Goal: Task Accomplishment & Management: Manage account settings

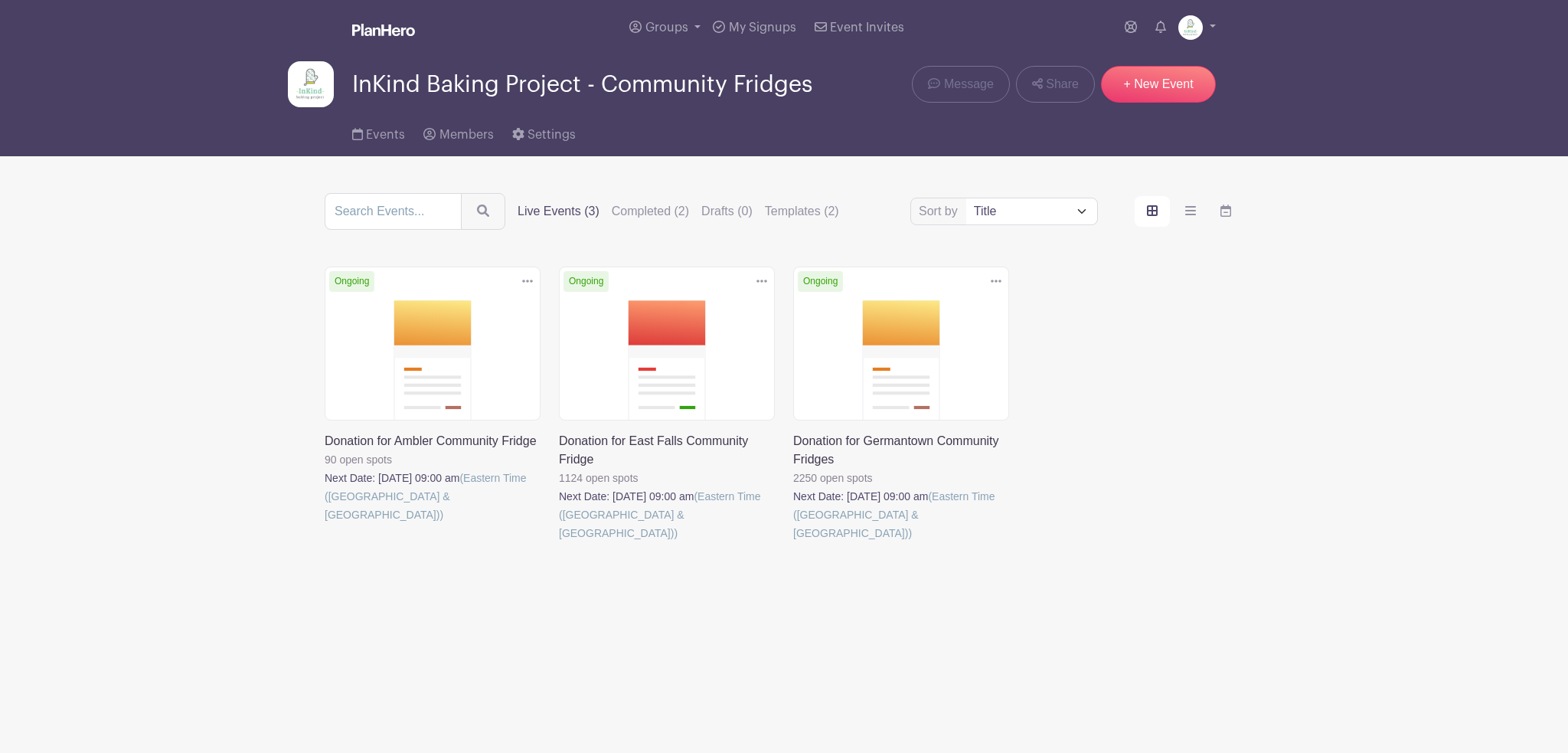
click at [526, 279] on icon at bounding box center [527, 280] width 10 height 12
click at [493, 318] on link "Duplicate" at bounding box center [477, 316] width 121 height 24
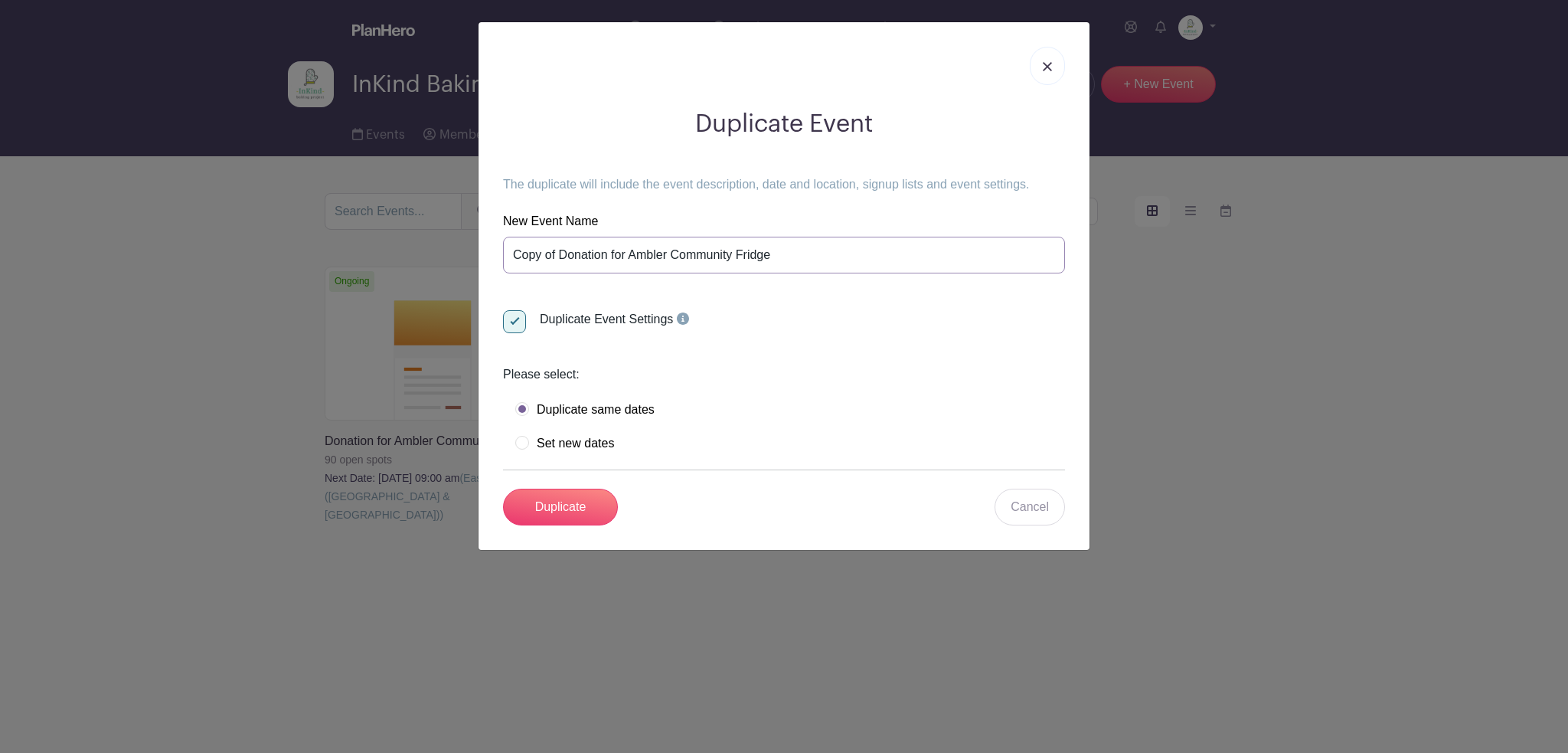
drag, startPoint x: 555, startPoint y: 251, endPoint x: 453, endPoint y: 243, distance: 102.3
click at [455, 247] on div "Duplicate Event The duplicate will include the event description, date and loca…" at bounding box center [784, 376] width 1568 height 753
click at [588, 254] on input "Donation for Ambler Community Fridge" at bounding box center [784, 255] width 562 height 37
click at [783, 250] on input "Donation for South Philly Community Fridge" at bounding box center [784, 255] width 562 height 37
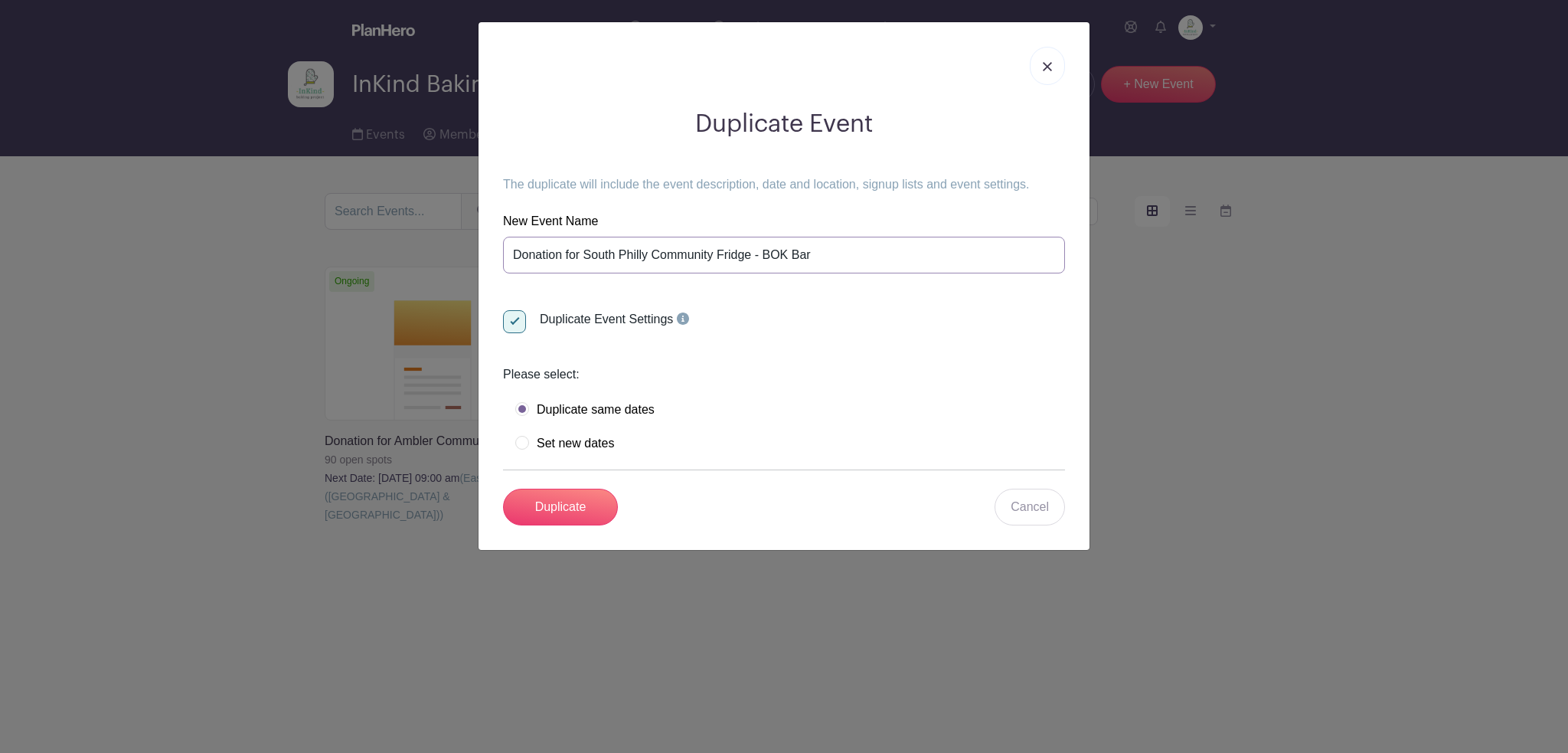
type input "Donation for South Philly Community Fridge - BOK Bar"
click at [567, 443] on label "Set new dates" at bounding box center [564, 443] width 99 height 15
radio input "true"
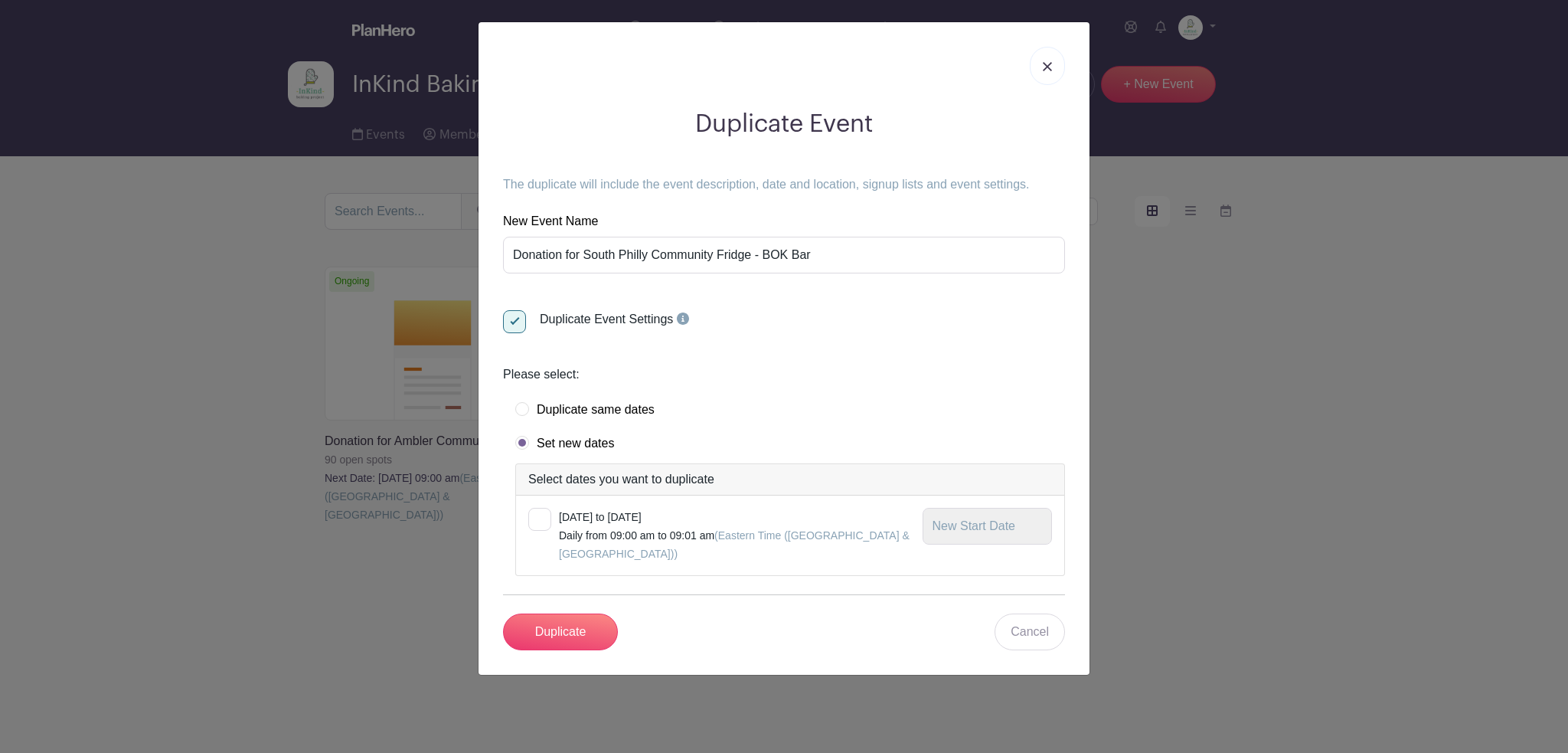
click at [543, 523] on div at bounding box center [539, 519] width 23 height 23
click at [538, 518] on input "checkbox" at bounding box center [533, 513] width 10 height 10
checkbox input "true"
click at [984, 532] on input "text" at bounding box center [988, 527] width 130 height 37
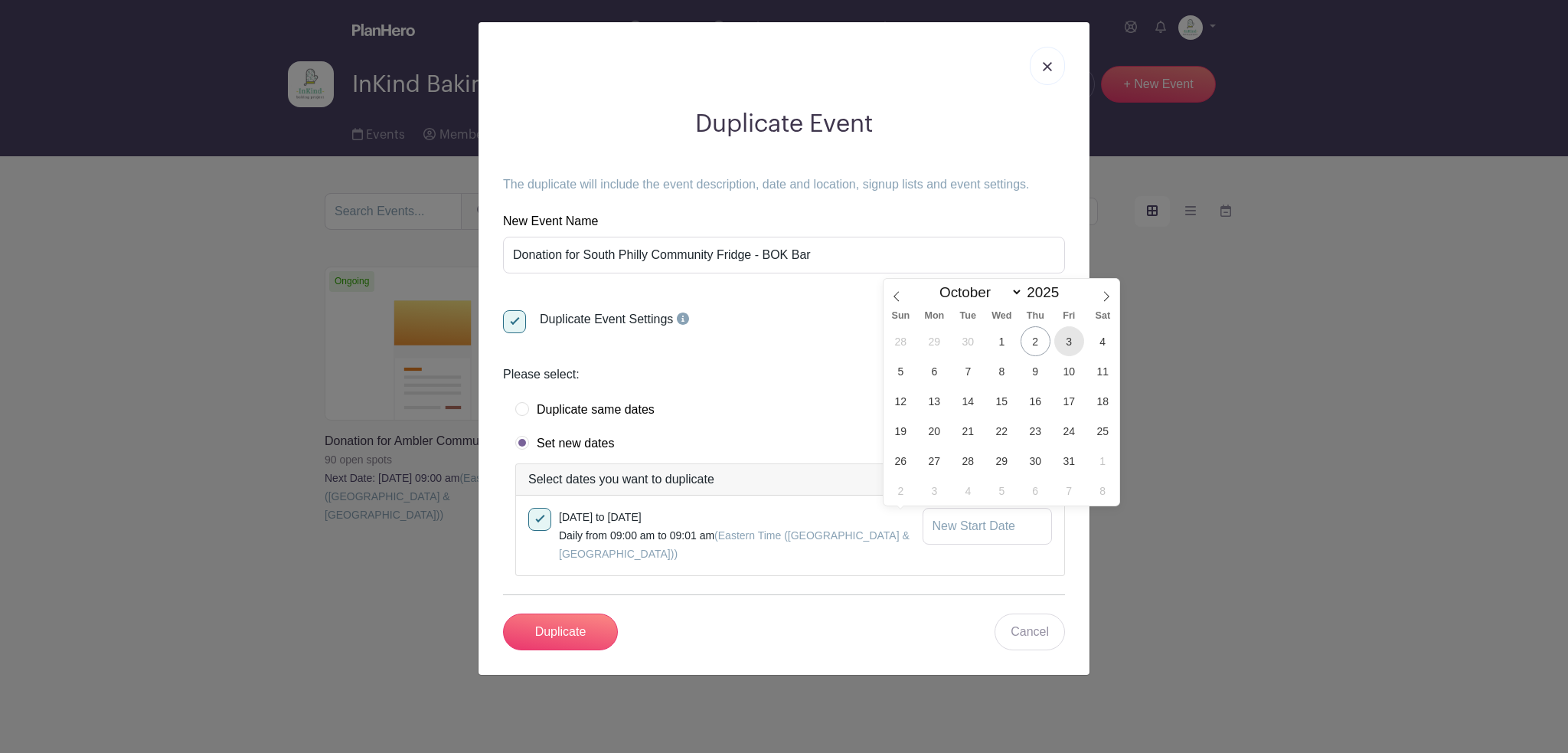
click at [1070, 343] on span "3" at bounding box center [1069, 341] width 30 height 30
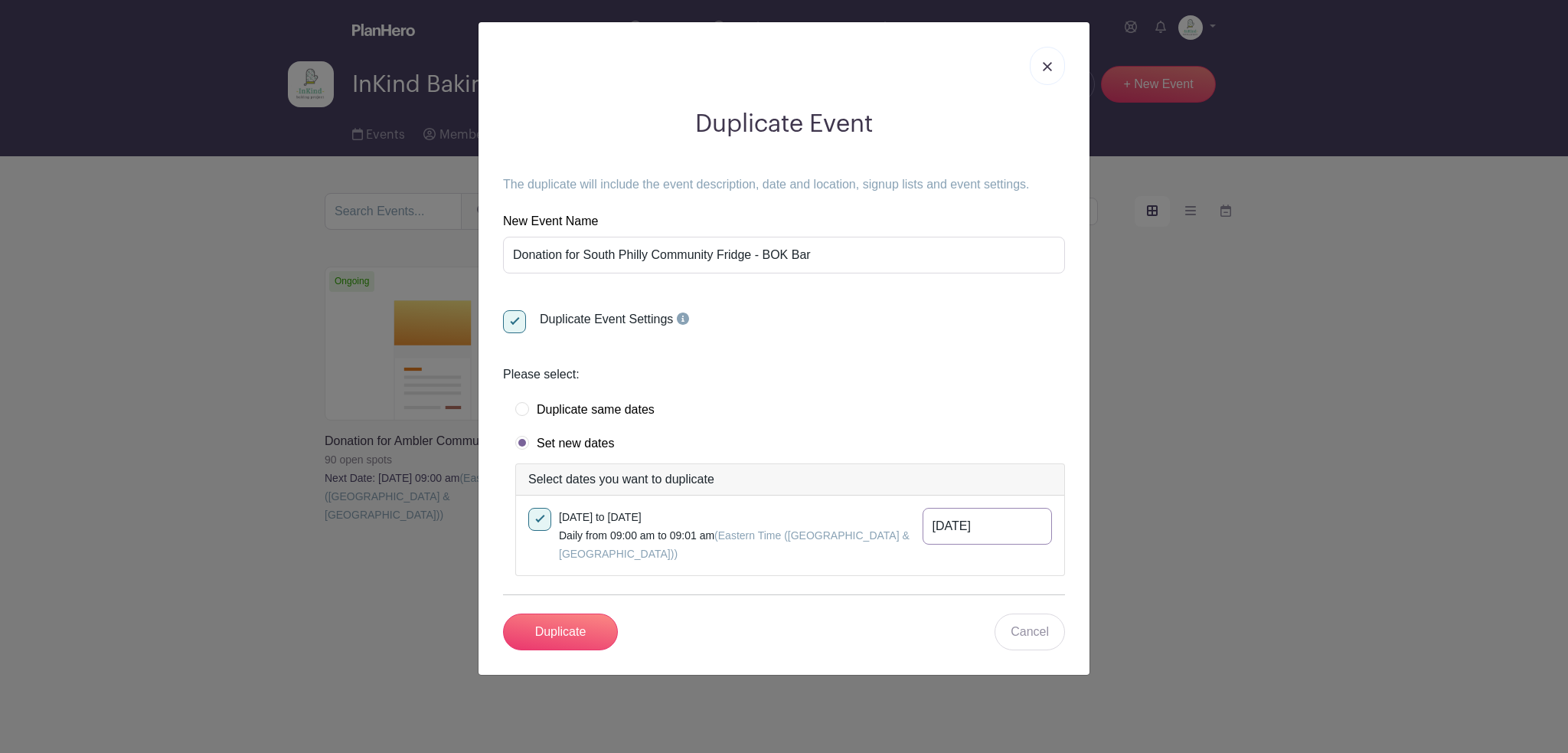
click at [967, 529] on input "Oct 3 2025" at bounding box center [988, 527] width 130 height 37
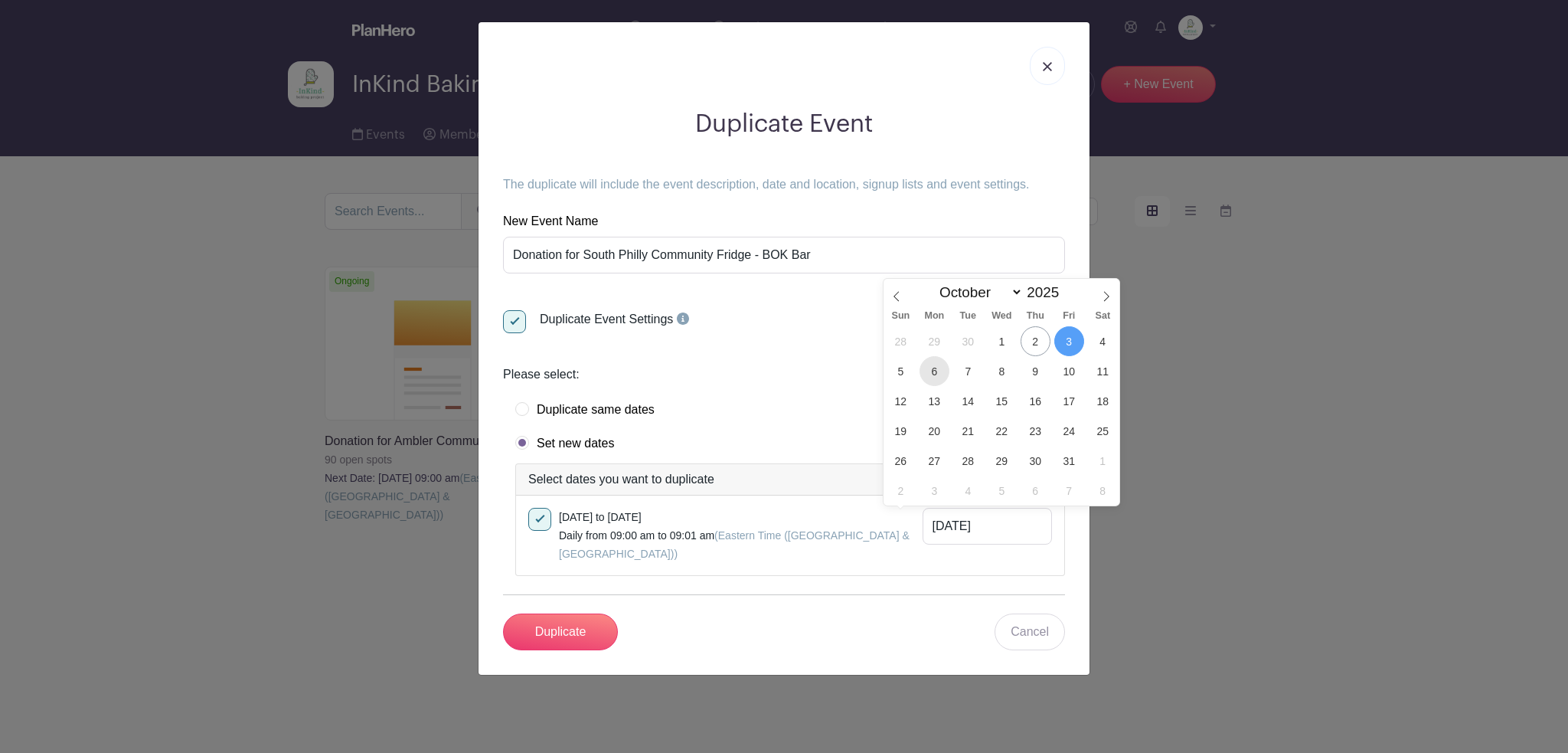
click at [935, 367] on span "6" at bounding box center [934, 370] width 30 height 30
type input "[DATE]"
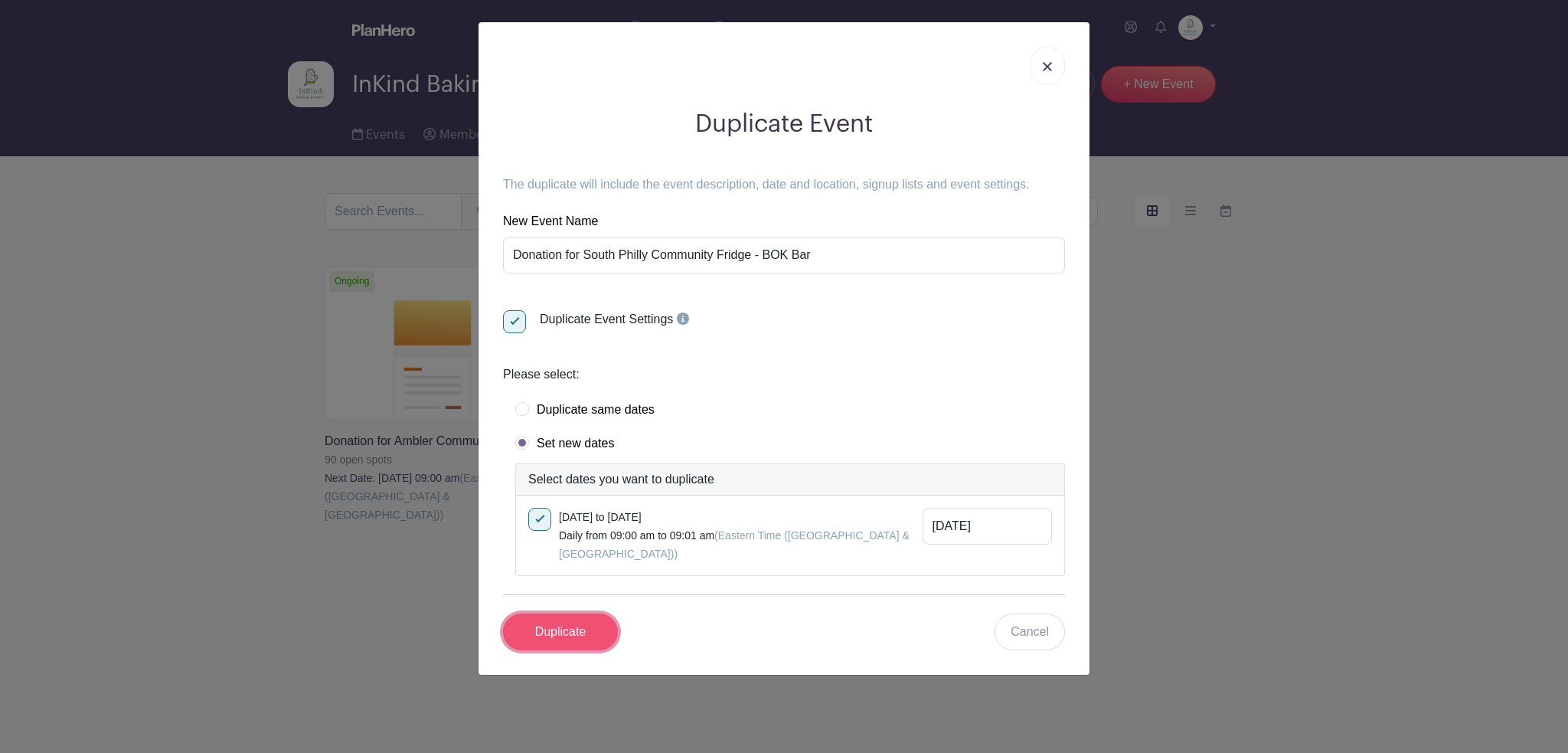
click at [599, 614] on input "Duplicate" at bounding box center [560, 632] width 115 height 37
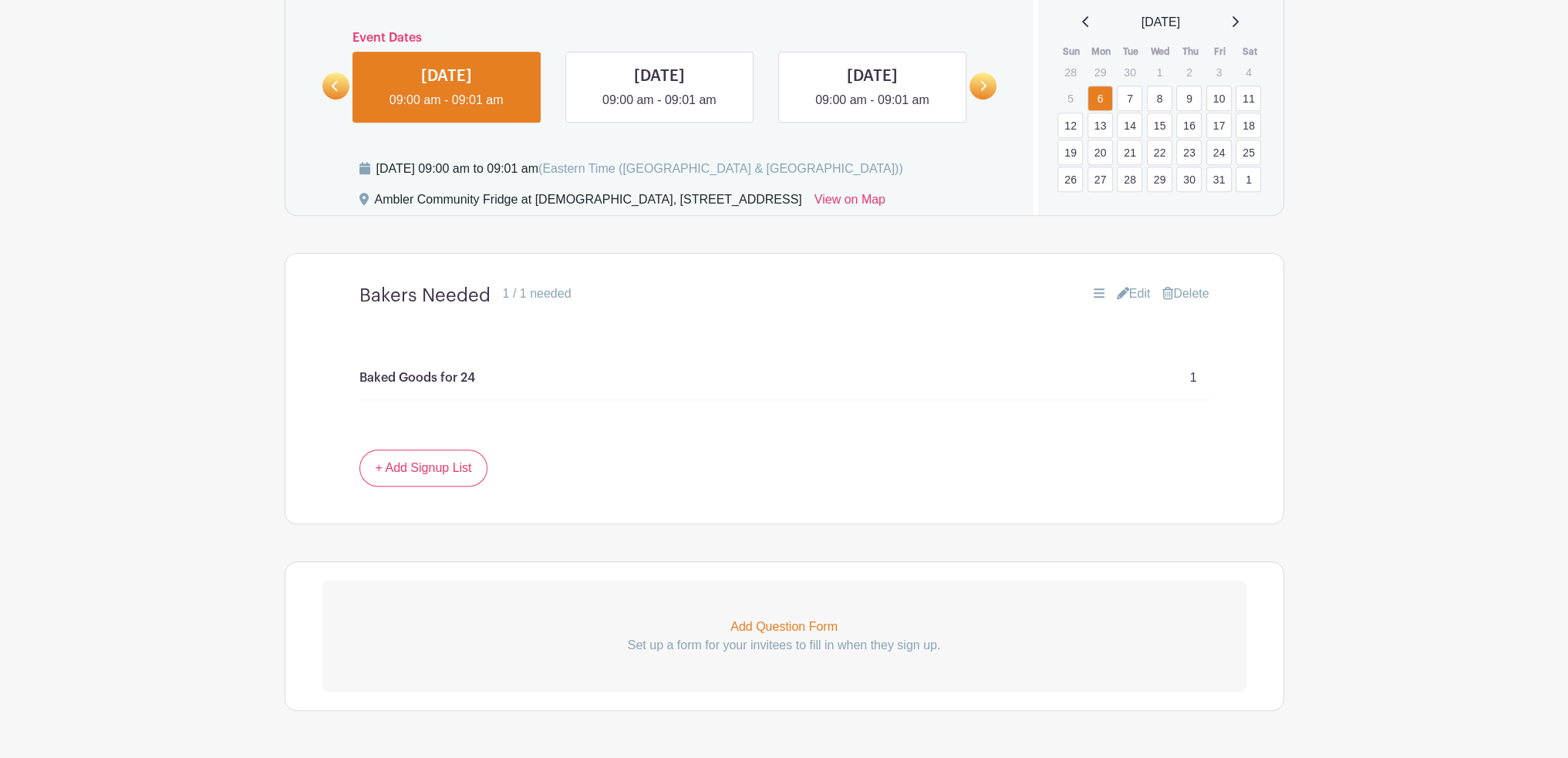
scroll to position [1223, 0]
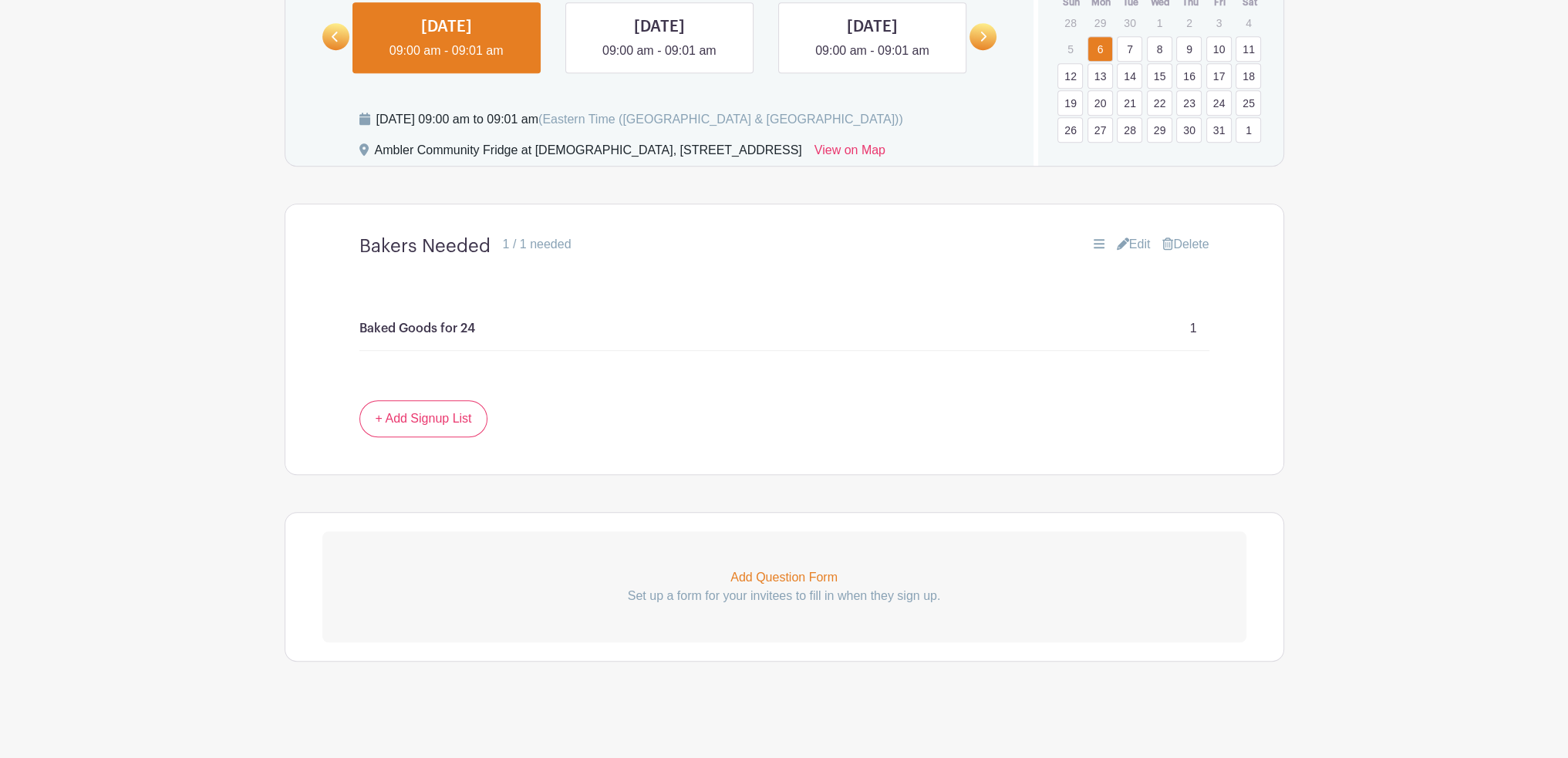
click at [1136, 249] on link "Edit" at bounding box center [1134, 244] width 34 height 19
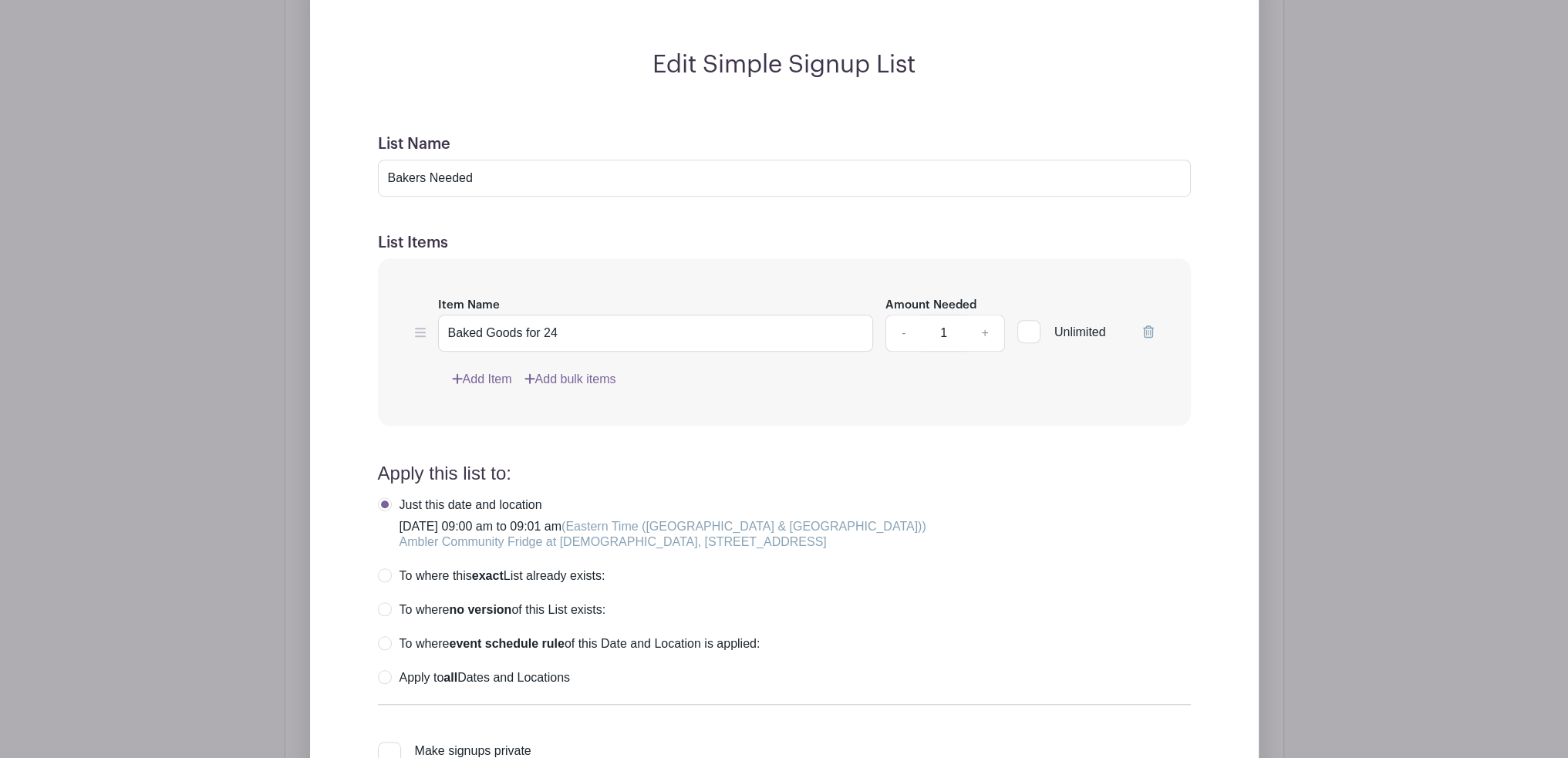
scroll to position [1531, 0]
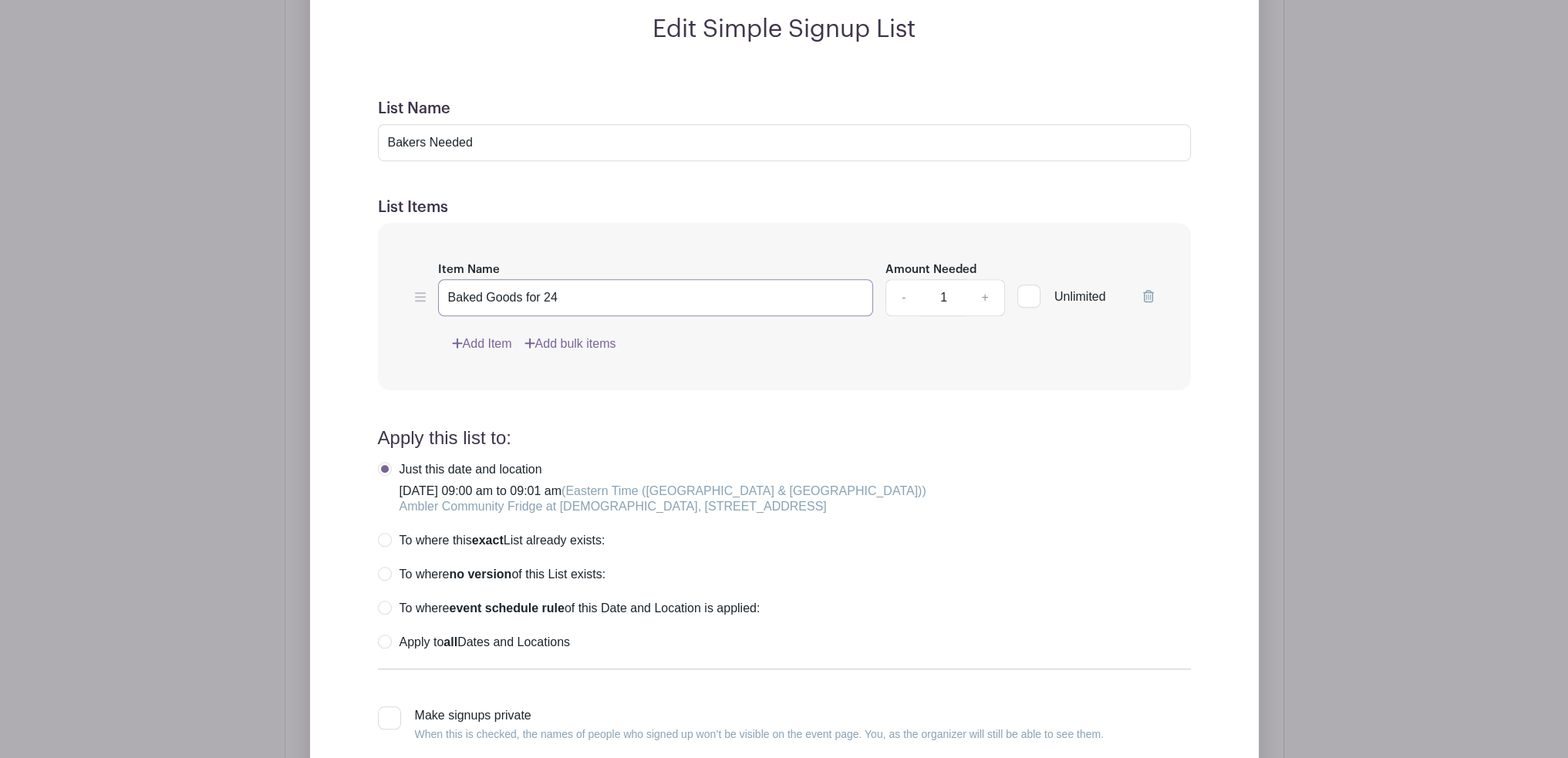
drag, startPoint x: 547, startPoint y: 310, endPoint x: 587, endPoint y: 298, distance: 41.8
click at [561, 310] on input "Baked Goods for 24" at bounding box center [655, 298] width 436 height 37
type input "Baked Goods for 50"
click at [984, 311] on link "+" at bounding box center [986, 298] width 39 height 37
type input "2"
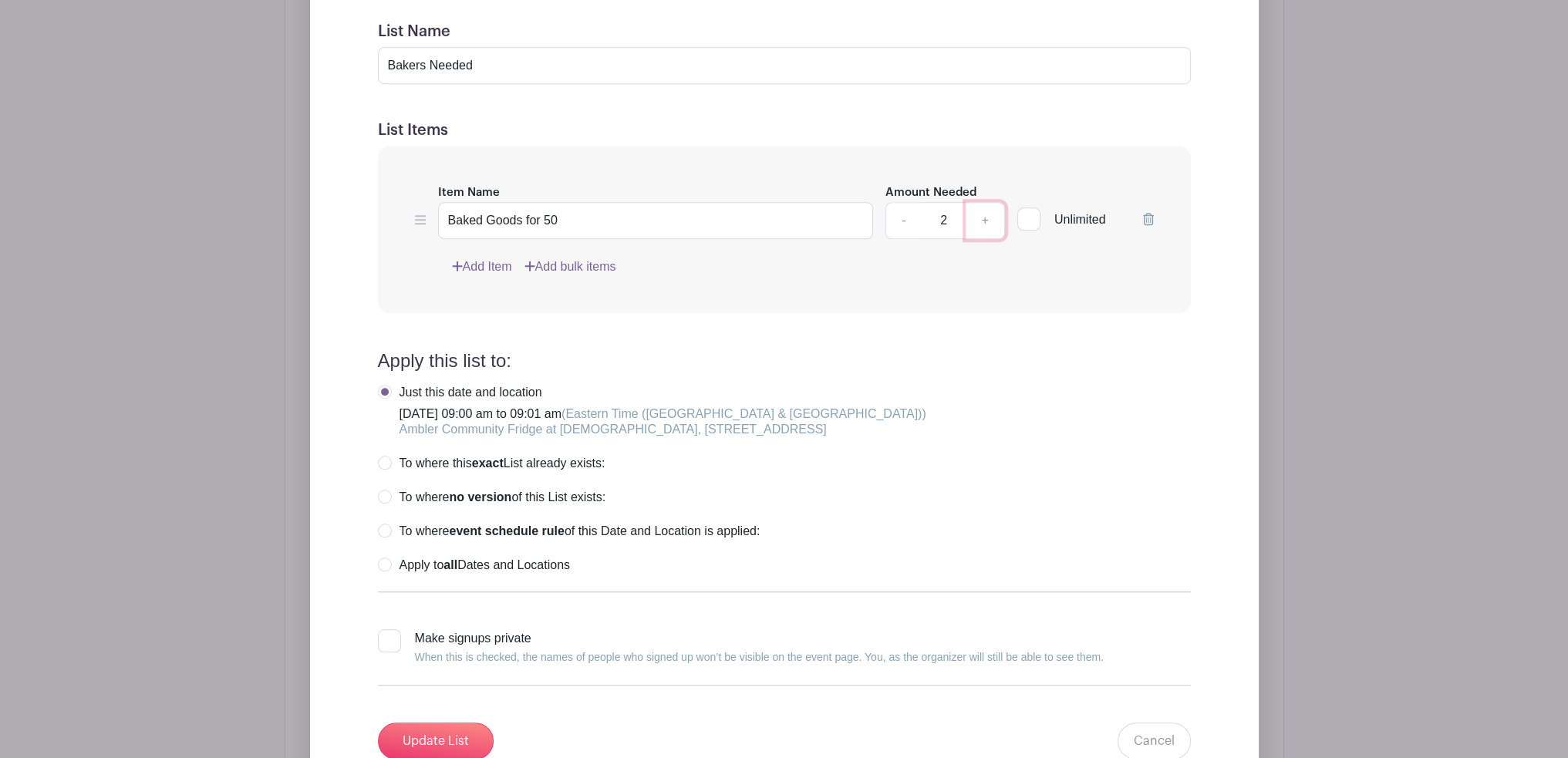
scroll to position [1685, 0]
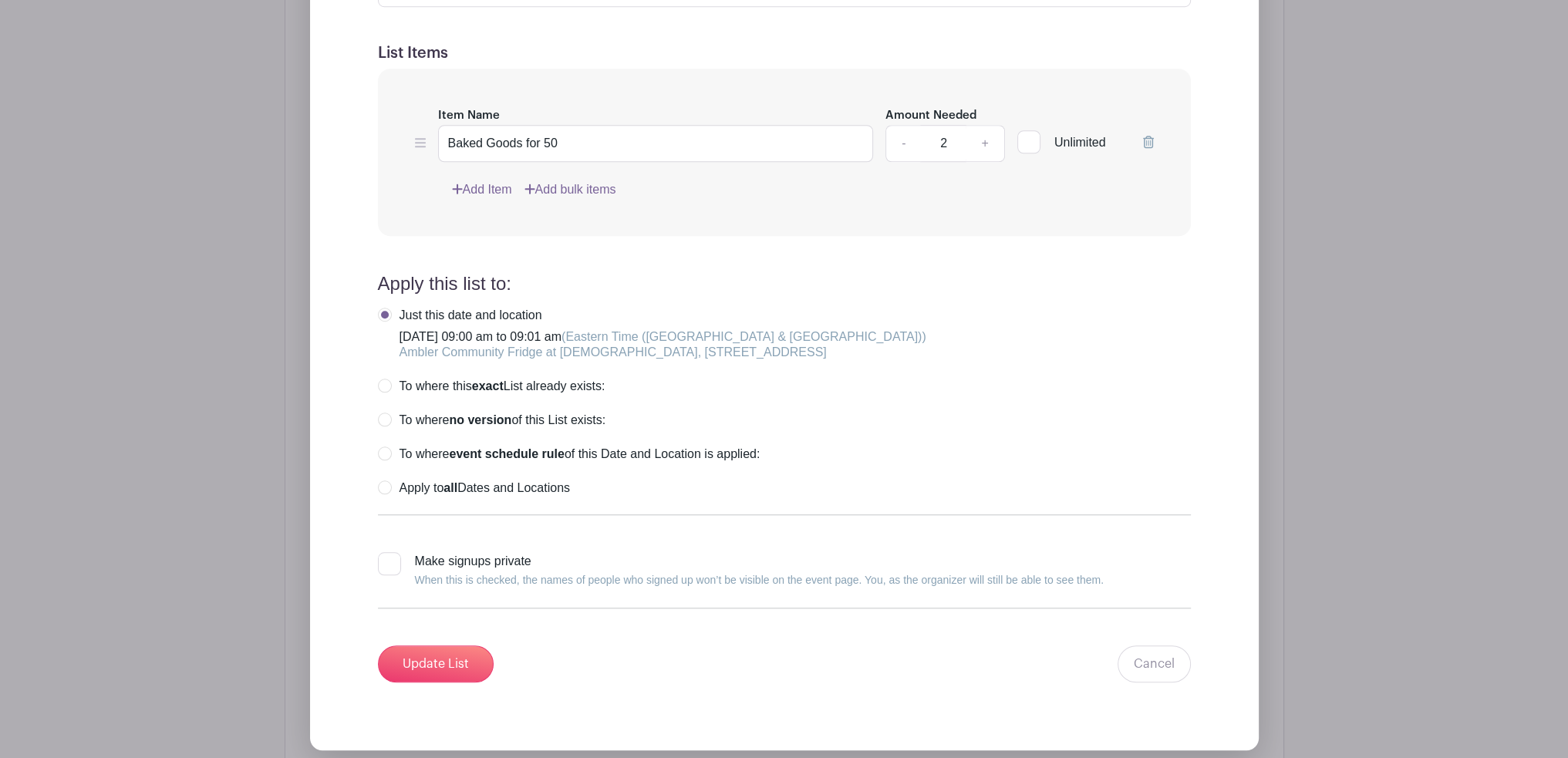
click at [394, 496] on label "Apply to all Dates and Locations" at bounding box center [474, 487] width 192 height 15
radio input "true"
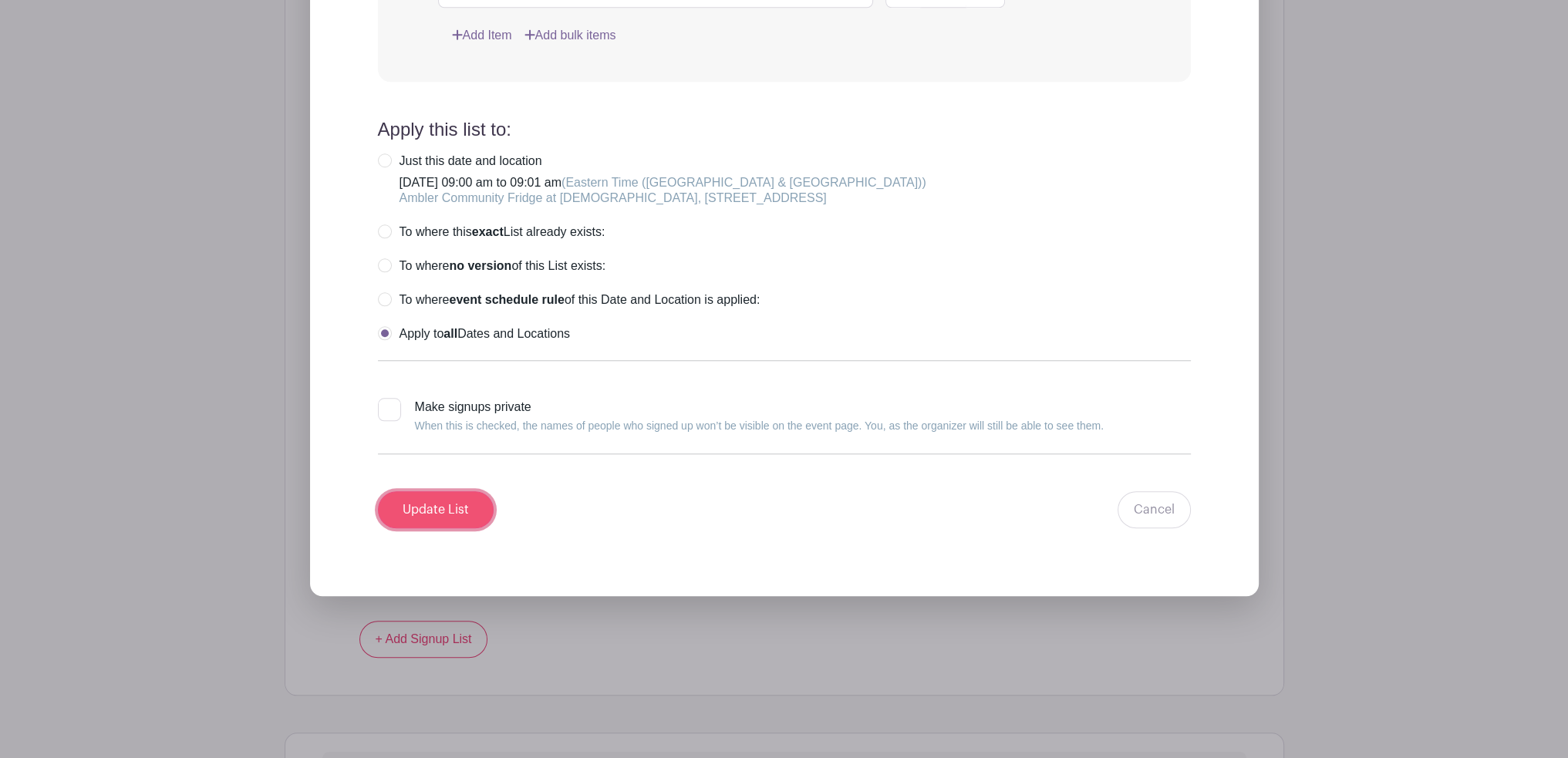
click at [464, 520] on input "Update List" at bounding box center [436, 510] width 116 height 37
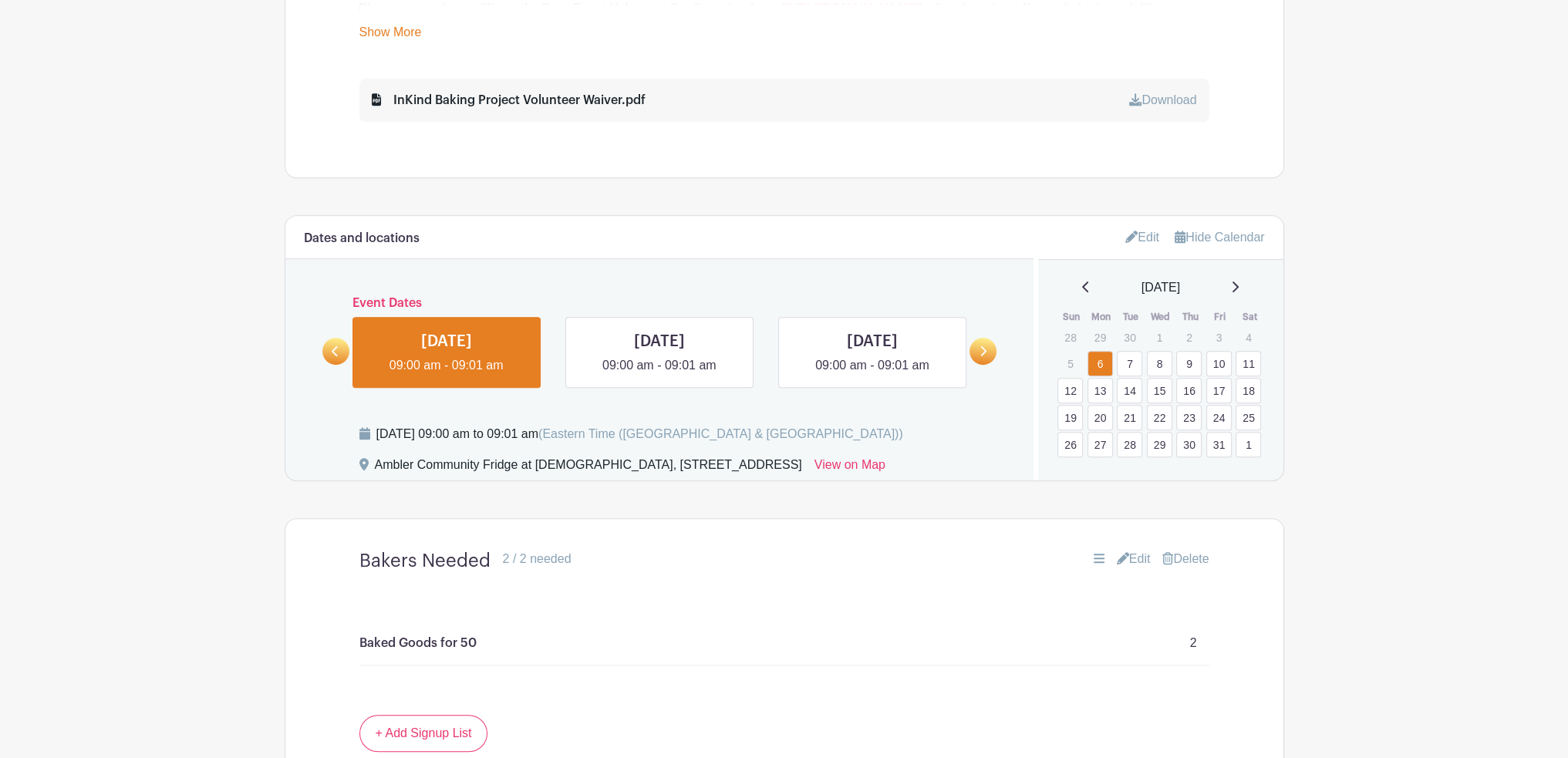
scroll to position [914, 0]
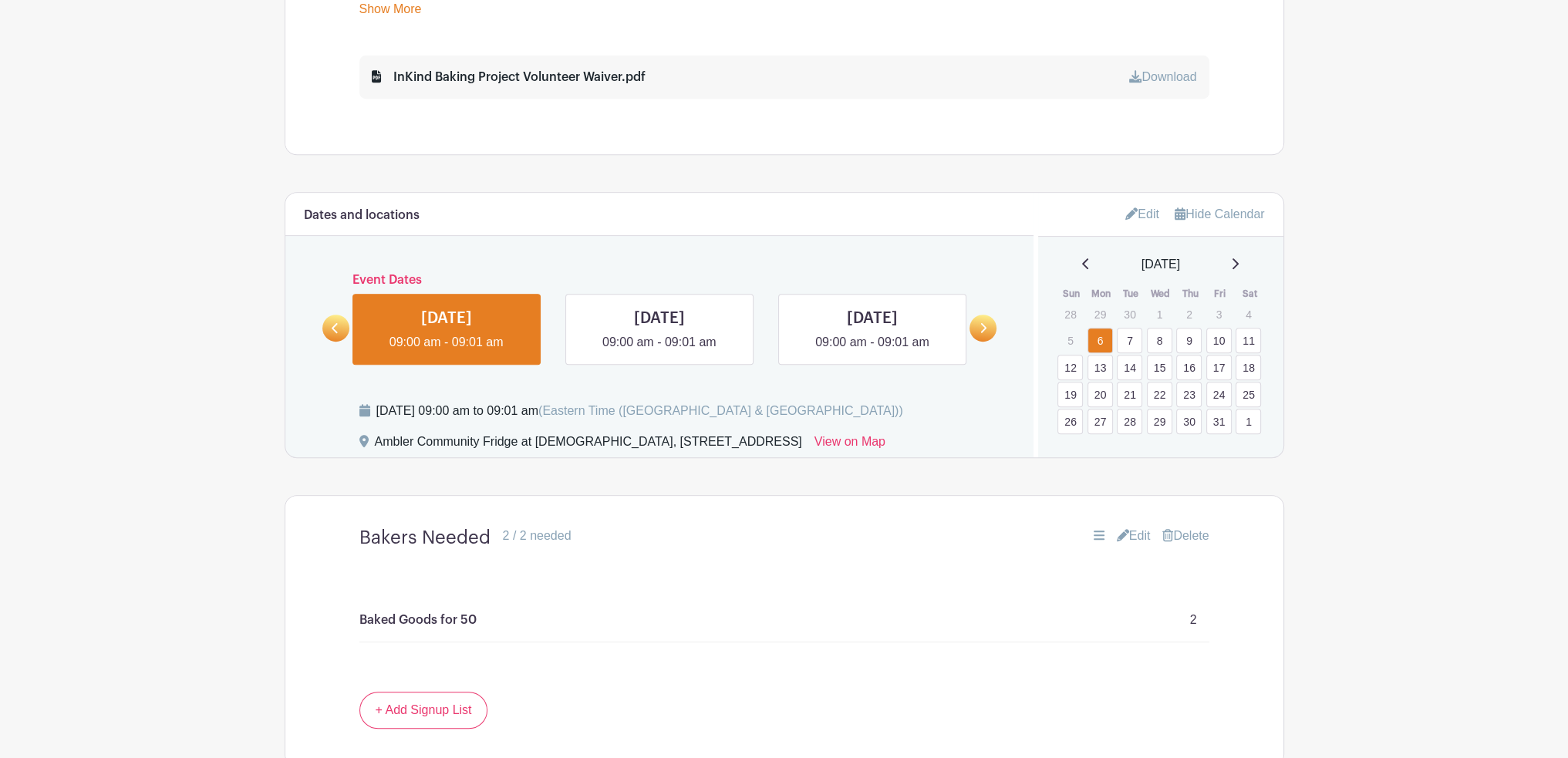
click at [1139, 212] on link "Edit" at bounding box center [1143, 213] width 34 height 25
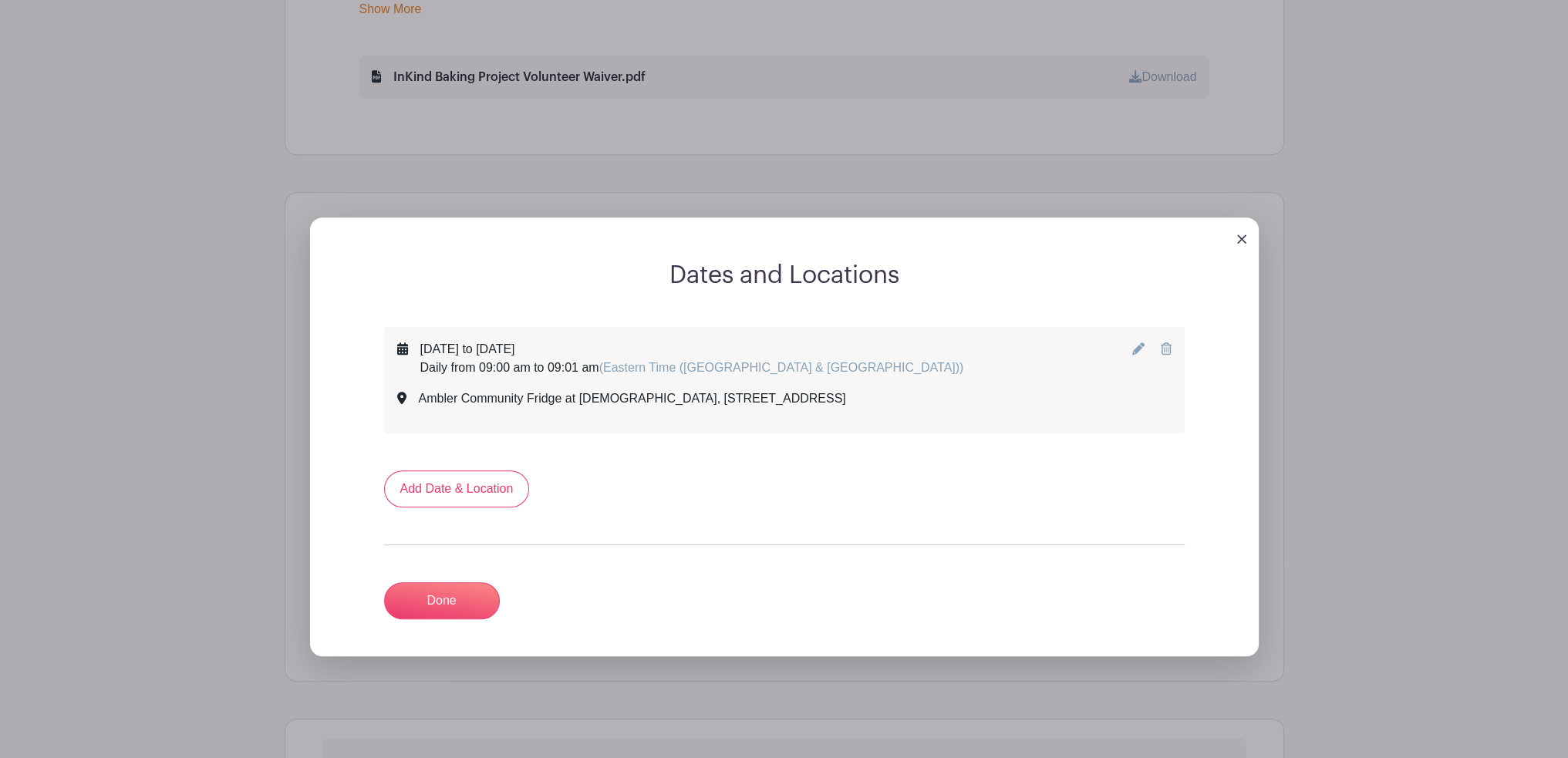
click at [1137, 351] on icon at bounding box center [1138, 348] width 12 height 12
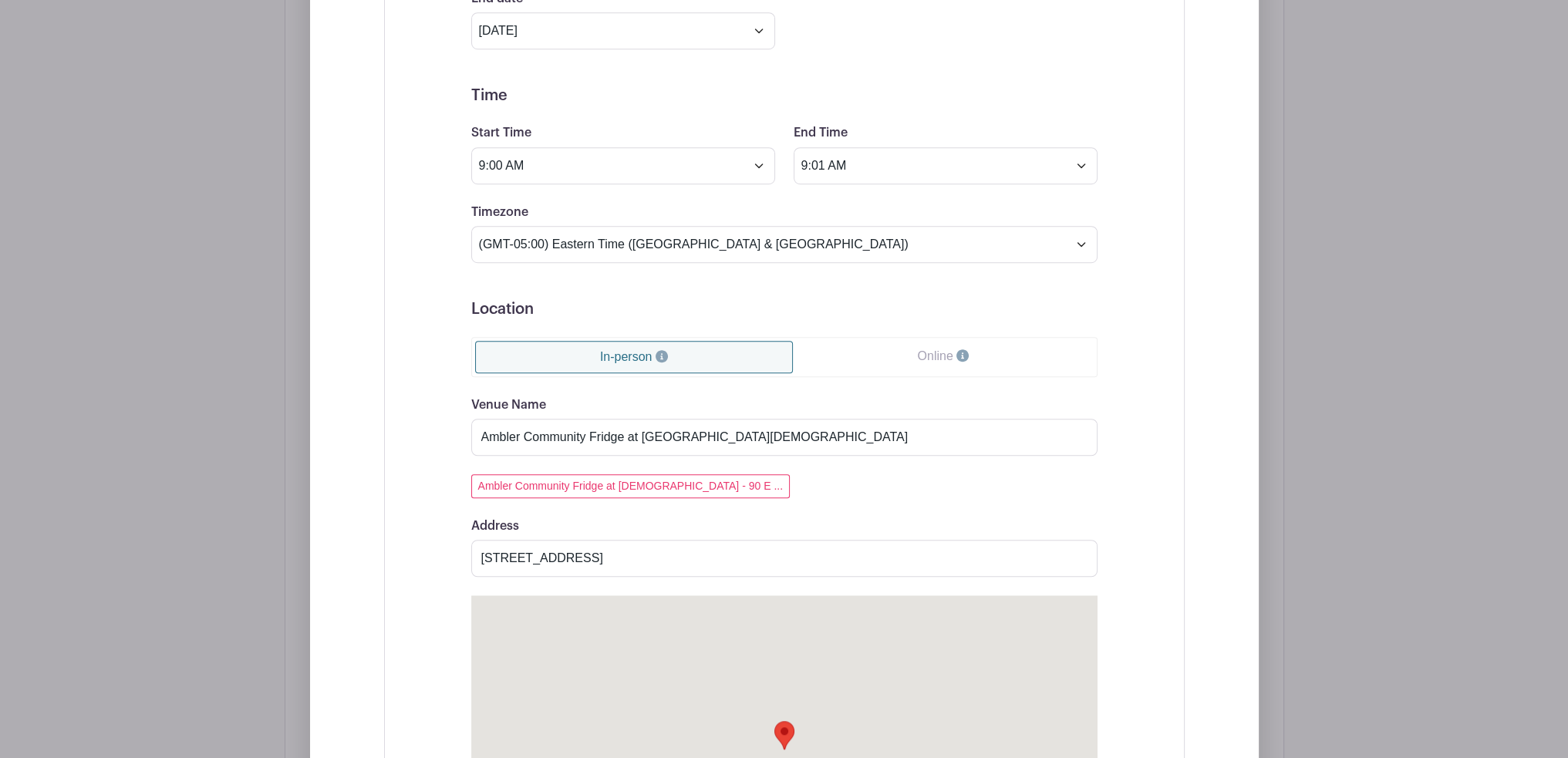
scroll to position [1454, 0]
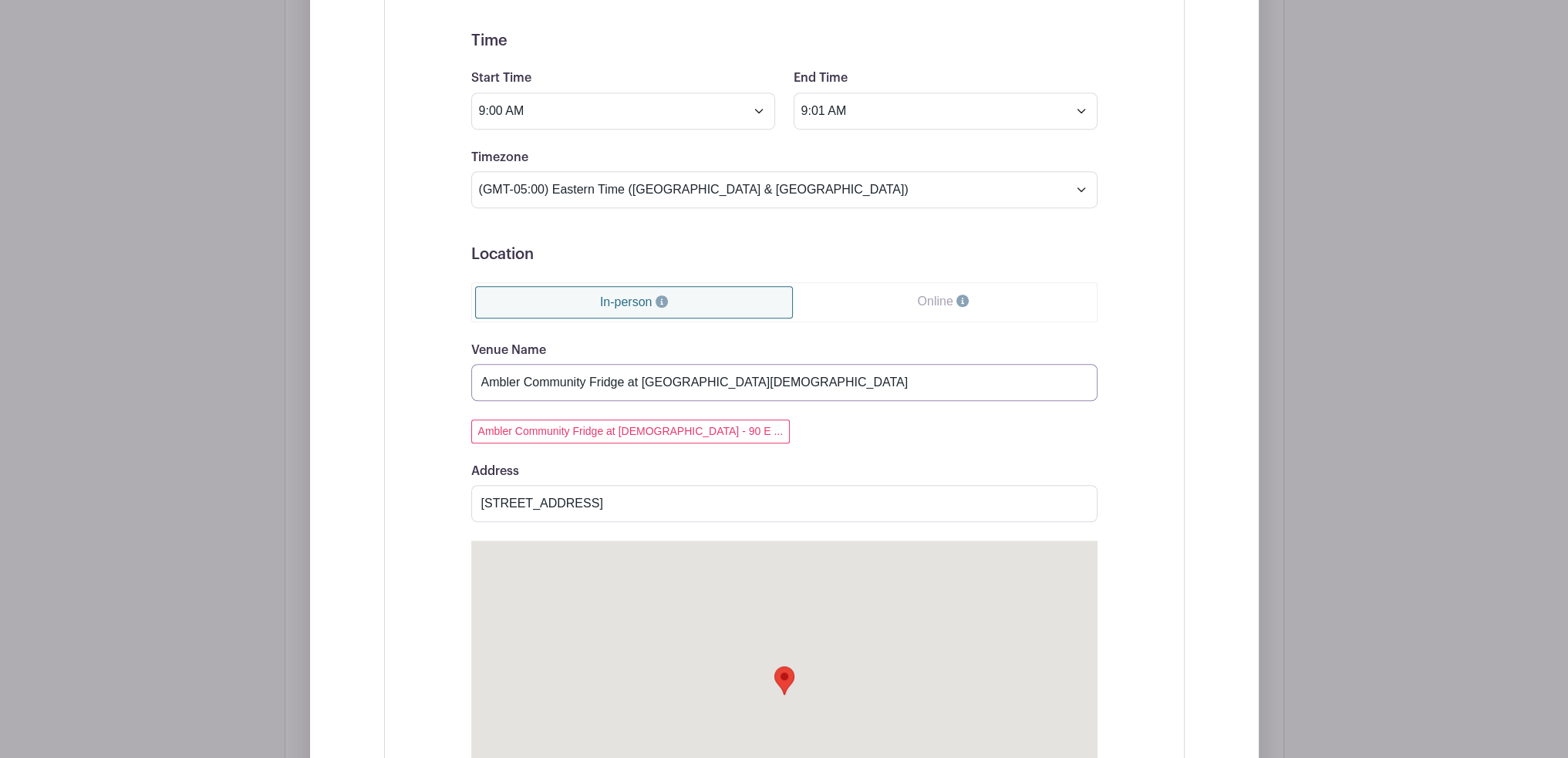
click at [640, 371] on input "Ambler Community Fridge at Ambler Mennonite Church" at bounding box center [784, 383] width 626 height 37
click at [592, 492] on input "90 E Mt Pleasant Ave, Ambler, PA 19002, USA" at bounding box center [784, 503] width 626 height 37
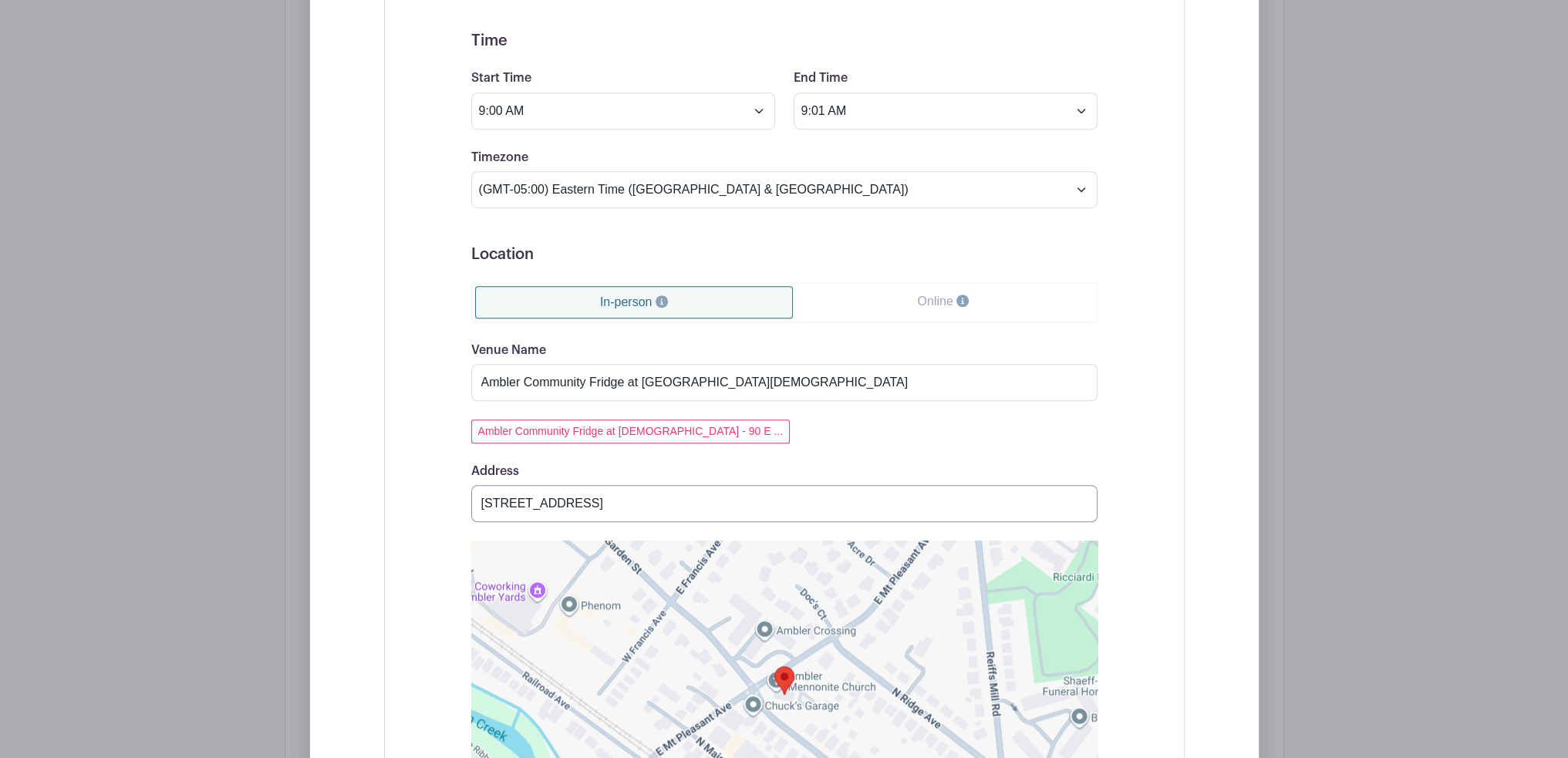
click at [591, 493] on input "90 E Mt Pleasant Ave, Ambler, PA 19002, USA" at bounding box center [784, 503] width 626 height 37
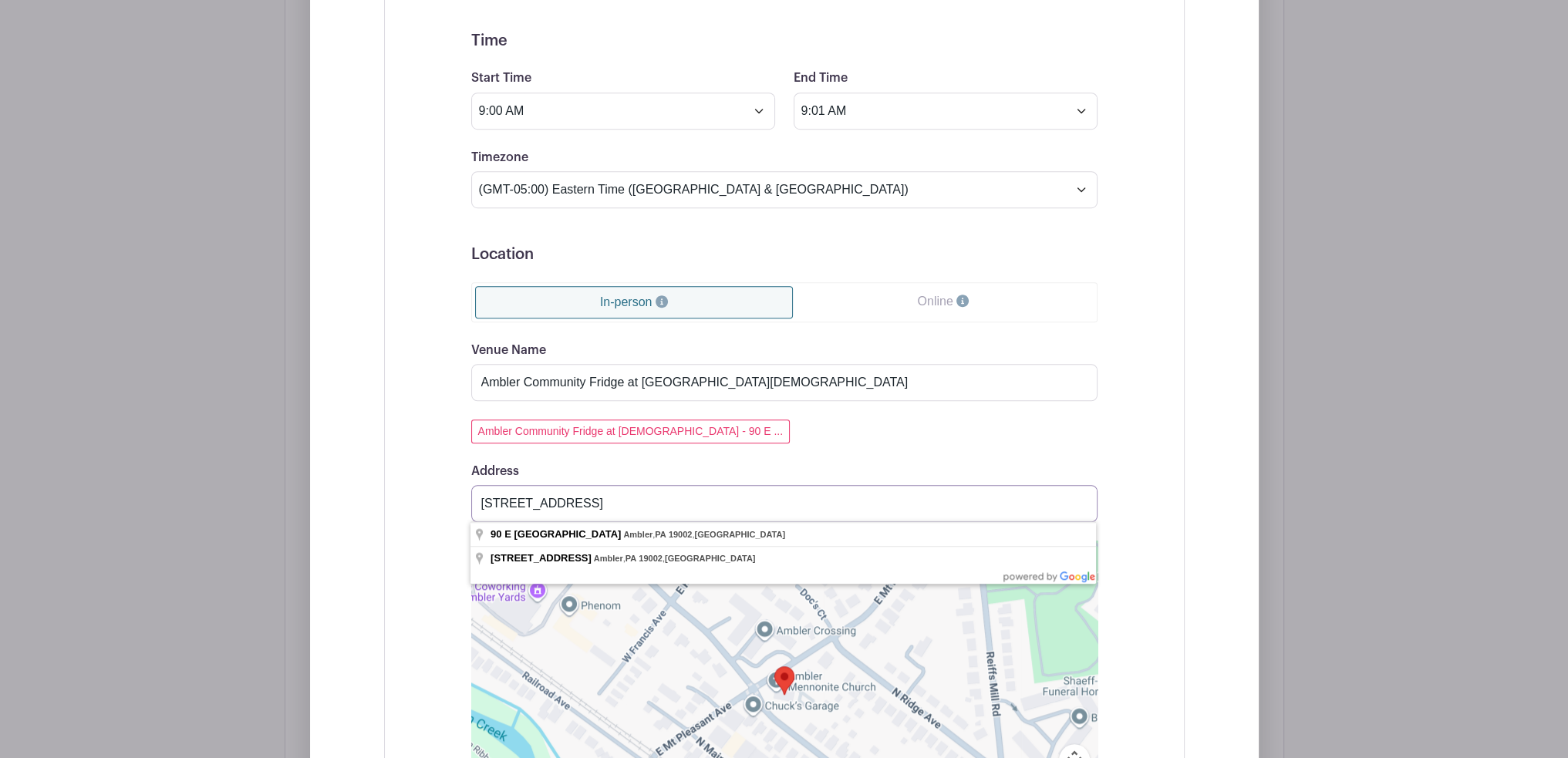
click at [591, 494] on input "90 E Mt Pleasant Ave, Ambler, PA 19002, USA" at bounding box center [784, 503] width 626 height 37
click at [591, 495] on input "90 E Mt Pleasant Ave, Ambler, PA 19002, USA" at bounding box center [784, 503] width 626 height 37
paste input "[STREET_ADDRESS]"
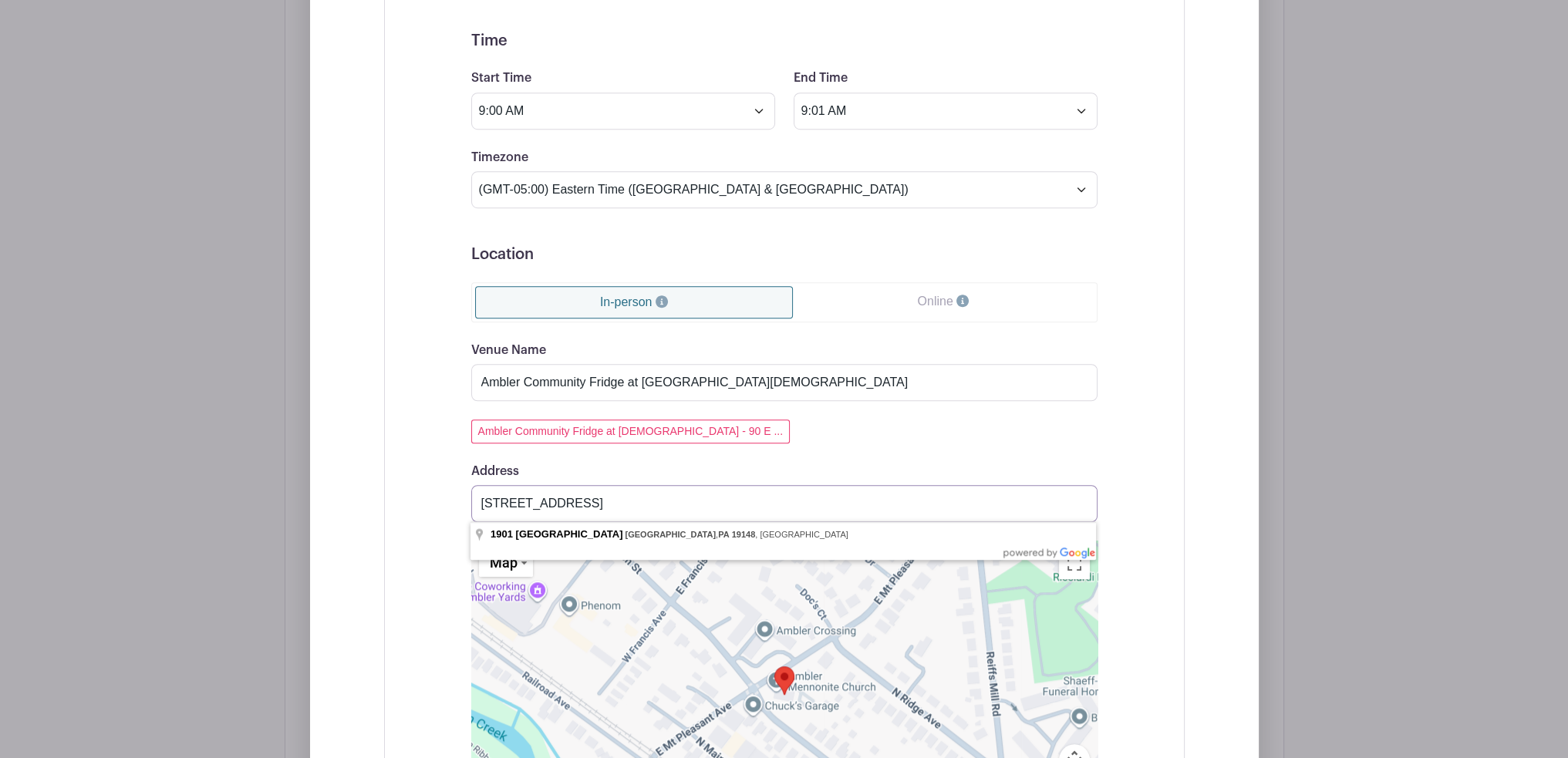
type input "[STREET_ADDRESS]"
click at [580, 386] on input "Ambler Community Fridge at Ambler Mennonite Church" at bounding box center [784, 383] width 626 height 37
drag, startPoint x: 792, startPoint y: 380, endPoint x: 414, endPoint y: 366, distance: 378.3
click at [414, 383] on div "Event Date Start Date Oct 6 2025 Repeats Does not repeat Daily Weekly Monthly o…" at bounding box center [784, 399] width 801 height 1223
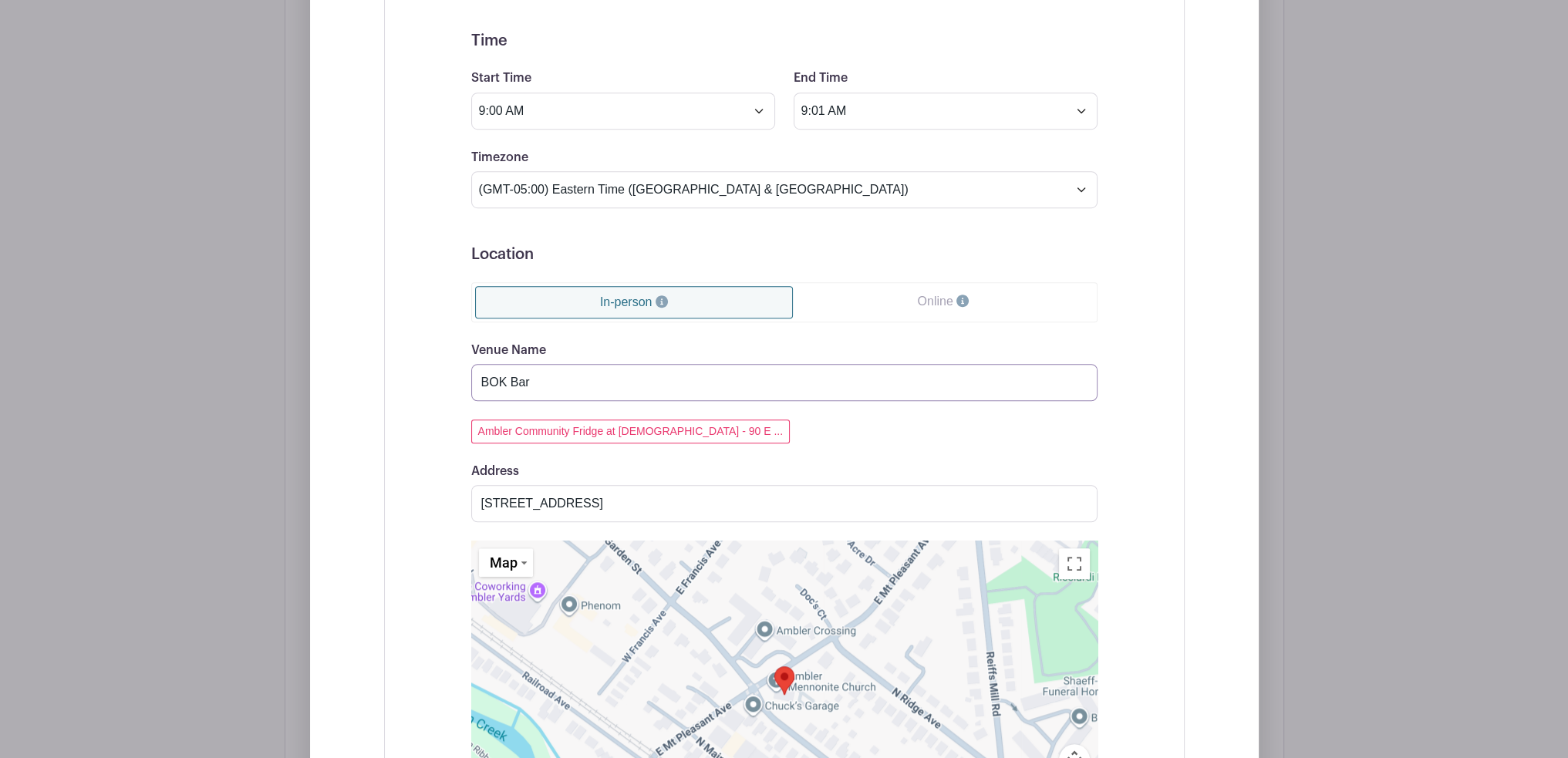
drag, startPoint x: 515, startPoint y: 382, endPoint x: 534, endPoint y: 370, distance: 22.5
click at [538, 374] on input "BOK Bar" at bounding box center [784, 383] width 626 height 37
click at [475, 380] on input "BOK Building" at bounding box center [784, 383] width 626 height 37
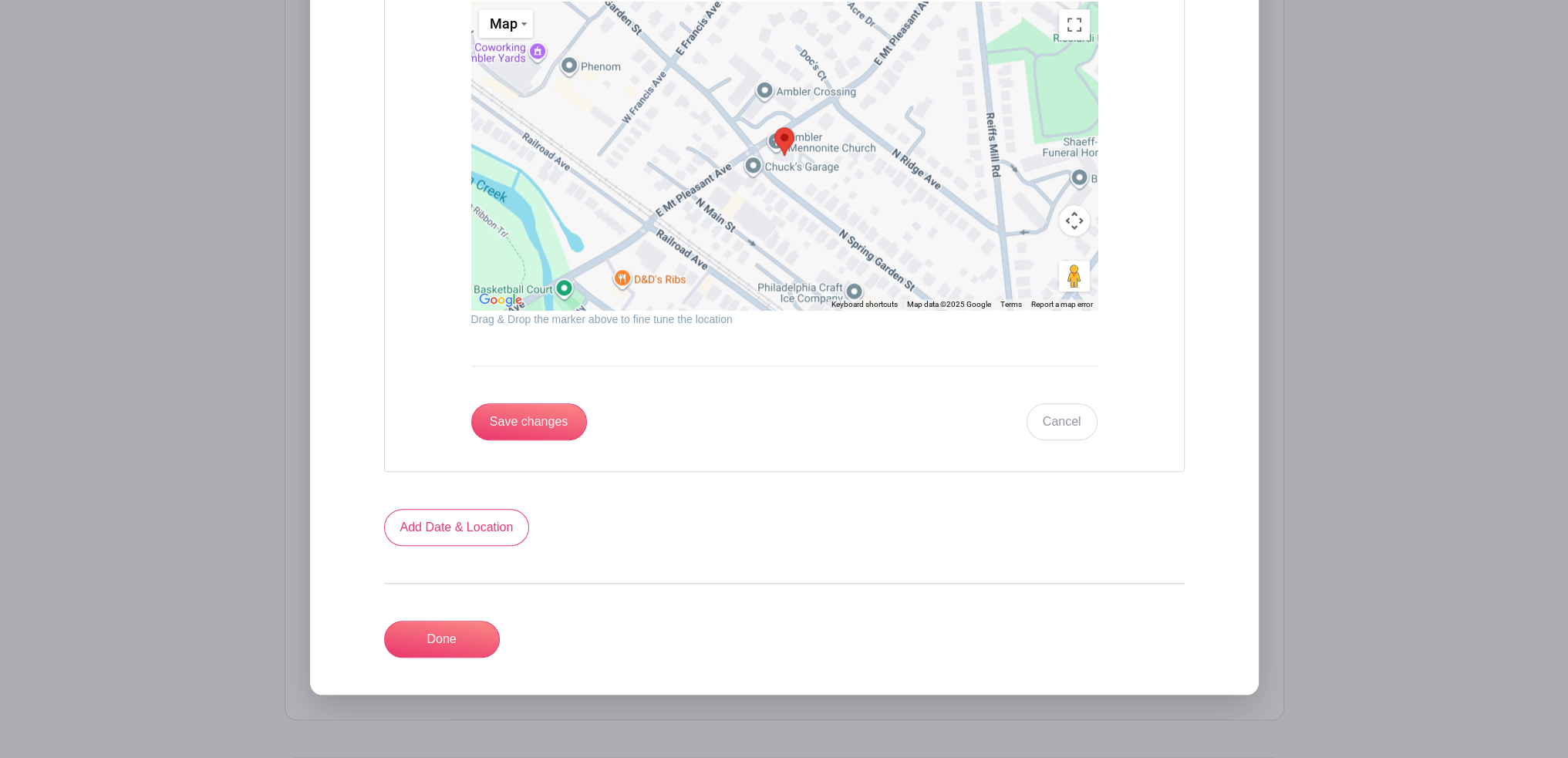
scroll to position [1993, 0]
type input "South Philadelphia Community Fridge at [GEOGRAPHIC_DATA]"
click at [518, 422] on input "Save changes" at bounding box center [529, 421] width 116 height 37
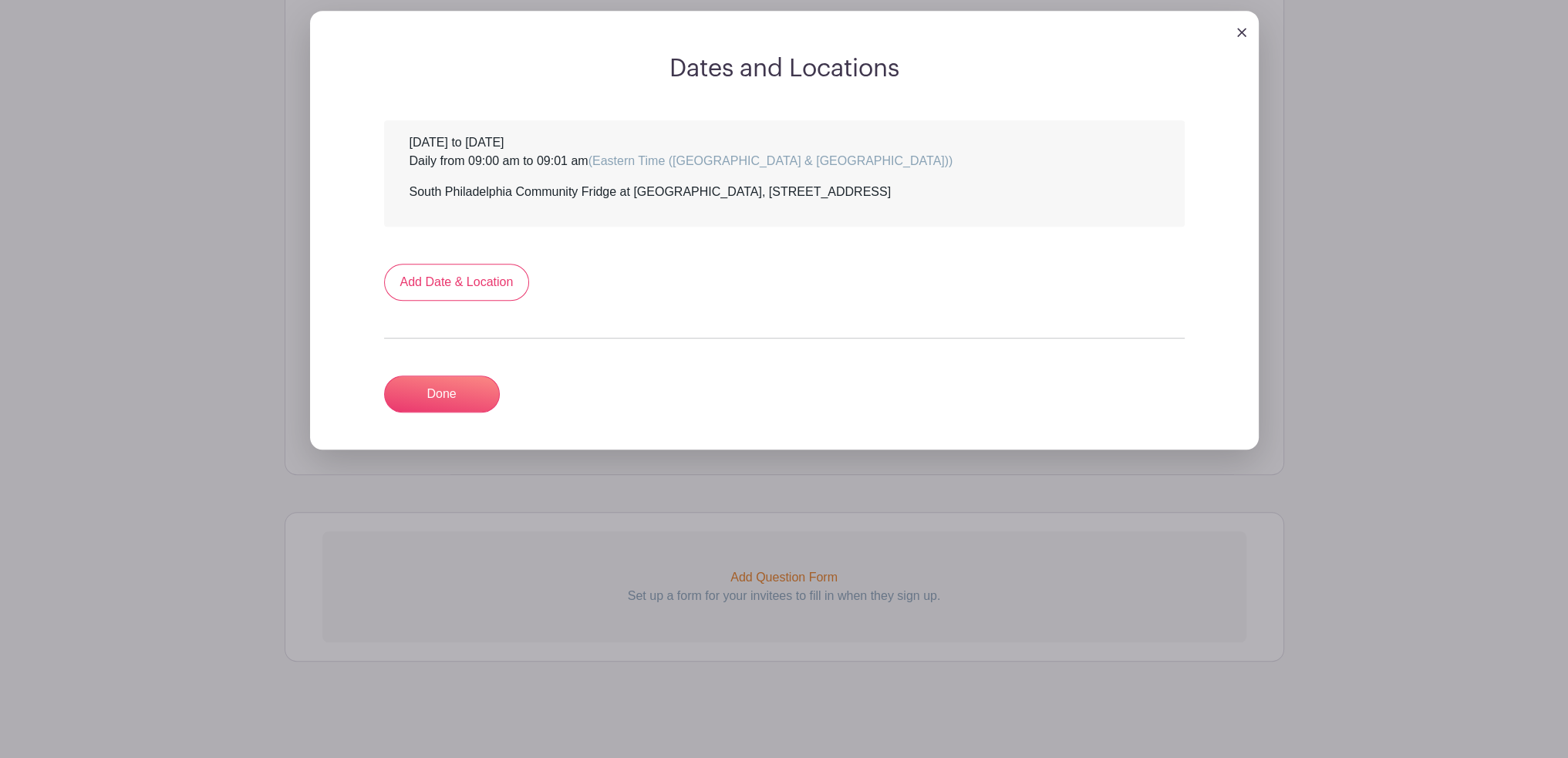
scroll to position [1120, 0]
click at [457, 393] on link "Done" at bounding box center [442, 396] width 116 height 37
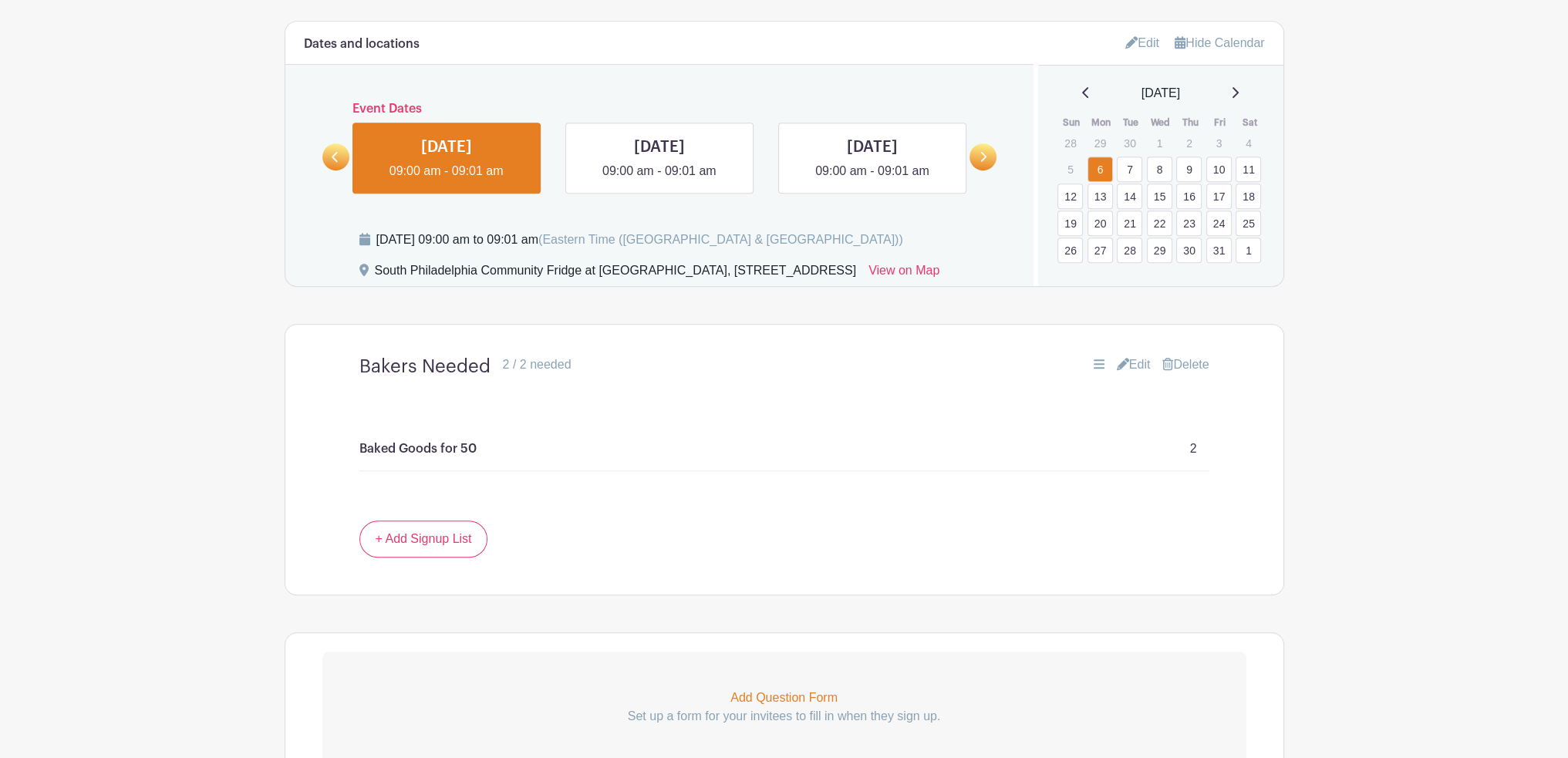
scroll to position [1050, 0]
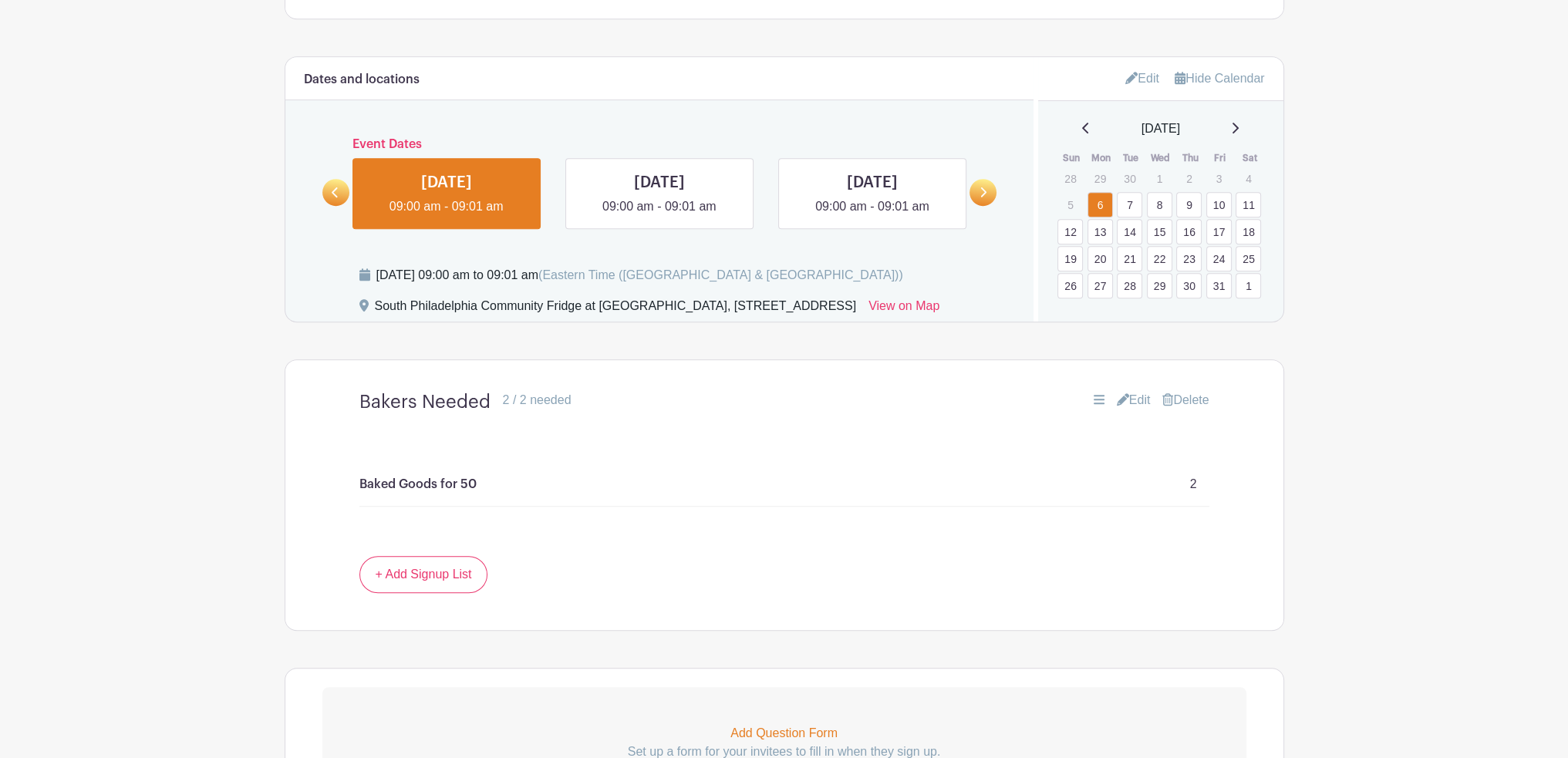
click at [1149, 79] on link "Edit" at bounding box center [1143, 78] width 34 height 25
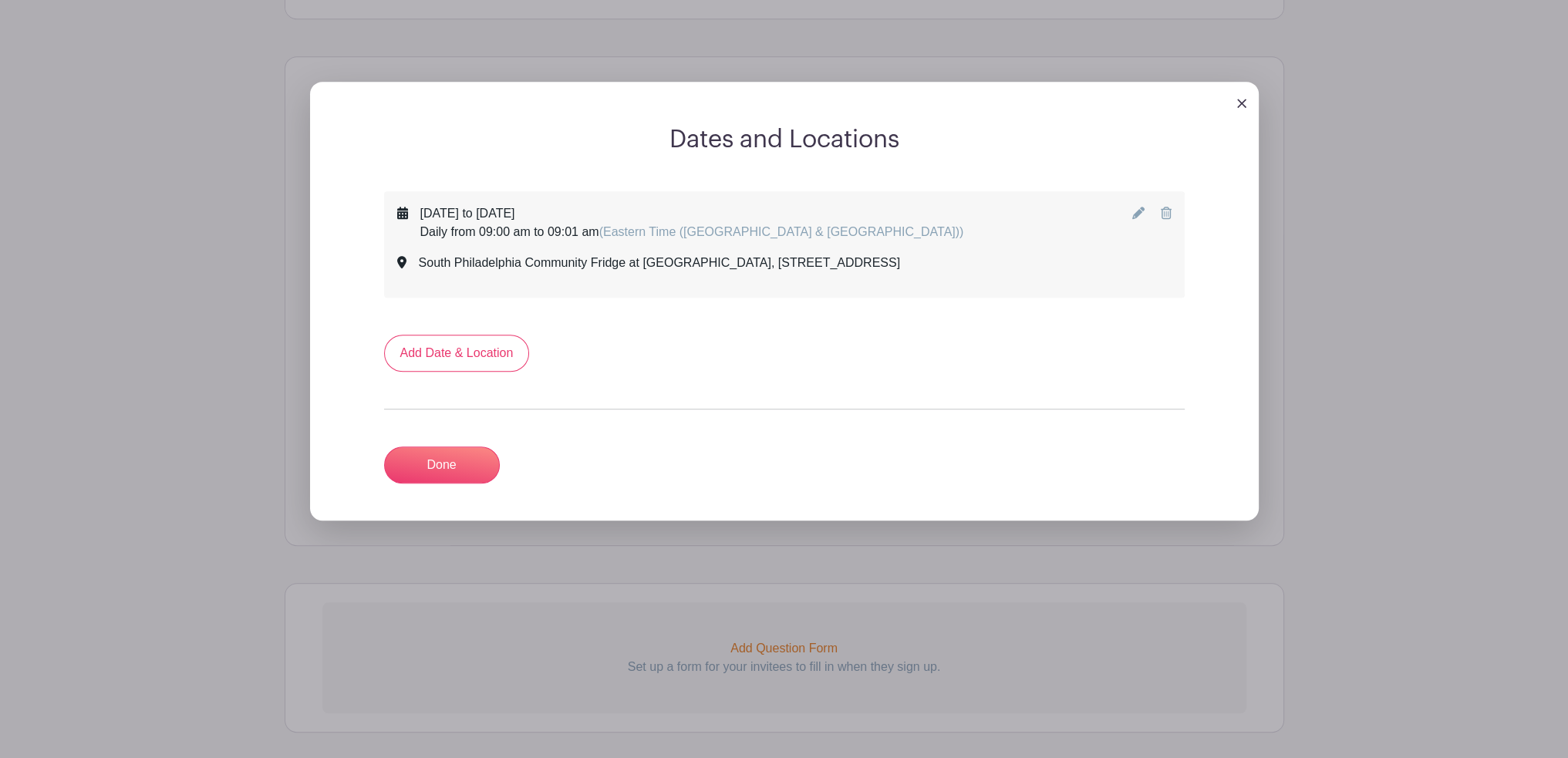
click at [1141, 213] on icon at bounding box center [1138, 212] width 12 height 12
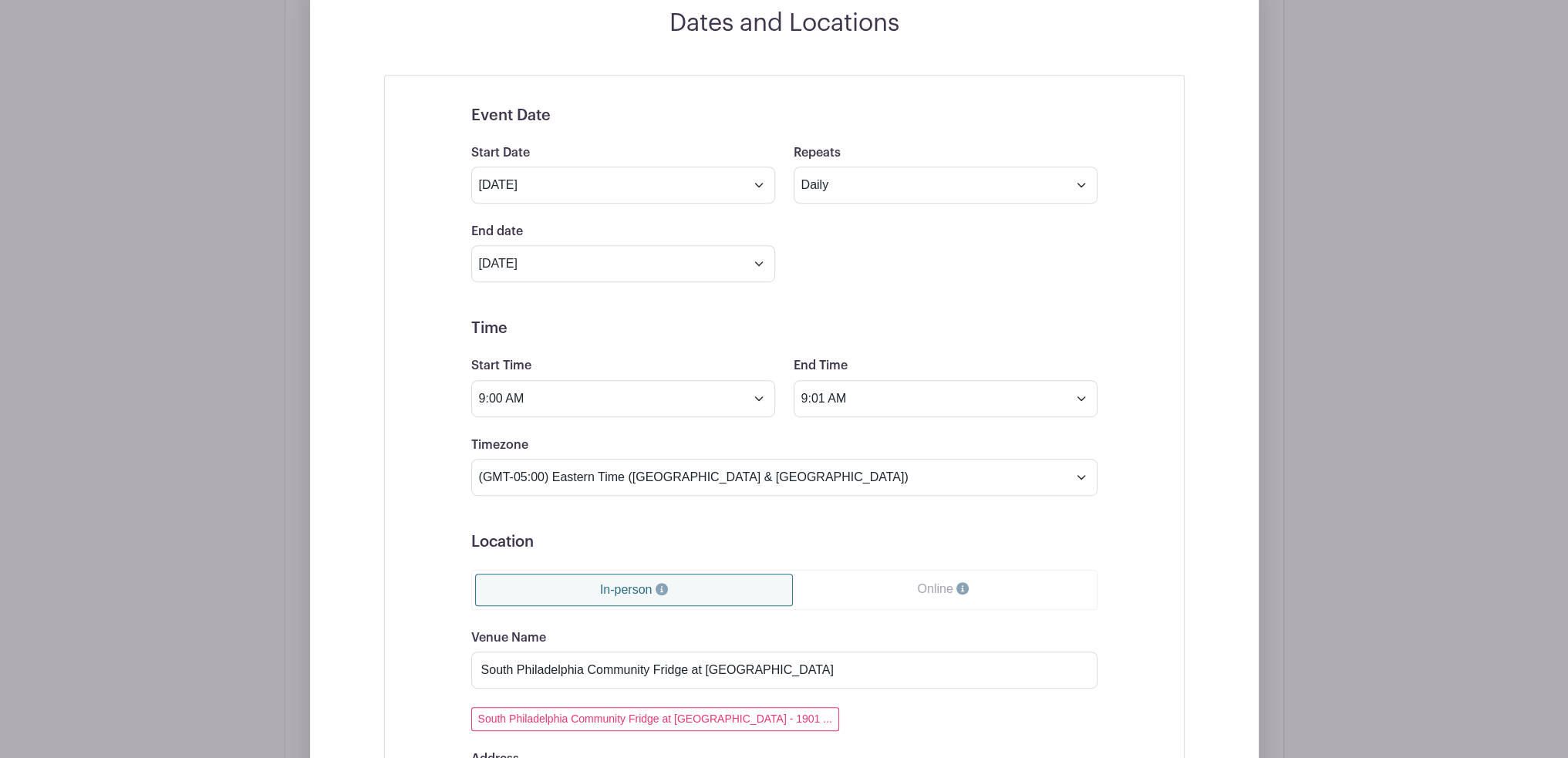
scroll to position [1205, 0]
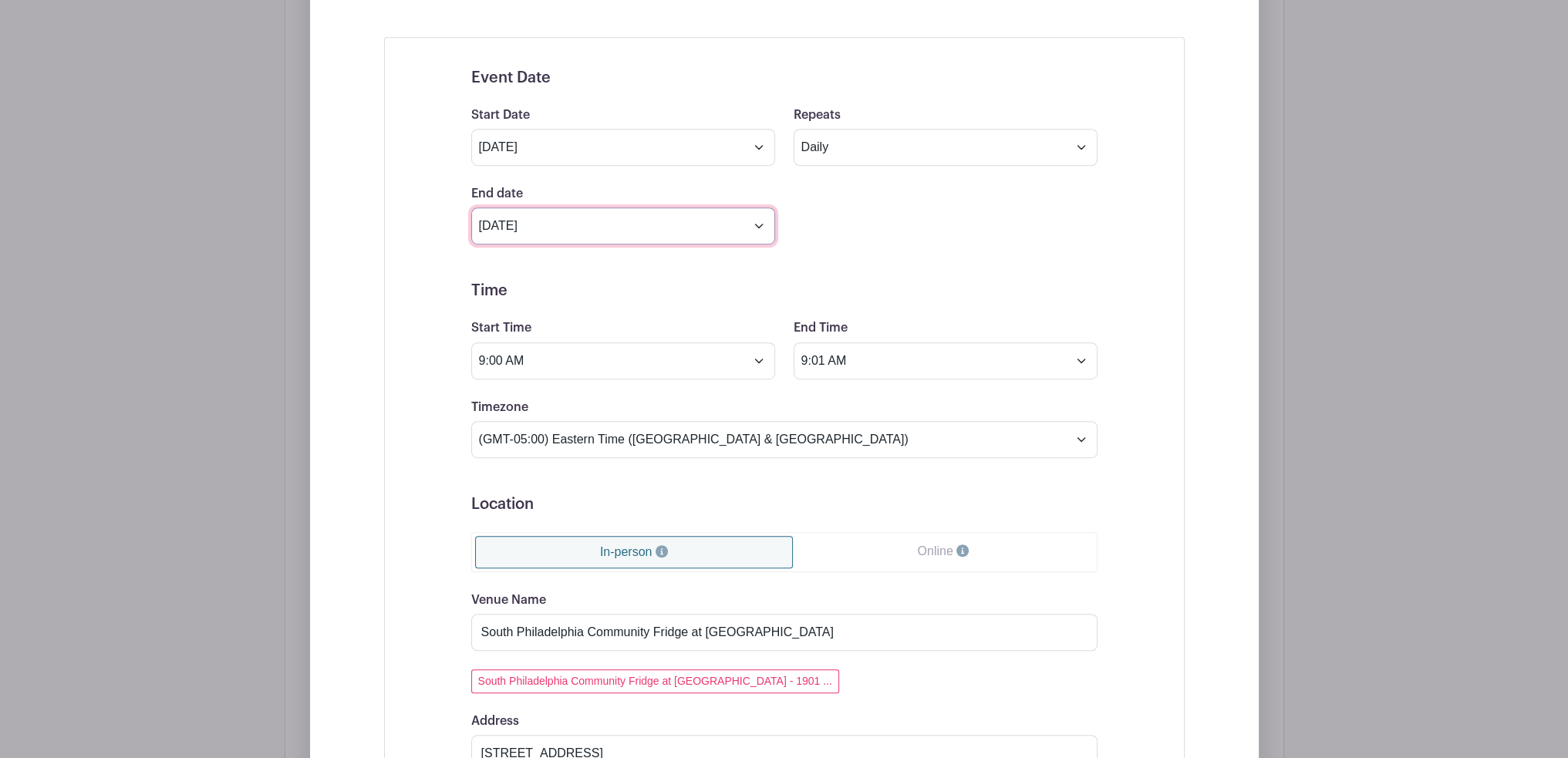
click at [761, 226] on input "Jan 4 2026" at bounding box center [623, 226] width 304 height 37
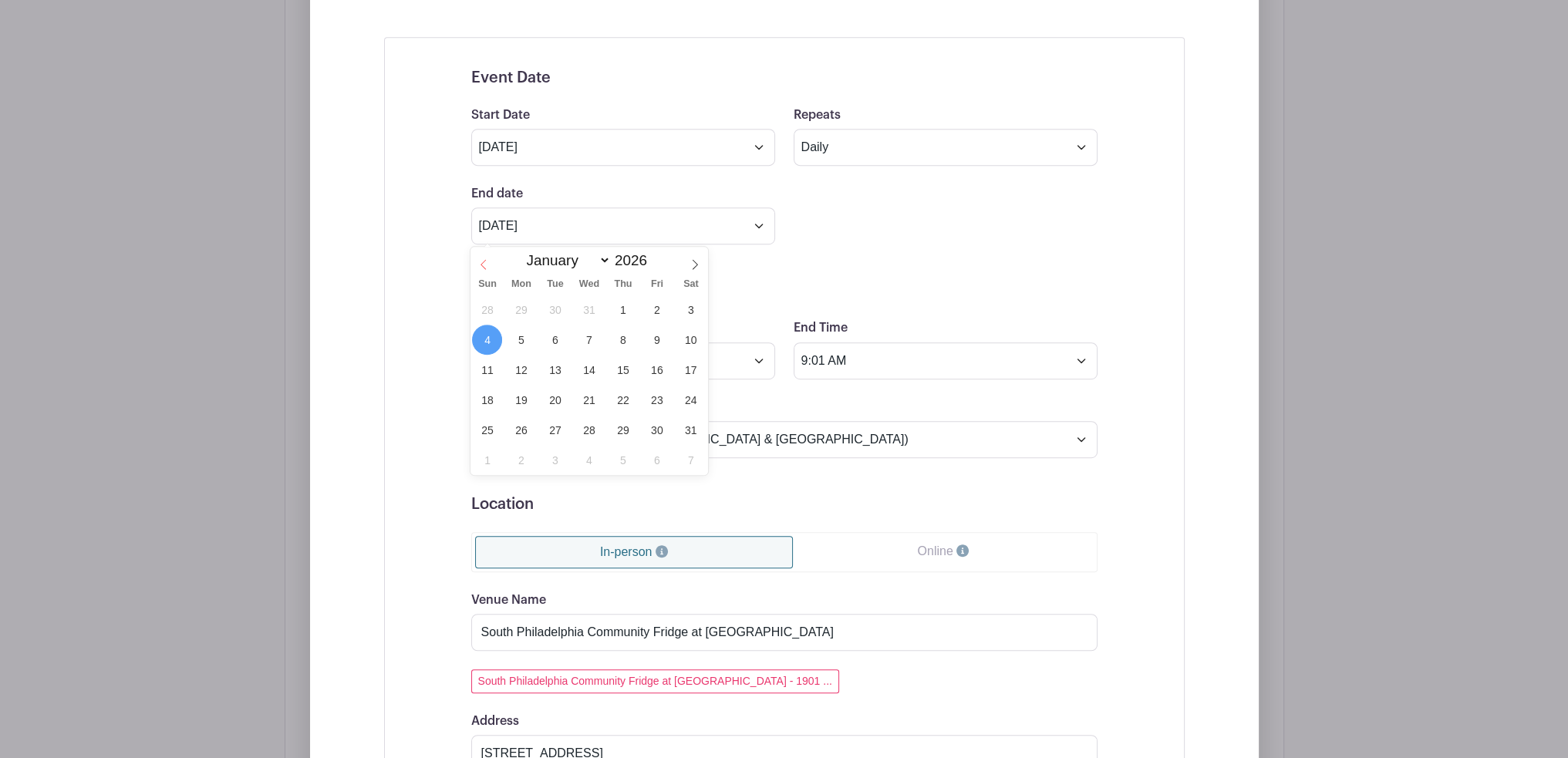
click at [488, 264] on icon at bounding box center [483, 264] width 11 height 11
type input "2025"
click at [488, 263] on icon at bounding box center [483, 264] width 11 height 11
select select "10"
click at [490, 460] on span "30" at bounding box center [487, 460] width 30 height 30
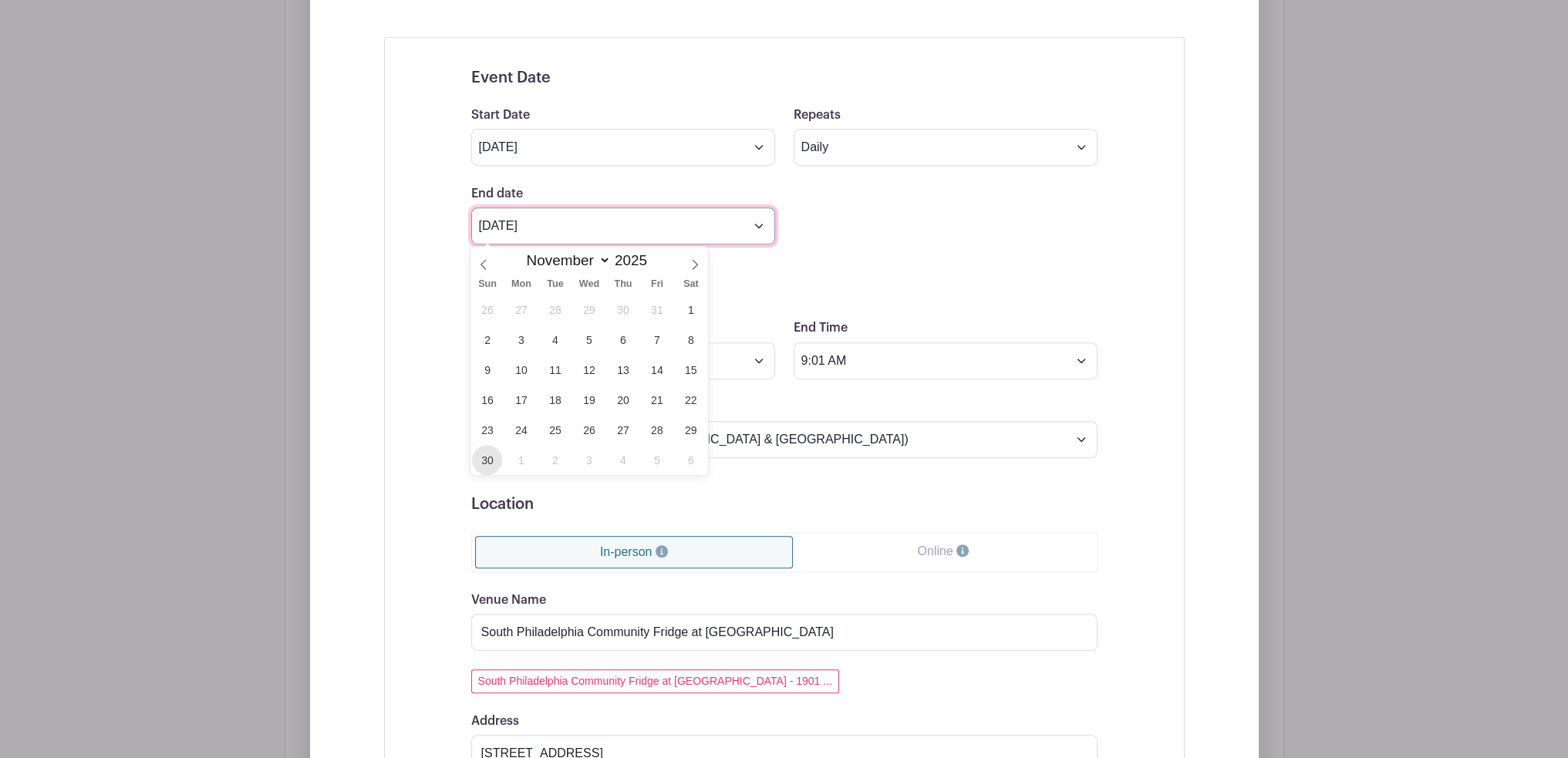
type input "[DATE]"
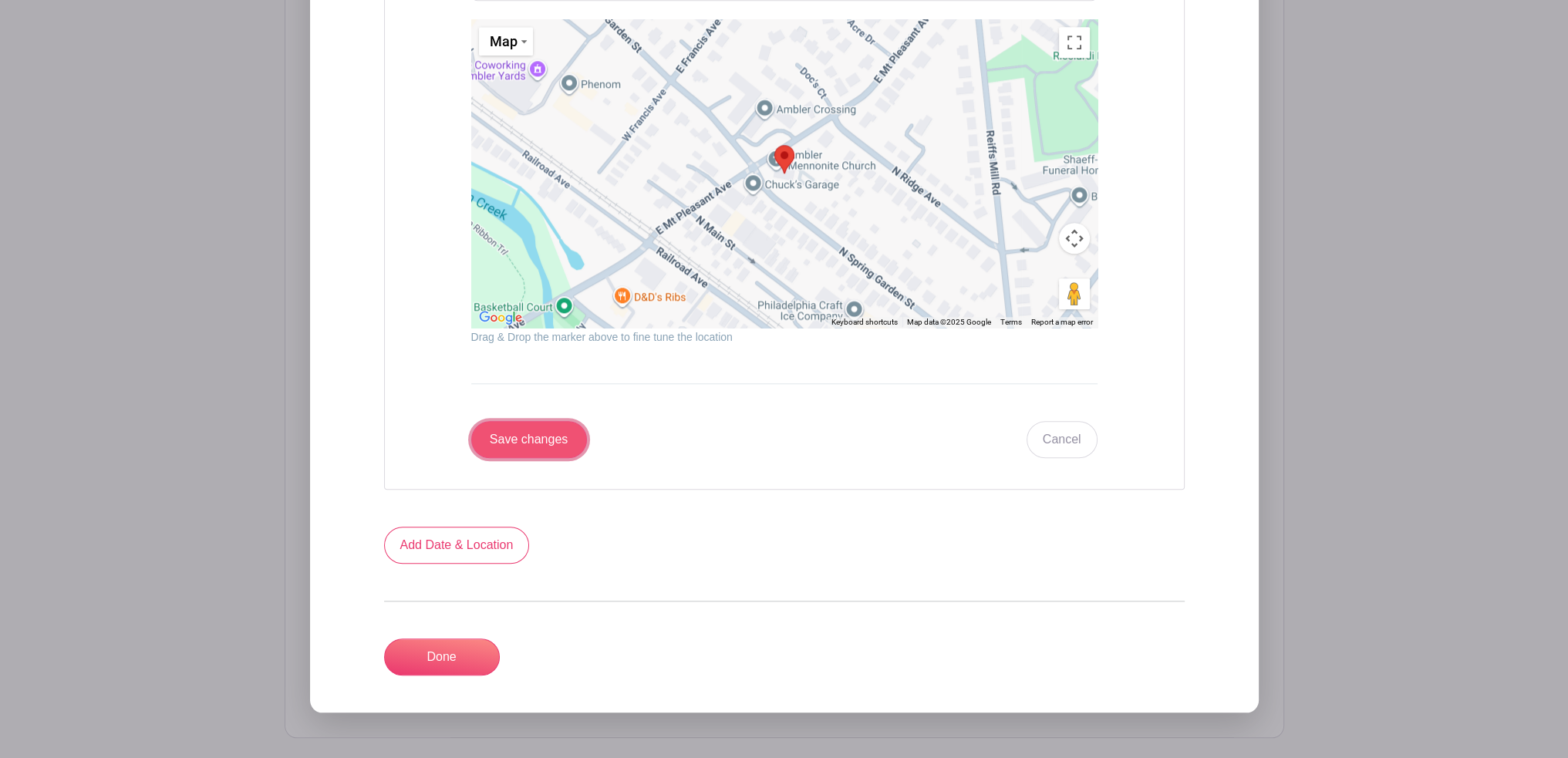
click at [538, 432] on input "Save changes" at bounding box center [529, 439] width 116 height 37
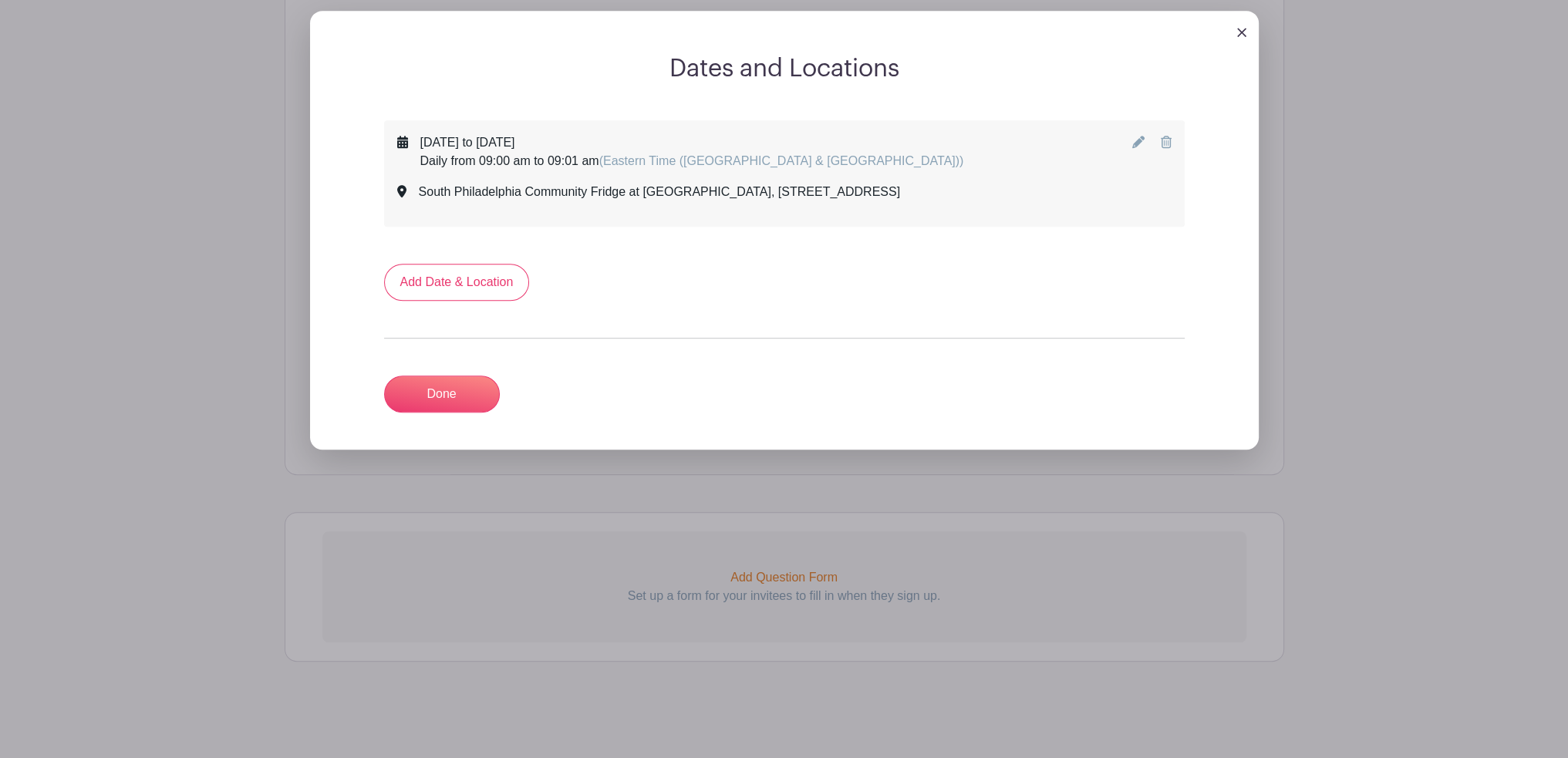
scroll to position [1120, 0]
click at [483, 400] on link "Done" at bounding box center [442, 396] width 116 height 37
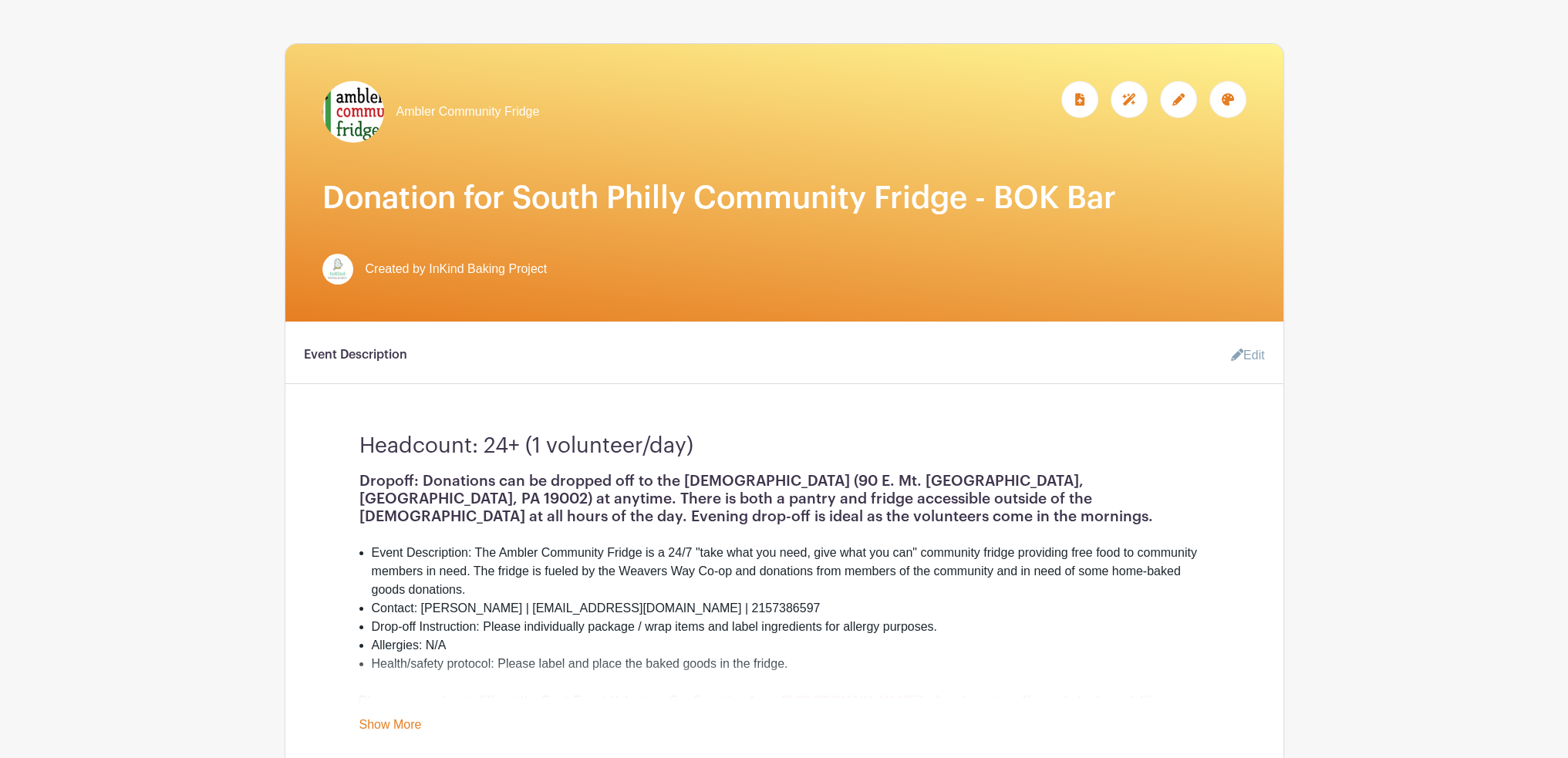
scroll to position [125, 0]
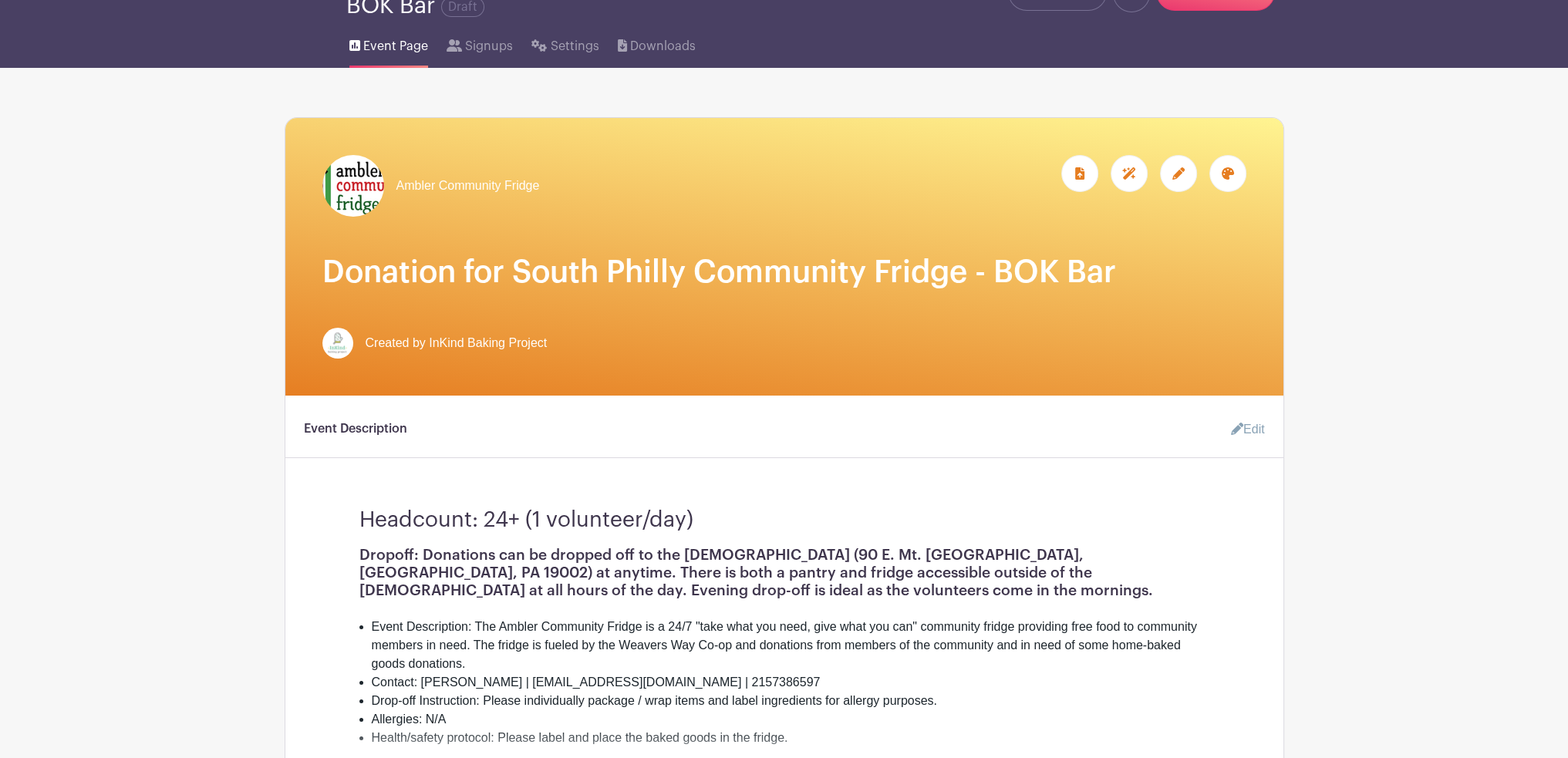
click at [1178, 177] on icon at bounding box center [1179, 173] width 12 height 12
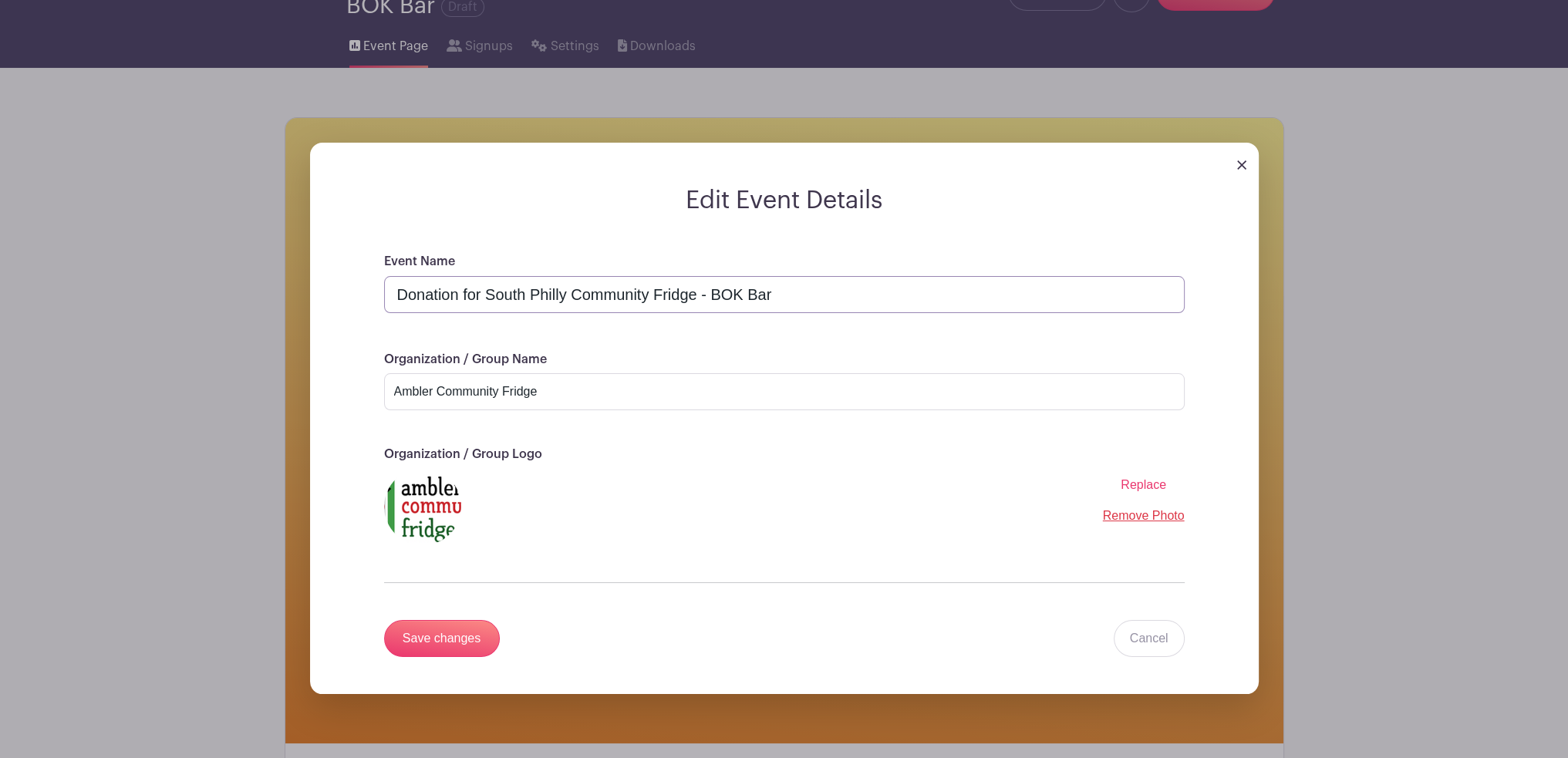
drag, startPoint x: 760, startPoint y: 293, endPoint x: 790, endPoint y: 295, distance: 30.1
click at [790, 295] on input "Donation for South Philly Community Fridge - BOK Bar" at bounding box center [784, 294] width 801 height 37
type input "Donation for South Philly Community Fridge - [GEOGRAPHIC_DATA]"
drag, startPoint x: 549, startPoint y: 397, endPoint x: 317, endPoint y: 370, distance: 233.6
click at [311, 378] on form "Edit Event Details Event Name Donation for South Philly Community Fridge - BOK …" at bounding box center [784, 439] width 949 height 508
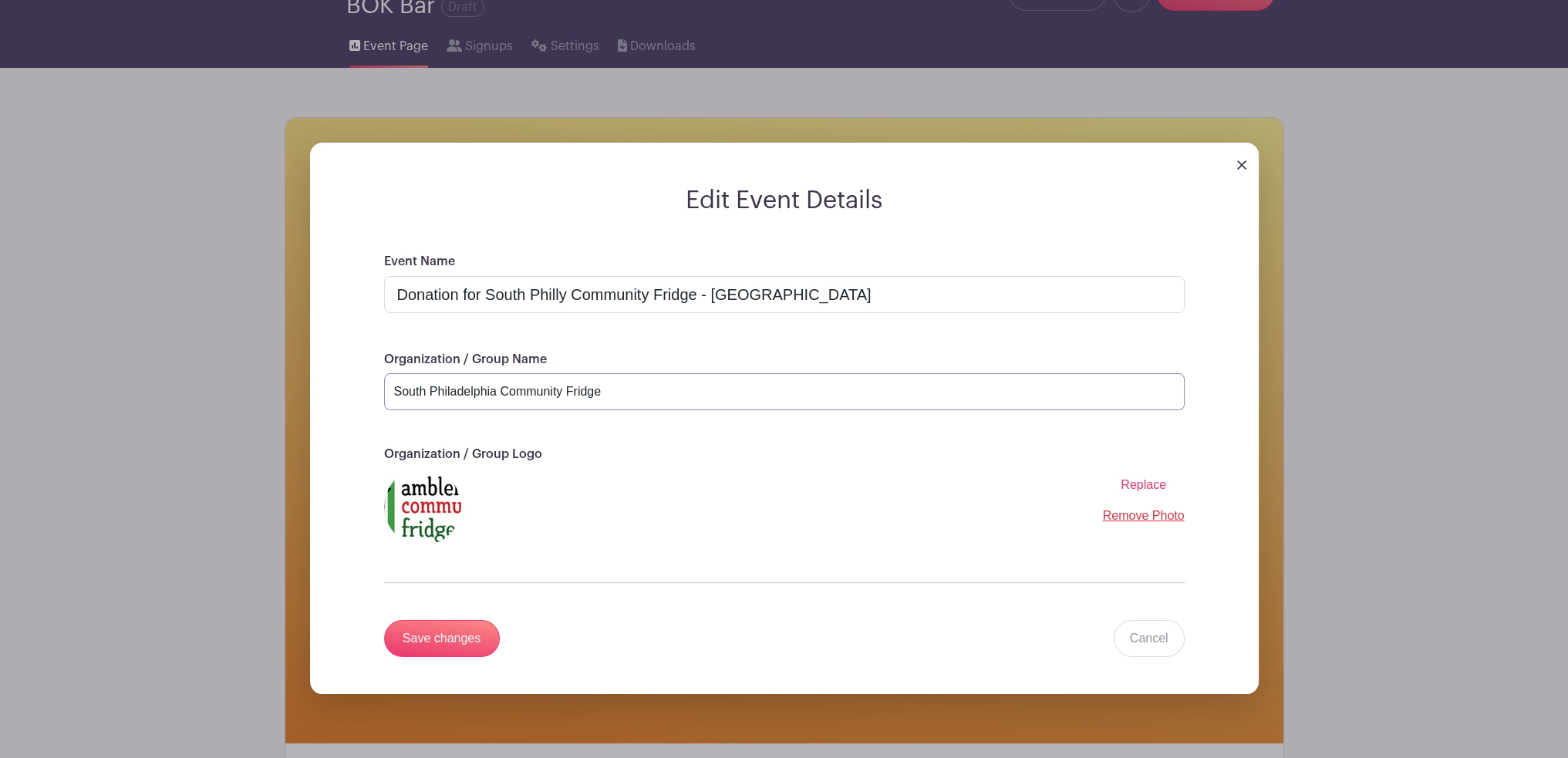
type input "South Philadelphia Community Fridge"
click at [1139, 514] on link "Remove Photo" at bounding box center [1144, 516] width 82 height 13
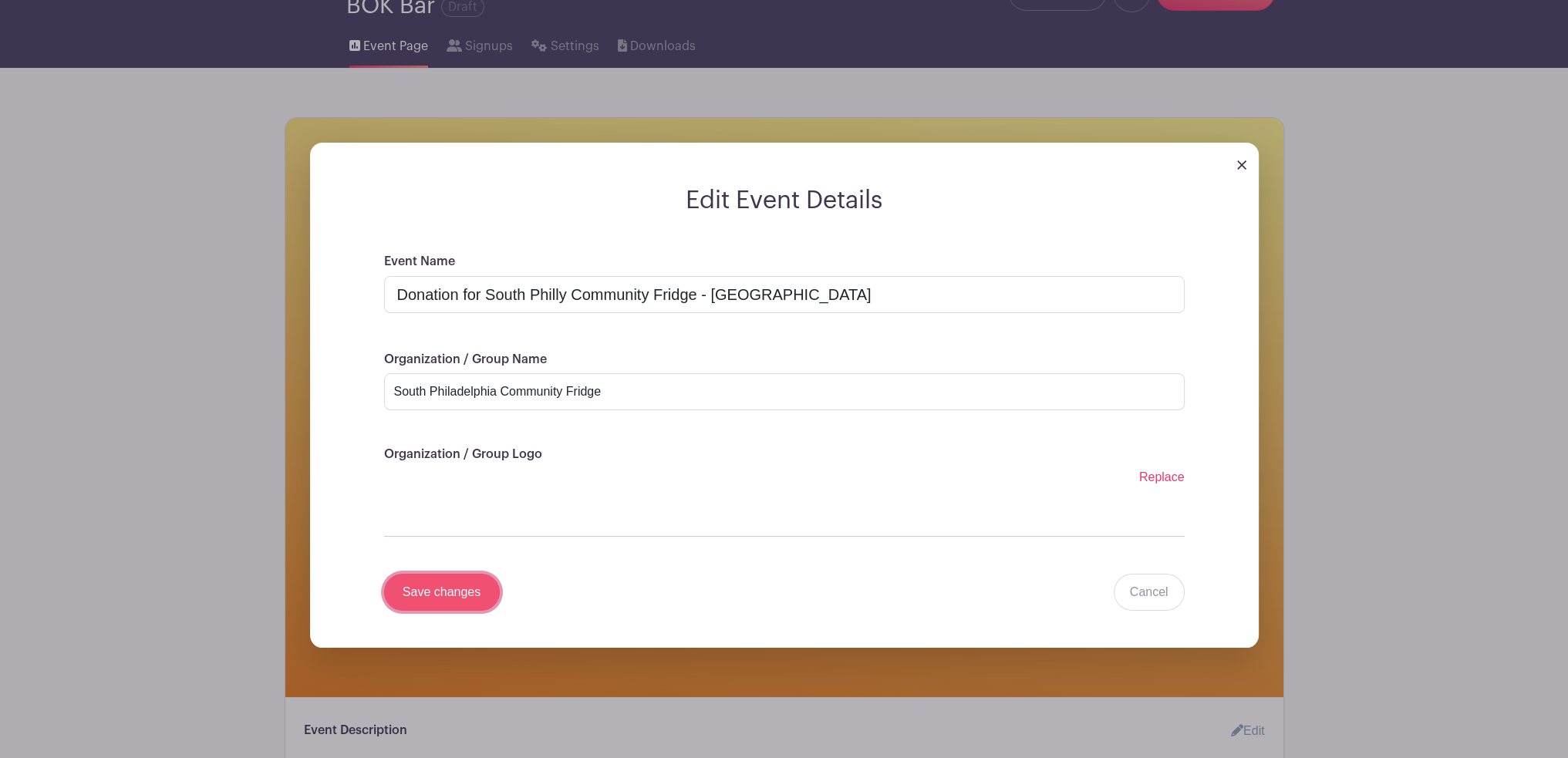
click at [406, 597] on input "Save changes" at bounding box center [442, 593] width 116 height 37
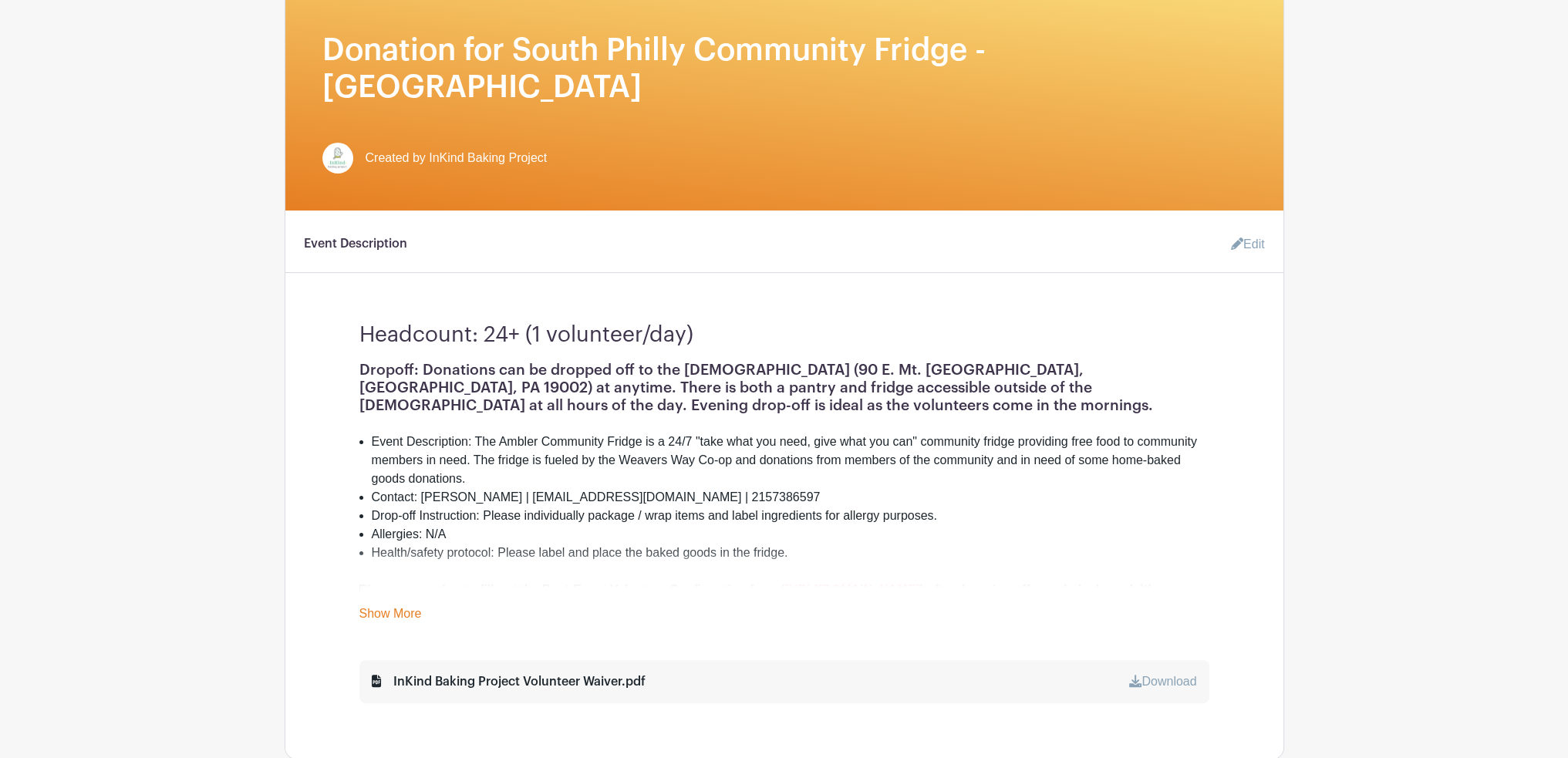
scroll to position [356, 0]
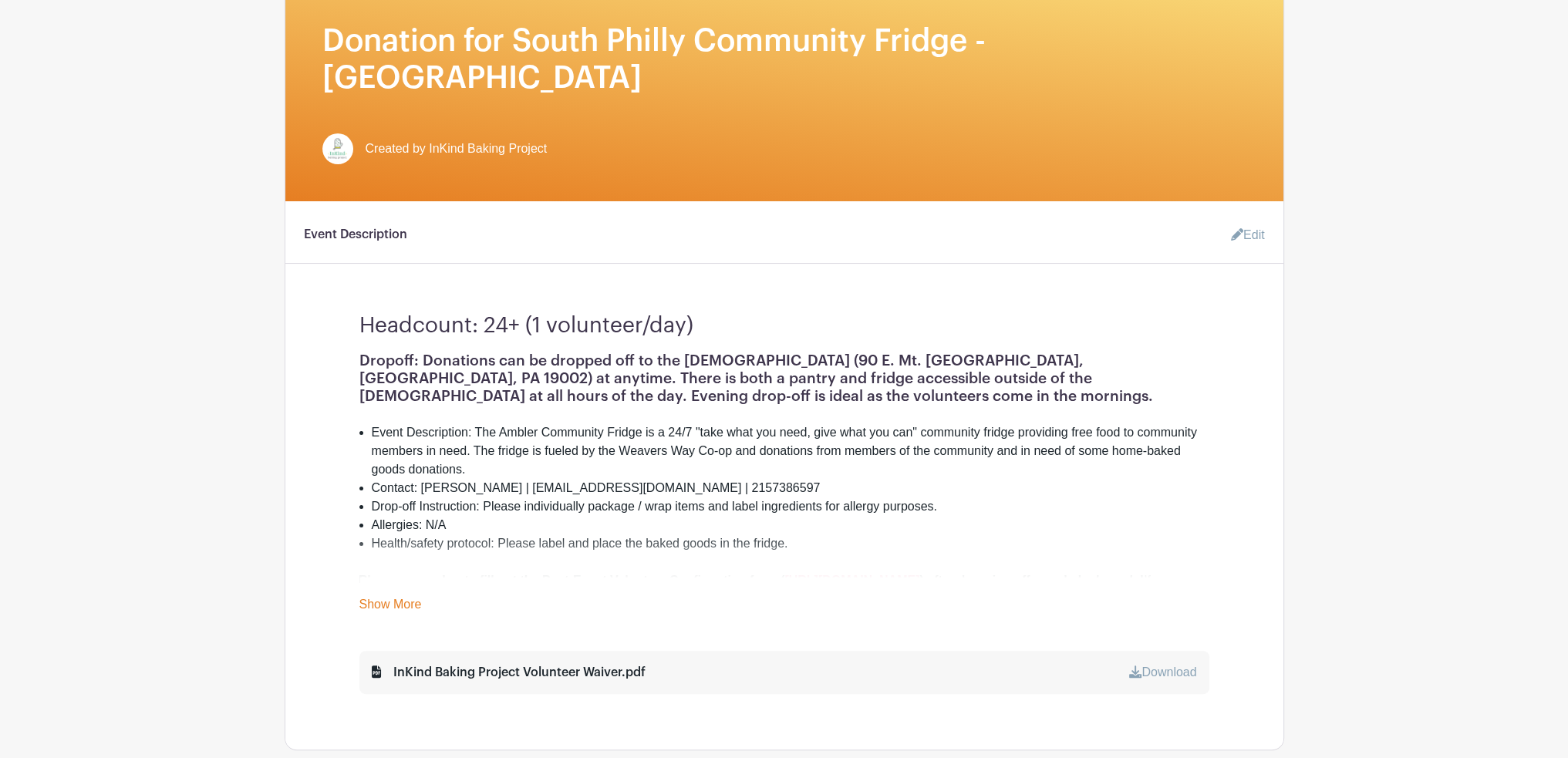
click at [1244, 220] on link "Edit" at bounding box center [1242, 235] width 46 height 31
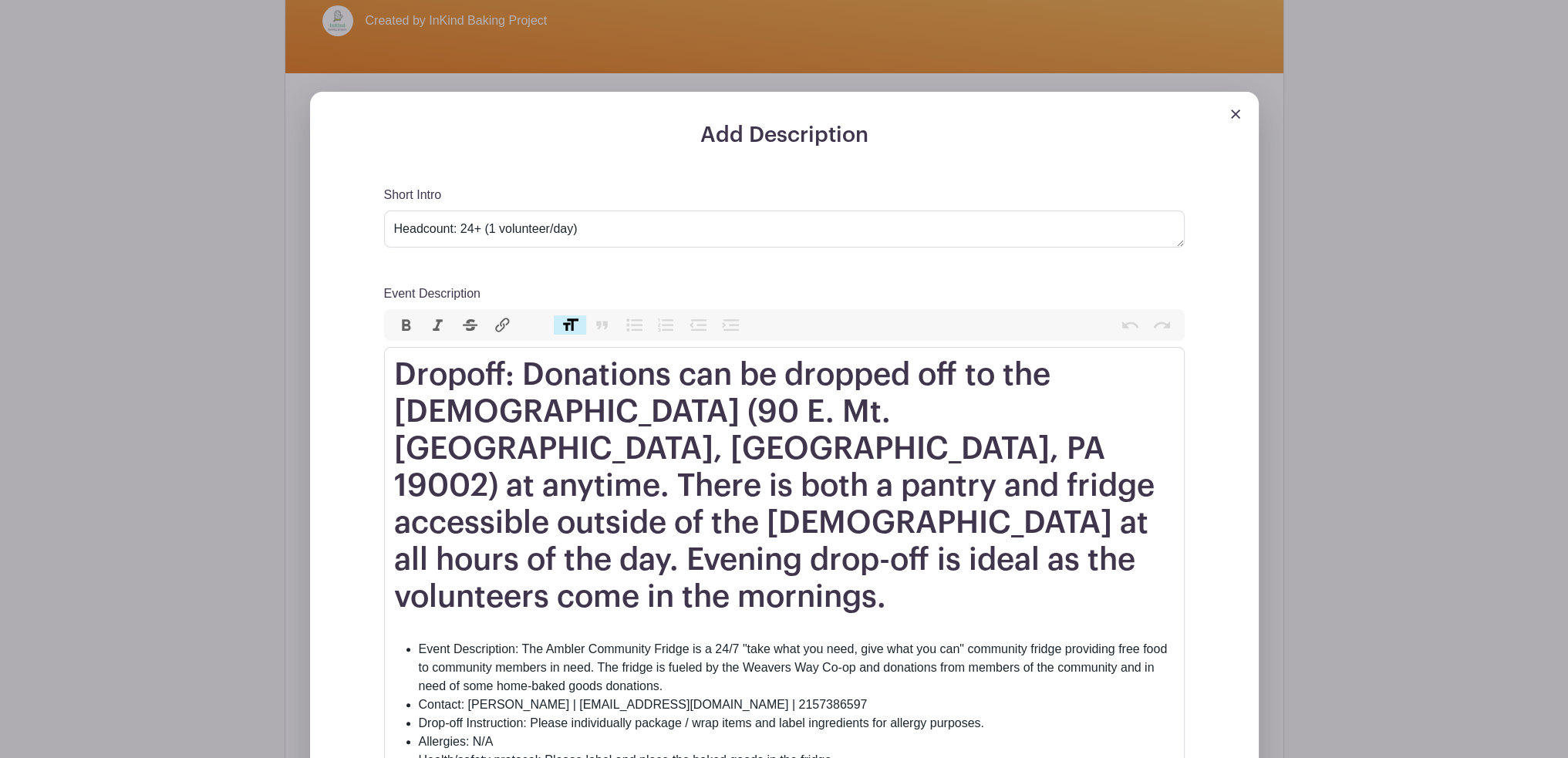
scroll to position [511, 0]
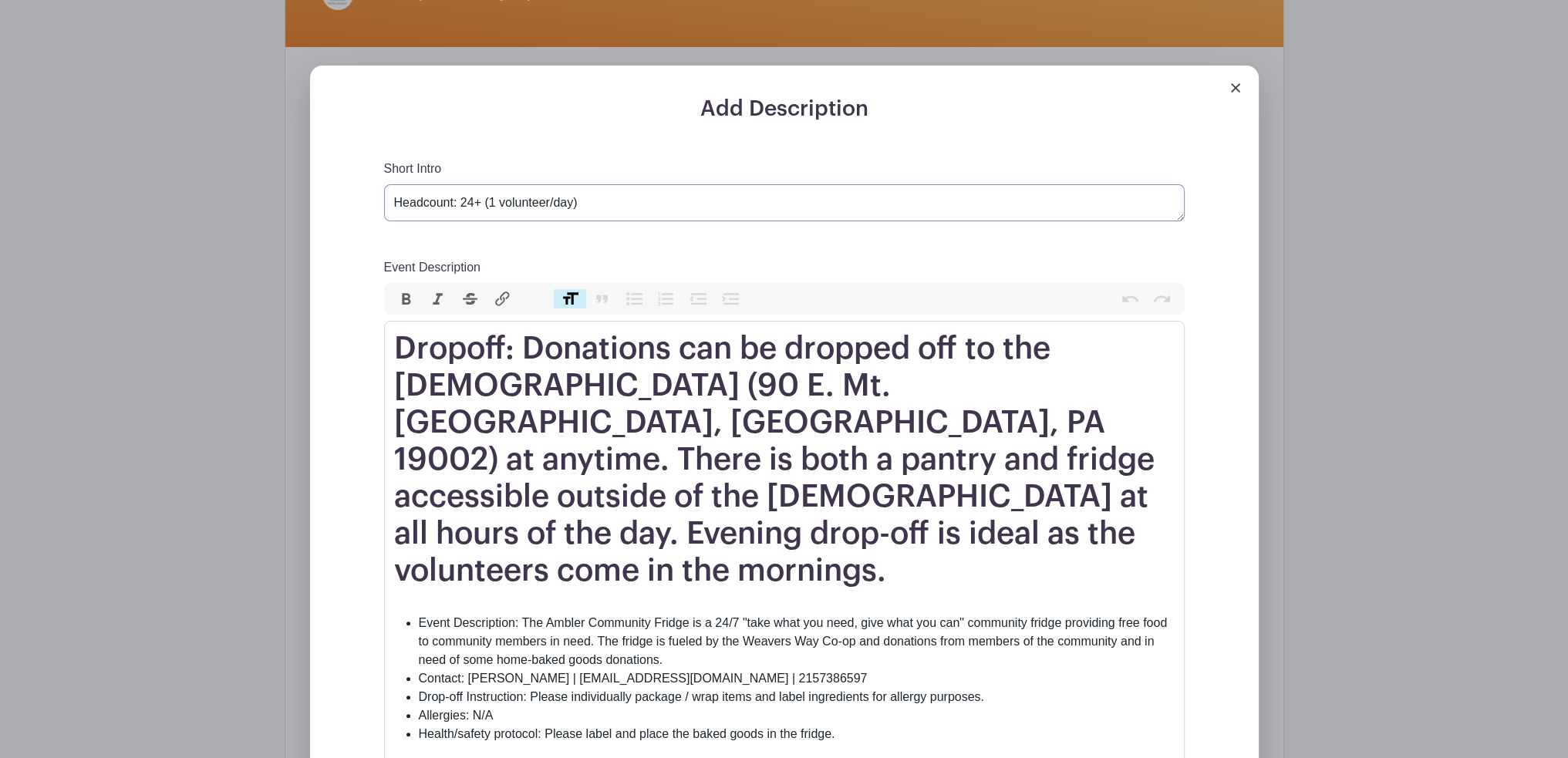
click at [472, 184] on textarea "Headcount: 24+ (1 volunteer/day)" at bounding box center [784, 203] width 801 height 37
click at [487, 184] on textarea "Headcount: 24+ (1 volunteer/day)" at bounding box center [784, 203] width 801 height 37
type textarea "Headcount: 50 (2 volunteer/day)"
click at [978, 330] on h1 "Dropoff: Donations can be dropped off to the Ambler Mennonite Church (90 E. Mt.…" at bounding box center [784, 460] width 780 height 259
click at [1061, 330] on h1 "Dropoff: Donations can be dropped off to the Ambler Mennonite Church (90 E. Mt.…" at bounding box center [784, 460] width 780 height 259
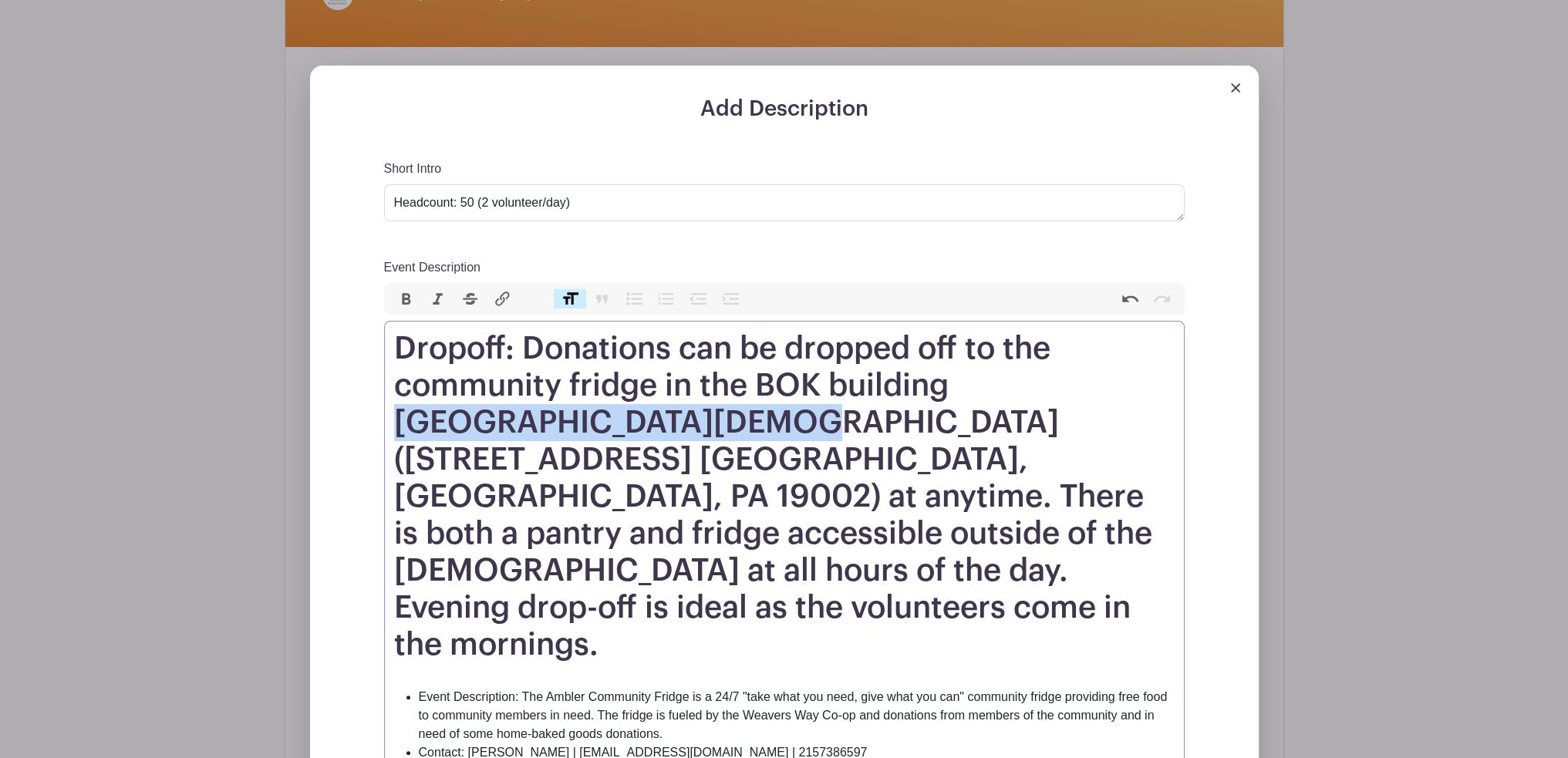
drag, startPoint x: 958, startPoint y: 349, endPoint x: 669, endPoint y: 382, distance: 290.9
click at [669, 382] on h1 "Dropoff: Donations can be dropped off to the community fridge in the BOK buildi…" at bounding box center [784, 496] width 780 height 333
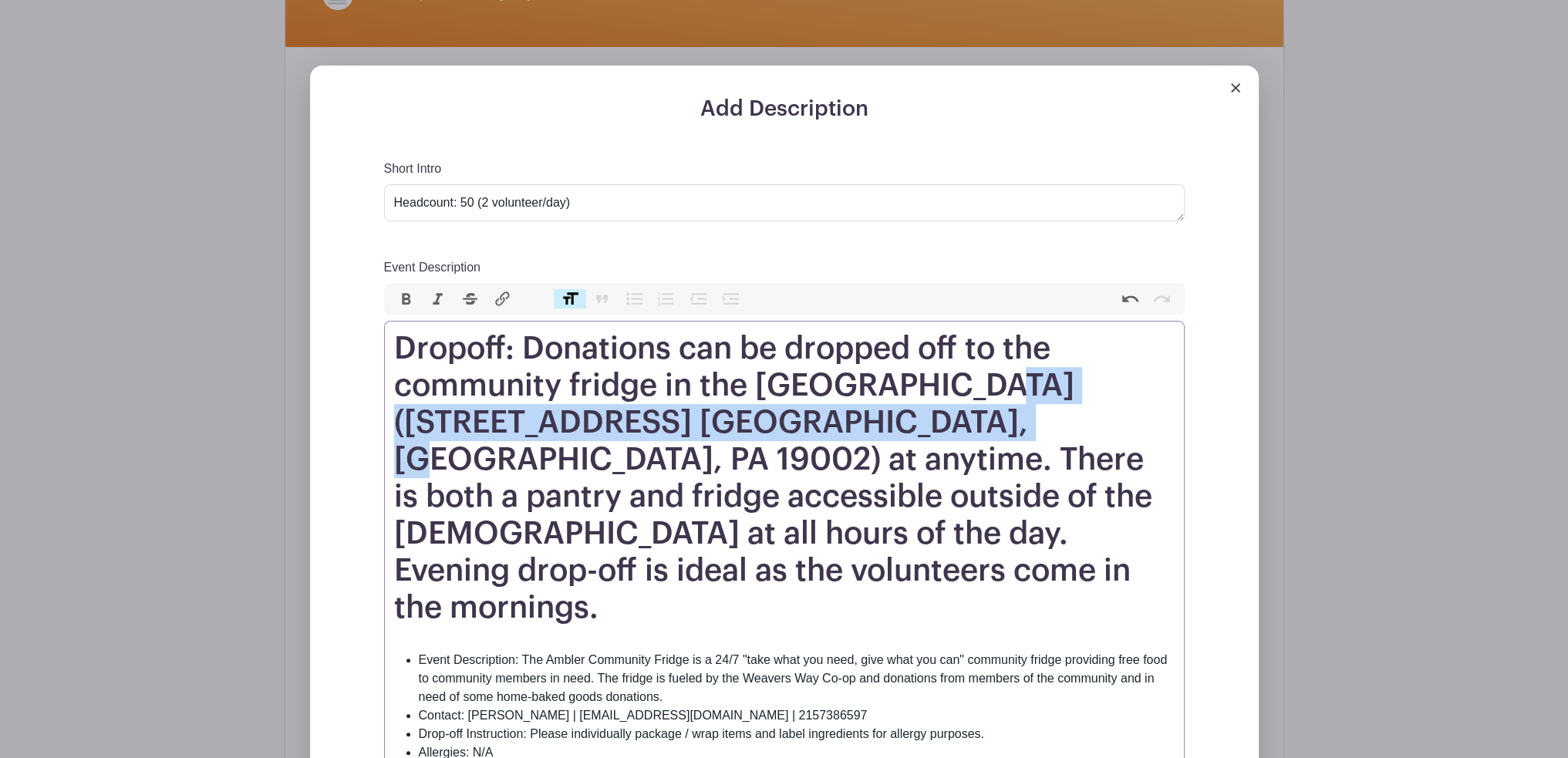
drag, startPoint x: 968, startPoint y: 348, endPoint x: 909, endPoint y: 379, distance: 66.6
click at [909, 379] on h1 "Dropoff: Donations can be dropped off to the community fridge in the BOK buildi…" at bounding box center [784, 477] width 780 height 296
paste trix-editor "<h1>Dropoff: Donations can be dropped off to the community fridge in the BOK bu…"
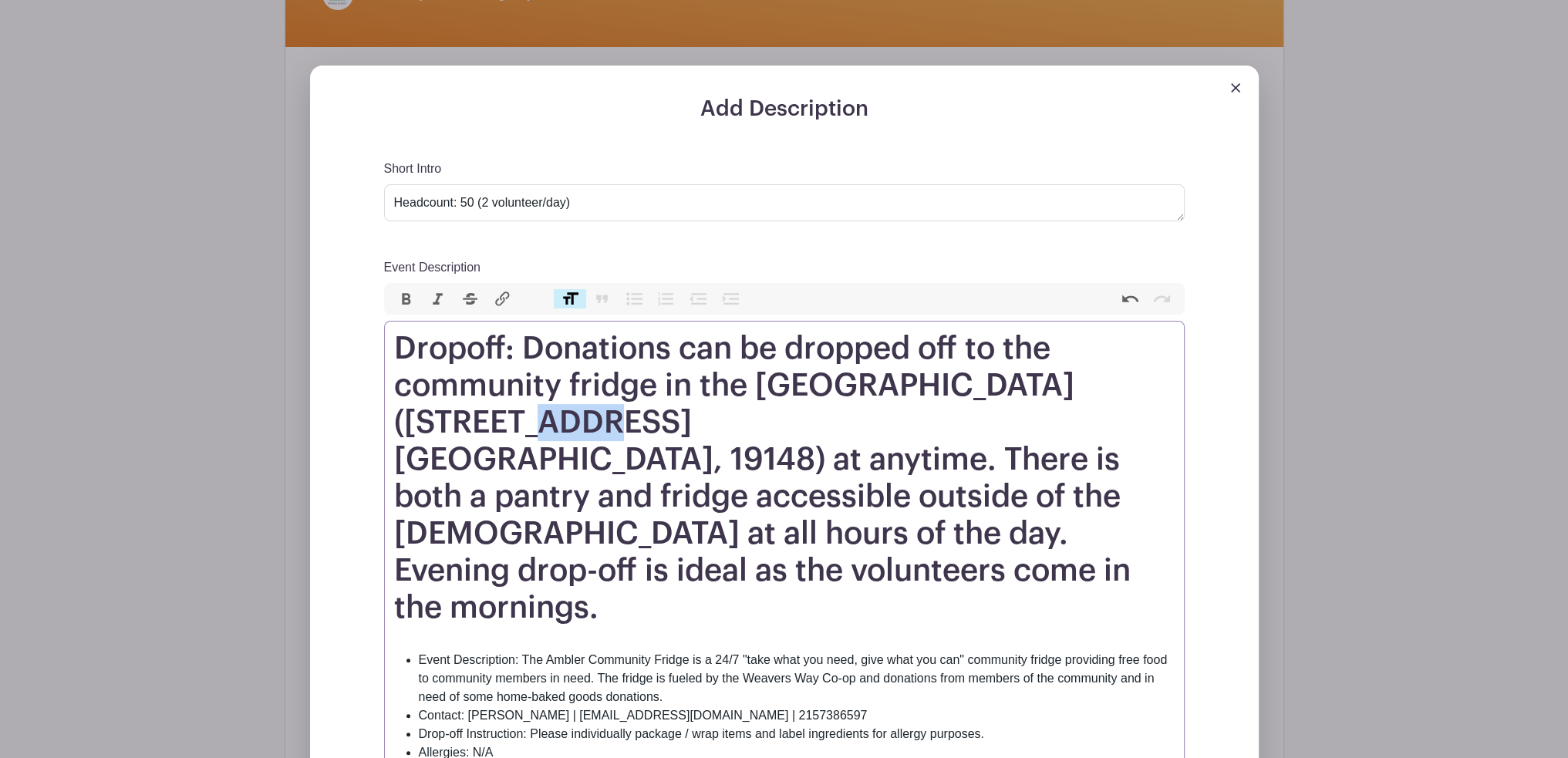
drag, startPoint x: 482, startPoint y: 388, endPoint x: 426, endPoint y: 386, distance: 56.0
click at [426, 386] on h1 "Dropoff: Donations can be dropped off to the community fridge in the BOK buildi…" at bounding box center [784, 477] width 780 height 296
drag, startPoint x: 827, startPoint y: 425, endPoint x: 844, endPoint y: 419, distance: 18.0
click at [827, 425] on h1 "Dropoff: Donations can be dropped off to the community fridge in the BOK buildi…" at bounding box center [784, 477] width 780 height 296
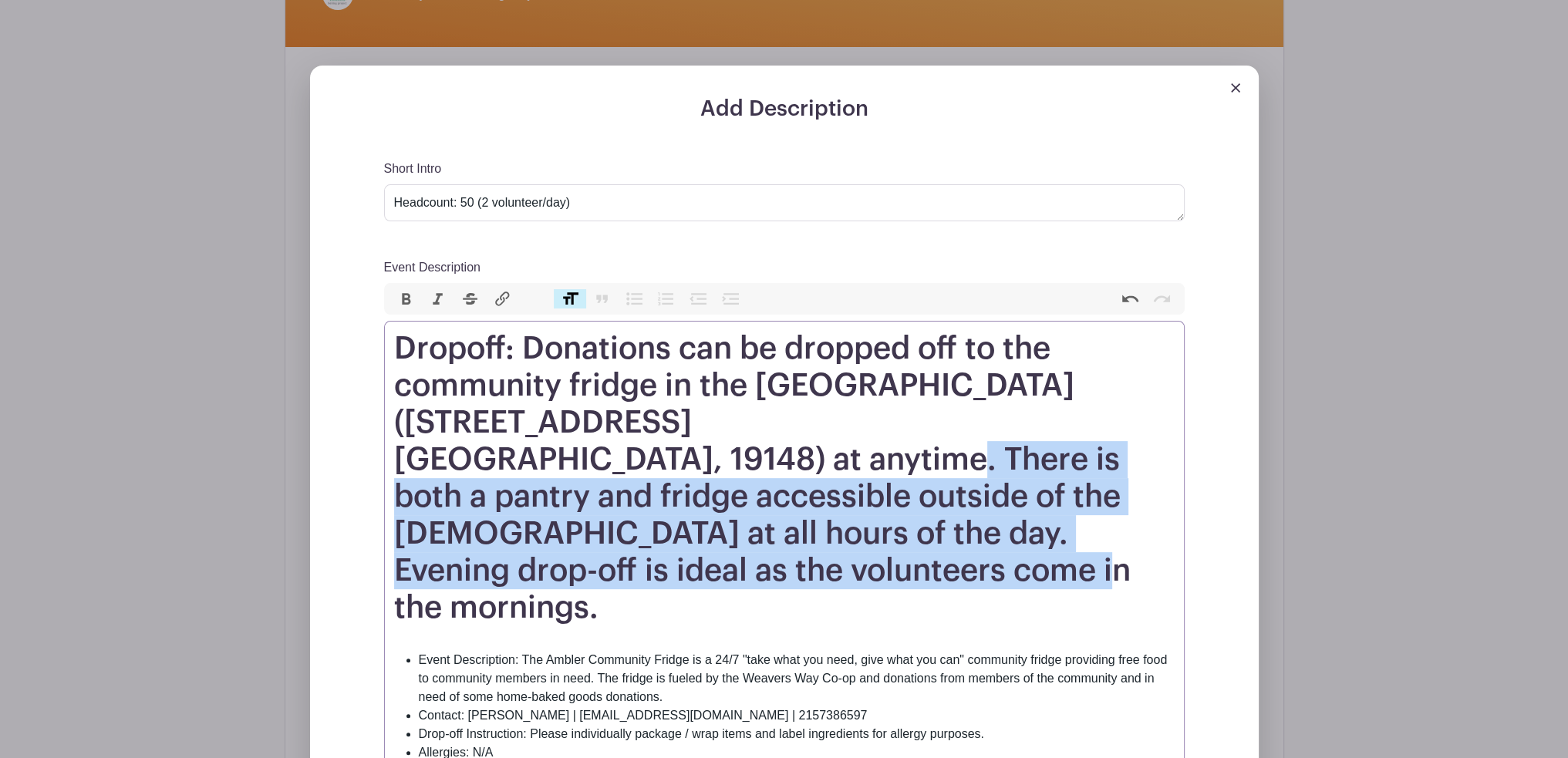
drag, startPoint x: 917, startPoint y: 385, endPoint x: 872, endPoint y: 495, distance: 118.8
click at [872, 495] on h1 "Dropoff: Donations can be dropped off to the community fridge in the BOK buildi…" at bounding box center [784, 477] width 780 height 296
click at [858, 465] on h1 "Dropoff: Donations can be dropped off to the community fridge in the BOK buildi…" at bounding box center [784, 477] width 780 height 296
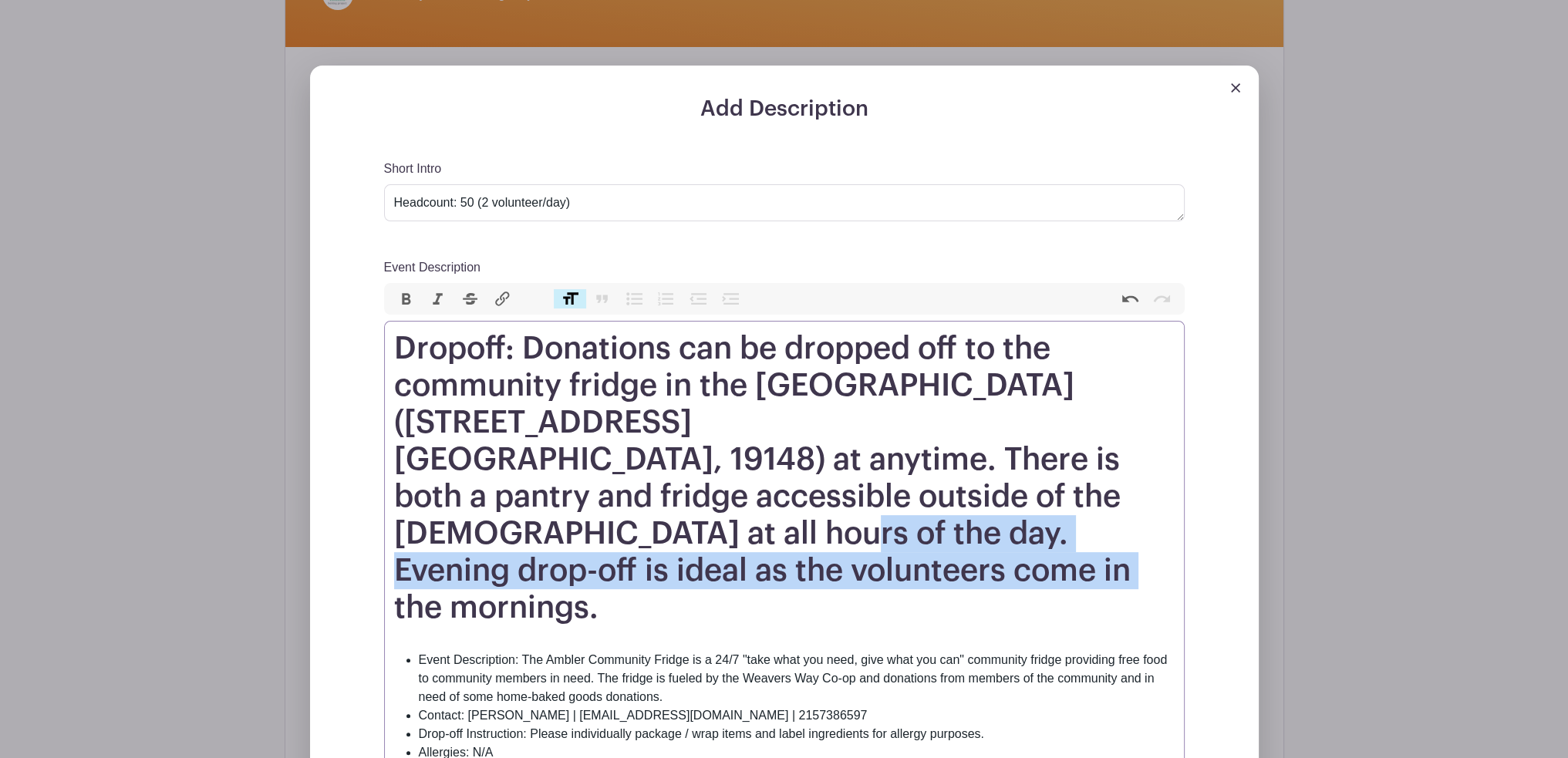
drag, startPoint x: 680, startPoint y: 465, endPoint x: 898, endPoint y: 495, distance: 220.1
click at [898, 495] on h1 "Dropoff: Donations can be dropped off to the community fridge in the BOK buildi…" at bounding box center [784, 477] width 780 height 296
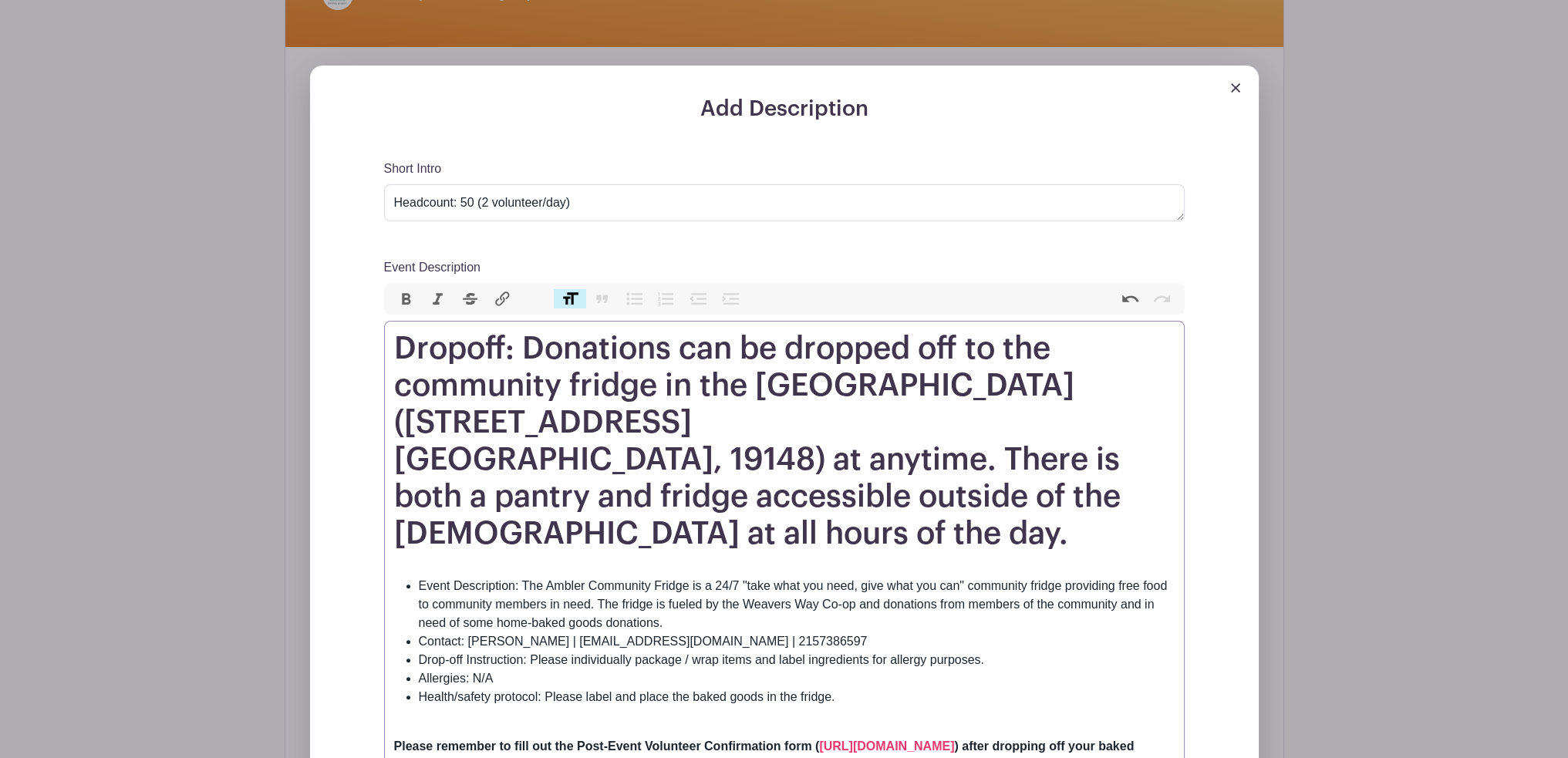
click at [646, 332] on h1 "Dropoff: Donations can be dropped off to the community fridge in the BOK buildi…" at bounding box center [784, 441] width 780 height 222
click at [951, 348] on h1 "Dropoff: Donations can be dropped off to the community fridge in the BOK buildi…" at bounding box center [784, 441] width 780 height 222
paste trix-editor "Community Fridges are open and accessible 24/7 for neighbors to take and donate…"
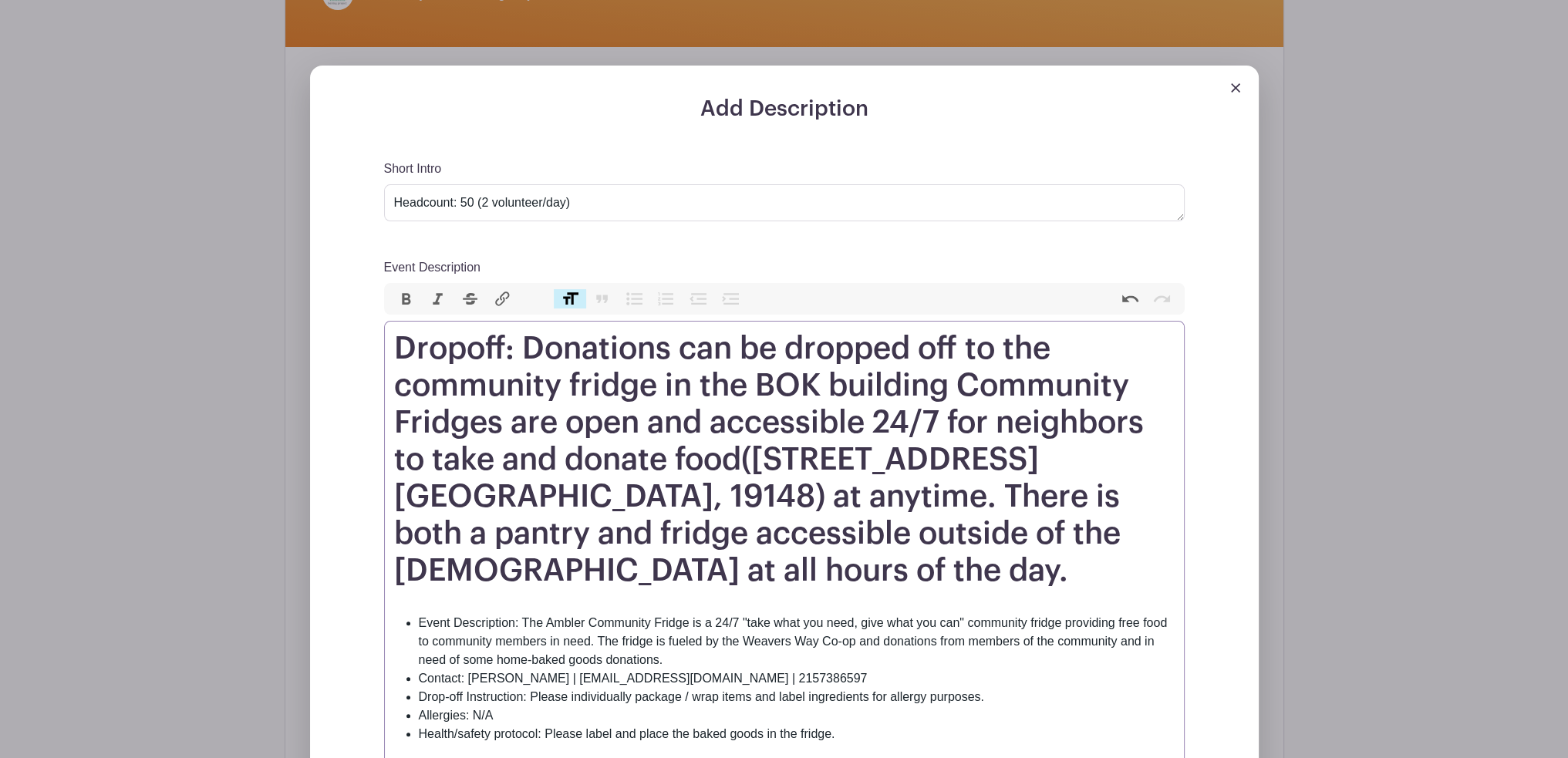
click at [569, 388] on h1 "Dropoff: Donations can be dropped off to the community fridge in the BOK buildi…" at bounding box center [784, 460] width 780 height 259
click at [687, 341] on h1 "Dropoff: Donations can be dropped off to the community fridge in the BOK buildi…" at bounding box center [784, 460] width 780 height 259
click at [669, 344] on h1 "Dropoff: Donations can be dropped off to the community fridge in the BOK buildi…" at bounding box center [784, 460] width 780 height 259
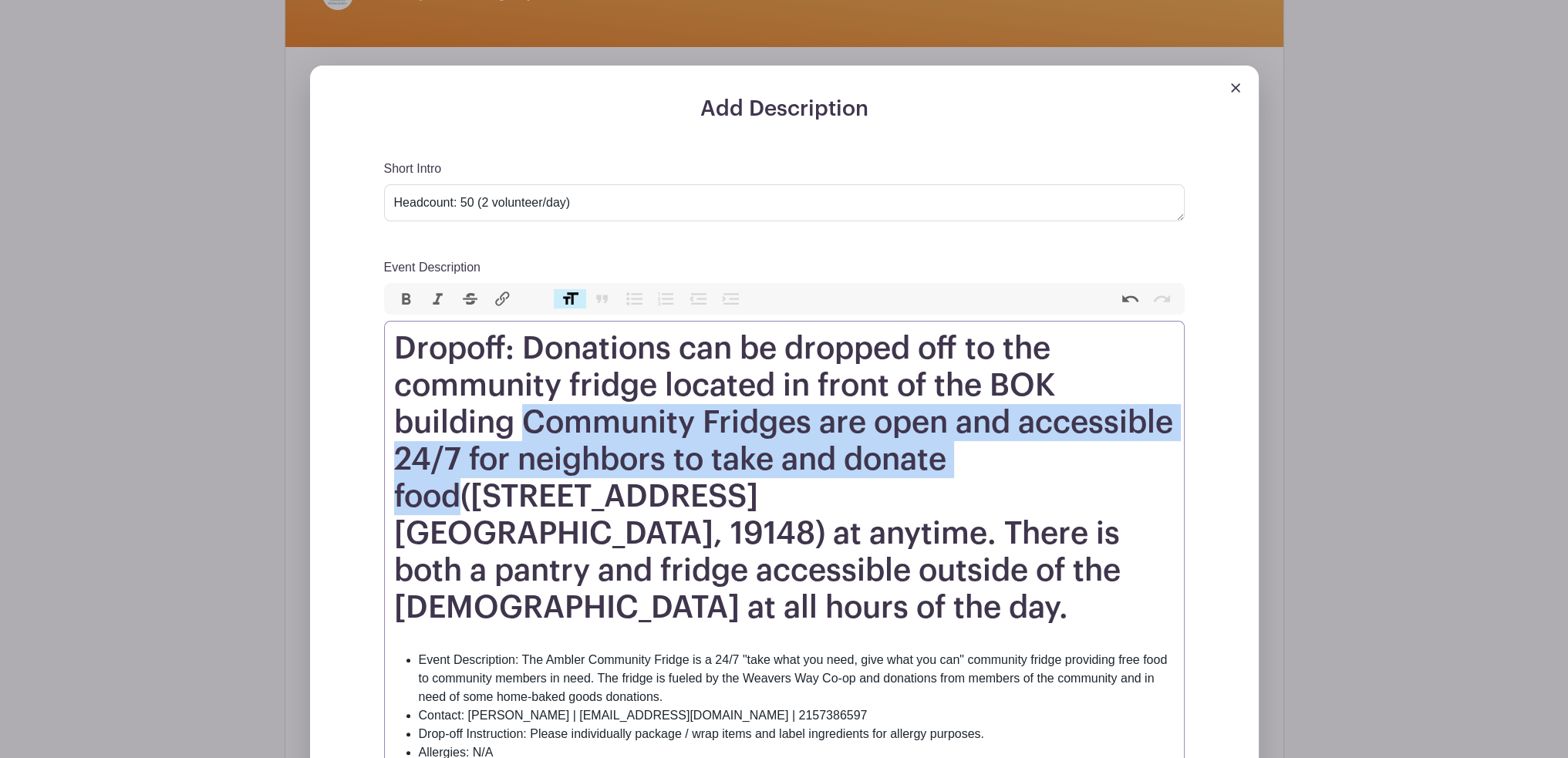
drag, startPoint x: 562, startPoint y: 386, endPoint x: 1021, endPoint y: 413, distance: 459.8
click at [1021, 413] on h1 "Dropoff: Donations can be dropped off to the community fridge located in front …" at bounding box center [784, 477] width 780 height 296
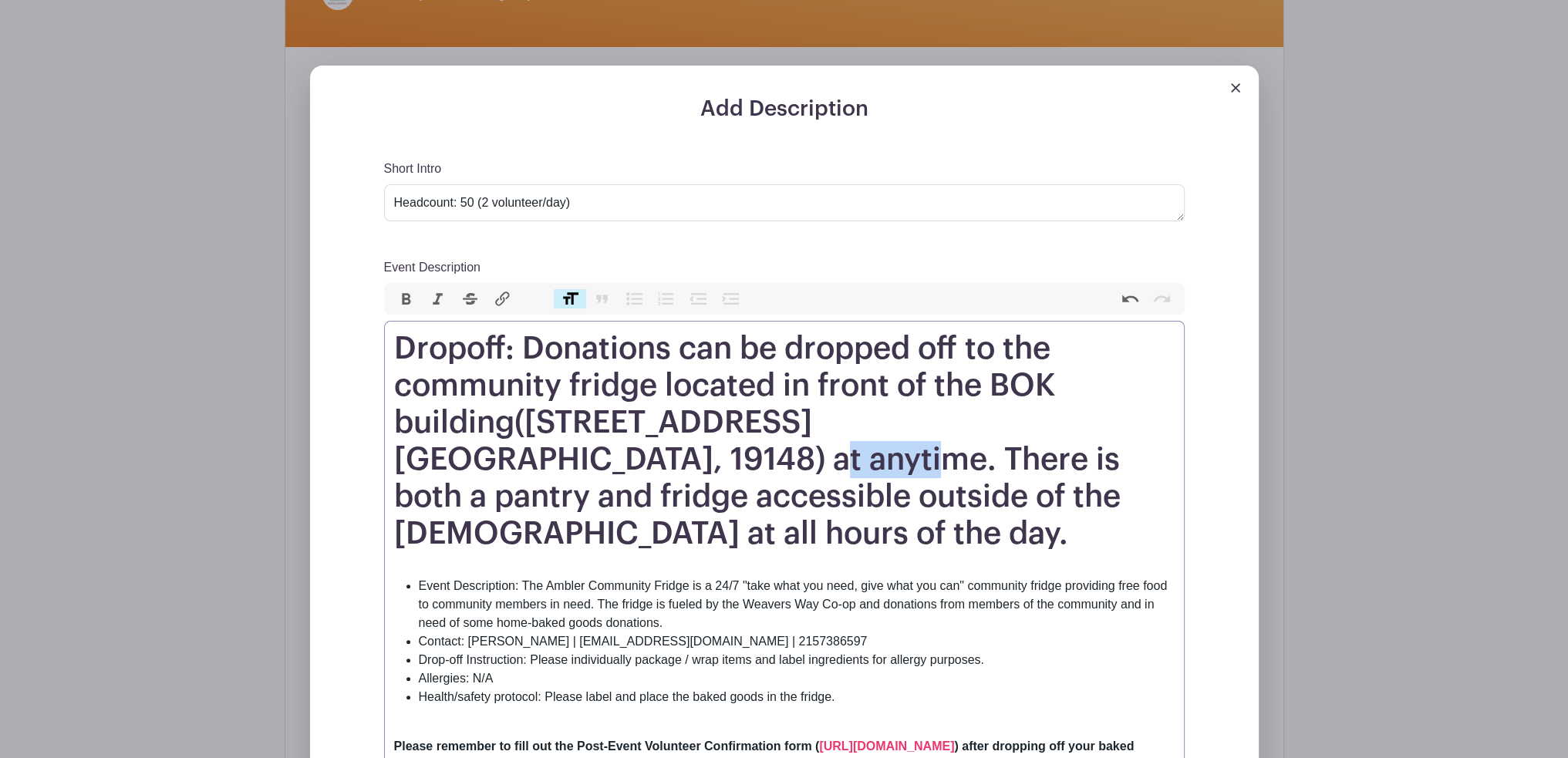
drag, startPoint x: 889, startPoint y: 422, endPoint x: 799, endPoint y: 418, distance: 90.1
click at [778, 422] on h1 "Dropoff: Donations can be dropped off to the community fridge located in front …" at bounding box center [784, 441] width 780 height 222
click at [906, 423] on h1 "Dropoff: Donations can be dropped off to the community fridge located in front …" at bounding box center [784, 441] width 780 height 222
paste trix-editor "Community Fridges are open and accessible 24/7 for neighbors to take and donate…"
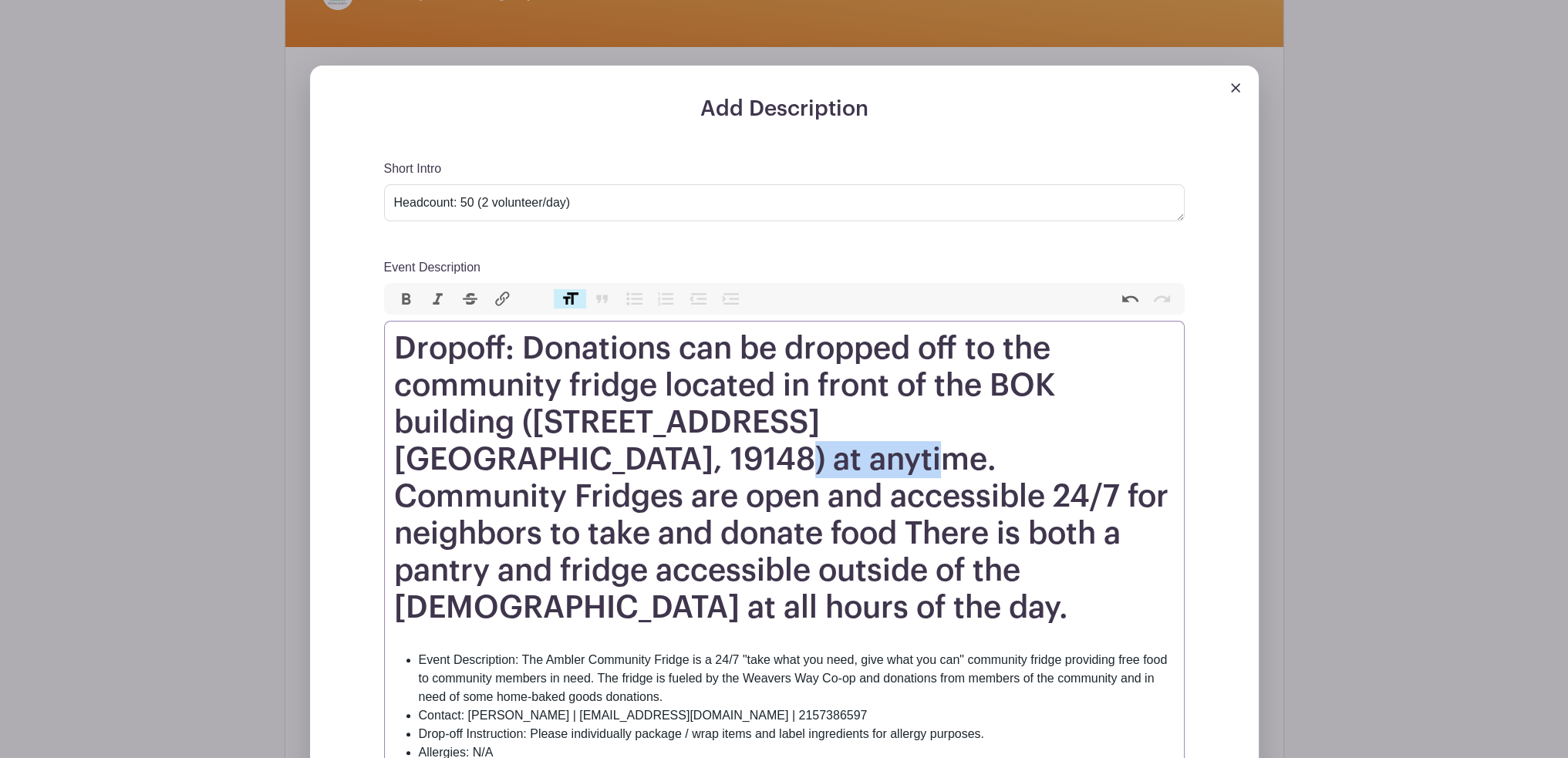
drag, startPoint x: 880, startPoint y: 422, endPoint x: 742, endPoint y: 422, distance: 138.0
click at [742, 422] on h1 "Dropoff: Donations can be dropped off to the community fridge located in front …" at bounding box center [784, 477] width 780 height 296
click at [522, 386] on h1 "Dropoff: Donations can be dropped off to the community fridge located in front …" at bounding box center [784, 477] width 780 height 296
paste trix-editor "at anytime"
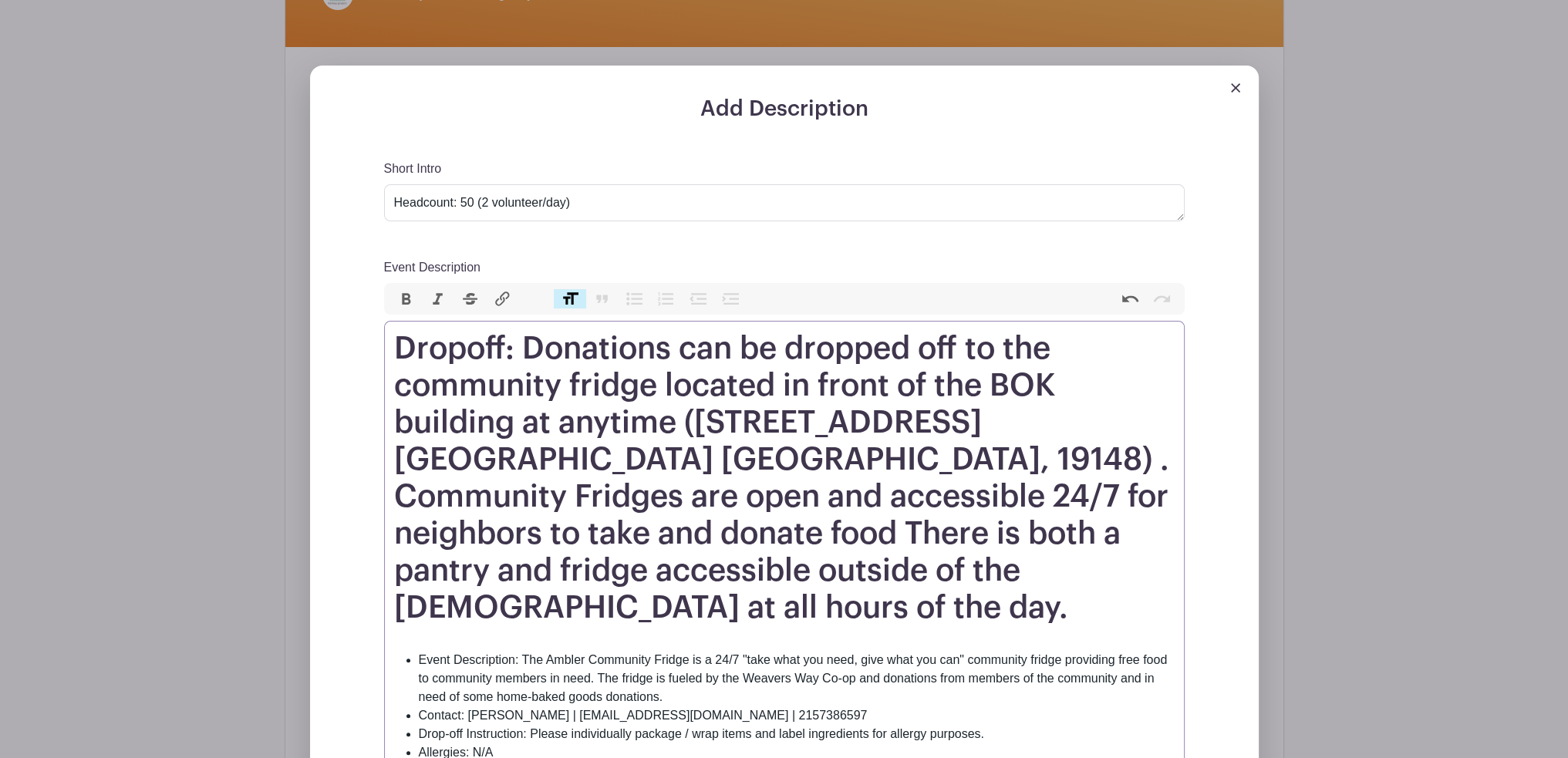
click at [736, 426] on h1 "Dropoff: Donations can be dropped off to the community fridge located in front …" at bounding box center [784, 477] width 780 height 296
click at [745, 425] on h1 "Dropoff: Donations can be dropped off to the community fridge located in front …" at bounding box center [784, 477] width 780 height 296
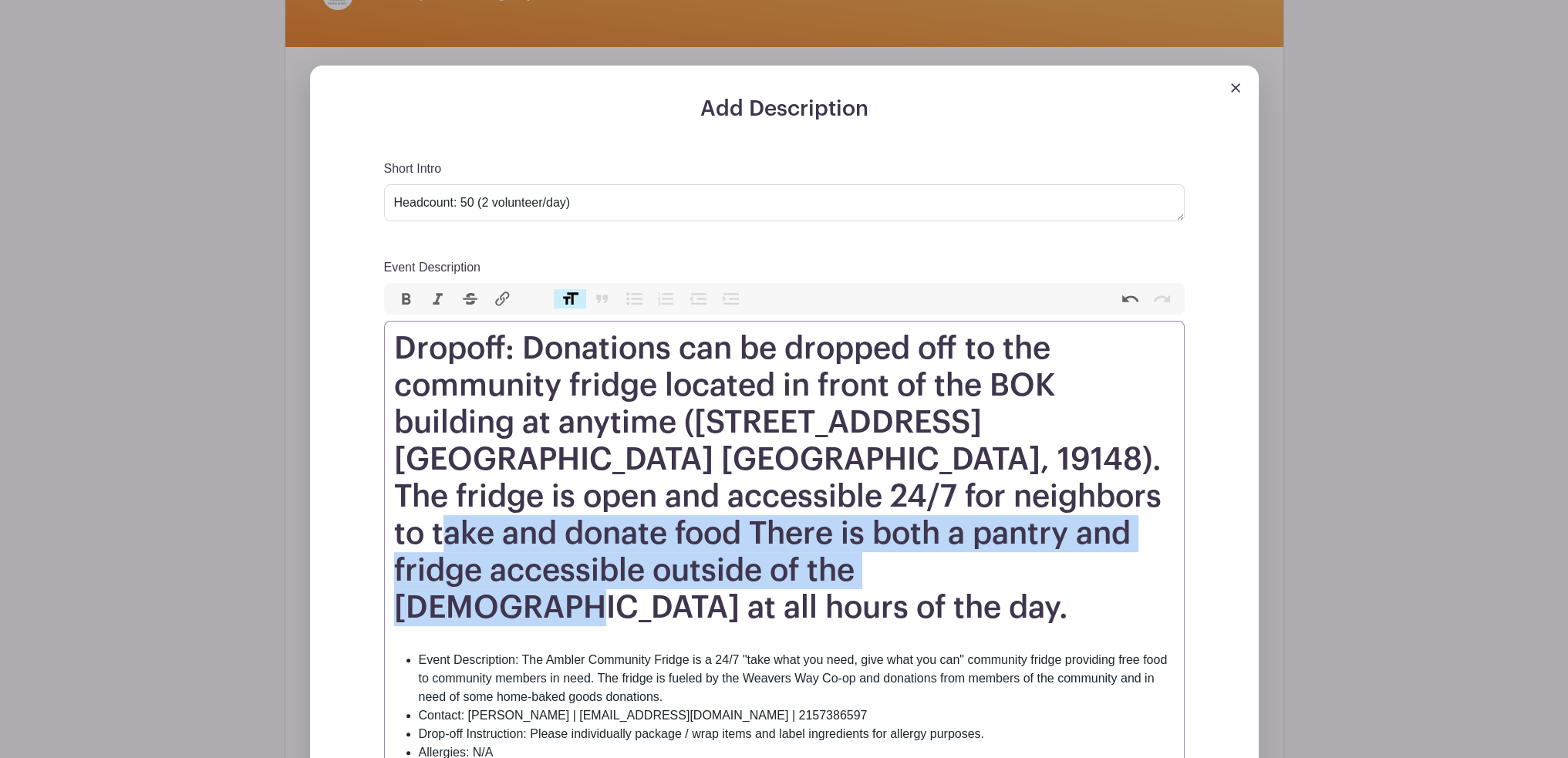
drag, startPoint x: 471, startPoint y: 495, endPoint x: 1025, endPoint y: 532, distance: 555.2
click at [1025, 532] on h1 "Dropoff: Donations can be dropped off to the community fridge located in front …" at bounding box center [784, 477] width 780 height 296
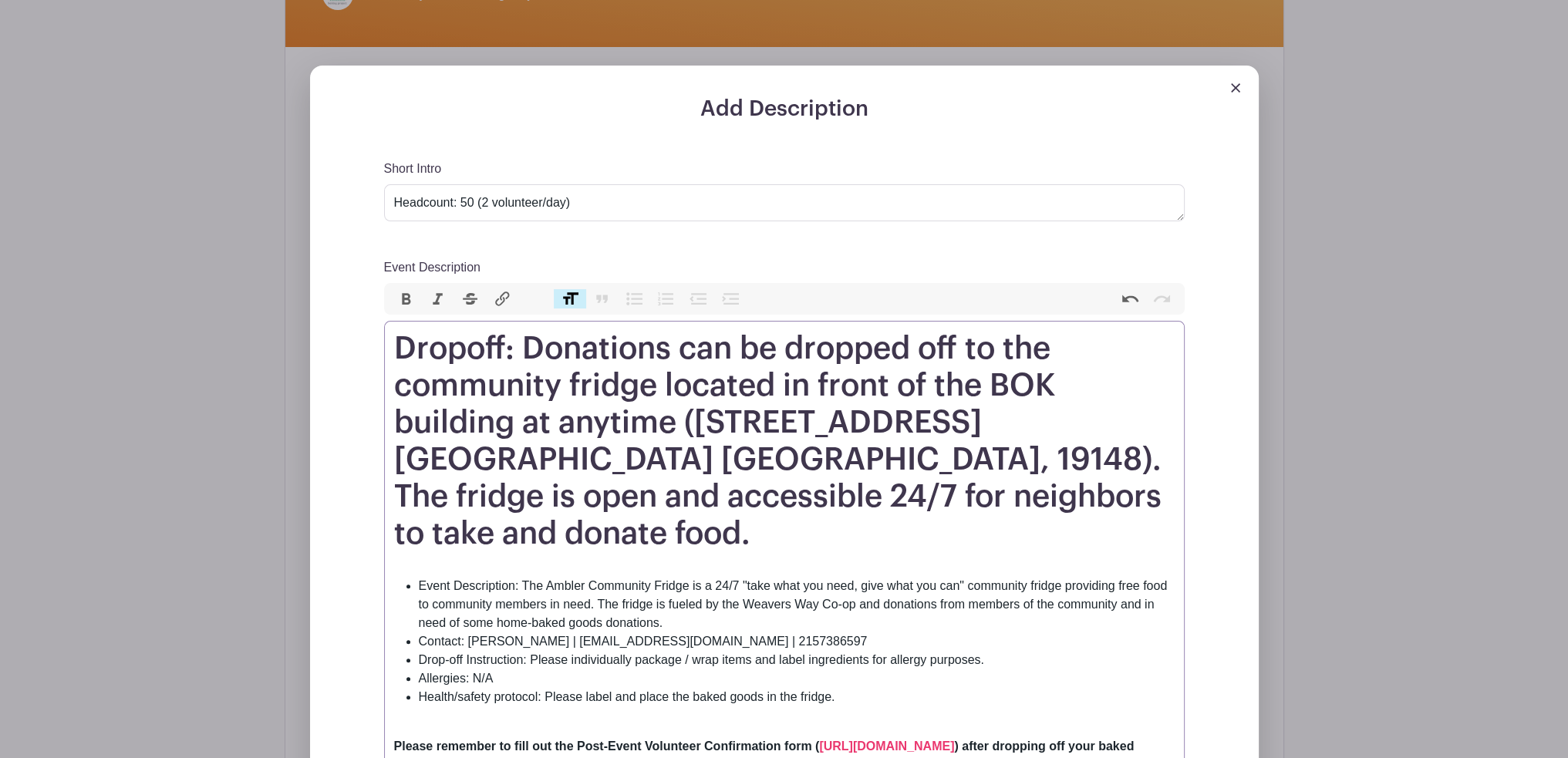
click at [515, 494] on h1 "Dropoff: Donations can be dropped off to the community fridge located in front …" at bounding box center [784, 441] width 780 height 222
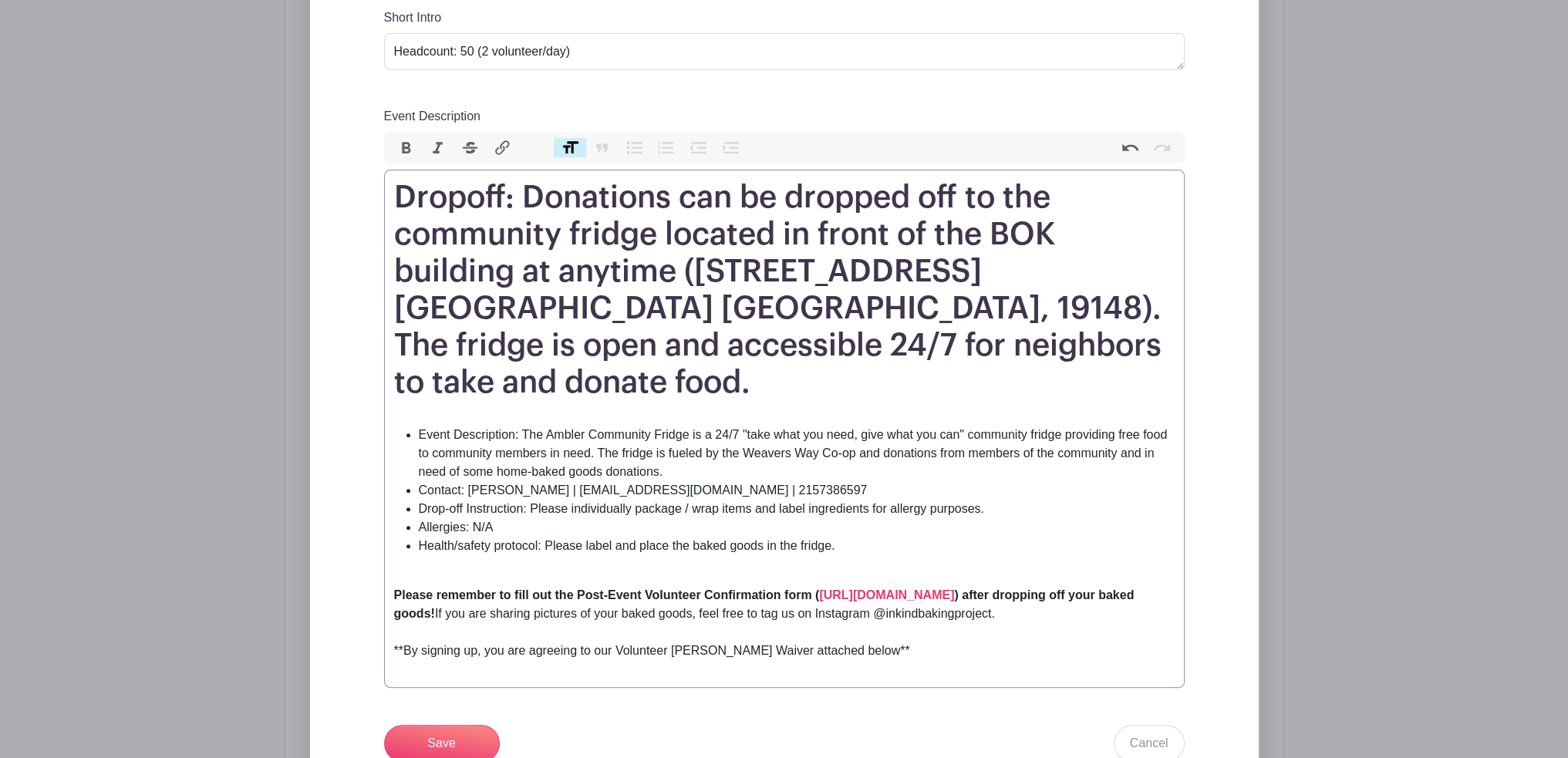
scroll to position [665, 0]
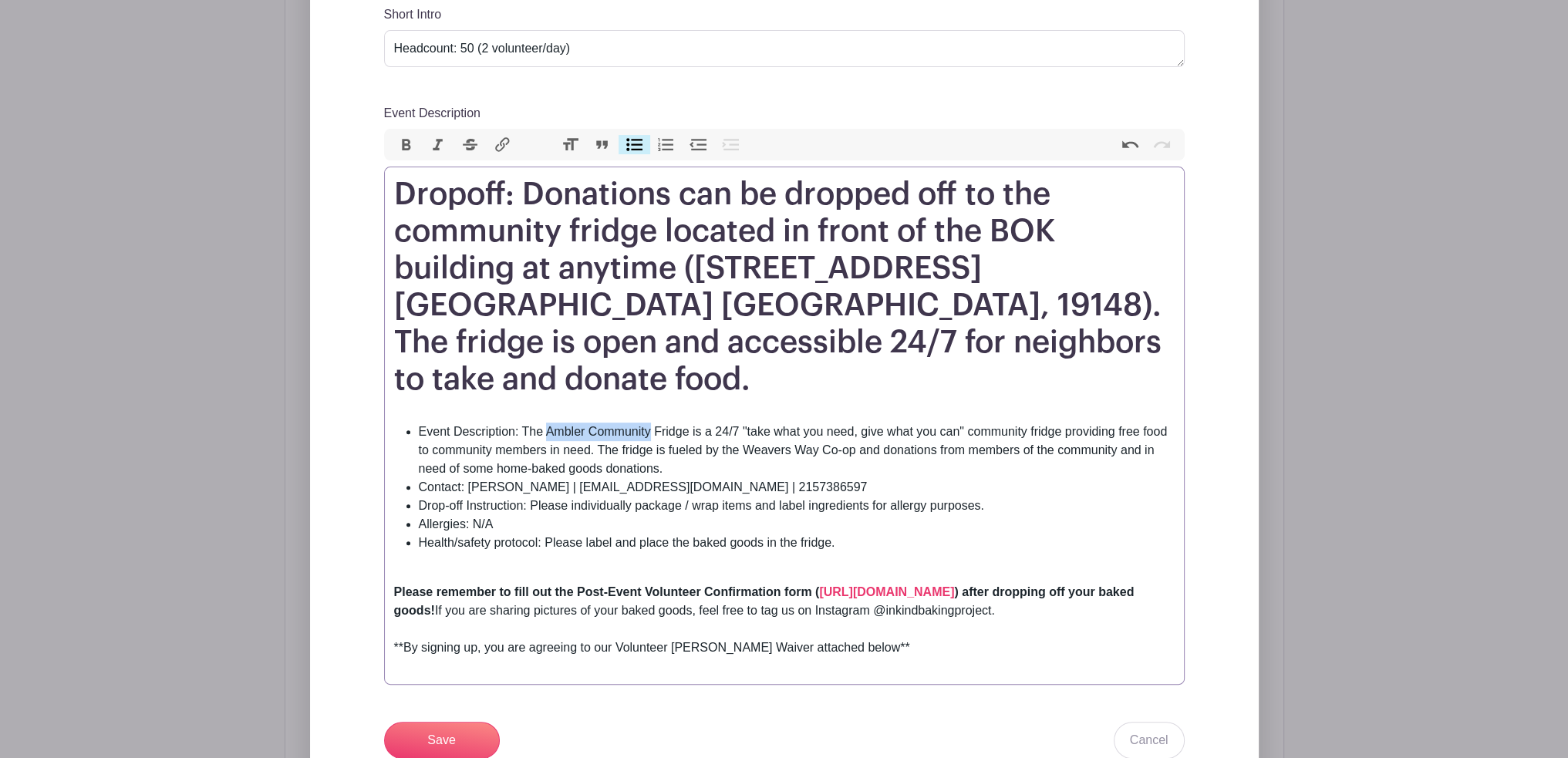
drag, startPoint x: 547, startPoint y: 395, endPoint x: 651, endPoint y: 385, distance: 104.5
click at [651, 422] on li "Event Description: The Ambler Community Fridge is a 24/7 "take what you need, g…" at bounding box center [797, 450] width 756 height 55
click at [625, 496] on li "Drop-off Instruction: Please individually package / wrap items and label ingred…" at bounding box center [797, 505] width 756 height 19
click at [537, 422] on li "Event Description: The South Philadelphia Community Fridge is a 24/7 "take what…" at bounding box center [797, 450] width 756 height 55
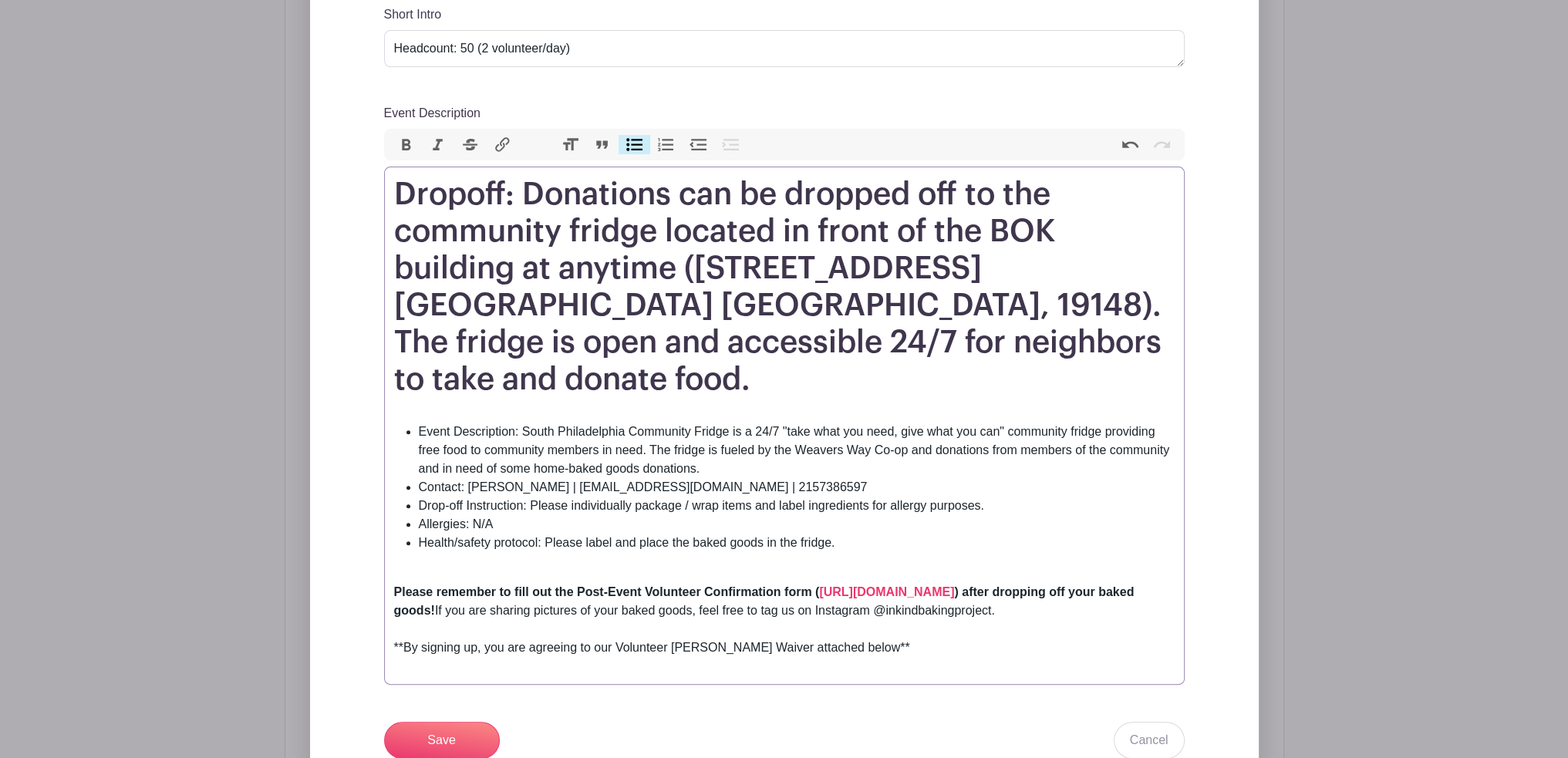
click at [745, 422] on li "Event Description: South Philadelphia Community Fridge is a 24/7 "take what you…" at bounding box center [797, 450] width 756 height 55
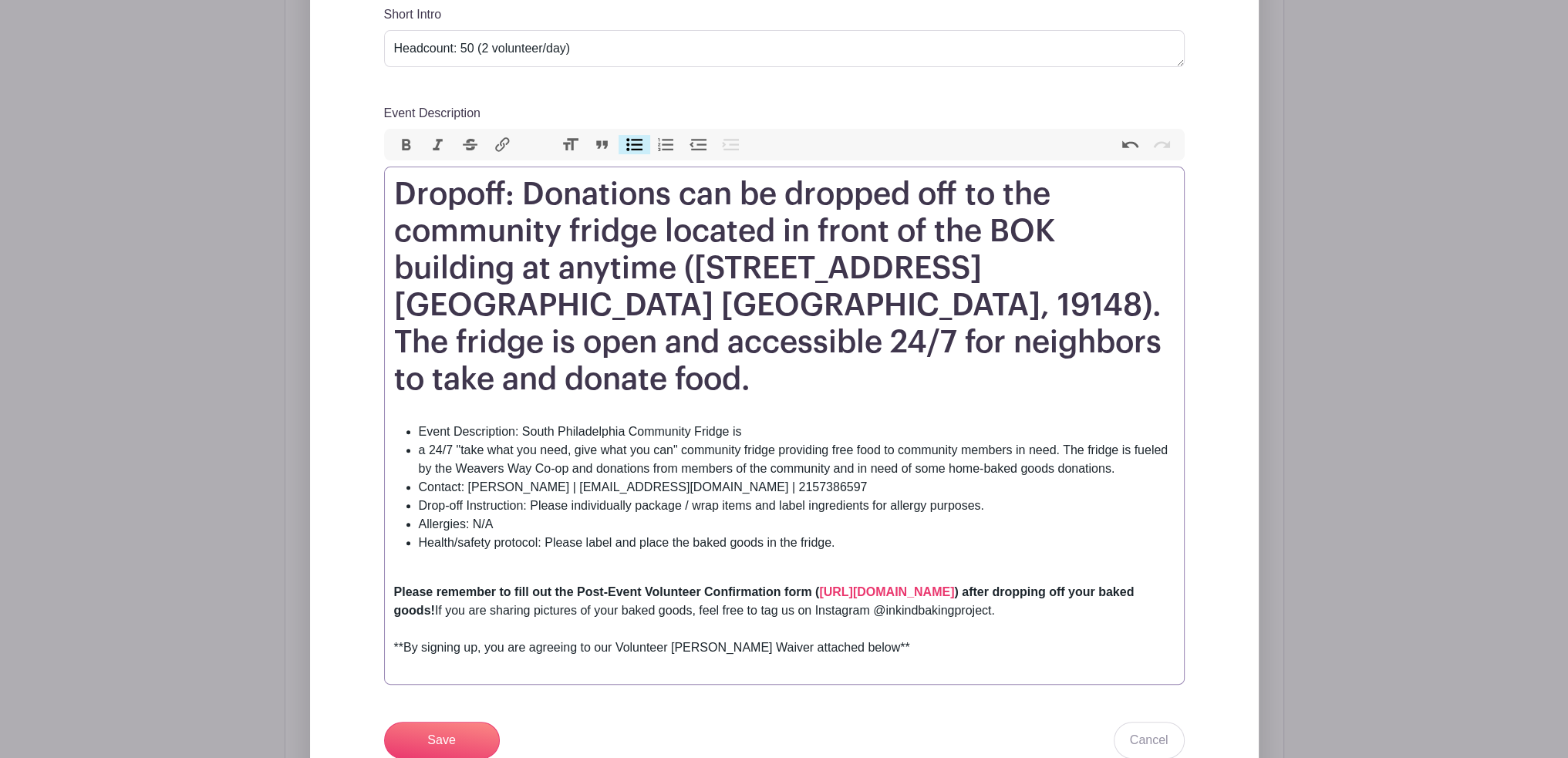
paste trix-editor "We're a community-centered, volunteer-based organization dedicated to giving al…"
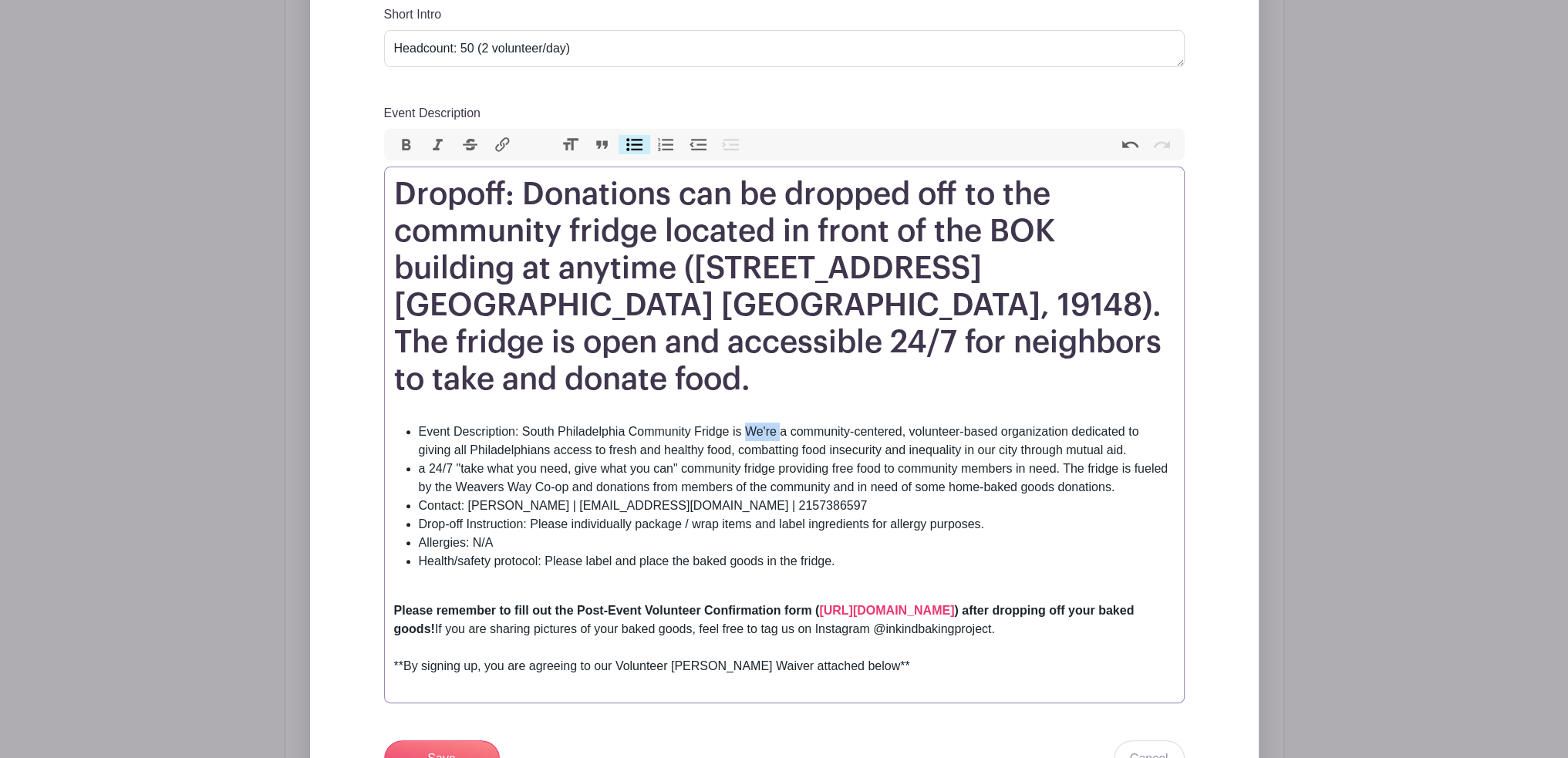
drag, startPoint x: 745, startPoint y: 394, endPoint x: 781, endPoint y: 389, distance: 36.3
click at [781, 422] on li "Event Description: South Philadelphia Community Fridge is We're a community-cen…" at bounding box center [797, 441] width 756 height 37
click at [1077, 422] on li "Event Description: South Philadelphia Community Fridge is a community-centered,…" at bounding box center [797, 441] width 756 height 37
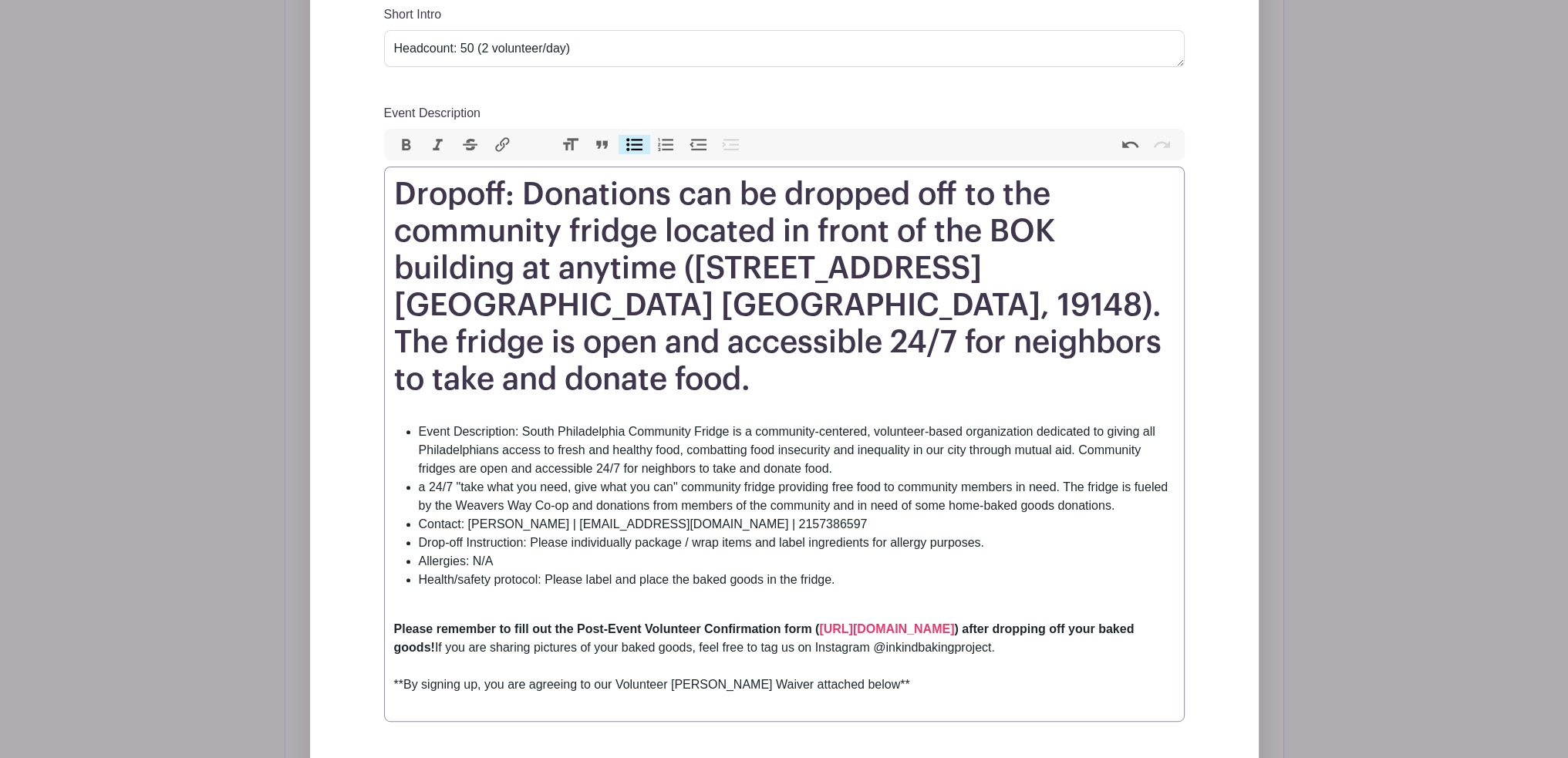
click at [876, 434] on li "Event Description: South Philadelphia Community Fridge is a community-centered,…" at bounding box center [797, 450] width 756 height 55
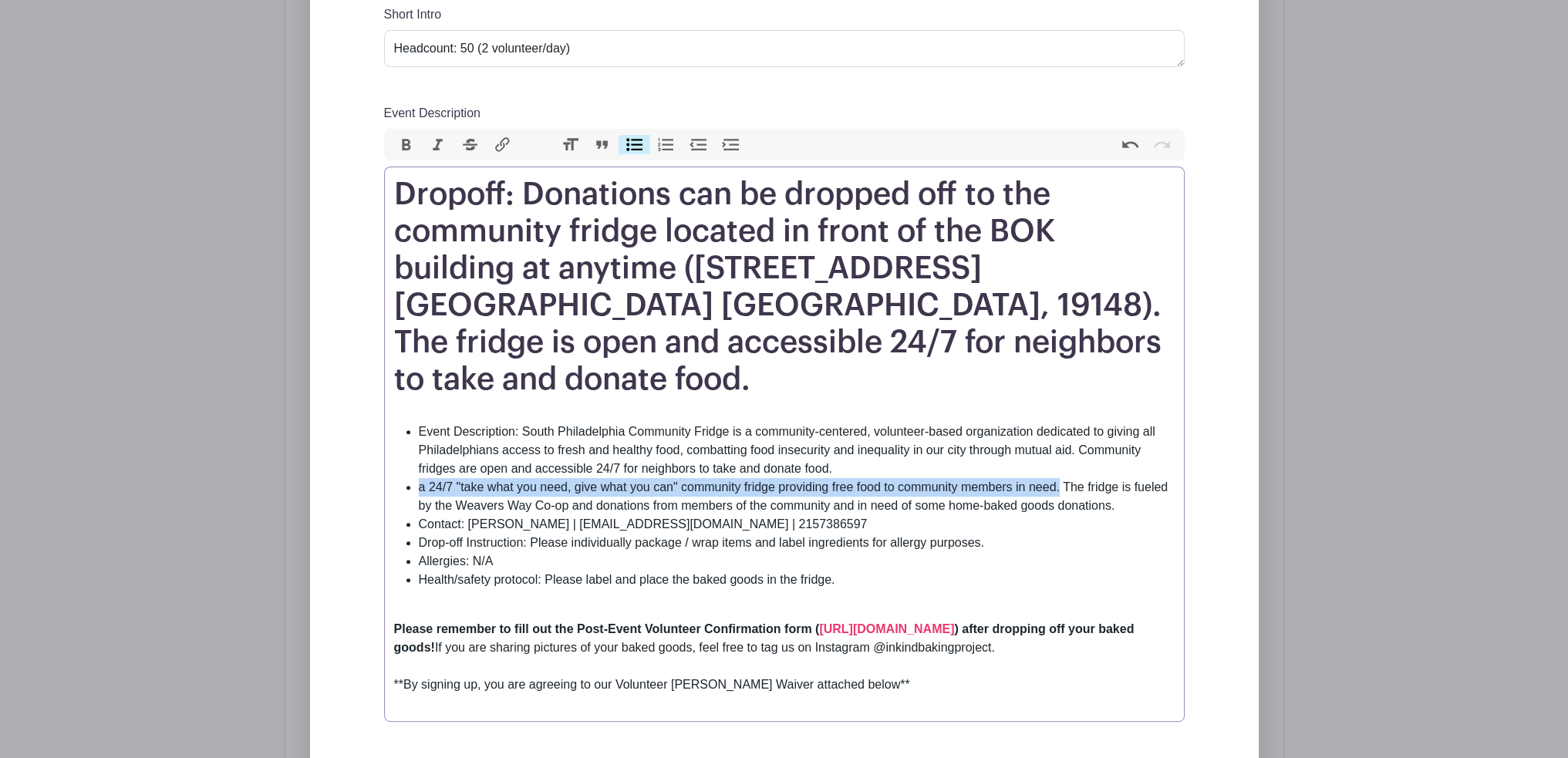
drag, startPoint x: 1061, startPoint y: 449, endPoint x: 418, endPoint y: 446, distance: 643.0
click at [419, 478] on li "a 24/7 "take what you need, give what you can" community fridge providing free …" at bounding box center [797, 497] width 756 height 37
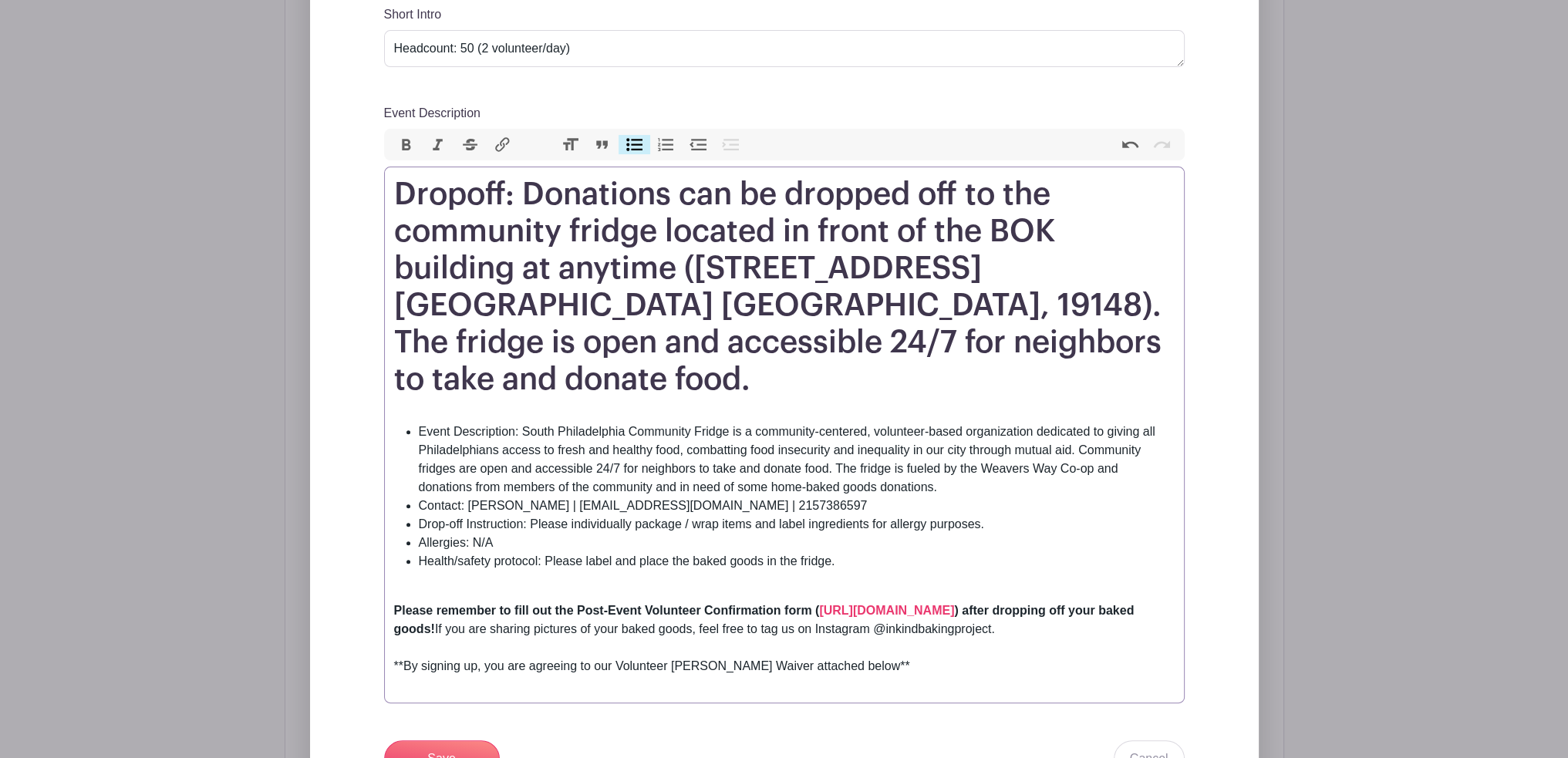
click at [958, 431] on li "Event Description: South Philadelphia Community Fridge is a community-centered,…" at bounding box center [797, 459] width 756 height 74
paste trix-editor "<h1>Dropoff: Donations can be dropped off to the community fridge located in fr…"
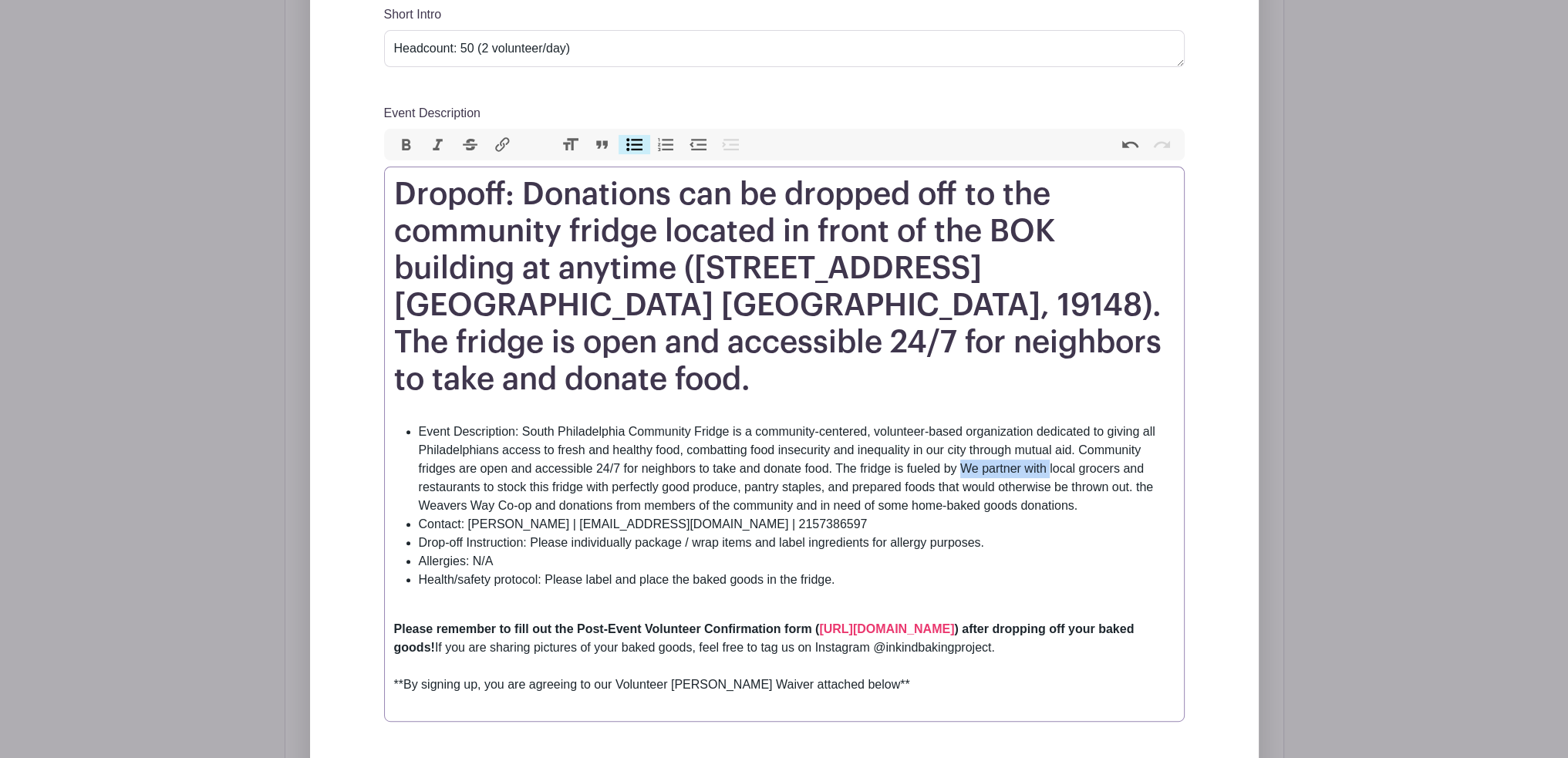
drag, startPoint x: 959, startPoint y: 431, endPoint x: 1048, endPoint y: 430, distance: 89.0
click at [1048, 430] on li "Event Description: South Philadelphia Community Fridge is a community-centered,…" at bounding box center [797, 469] width 756 height 92
drag, startPoint x: 838, startPoint y: 429, endPoint x: 960, endPoint y: 428, distance: 122.0
click at [960, 428] on li "Event Description: South Philadelphia Community Fridge is a community-centered,…" at bounding box center [797, 469] width 756 height 92
click at [421, 449] on li "Event Description: South Philadelphia Community Fridge is a community-centered,…" at bounding box center [797, 469] width 756 height 92
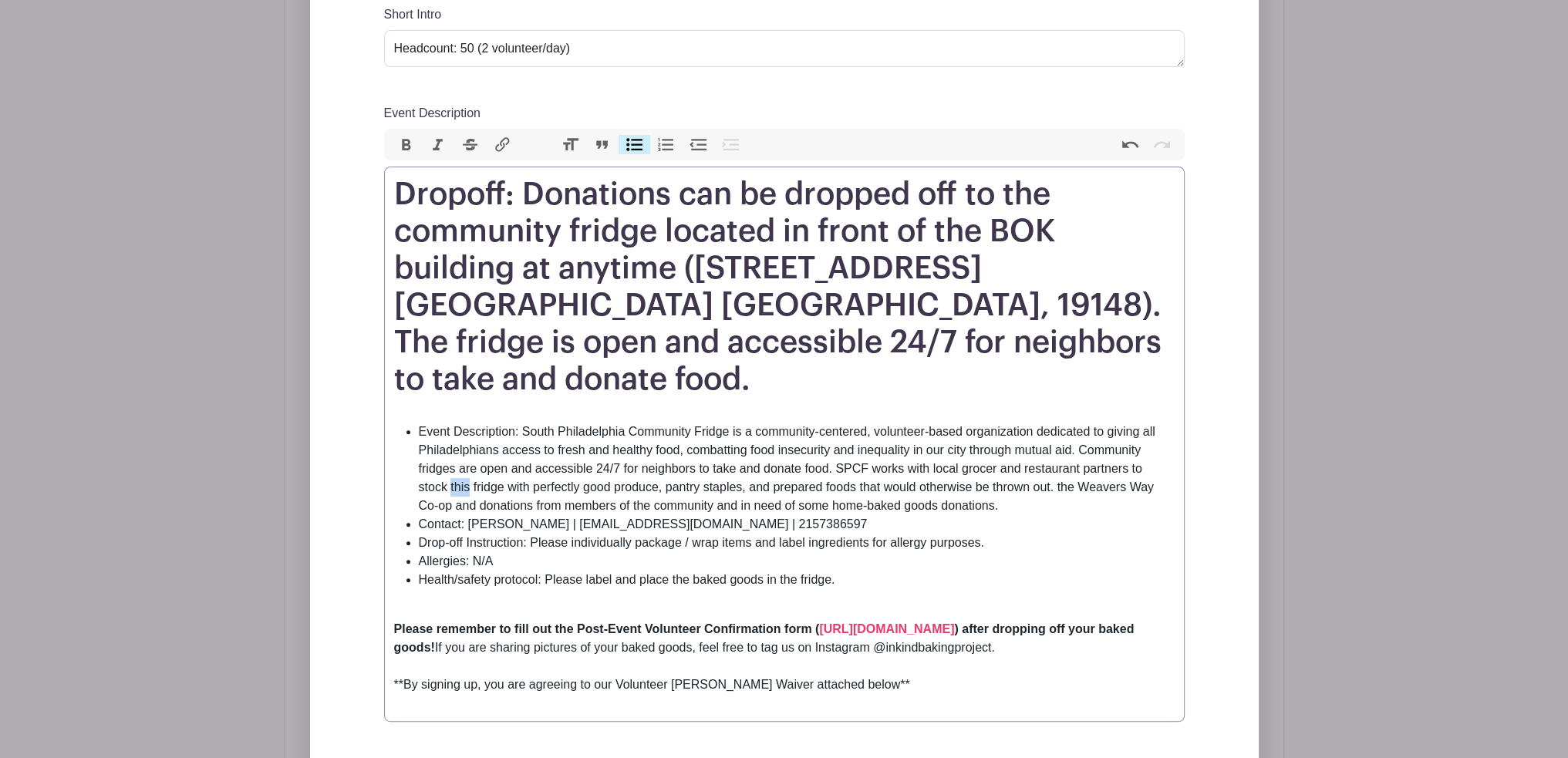
click at [422, 449] on li "Event Description: South Philadelphia Community Fridge is a community-centered,…" at bounding box center [797, 469] width 756 height 92
drag, startPoint x: 1007, startPoint y: 450, endPoint x: 1163, endPoint y: 445, distance: 156.1
click at [1163, 445] on li "Event Description: South Philadelphia Community Fridge is a community-centered,…" at bounding box center [797, 469] width 756 height 92
click at [732, 422] on li "Event Description: South Philadelphia Community Fridge is a community-centered,…" at bounding box center [797, 469] width 756 height 92
click at [1040, 465] on li "Event Description: South Philadelphia Community Fridge (SPCF) is a community-ce…" at bounding box center [797, 469] width 756 height 92
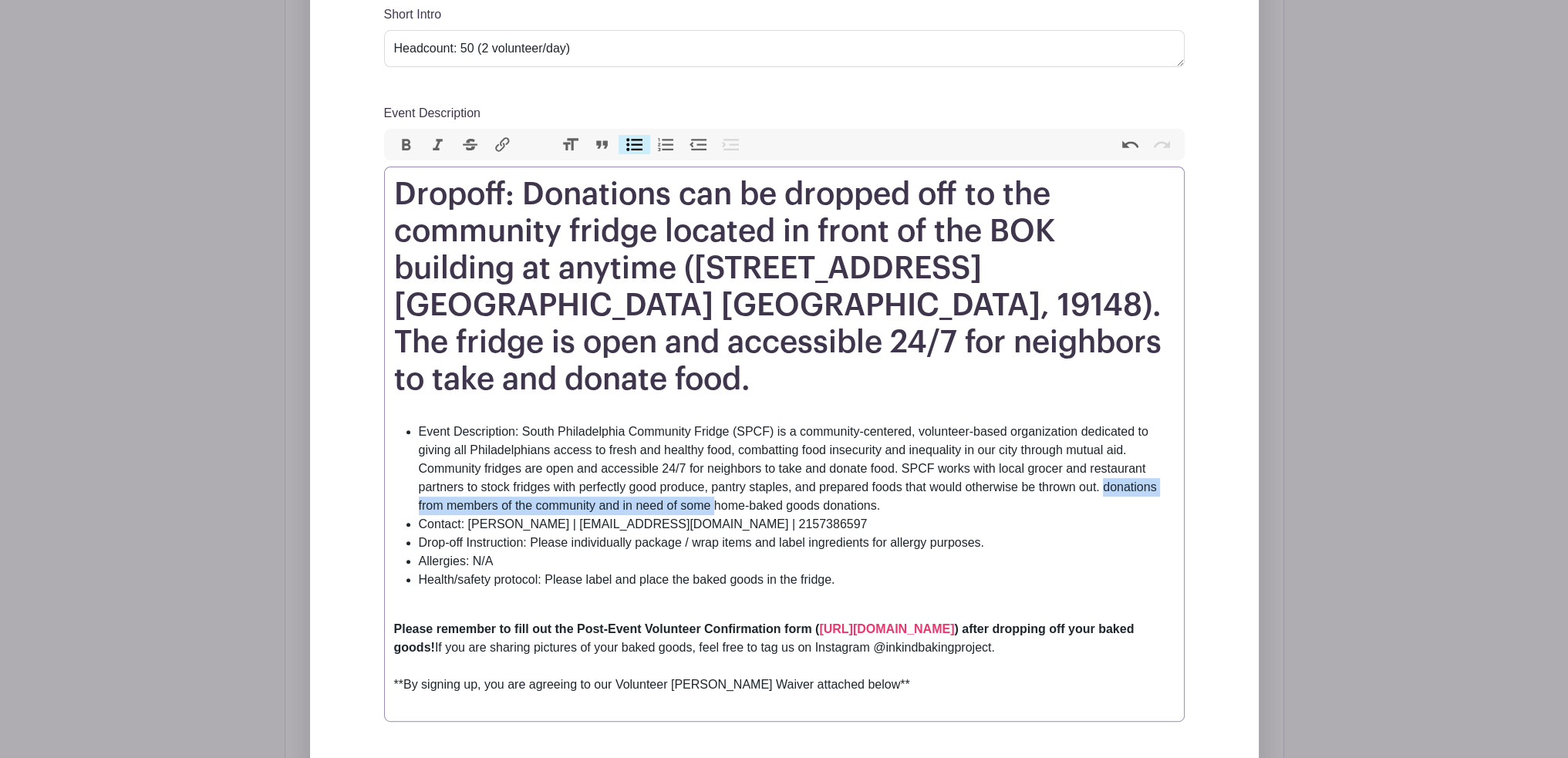
drag, startPoint x: 1103, startPoint y: 450, endPoint x: 712, endPoint y: 470, distance: 391.5
click at [712, 470] on li "Event Description: South Philadelphia Community Fridge (SPCF) is a community-ce…" at bounding box center [797, 469] width 756 height 92
drag, startPoint x: 867, startPoint y: 472, endPoint x: 586, endPoint y: 472, distance: 281.0
click at [586, 472] on li "Event Description: South Philadelphia Community Fridge (SPCF) is a community-ce…" at bounding box center [797, 469] width 756 height 92
click at [591, 472] on li "Event Description: South Philadelphia Community Fridge (SPCF) is a community-ce…" at bounding box center [797, 469] width 756 height 92
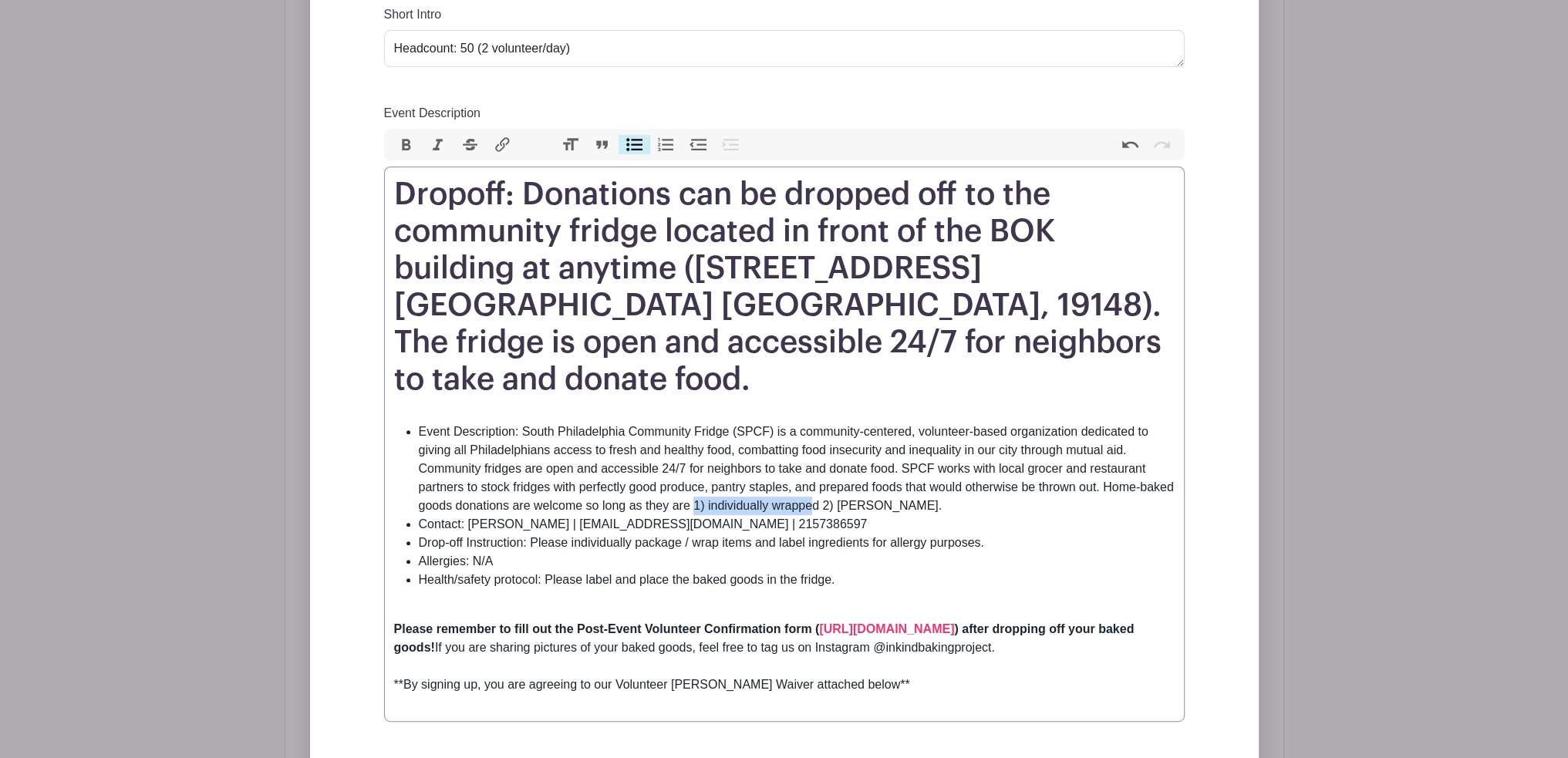
drag, startPoint x: 694, startPoint y: 469, endPoint x: 811, endPoint y: 469, distance: 117.0
click at [811, 469] on li "Event Description: South Philadelphia Community Fridge (SPCF) is a community-ce…" at bounding box center [797, 469] width 756 height 92
click at [860, 469] on li "Event Description: South Philadelphia Community Fridge (SPCF) is a community-ce…" at bounding box center [797, 469] width 756 height 92
drag, startPoint x: 874, startPoint y: 469, endPoint x: 689, endPoint y: 468, distance: 185.0
click at [689, 468] on li "Event Description: South Philadelphia Community Fridge (SPCF) is a community-ce…" at bounding box center [797, 469] width 756 height 92
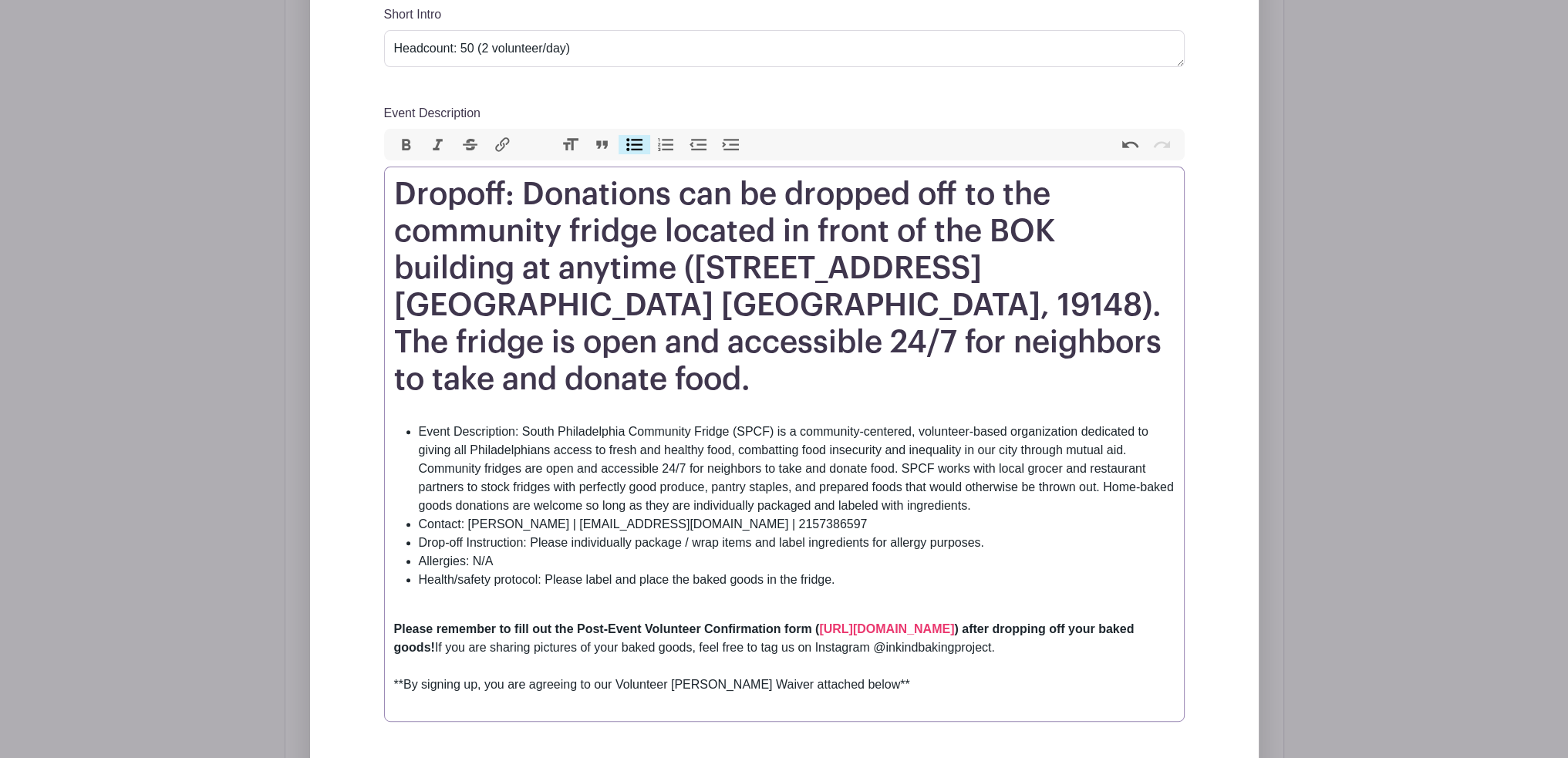
drag, startPoint x: 841, startPoint y: 493, endPoint x: 775, endPoint y: 492, distance: 66.0
click at [775, 515] on li "Contact: Sarah Komins | amblercommunityfridge@gmail.com | 2157386597" at bounding box center [797, 524] width 756 height 19
click at [775, 515] on li "Contact: Sarah Komins | amblercommunityfridge@gmail.com | 2157386597" at bounding box center [797, 524] width 756 height 19
click at [1010, 463] on li "Event Description: South Philadelphia Community Fridge (SPCF) is a community-ce…" at bounding box center [797, 469] width 756 height 92
drag, startPoint x: 469, startPoint y: 484, endPoint x: 546, endPoint y: 483, distance: 77.0
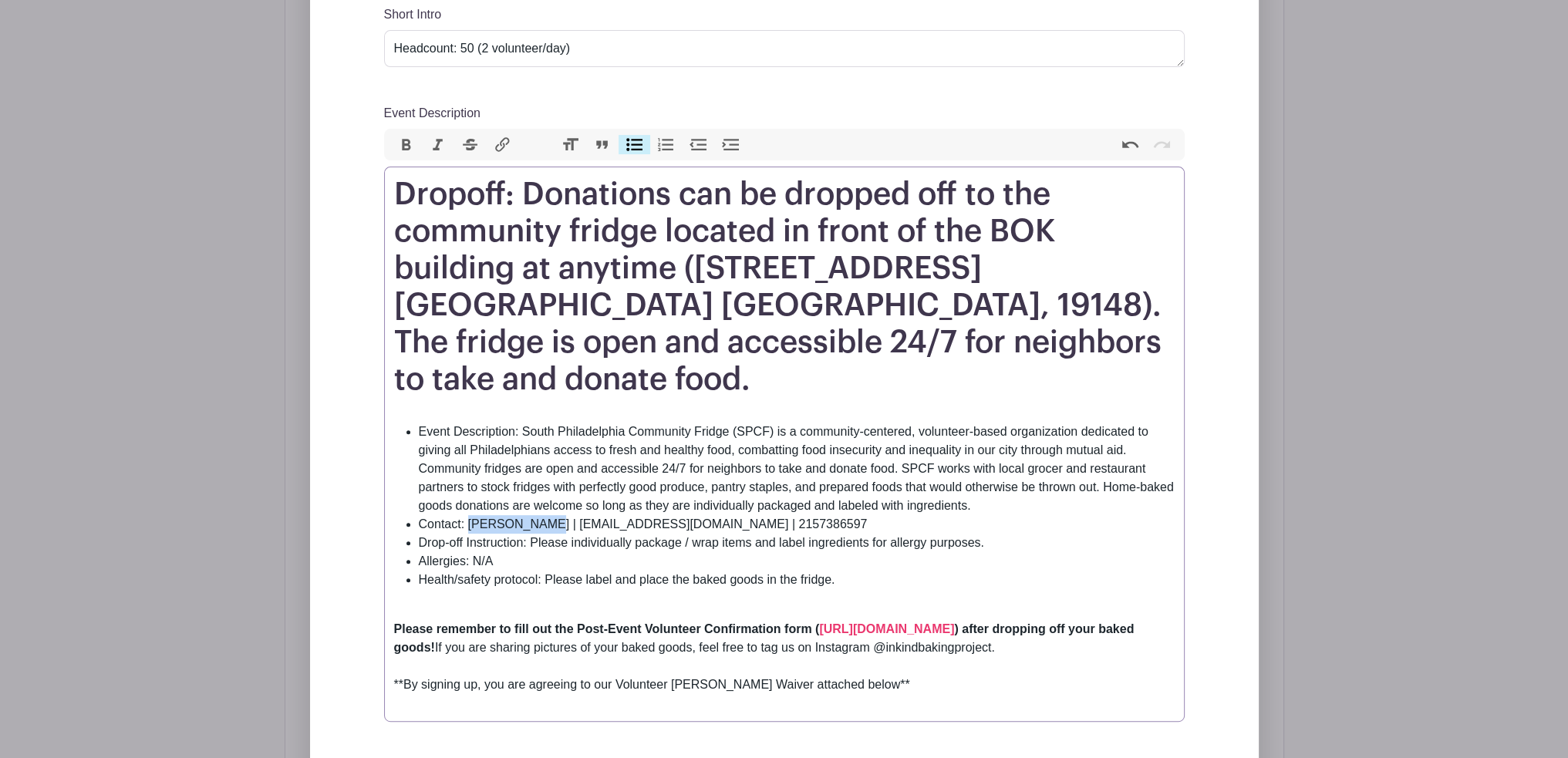
click at [546, 515] on li "Contact: Sarah Komins | amblercommunityfridge@gmail.com | 2157386597" at bounding box center [797, 524] width 756 height 19
drag, startPoint x: 813, startPoint y: 555, endPoint x: 823, endPoint y: 539, distance: 18.9
click at [813, 555] on trix-editor "Dropoff: Donations can be dropped off to the community fridge located in front …" at bounding box center [784, 443] width 801 height 555
click at [806, 515] on li "Contact: Victoria Jayne | amblercommunityfridge@gmail.com | 2157386597" at bounding box center [797, 524] width 756 height 19
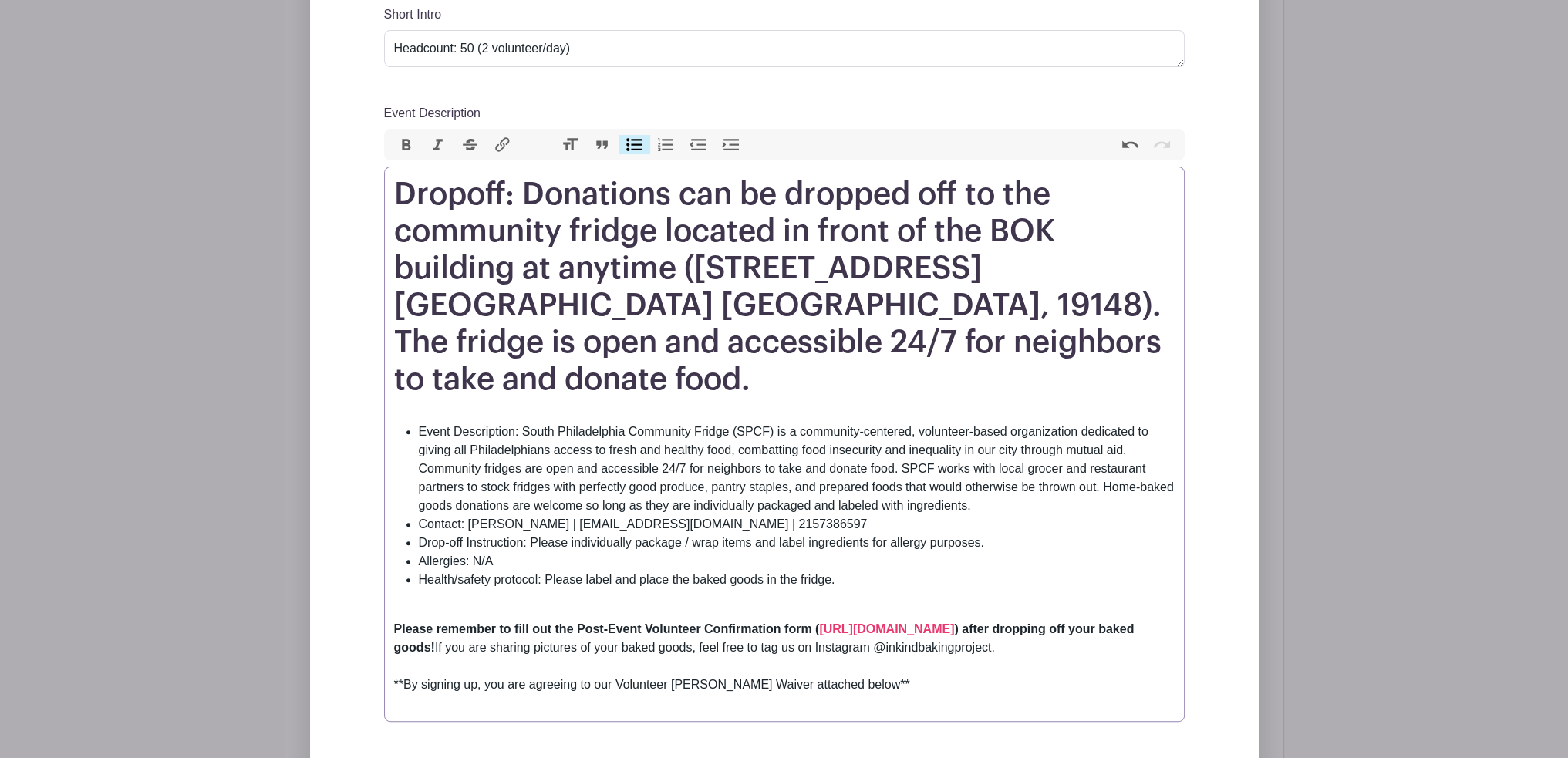
paste trix-editor "<h1>Dropoff: Donations can be dropped off to the community fridge located in fr…"
drag, startPoint x: 753, startPoint y: 486, endPoint x: 558, endPoint y: 483, distance: 195.0
click at [558, 515] on li "Contact: Victoria Jayne | amblercommunityfridge@gmail.com | 610-732-8772" at bounding box center [797, 524] width 756 height 19
paste trix-editor "<h1>Dropoff: Donations can be dropped off to the community fridge located in fr…"
type trix-editor "<h1>Dropoff: Donations can be dropped off to the community fridge located in fr…"
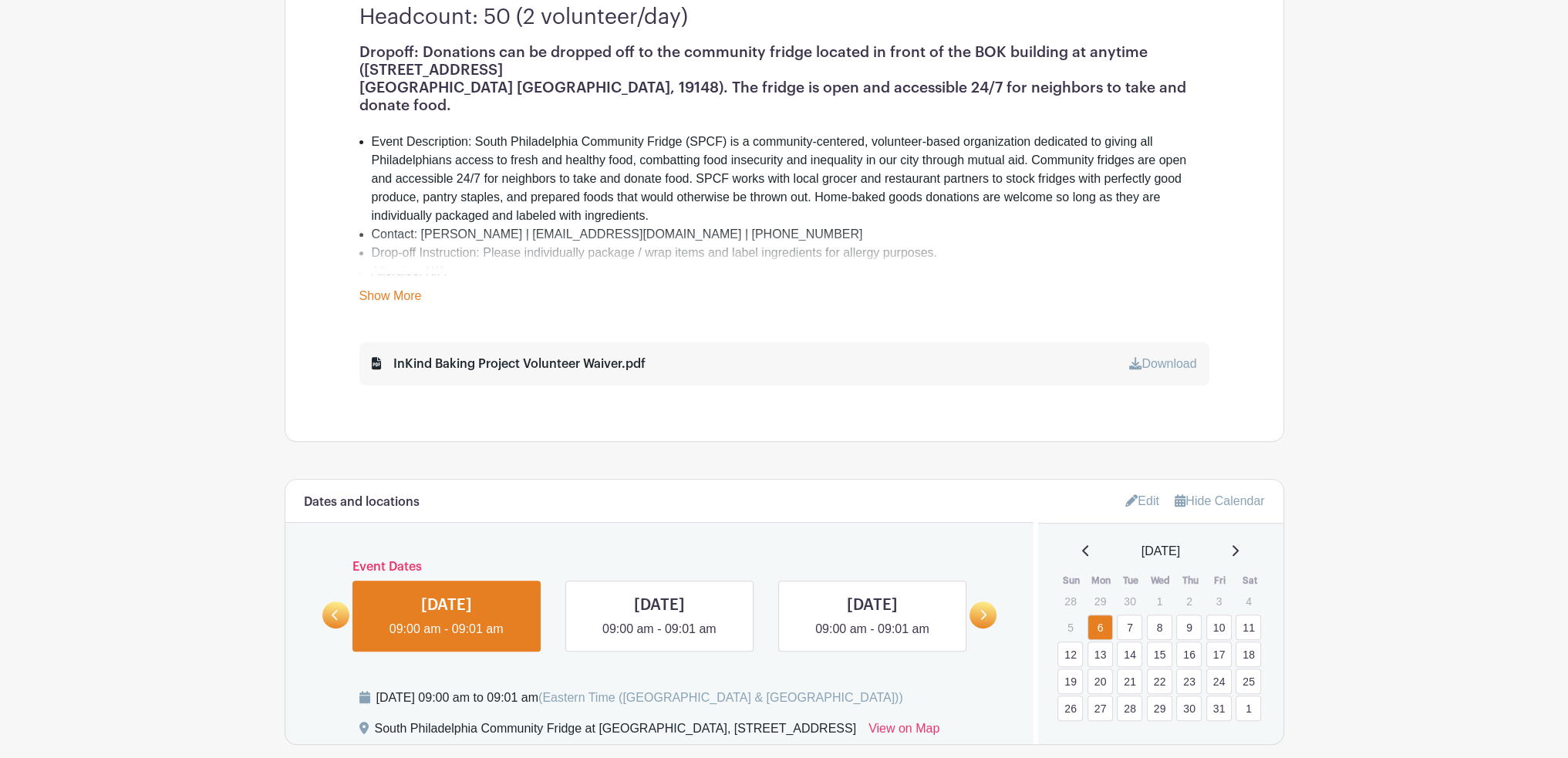
click at [1415, 225] on main "Groups All Groups InKind Baking Project - Community Fridges InKind Baking Proje…" at bounding box center [784, 293] width 1568 height 2087
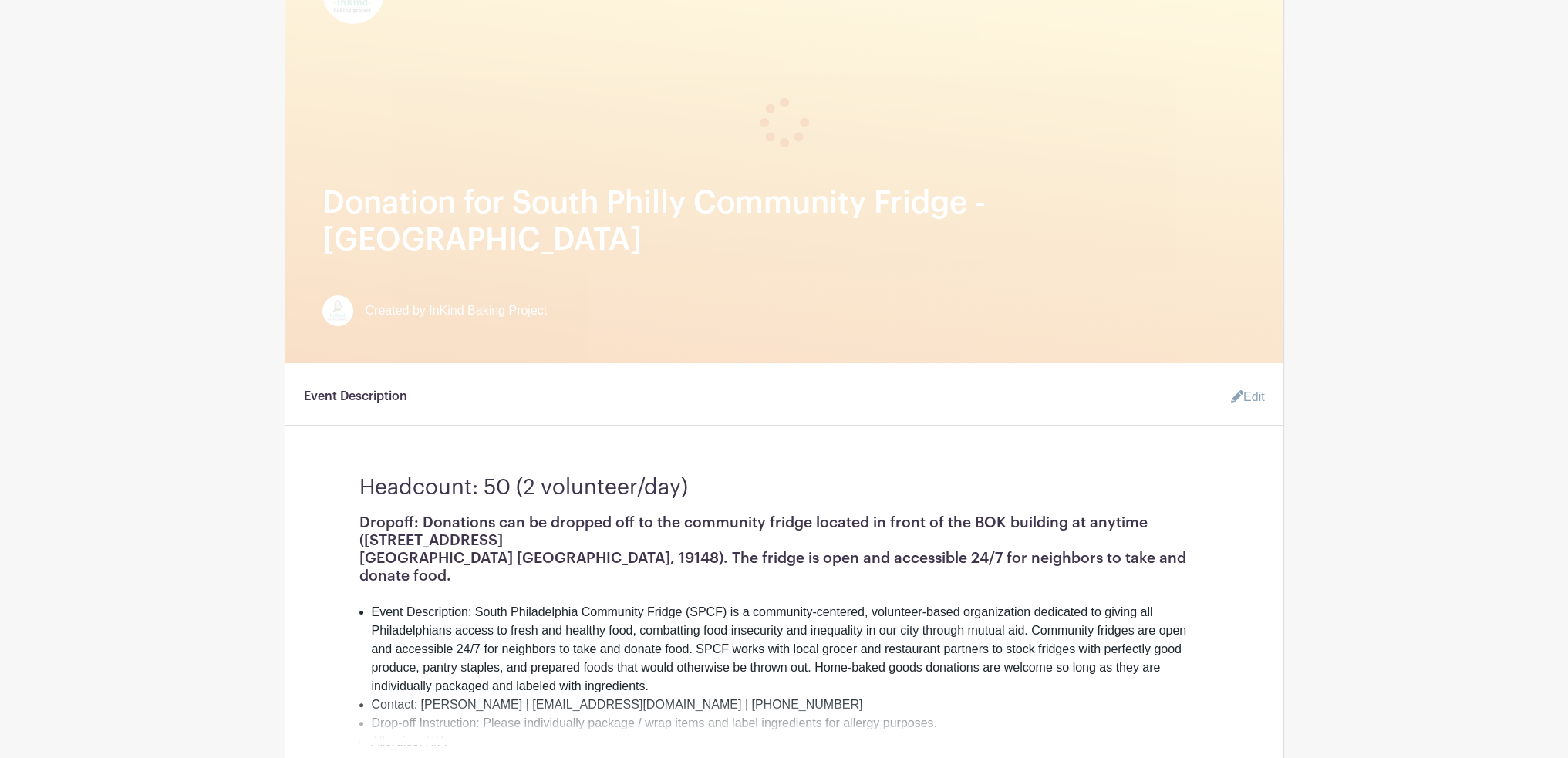
scroll to position [308, 0]
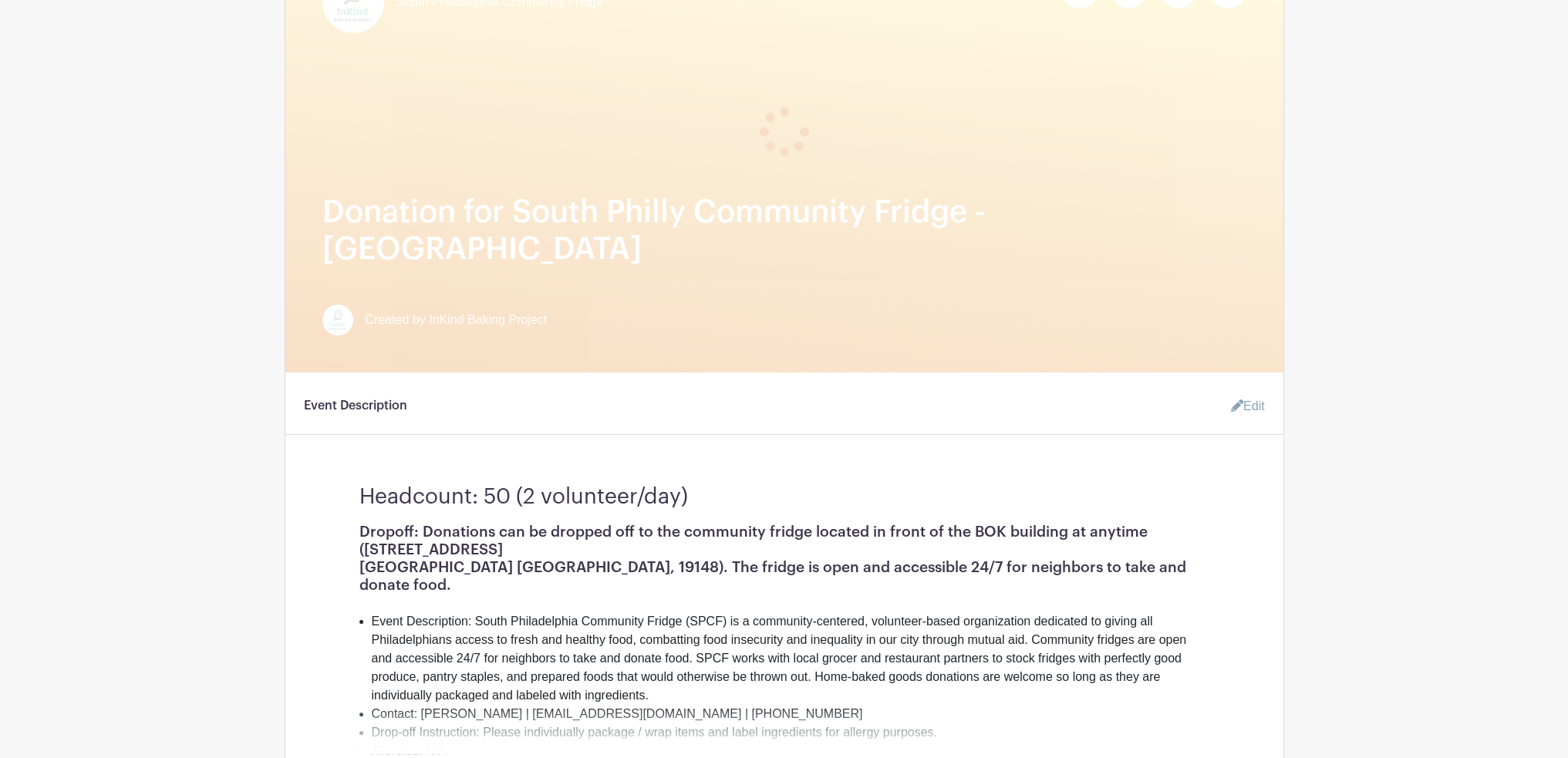
click at [244, 603] on main "Groups All Groups InKind Baking Project - Community Fridges InKind Baking Proje…" at bounding box center [784, 772] width 1568 height 2087
click at [1346, 550] on main "Groups All Groups InKind Baking Project - Community Fridges InKind Baking Proje…" at bounding box center [784, 772] width 1568 height 2087
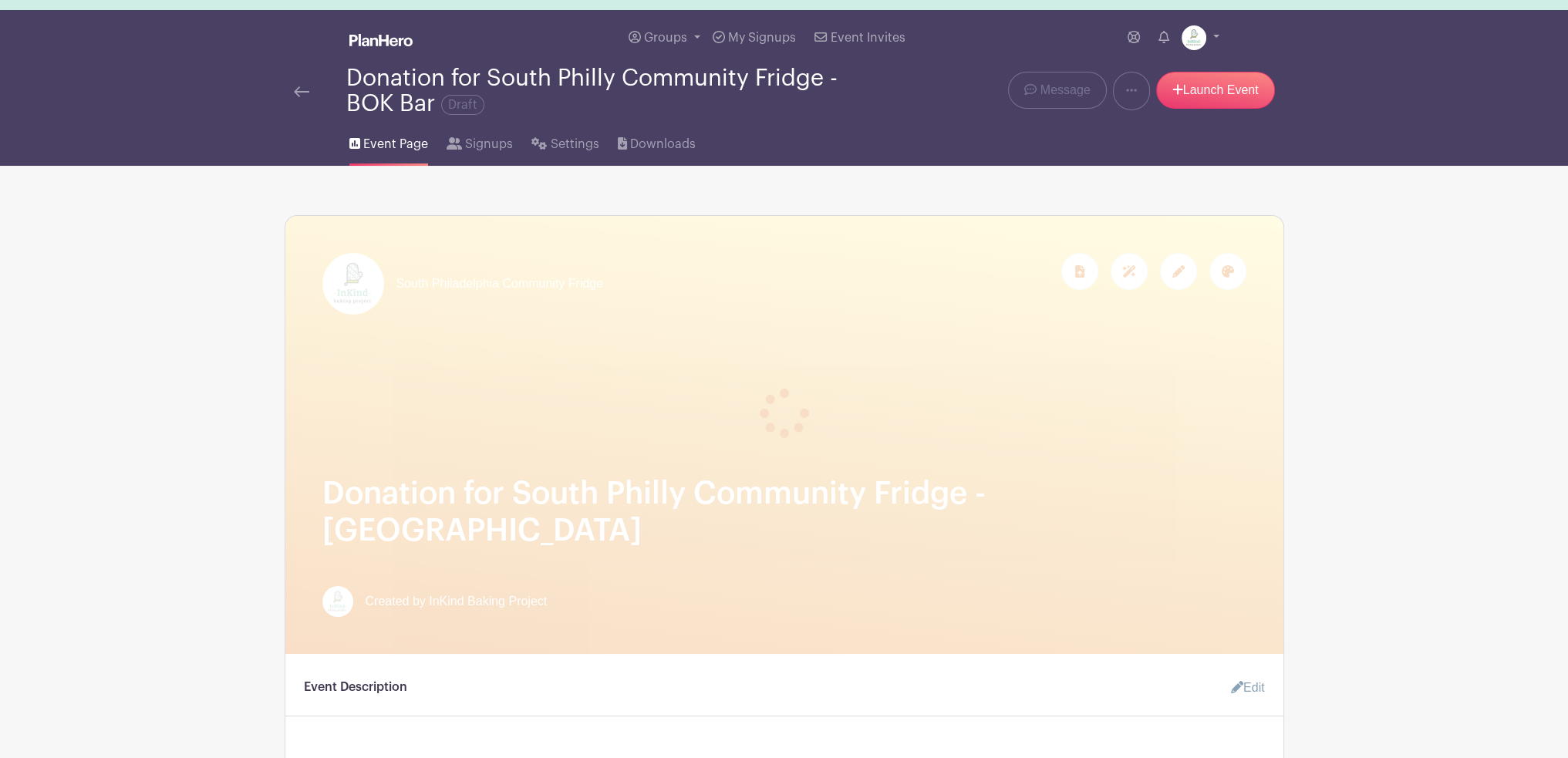
scroll to position [0, 0]
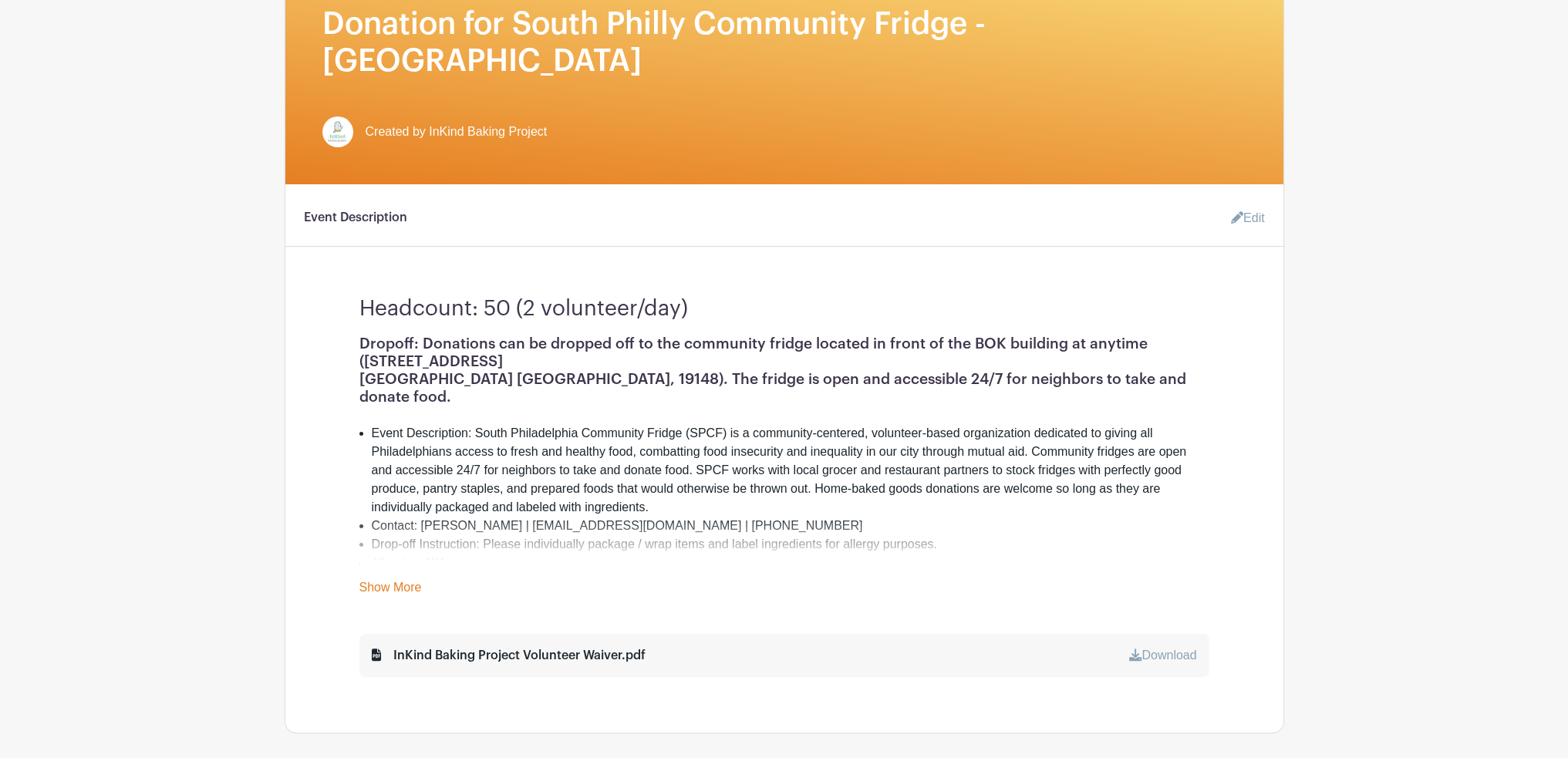
scroll to position [333, 0]
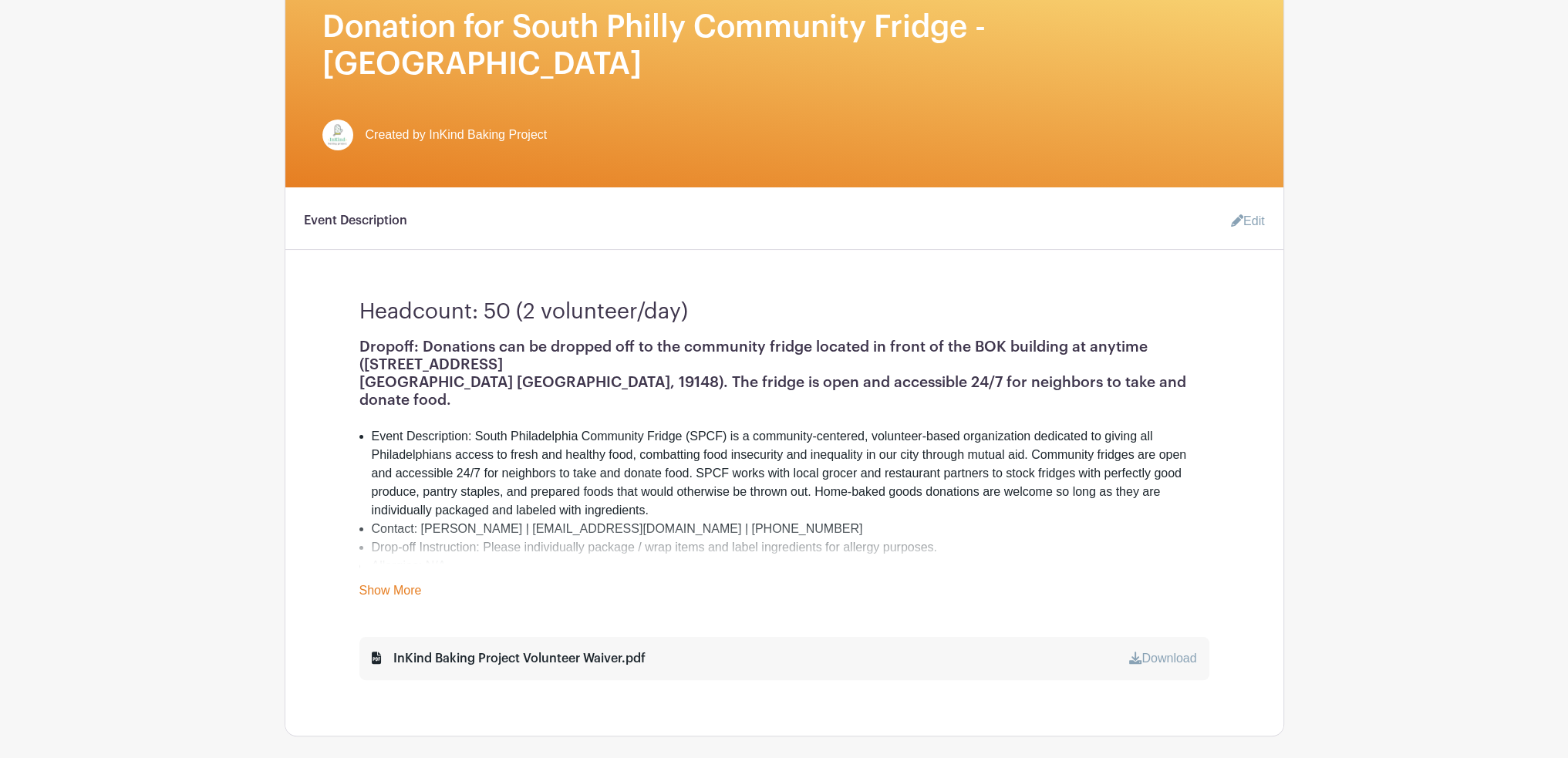
click at [1234, 214] on icon at bounding box center [1237, 220] width 12 height 12
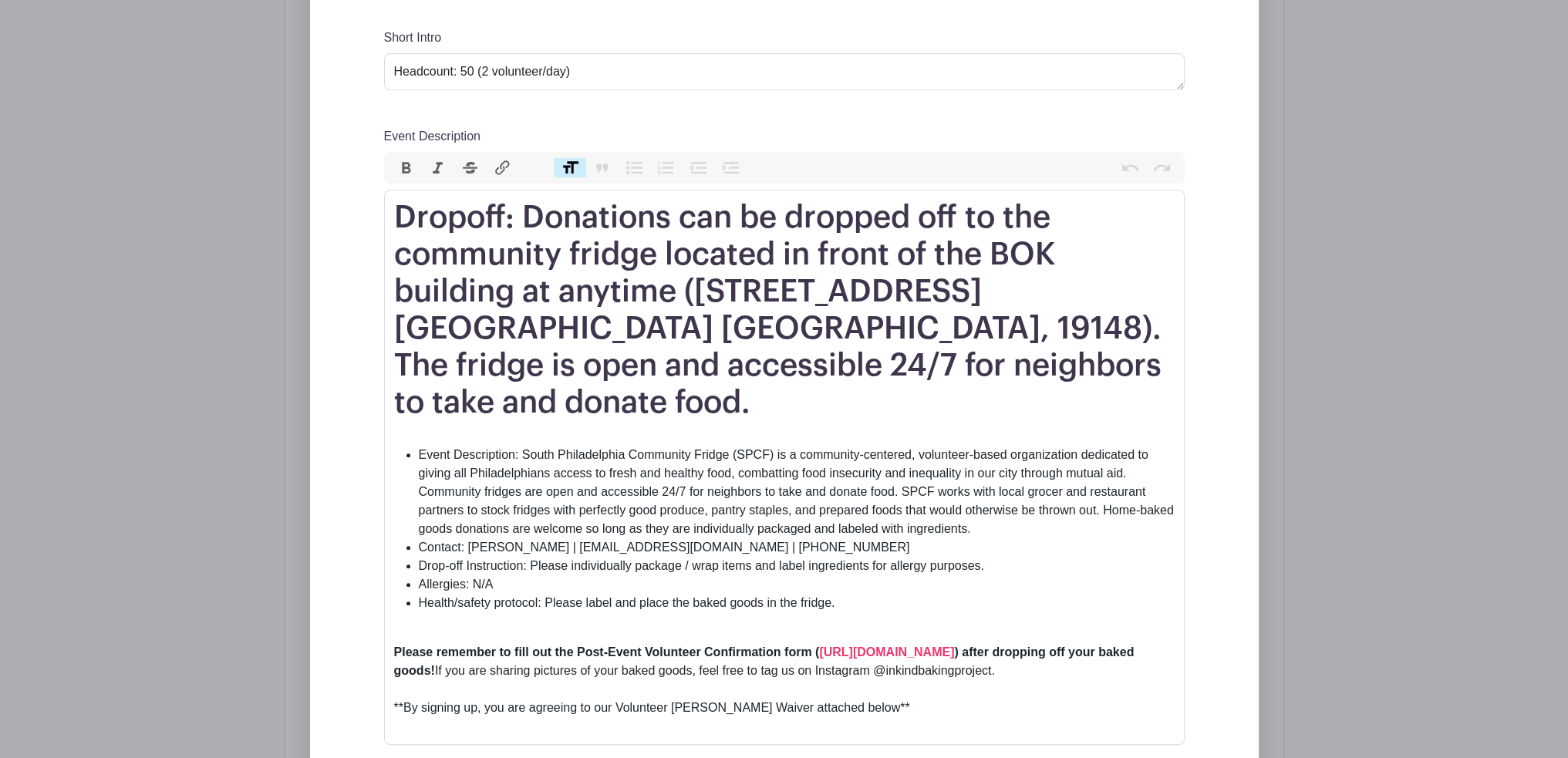
scroll to position [641, 0]
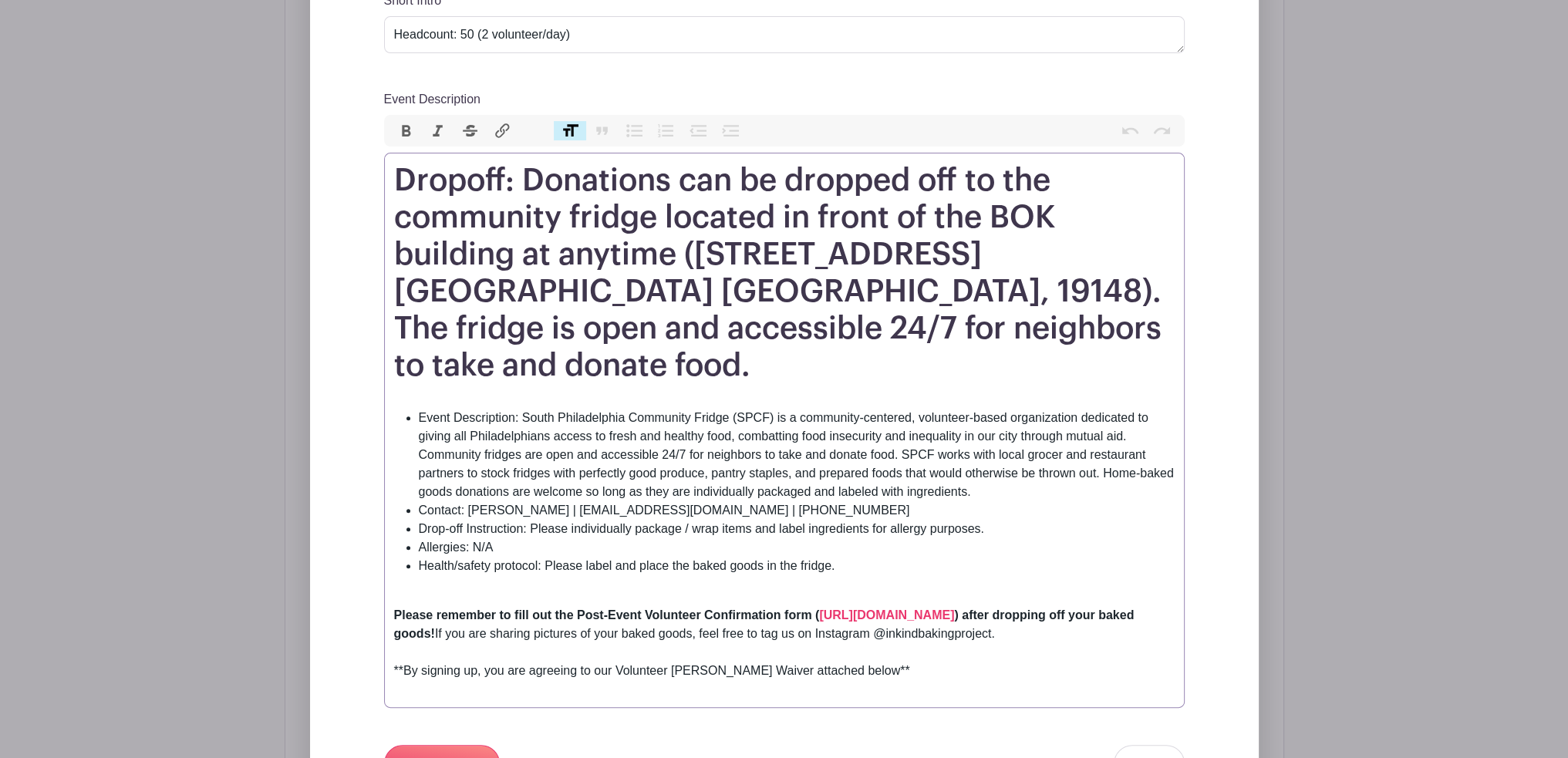
click at [838, 457] on li "Event Description: South Philadelphia Community Fridge (SPCF) is a community-ce…" at bounding box center [797, 455] width 756 height 92
click at [995, 458] on li "Event Description: South Philadelphia Community Fridge (SPCF) is a community-ce…" at bounding box center [797, 455] width 756 height 92
paste trix-editor "date it was baked, allergens, and some text stating that it was made in a home …"
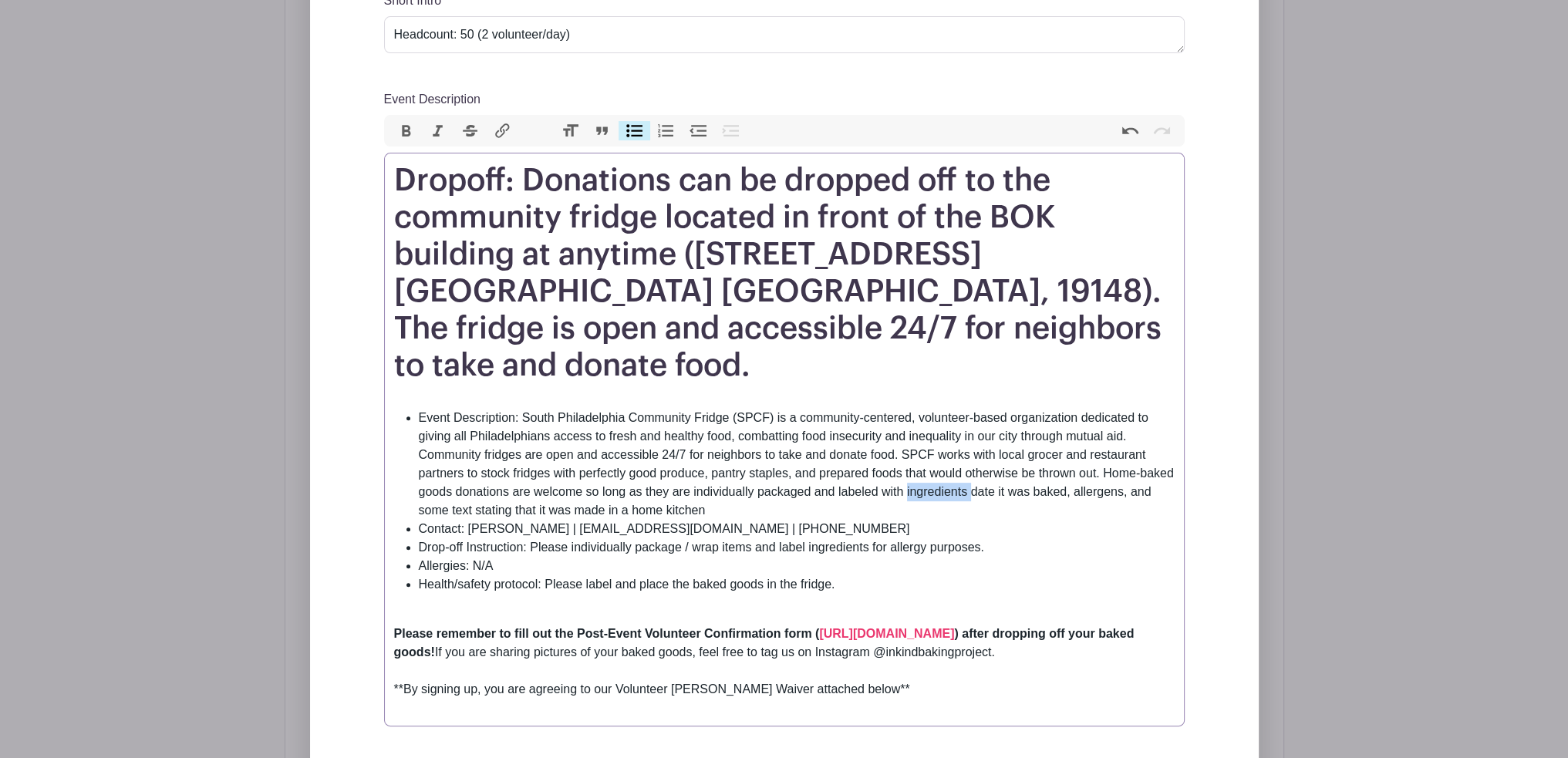
drag, startPoint x: 907, startPoint y: 454, endPoint x: 969, endPoint y: 453, distance: 62.0
click at [969, 453] on li "Event Description: South Philadelphia Community Fridge (SPCF) is a community-ce…" at bounding box center [797, 464] width 756 height 111
click at [676, 472] on li "Event Description: South Philadelphia Community Fridge (SPCF) is a community-ce…" at bounding box center [797, 464] width 756 height 111
click at [1009, 538] on li "Drop-off Instruction: Please individually package / wrap items and label ingred…" at bounding box center [797, 547] width 756 height 19
paste trix-editor "date it was baked, allergens, and some text stating that it was made in a home …"
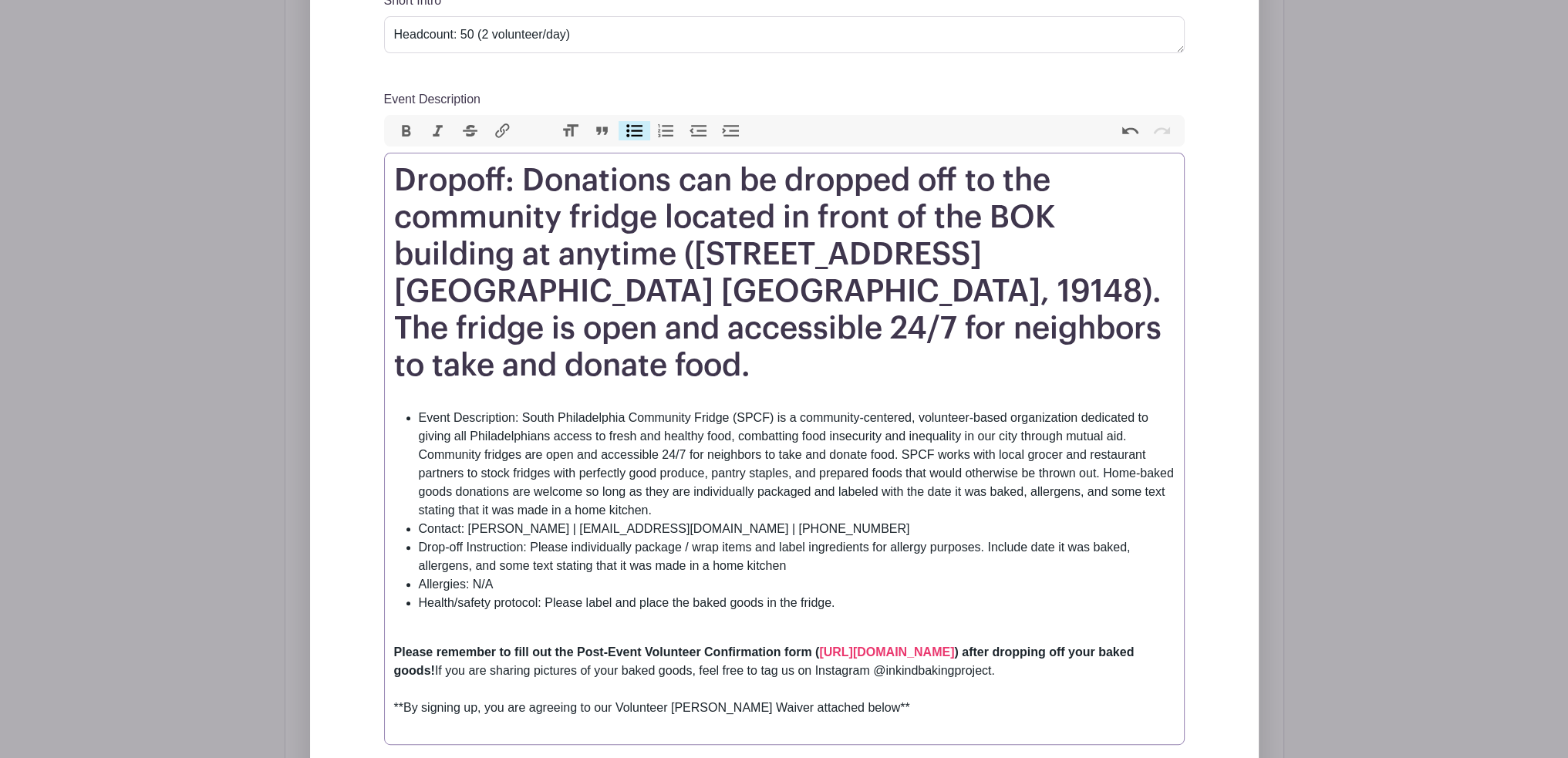
click at [1033, 538] on li "Drop-off Instruction: Please individually package / wrap items and label ingred…" at bounding box center [797, 557] width 756 height 37
drag, startPoint x: 419, startPoint y: 529, endPoint x: 528, endPoint y: 526, distance: 109.0
click at [528, 538] on li "Drop-off Instruction: Please individually package / wrap items and label ingred…" at bounding box center [797, 557] width 756 height 37
click at [691, 538] on li "Drop-off Instruction: Please individually package / wrap items and label ingred…" at bounding box center [797, 557] width 756 height 37
click at [951, 455] on li "Event Description: South Philadelphia Community Fridge (SPCF) is a community-ce…" at bounding box center [797, 464] width 756 height 111
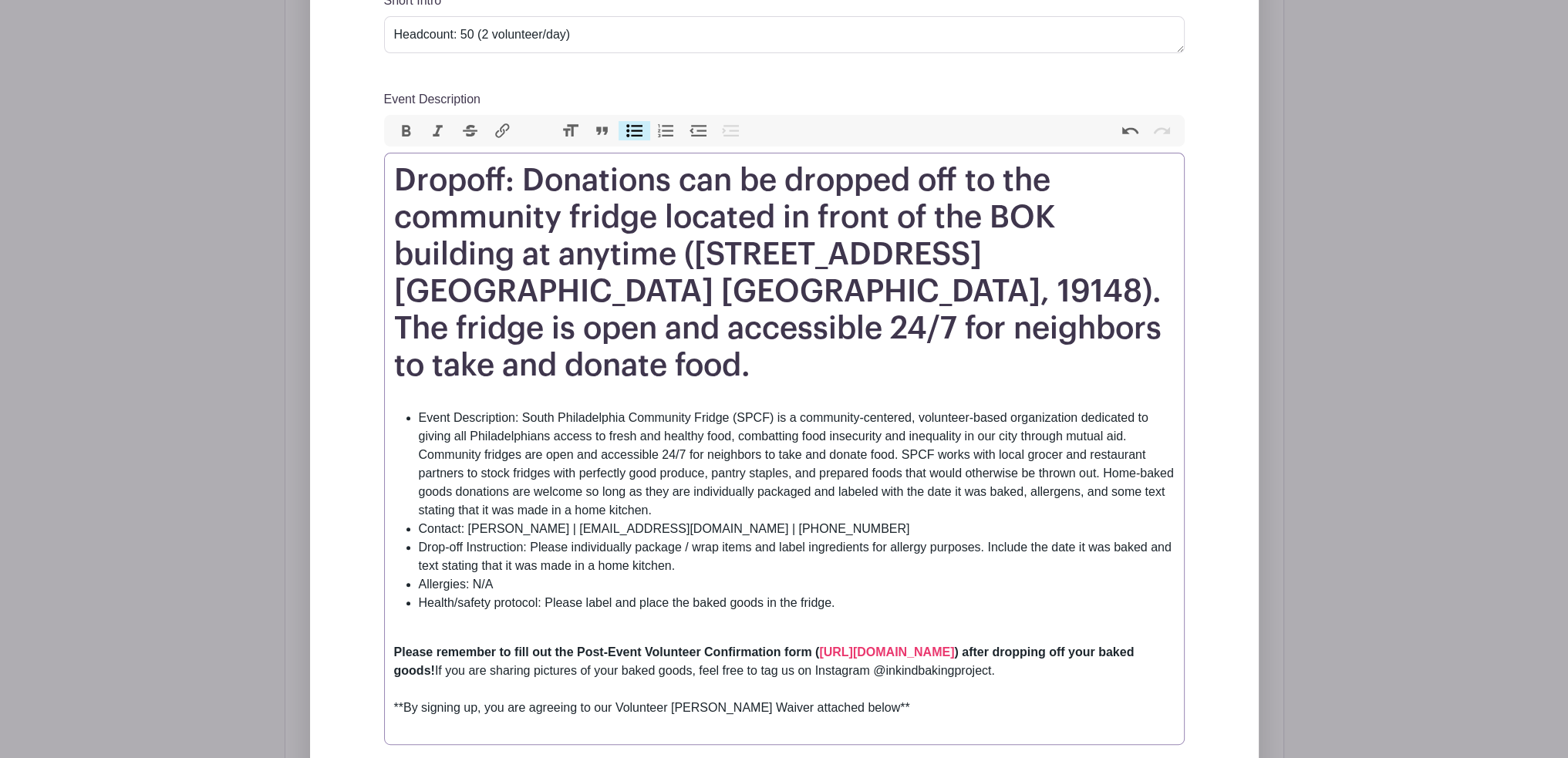
click at [1056, 456] on li "Event Description: South Philadelphia Community Fridge (SPCF) is a community-ce…" at bounding box center [797, 464] width 756 height 111
click at [1118, 456] on li "Event Description: South Philadelphia Community Fridge (SPCF) is a community-ce…" at bounding box center [797, 464] width 756 height 111
type trix-editor "<h1>Dropoff: Donations can be dropped off to the community fridge located in fr…"
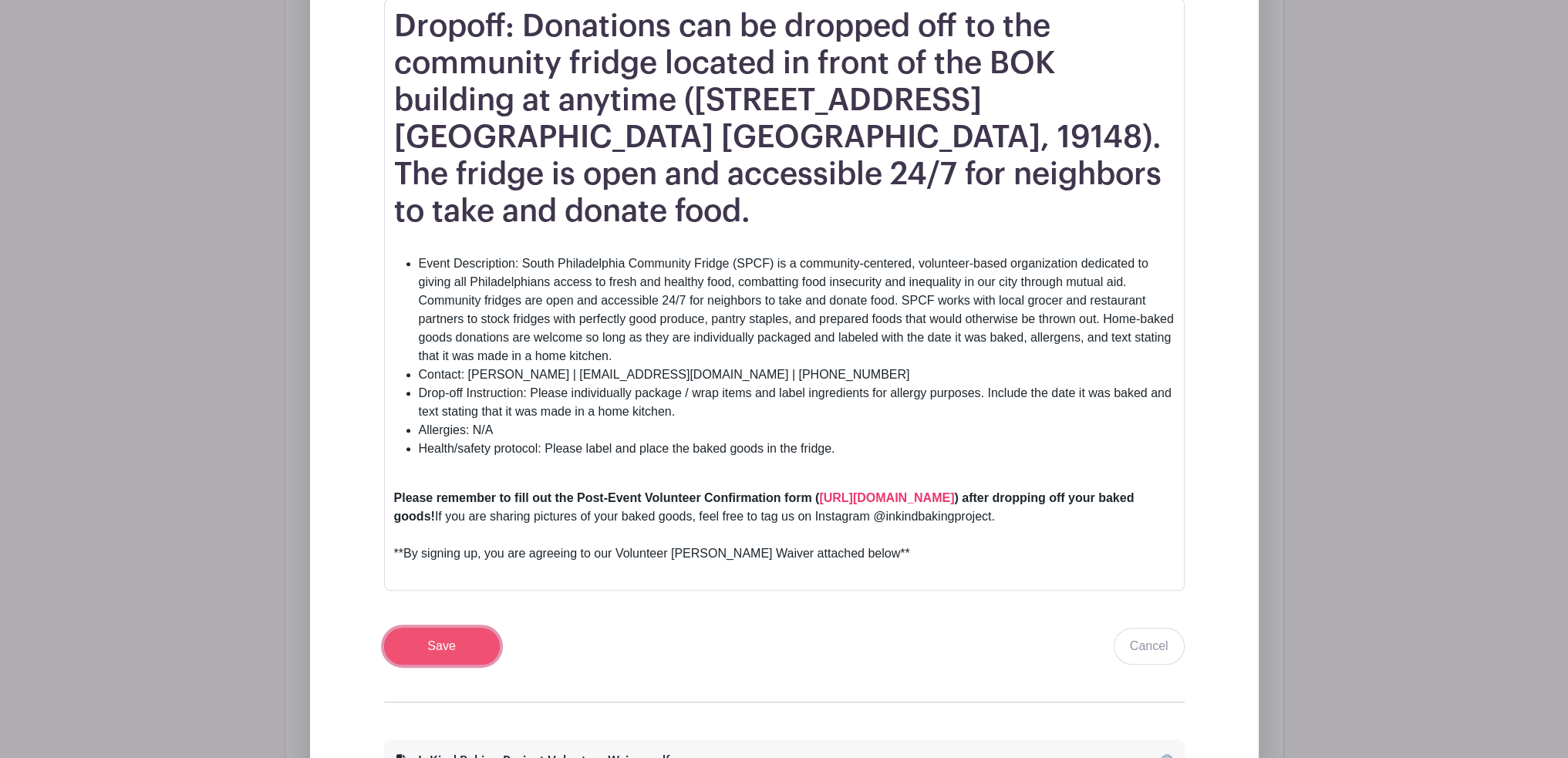
click at [461, 627] on input "Save" at bounding box center [442, 646] width 116 height 37
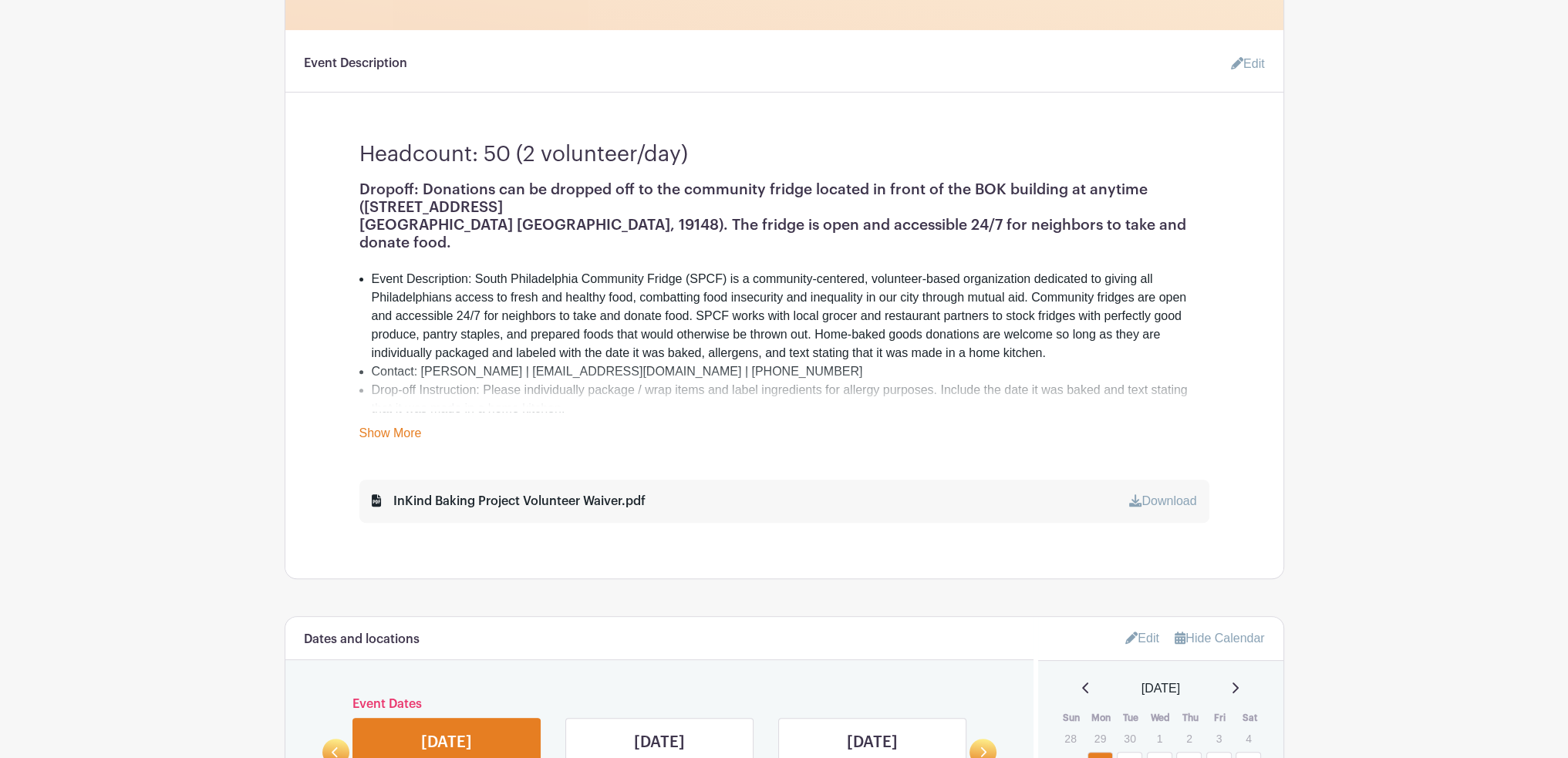
scroll to position [597, 0]
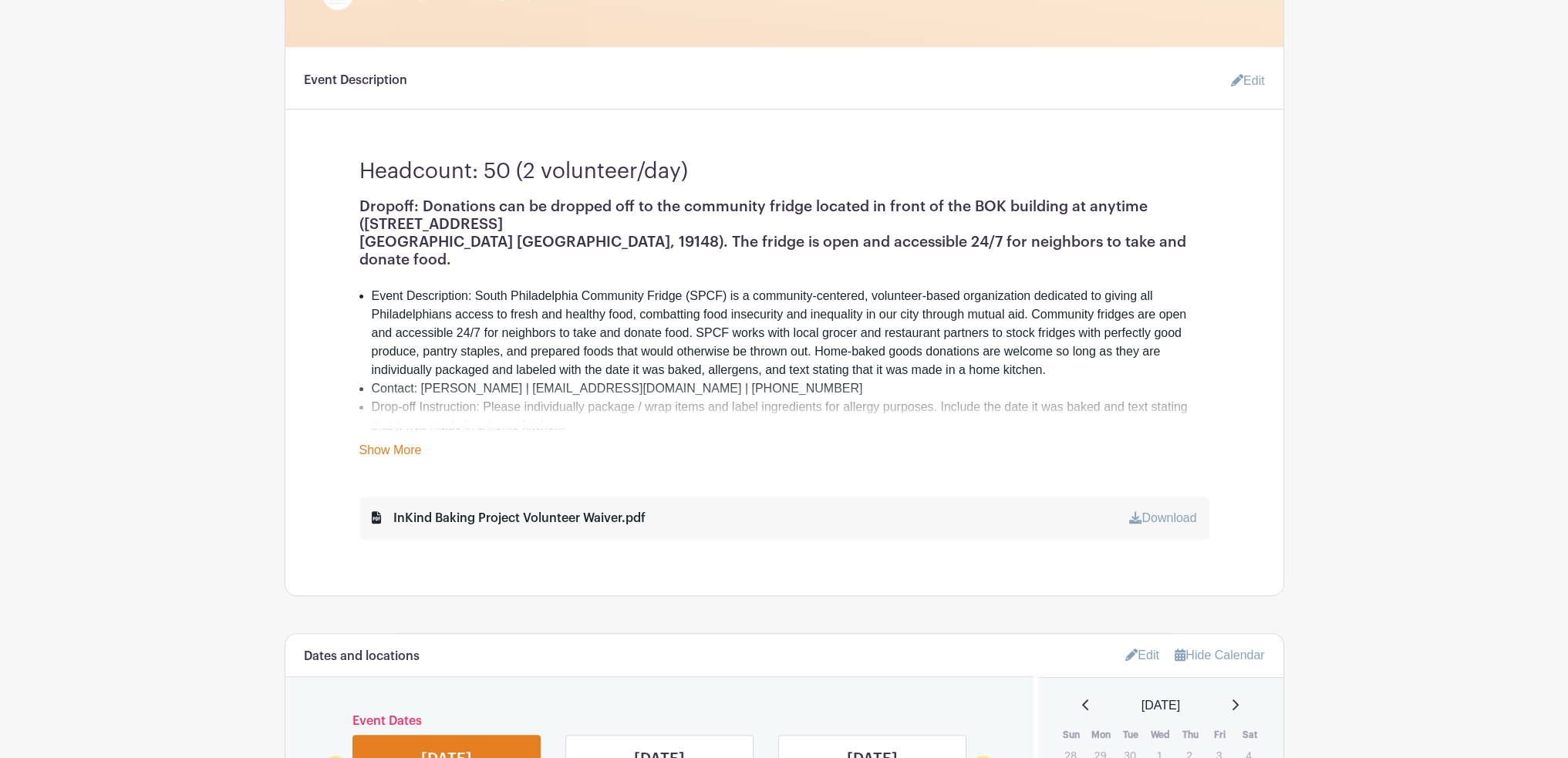
click at [415, 443] on link "Show More" at bounding box center [390, 453] width 62 height 19
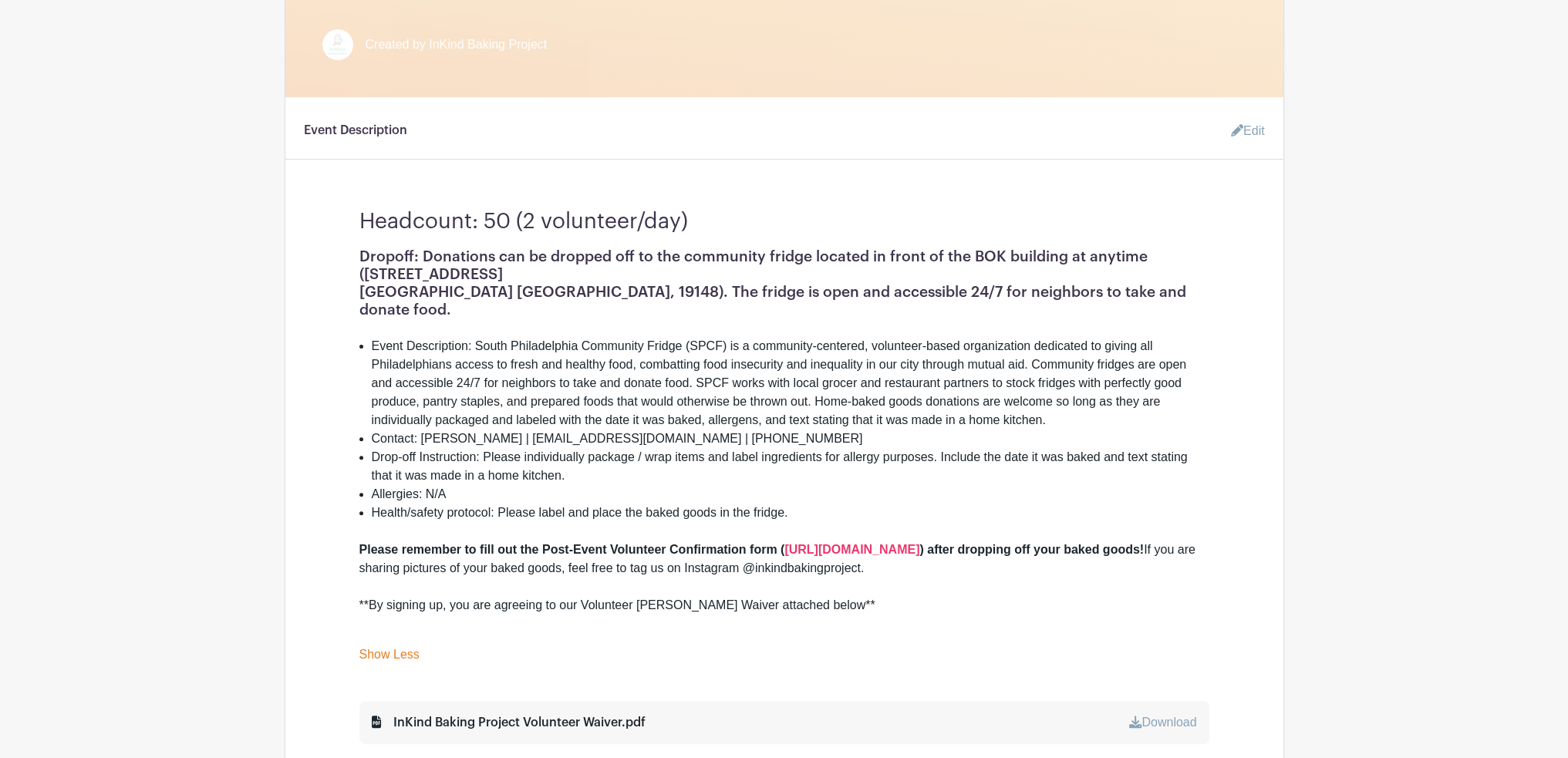
scroll to position [520, 0]
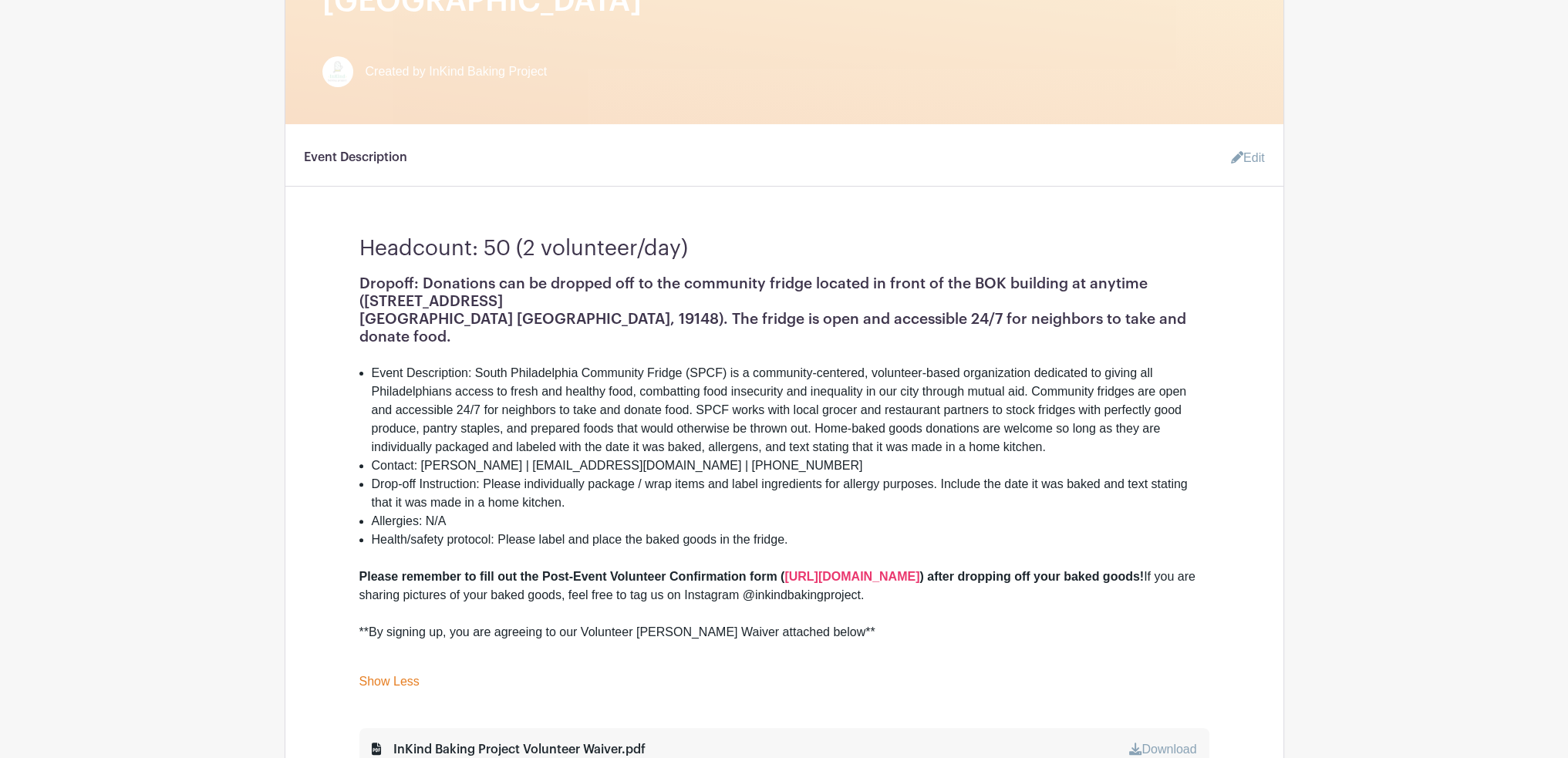
click at [875, 275] on h1 "Dropoff: Donations can be dropped off to the community fridge located in front …" at bounding box center [784, 310] width 850 height 71
click at [1255, 143] on link "Edit" at bounding box center [1242, 158] width 46 height 31
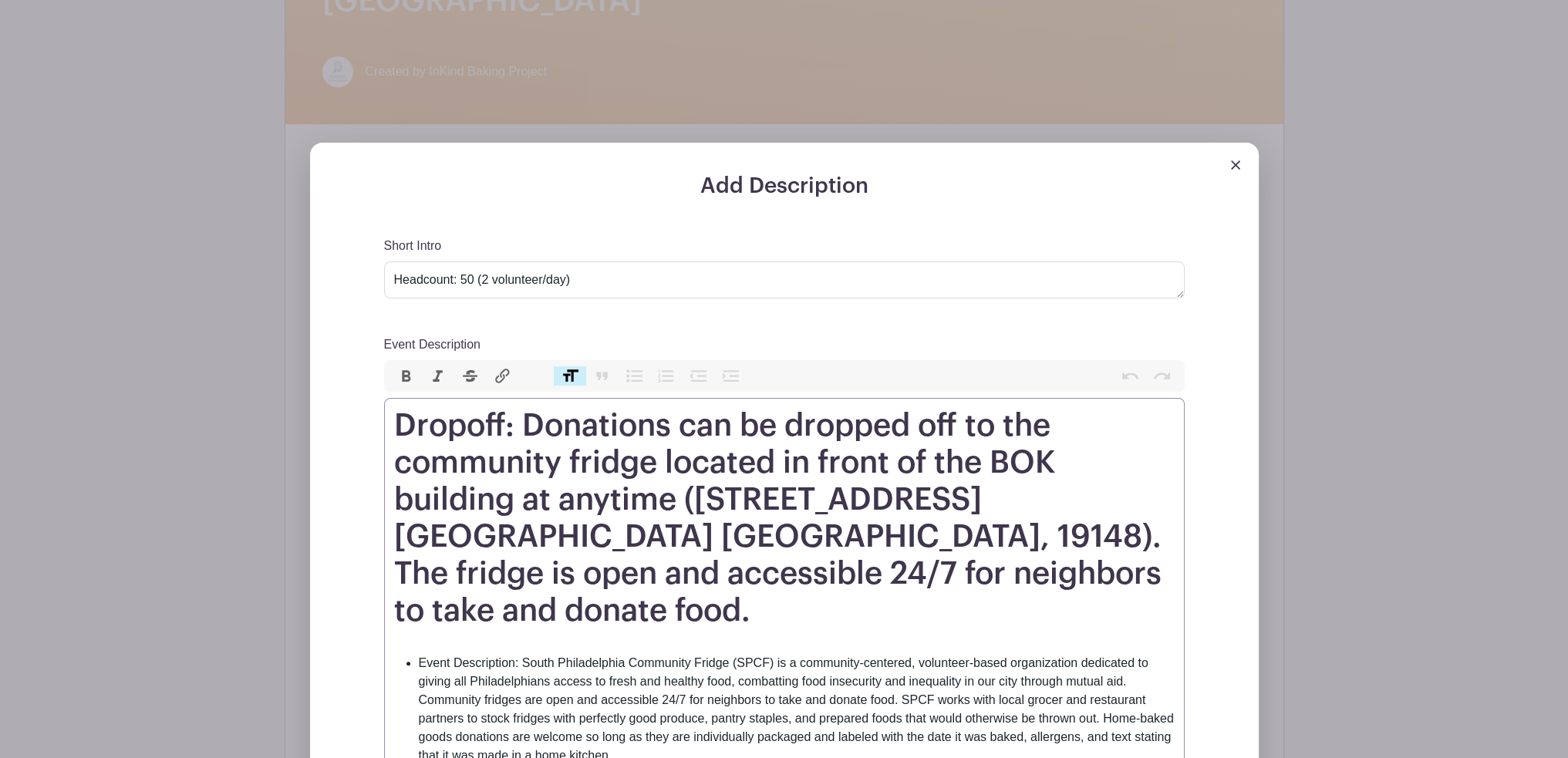
click at [839, 468] on h1 "Dropoff: Donations can be dropped off to the community fridge located in front …" at bounding box center [784, 518] width 780 height 222
click at [911, 407] on h1 "Dropoff: Donations can be dropped off to the community fridge located in front …" at bounding box center [784, 518] width 780 height 222
click at [512, 430] on h1 "Dropoff: Donations can be dropped off to the community fridge located in front …" at bounding box center [784, 518] width 780 height 222
click at [713, 426] on h1 "Dropoff: Donations can be dropped off to the community fridge located in front …" at bounding box center [784, 518] width 780 height 222
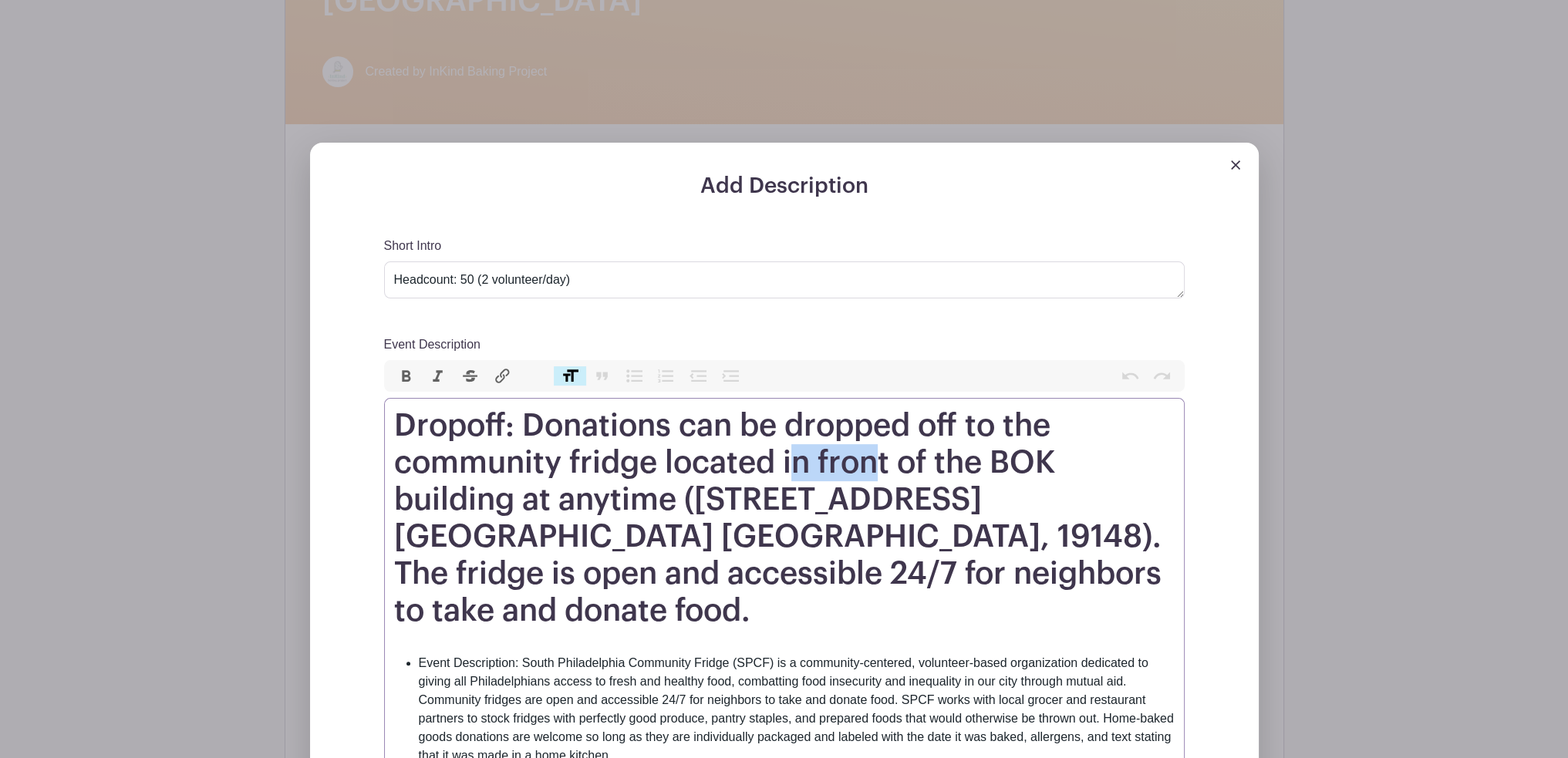
drag, startPoint x: 788, startPoint y: 422, endPoint x: 883, endPoint y: 413, distance: 95.4
click at [883, 413] on h1 "Dropoff: Donations can be dropped off to the community fridge located in front …" at bounding box center [784, 518] width 780 height 222
type trix-editor "<h1>Dropoff: Donations can be dropped off to the community fridge located outsi…"
click at [742, 495] on h1 "Dropoff: Donations can be dropped off to the community fridge located outside o…" at bounding box center [784, 518] width 780 height 222
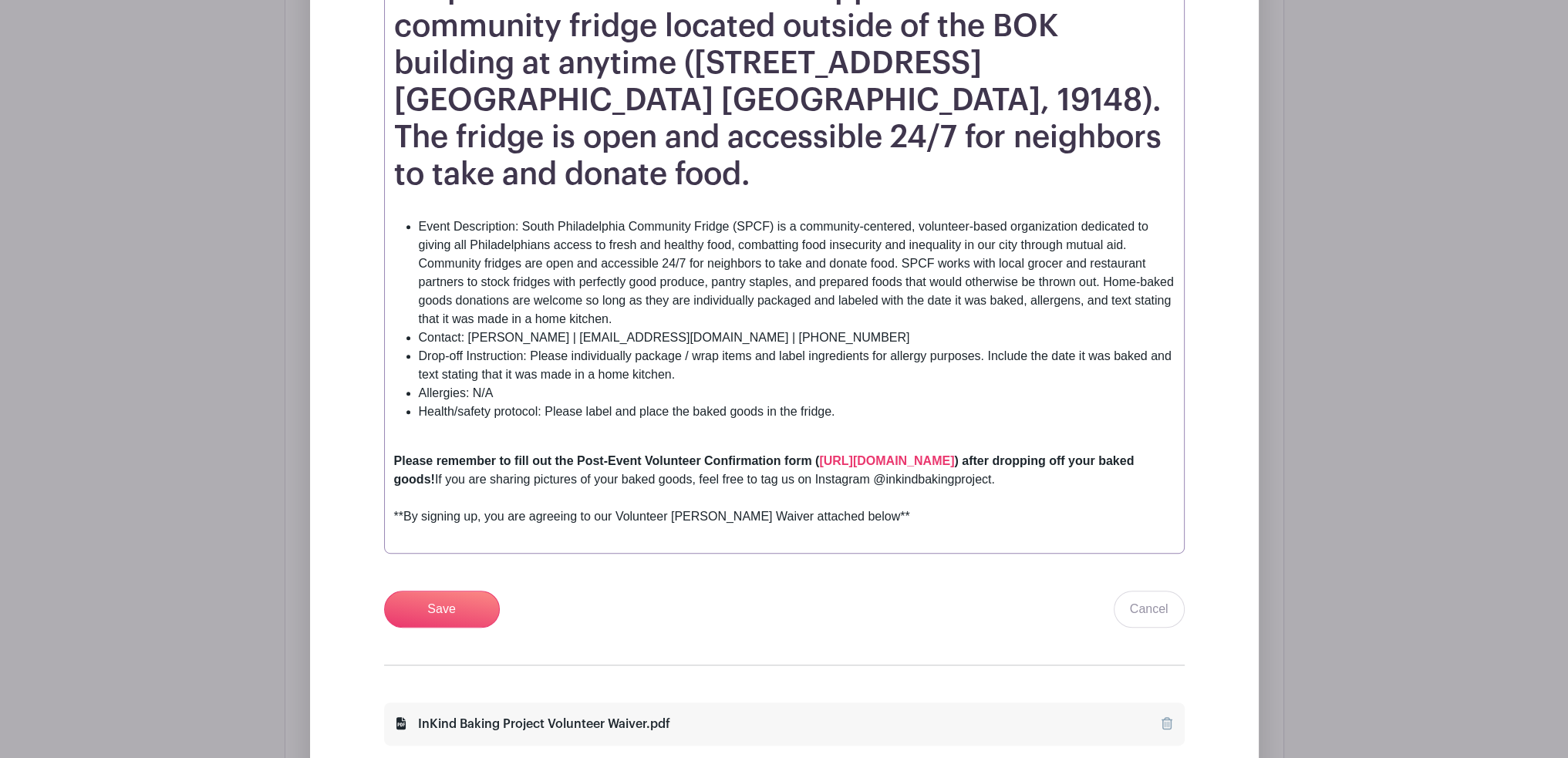
scroll to position [983, 0]
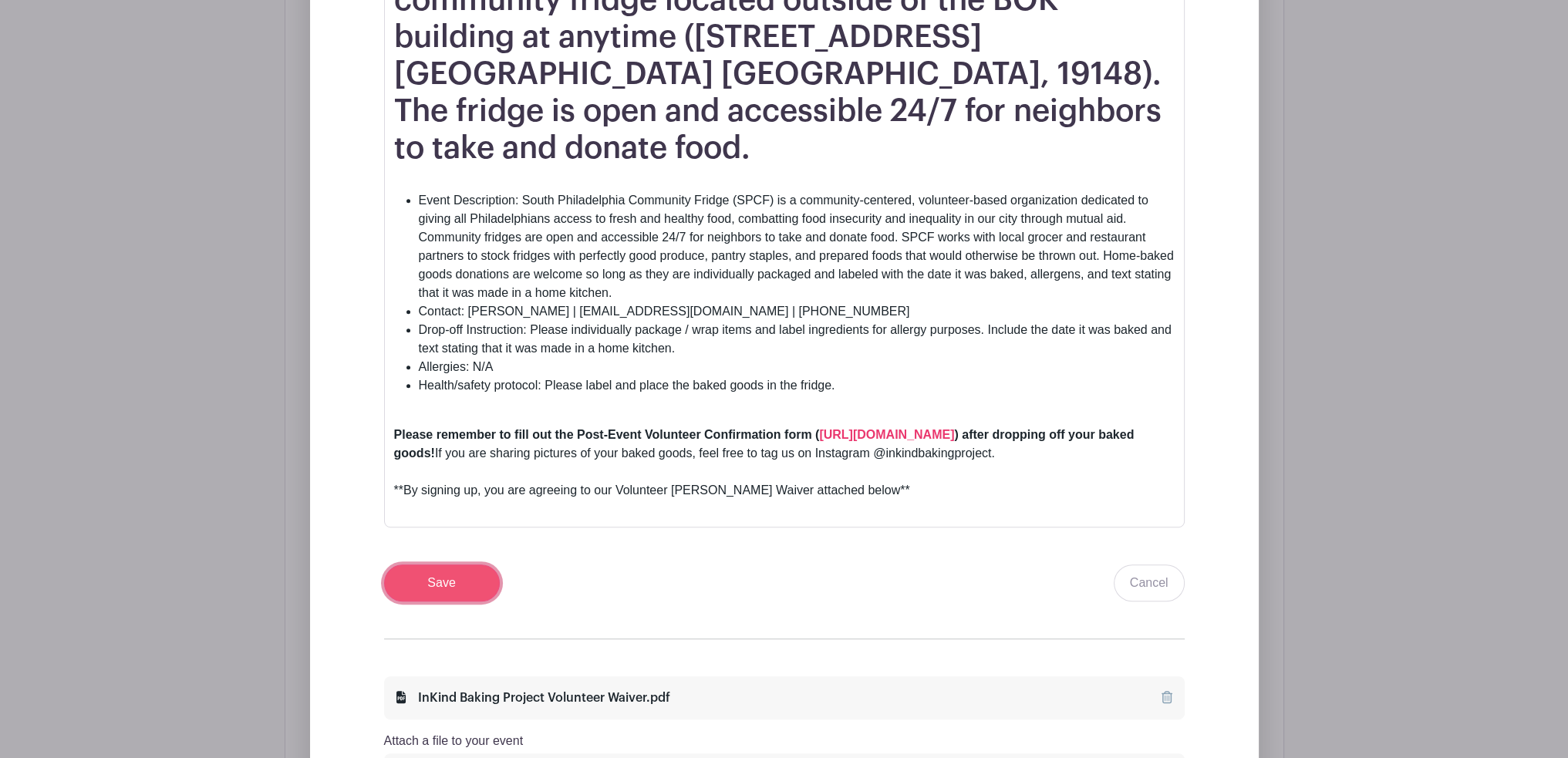
click at [488, 564] on input "Save" at bounding box center [442, 583] width 116 height 37
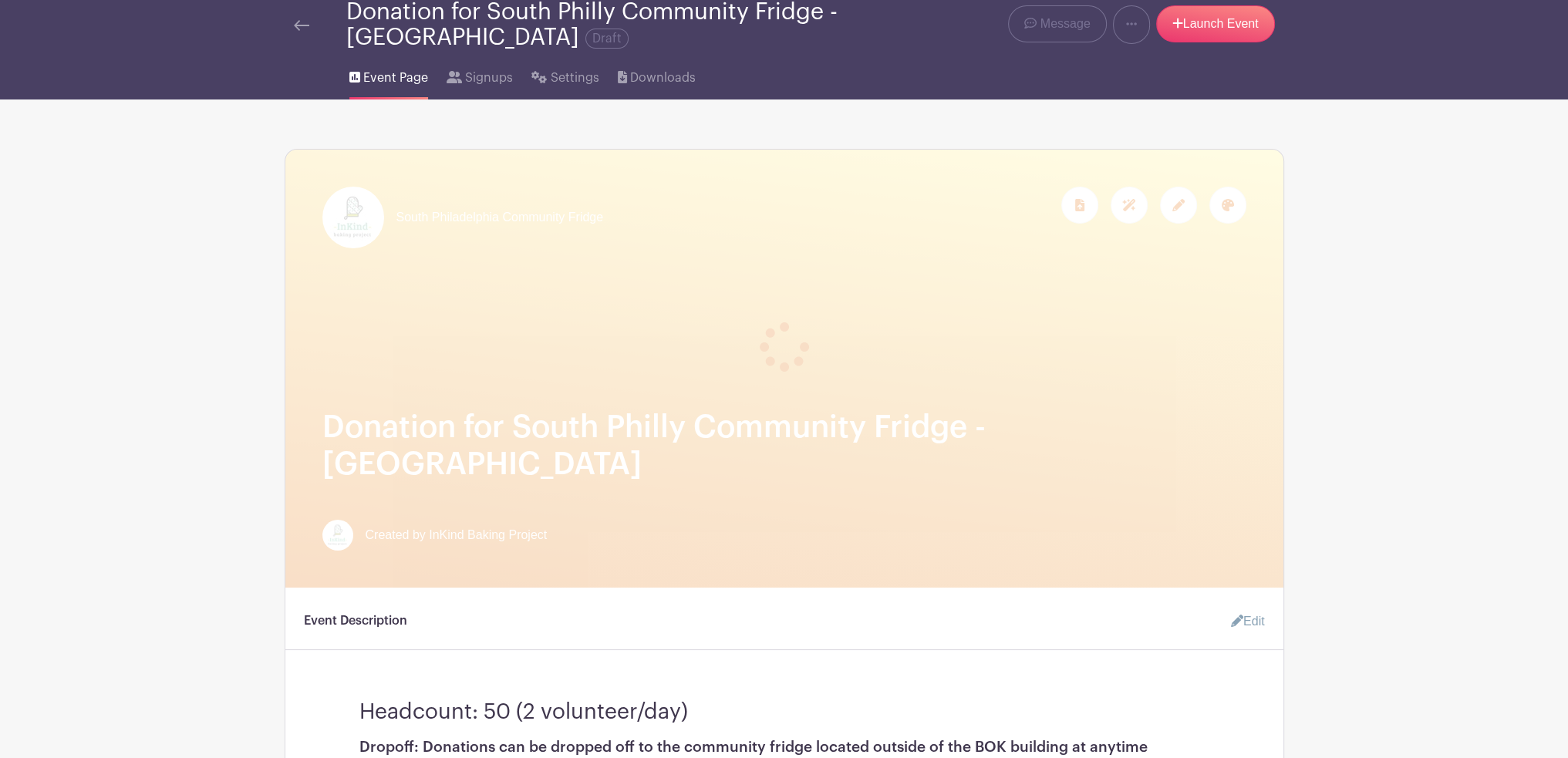
scroll to position [0, 0]
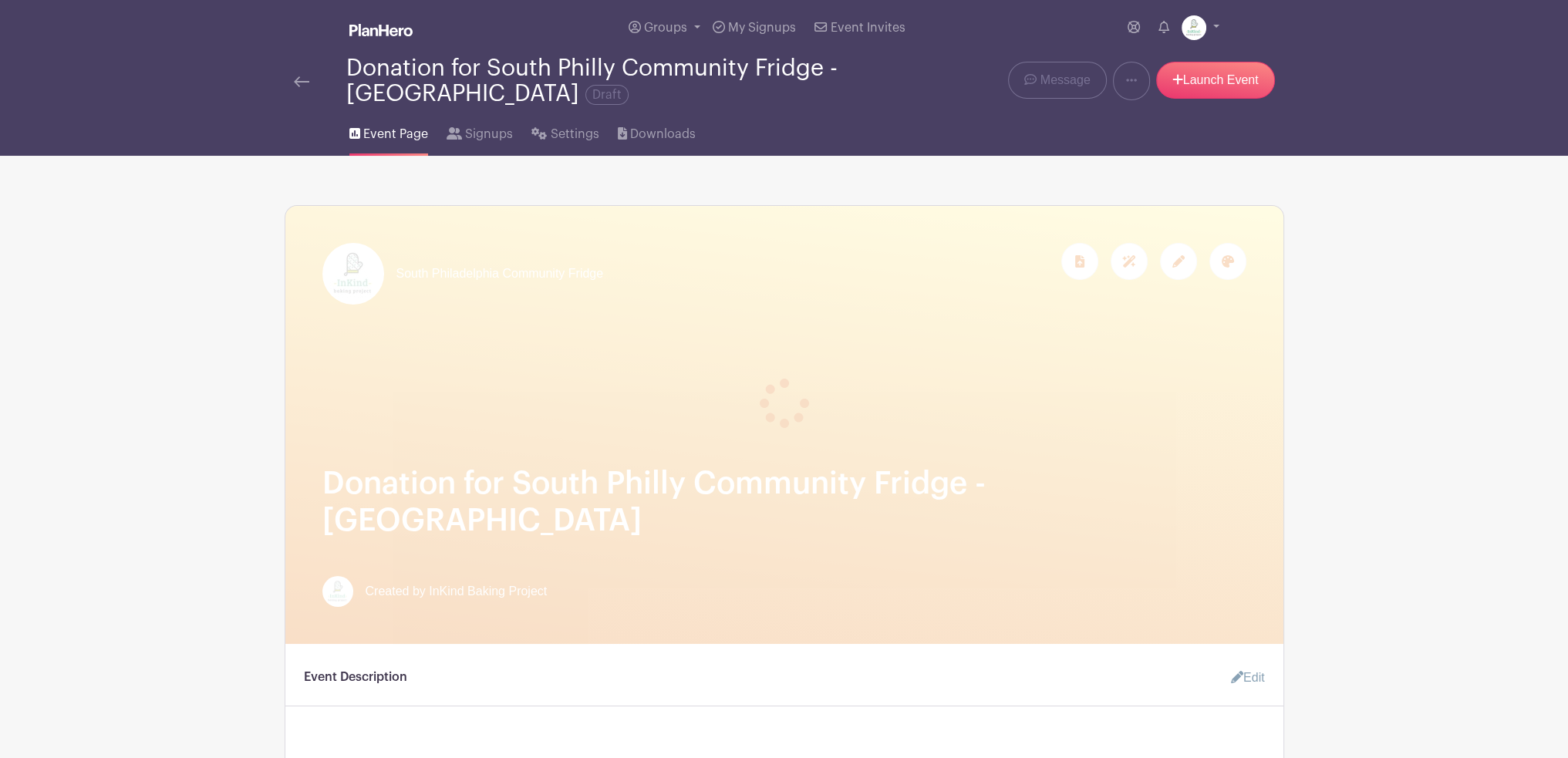
click at [299, 81] on img at bounding box center [301, 81] width 15 height 11
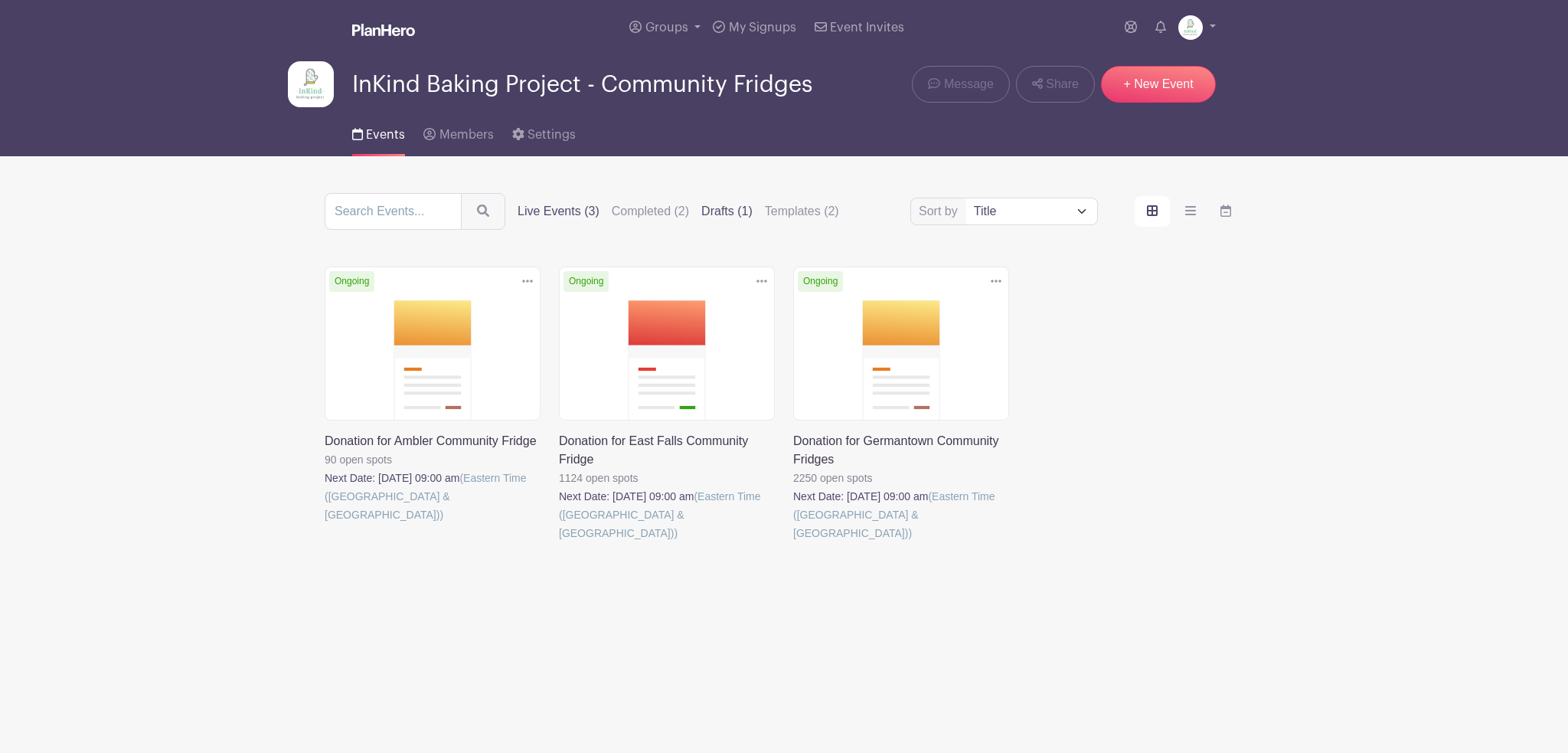
click at [715, 211] on label "Drafts (1)" at bounding box center [727, 211] width 52 height 19
click at [0, 0] on input "Drafts (1)" at bounding box center [0, 0] width 0 height 0
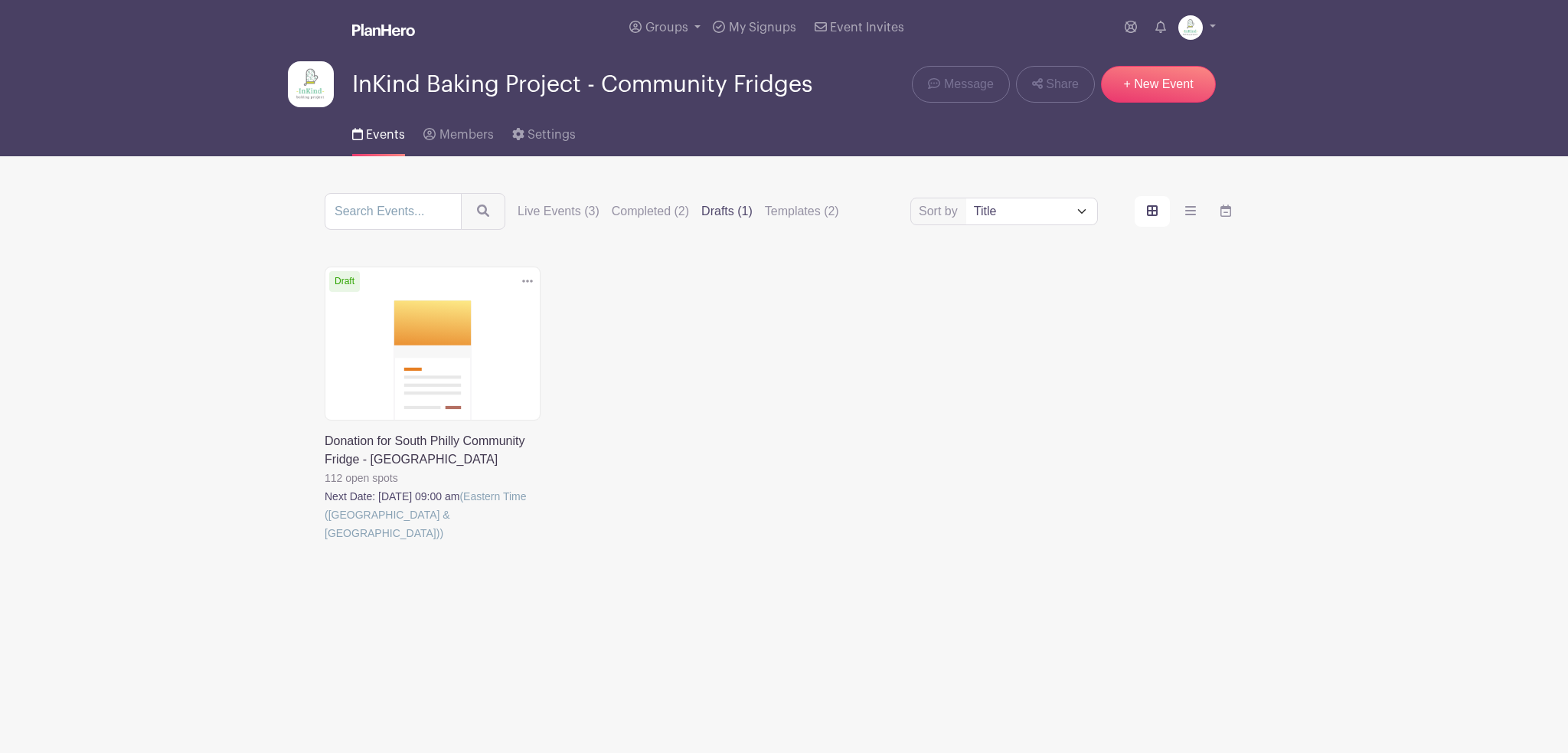
click at [524, 279] on icon at bounding box center [527, 280] width 10 height 12
click at [324, 542] on link at bounding box center [324, 542] width 0 height 0
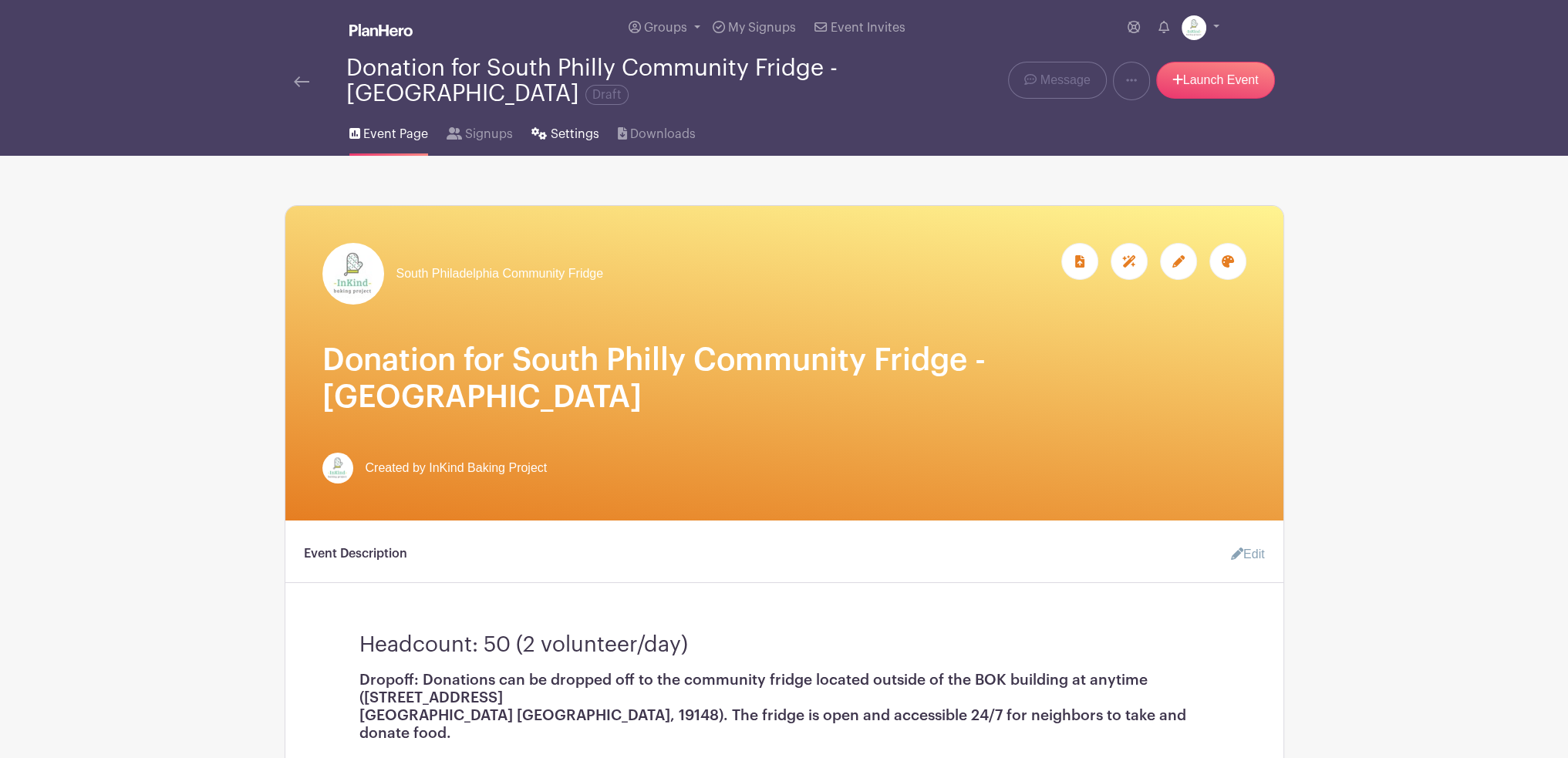
click at [557, 135] on span "Settings" at bounding box center [575, 134] width 49 height 19
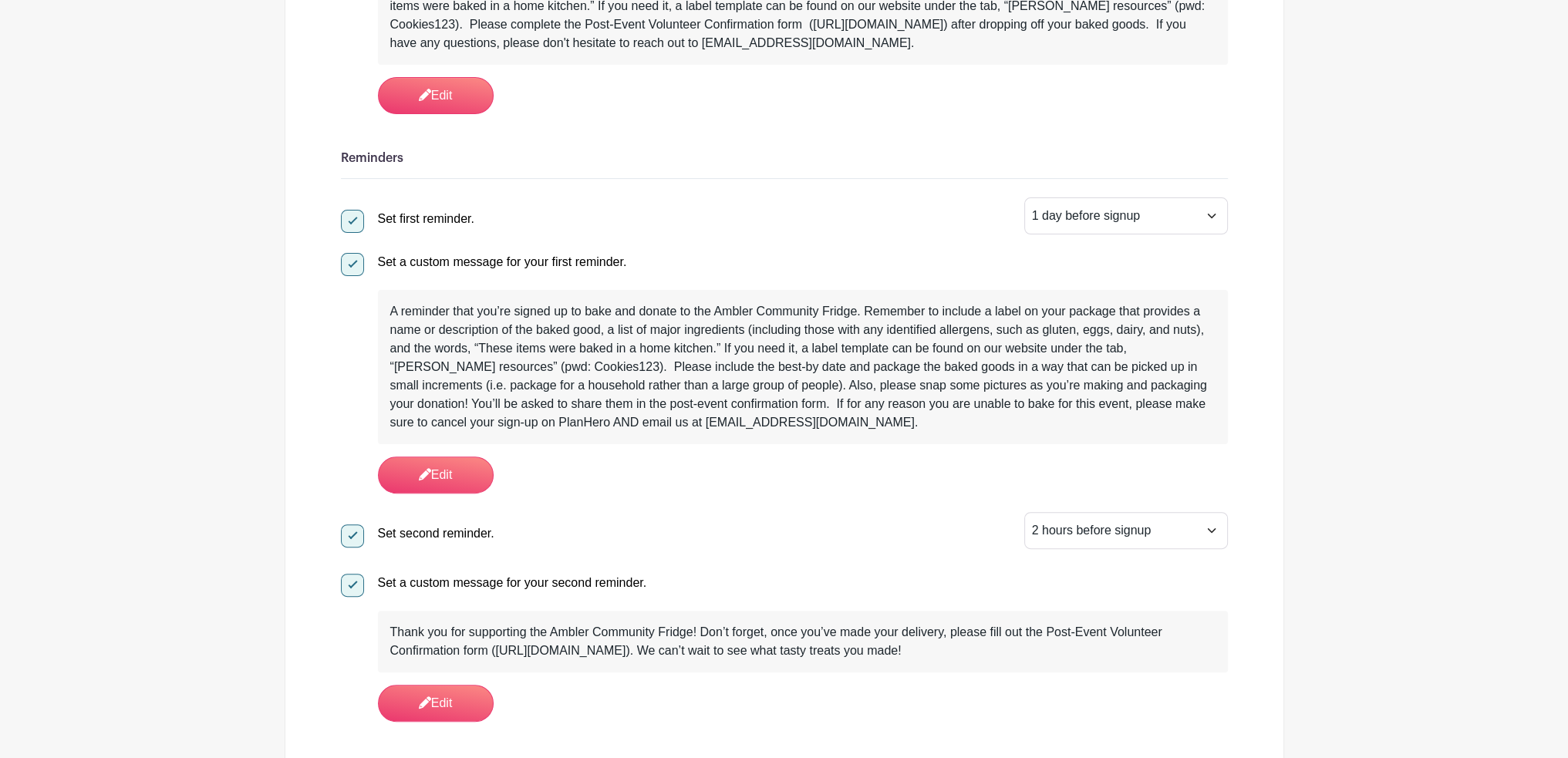
scroll to position [540, 0]
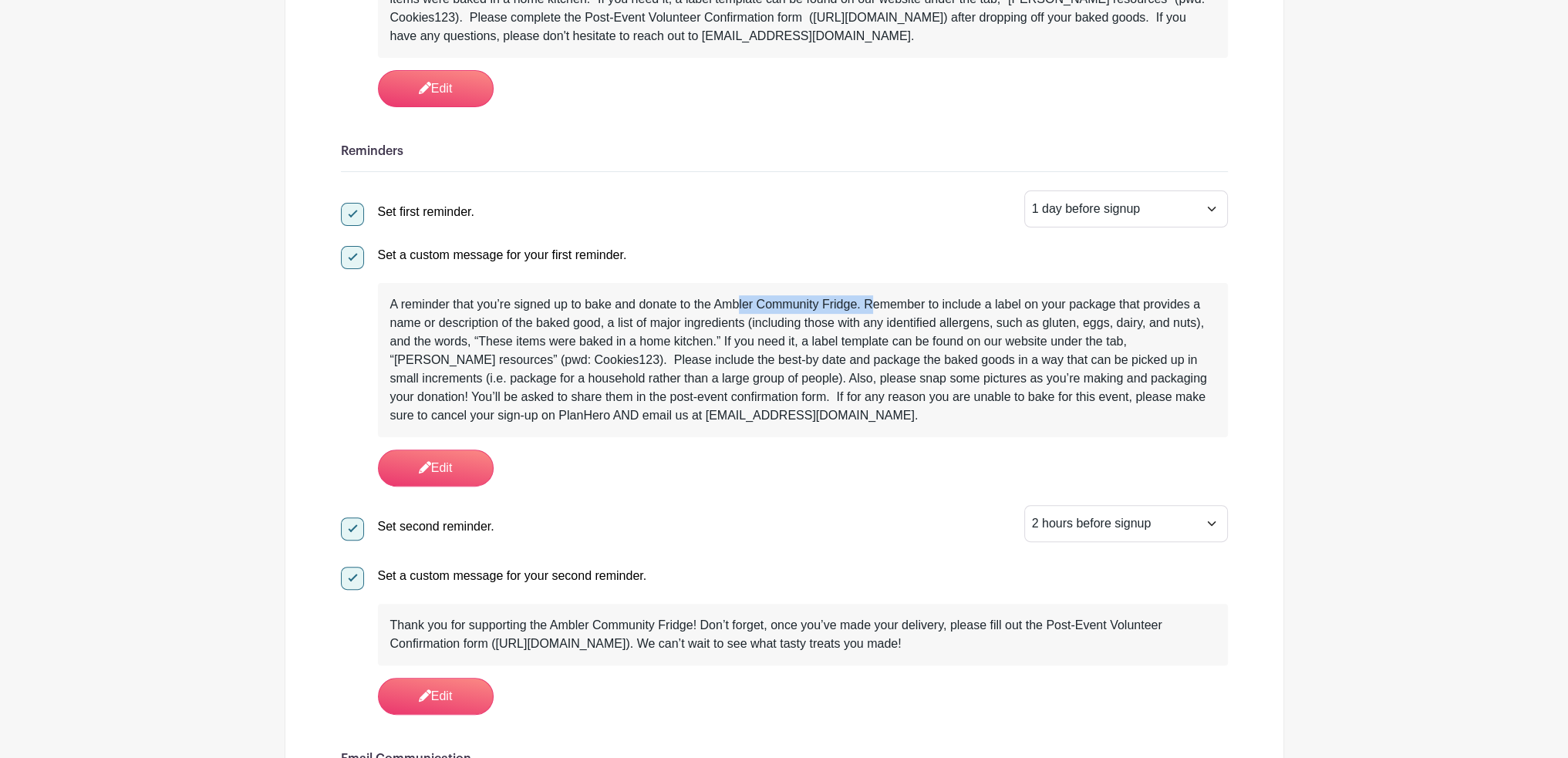
drag, startPoint x: 716, startPoint y: 302, endPoint x: 854, endPoint y: 298, distance: 138.1
click at [854, 298] on div "A reminder that you’re signed up to bake and donate to the Ambler Community Fri…" at bounding box center [803, 360] width 826 height 130
click at [858, 234] on div "Set first reminder. 1 hour before signup 2 hours before signup 3 hours before s…" at bounding box center [784, 452] width 887 height 525
click at [805, 307] on div "A reminder that you’re signed up to bake and donate to the Ambler Community Fri…" at bounding box center [803, 360] width 826 height 130
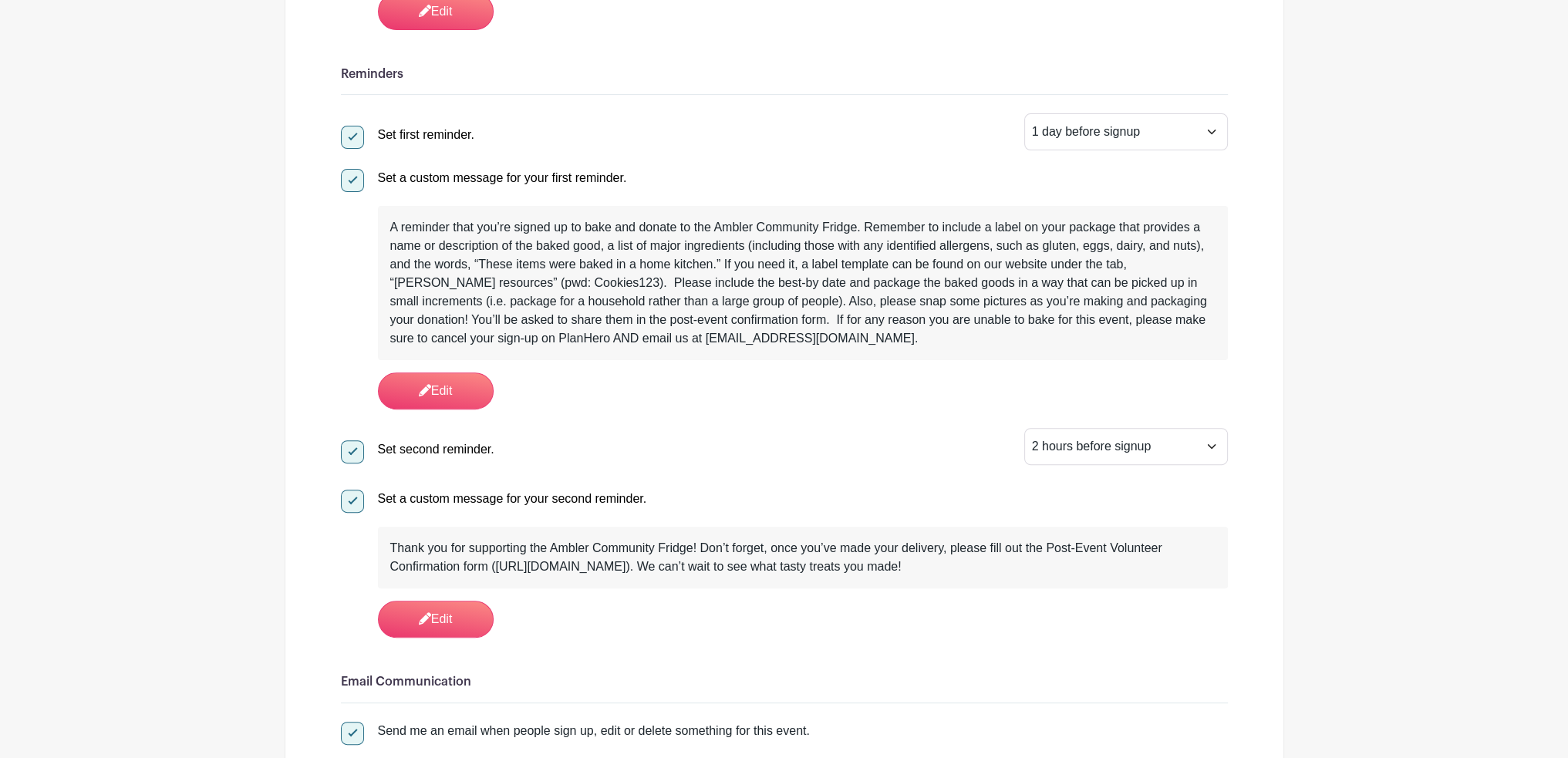
scroll to position [617, 0]
click at [472, 388] on link "Edit" at bounding box center [436, 391] width 116 height 37
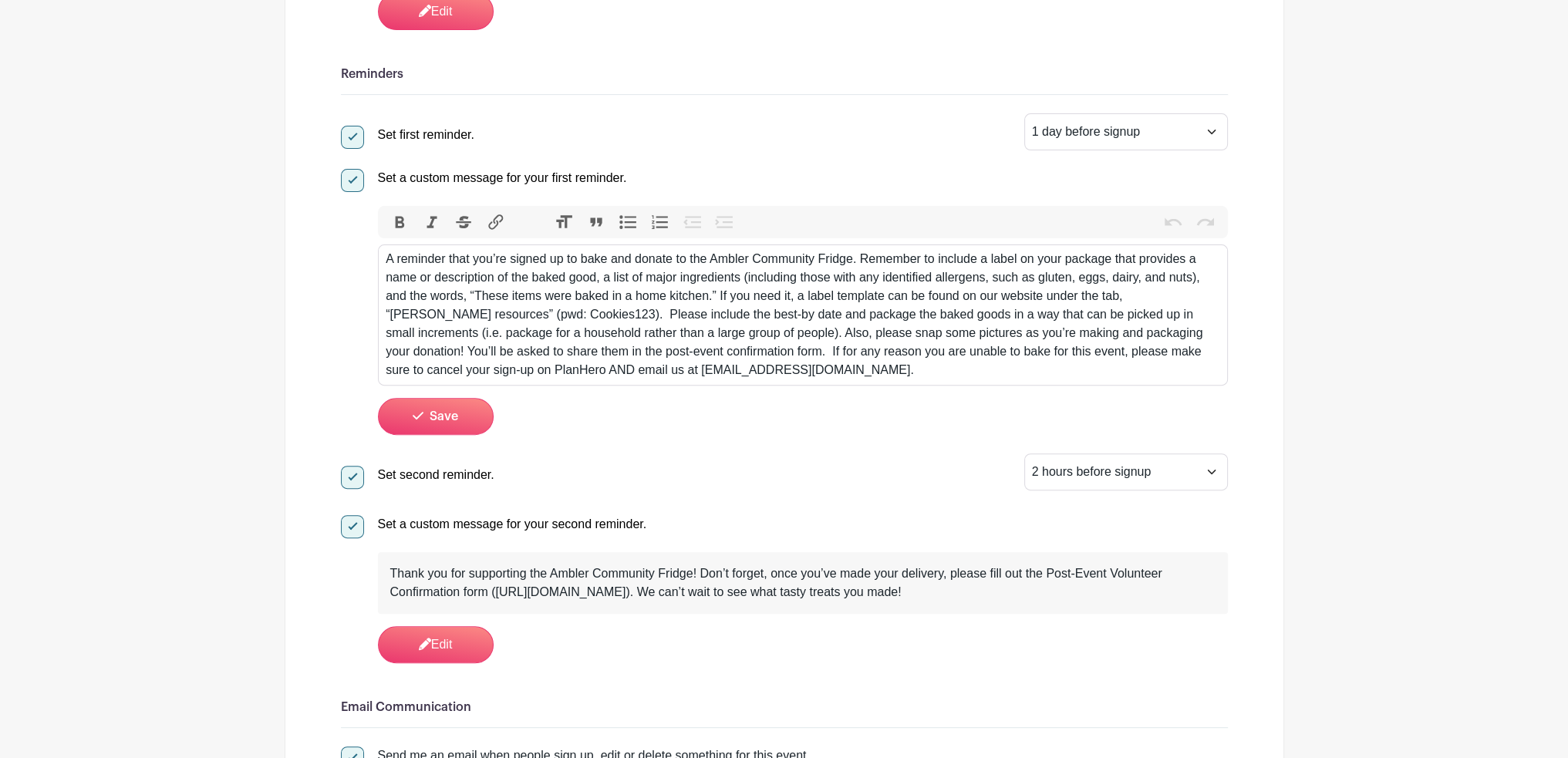
click at [719, 274] on div "A reminder that you’re signed up to bake and donate to the Ambler Community Fri…" at bounding box center [803, 315] width 834 height 130
drag, startPoint x: 711, startPoint y: 259, endPoint x: 814, endPoint y: 255, distance: 103.1
click at [814, 255] on div "A reminder that you’re signed up to bake and donate to the Ambler Community Fri…" at bounding box center [803, 315] width 834 height 130
click at [728, 428] on div "Bold Italic Strikethrough Link Heading Quote Code Bullets Numbers Decrease Leve…" at bounding box center [803, 320] width 850 height 229
click at [716, 280] on div "A reminder that you’re signed up to bake and donate to the South Philadelphia C…" at bounding box center [803, 315] width 834 height 130
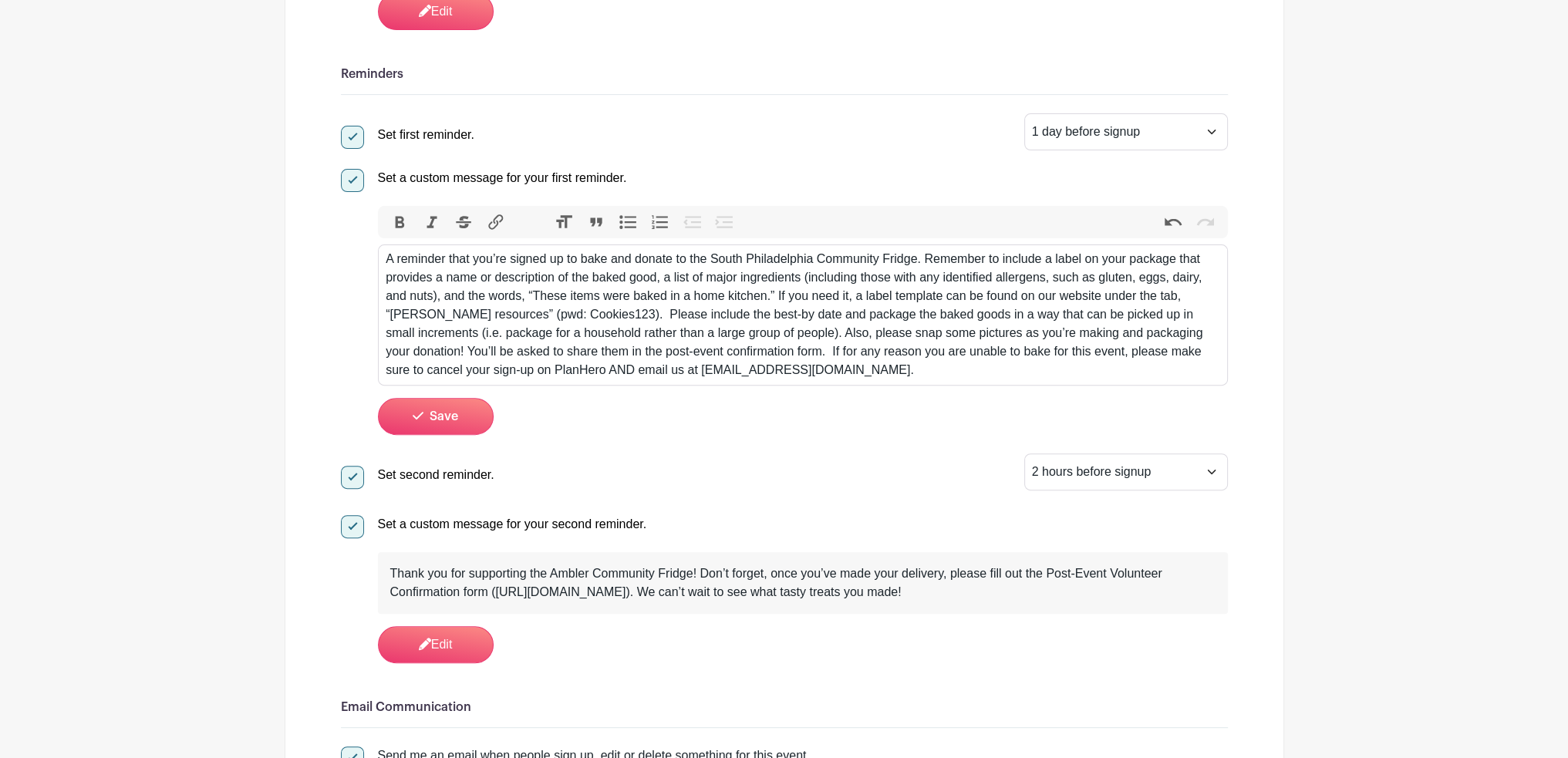
click at [667, 279] on div "A reminder that you’re signed up to bake and donate to the South Philadelphia C…" at bounding box center [803, 315] width 834 height 130
click at [490, 293] on div "A reminder that you’re signed up to bake and donate to the South Philadelphia C…" at bounding box center [803, 315] width 834 height 130
click at [776, 294] on div "A reminder that you’re signed up to bake and donate to the South Philadelphia C…" at bounding box center [803, 315] width 834 height 130
click at [456, 295] on div "A reminder that you’re signed up to bake and donate to the South Philadelphia C…" at bounding box center [803, 315] width 834 height 130
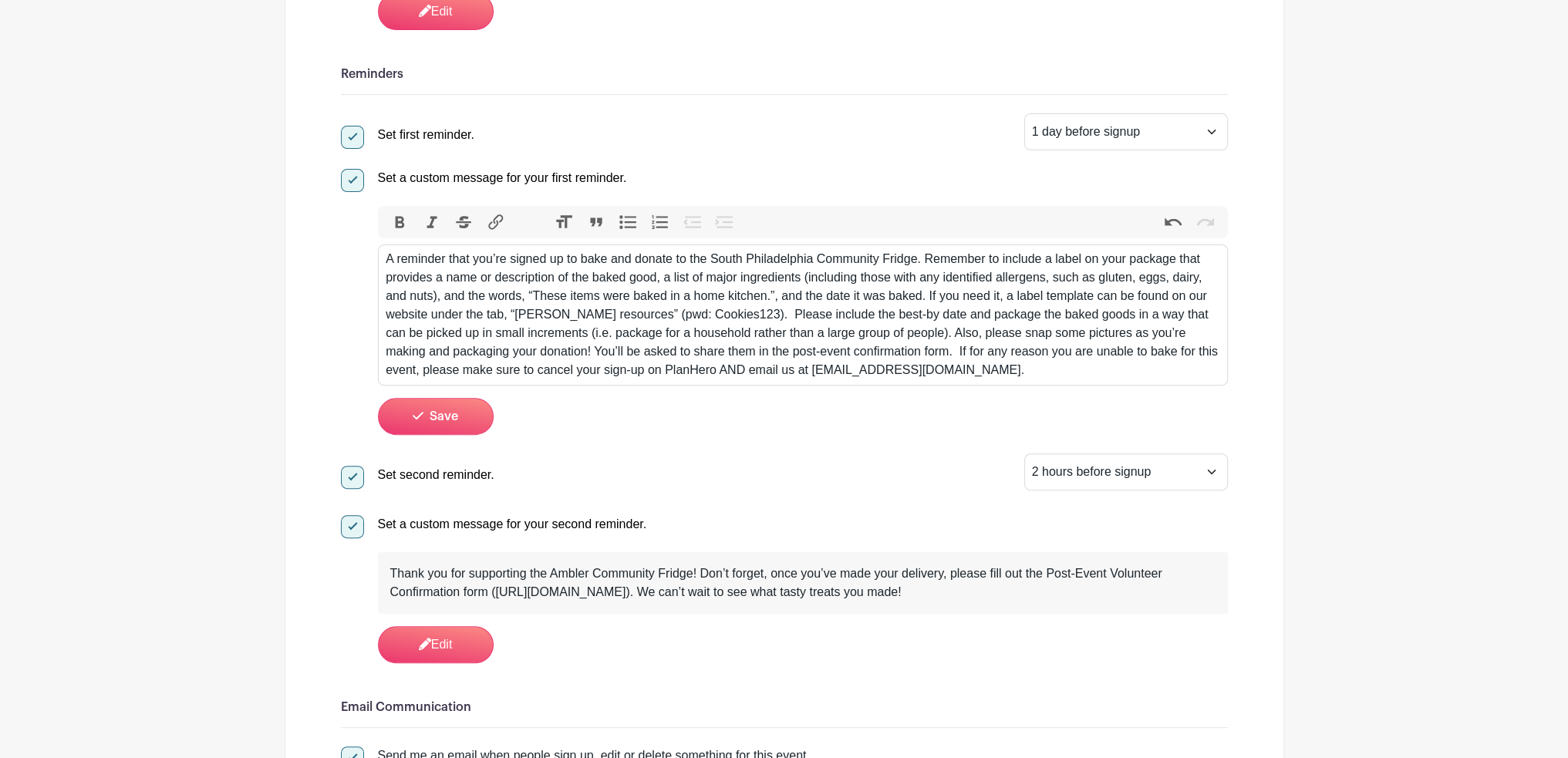
type trix-editor "<div>A reminder that you’re signed up to bake and donate to the South Philadelp…"
click at [786, 323] on div "A reminder that you’re signed up to bake and donate to the South Philadelphia C…" at bounding box center [803, 315] width 834 height 130
click at [528, 350] on div "A reminder that you’re signed up to bake and donate to the South Philadelphia C…" at bounding box center [803, 315] width 834 height 130
drag, startPoint x: 712, startPoint y: 258, endPoint x: 915, endPoint y: 250, distance: 203.2
click at [915, 250] on div "A reminder that you’re signed up to bake and donate to the South Philadelphia C…" at bounding box center [803, 315] width 834 height 130
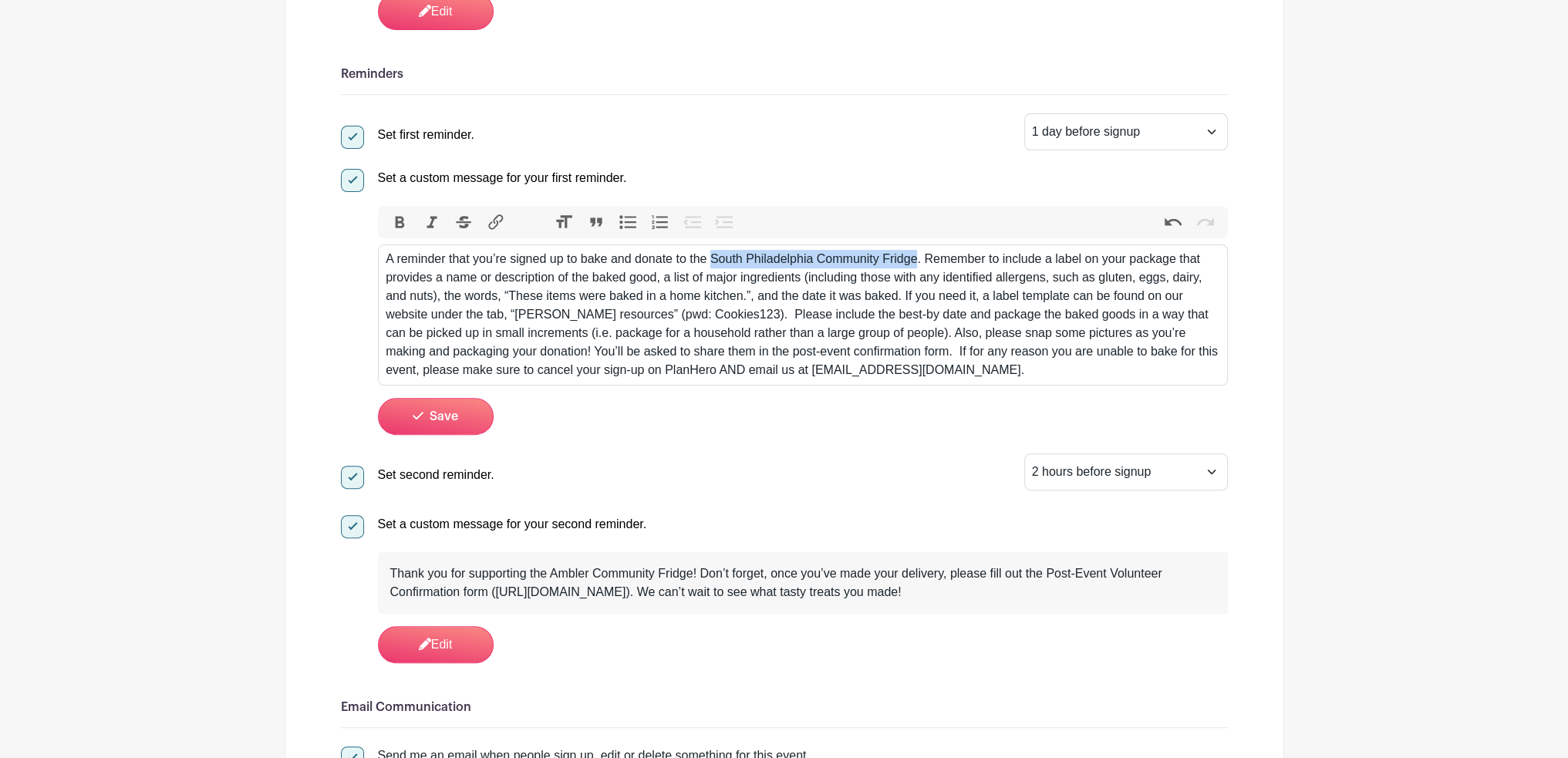
copy div "South Philadelphia Community Fridge"
click at [580, 576] on div "Thank you for supporting the Ambler Community Fridge! Don’t forget, once you’ve…" at bounding box center [803, 583] width 826 height 37
drag, startPoint x: 550, startPoint y: 572, endPoint x: 690, endPoint y: 563, distance: 140.3
click at [690, 564] on div "Thank you for supporting the Ambler Community Fridge! Don’t forget, once you’ve…" at bounding box center [803, 583] width 826 height 37
click at [845, 573] on div "Thank you for supporting the Ambler Community Fridge! Don’t forget, once you’ve…" at bounding box center [803, 583] width 826 height 37
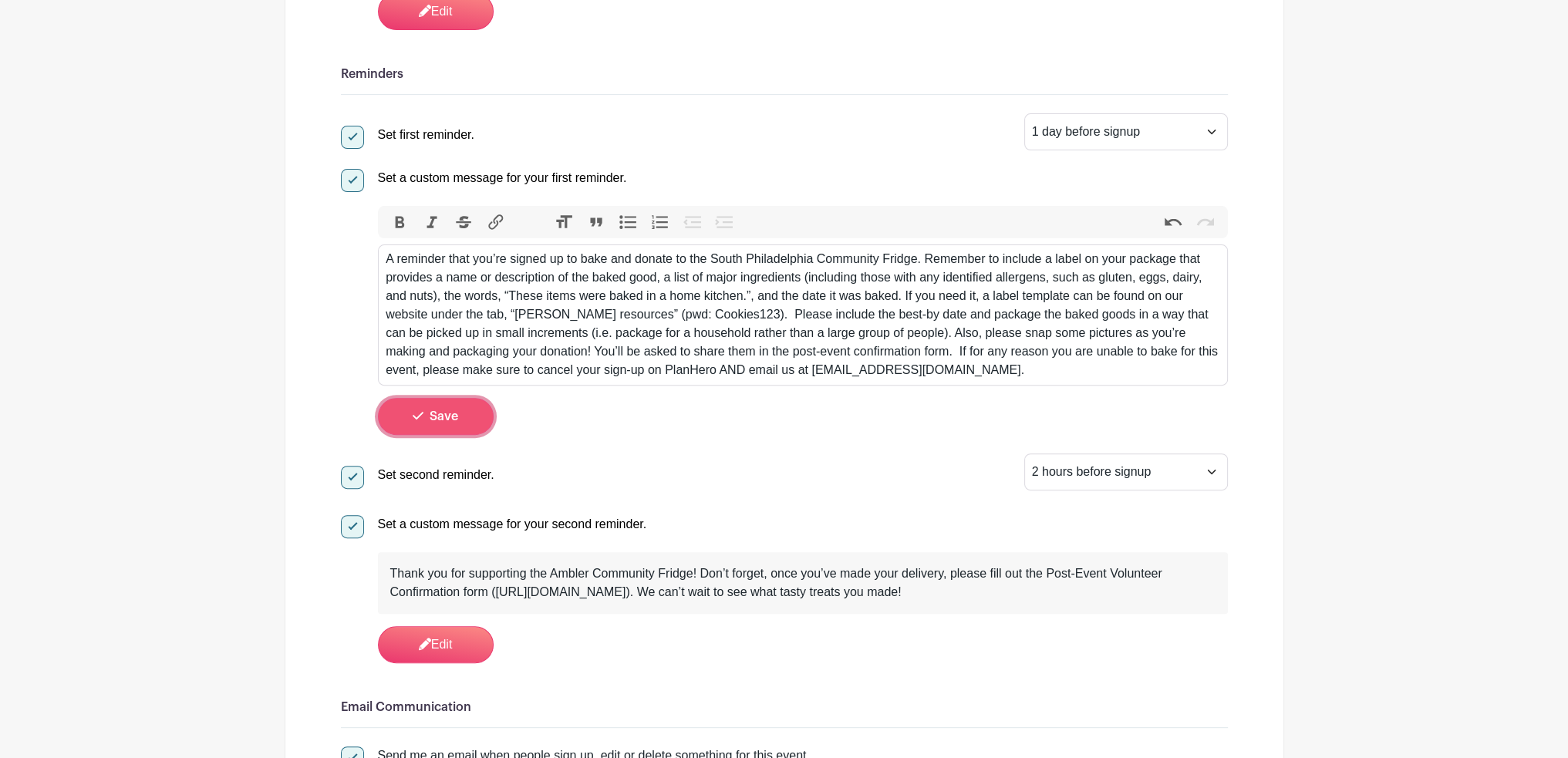
click at [471, 417] on button "Save" at bounding box center [436, 417] width 116 height 37
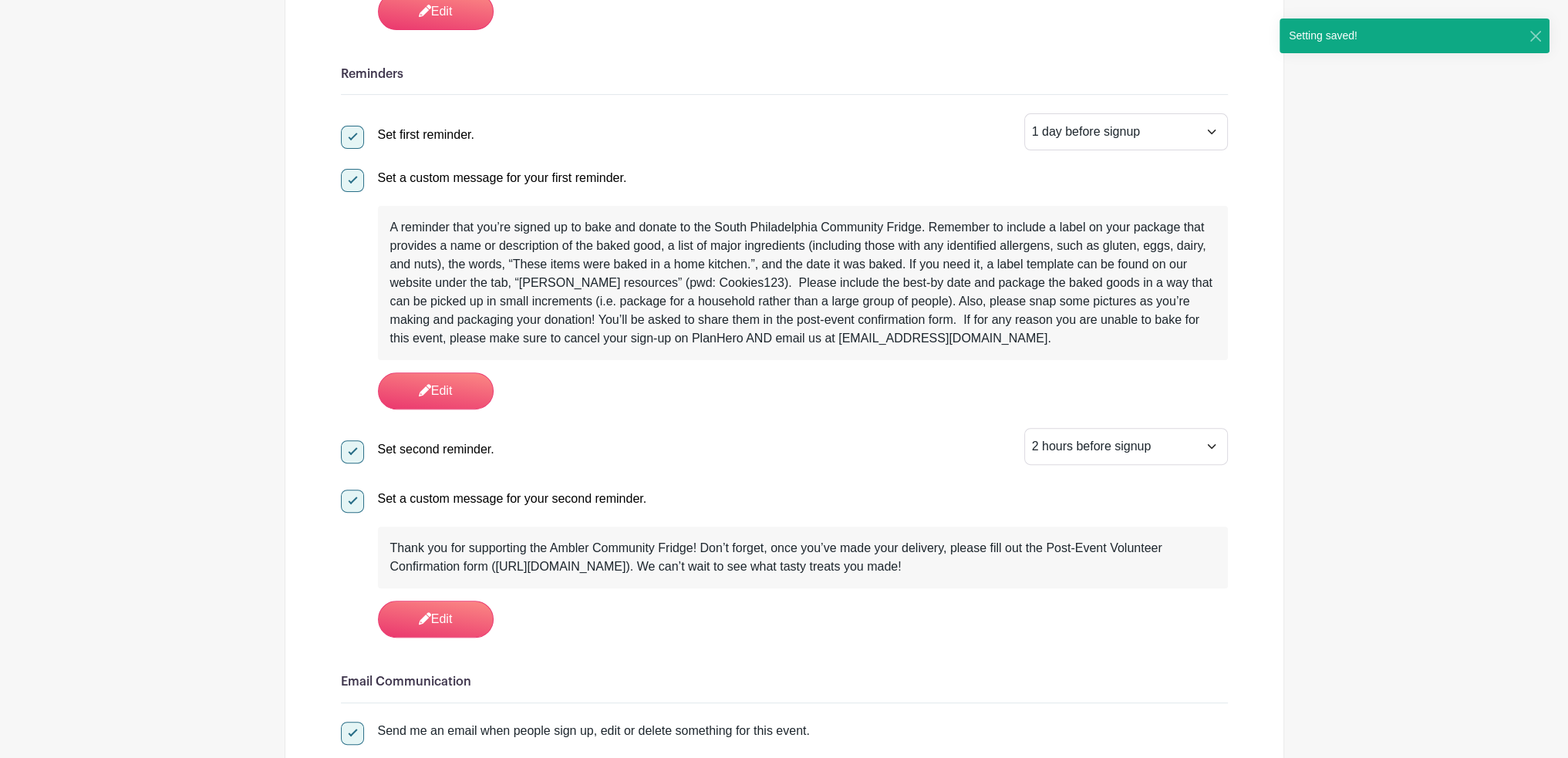
click at [496, 549] on div "Thank you for supporting the Ambler Community Fridge! Don’t forget, once you’ve…" at bounding box center [803, 558] width 826 height 37
click at [459, 617] on link "Edit" at bounding box center [436, 619] width 116 height 37
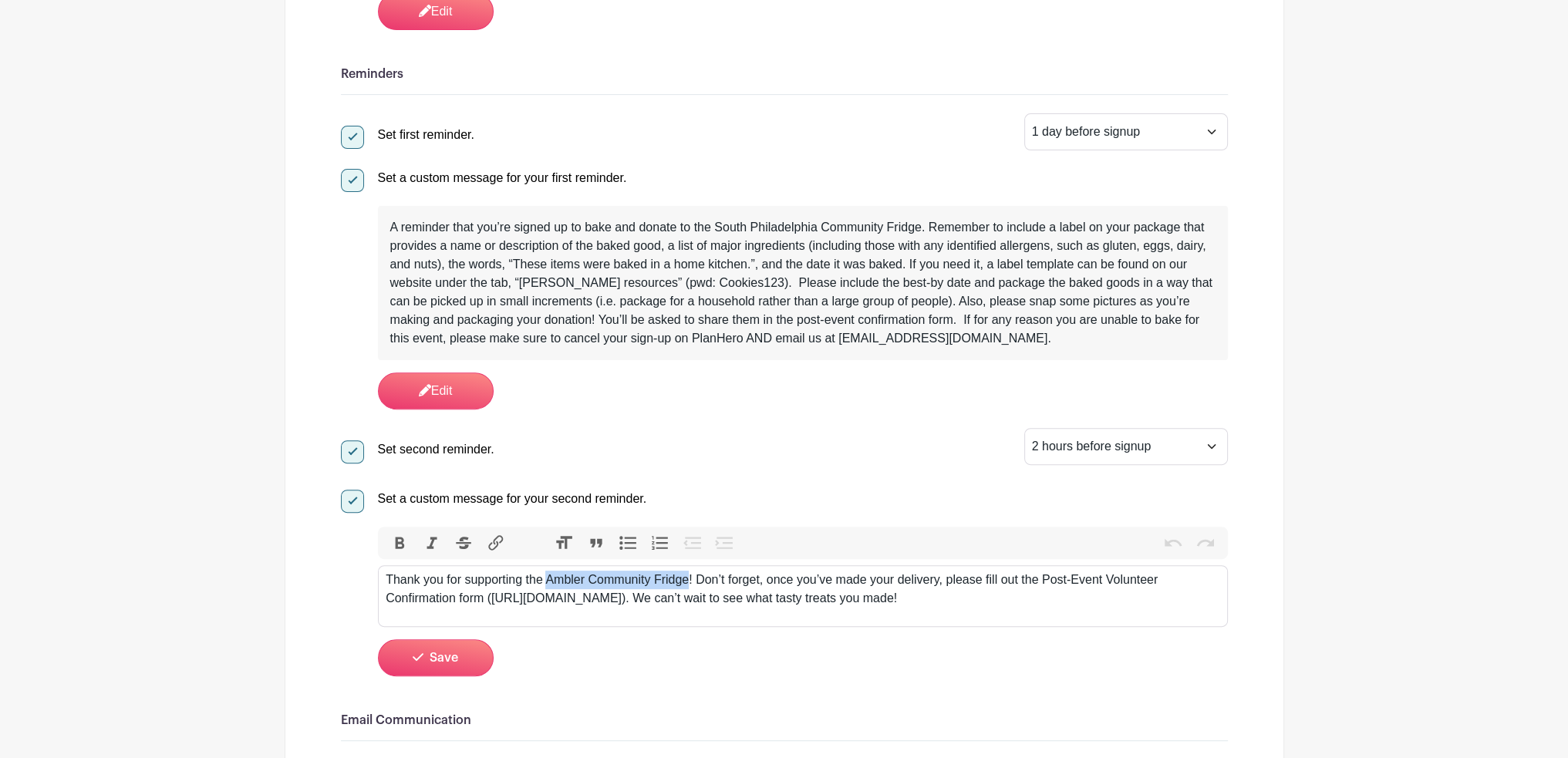
drag, startPoint x: 545, startPoint y: 579, endPoint x: 685, endPoint y: 576, distance: 140.0
click at [685, 576] on div "Thank you for supporting the Ambler Community Fridge! Don’t forget, once you’ve…" at bounding box center [803, 589] width 834 height 37
paste trix-editor "[GEOGRAPHIC_DATA]"
type trix-editor "<div>Thank you for supporting the South Philadelphia Community Fridge! Don’t fo…"
click at [676, 596] on div "Thank you for supporting the South Philadelphia Community Fridge! Don’t forget,…" at bounding box center [803, 589] width 834 height 37
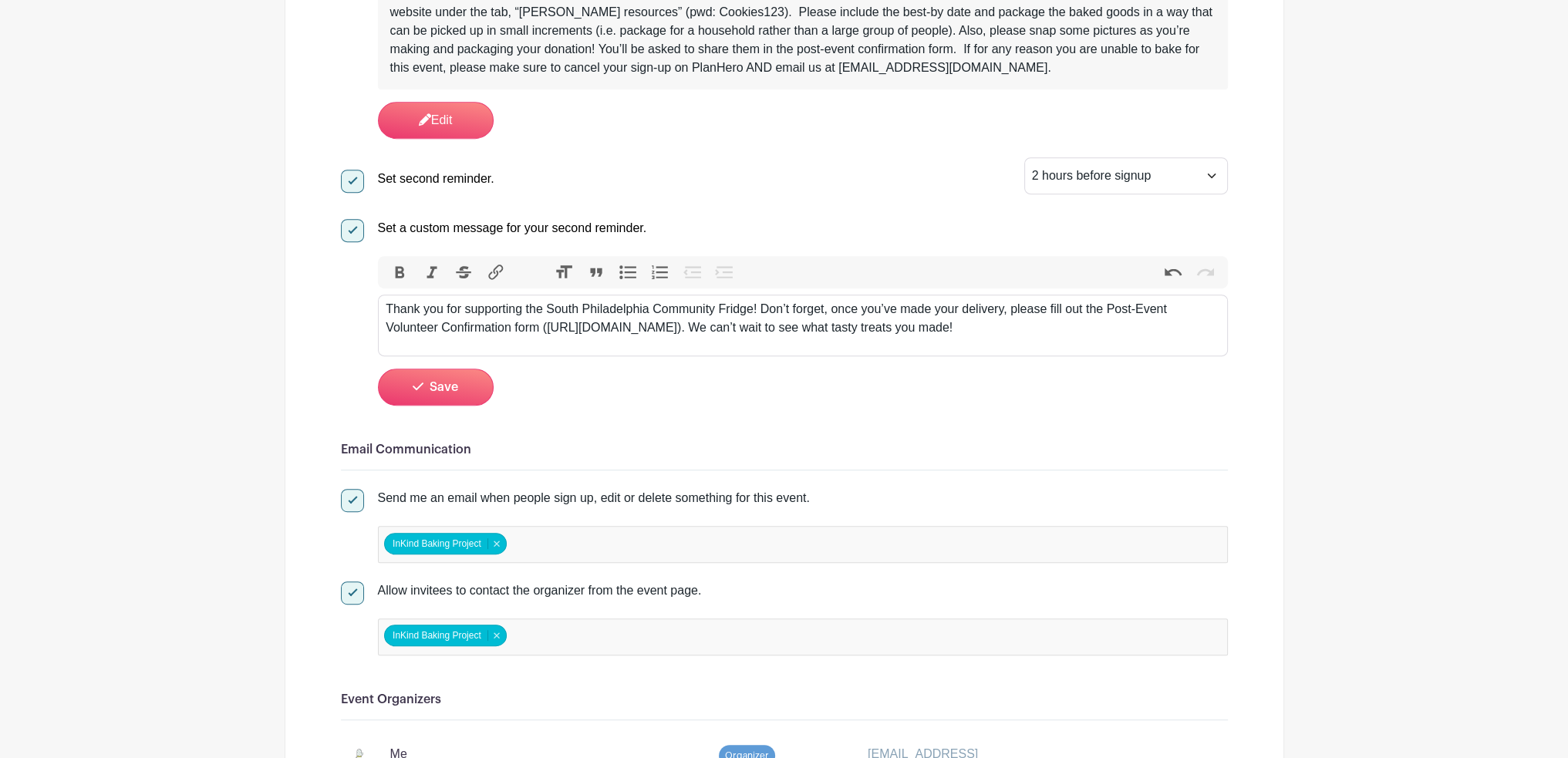
scroll to position [925, 0]
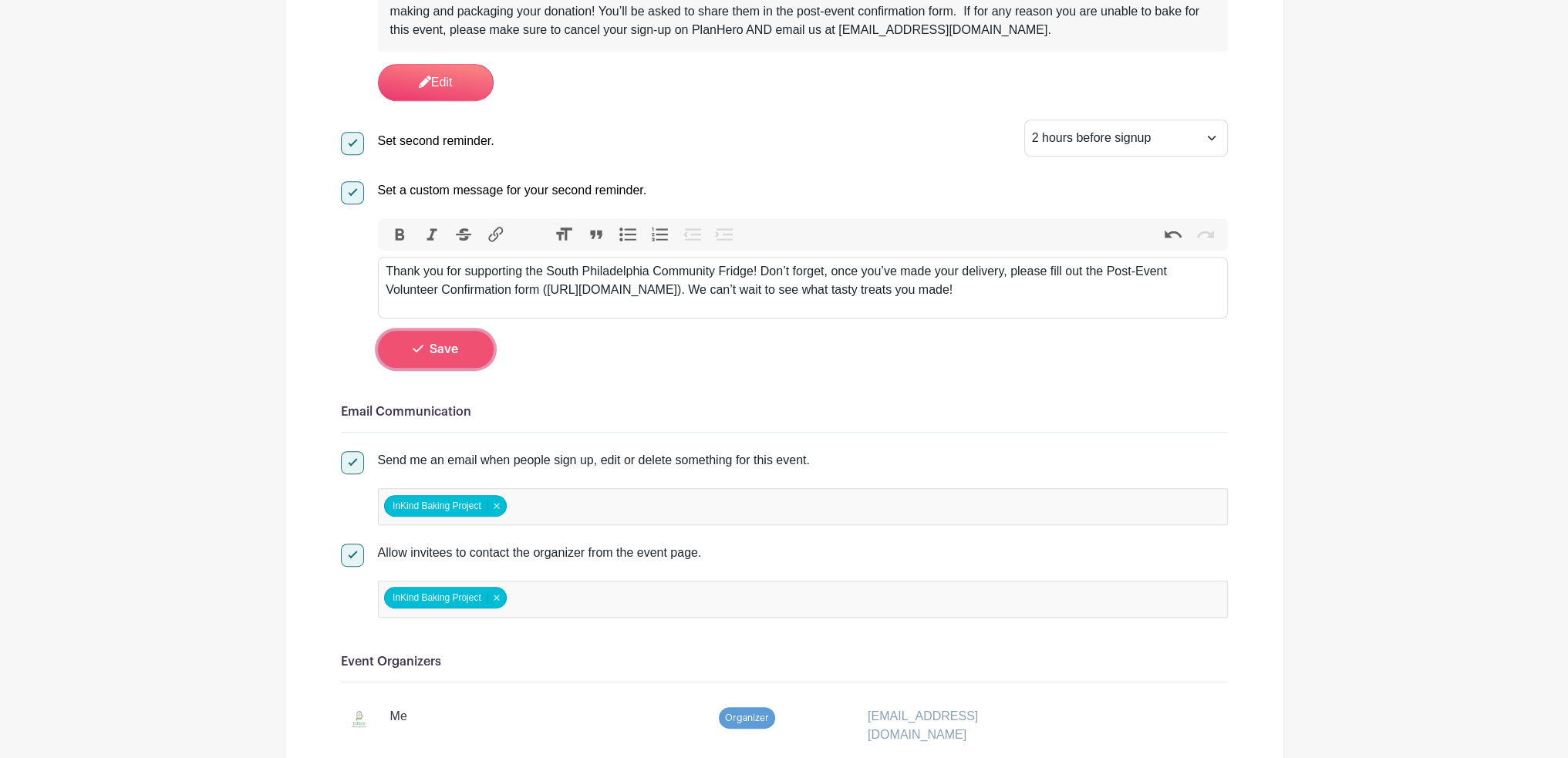
click at [450, 357] on button "Save" at bounding box center [436, 349] width 116 height 37
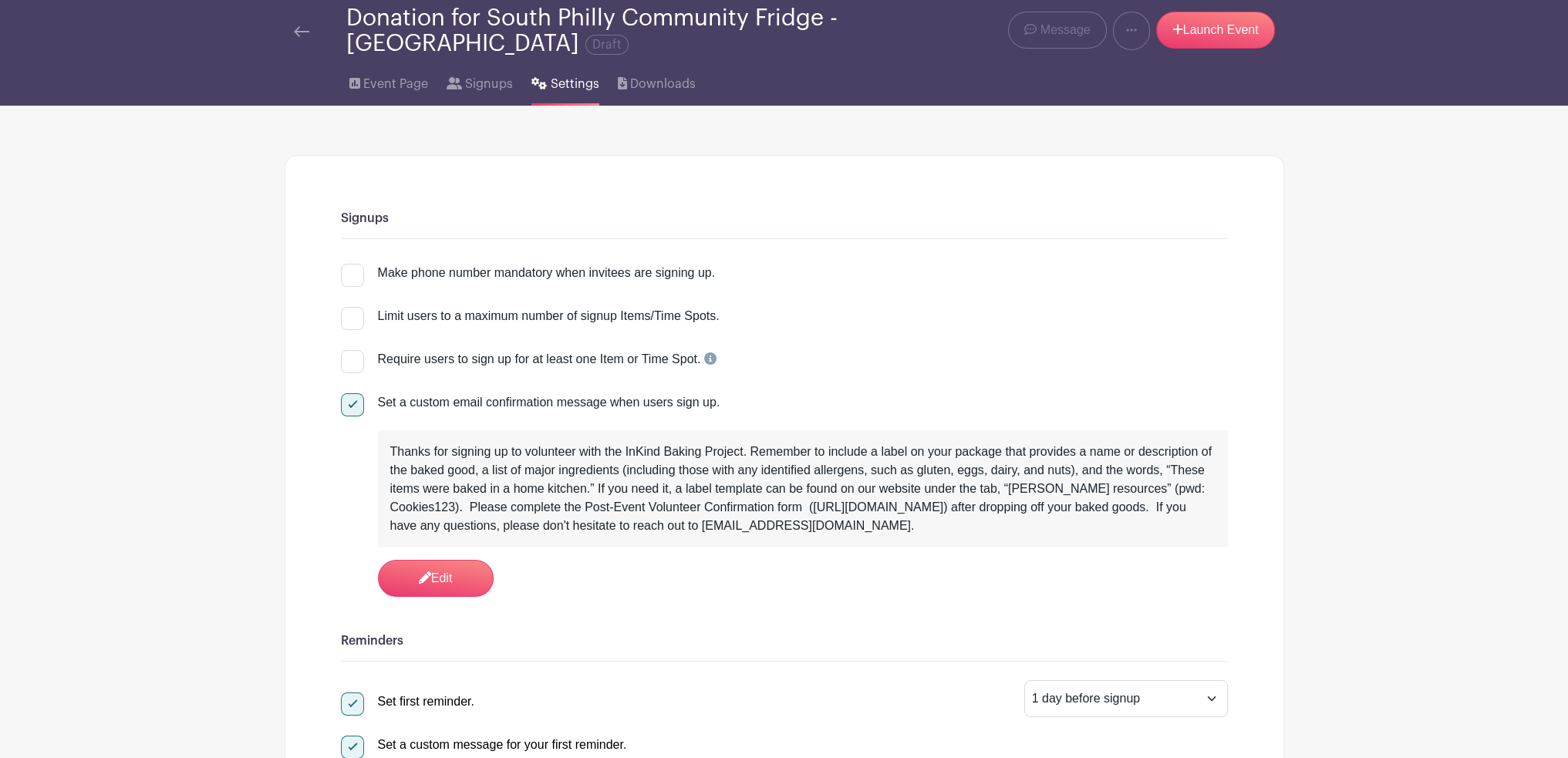
scroll to position [0, 0]
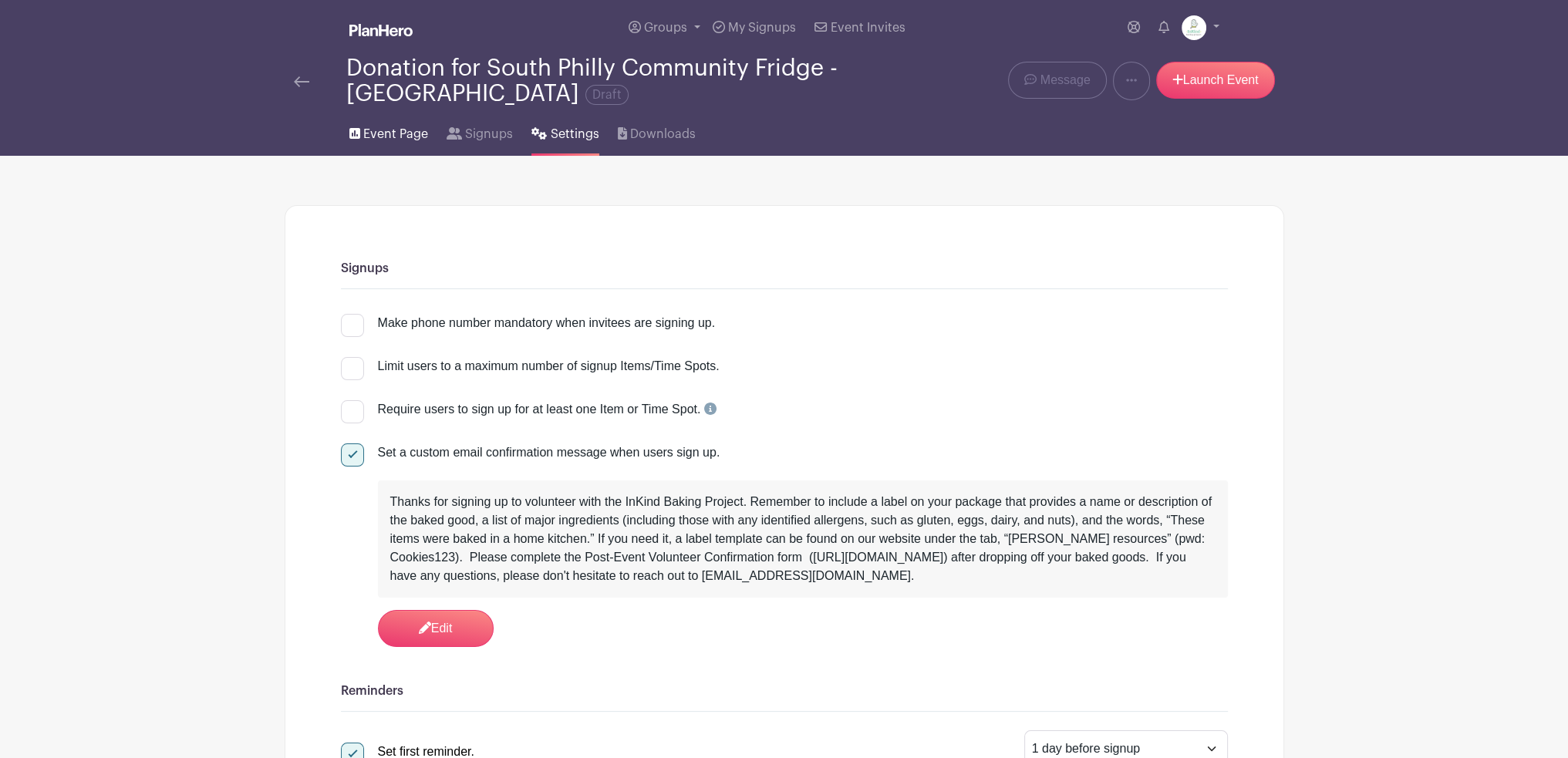
click at [395, 136] on span "Event Page" at bounding box center [396, 134] width 65 height 19
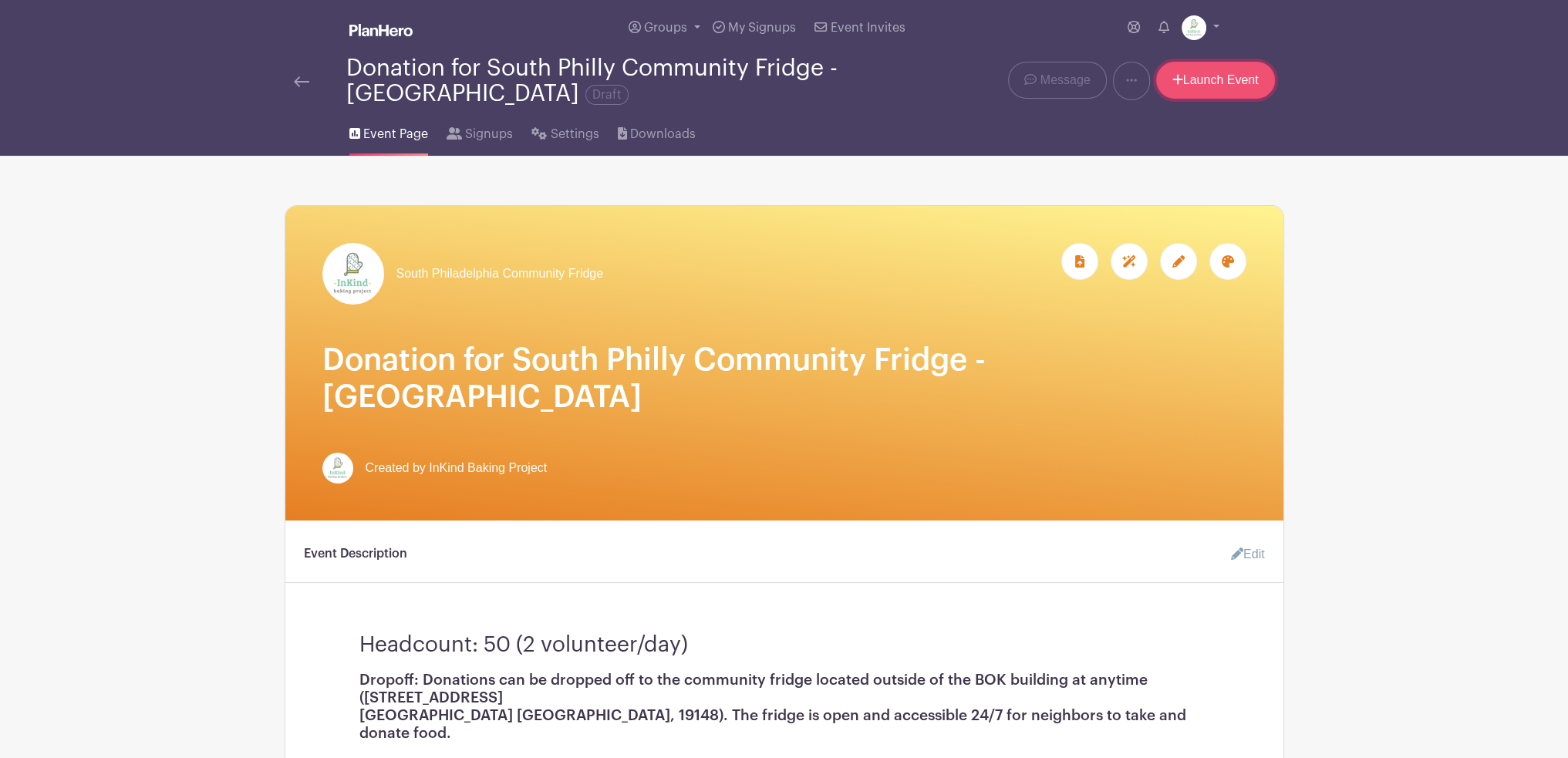
click at [1205, 78] on link "Launch Event" at bounding box center [1216, 80] width 118 height 37
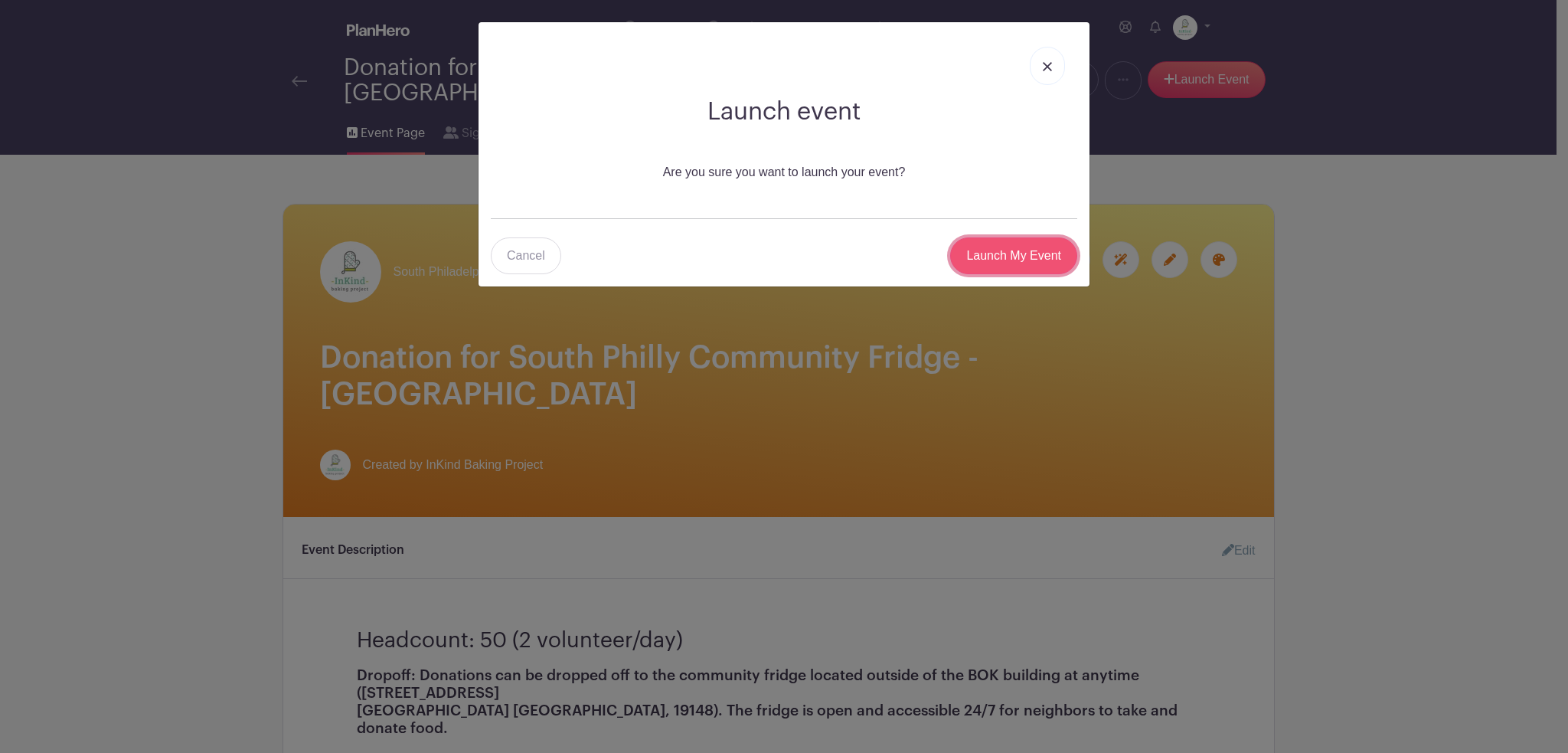
click at [997, 259] on input "Launch My Event" at bounding box center [1013, 256] width 127 height 37
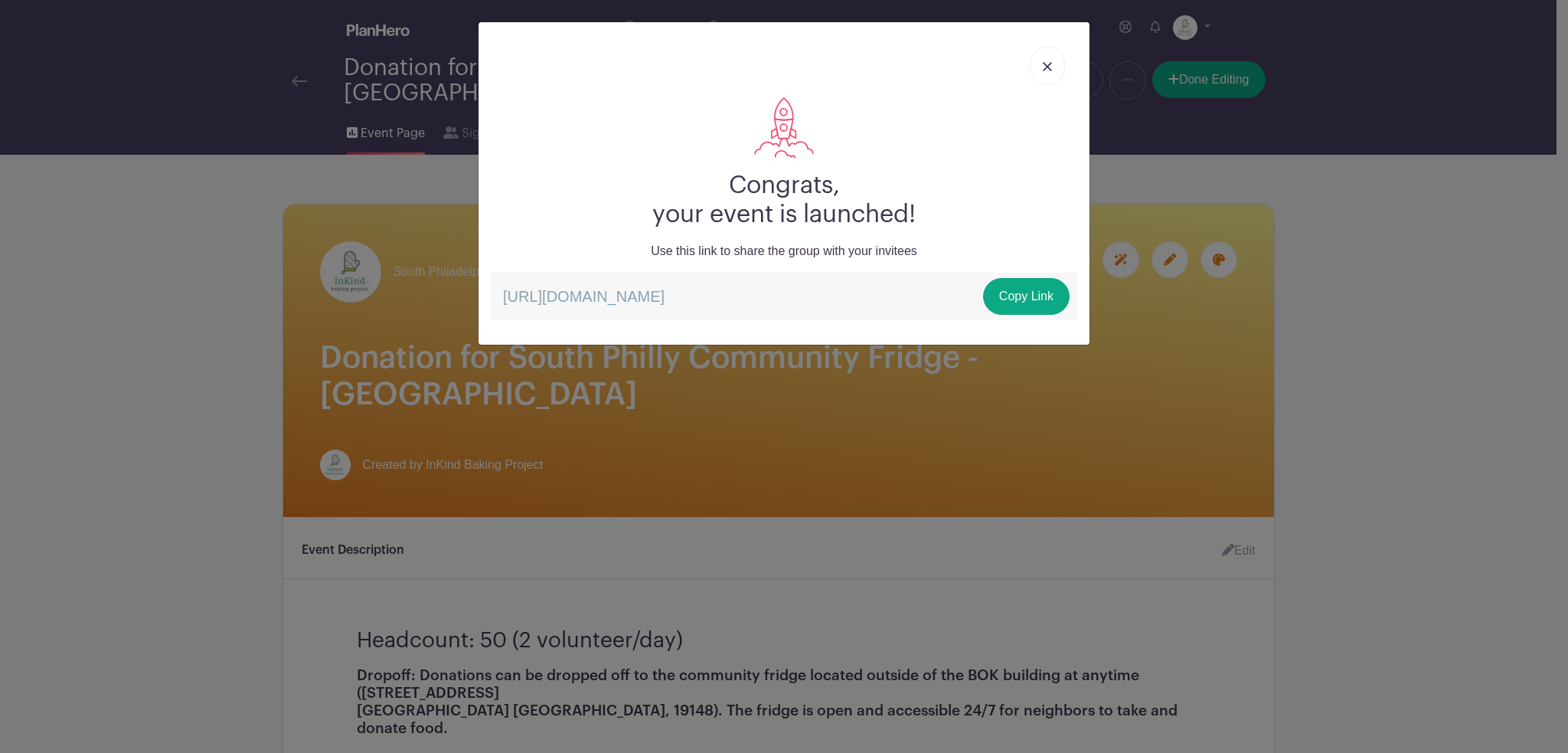
click at [1040, 65] on link at bounding box center [1047, 66] width 35 height 39
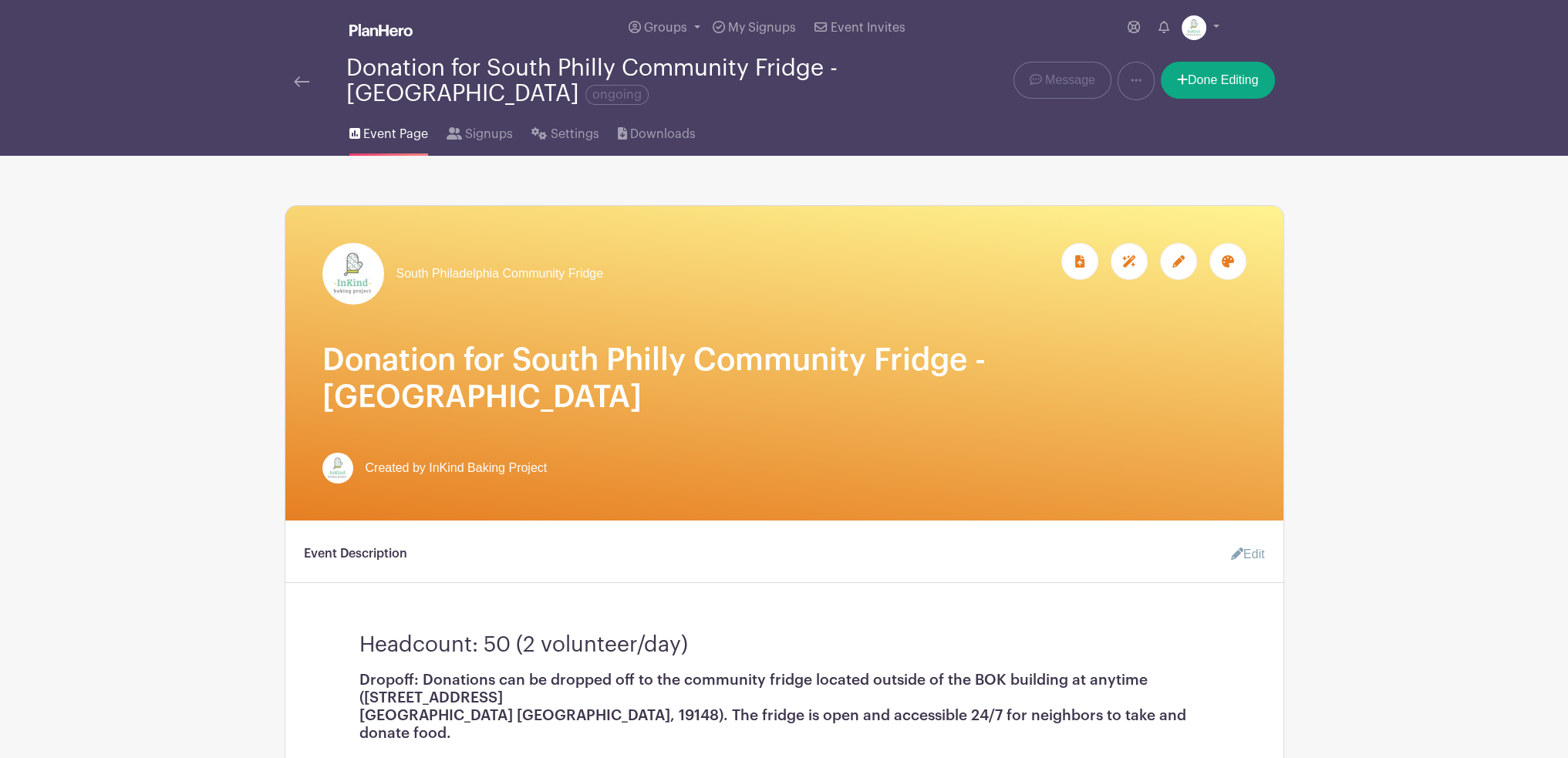
click at [303, 79] on img at bounding box center [301, 81] width 15 height 11
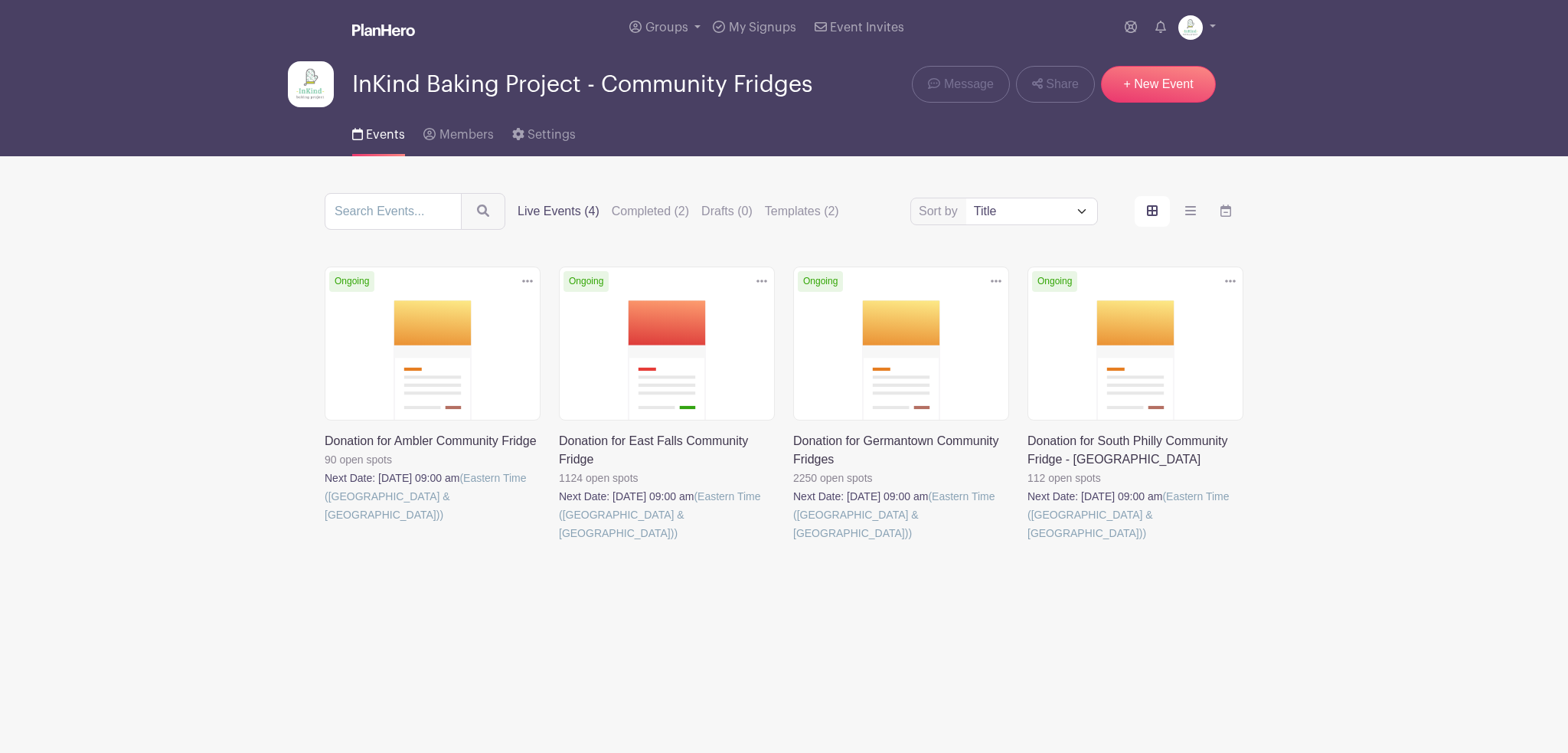
click at [1228, 282] on icon at bounding box center [1230, 281] width 10 height 3
click at [1196, 315] on link "Duplicate" at bounding box center [1180, 316] width 121 height 24
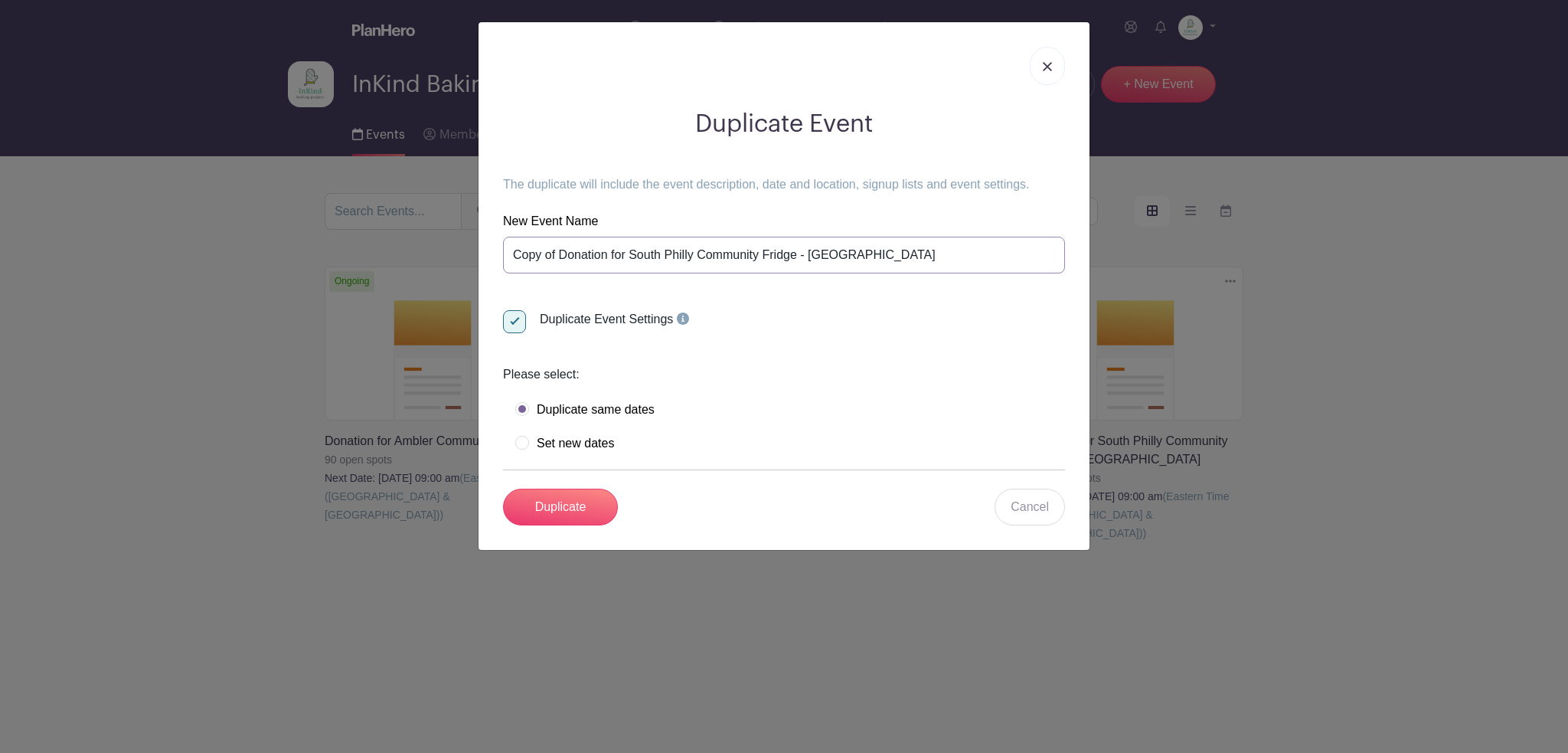
drag, startPoint x: 557, startPoint y: 255, endPoint x: 453, endPoint y: 251, distance: 104.1
click at [453, 251] on div "Duplicate Event The duplicate will include the event description, date and loca…" at bounding box center [784, 376] width 1568 height 753
drag, startPoint x: 763, startPoint y: 252, endPoint x: 925, endPoint y: 241, distance: 162.4
click at [917, 252] on input "Donation for South Philly Community Fridge - [GEOGRAPHIC_DATA]" at bounding box center [784, 255] width 562 height 37
click at [753, 248] on input "Donation for South Philly Community Fridge - The People's Kitchen" at bounding box center [784, 255] width 562 height 37
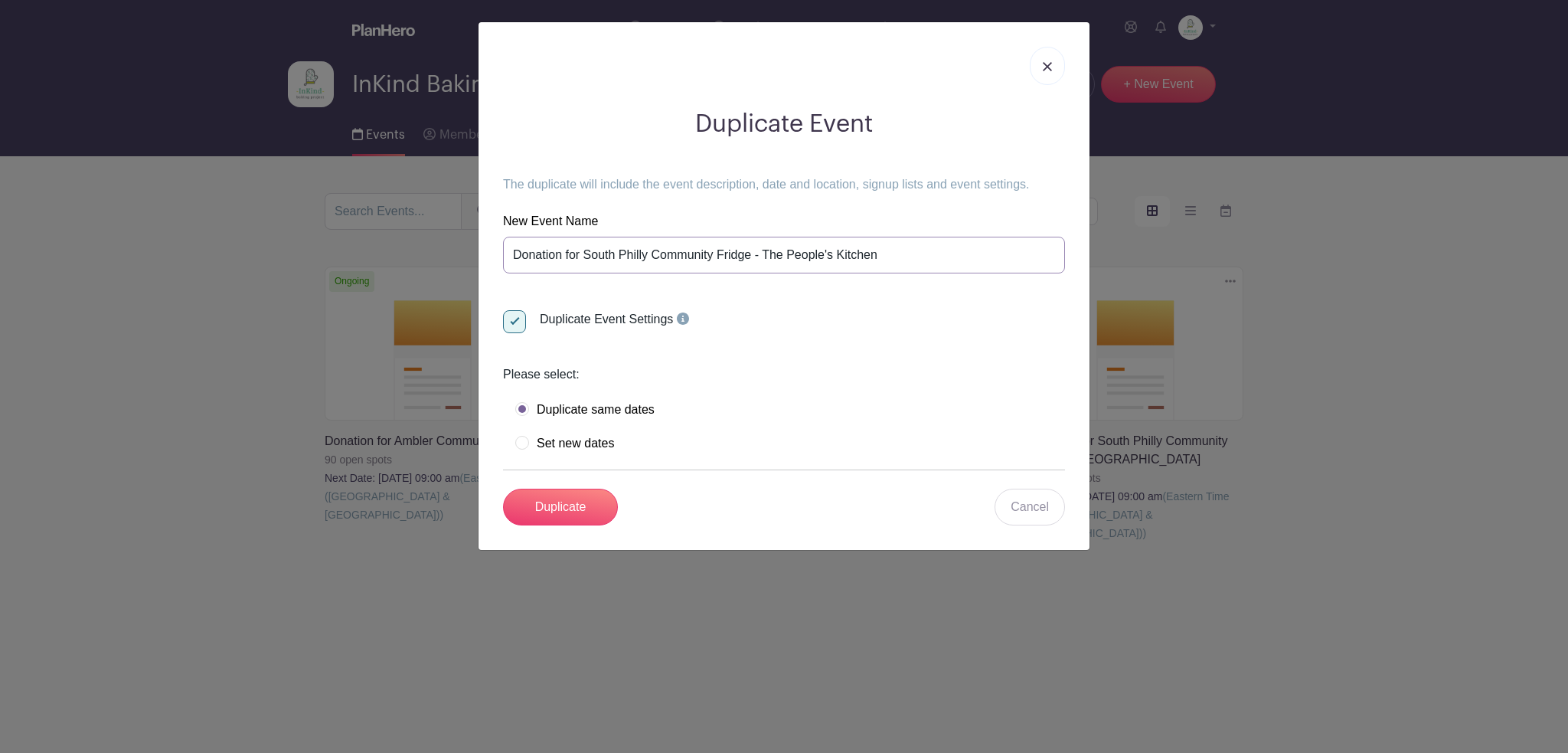
drag, startPoint x: 759, startPoint y: 254, endPoint x: 951, endPoint y: 254, distance: 192.0
click at [951, 254] on input "Donation for South Philly Community Fridge - The People's Kitchen" at bounding box center [784, 255] width 562 height 37
type input "Donation for South Philly Community Fridge - [GEOGRAPHIC_DATA] (Pantry Only)"
click at [570, 513] on input "Duplicate" at bounding box center [560, 507] width 115 height 37
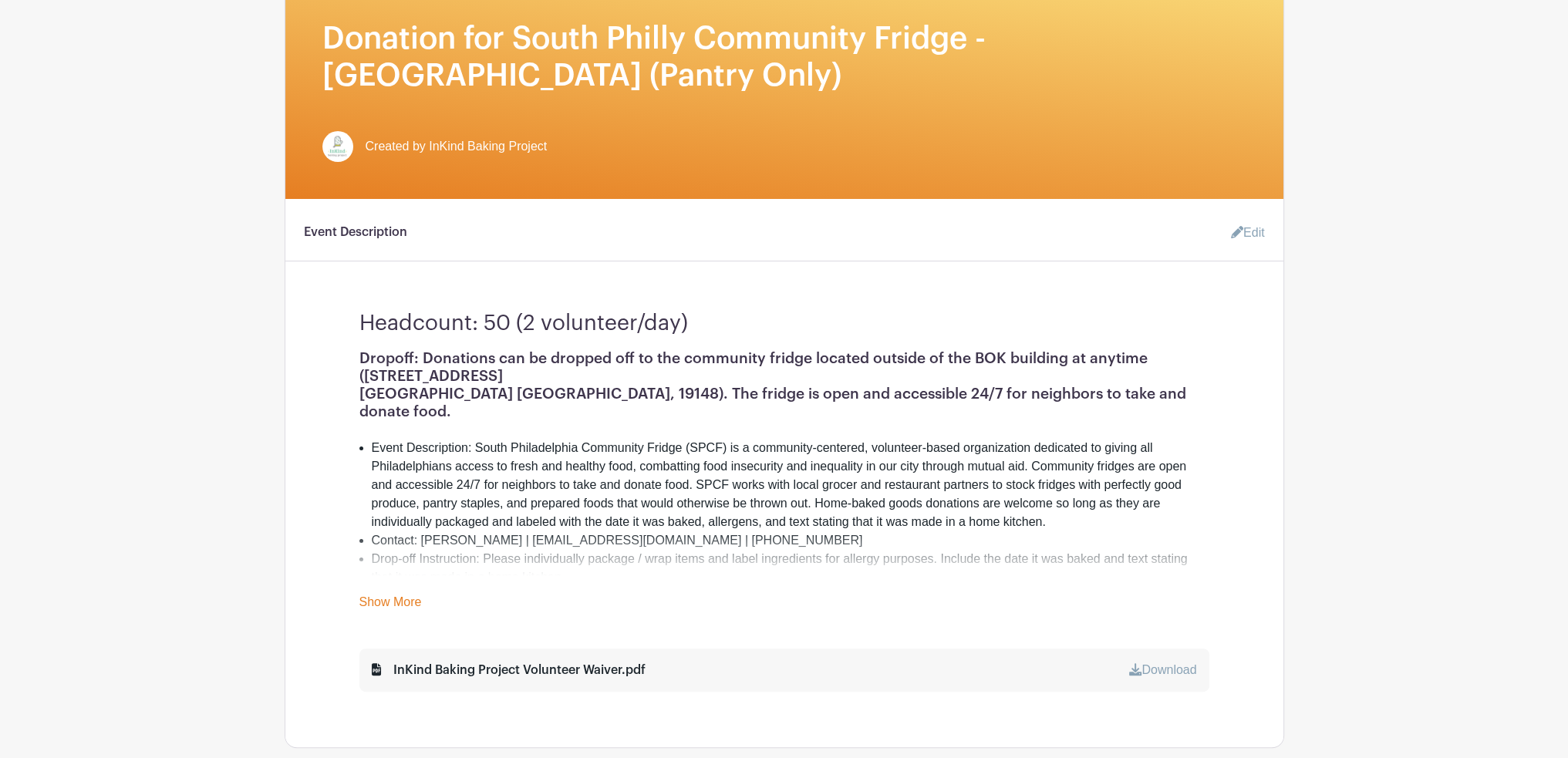
scroll to position [386, 0]
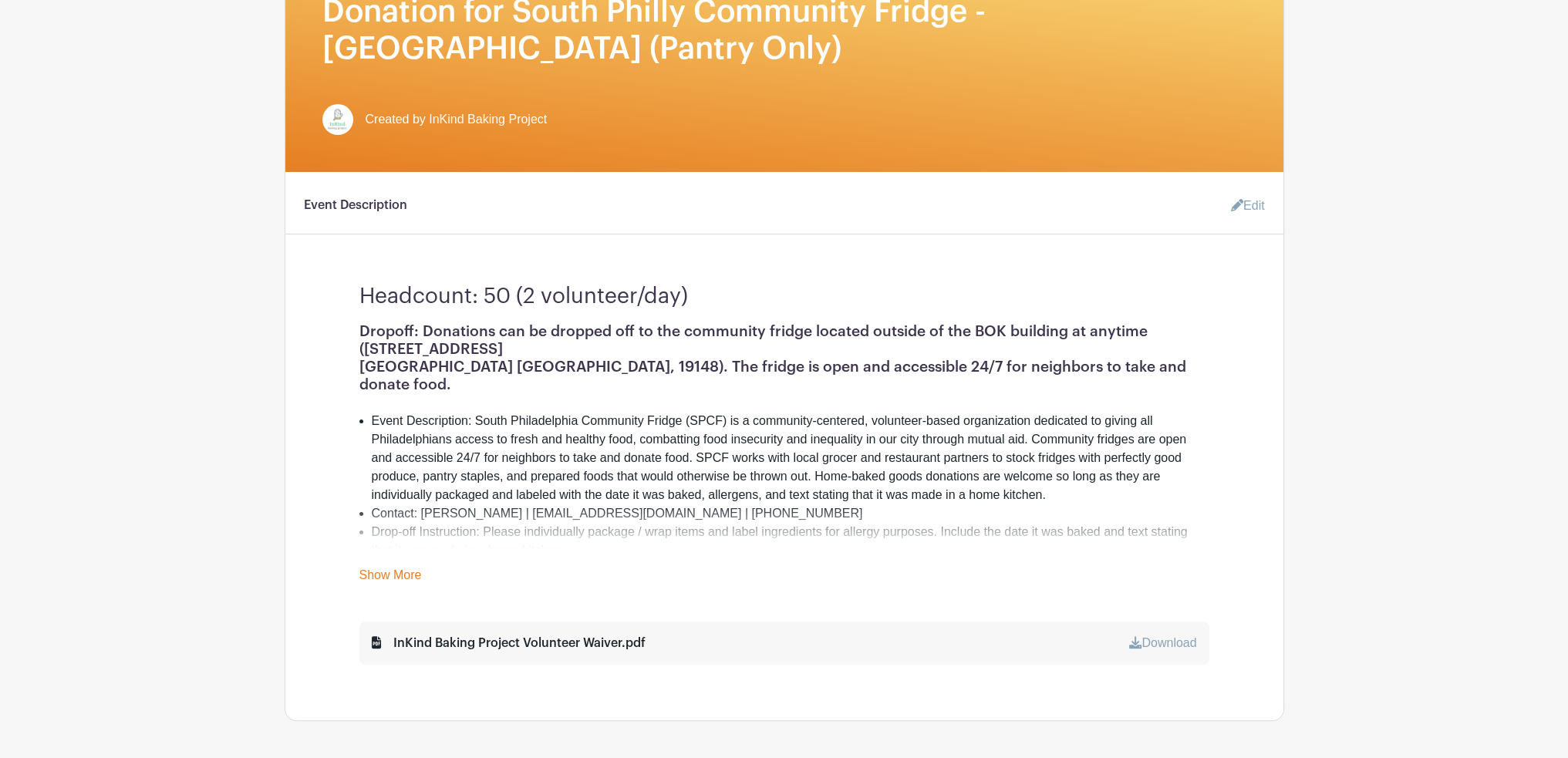
click at [1236, 212] on icon at bounding box center [1237, 204] width 12 height 12
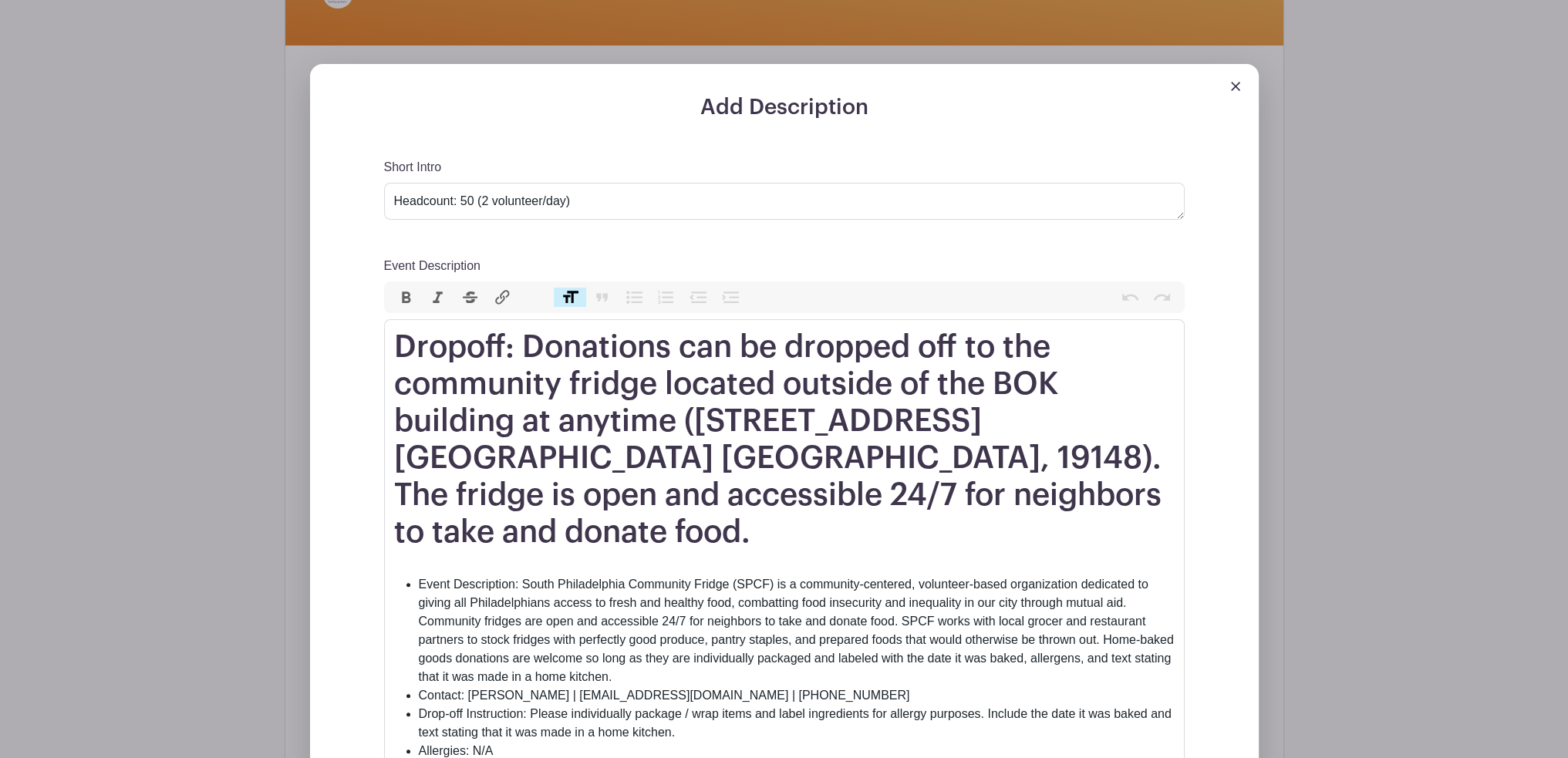
scroll to position [540, 0]
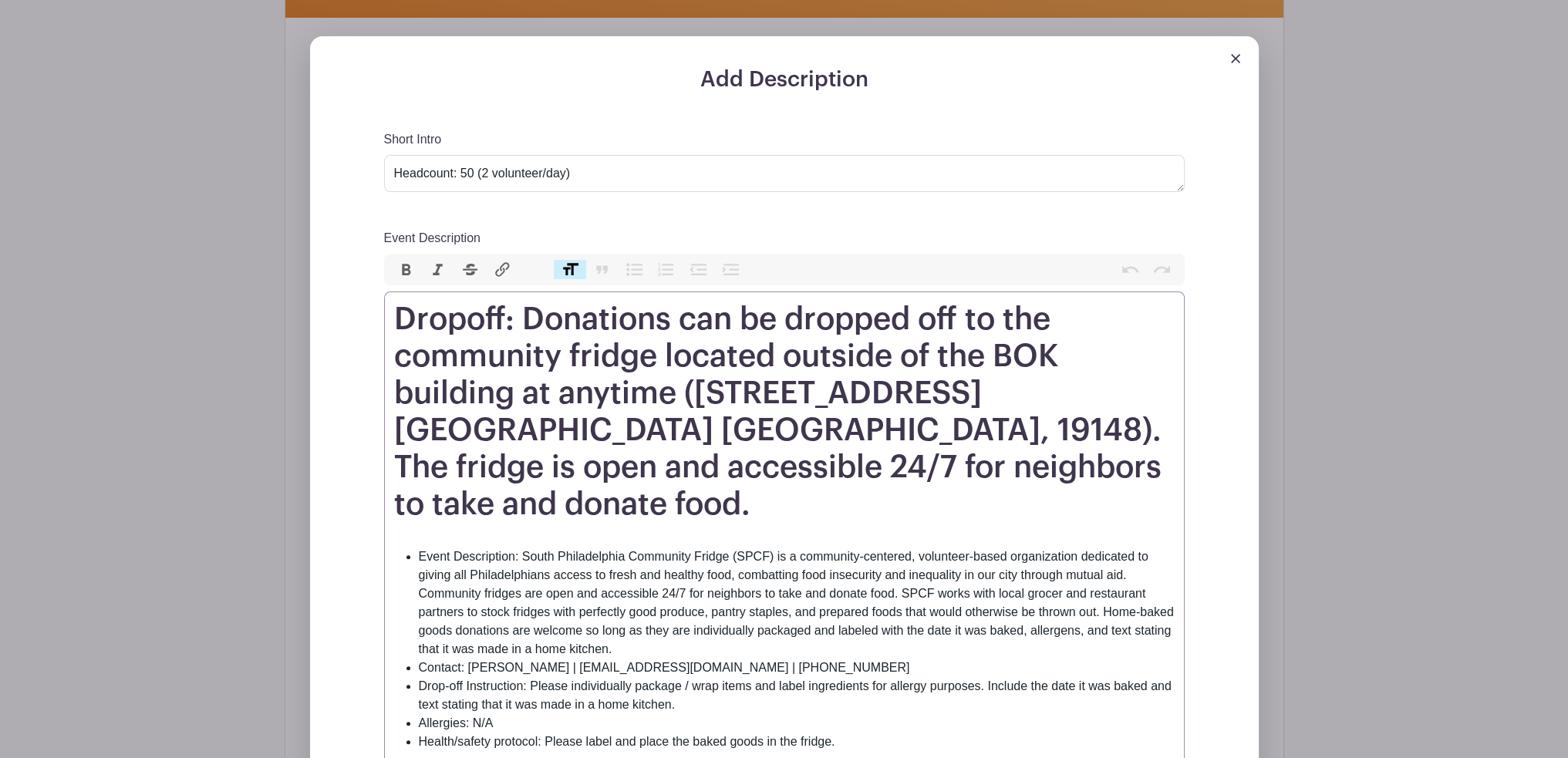
click at [625, 362] on h1 "Dropoff: Donations can be dropped off to the community fridge located outside o…" at bounding box center [784, 412] width 780 height 222
click at [626, 362] on h1 "Dropoff: Donations can be dropped off to the community fridge located outside o…" at bounding box center [784, 412] width 780 height 222
click at [796, 356] on h1 "Dropoff: Donations can be dropped off to the community pantry located outside o…" at bounding box center [784, 412] width 780 height 222
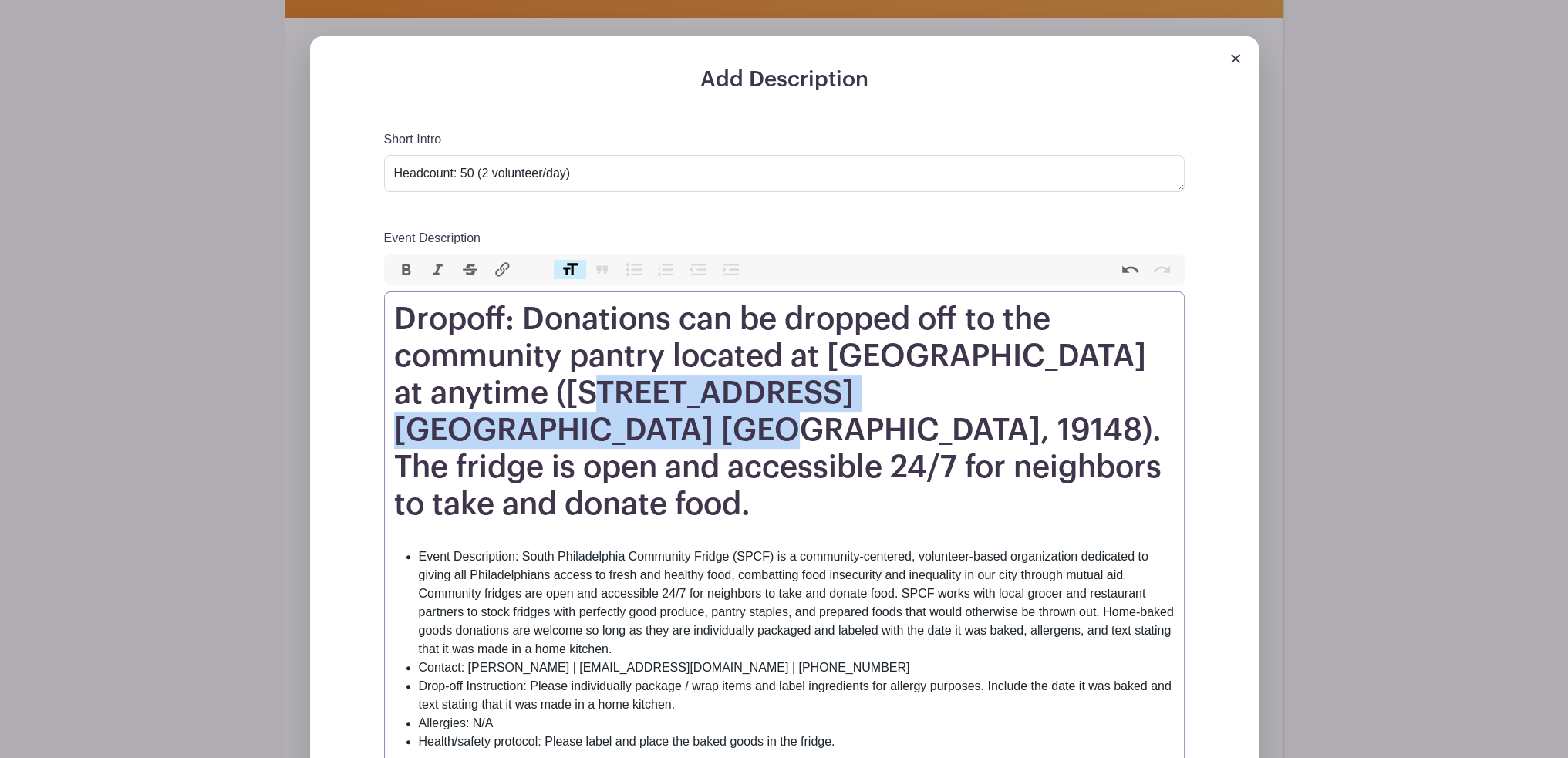
drag, startPoint x: 534, startPoint y: 396, endPoint x: 718, endPoint y: 433, distance: 187.7
click at [718, 433] on h1 "Dropoff: Donations can be dropped off to the community pantry located at [GEOGR…" at bounding box center [784, 412] width 780 height 222
paste trix-editor "[STREET_ADDRESS]"
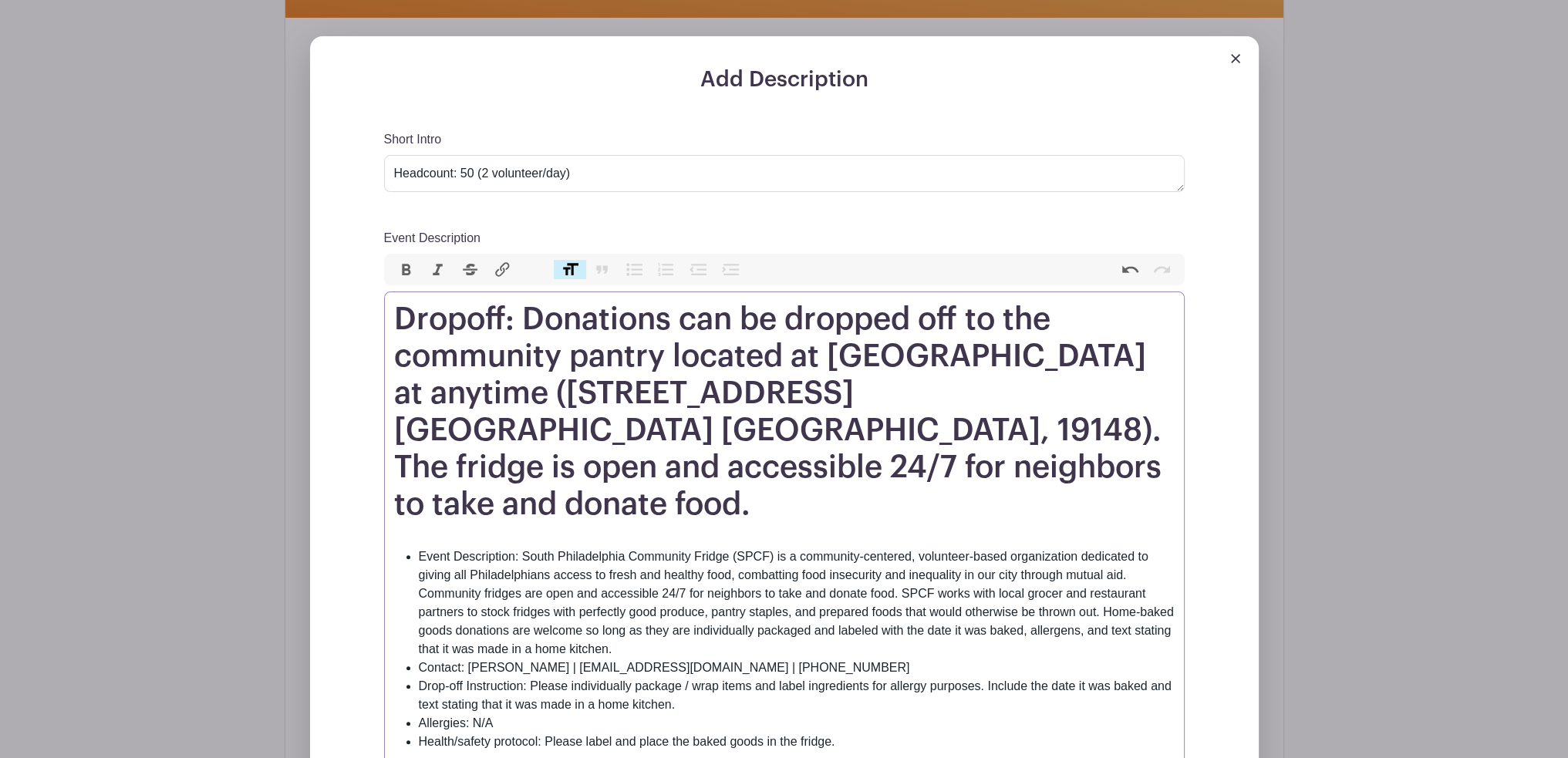
click at [713, 399] on h1 "Dropoff: Donations can be dropped off to the community pantry located at [GEOGR…" at bounding box center [784, 412] width 780 height 222
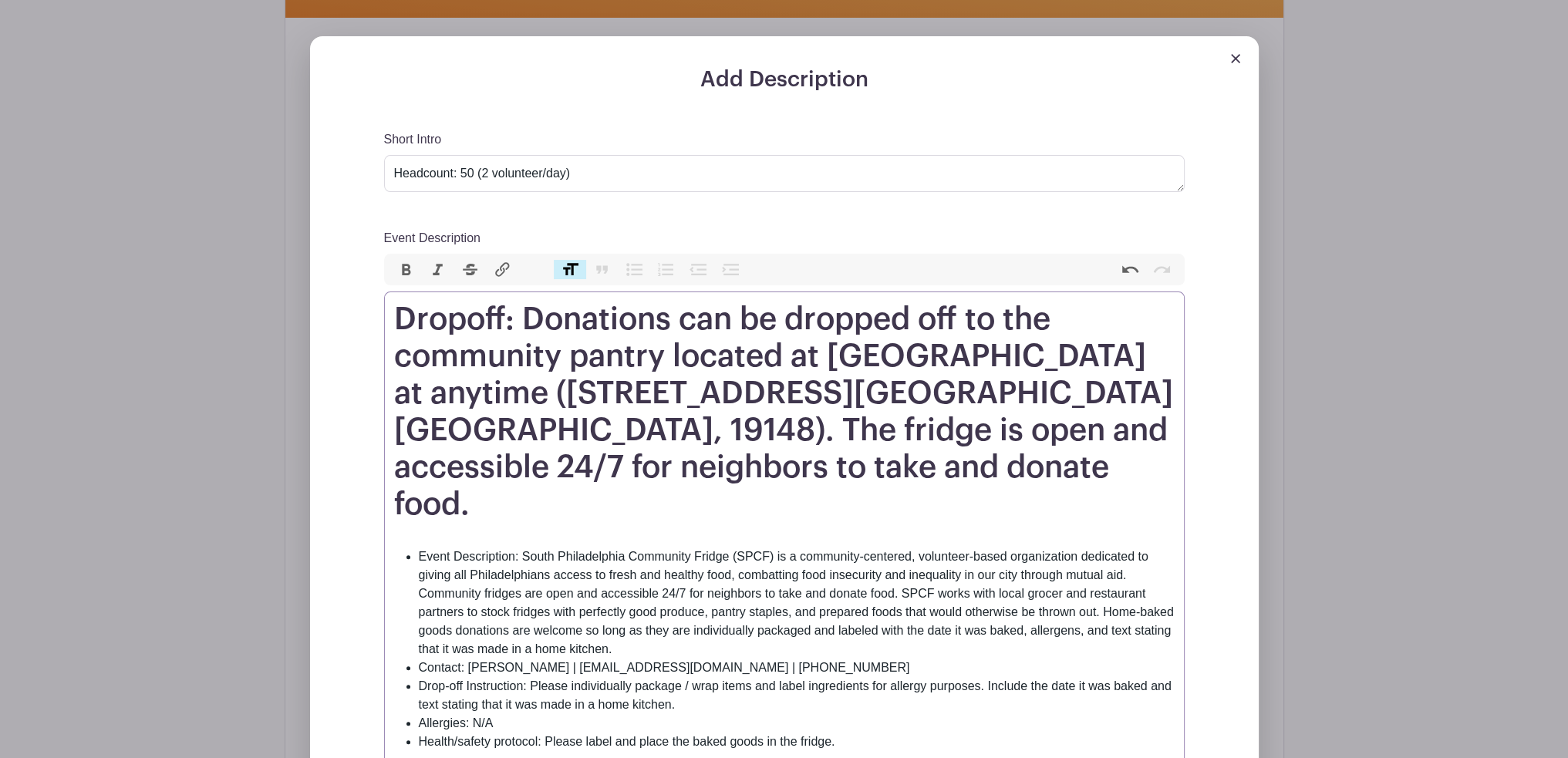
type trix-editor "<h1>Dropoff: Donations can be dropped off to the community pantry located at [G…"
click at [592, 439] on h1 "Dropoff: Donations can be dropped off to the community pantry located at [GEOGR…" at bounding box center [784, 412] width 780 height 222
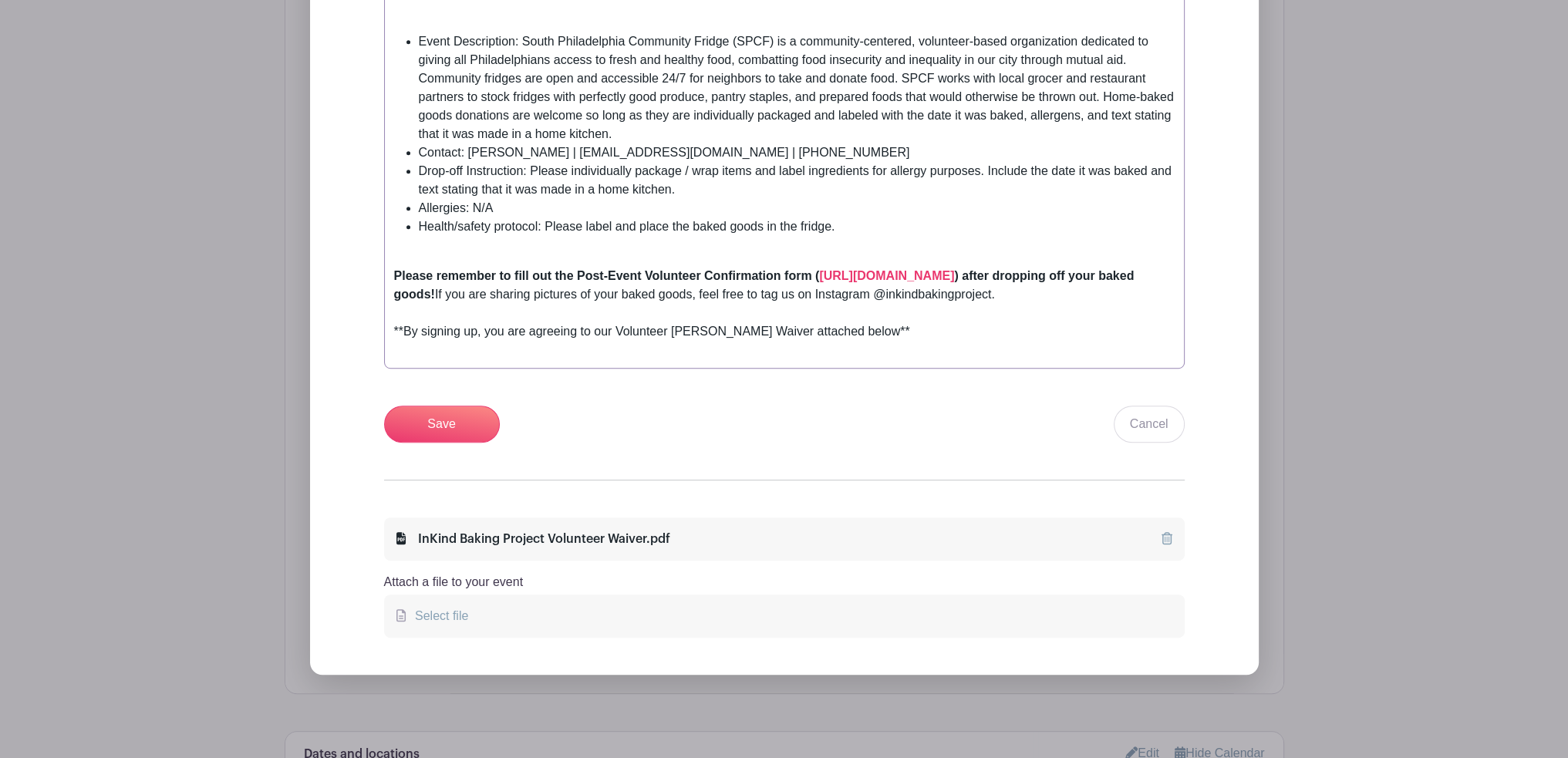
scroll to position [1079, 0]
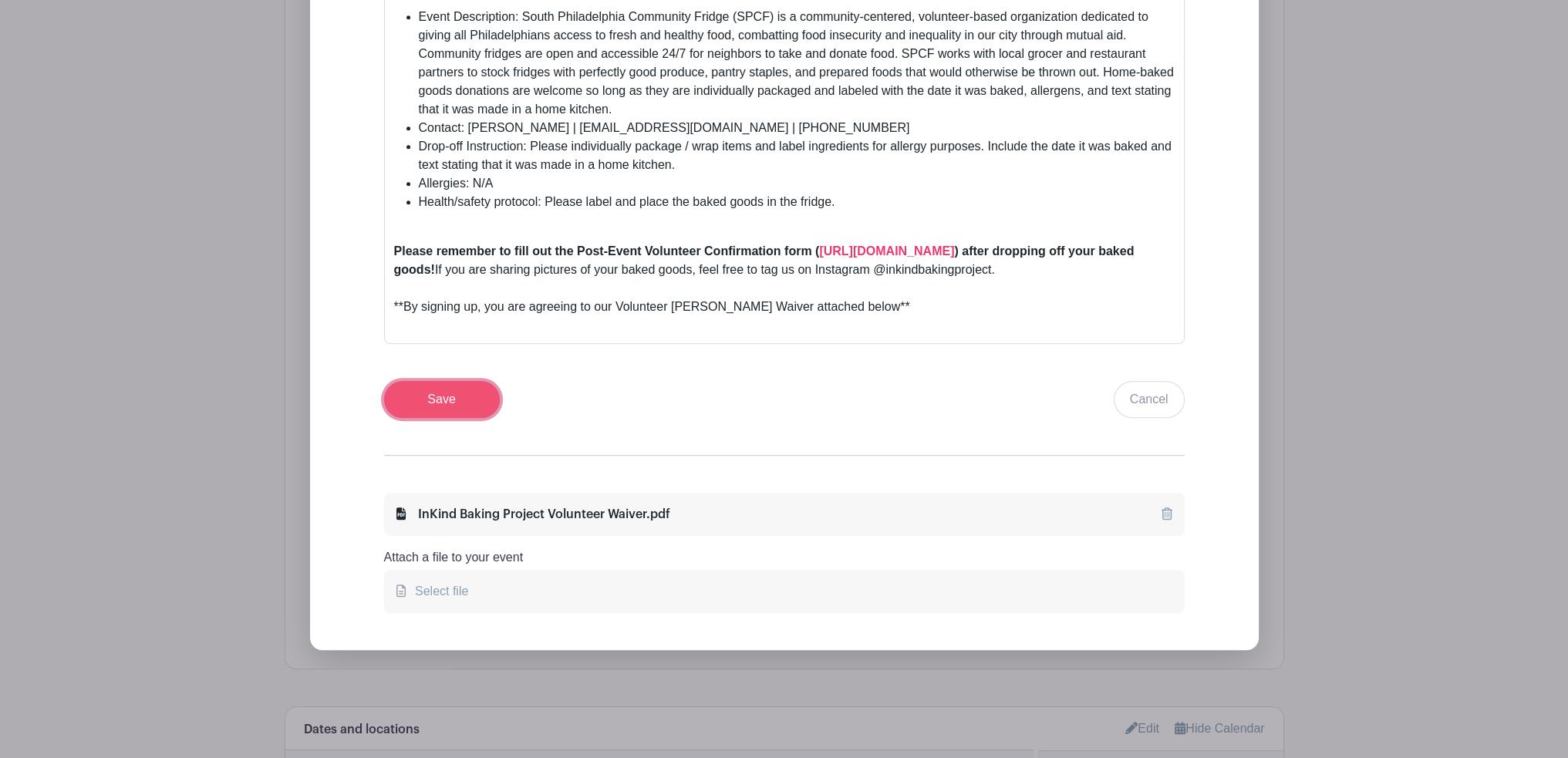
click at [477, 381] on input "Save" at bounding box center [442, 400] width 116 height 37
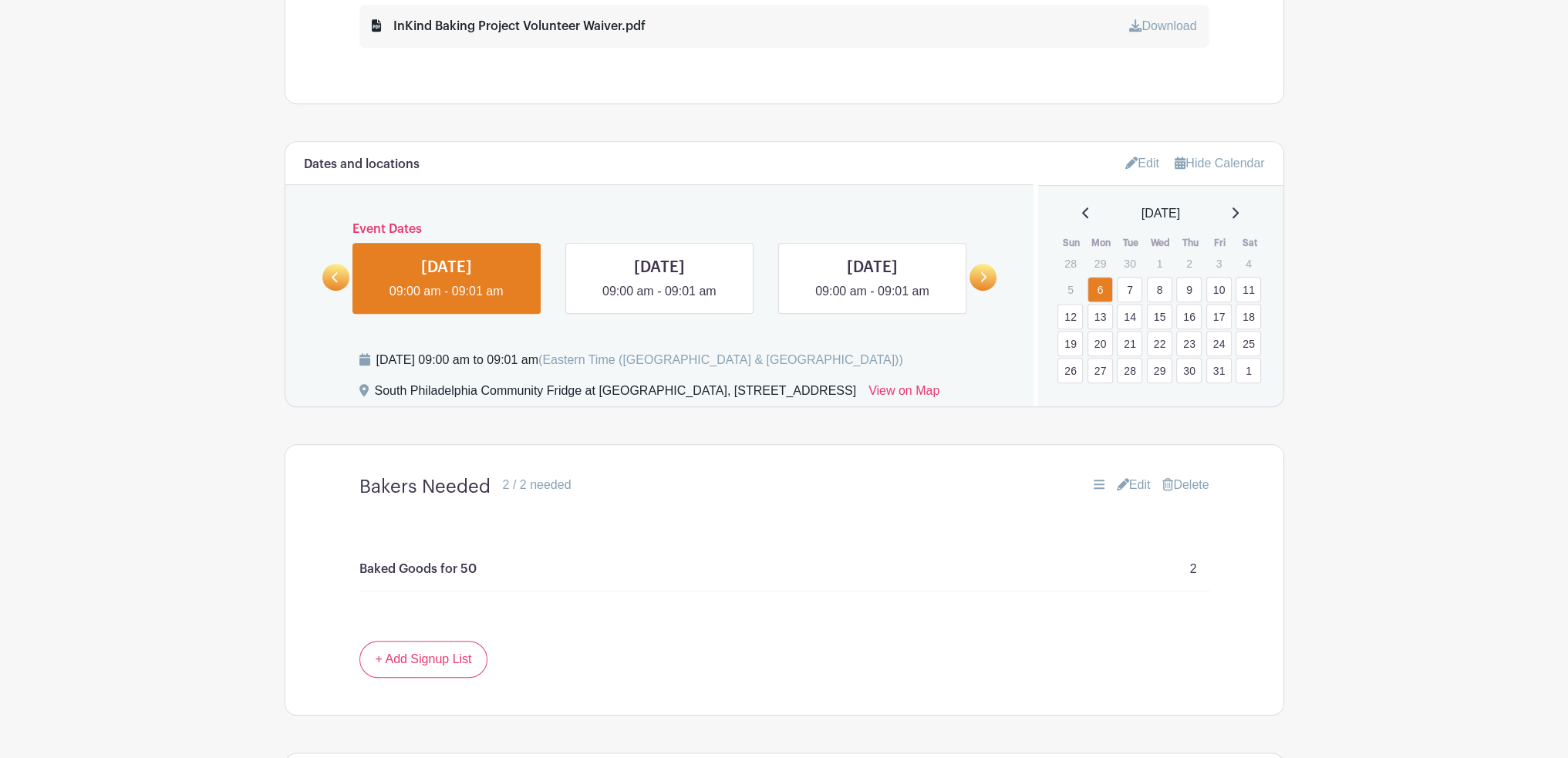
scroll to position [1048, 0]
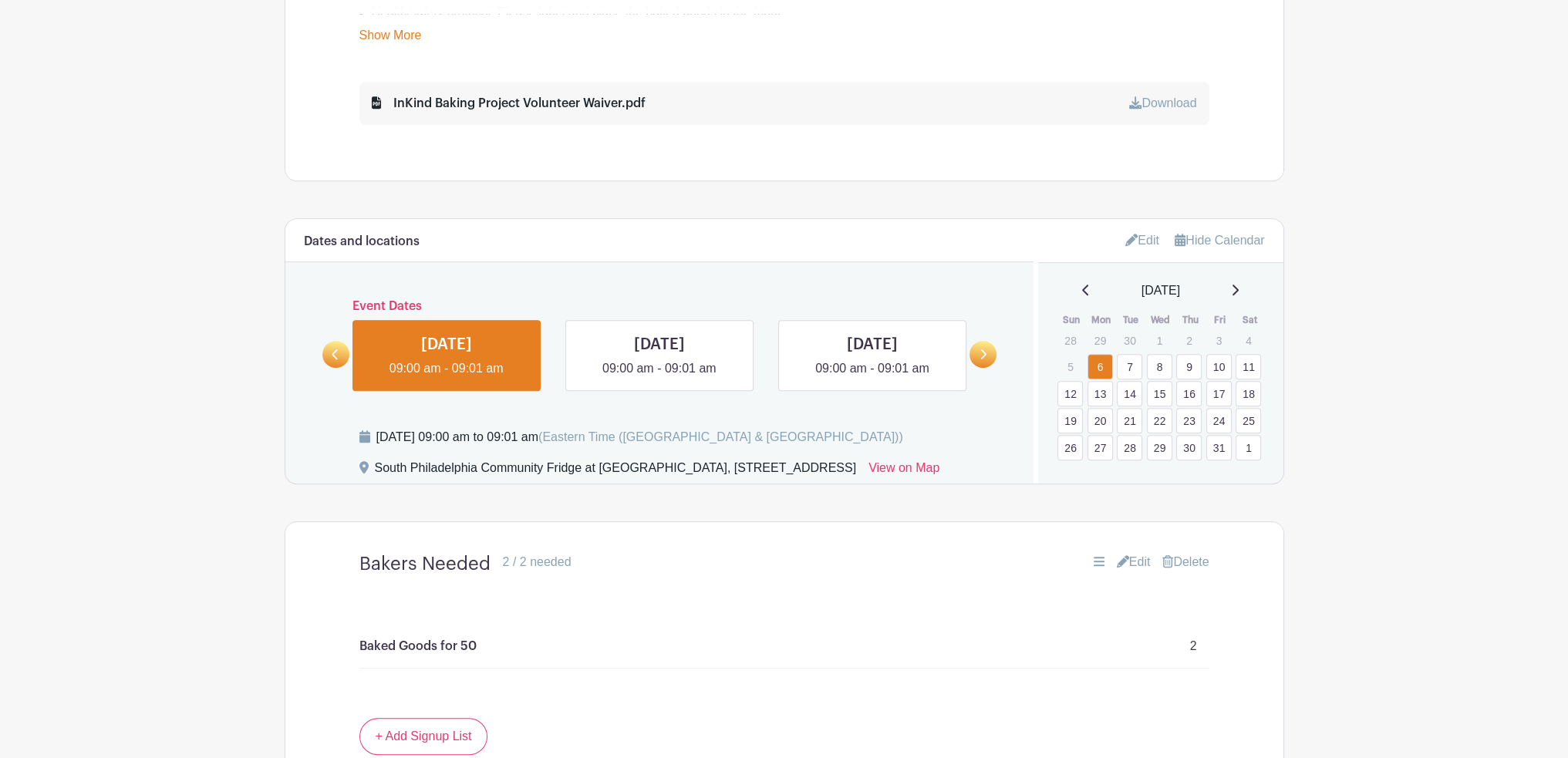
click at [1149, 246] on link "Edit" at bounding box center [1143, 240] width 34 height 25
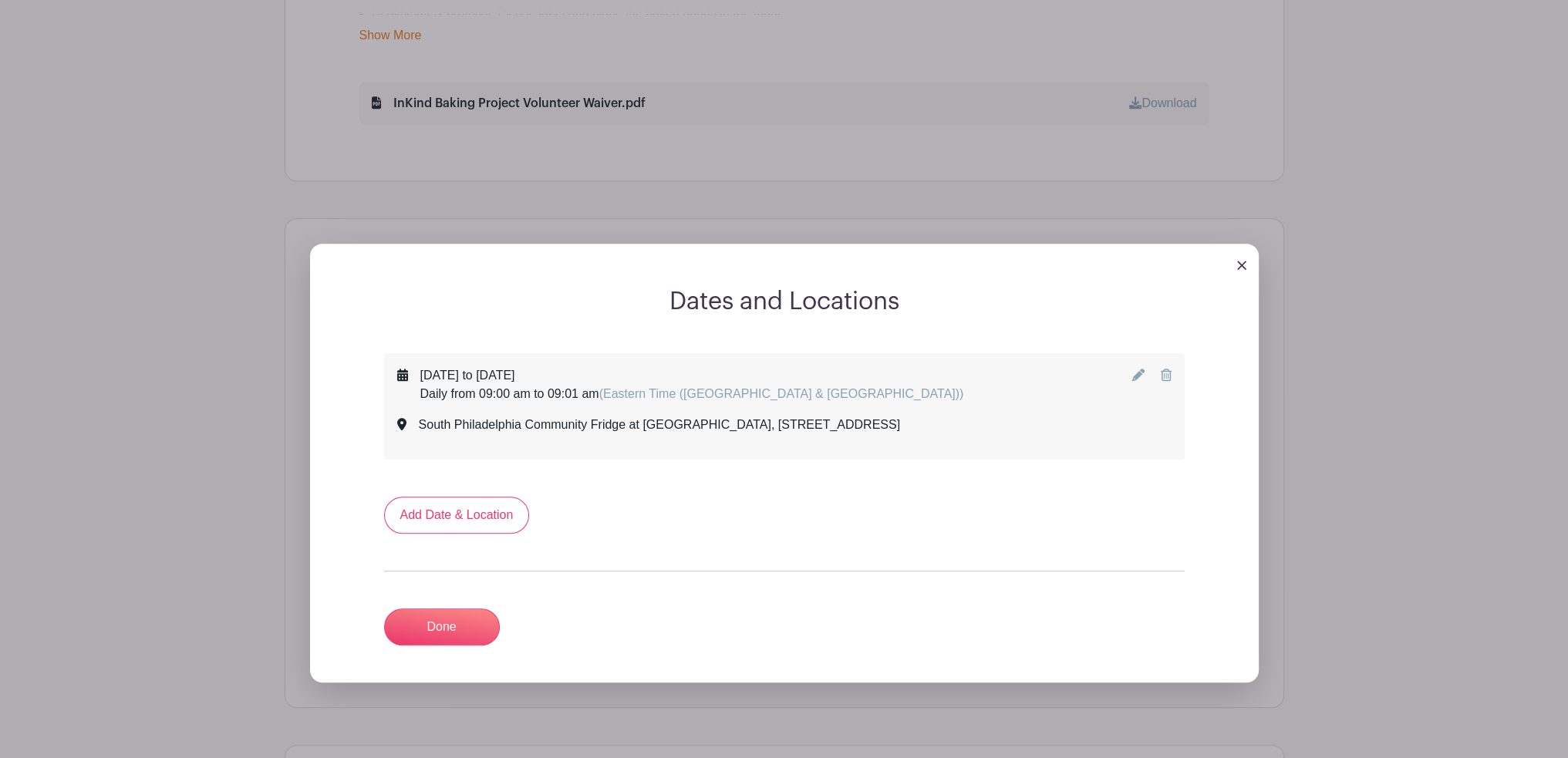
click at [1142, 375] on icon at bounding box center [1138, 375] width 12 height 12
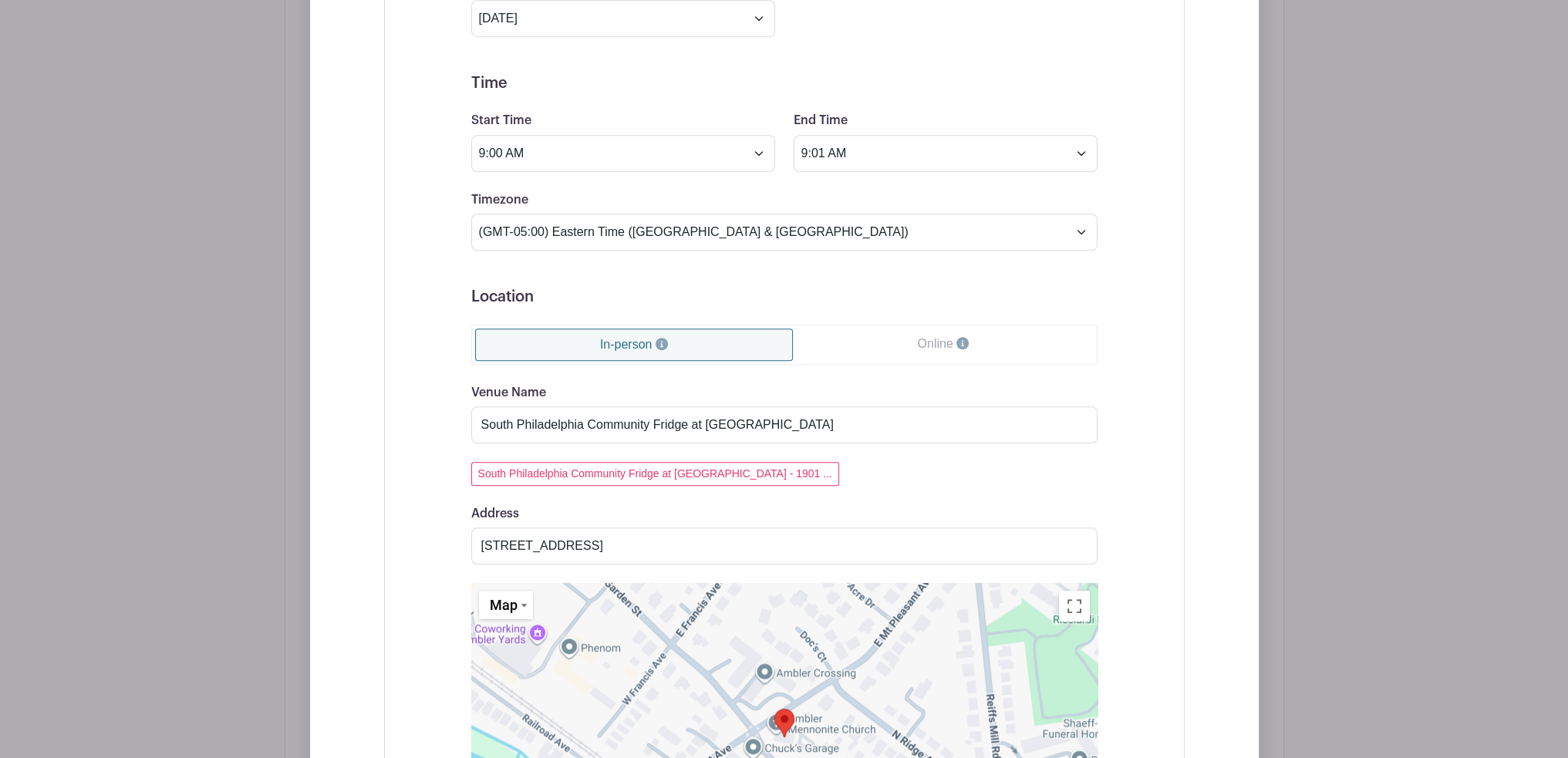
scroll to position [1588, 0]
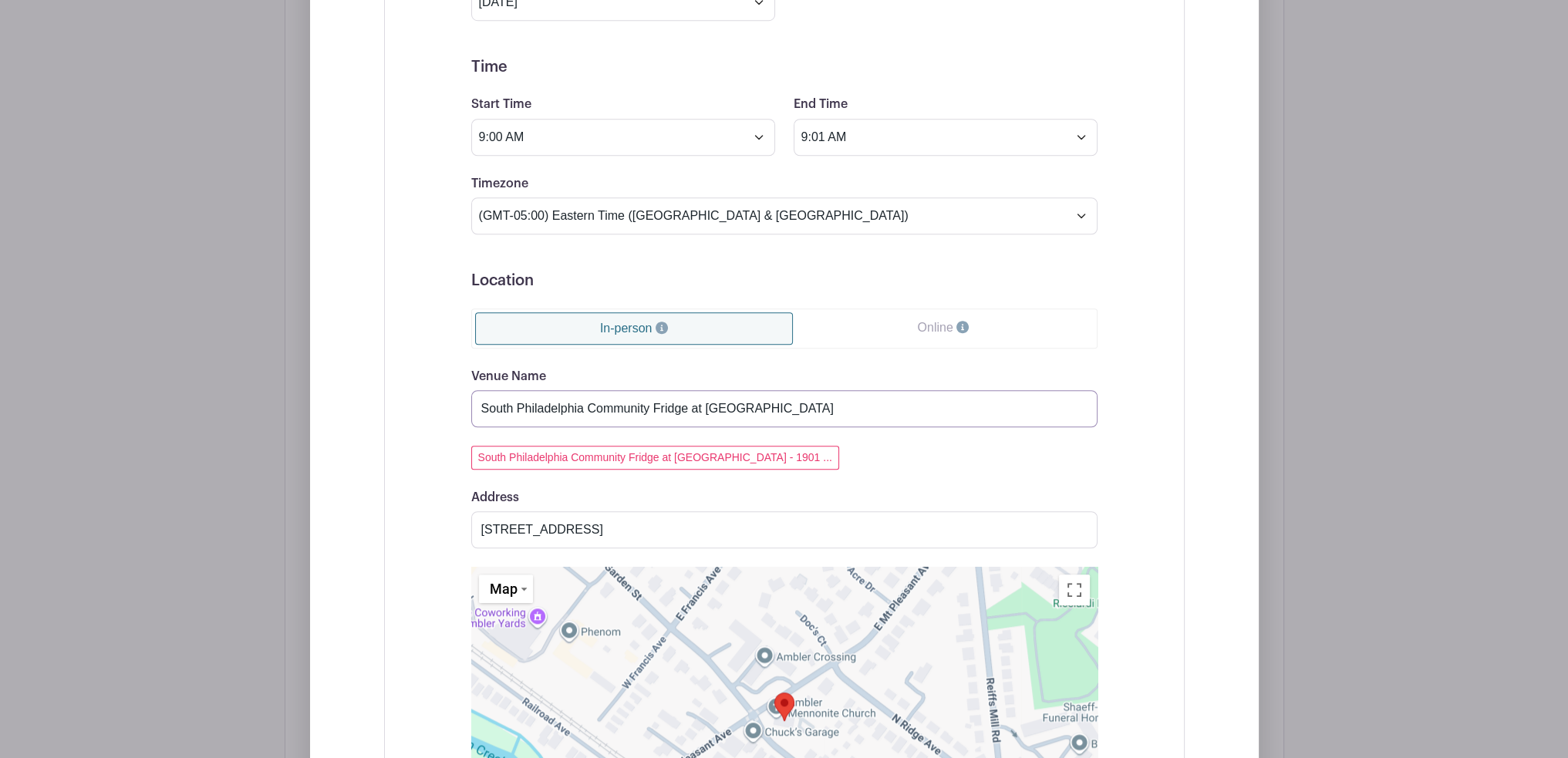
click at [668, 406] on input "South Philadelphia Community Fridge at [GEOGRAPHIC_DATA]" at bounding box center [784, 409] width 626 height 37
type input "[GEOGRAPHIC_DATA] Community [GEOGRAPHIC_DATA]"
drag, startPoint x: 716, startPoint y: 530, endPoint x: 445, endPoint y: 519, distance: 271.2
click at [445, 519] on div "Event Date Start Date [DATE] Repeats Does not repeat Daily Weekly Monthly on da…" at bounding box center [784, 425] width 701 height 1197
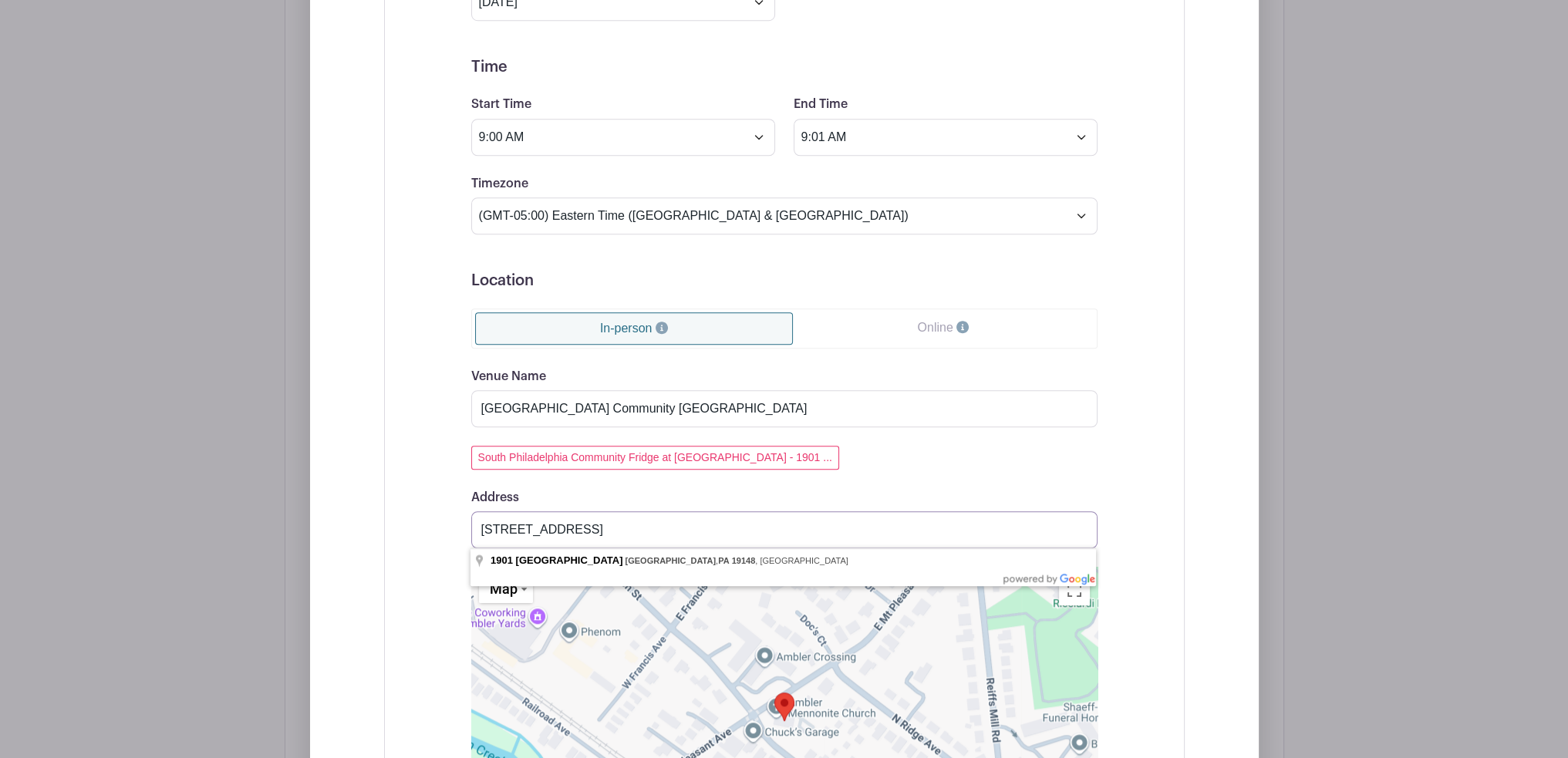
paste input "516 Wolf"
type input "[STREET_ADDRESS]"
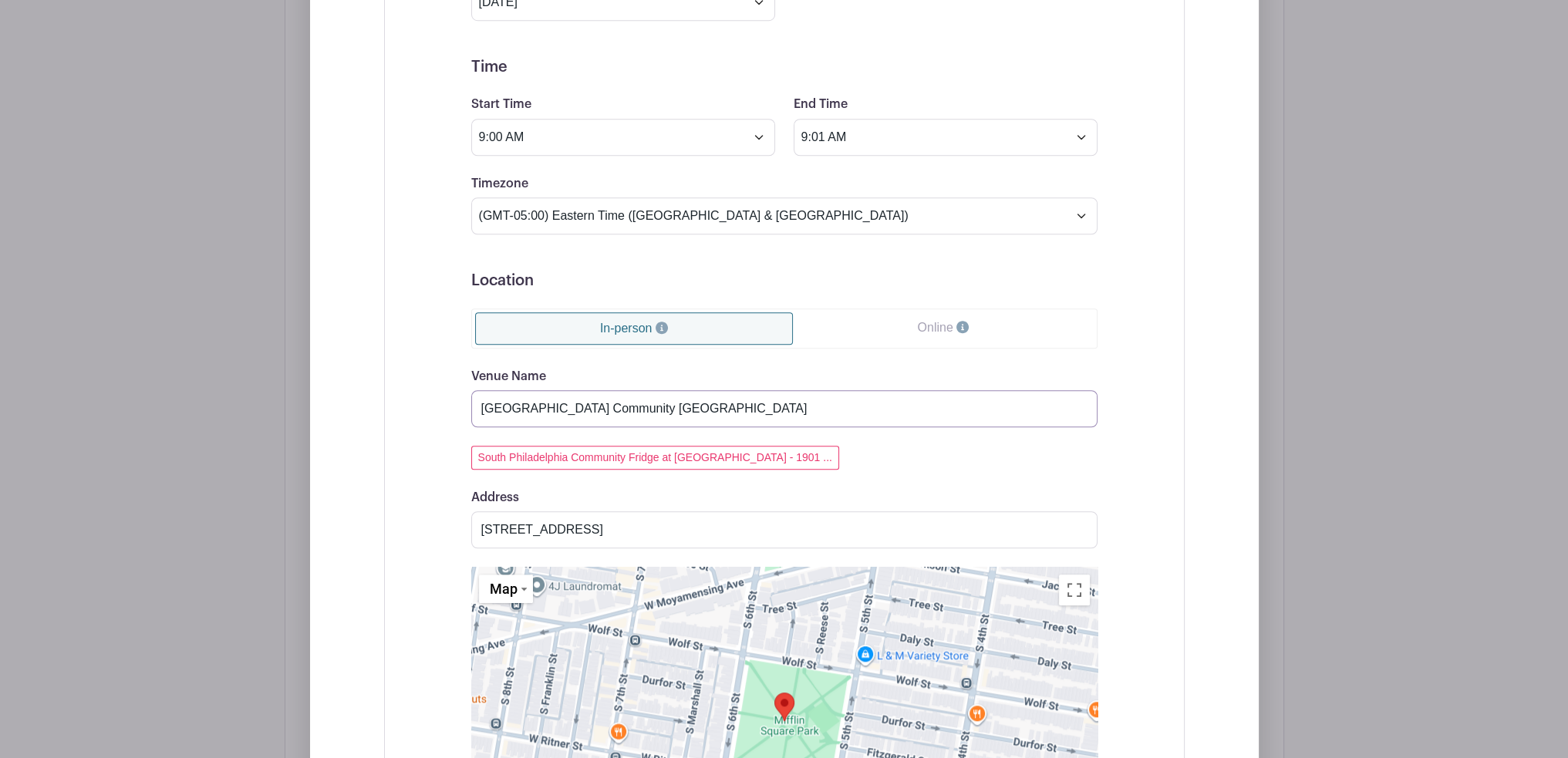
click at [691, 408] on input "[GEOGRAPHIC_DATA] Community [GEOGRAPHIC_DATA]" at bounding box center [784, 409] width 626 height 37
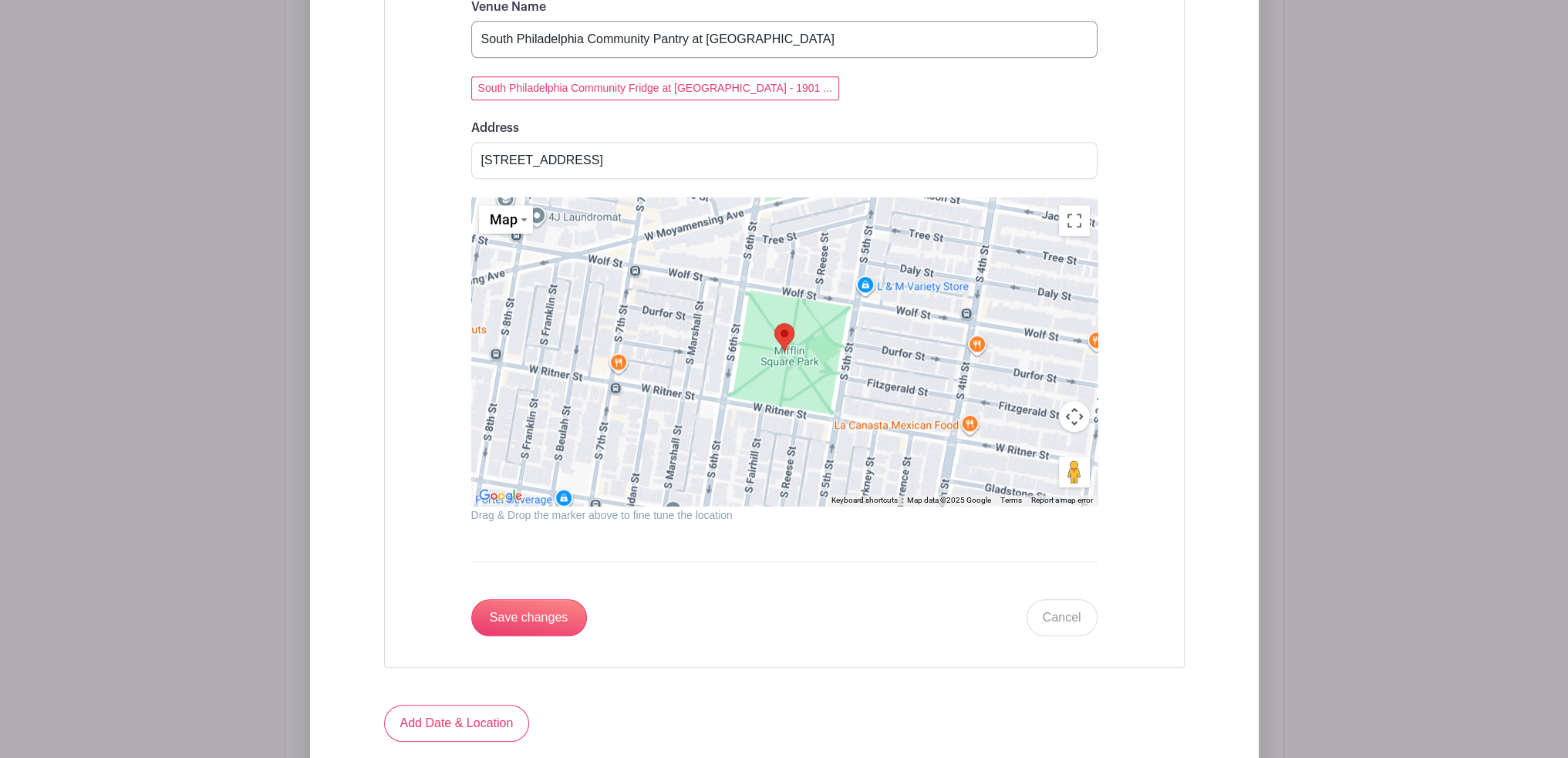
scroll to position [1974, 0]
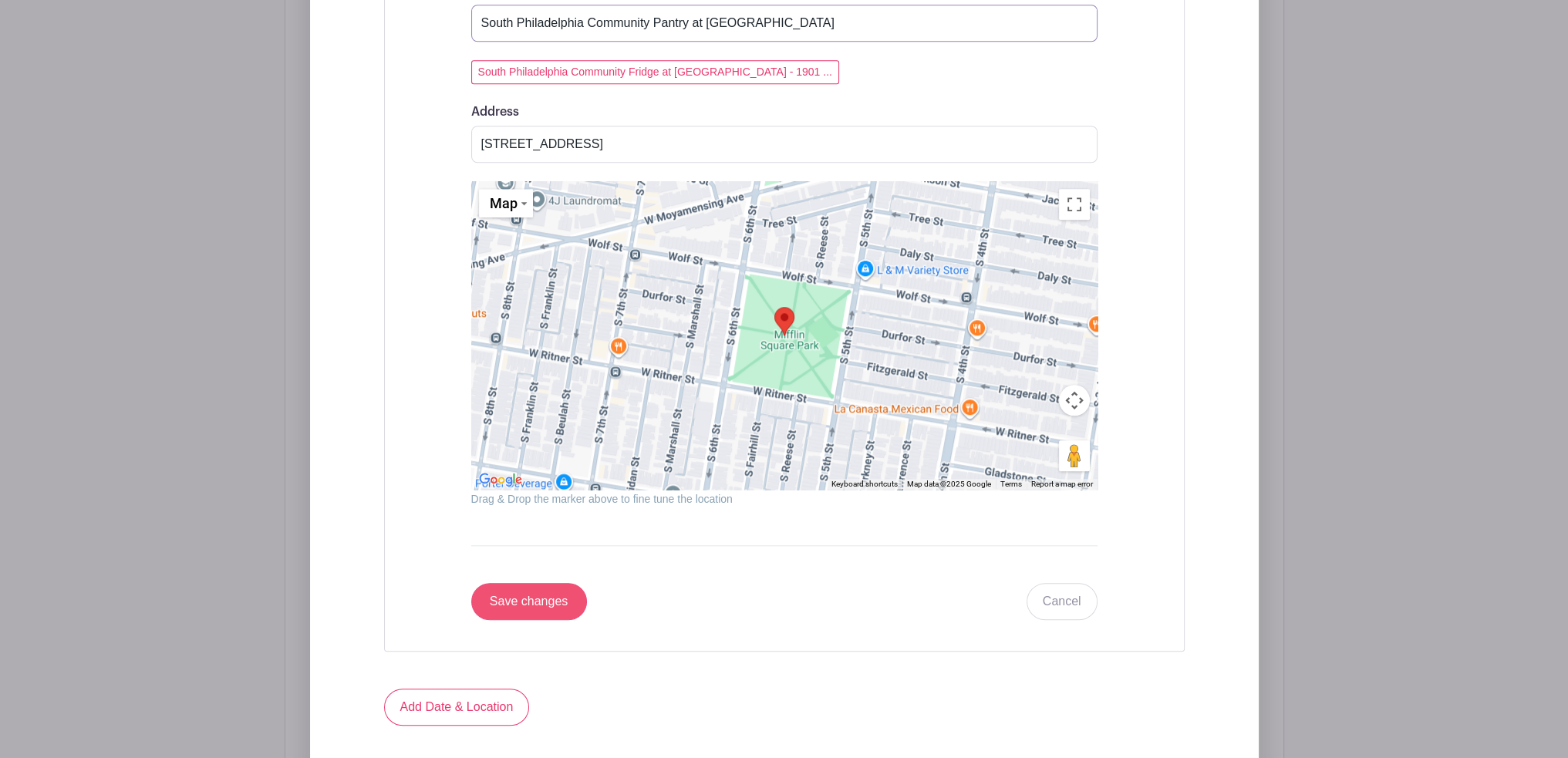
type input "South Philadelphia Community Pantry at [GEOGRAPHIC_DATA]"
click at [507, 600] on input "Save changes" at bounding box center [529, 602] width 116 height 37
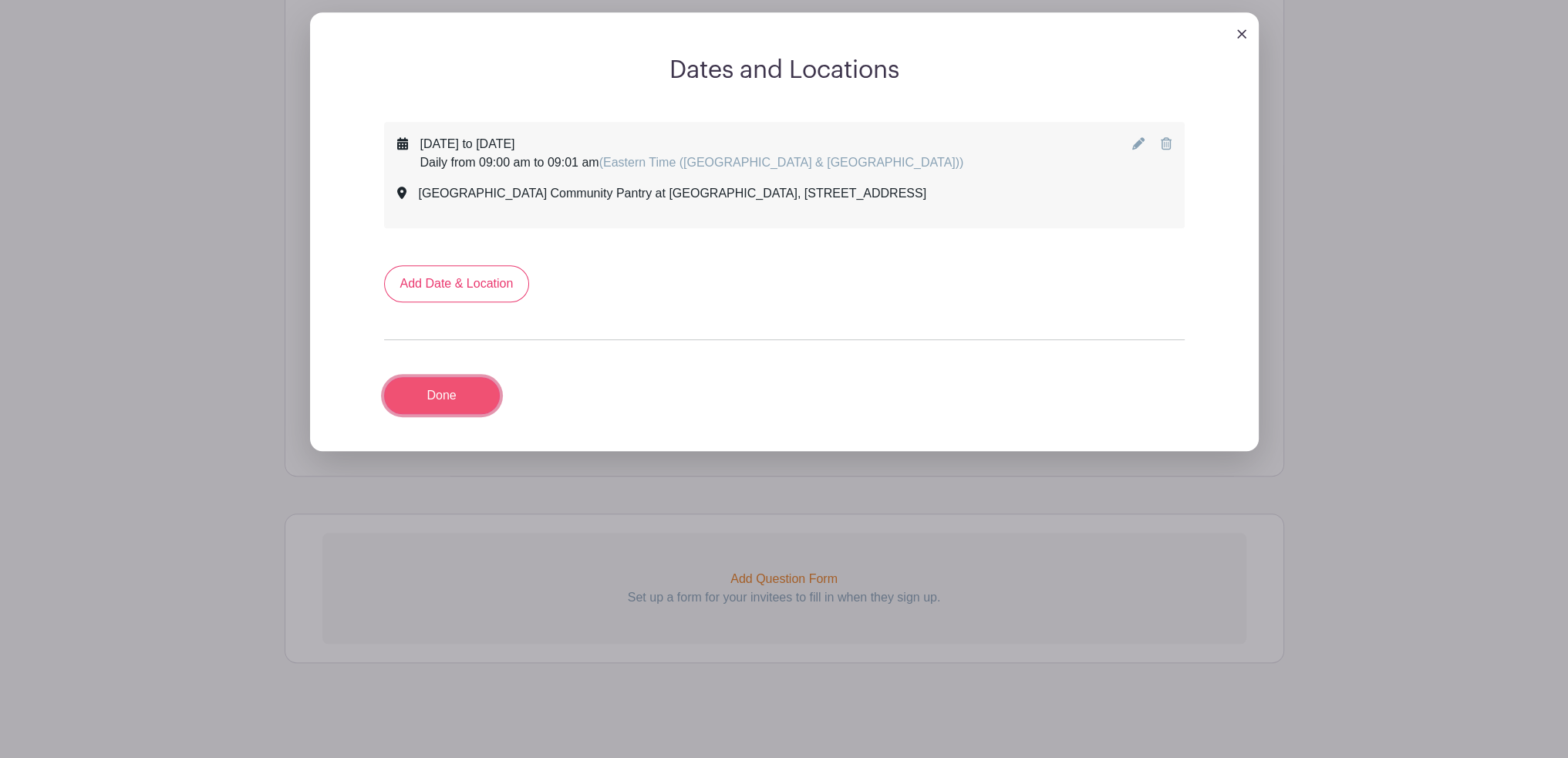
click at [458, 394] on link "Done" at bounding box center [442, 396] width 116 height 37
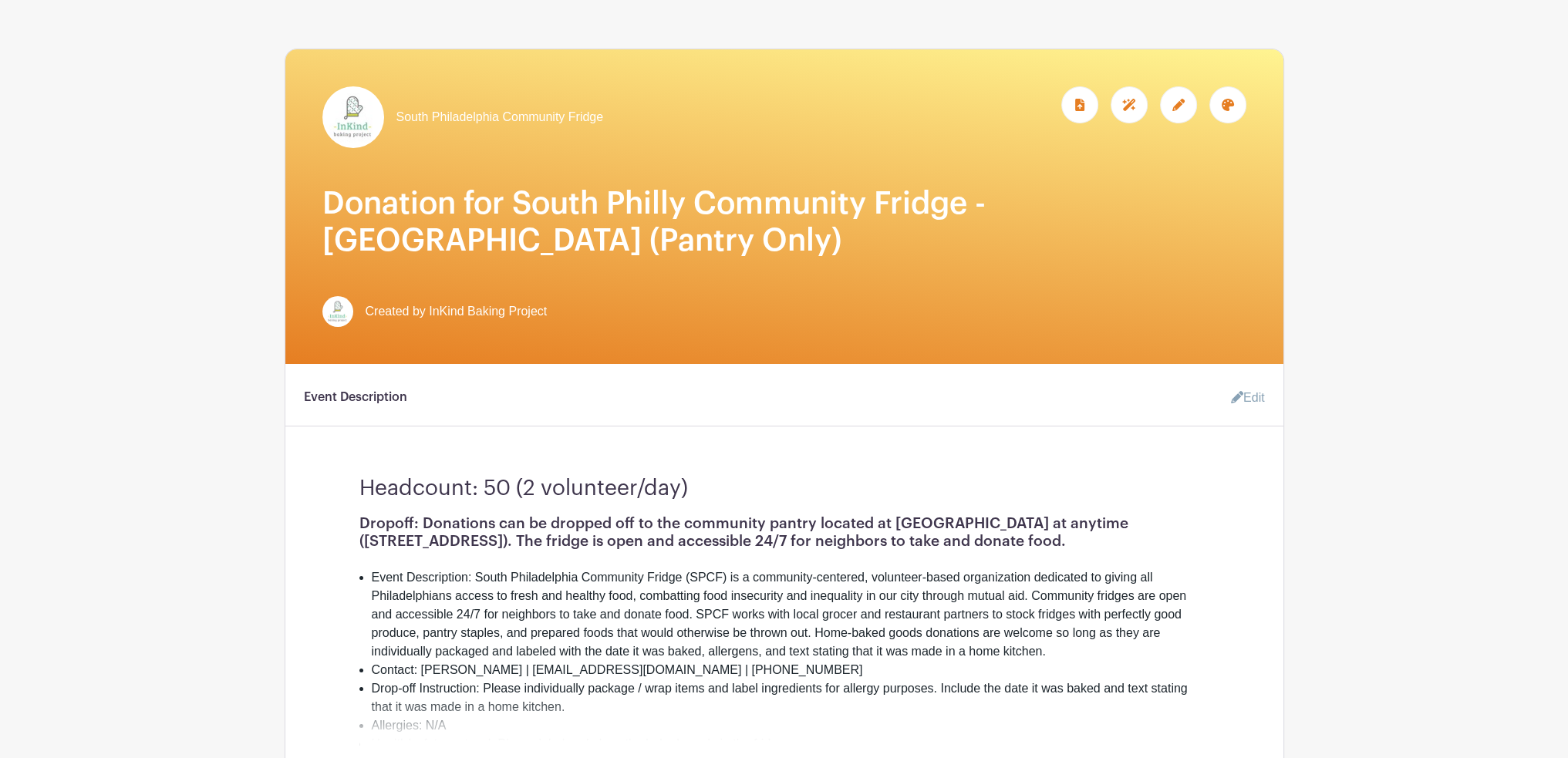
scroll to position [103, 0]
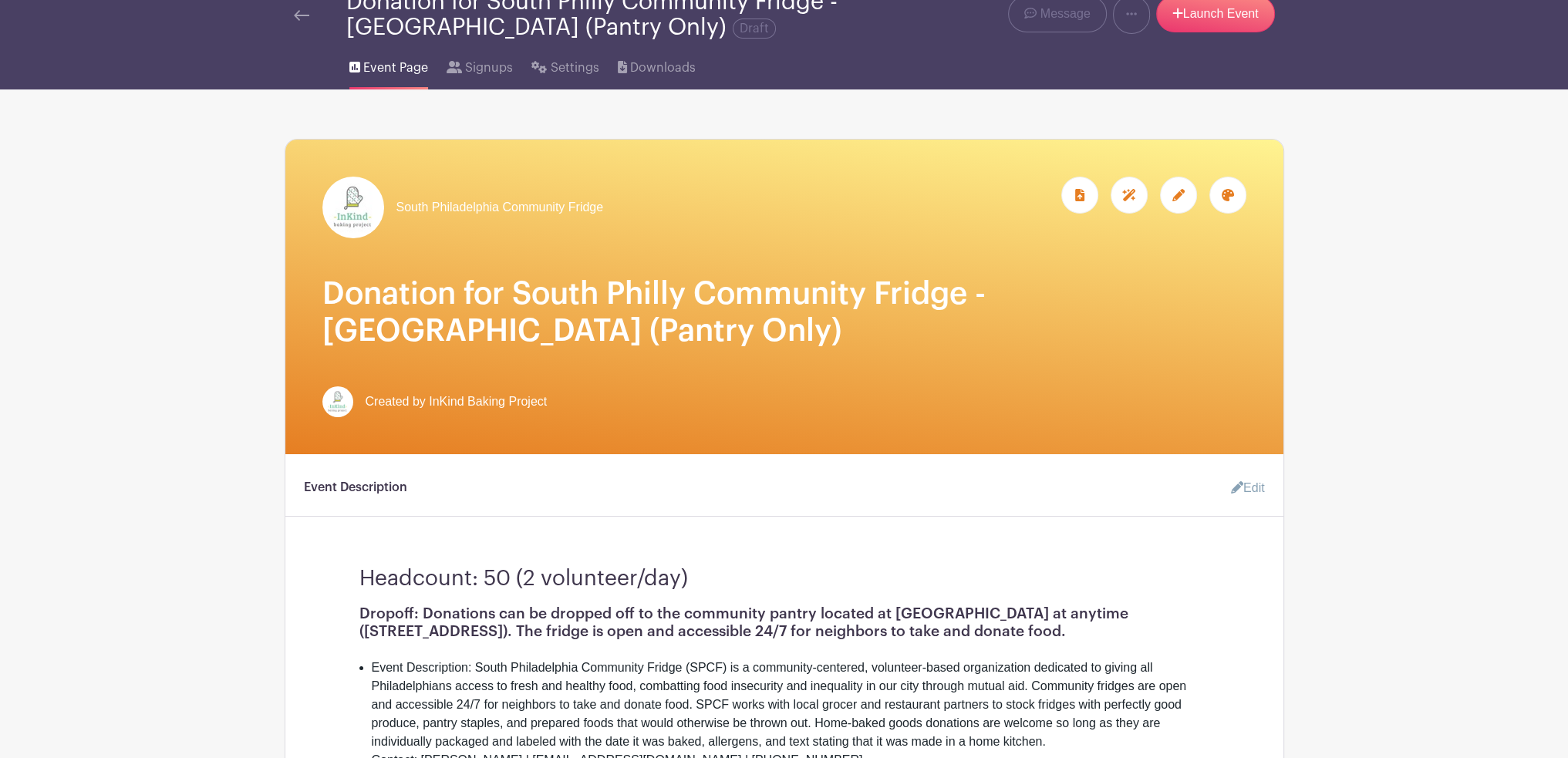
click at [1171, 200] on div at bounding box center [1179, 195] width 37 height 37
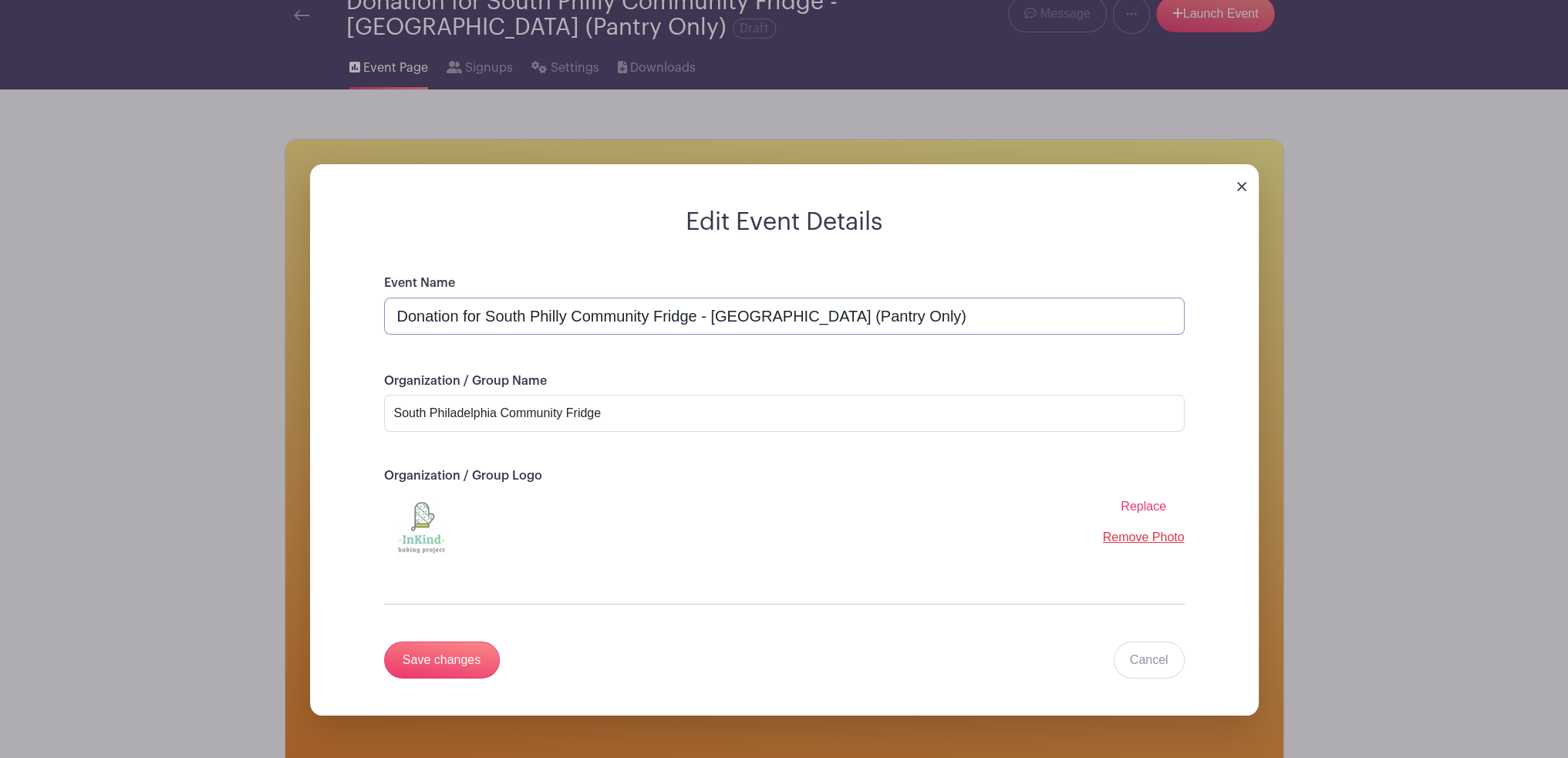
click at [670, 315] on input "Donation for South Philly Community Fridge - [GEOGRAPHIC_DATA] (Pantry Only)" at bounding box center [784, 316] width 801 height 37
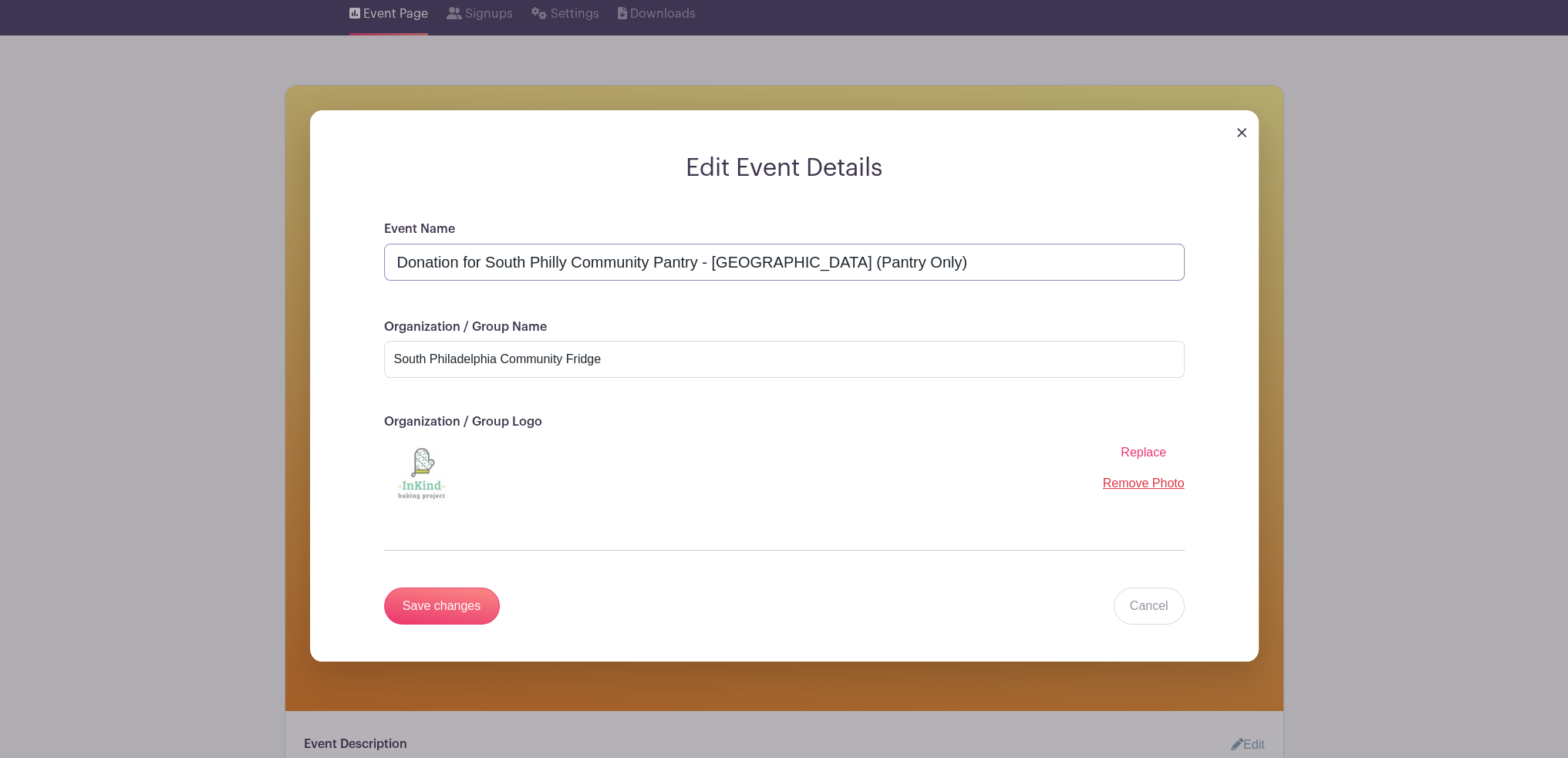
scroll to position [181, 0]
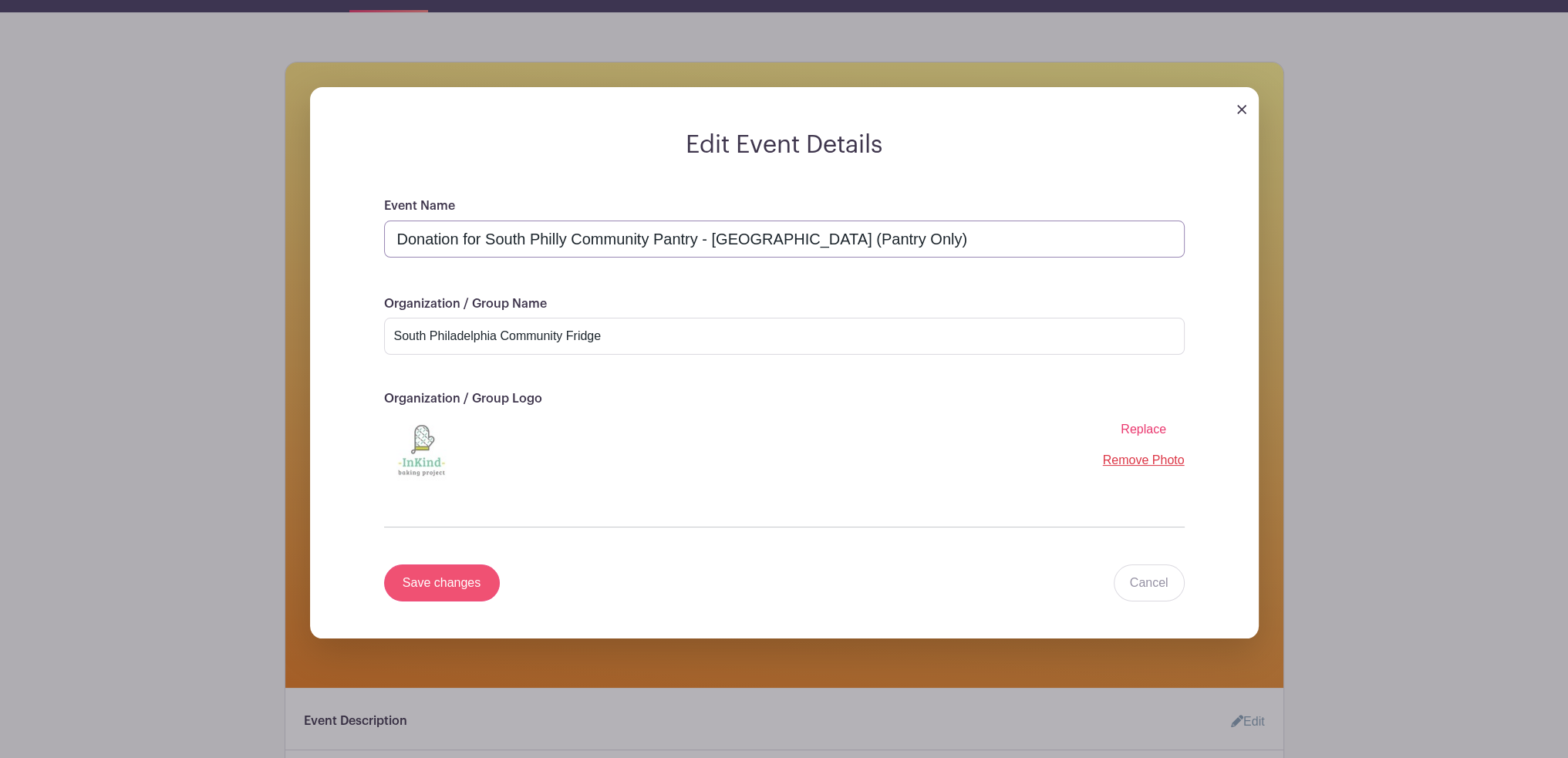
type input "Donation for South Philly Community Pantry - [GEOGRAPHIC_DATA] (Pantry Only)"
click at [458, 597] on input "Save changes" at bounding box center [442, 583] width 116 height 37
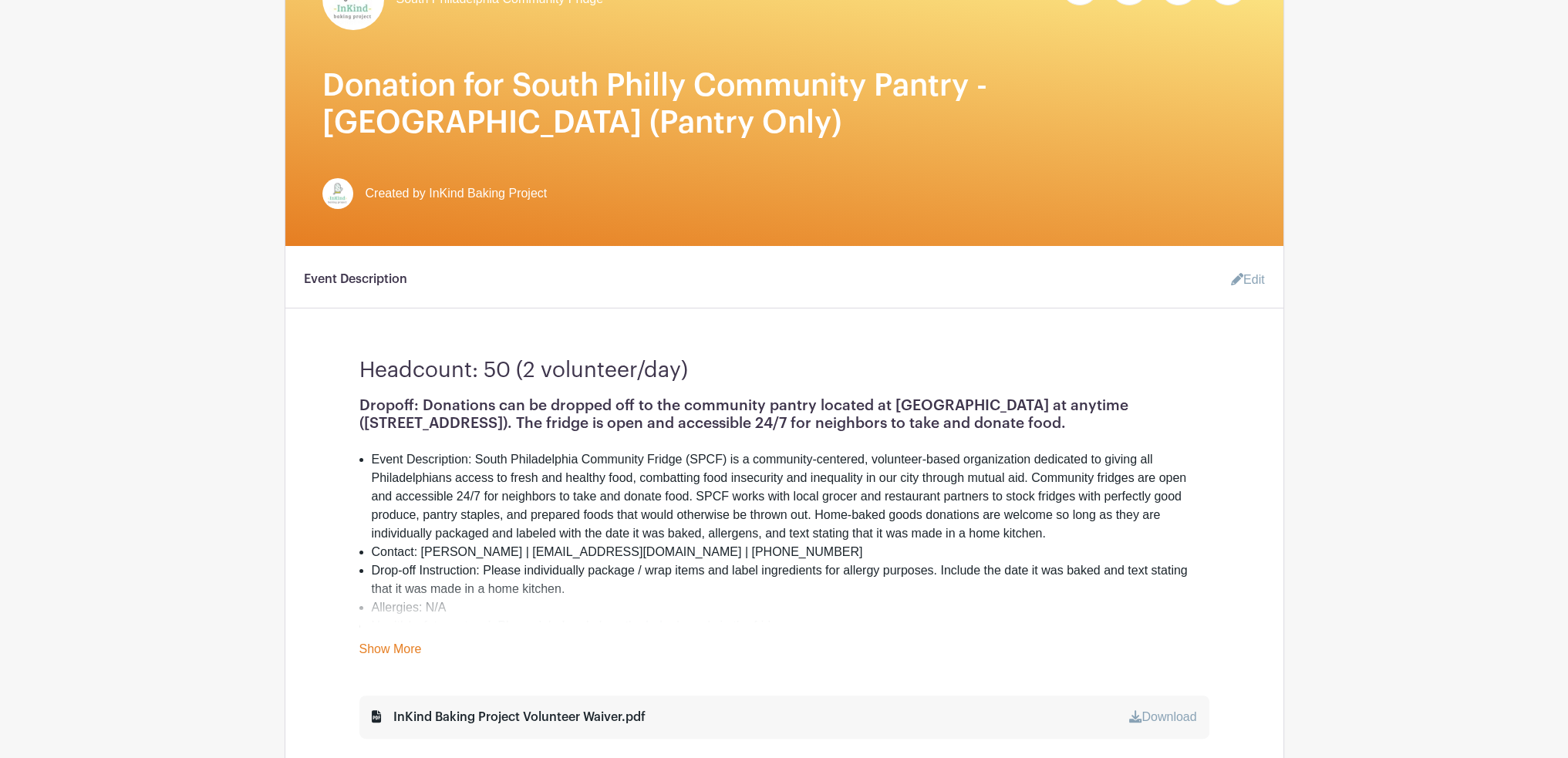
scroll to position [335, 0]
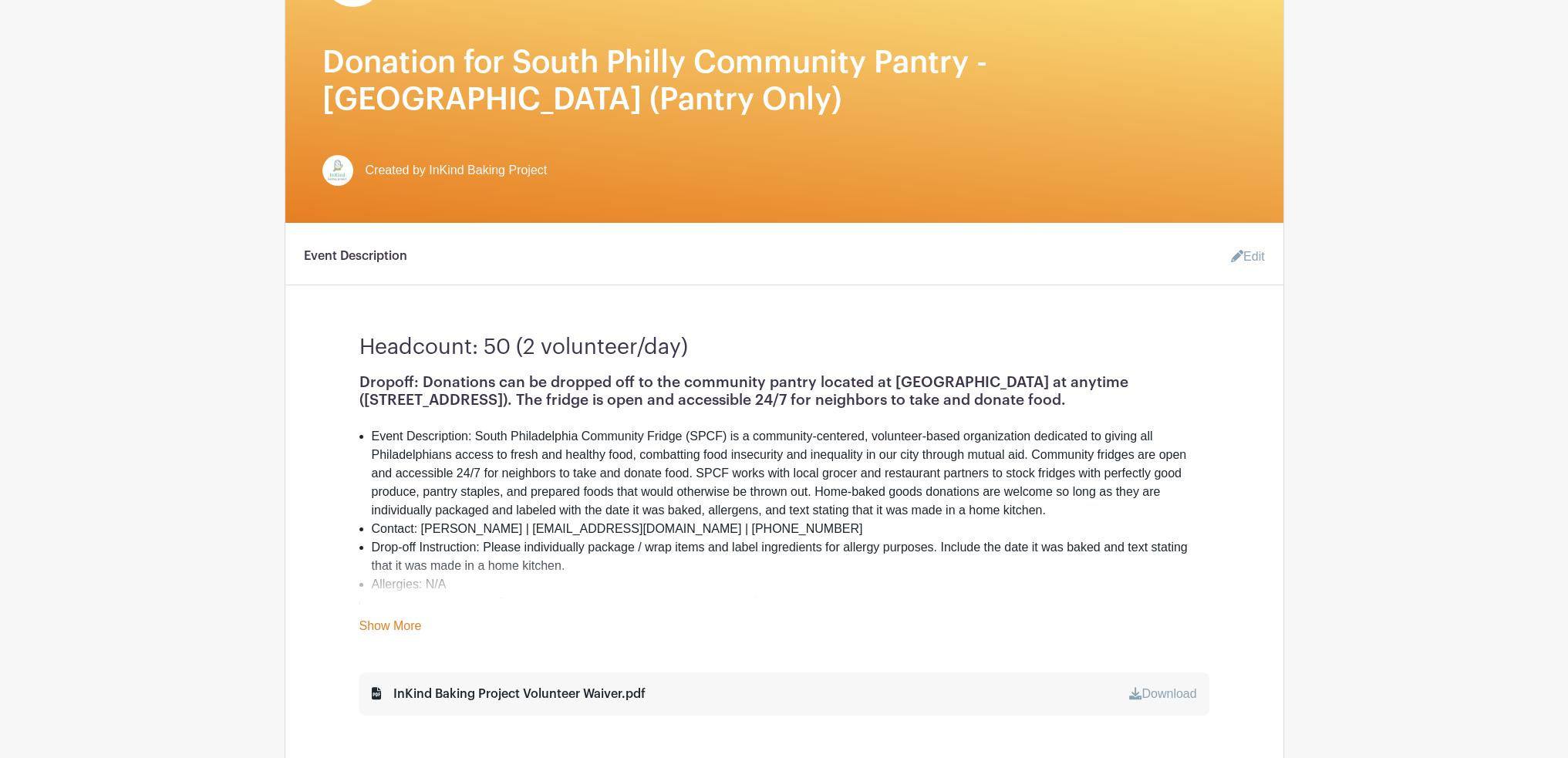
click at [1242, 259] on link "Edit" at bounding box center [1242, 257] width 46 height 31
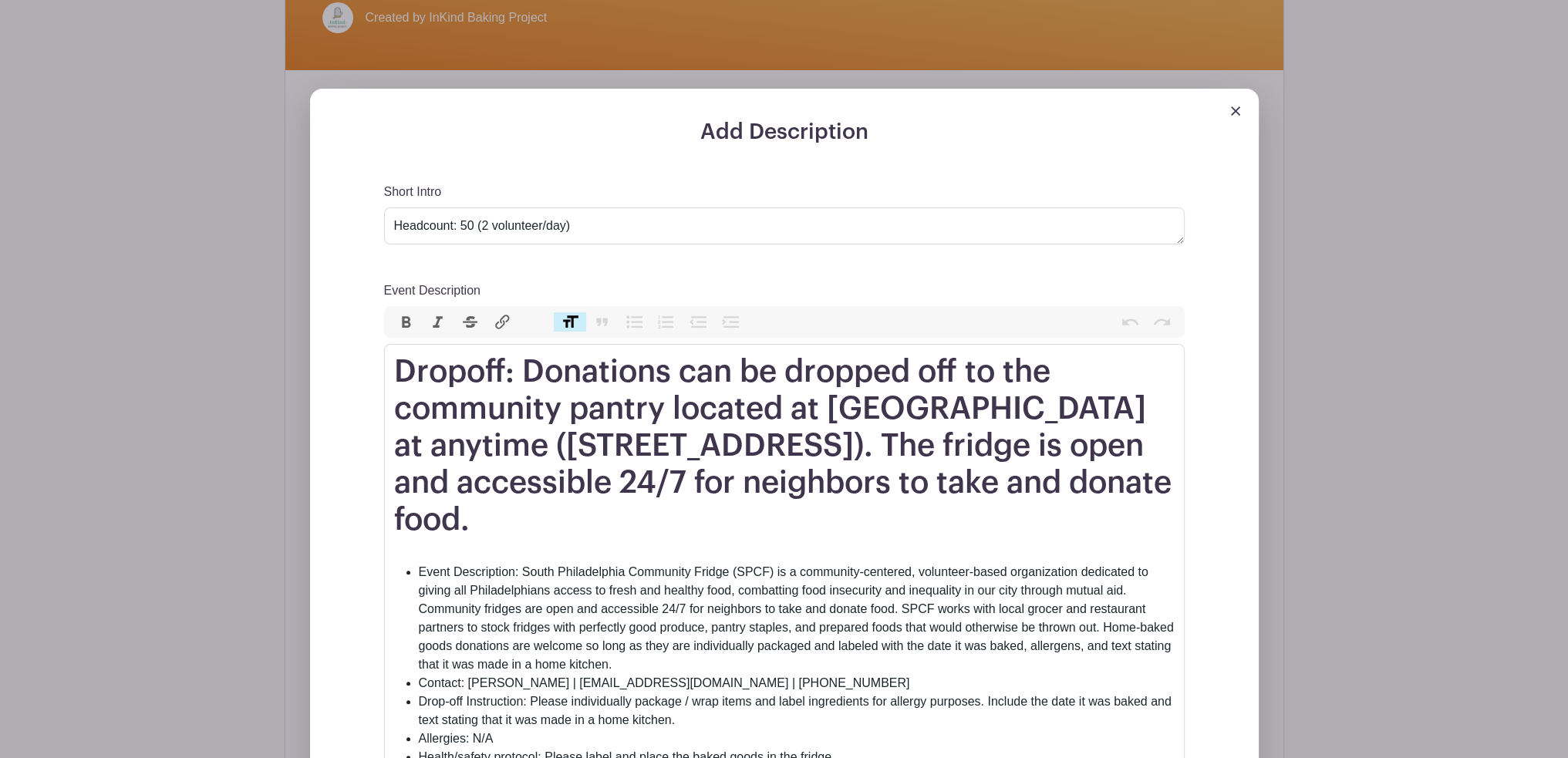
scroll to position [489, 0]
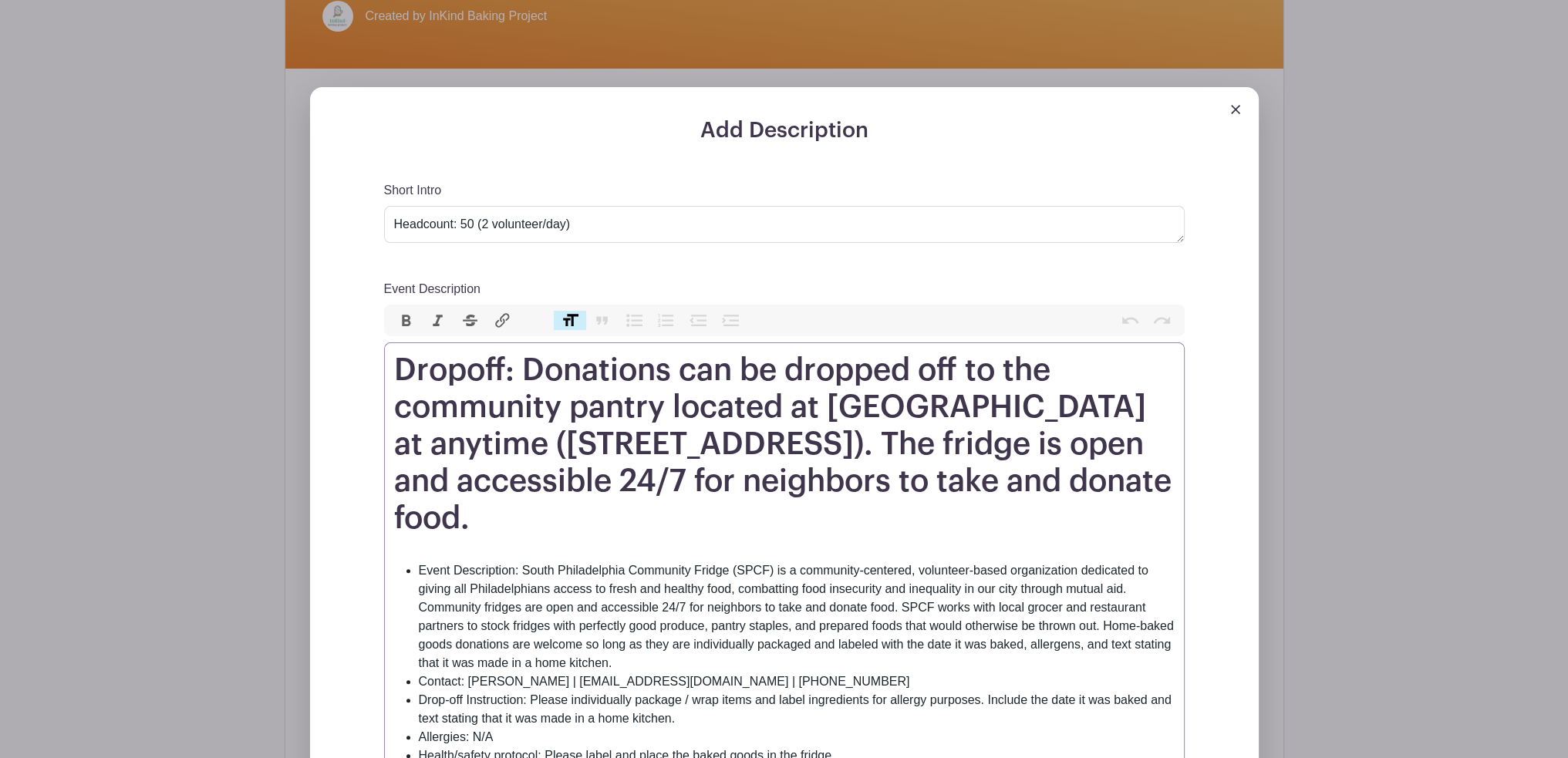
click at [415, 487] on h1 "Dropoff: Donations can be dropped off to the community pantry located at [GEOGR…" at bounding box center [784, 444] width 780 height 185
click at [758, 520] on h1 "Dropoff: Donations can be dropped off to the community pantry located at [GEOGR…" at bounding box center [784, 444] width 780 height 185
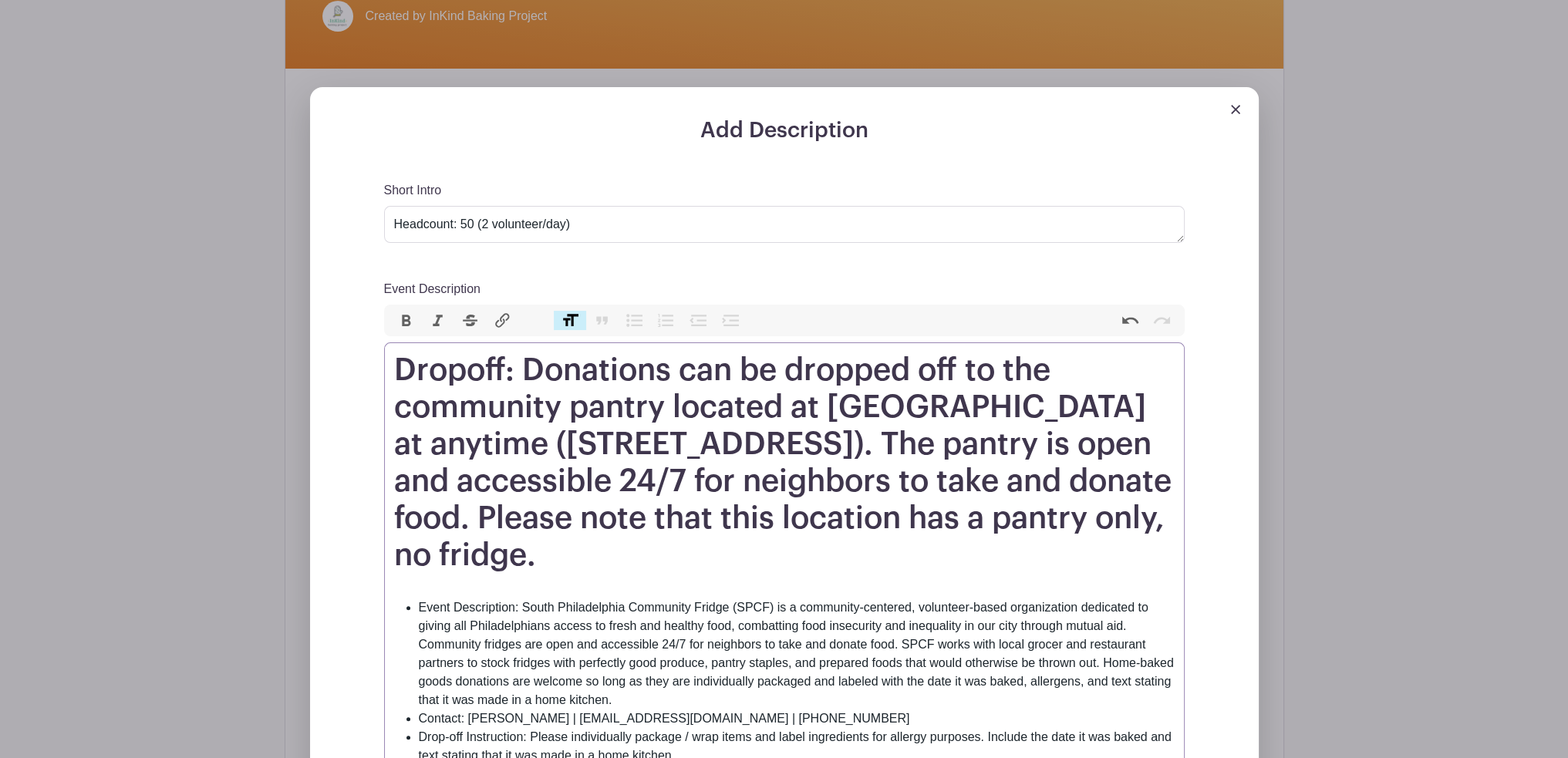
type trix-editor "<h1>Dropoff: Donations can be dropped off to the community pantry located at [G…"
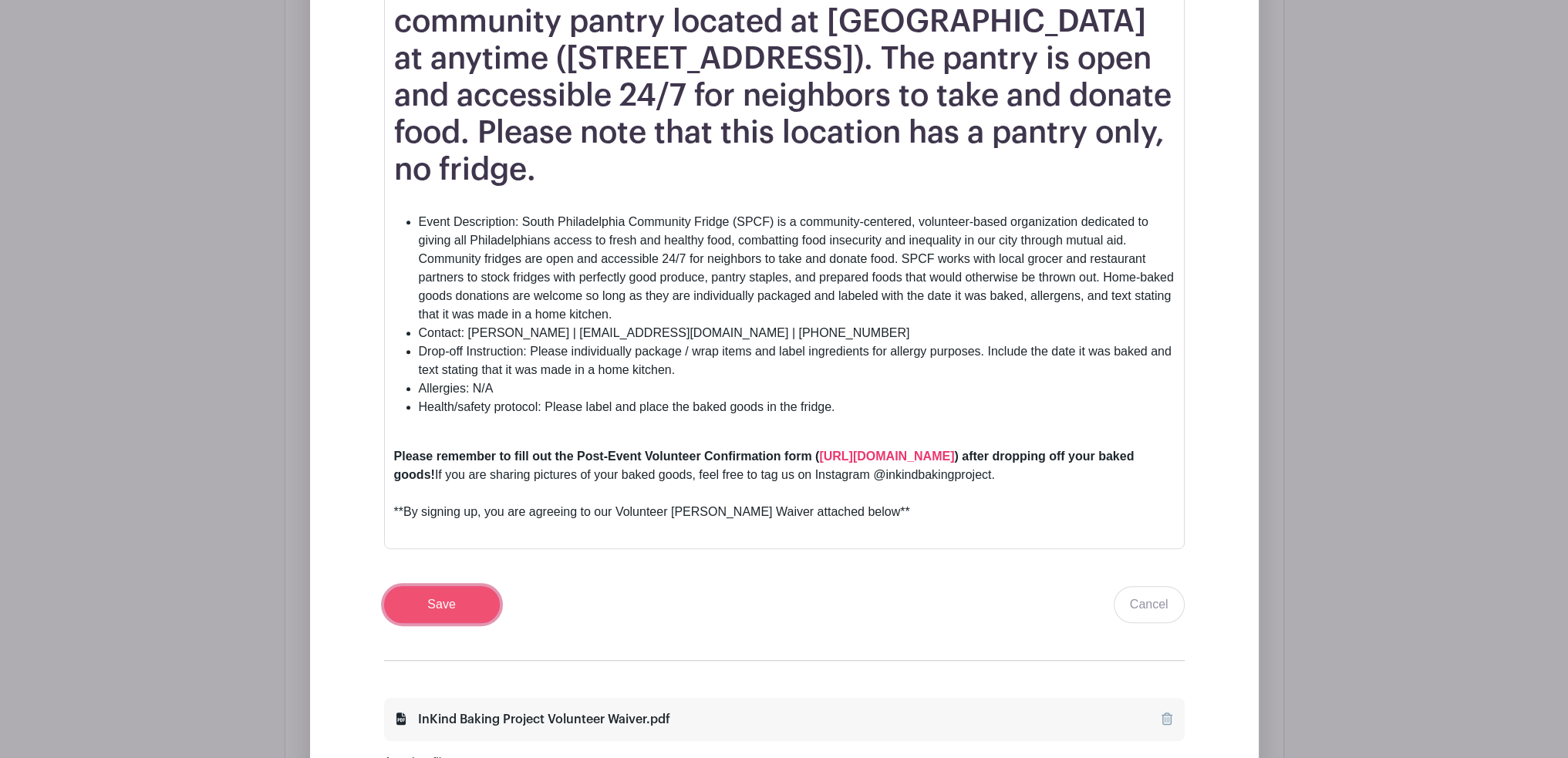
click at [480, 601] on input "Save" at bounding box center [442, 605] width 116 height 37
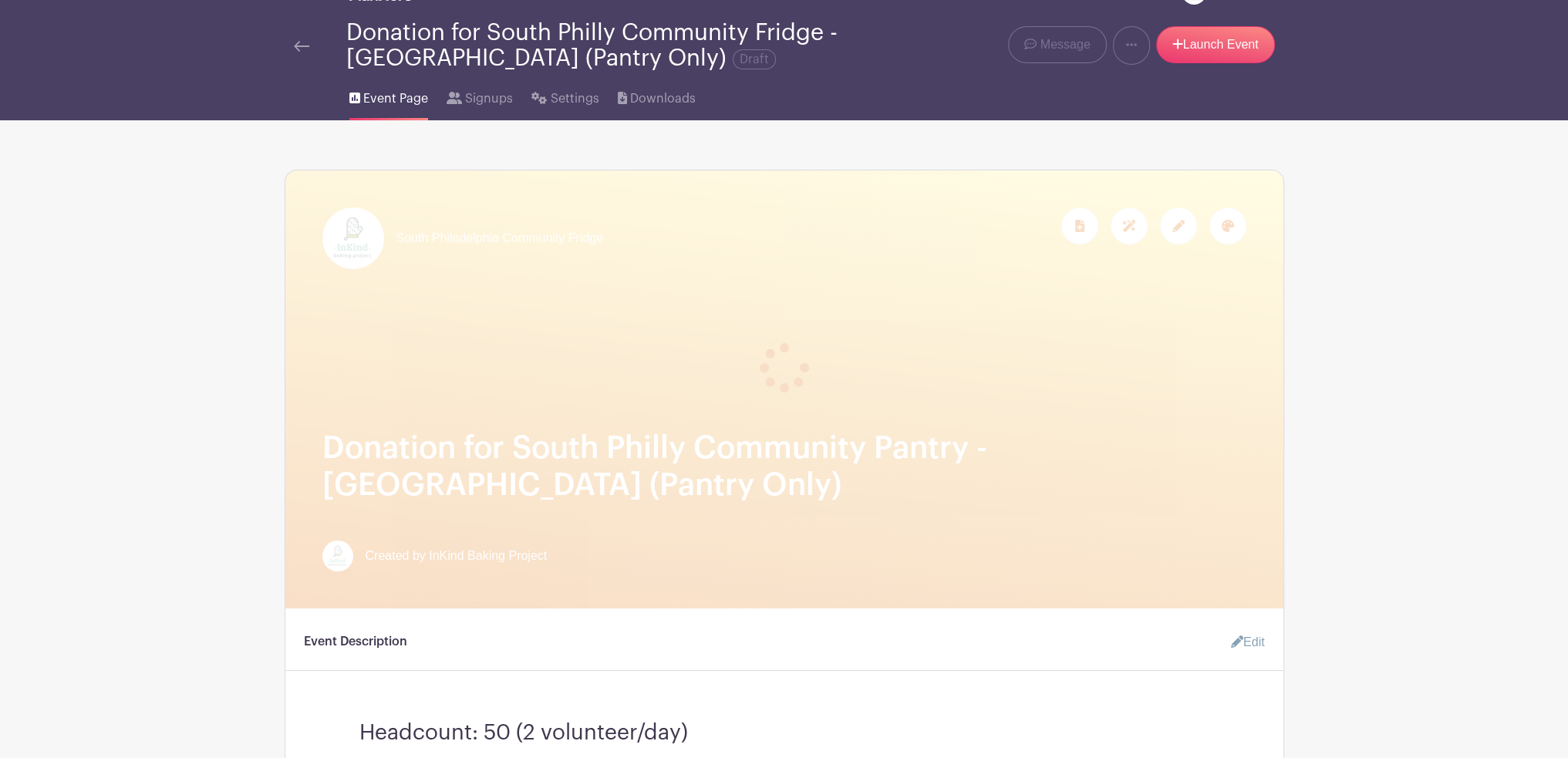
scroll to position [0, 0]
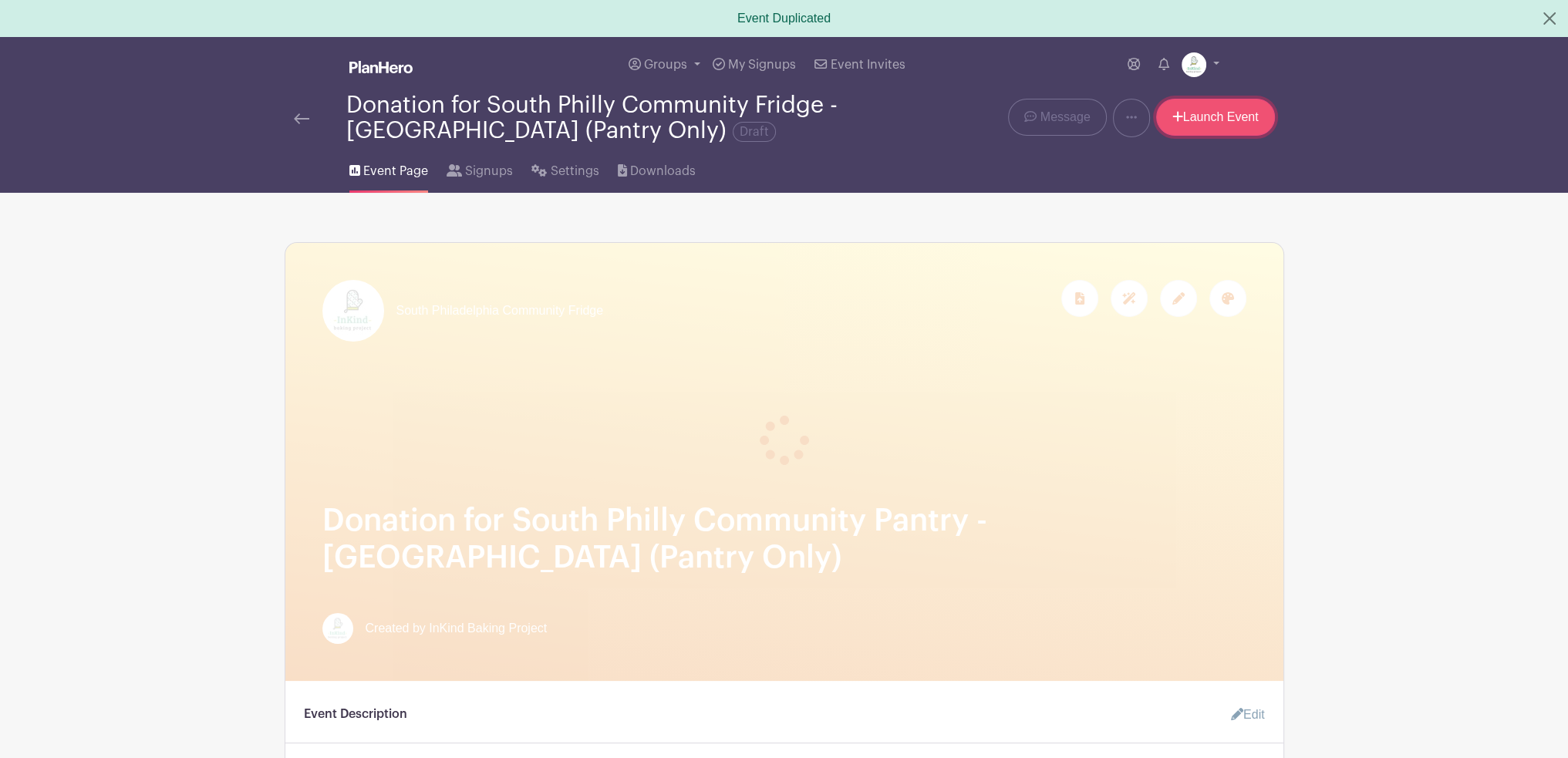
click at [1218, 127] on link "Launch Event" at bounding box center [1216, 118] width 118 height 37
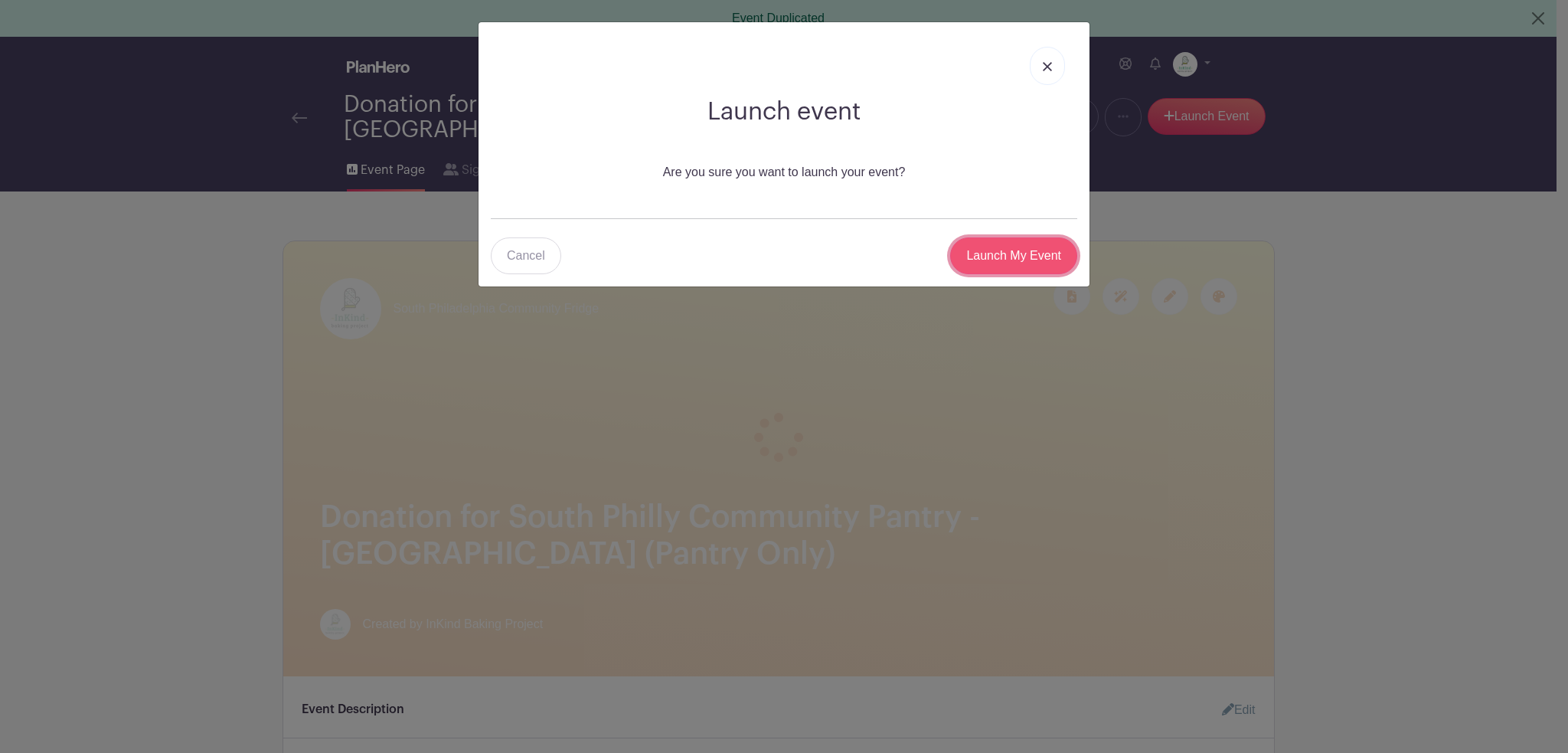
click at [1030, 254] on input "Launch My Event" at bounding box center [1013, 256] width 127 height 37
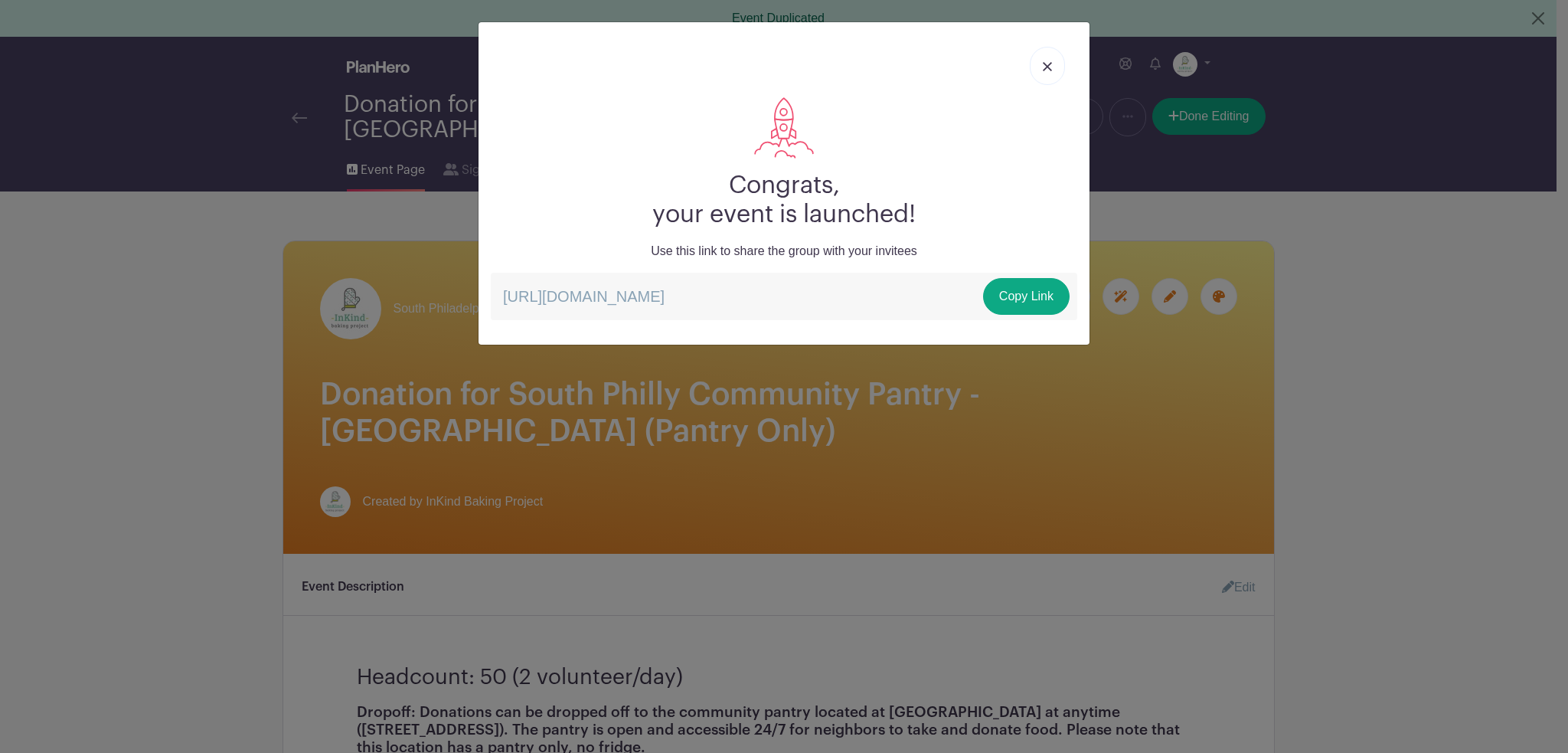
click at [1055, 70] on link at bounding box center [1047, 66] width 35 height 39
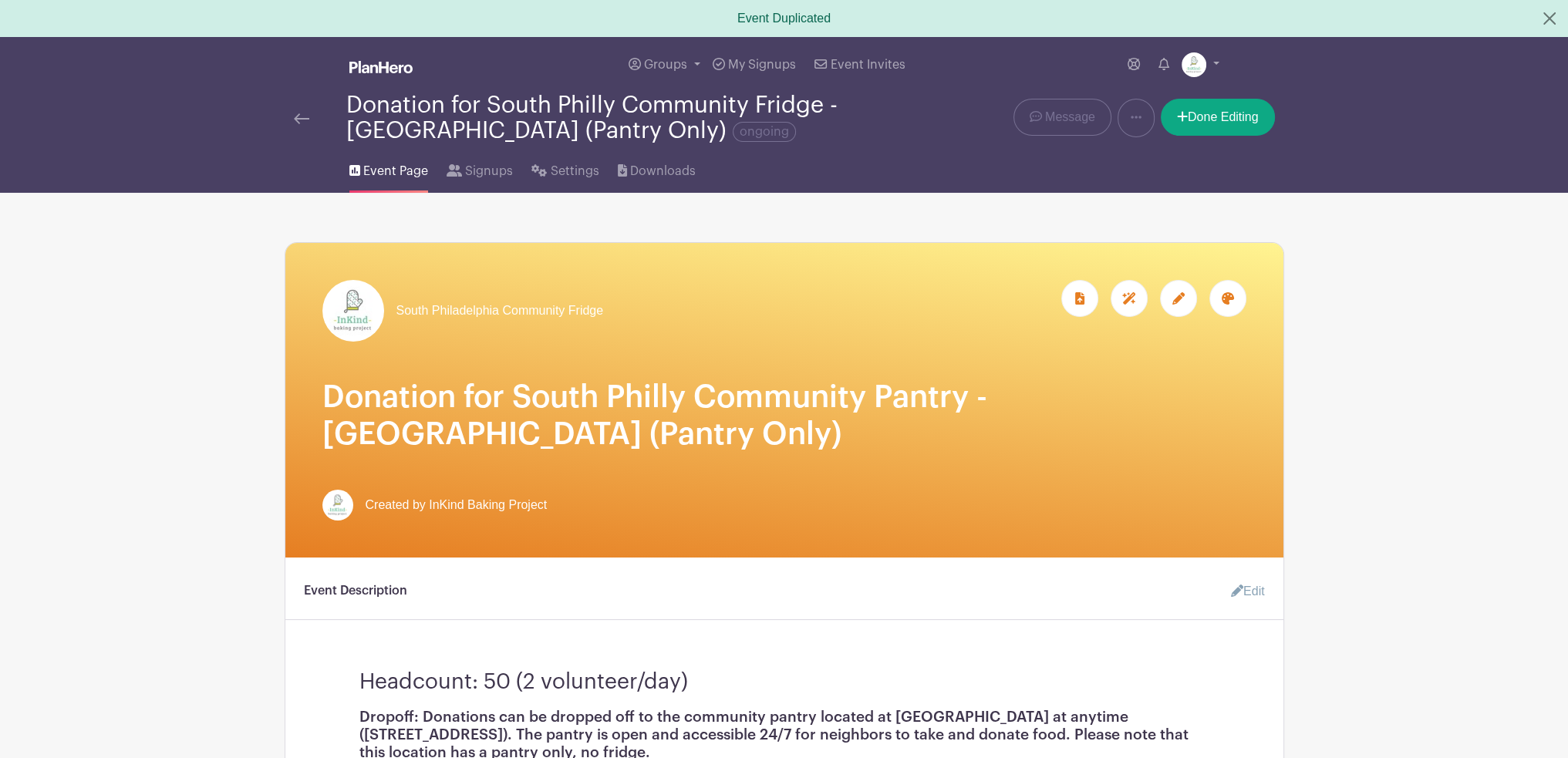
click at [299, 113] on link at bounding box center [301, 118] width 15 height 19
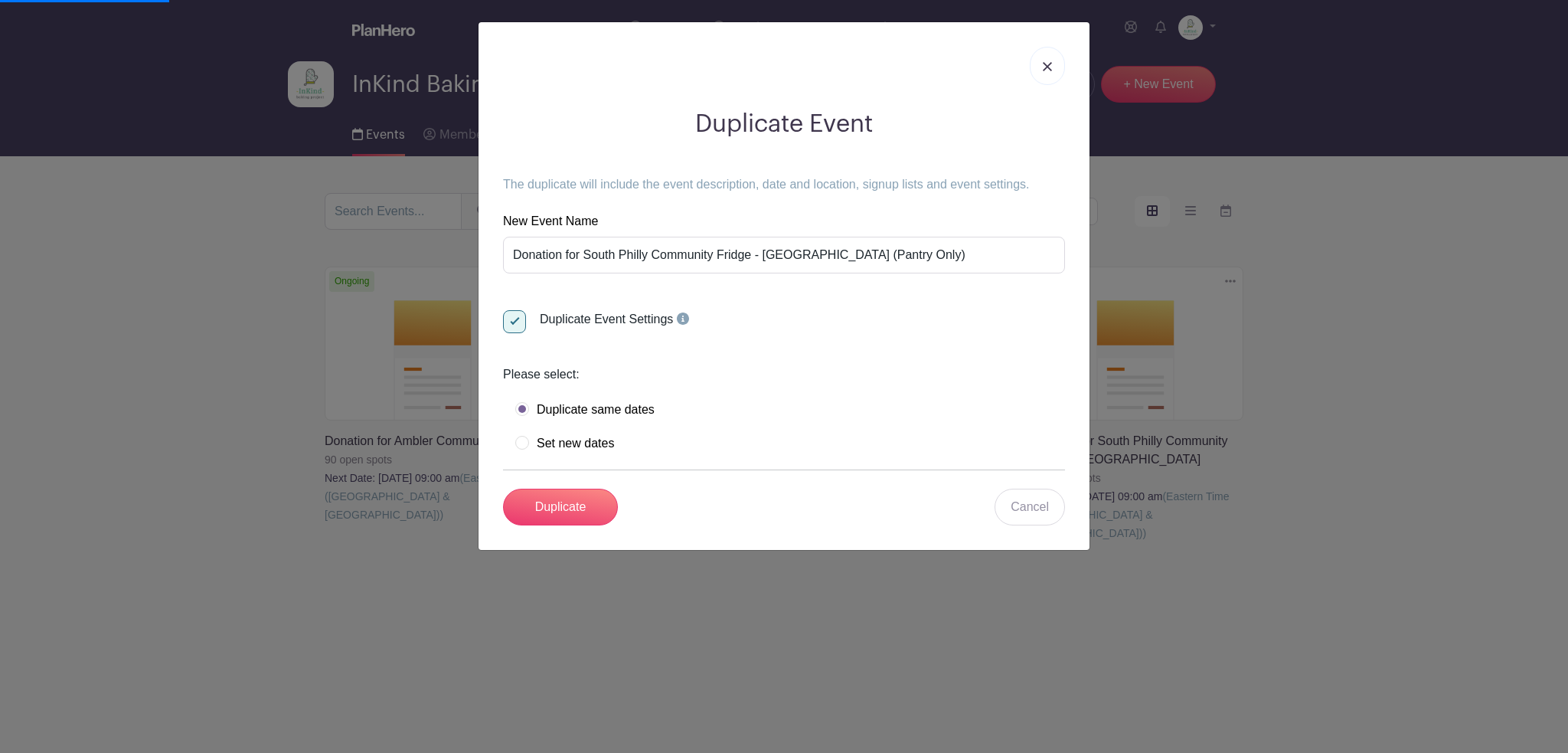
click at [1042, 68] on link at bounding box center [1047, 66] width 35 height 39
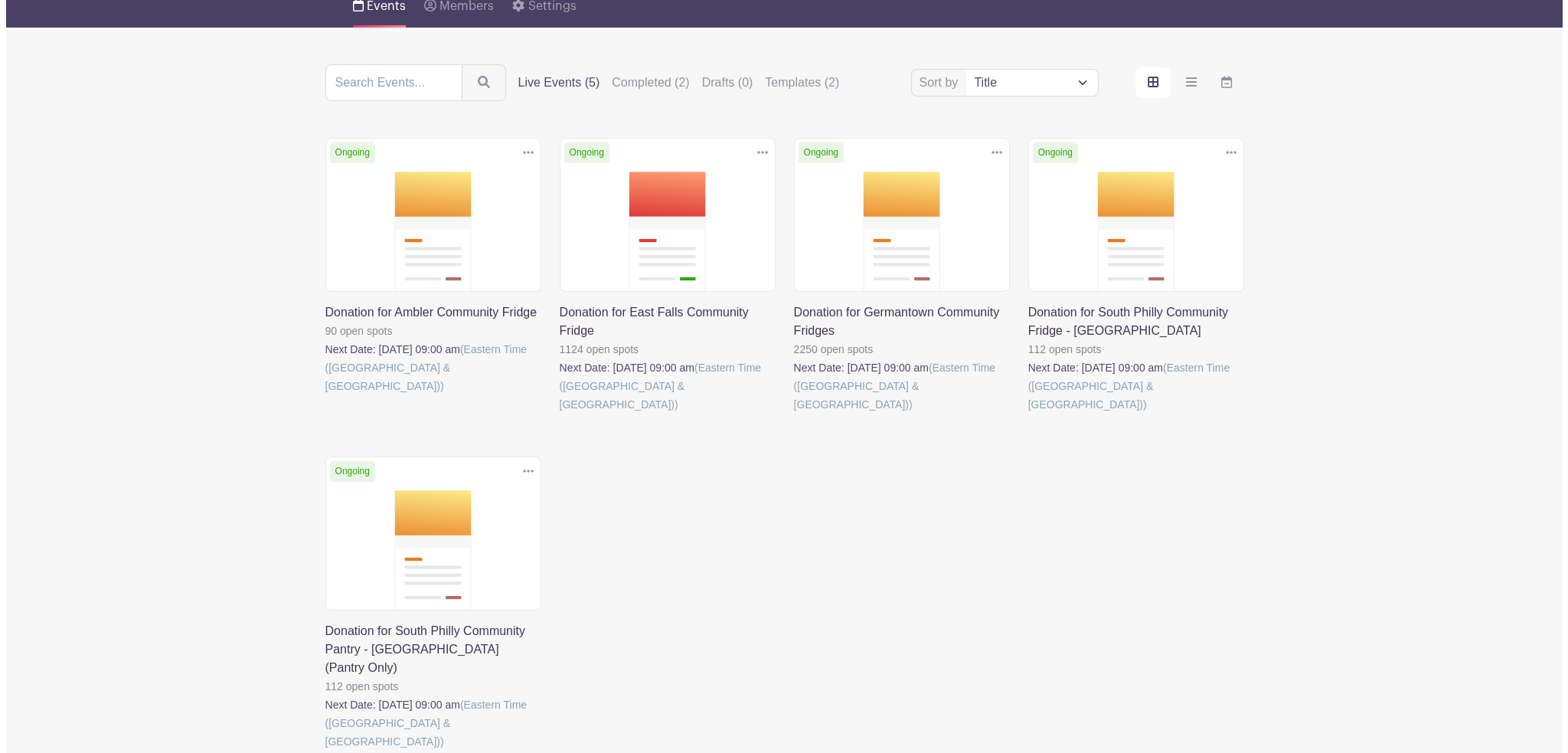
scroll to position [153, 0]
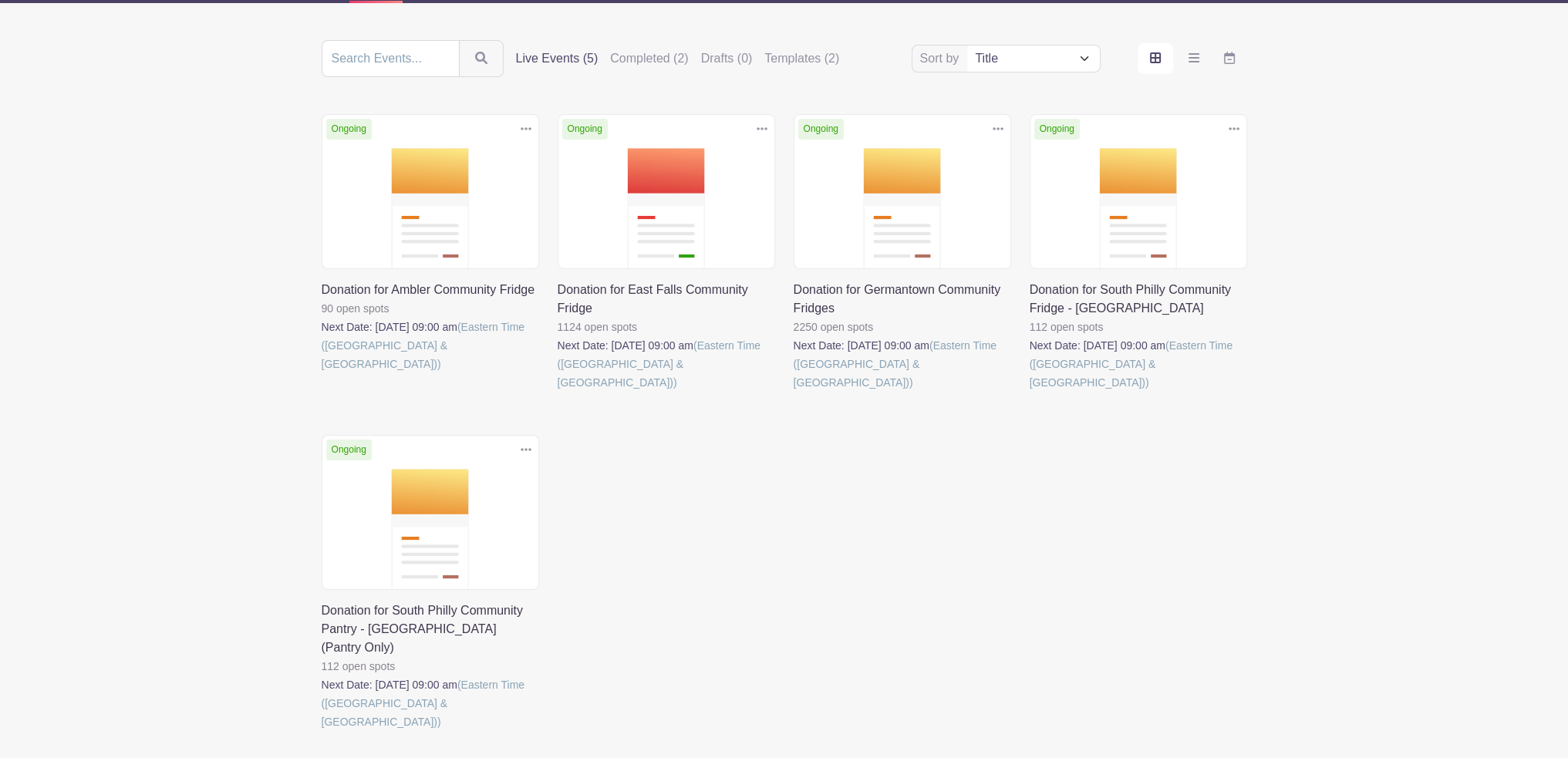
click at [1235, 129] on icon at bounding box center [1234, 128] width 11 height 12
click at [1202, 156] on link "Duplicate" at bounding box center [1184, 162] width 122 height 24
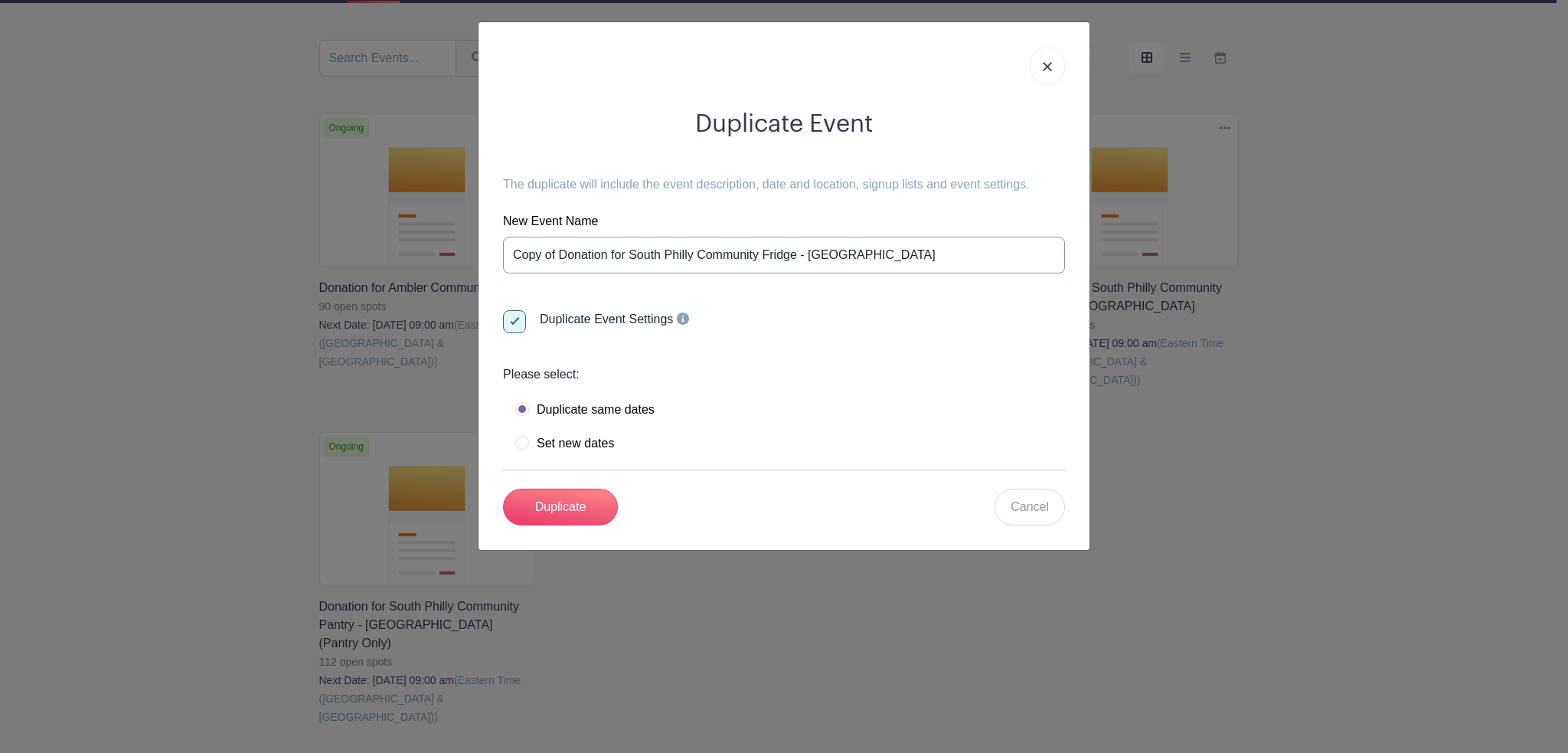
drag, startPoint x: 557, startPoint y: 252, endPoint x: 488, endPoint y: 247, distance: 69.2
click at [491, 247] on div "Duplicate Event The duplicate will include the event description, date and loca…" at bounding box center [784, 317] width 586 height 441
drag, startPoint x: 758, startPoint y: 242, endPoint x: 770, endPoint y: 242, distance: 12.0
click at [770, 242] on input "Donation for South Philly Community Fridge - [GEOGRAPHIC_DATA]" at bounding box center [784, 255] width 562 height 37
click at [769, 250] on input "Donation for South Philly Community Fridge - [GEOGRAPHIC_DATA]" at bounding box center [784, 255] width 562 height 37
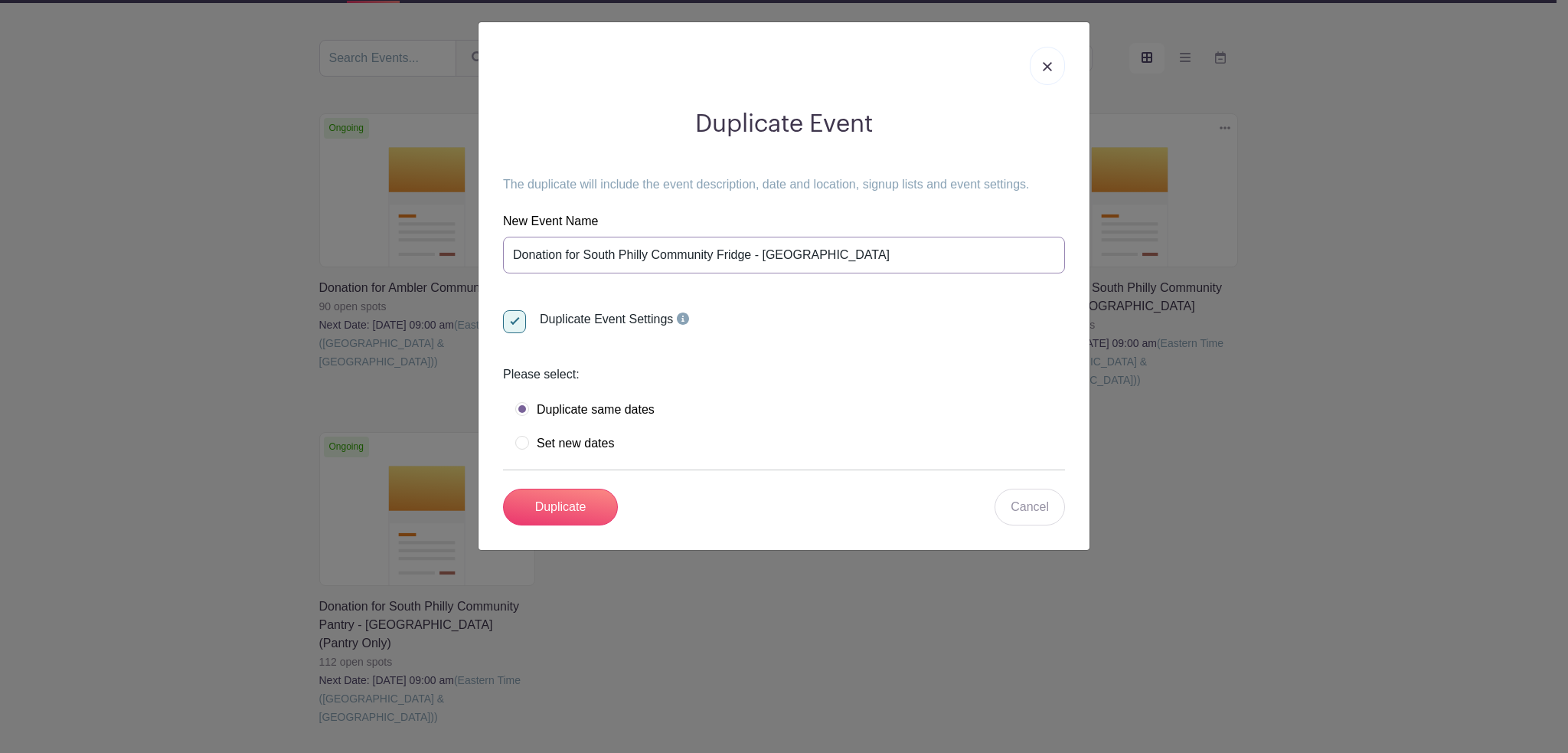
drag, startPoint x: 765, startPoint y: 257, endPoint x: 848, endPoint y: 259, distance: 83.0
click at [848, 259] on input "Donation for South Philly Community Fridge - [GEOGRAPHIC_DATA]" at bounding box center [784, 255] width 562 height 37
type input "Donation for South Philly Community Fridge - LUHV Vegan Bistro"
click at [594, 502] on input "Duplicate" at bounding box center [560, 507] width 115 height 37
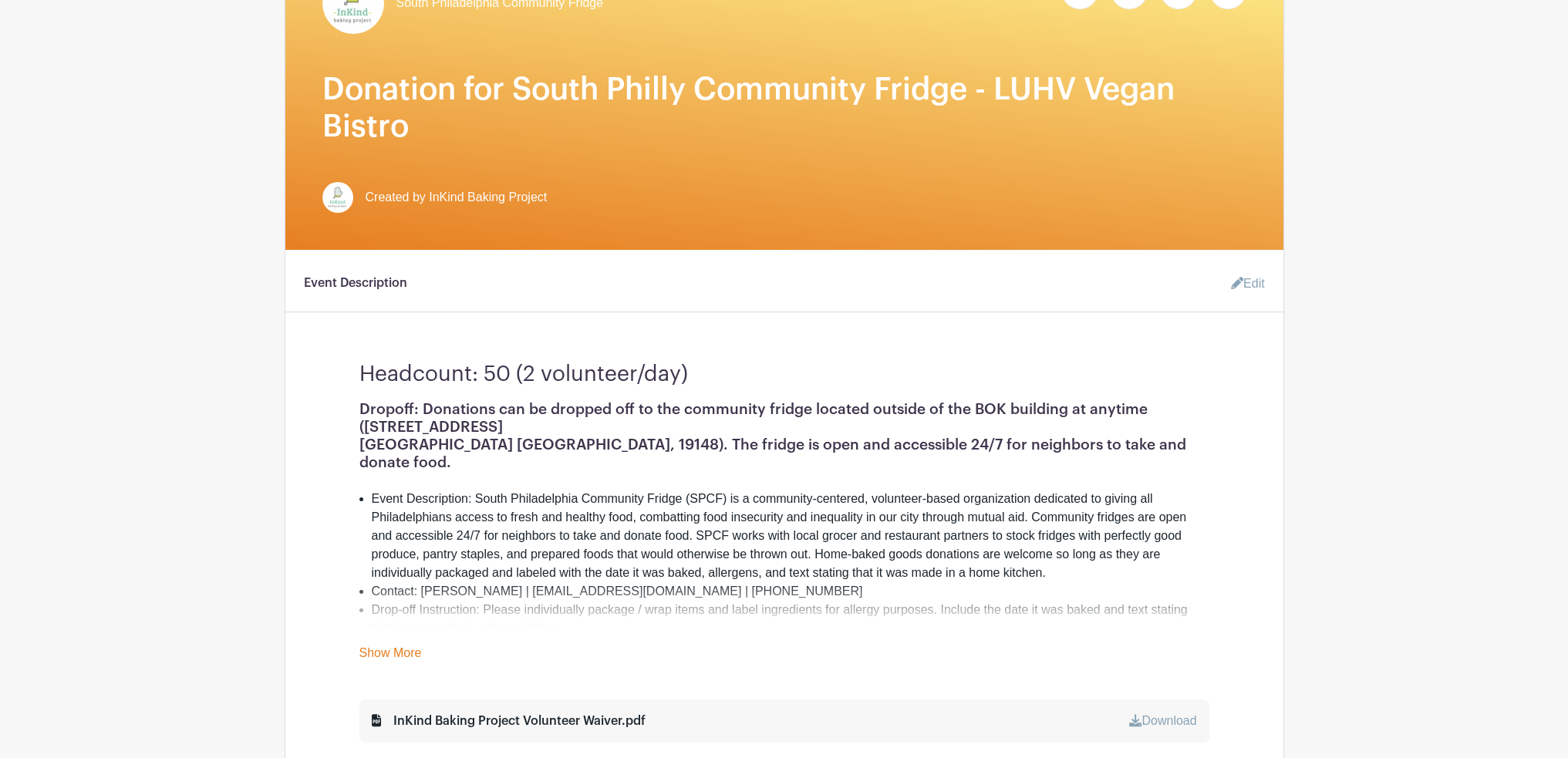
scroll to position [308, 0]
click at [1255, 290] on link "Edit" at bounding box center [1242, 283] width 46 height 31
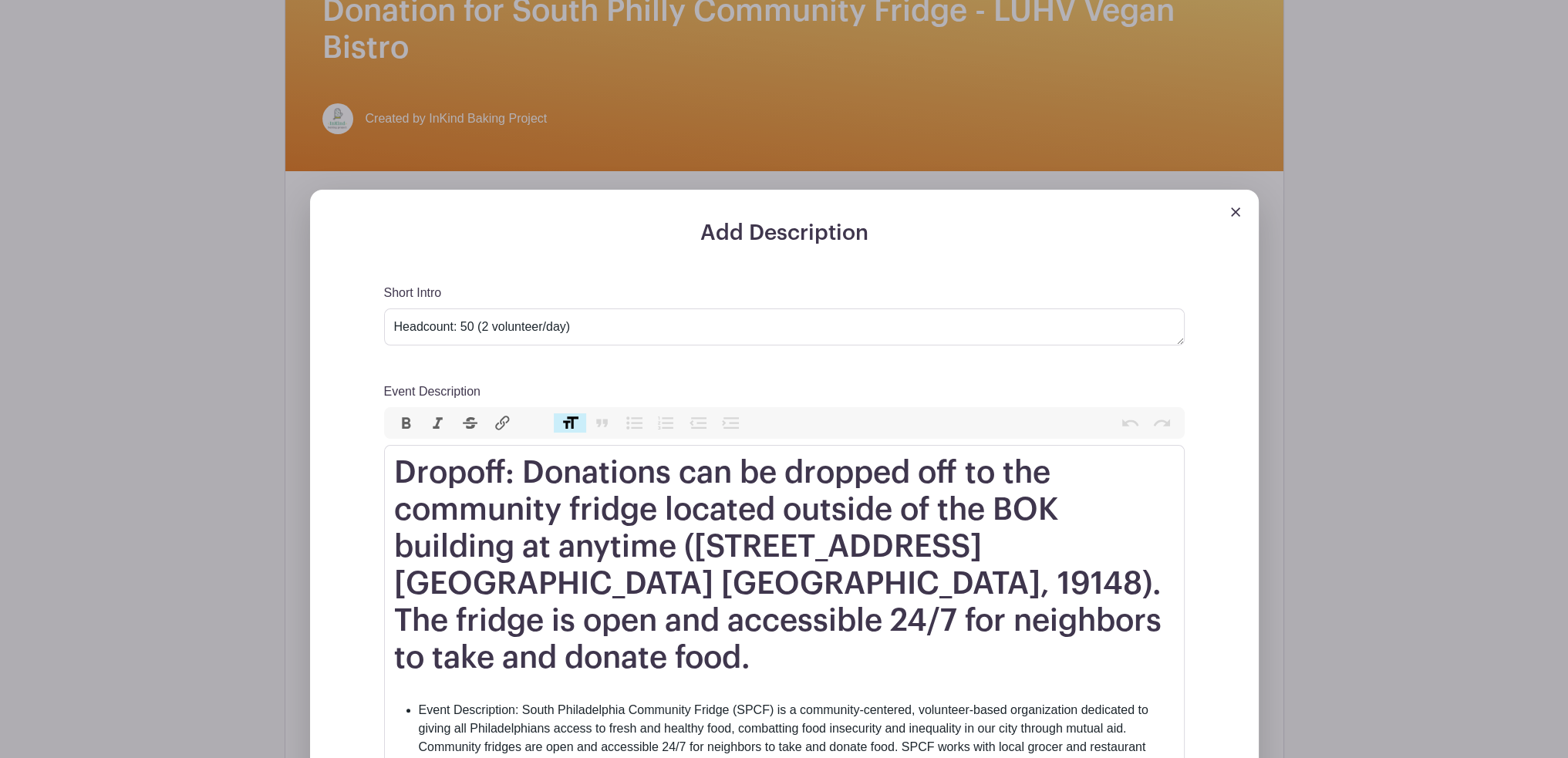
scroll to position [463, 0]
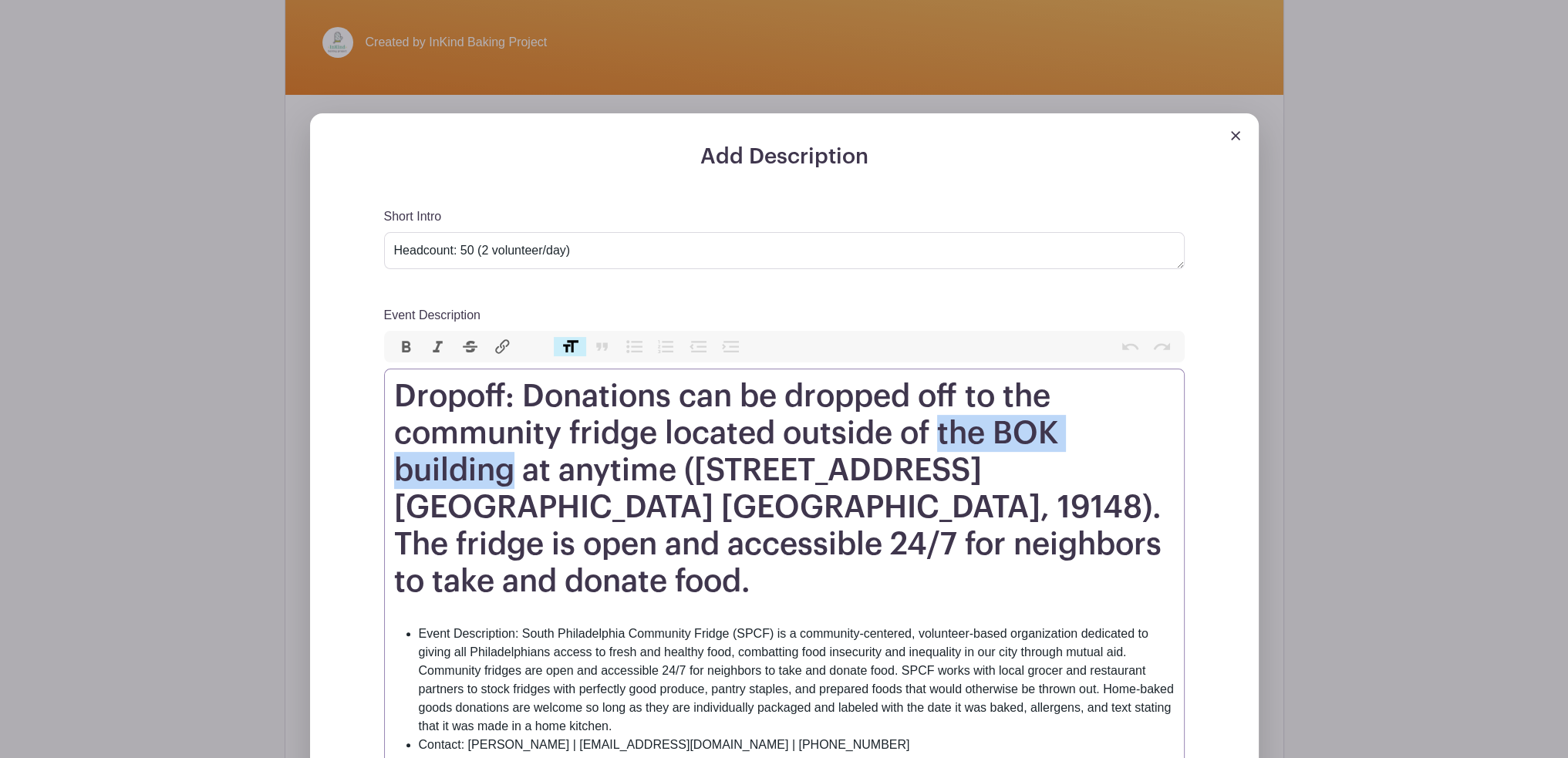
drag, startPoint x: 939, startPoint y: 434, endPoint x: 507, endPoint y: 474, distance: 433.8
click at [507, 474] on h1 "Dropoff: Donations can be dropped off to the community fridge located outside o…" at bounding box center [784, 489] width 780 height 222
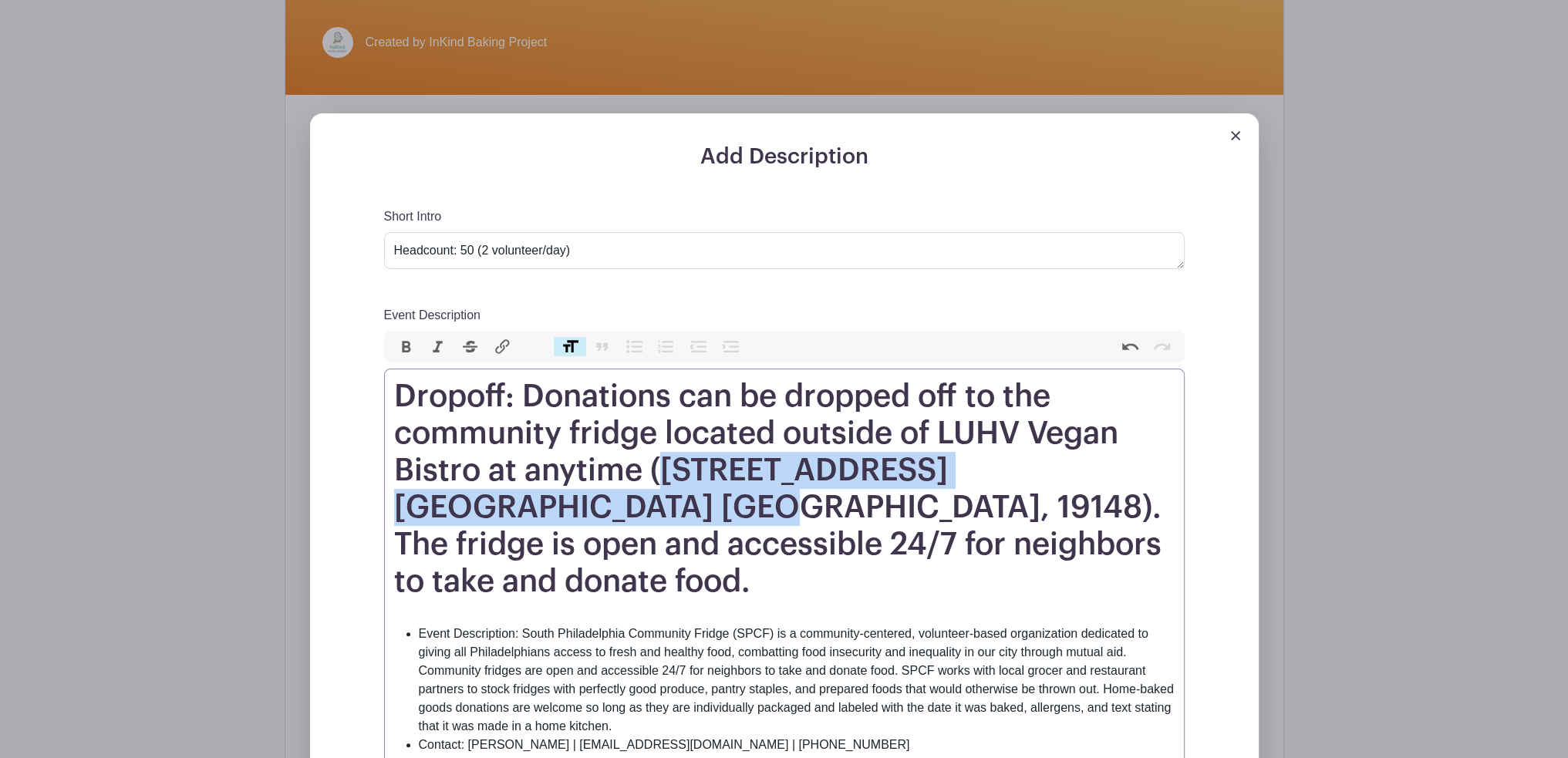
drag, startPoint x: 664, startPoint y: 464, endPoint x: 720, endPoint y: 505, distance: 69.4
click at [720, 505] on h1 "Dropoff: Donations can be dropped off to the community fridge located outside o…" at bounding box center [784, 489] width 780 height 222
paste trix-editor "<h1>Dropoff: Donations can be dropped off to the community fridge located outsi…"
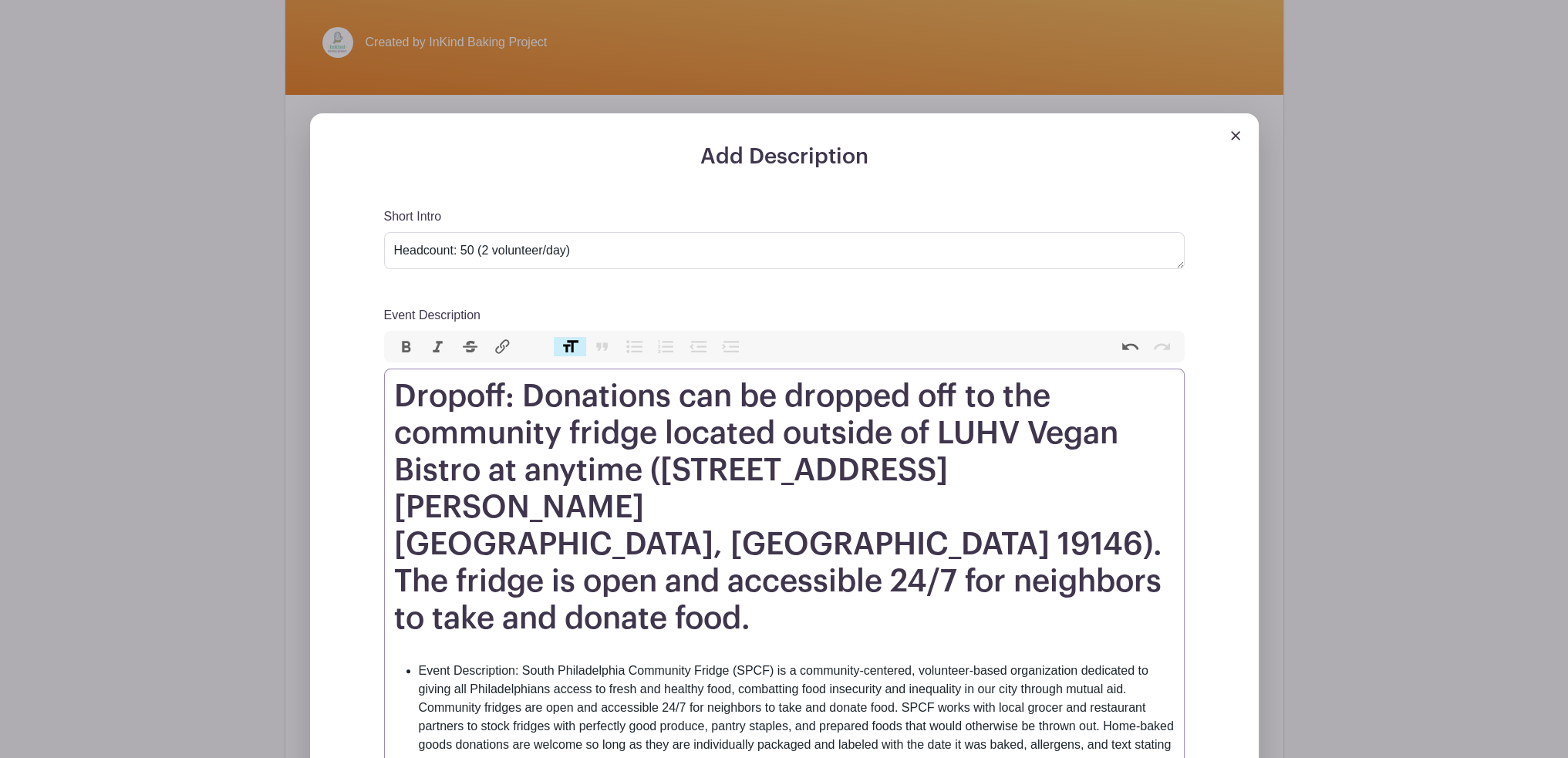
click at [944, 471] on h1 "Dropoff: Donations can be dropped off to the community fridge located outside o…" at bounding box center [784, 507] width 780 height 259
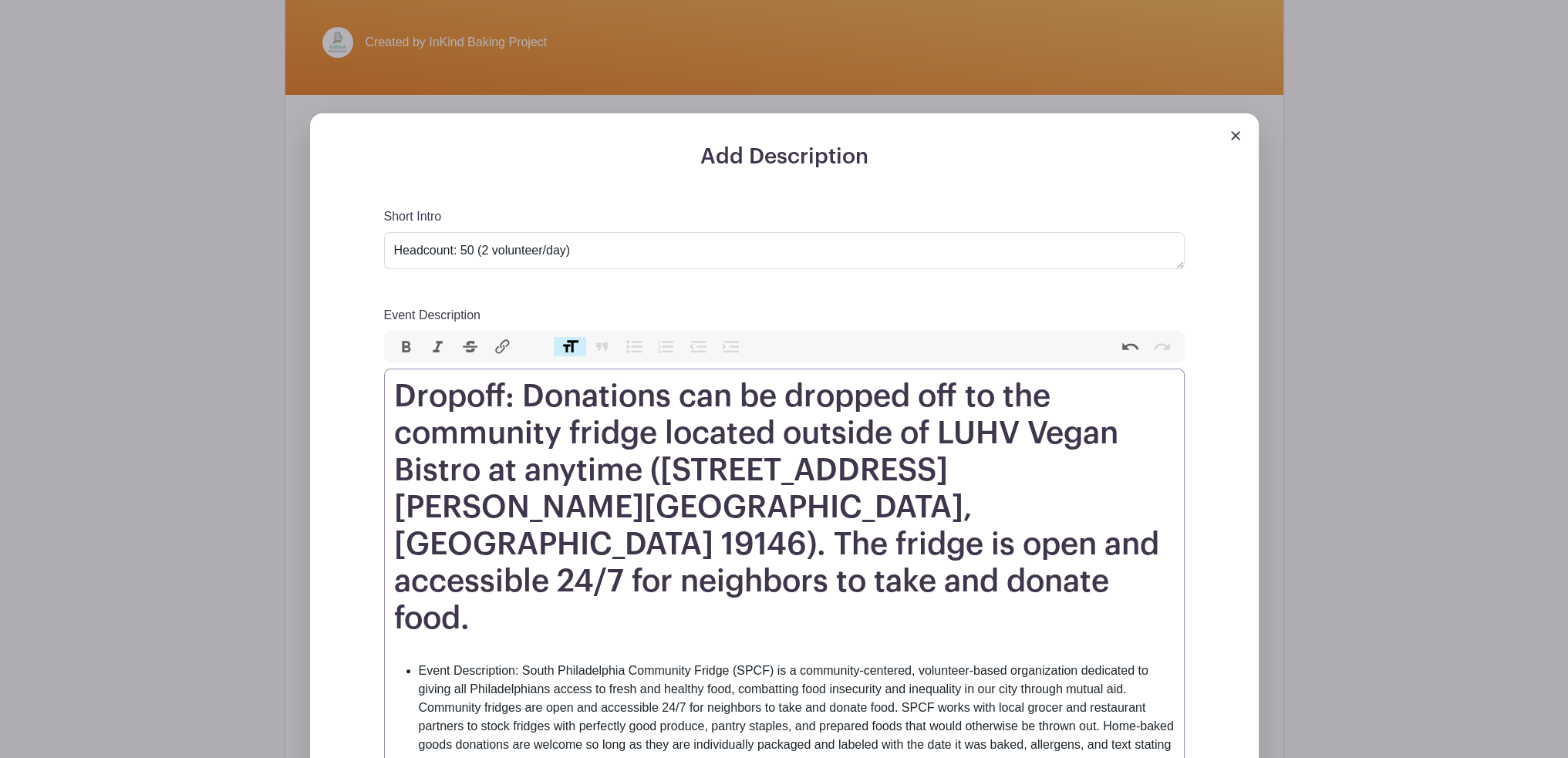
type trix-editor "<h1>Dropoff: Donations can be dropped off to the community fridge located outsi…"
click at [770, 475] on h1 "Dropoff: Donations can be dropped off to the community fridge located outside o…" at bounding box center [784, 507] width 780 height 259
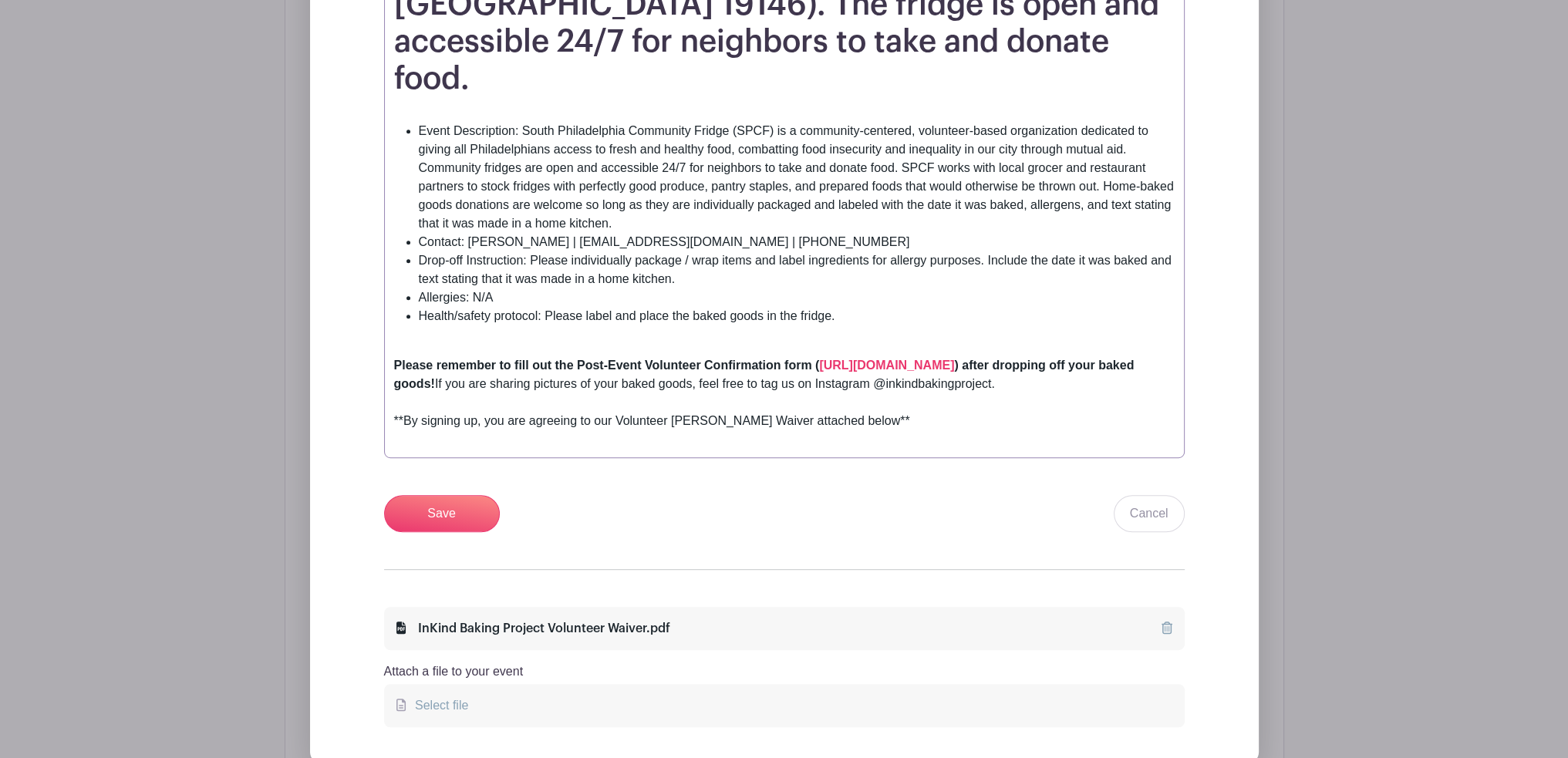
scroll to position [1079, 0]
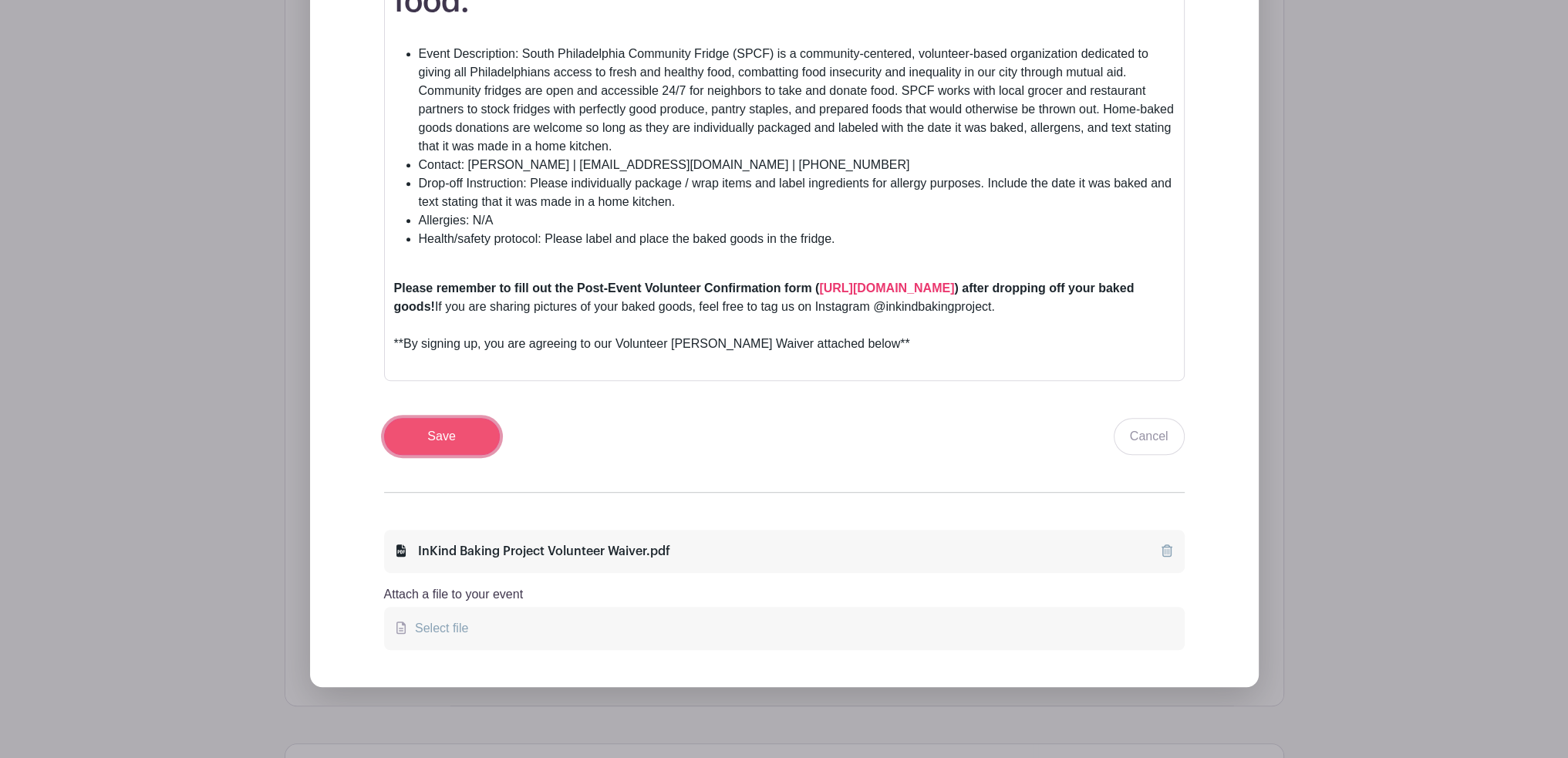
click at [473, 418] on input "Save" at bounding box center [442, 436] width 116 height 37
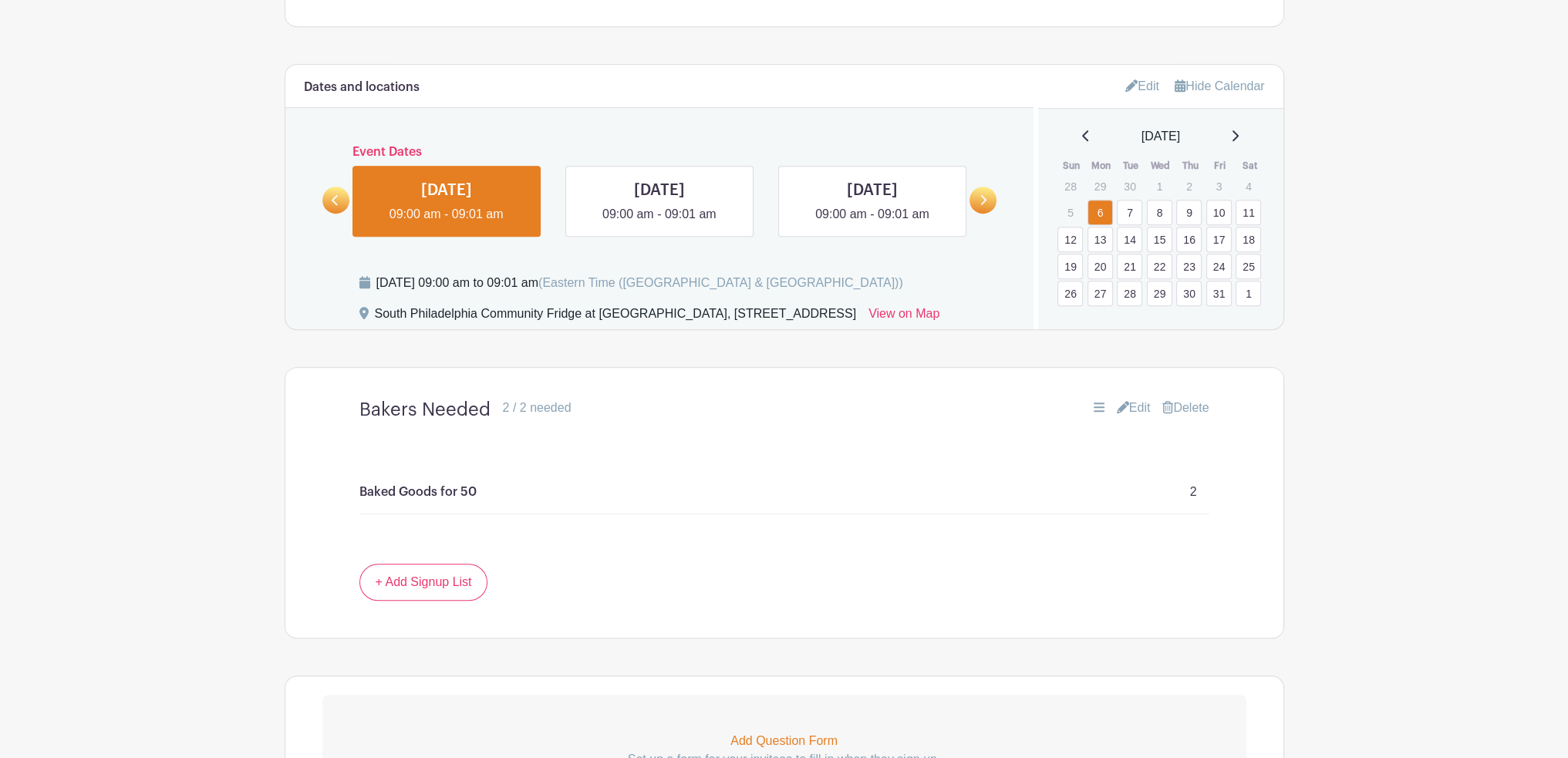
click at [1145, 81] on link "Edit" at bounding box center [1143, 85] width 34 height 25
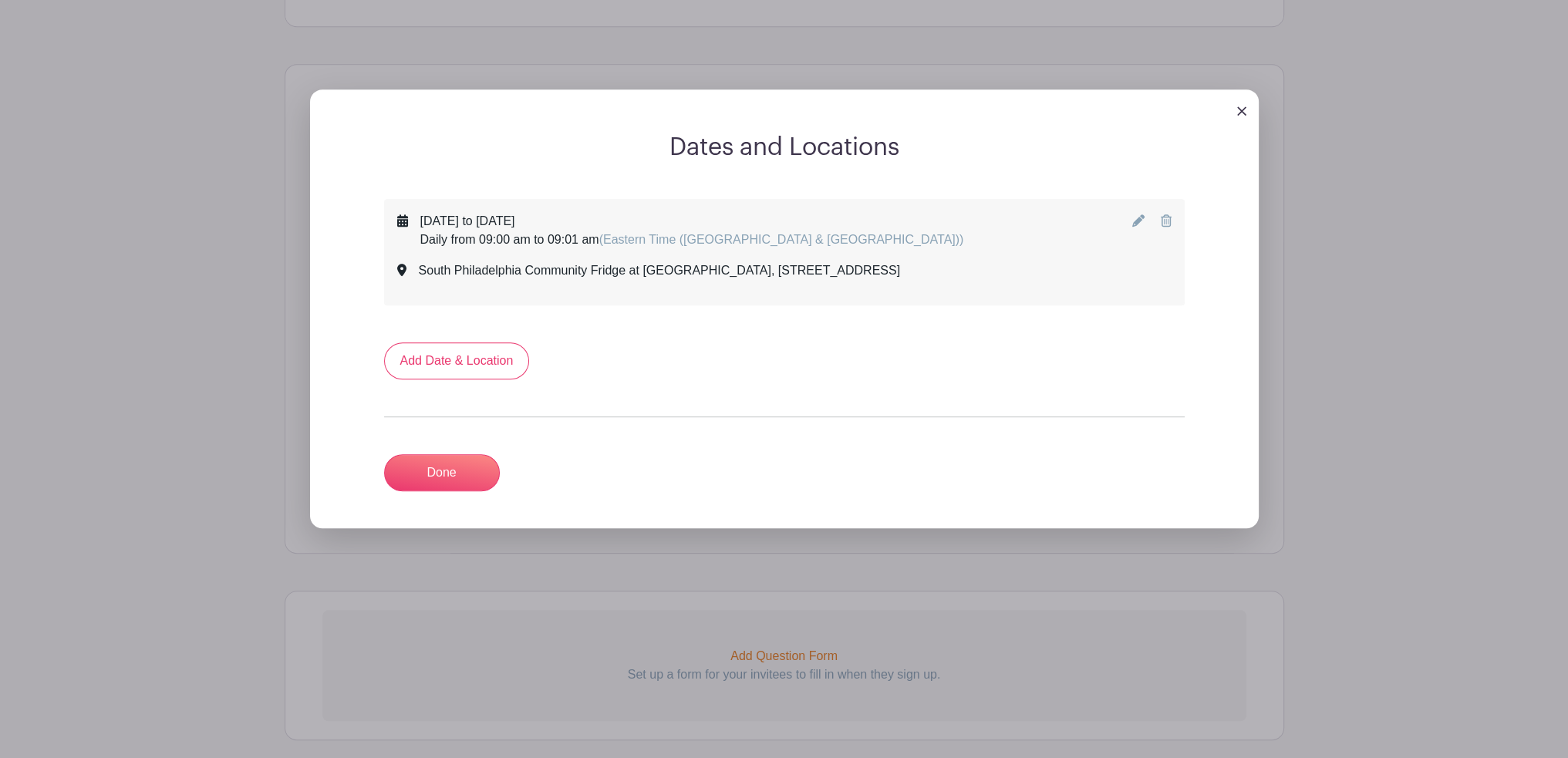
click at [1133, 221] on icon at bounding box center [1138, 220] width 12 height 12
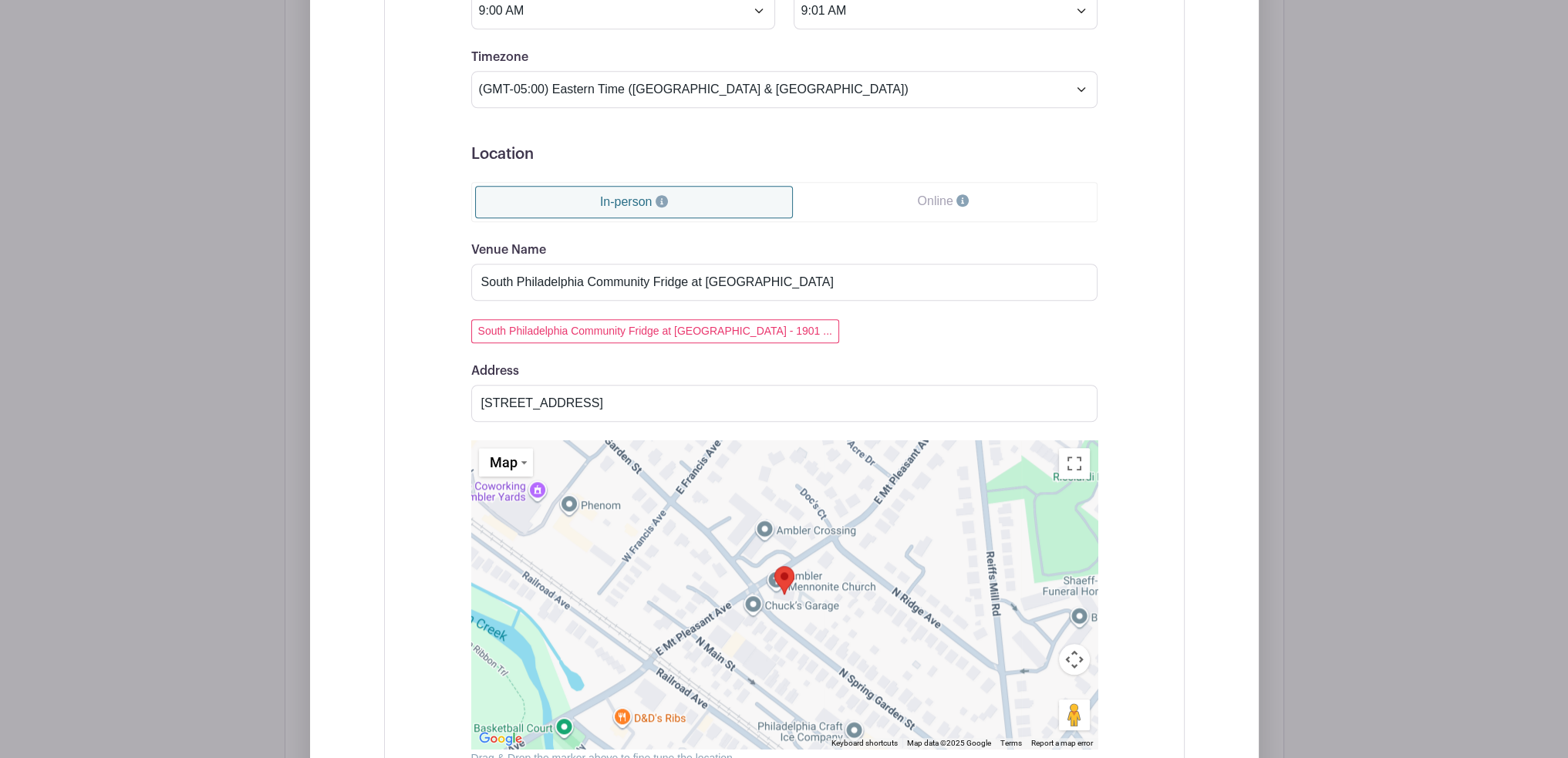
scroll to position [1742, 0]
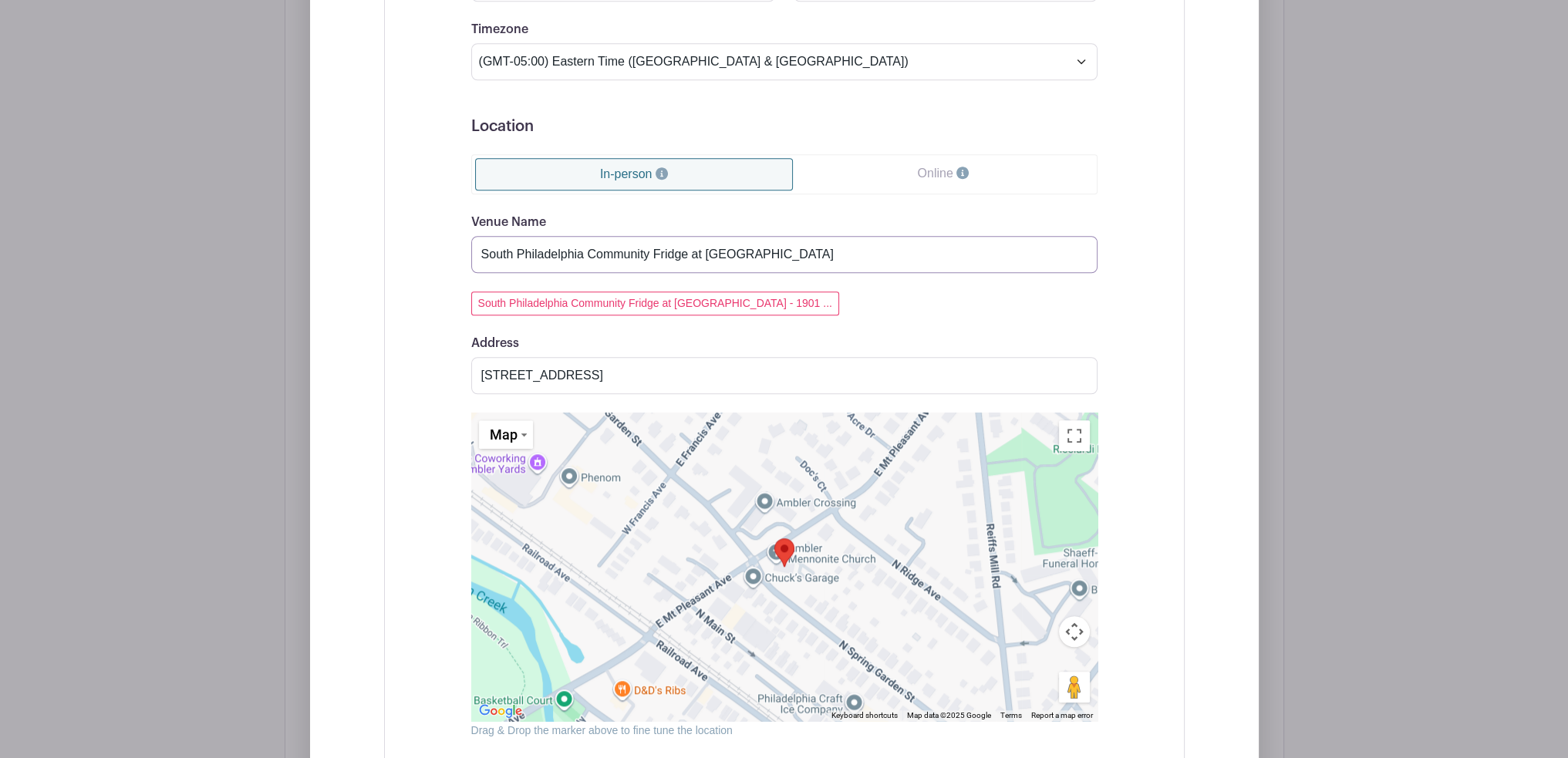
drag, startPoint x: 704, startPoint y: 255, endPoint x: 876, endPoint y: 247, distance: 172.2
click at [876, 247] on input "South Philadelphia Community Fridge at [GEOGRAPHIC_DATA]" at bounding box center [784, 255] width 626 height 37
type input "South Philadelphia Community Fridge at LUHV Vegan Bistro"
drag, startPoint x: 737, startPoint y: 376, endPoint x: 436, endPoint y: 378, distance: 301.0
click at [436, 378] on div "Event Date Start Date [DATE] Repeats Does not repeat Daily Weekly Monthly on da…" at bounding box center [784, 271] width 701 height 1197
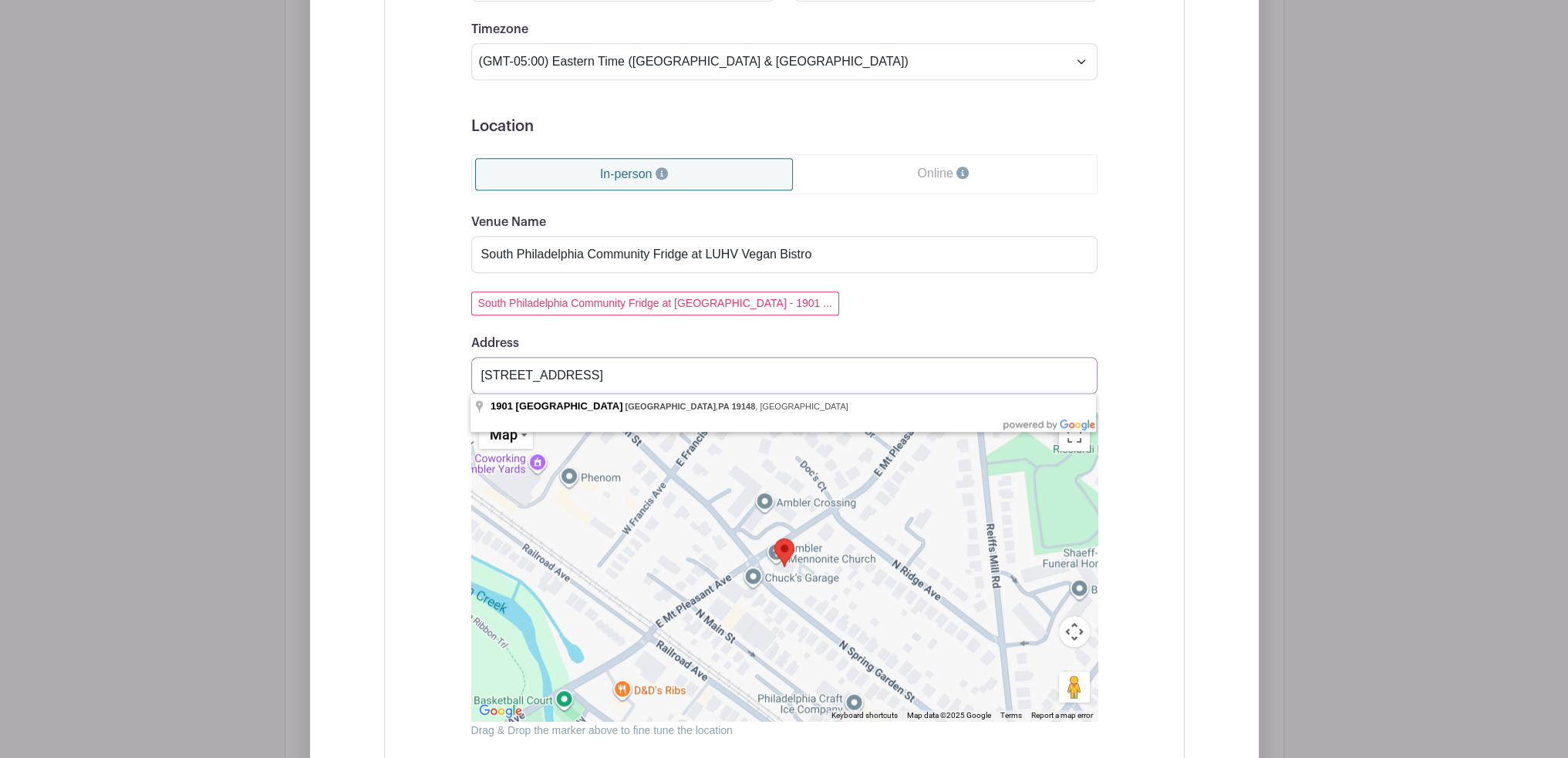
paste input "[STREET_ADDRESS][PERSON_NAME]"
type input "[STREET_ADDRESS][PERSON_NAME]"
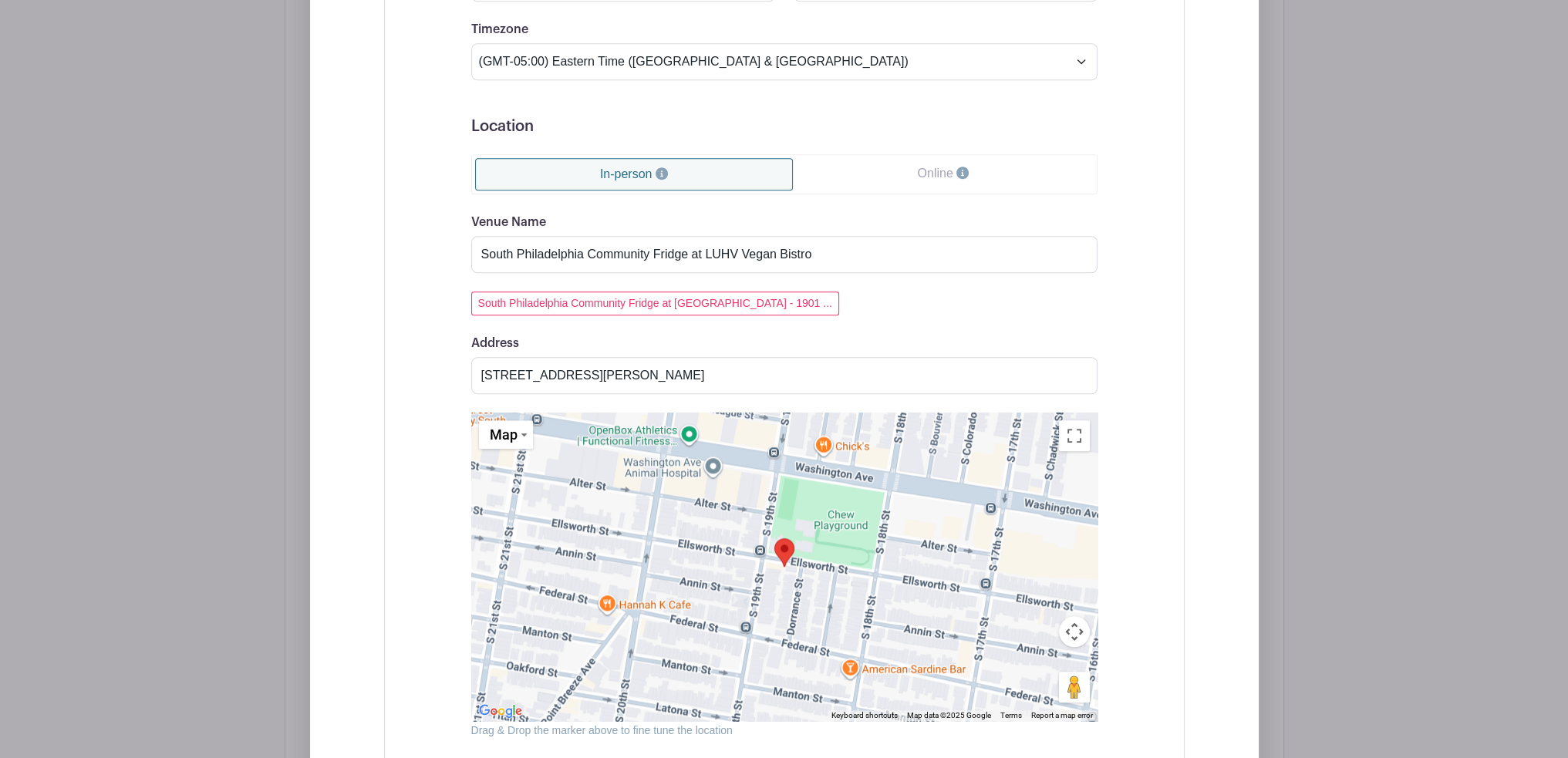
click at [441, 391] on div "Event Date Start Date [DATE] Repeats Does not repeat Daily Weekly Monthly on da…" at bounding box center [784, 271] width 701 height 1197
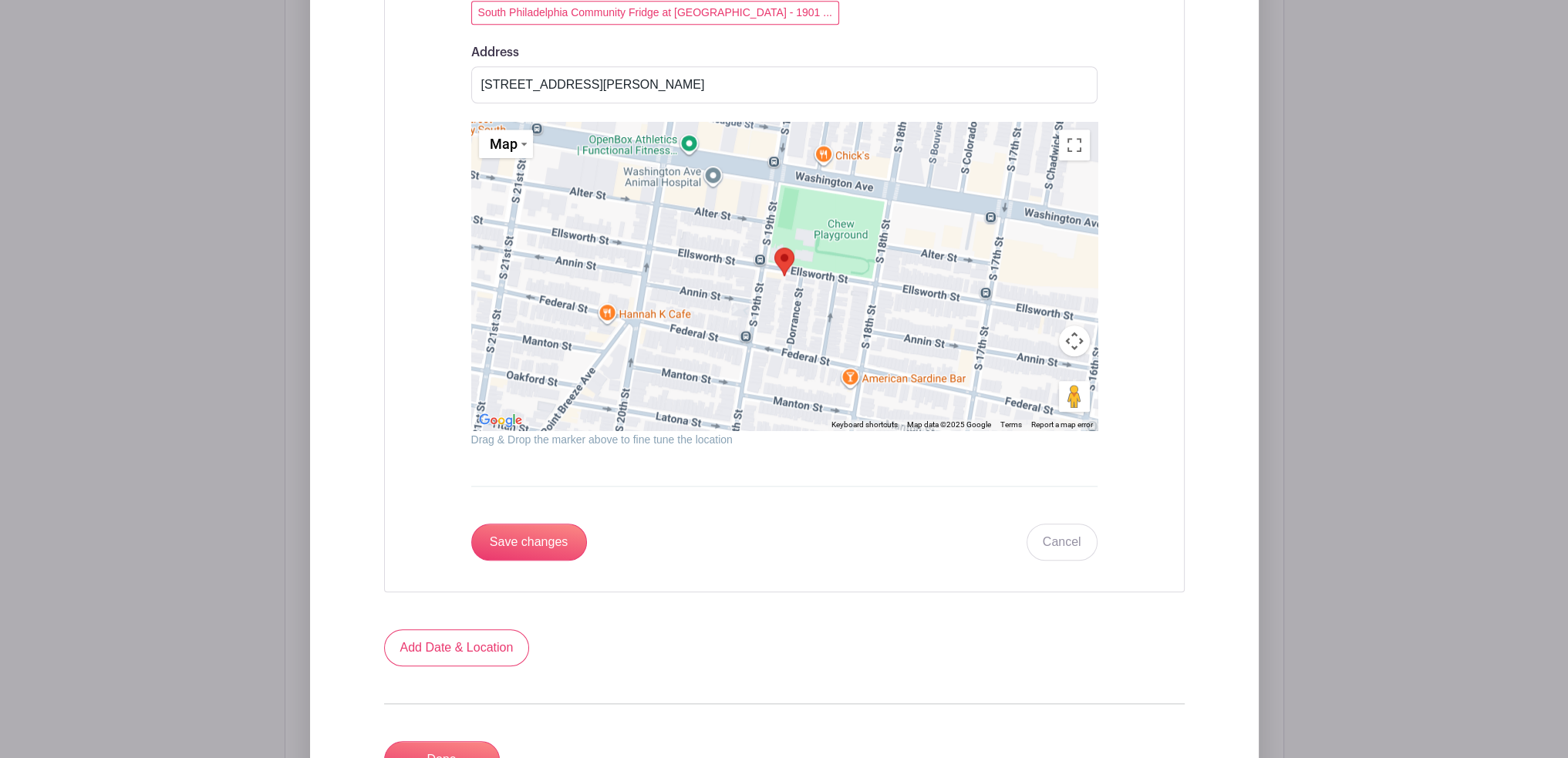
scroll to position [2051, 0]
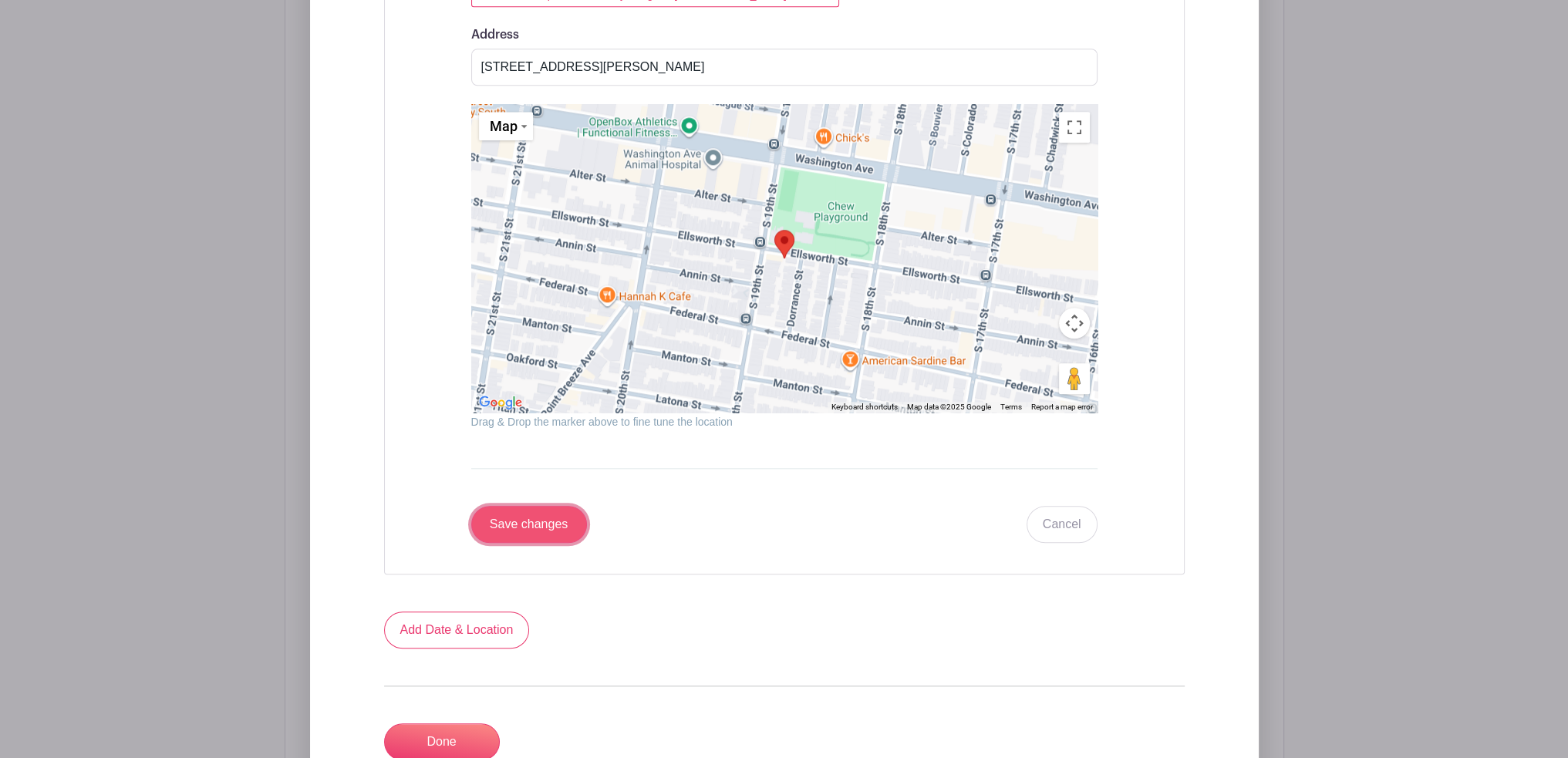
click at [522, 516] on input "Save changes" at bounding box center [529, 525] width 116 height 37
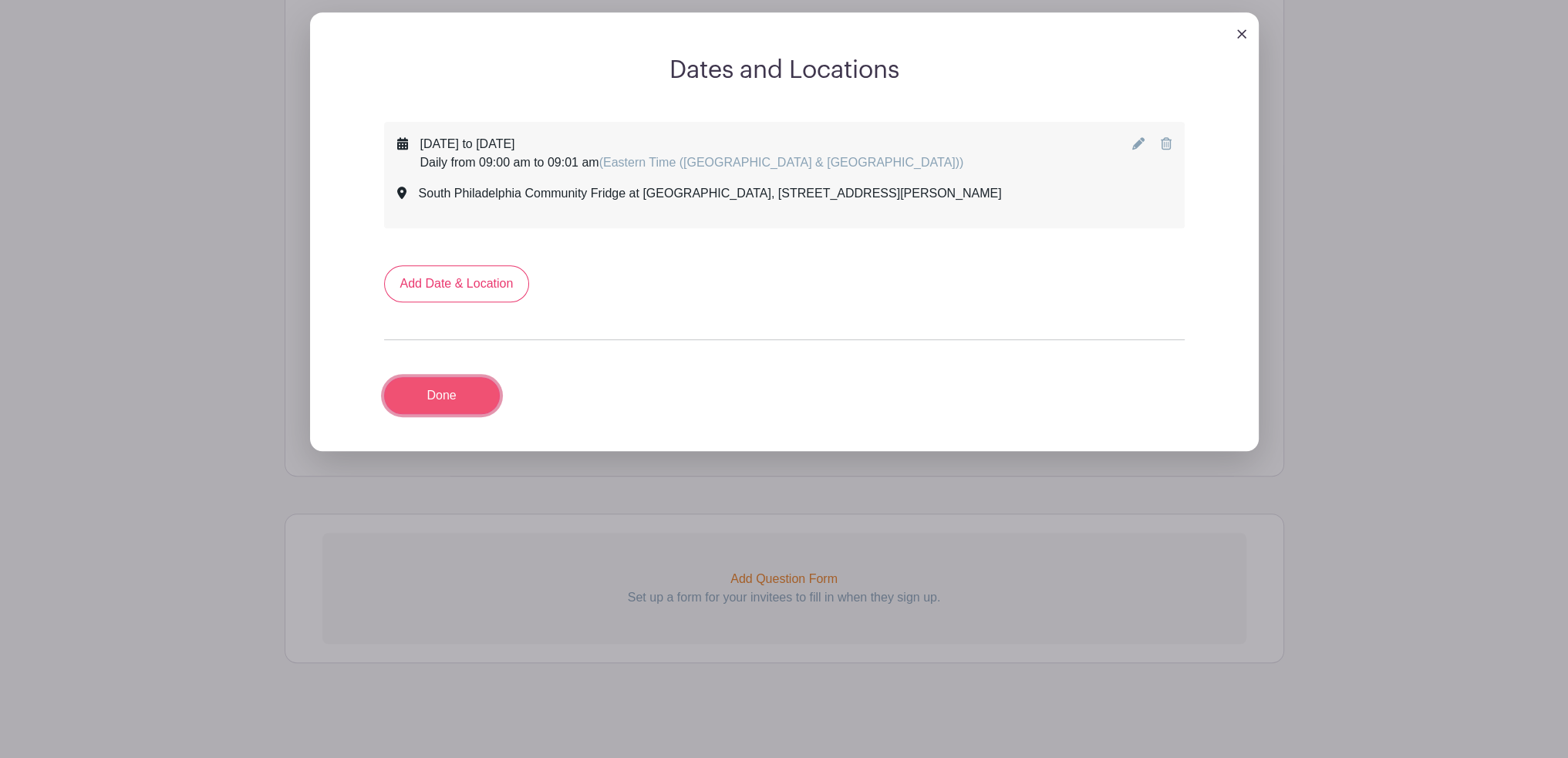
click at [449, 407] on link "Done" at bounding box center [442, 396] width 116 height 37
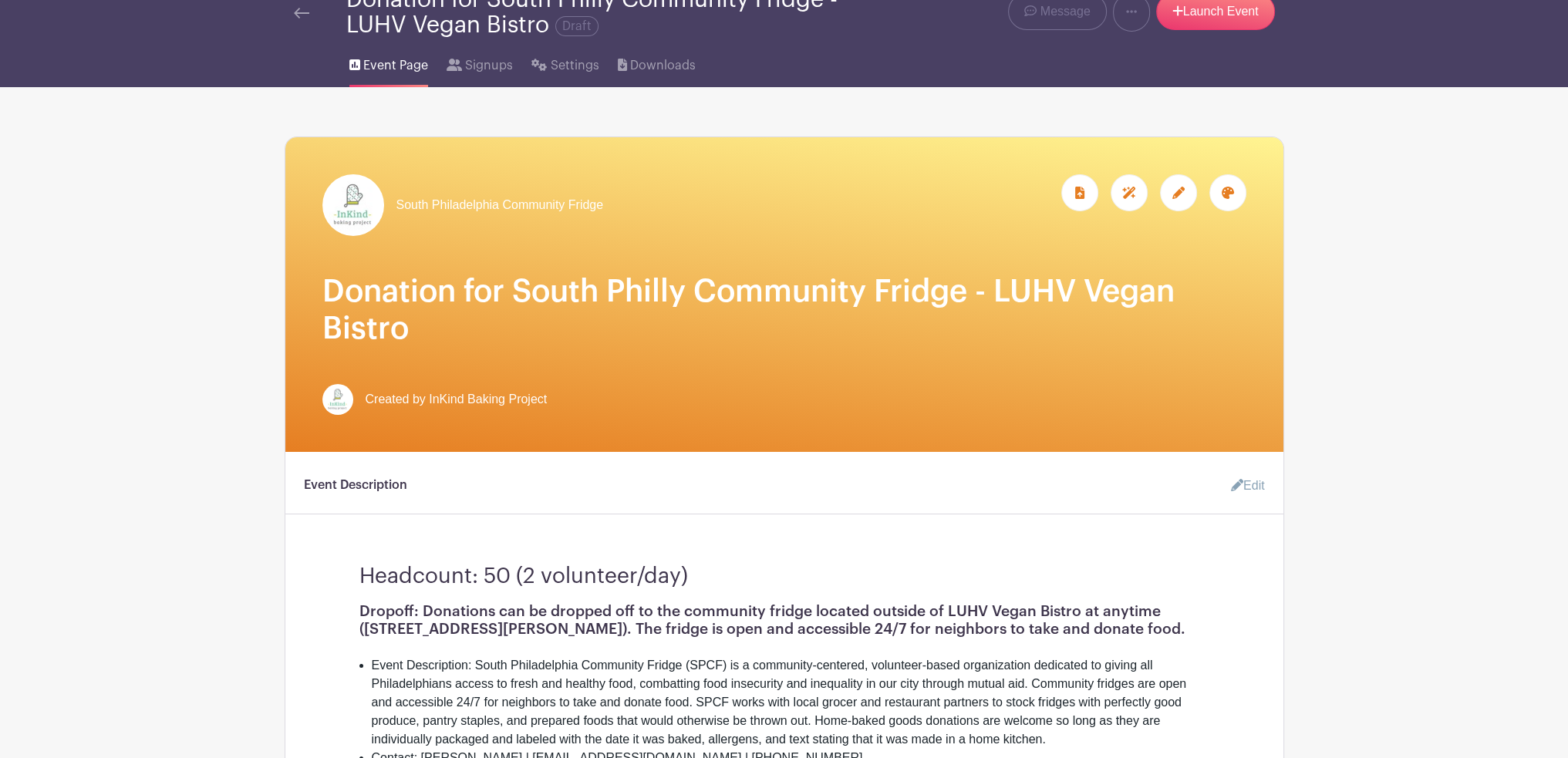
scroll to position [26, 0]
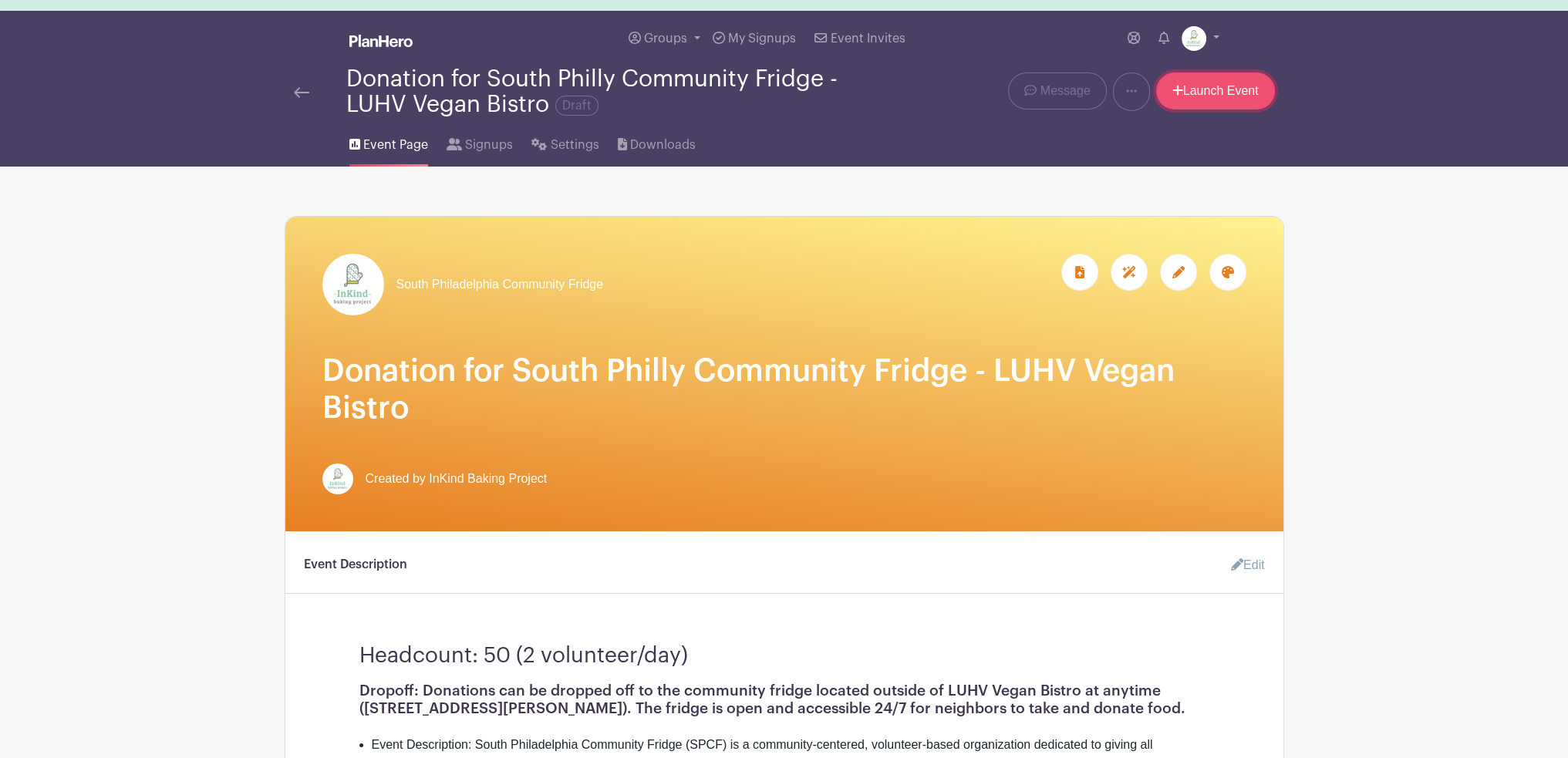
click at [1259, 86] on link "Launch Event" at bounding box center [1216, 91] width 118 height 37
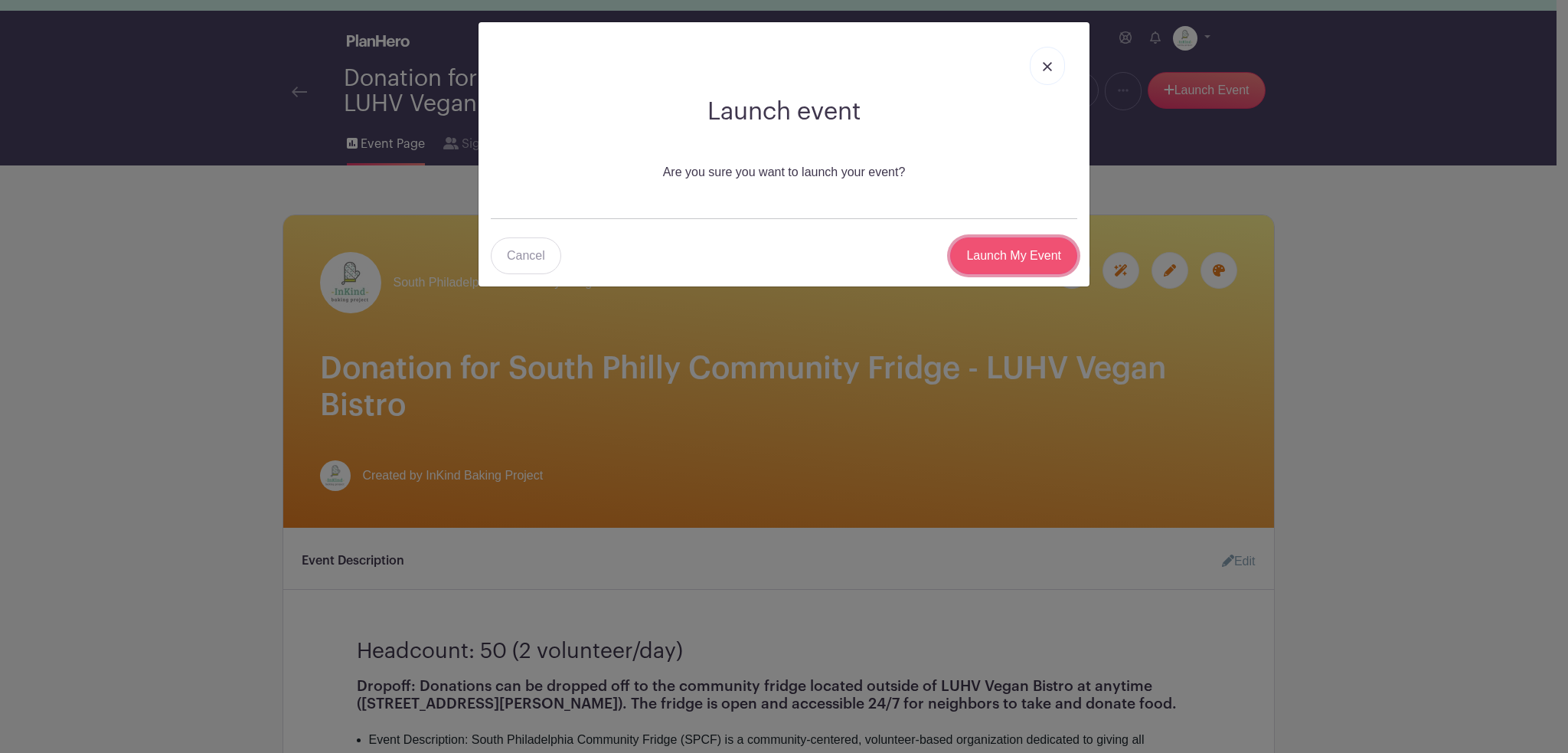
click at [1036, 250] on input "Launch My Event" at bounding box center [1013, 256] width 127 height 37
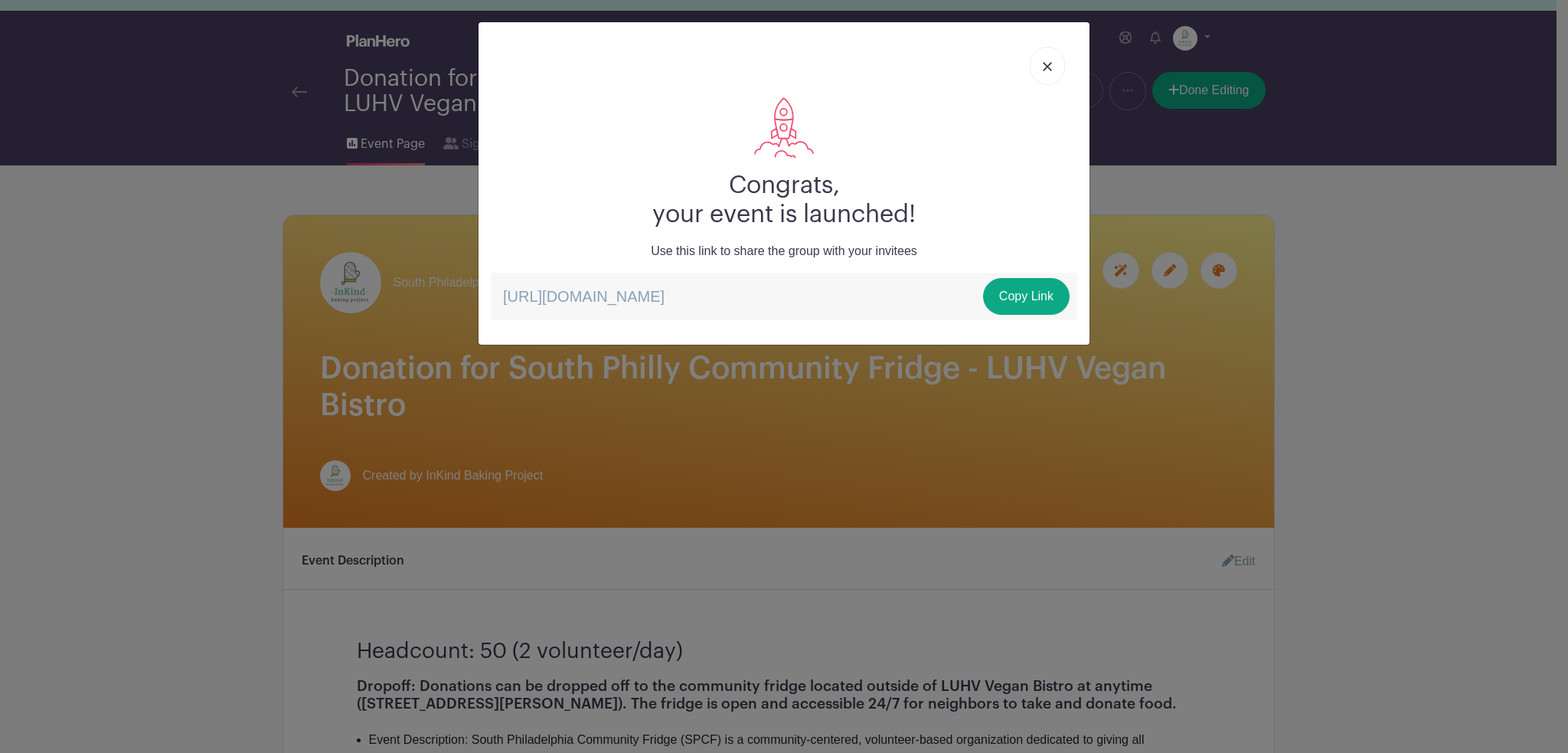
click at [1046, 64] on img at bounding box center [1046, 66] width 9 height 9
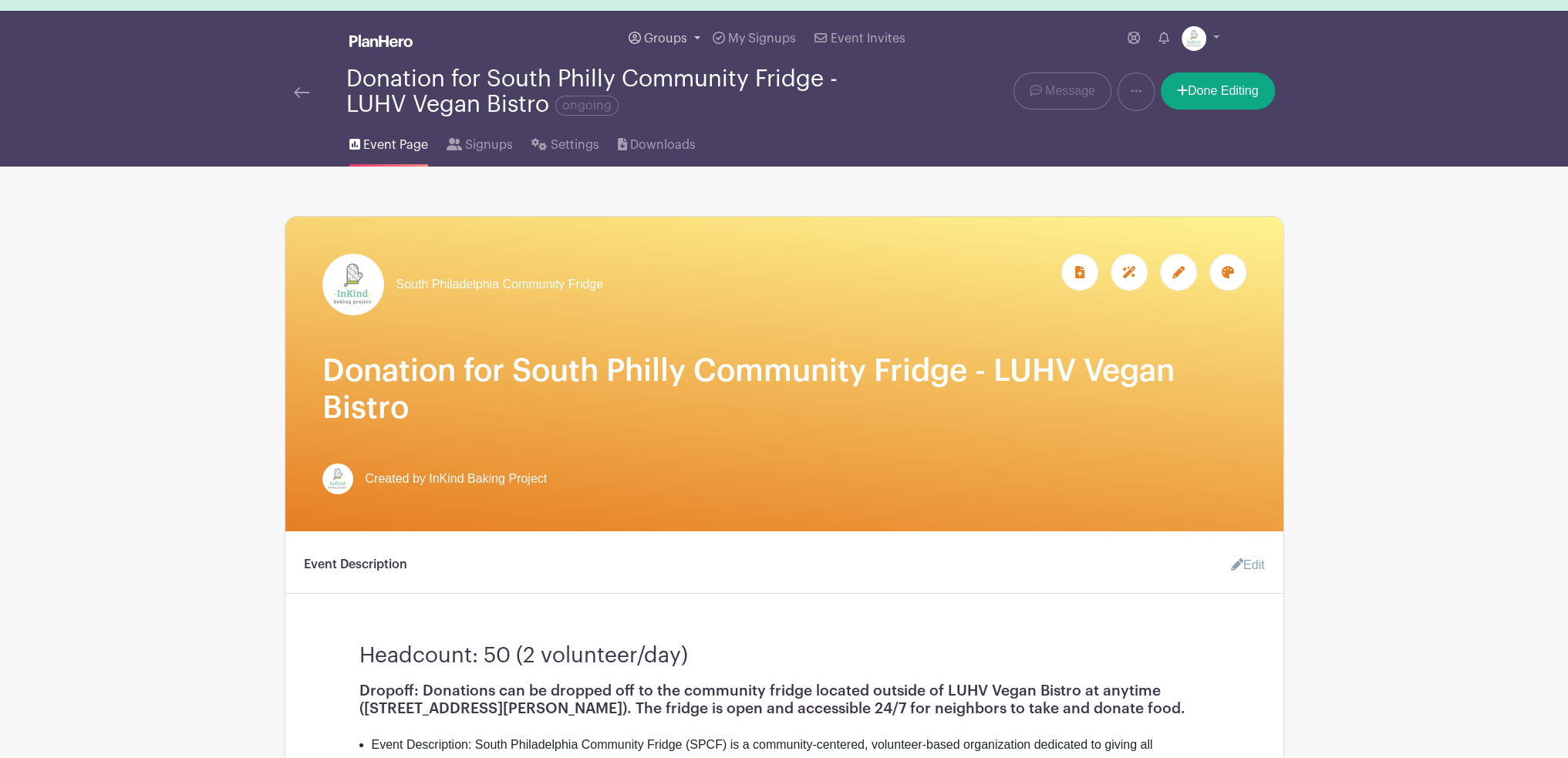
click at [679, 40] on span "Groups" at bounding box center [665, 38] width 43 height 12
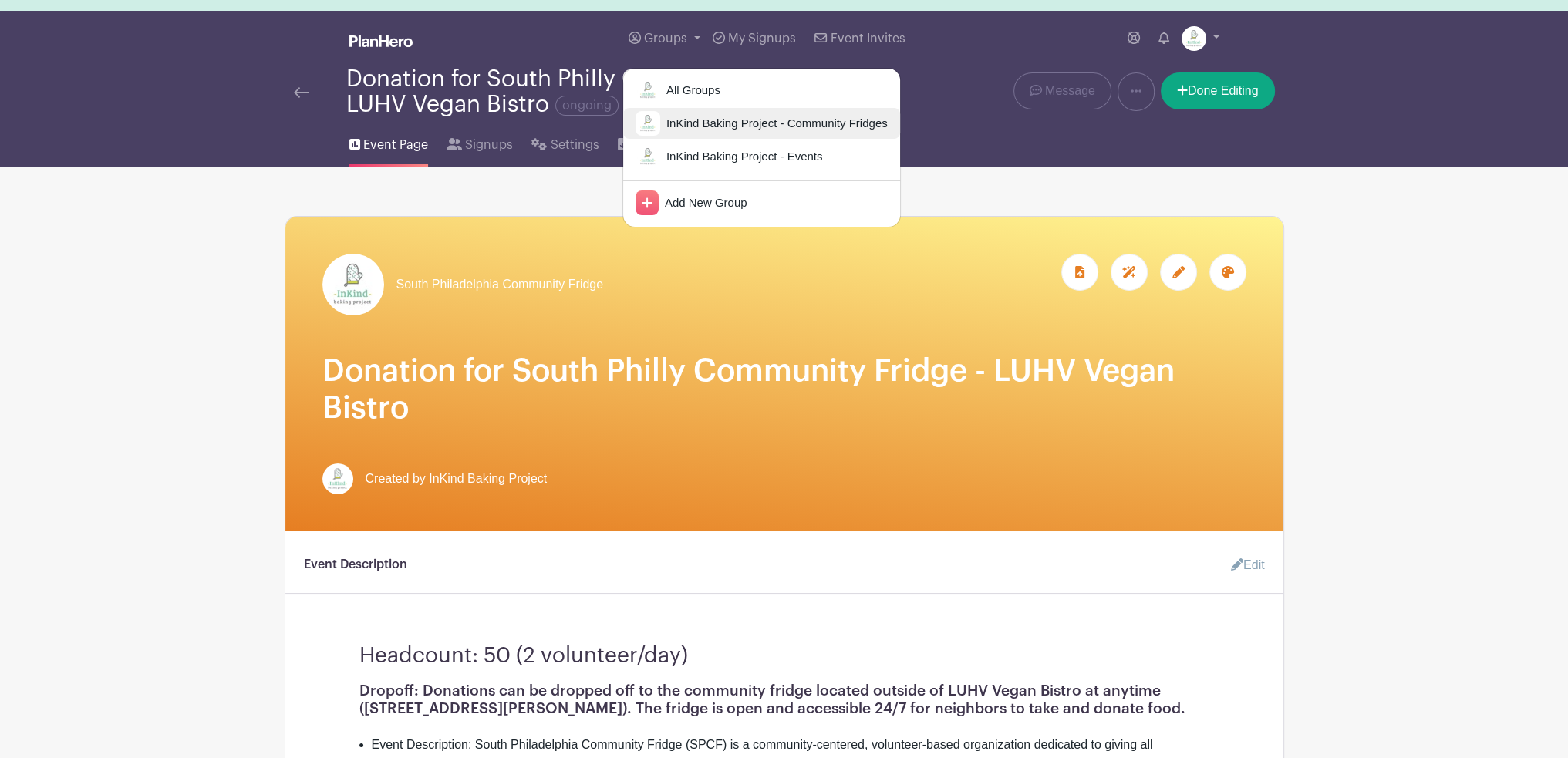
click at [714, 125] on span "InKind Baking Project - Community Fridges" at bounding box center [774, 124] width 228 height 18
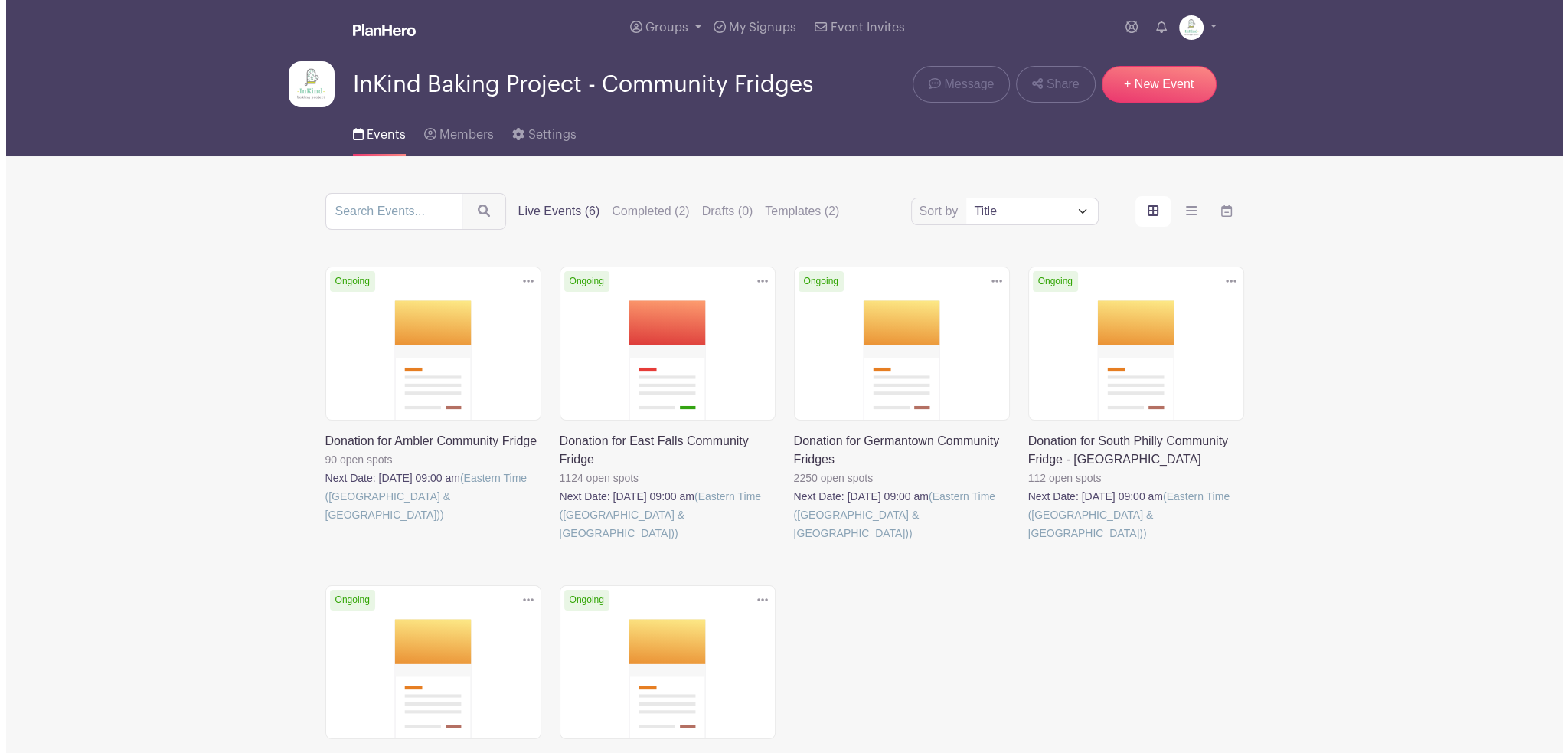
scroll to position [77, 0]
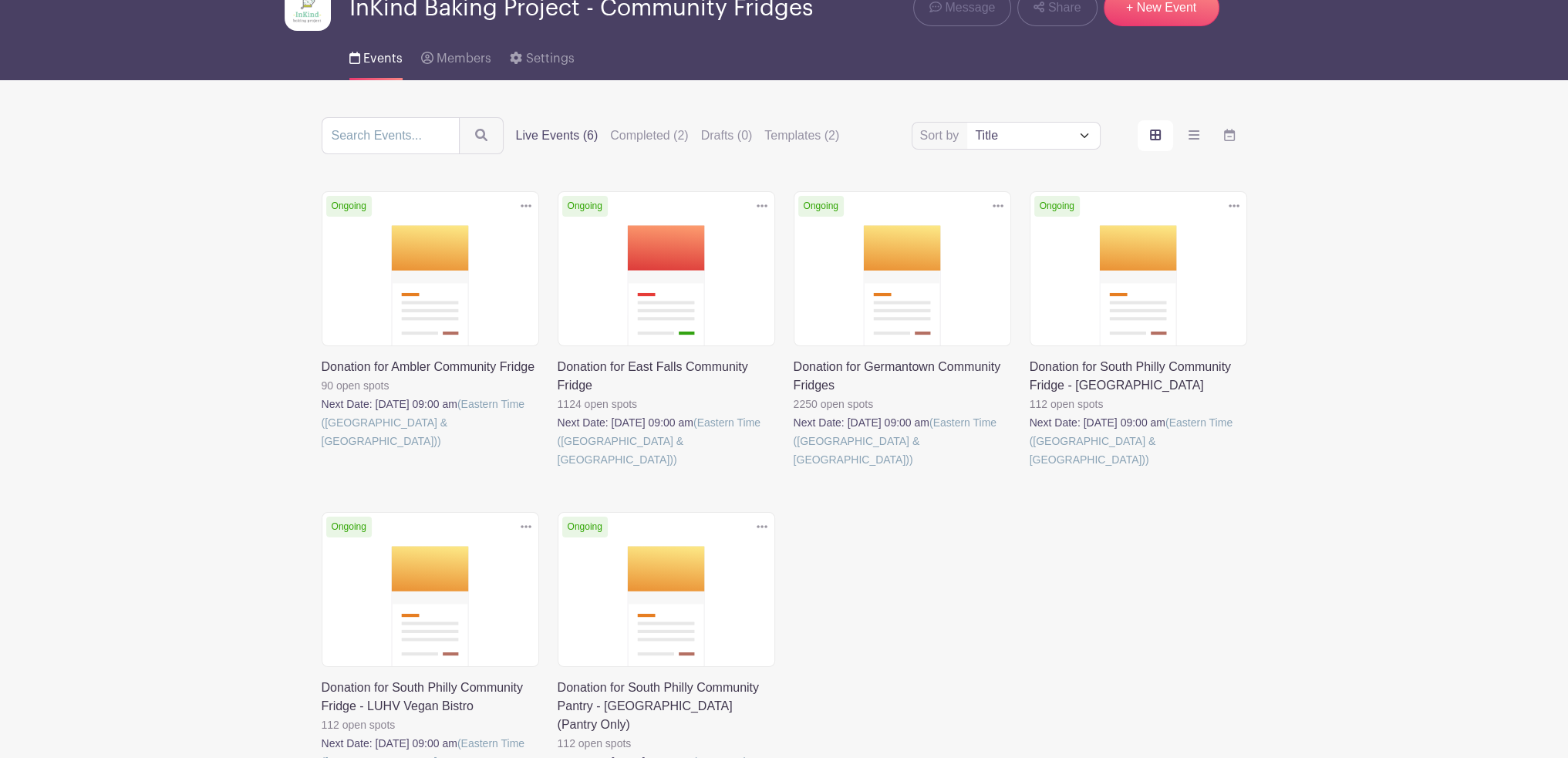
click at [1229, 200] on icon at bounding box center [1234, 205] width 11 height 12
click at [1182, 236] on link "Duplicate" at bounding box center [1184, 240] width 122 height 24
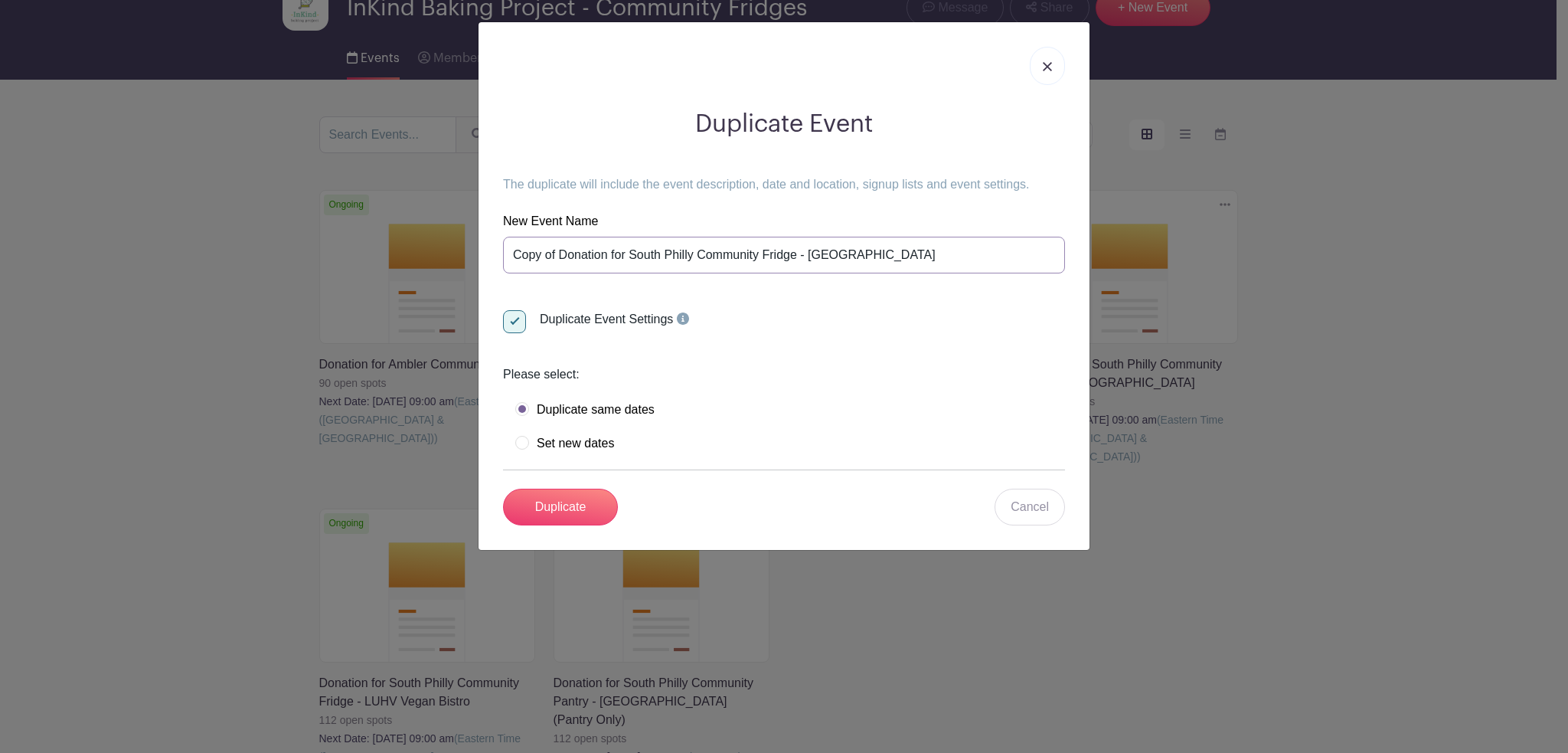
drag, startPoint x: 557, startPoint y: 259, endPoint x: 458, endPoint y: 230, distance: 103.2
click at [464, 245] on div "Duplicate Event The duplicate will include the event description, date and loca…" at bounding box center [784, 376] width 1568 height 753
drag, startPoint x: 765, startPoint y: 252, endPoint x: 856, endPoint y: 256, distance: 91.1
click at [856, 256] on input "Donation for South Philly Community Fridge - [GEOGRAPHIC_DATA]" at bounding box center [784, 255] width 562 height 37
type input "Donation for South Philly Community Fridge - Good [PERSON_NAME] Partners"
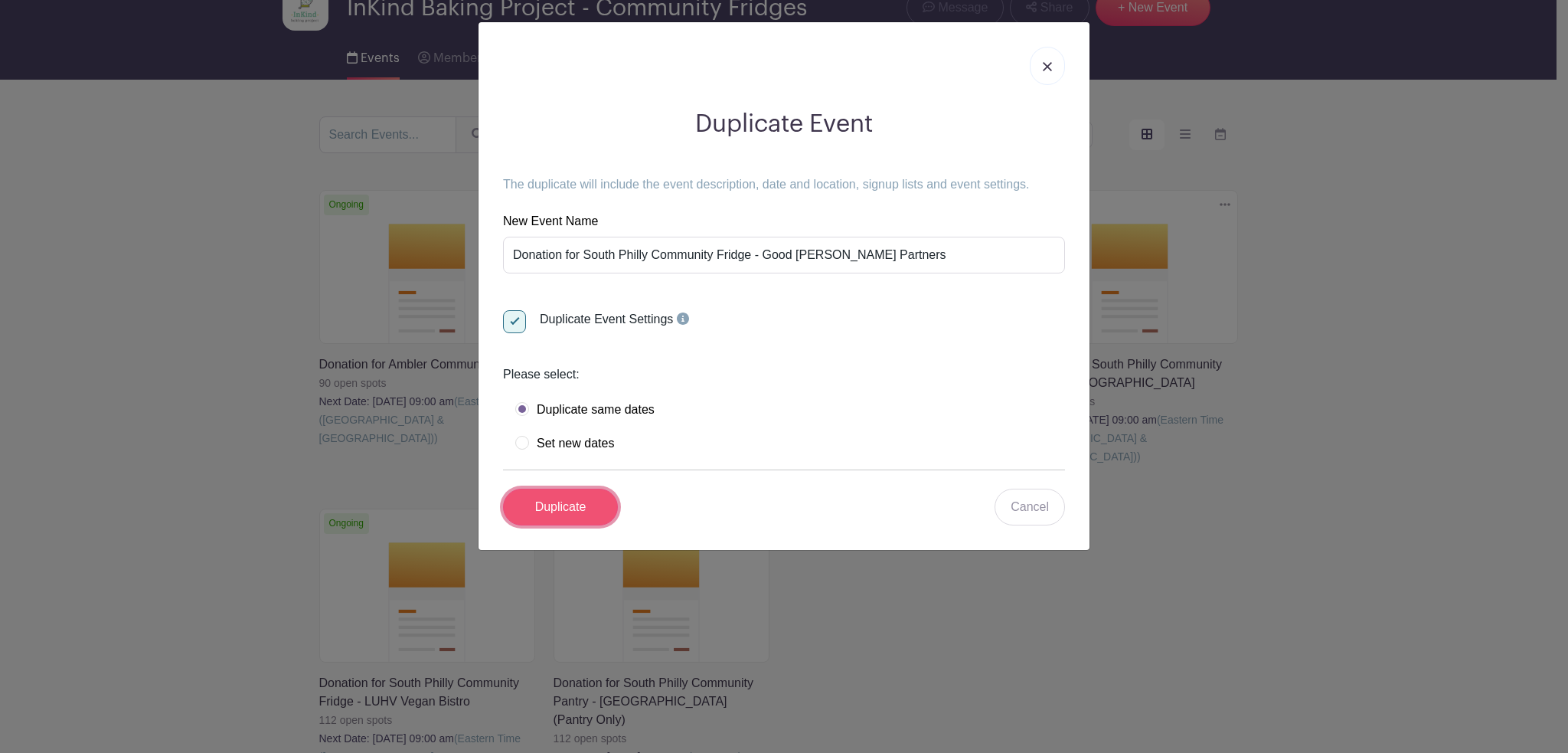
click at [588, 501] on input "Duplicate" at bounding box center [560, 507] width 115 height 37
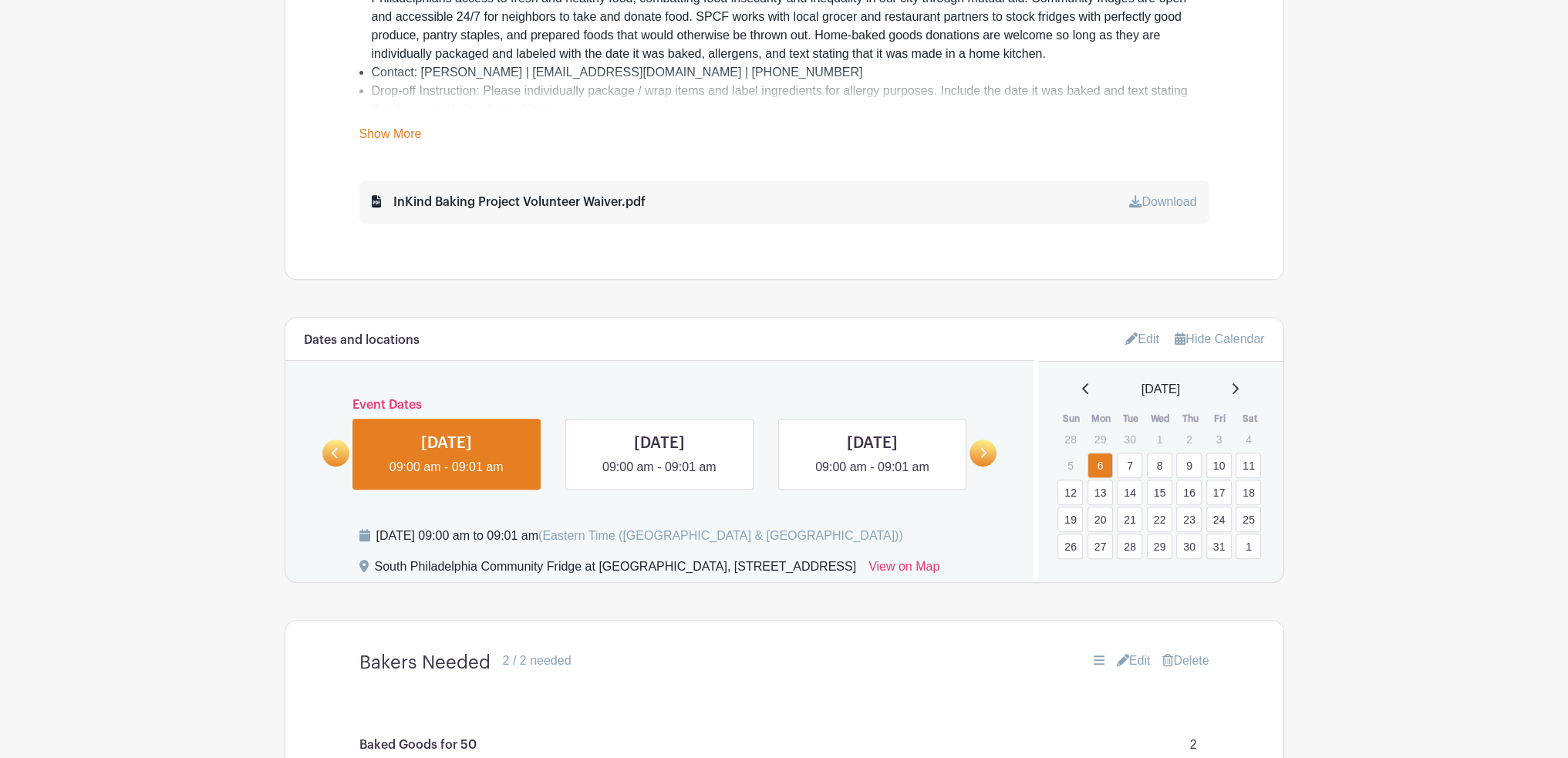
scroll to position [894, 0]
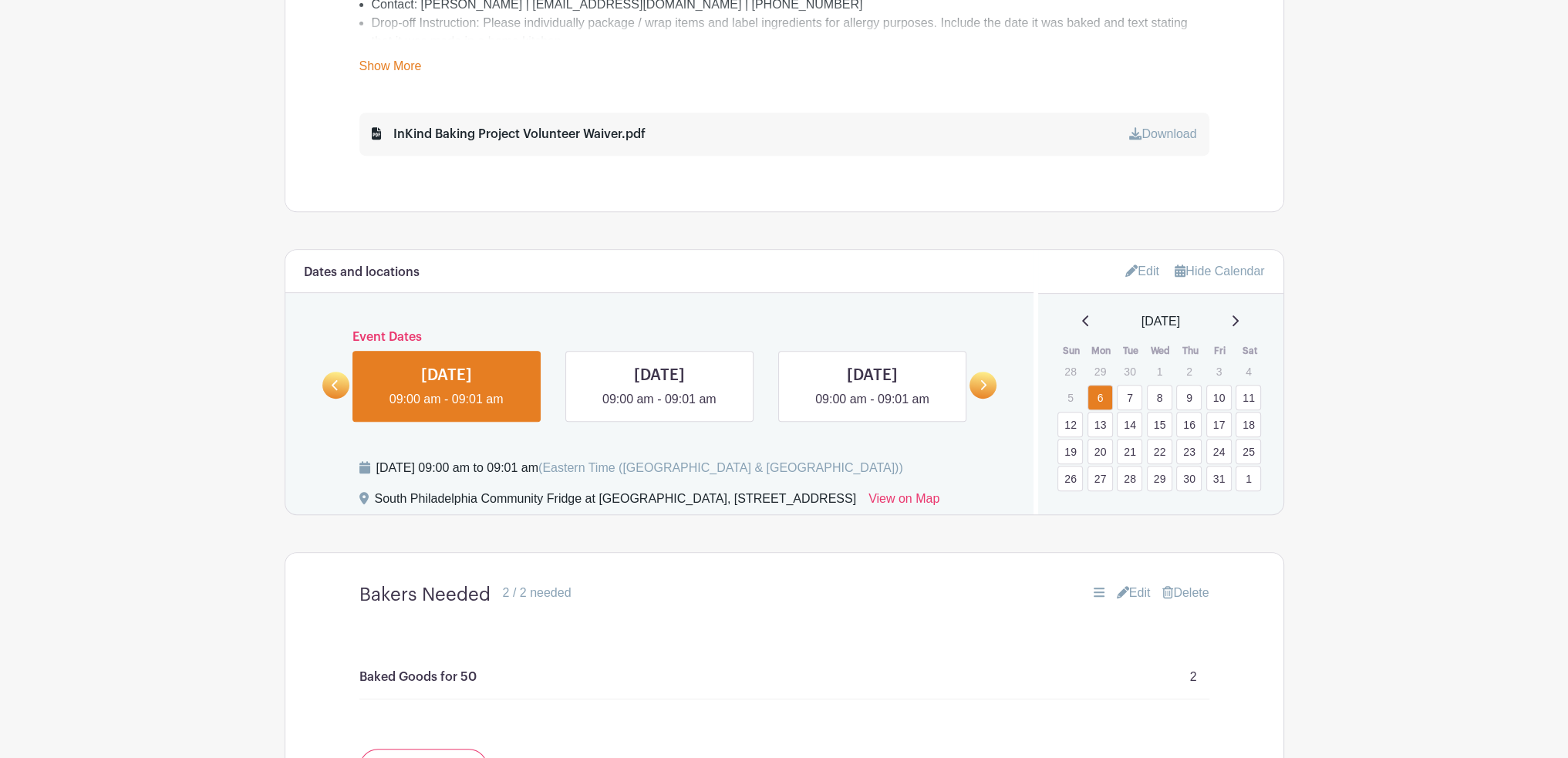
drag, startPoint x: 1080, startPoint y: 84, endPoint x: 1295, endPoint y: 197, distance: 242.9
click at [1295, 197] on main "Groups All Groups InKind Baking Project - Community Fridges InKind Baking Proje…" at bounding box center [784, 124] width 1568 height 1964
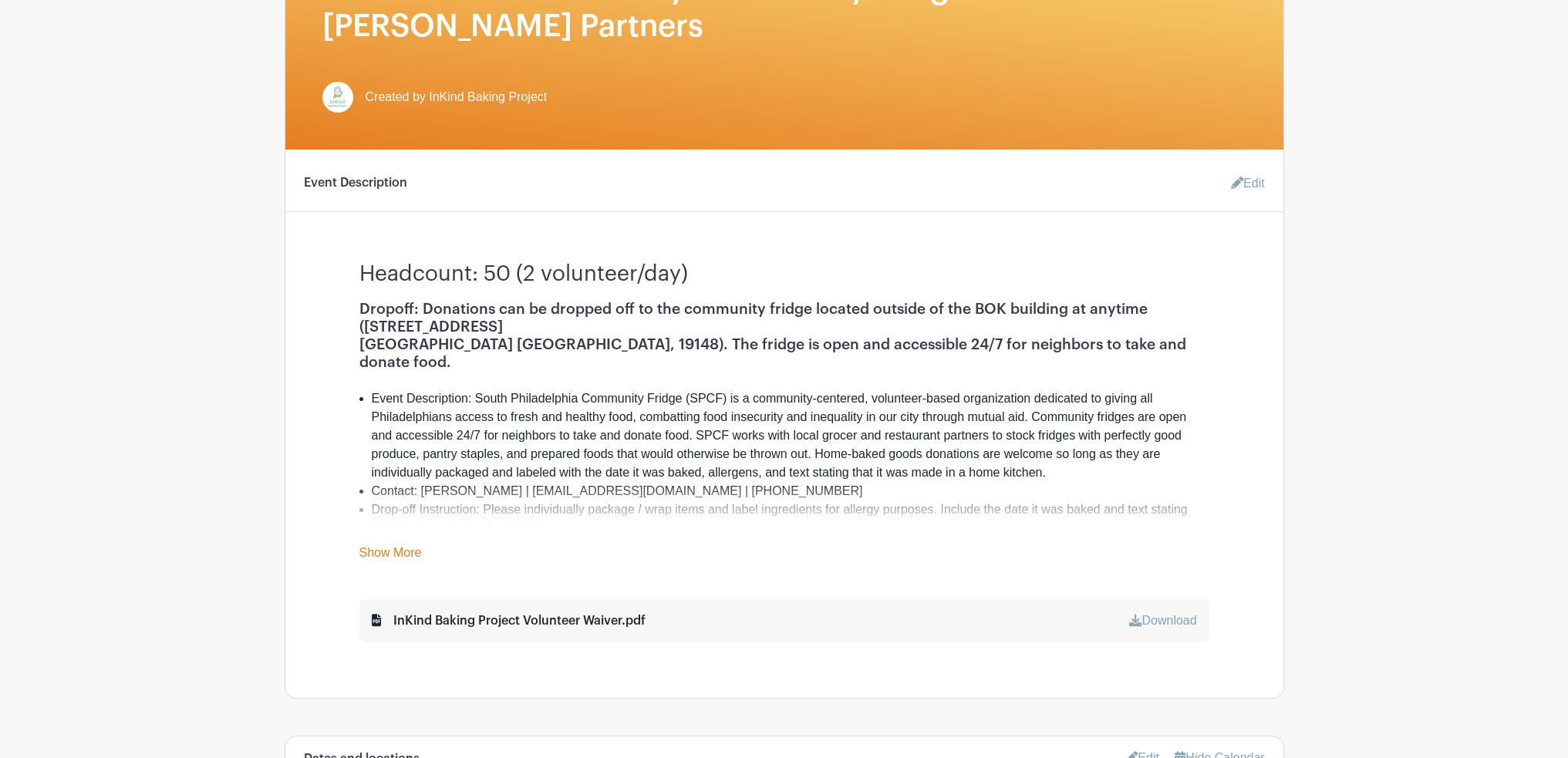
scroll to position [432, 0]
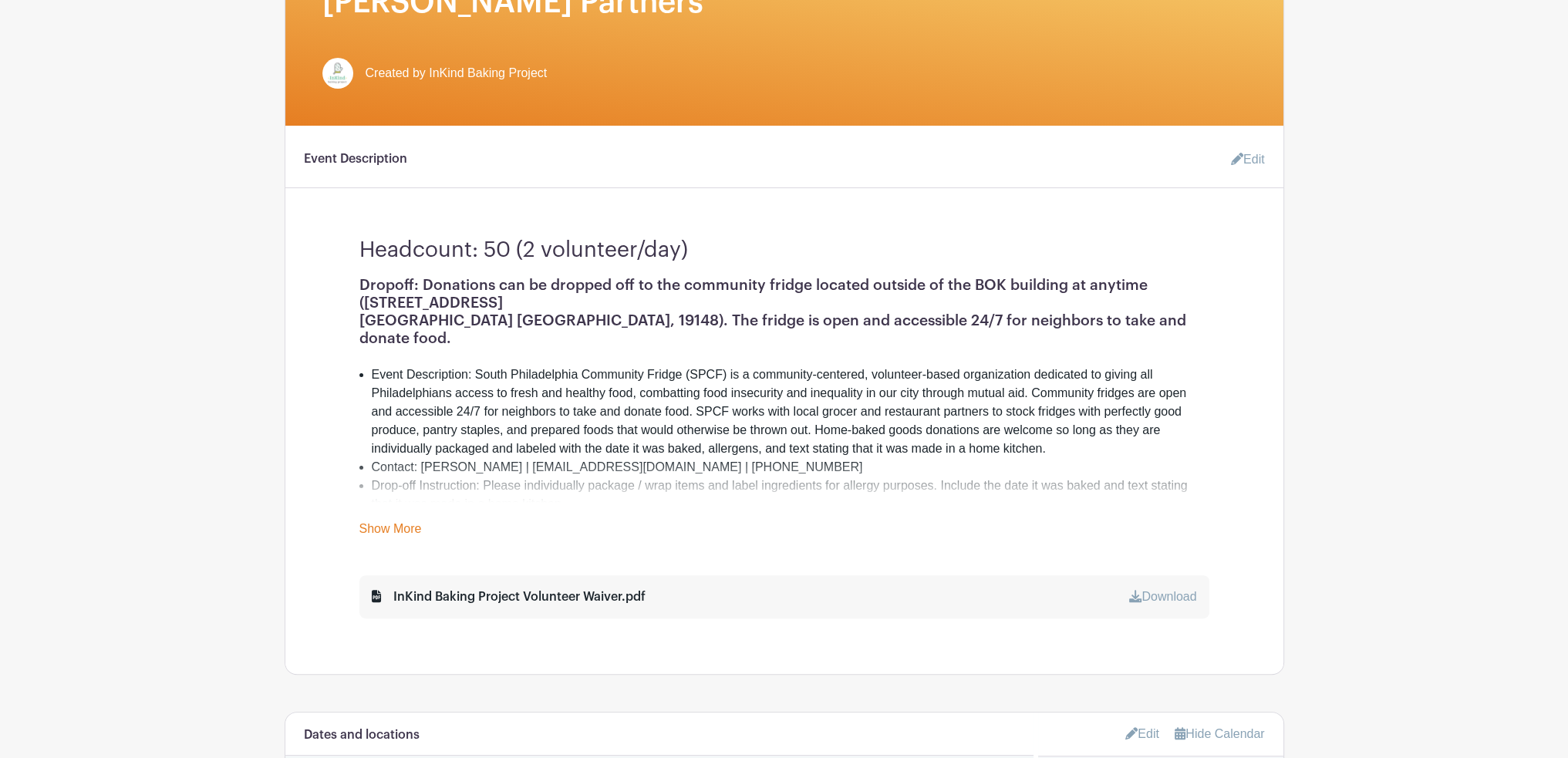
click at [1261, 156] on link "Edit" at bounding box center [1242, 160] width 46 height 31
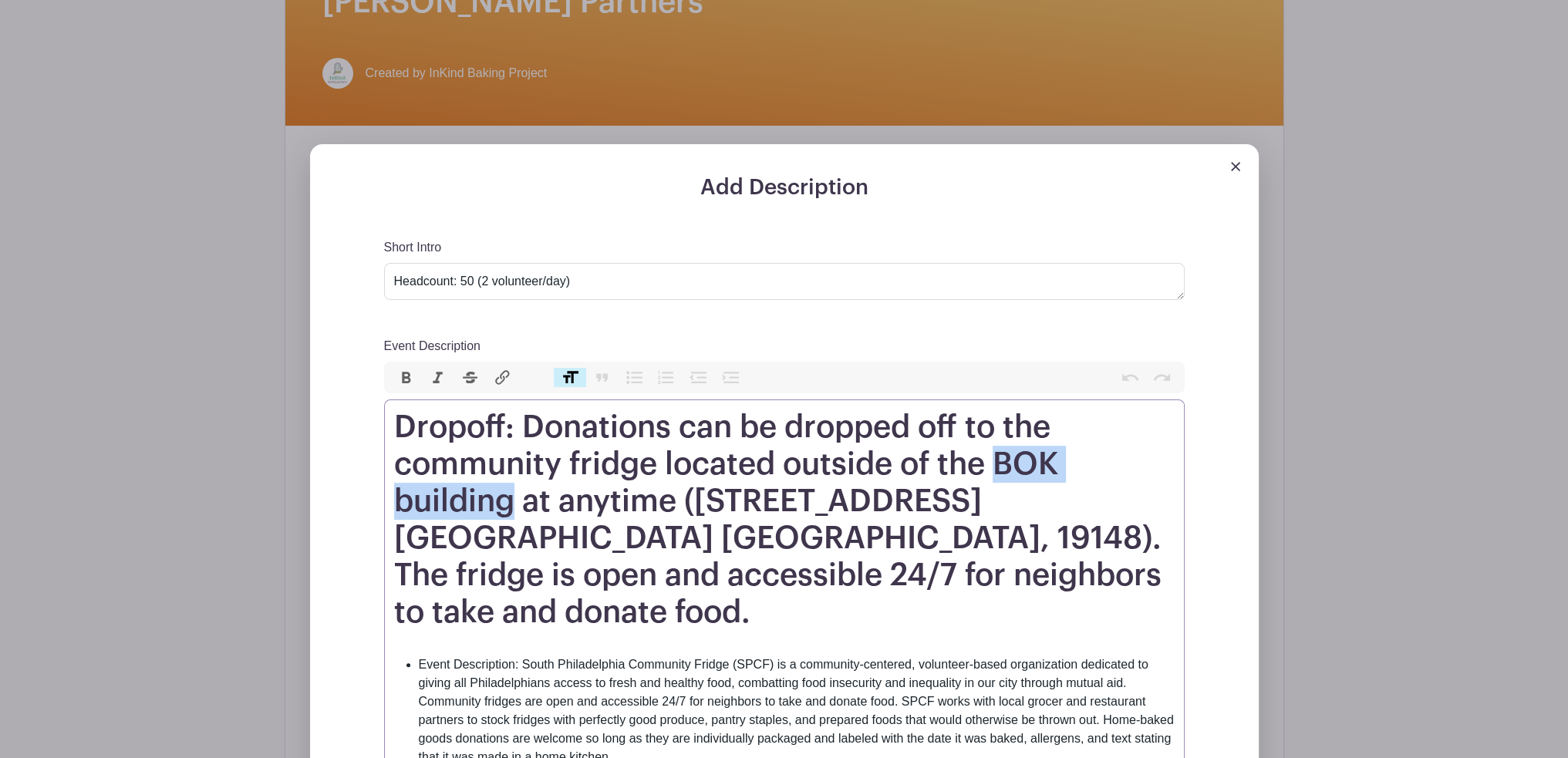
drag, startPoint x: 997, startPoint y: 468, endPoint x: 518, endPoint y: 512, distance: 481.0
click at [518, 512] on h1 "Dropoff: Donations can be dropped off to the community fridge located outside o…" at bounding box center [784, 520] width 780 height 222
click at [888, 512] on h1 "Dropoff: Donations can be dropped off to the community fridge located outside o…" at bounding box center [784, 520] width 780 height 222
drag, startPoint x: 997, startPoint y: 467, endPoint x: 1012, endPoint y: 473, distance: 16.2
click at [1012, 473] on h1 "Dropoff: Donations can be dropped off to the community fridge located outside o…" at bounding box center [784, 520] width 780 height 222
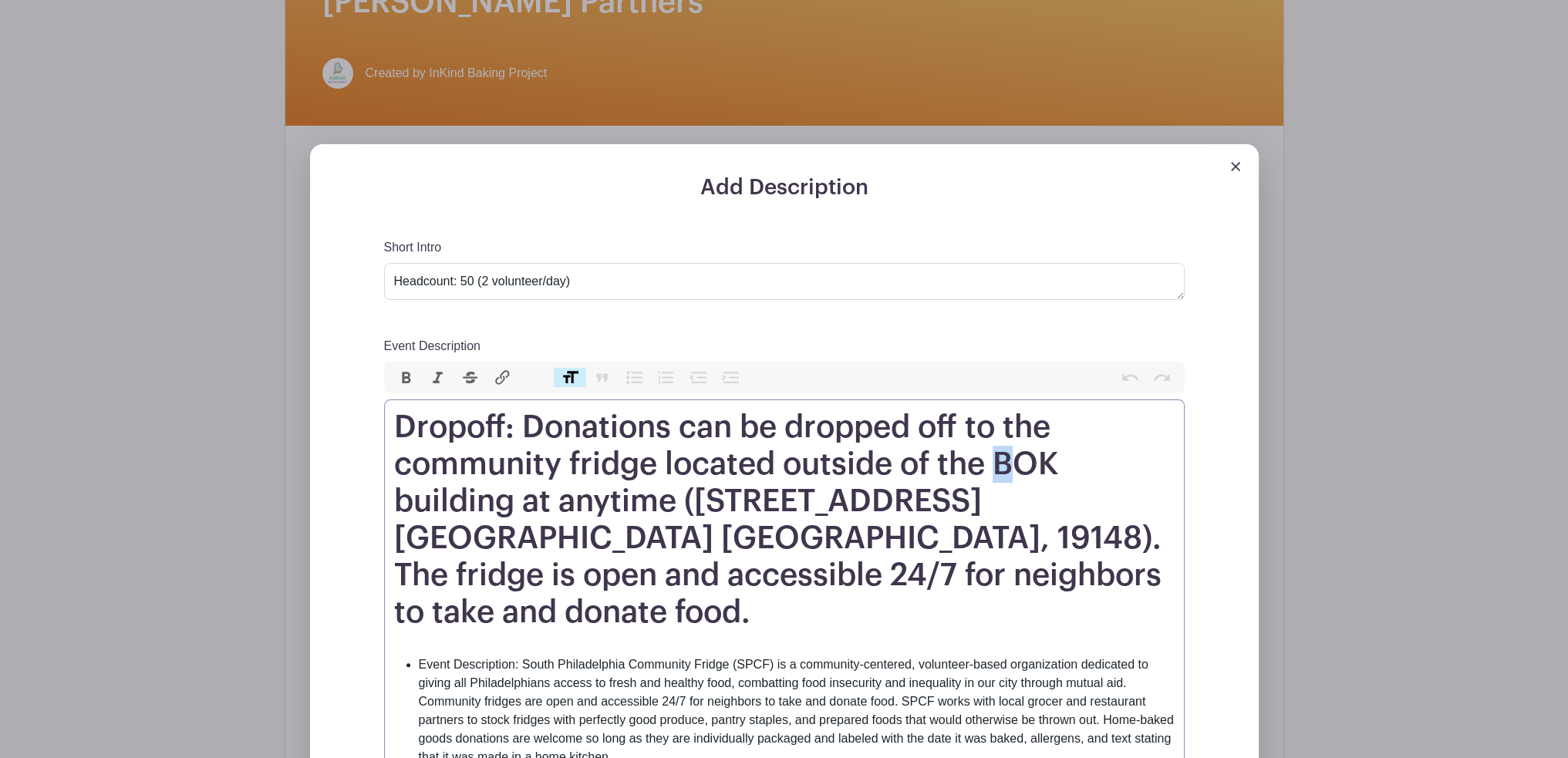
click at [1012, 473] on h1 "Dropoff: Donations can be dropped off to the community fridge located outside o…" at bounding box center [784, 520] width 780 height 222
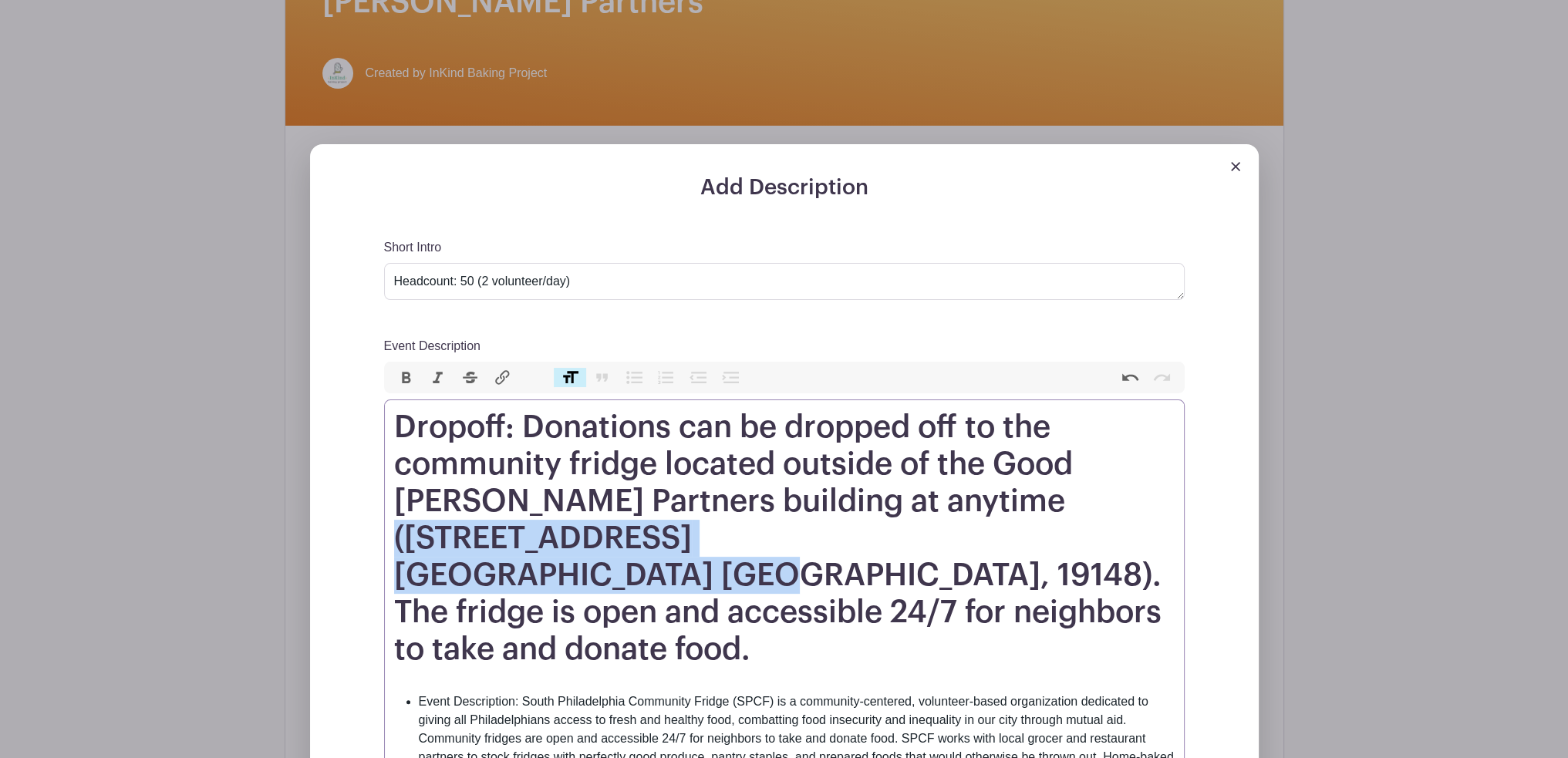
drag, startPoint x: 1038, startPoint y: 493, endPoint x: 722, endPoint y: 570, distance: 325.2
click at [722, 570] on h1 "Dropoff: Donations can be dropped off to the community fridge located outside o…" at bounding box center [784, 538] width 780 height 259
paste trix-editor "[GEOGRAPHIC_DATA]<br>[GEOGRAPHIC_DATA]"
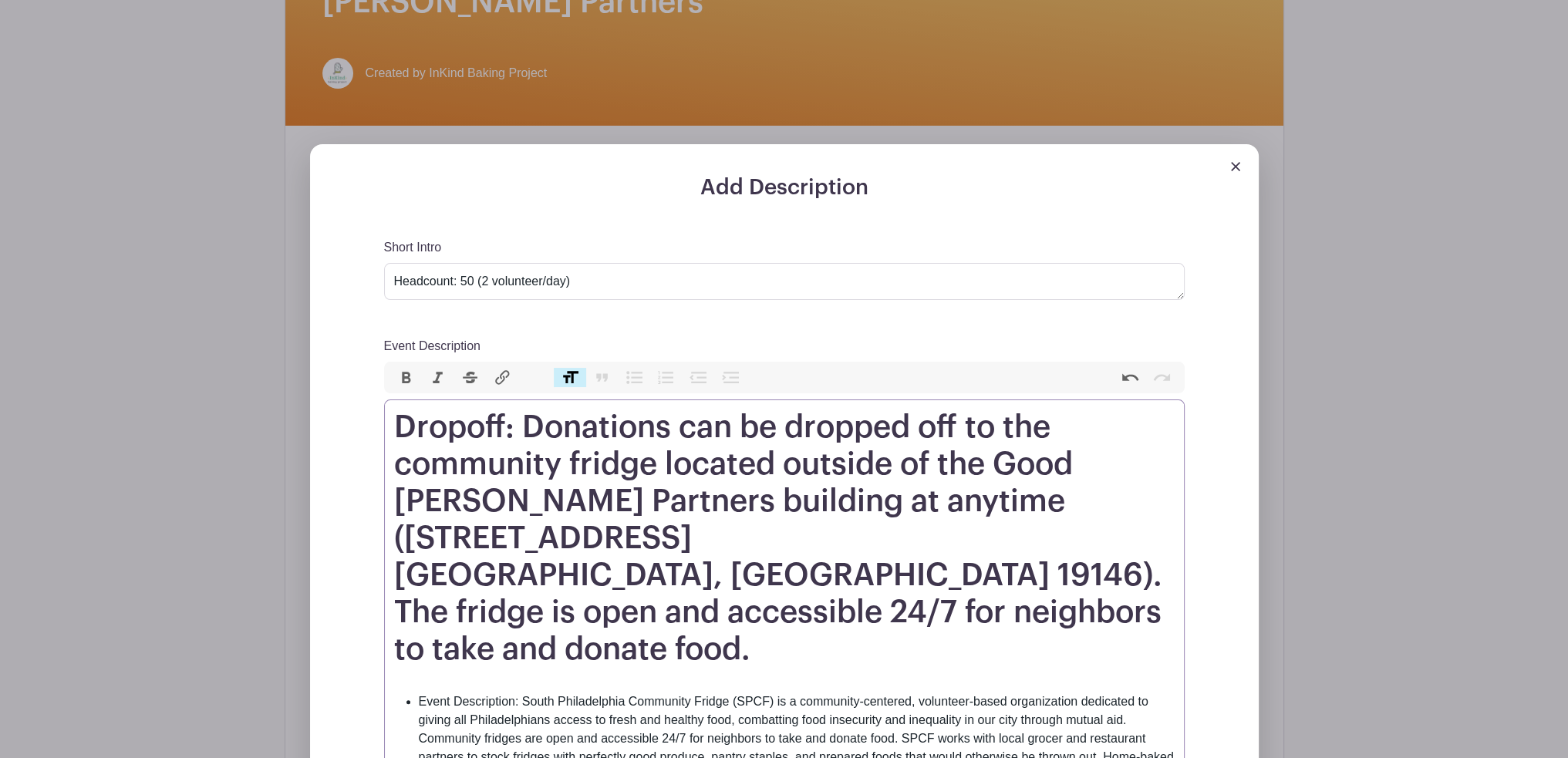
click at [566, 536] on h1 "Dropoff: Donations can be dropped off to the community fridge located outside o…" at bounding box center [784, 538] width 780 height 259
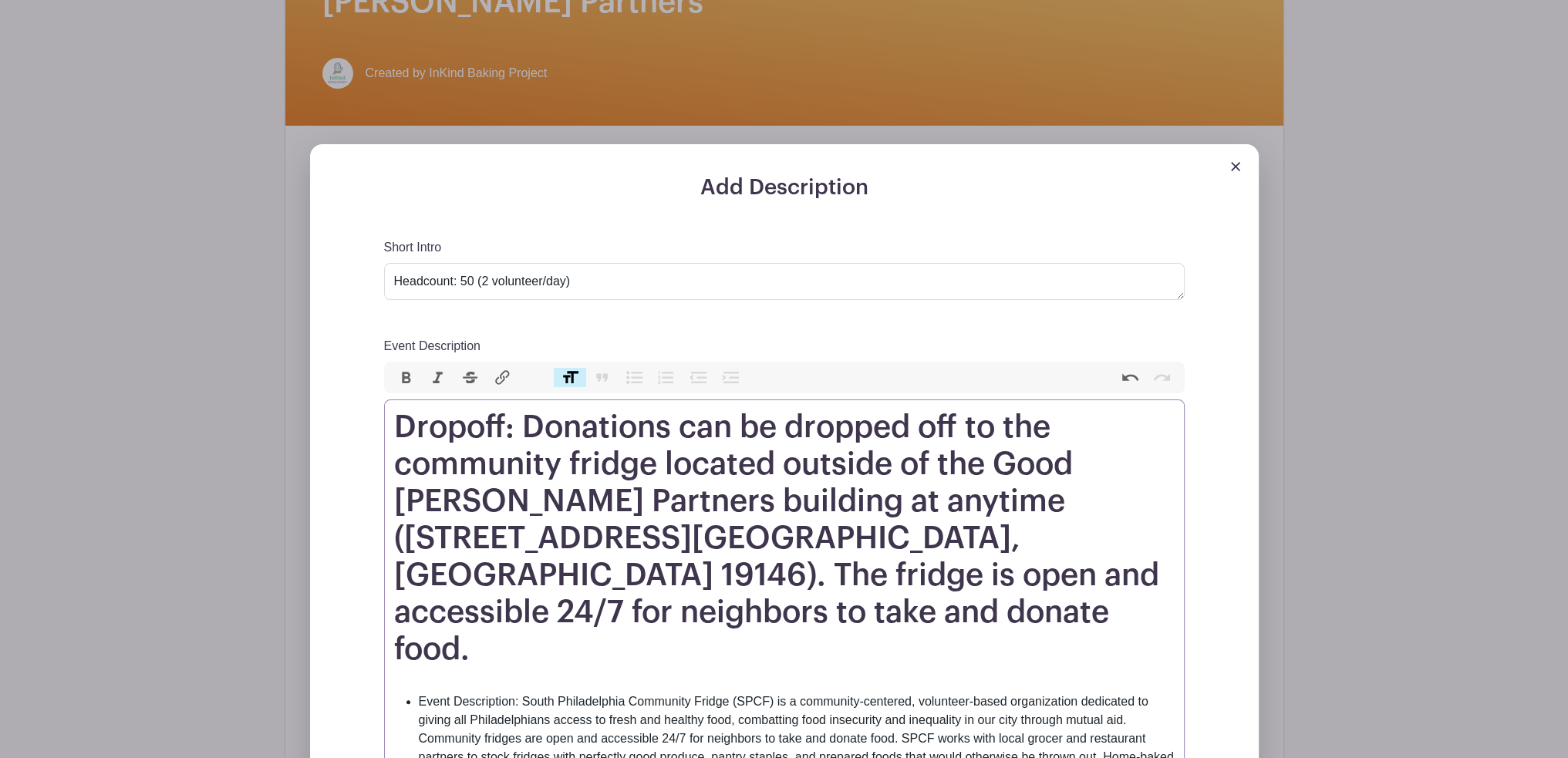
type trix-editor "<h1>Dropoff: Donations can be dropped off to the community fridge located outsi…"
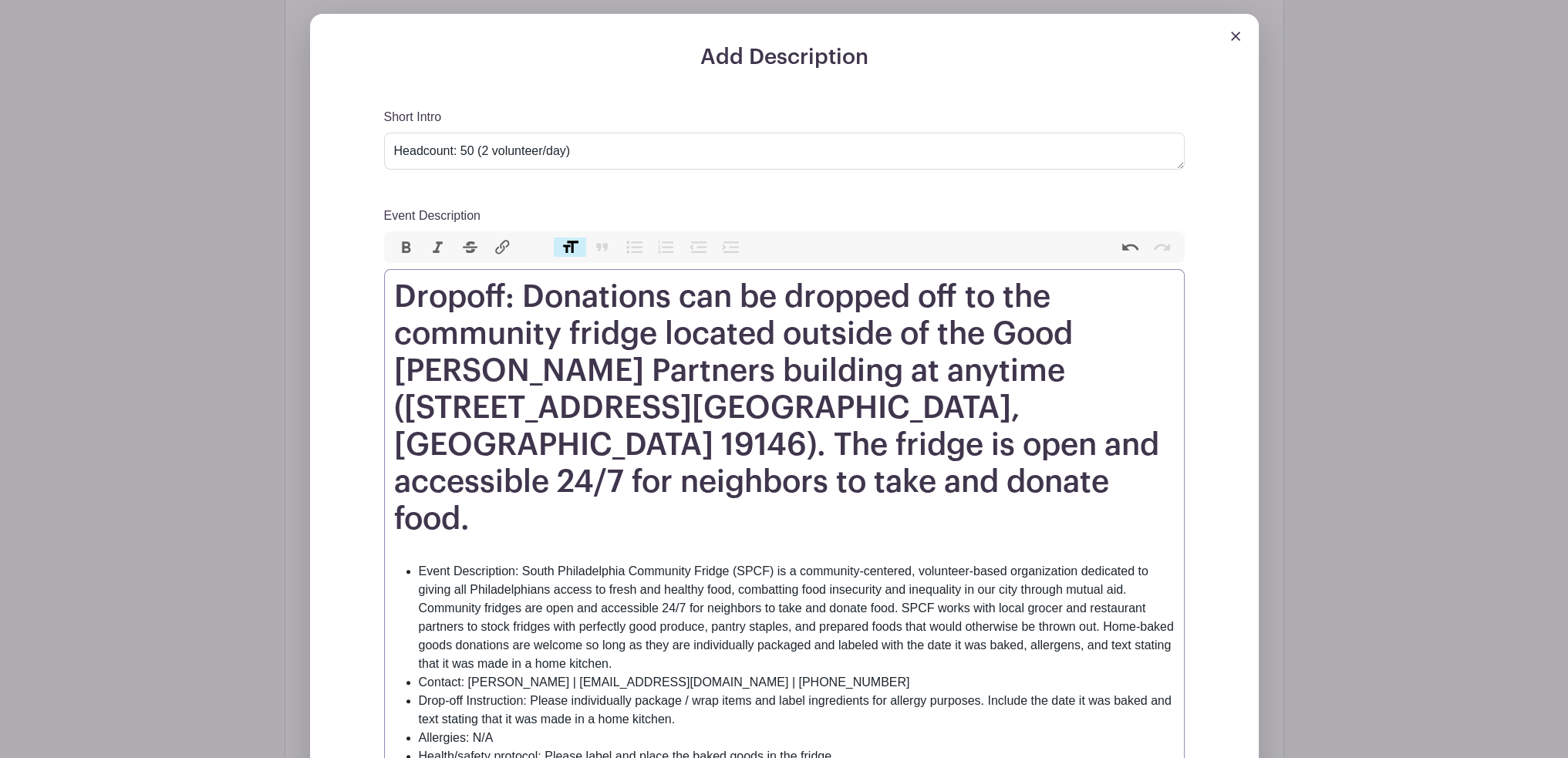
scroll to position [586, 0]
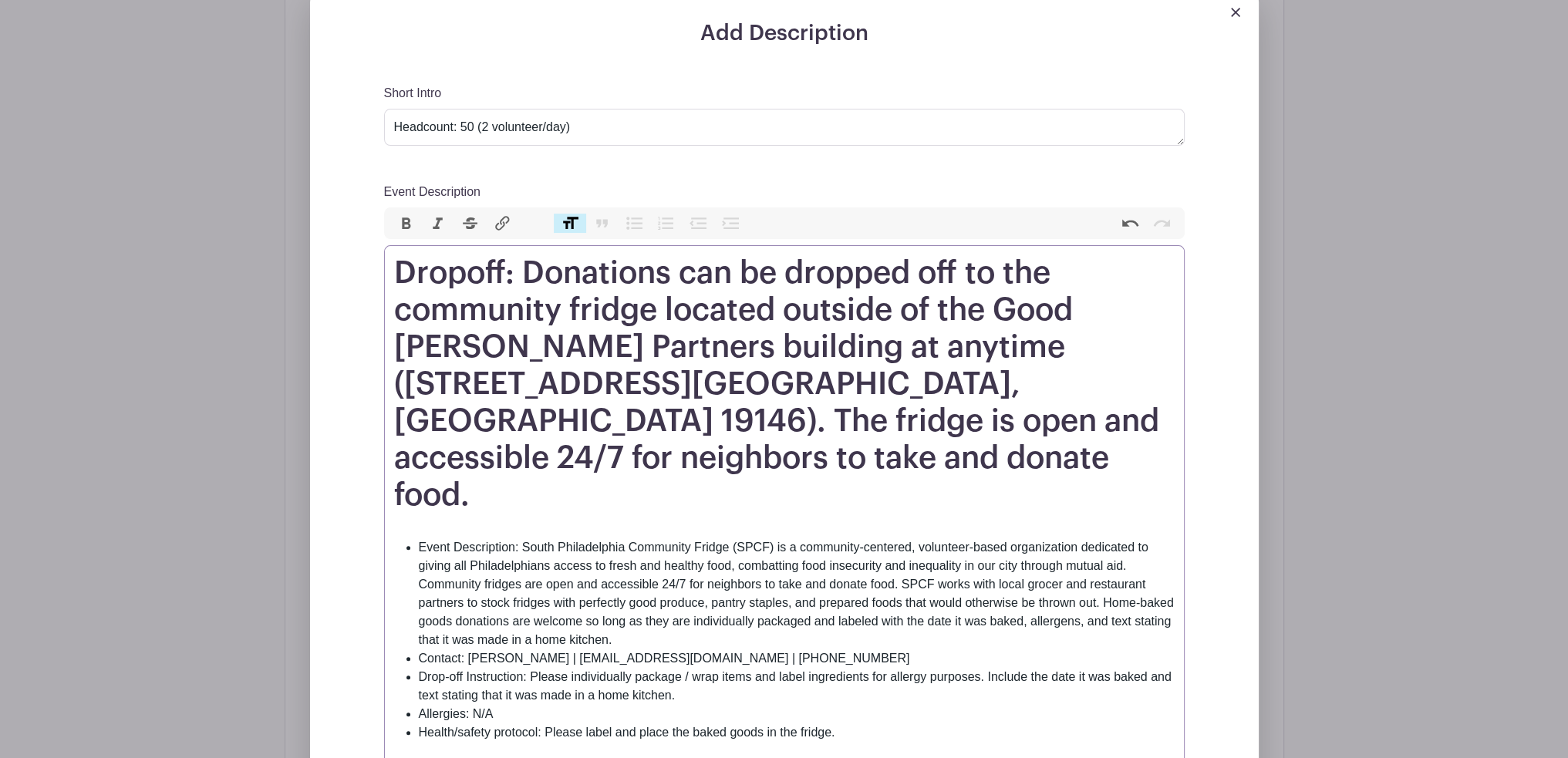
click at [586, 520] on div "Event Description" at bounding box center [784, 529] width 780 height 19
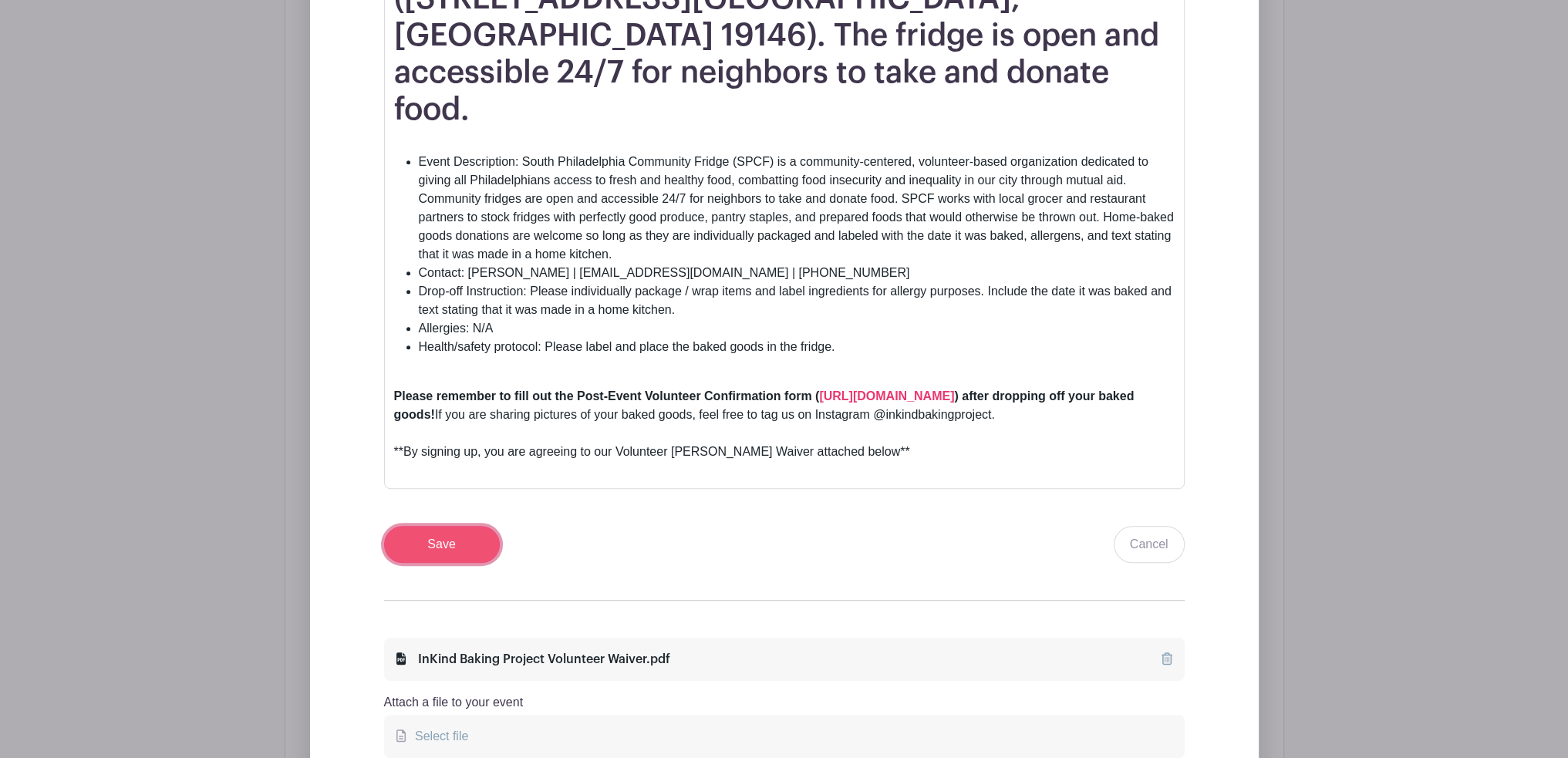
click at [480, 526] on input "Save" at bounding box center [442, 545] width 116 height 37
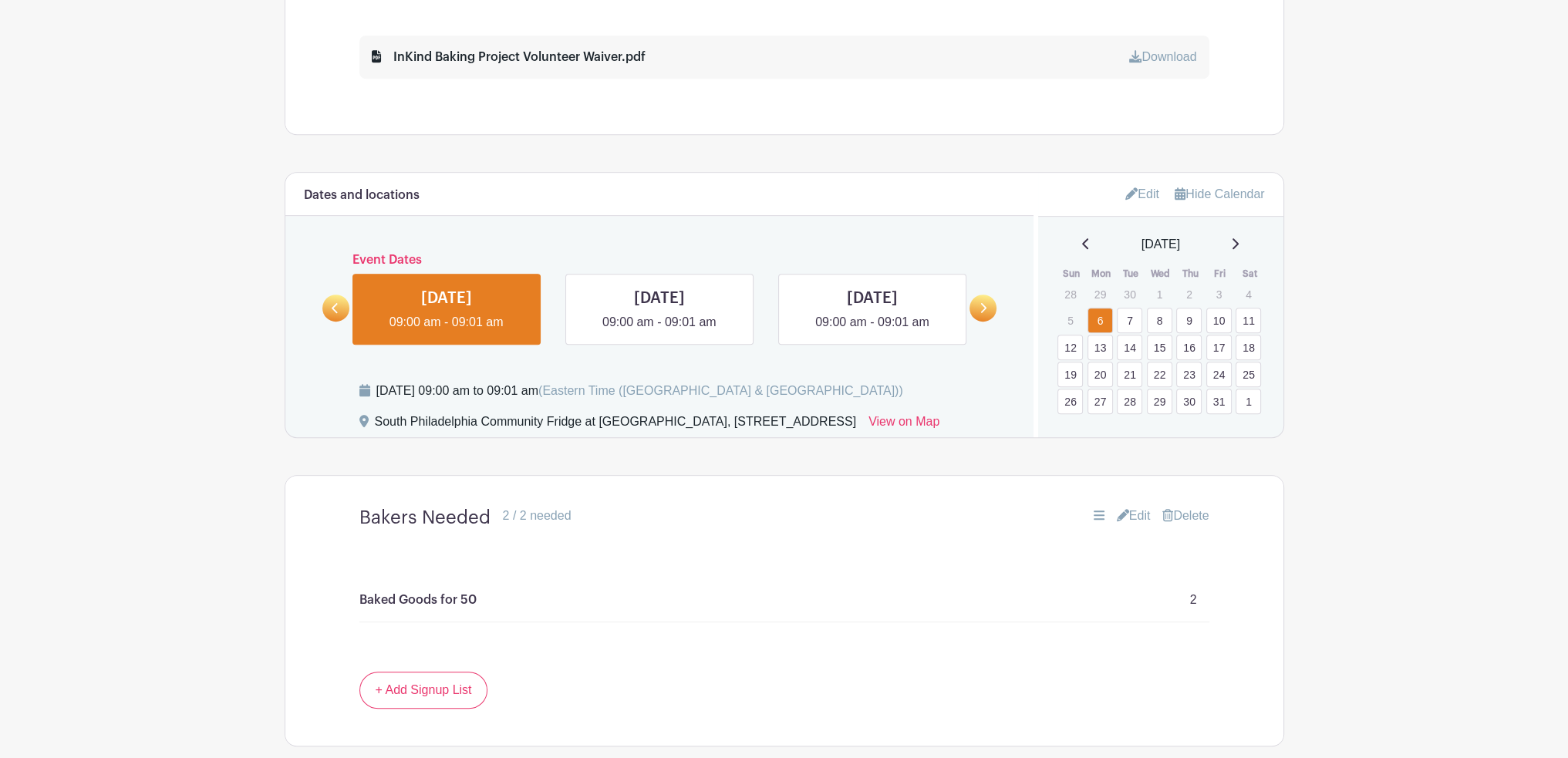
click at [1127, 193] on icon at bounding box center [1132, 193] width 12 height 12
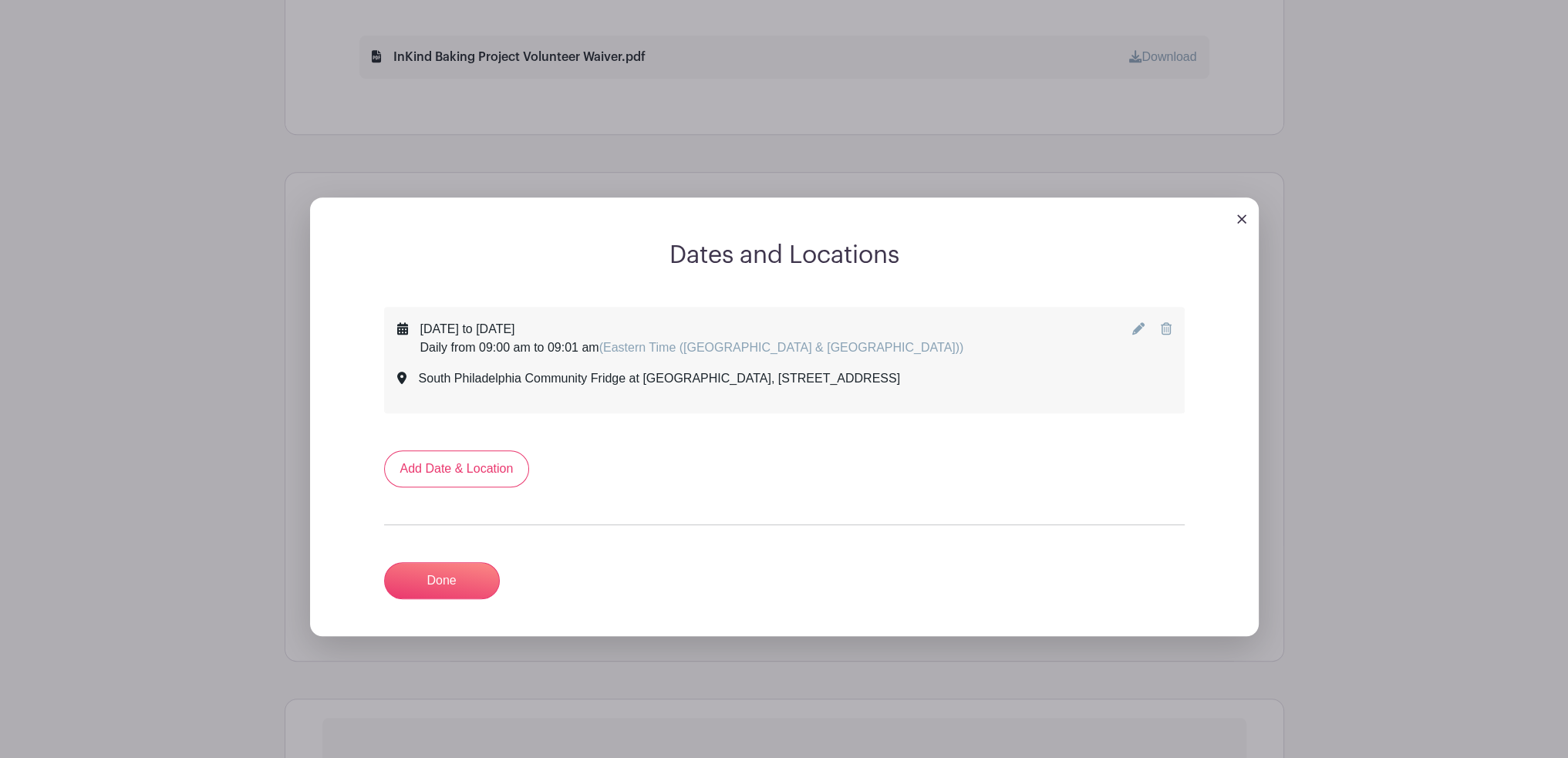
click at [1139, 326] on icon at bounding box center [1138, 328] width 12 height 12
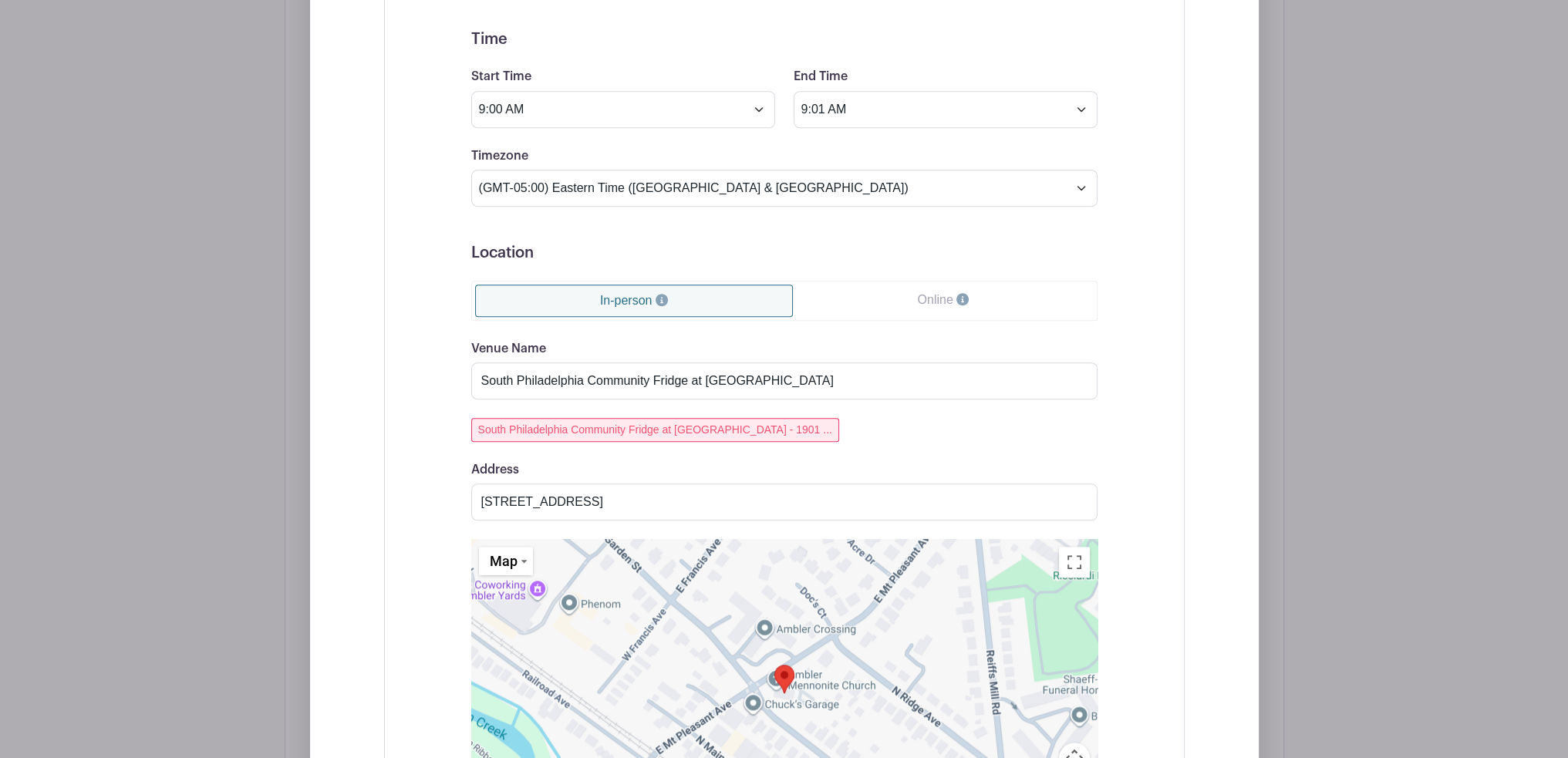
scroll to position [1634, 0]
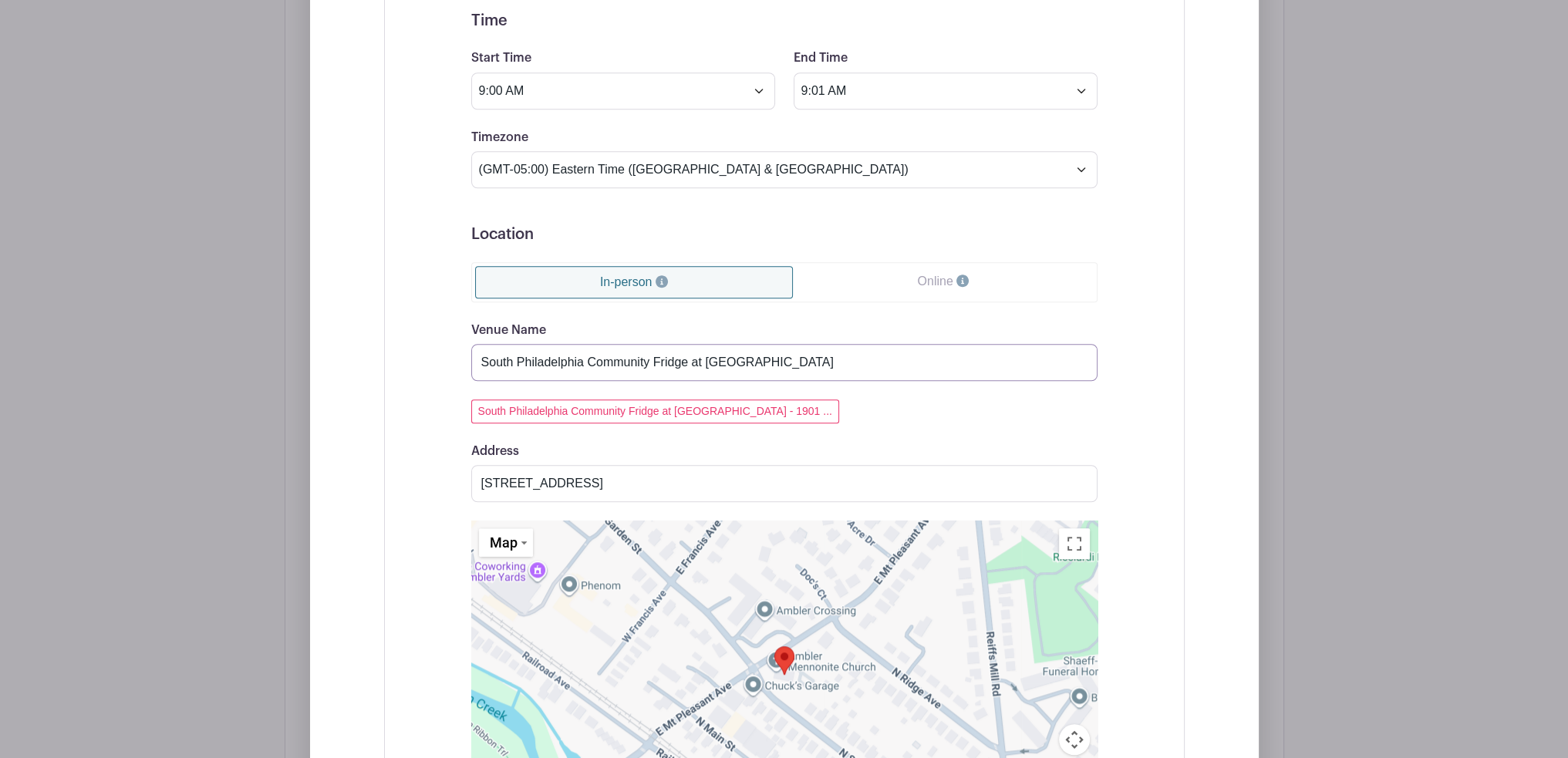
drag, startPoint x: 704, startPoint y: 365, endPoint x: 896, endPoint y: 323, distance: 196.5
click at [867, 351] on input "South Philadelphia Community Fridge at [GEOGRAPHIC_DATA]" at bounding box center [784, 362] width 626 height 37
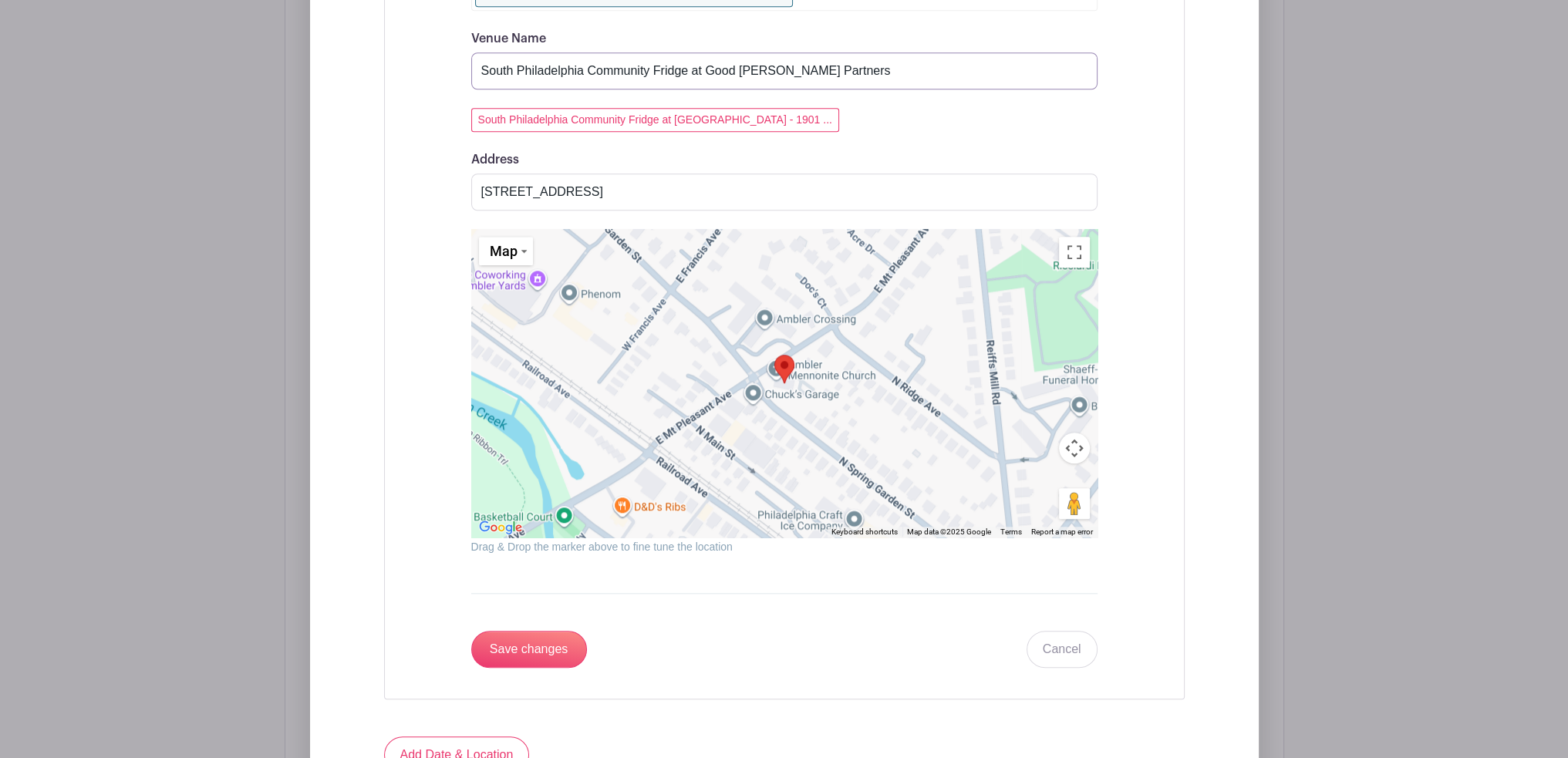
scroll to position [1943, 0]
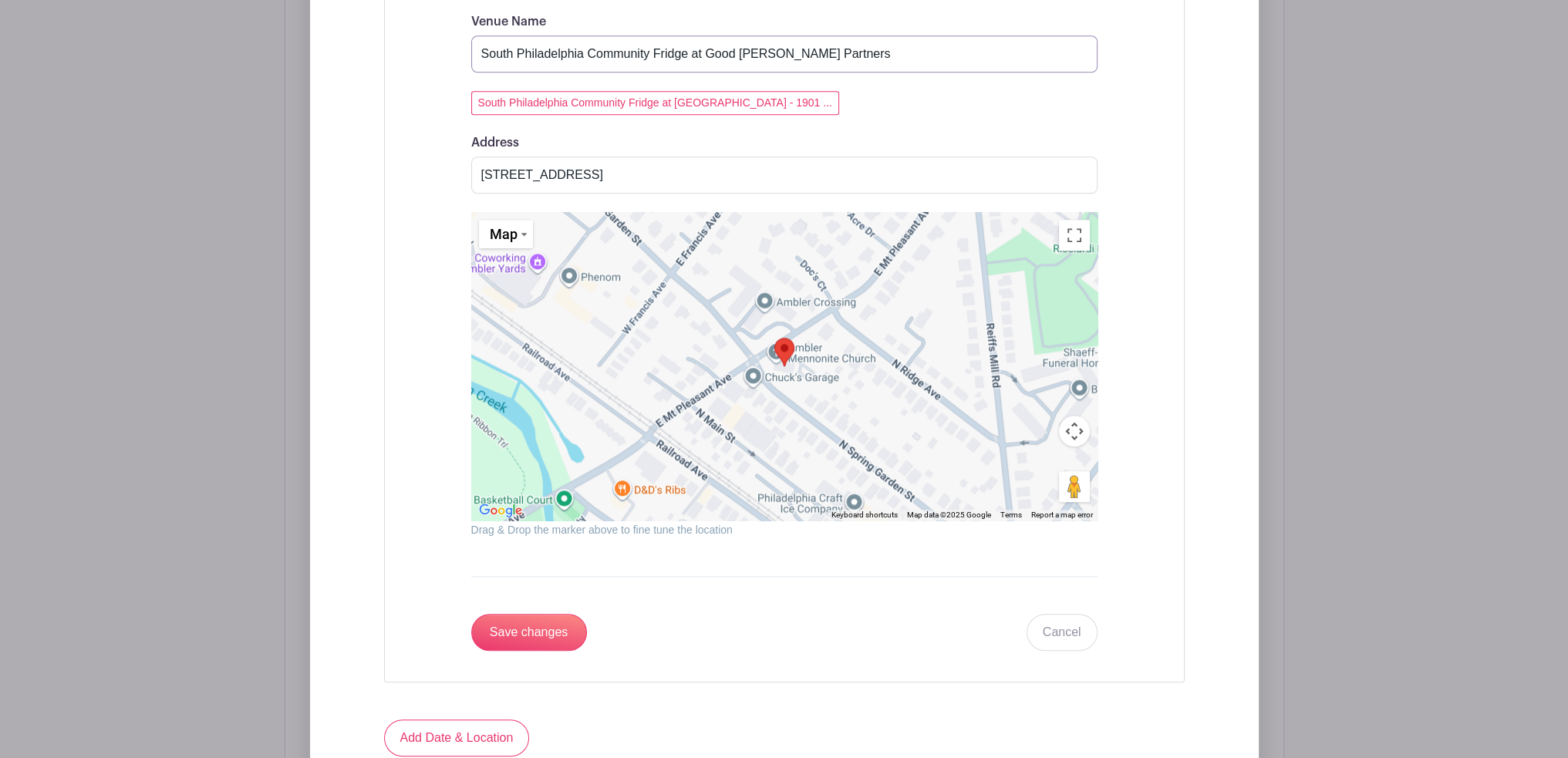
type input "South Philadelphia Community Fridge at Good [PERSON_NAME] Partners"
click at [652, 172] on input "[STREET_ADDRESS]" at bounding box center [784, 175] width 626 height 37
click at [653, 172] on input "[STREET_ADDRESS]" at bounding box center [784, 175] width 626 height 37
paste input "[GEOGRAPHIC_DATA]"
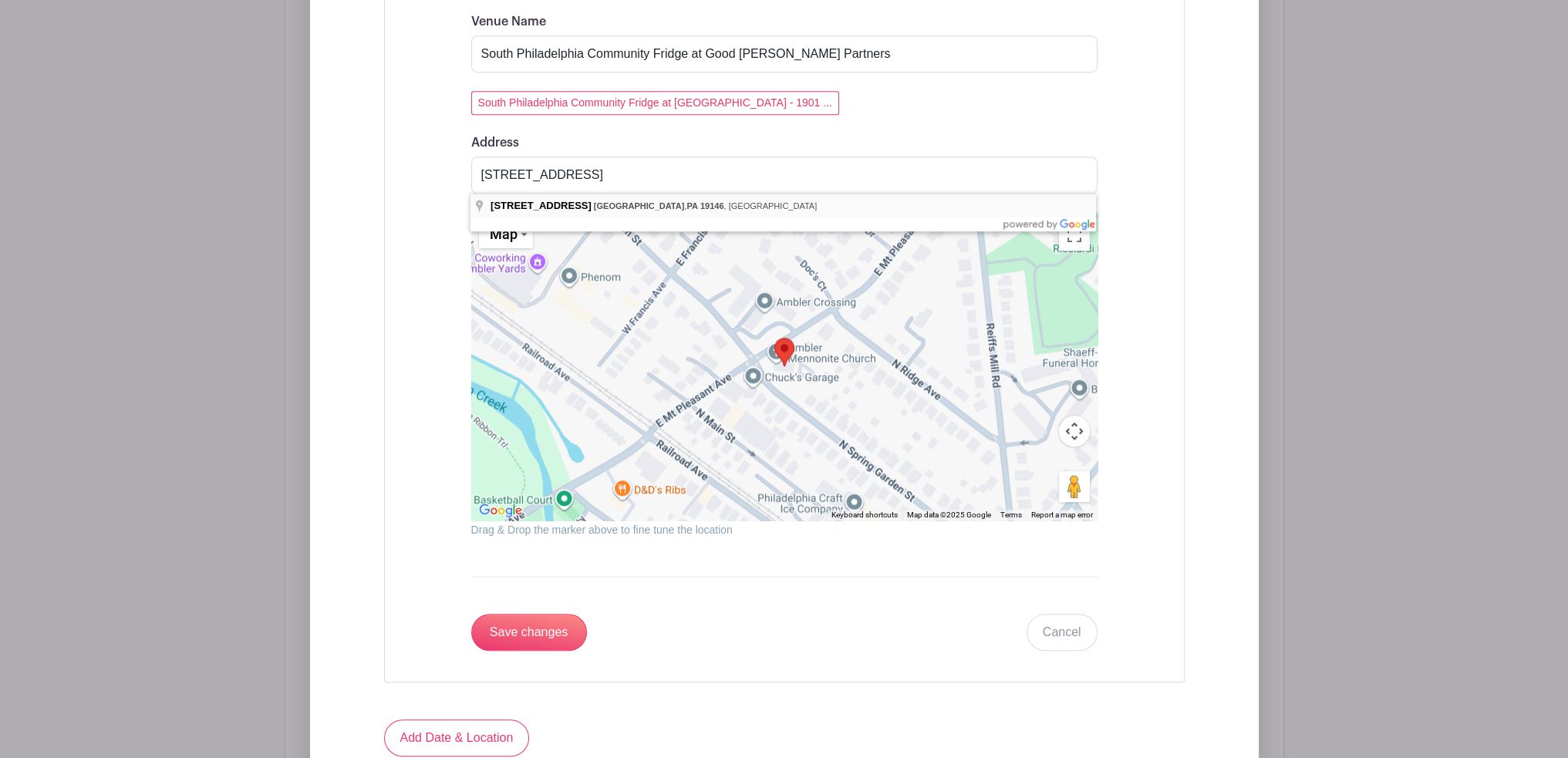
type input "[STREET_ADDRESS]"
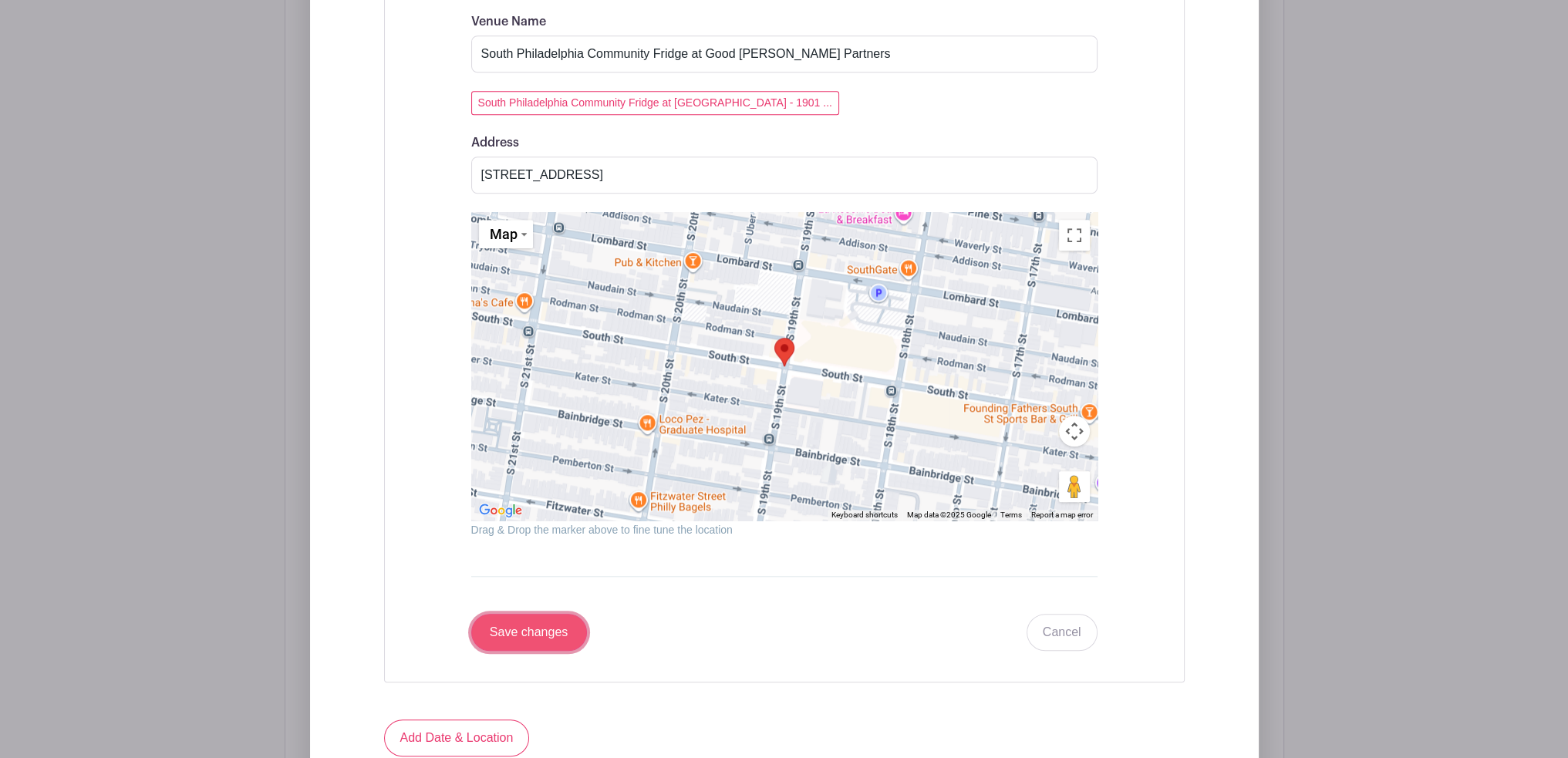
click at [528, 632] on input "Save changes" at bounding box center [529, 632] width 116 height 37
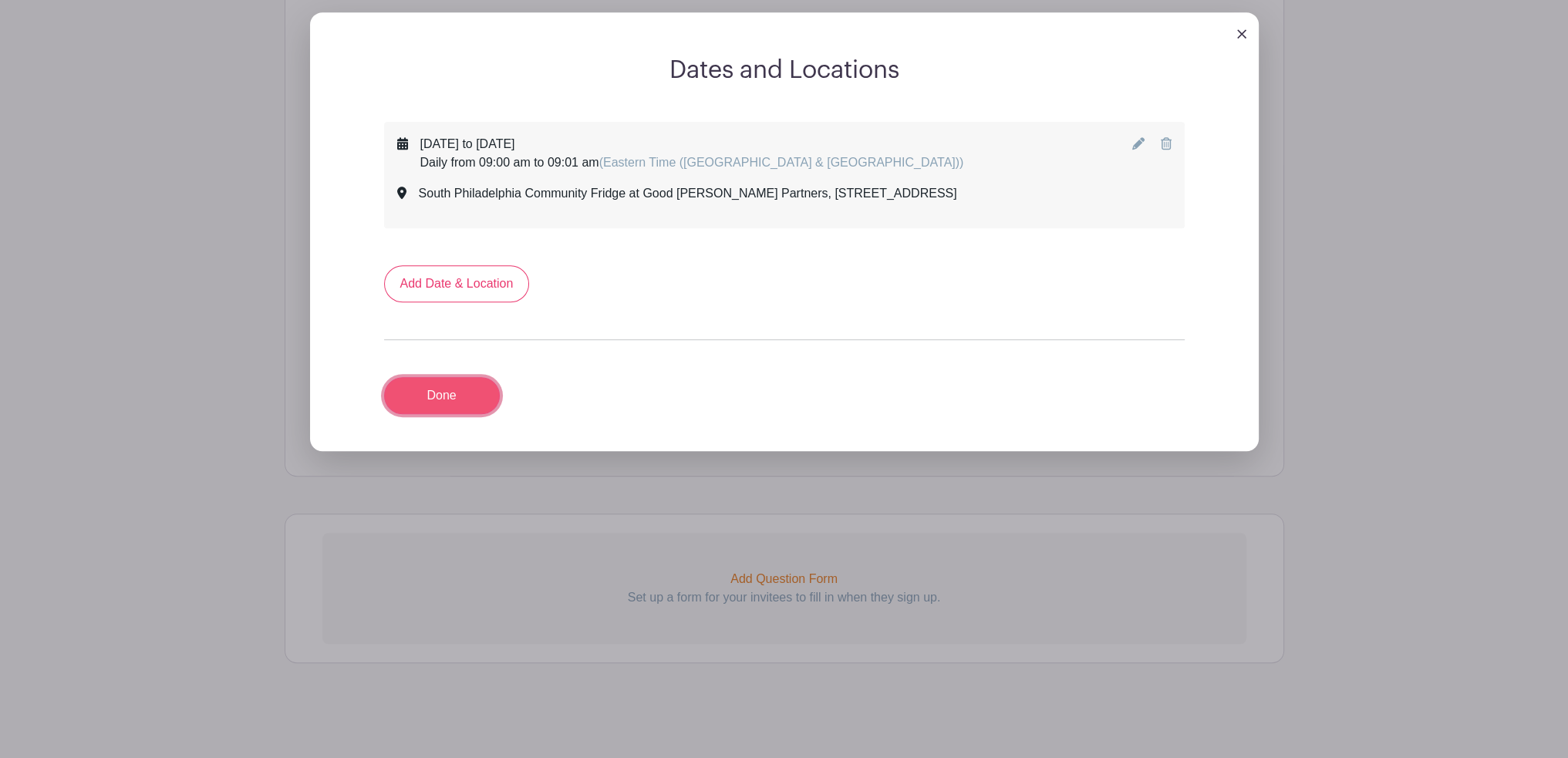
click at [467, 397] on link "Done" at bounding box center [442, 396] width 116 height 37
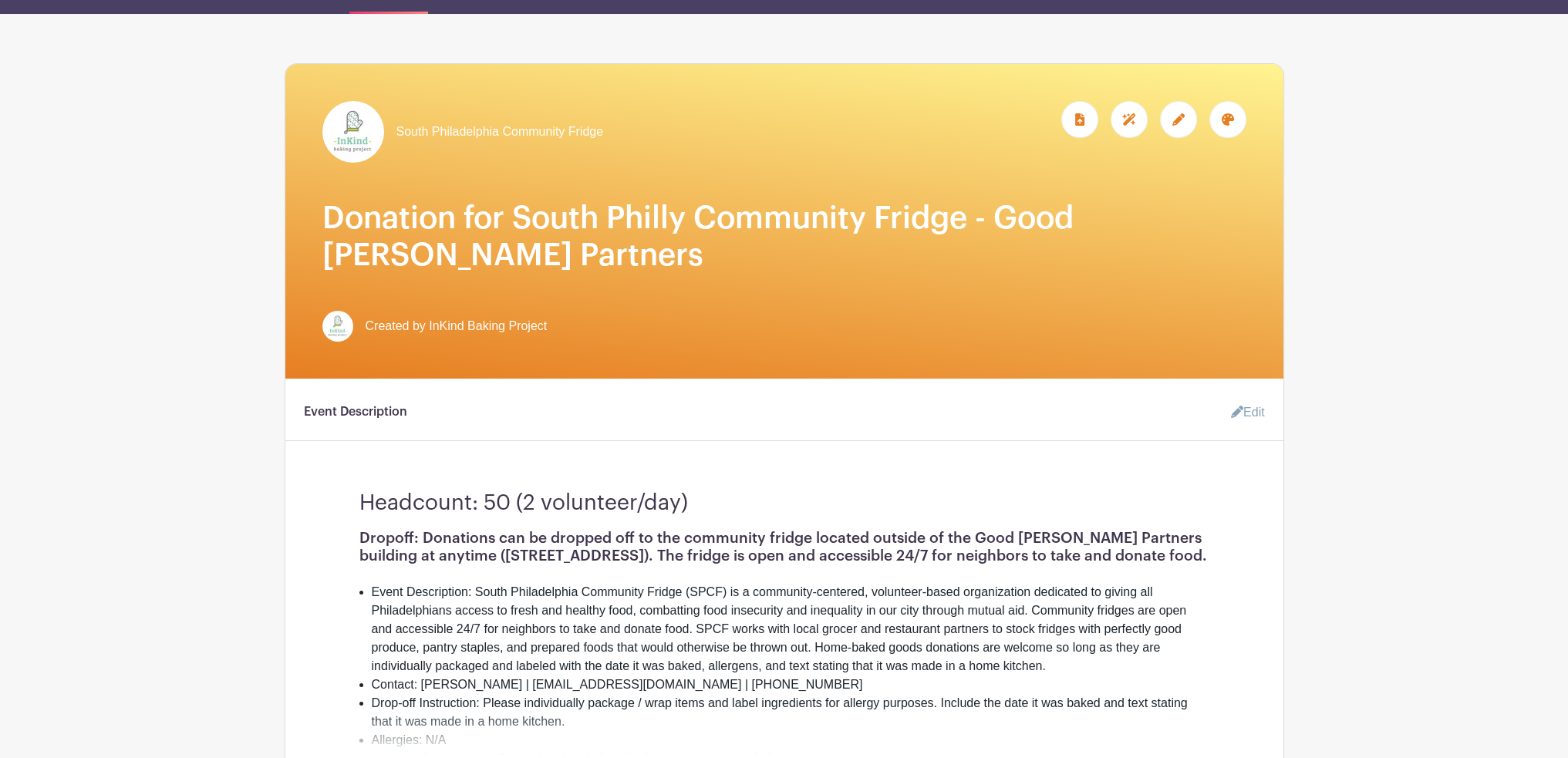
scroll to position [103, 0]
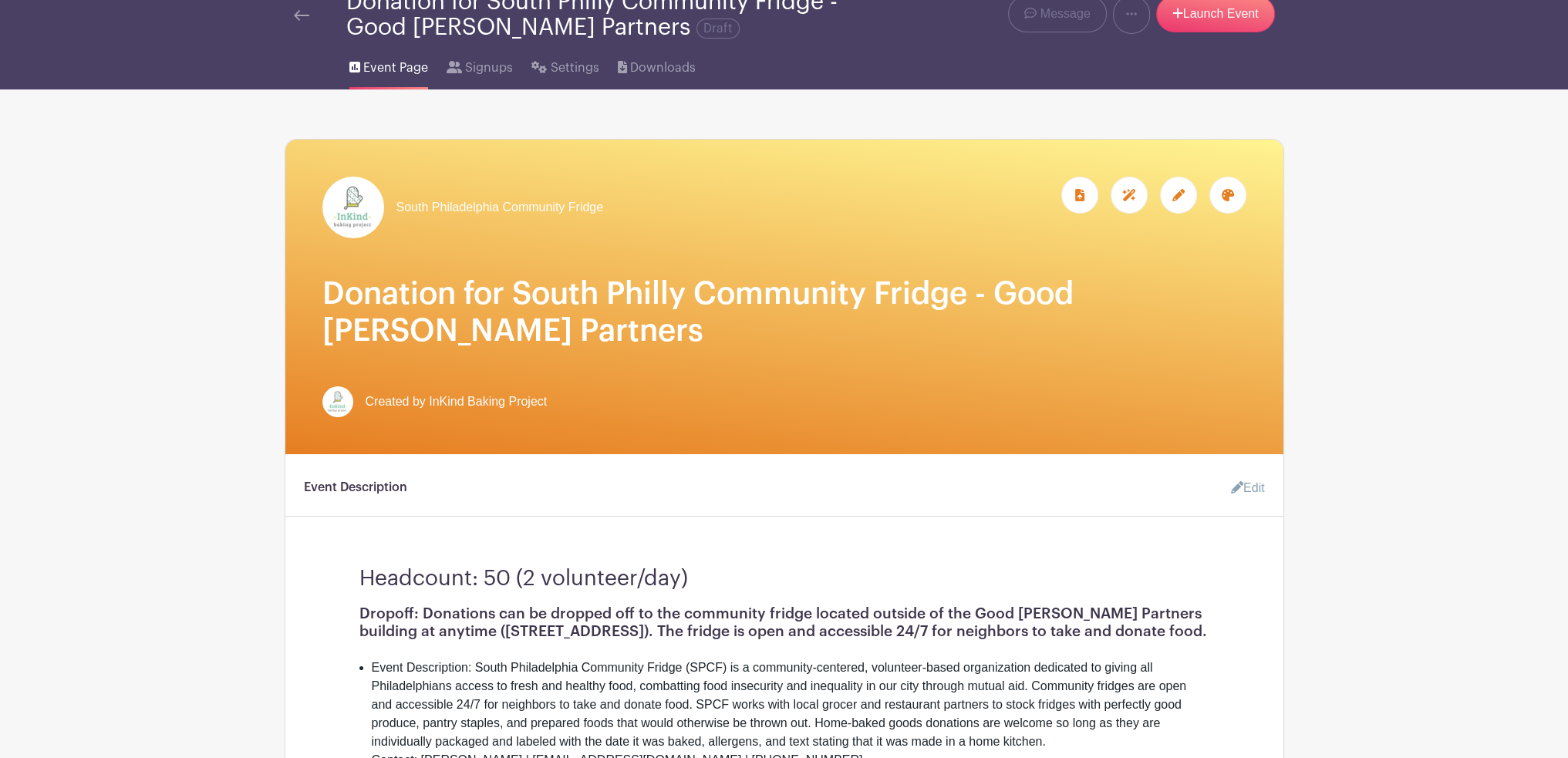
click at [1179, 190] on icon at bounding box center [1179, 195] width 12 height 12
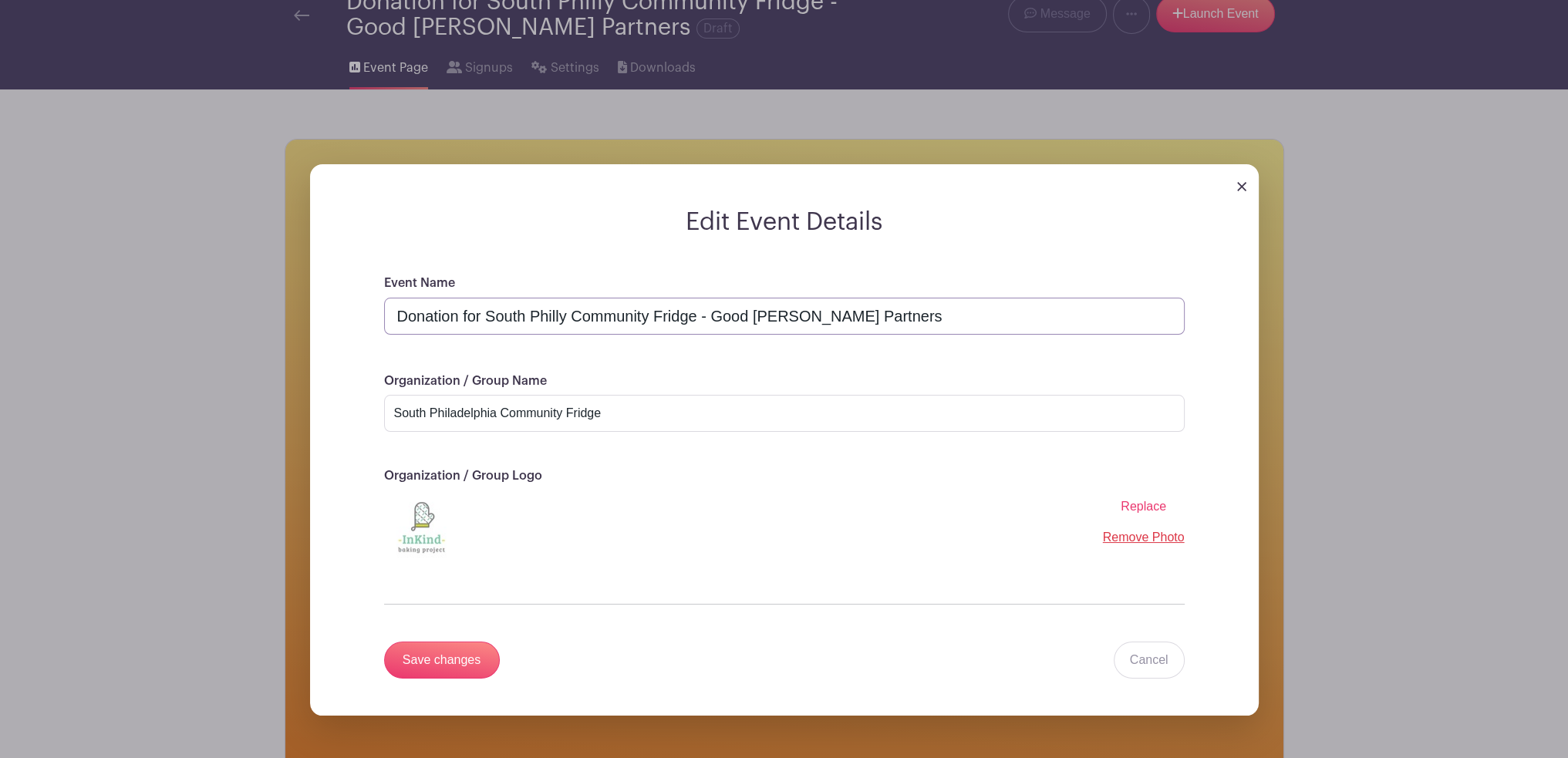
click at [796, 319] on input "Donation for South Philly Community Fridge - Good [PERSON_NAME] Partners" at bounding box center [784, 316] width 801 height 37
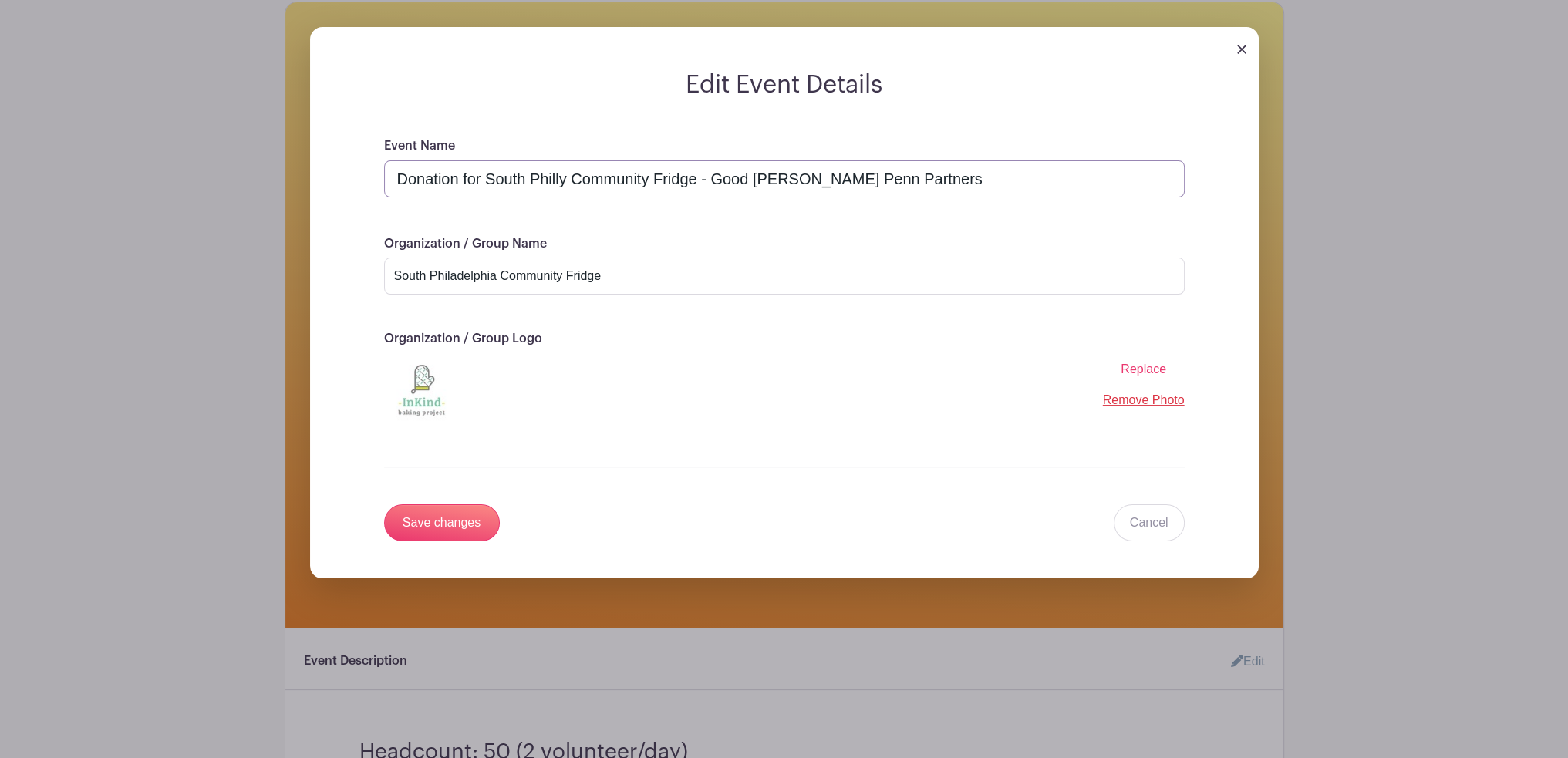
scroll to position [258, 0]
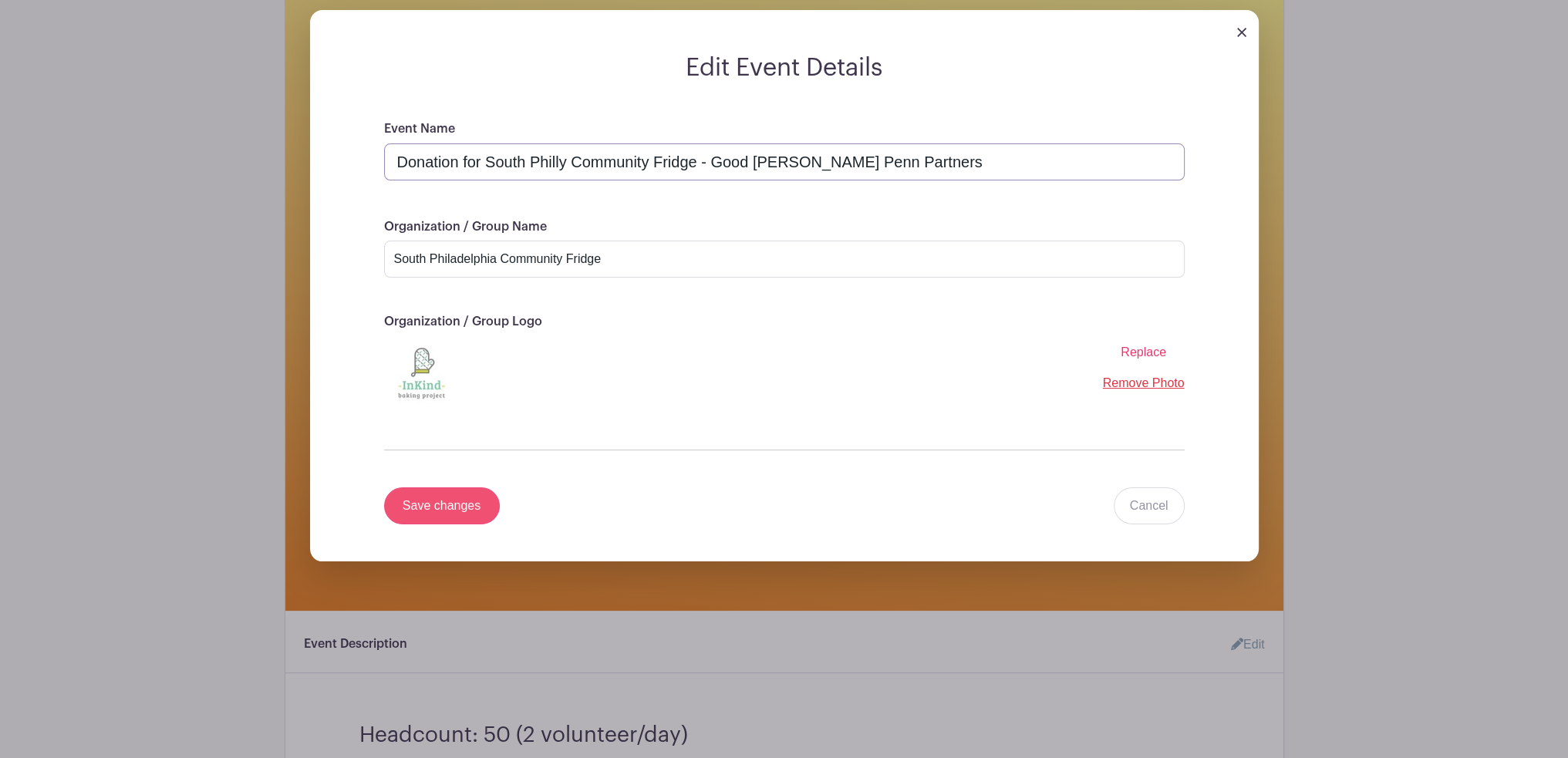
type input "Donation for South Philly Community Fridge - Good [PERSON_NAME] Penn Partners"
click at [471, 502] on input "Save changes" at bounding box center [442, 506] width 116 height 37
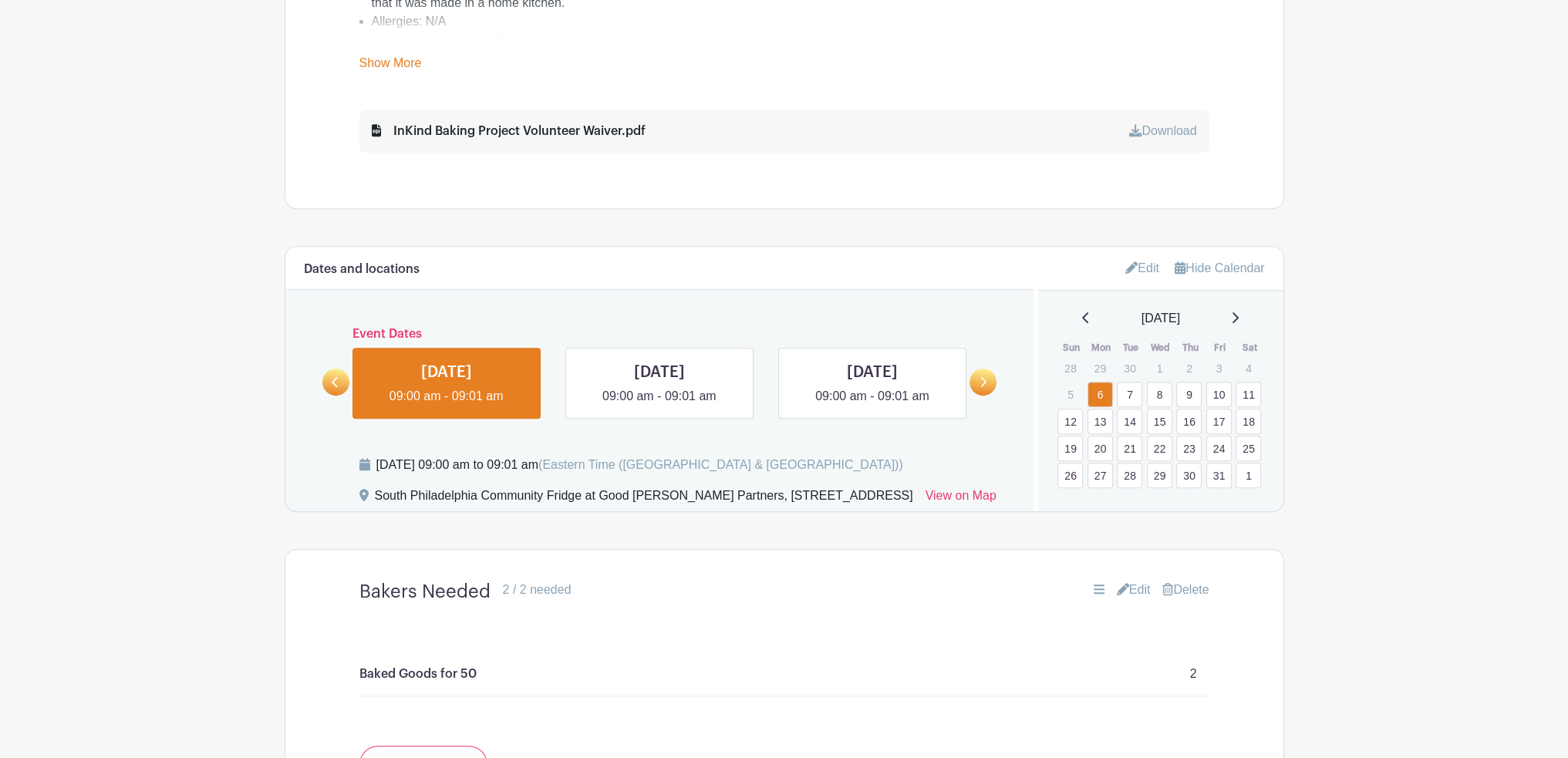
scroll to position [925, 0]
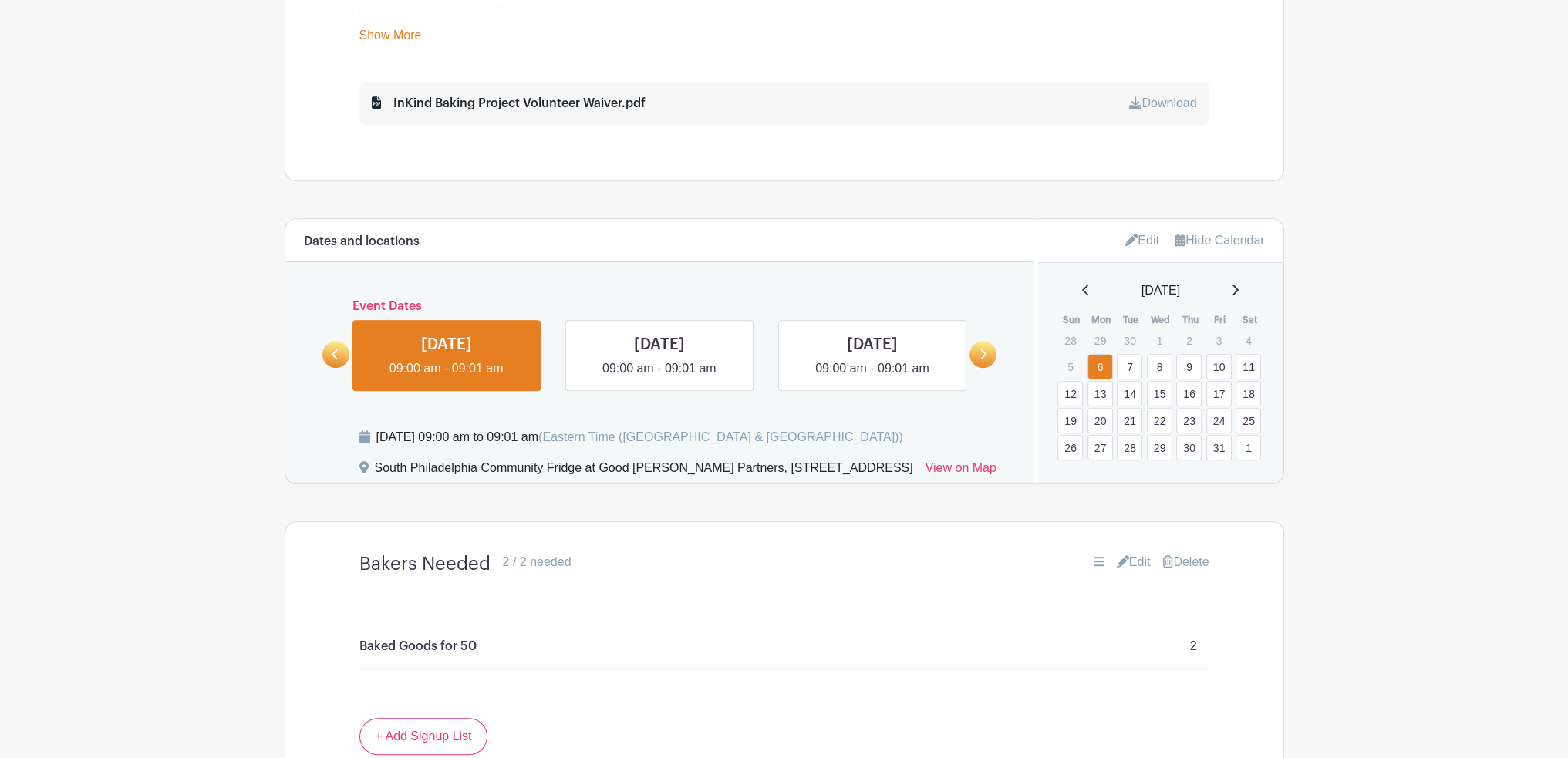
click at [1153, 240] on link "Edit" at bounding box center [1143, 240] width 34 height 25
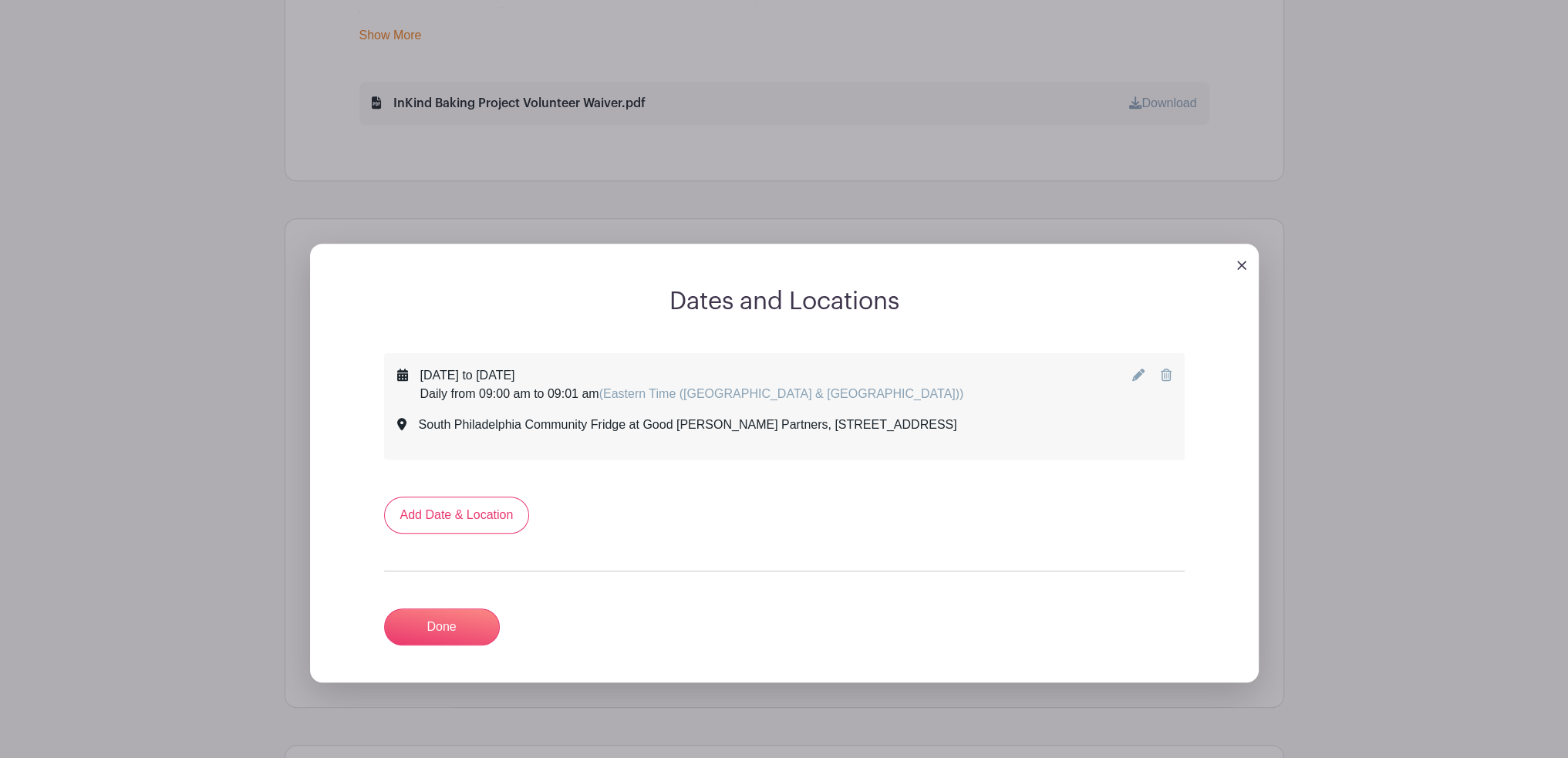
click at [1136, 375] on icon at bounding box center [1138, 375] width 12 height 12
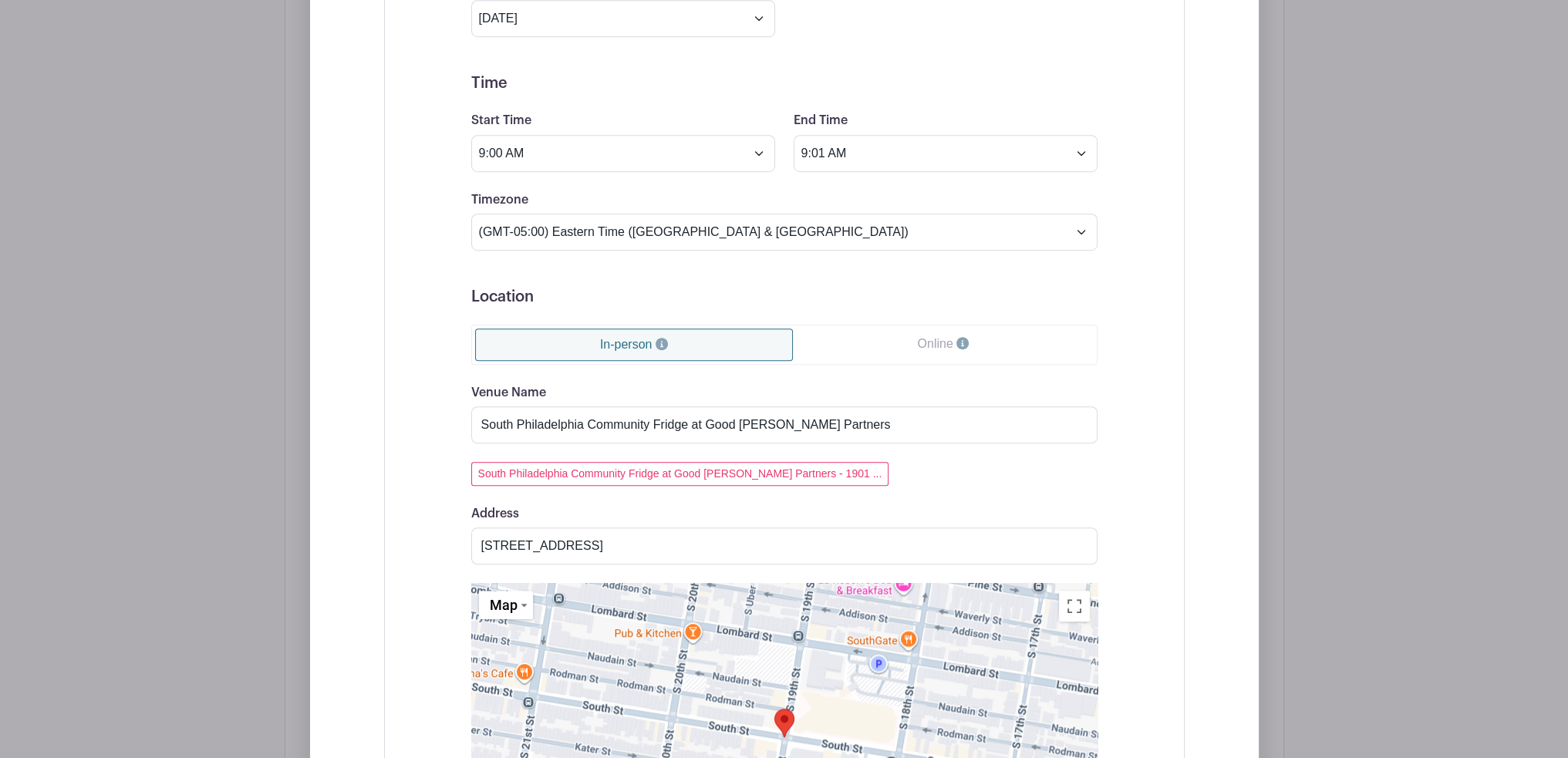
scroll to position [1465, 0]
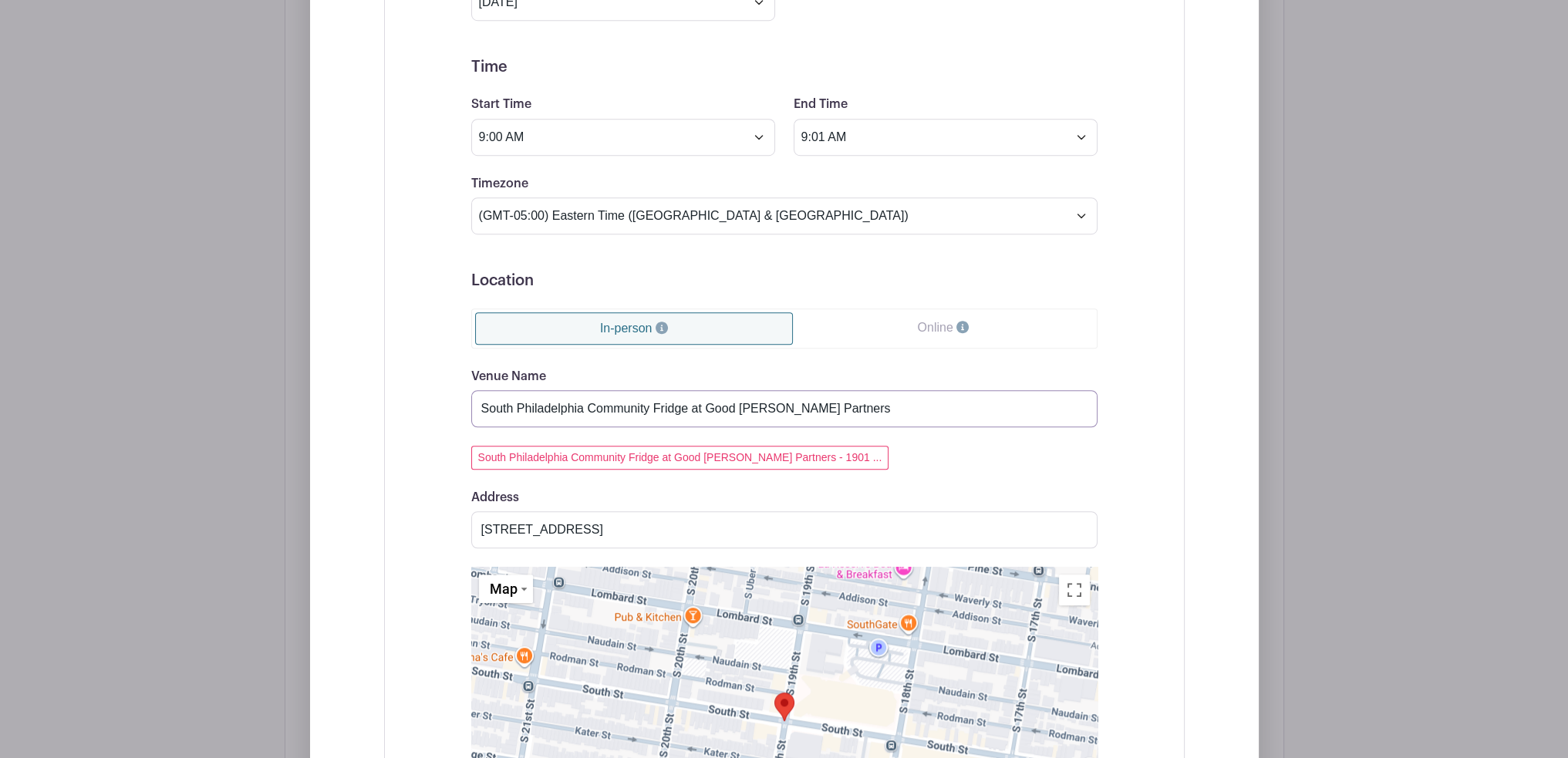
click at [771, 409] on input "South Philadelphia Community Fridge at Good [PERSON_NAME] Partners" at bounding box center [784, 409] width 626 height 37
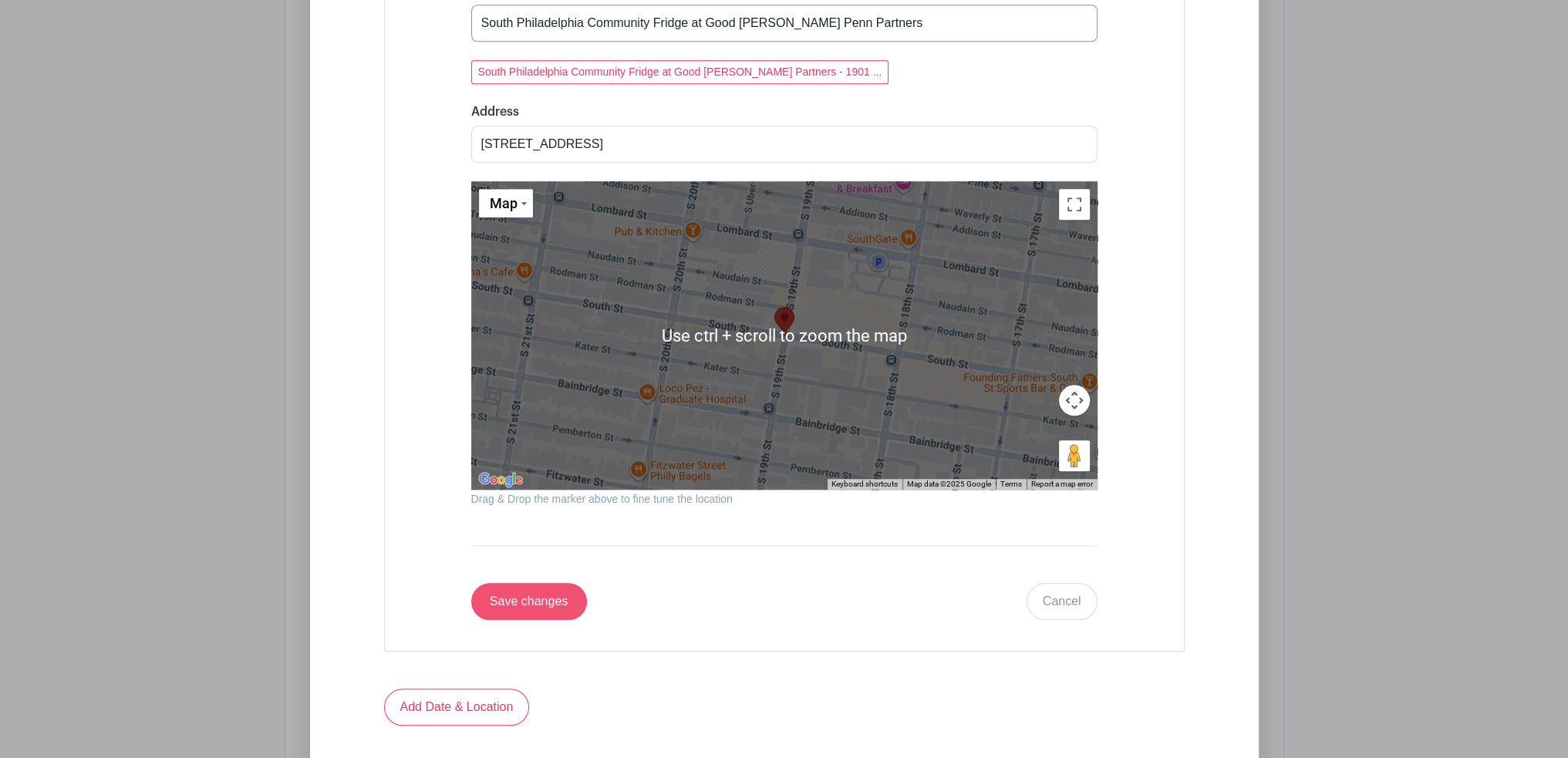
type input "South Philadelphia Community Fridge at Good [PERSON_NAME] Penn Partners"
click at [521, 598] on input "Save changes" at bounding box center [529, 602] width 116 height 37
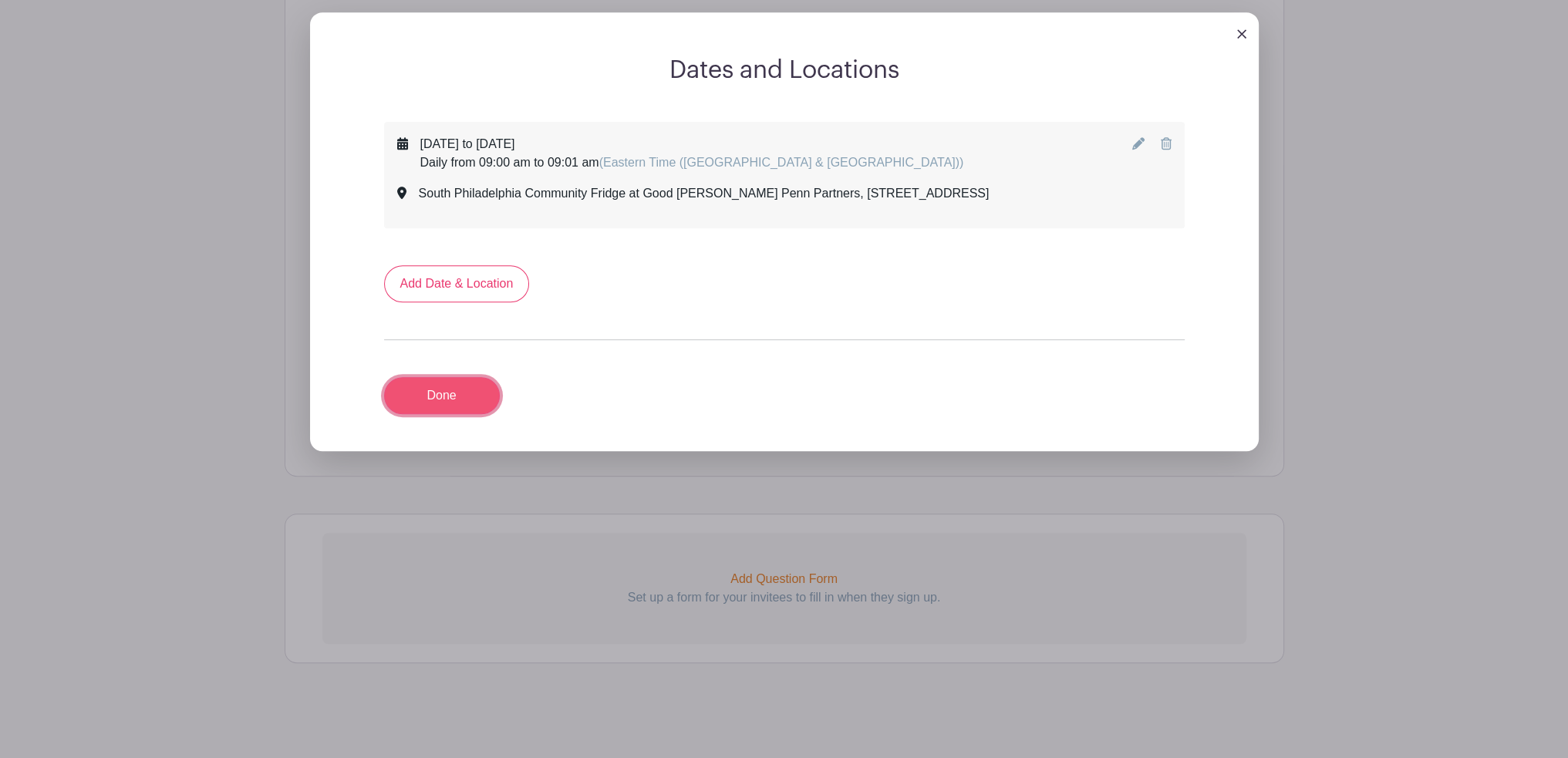
click at [479, 398] on link "Done" at bounding box center [442, 396] width 116 height 37
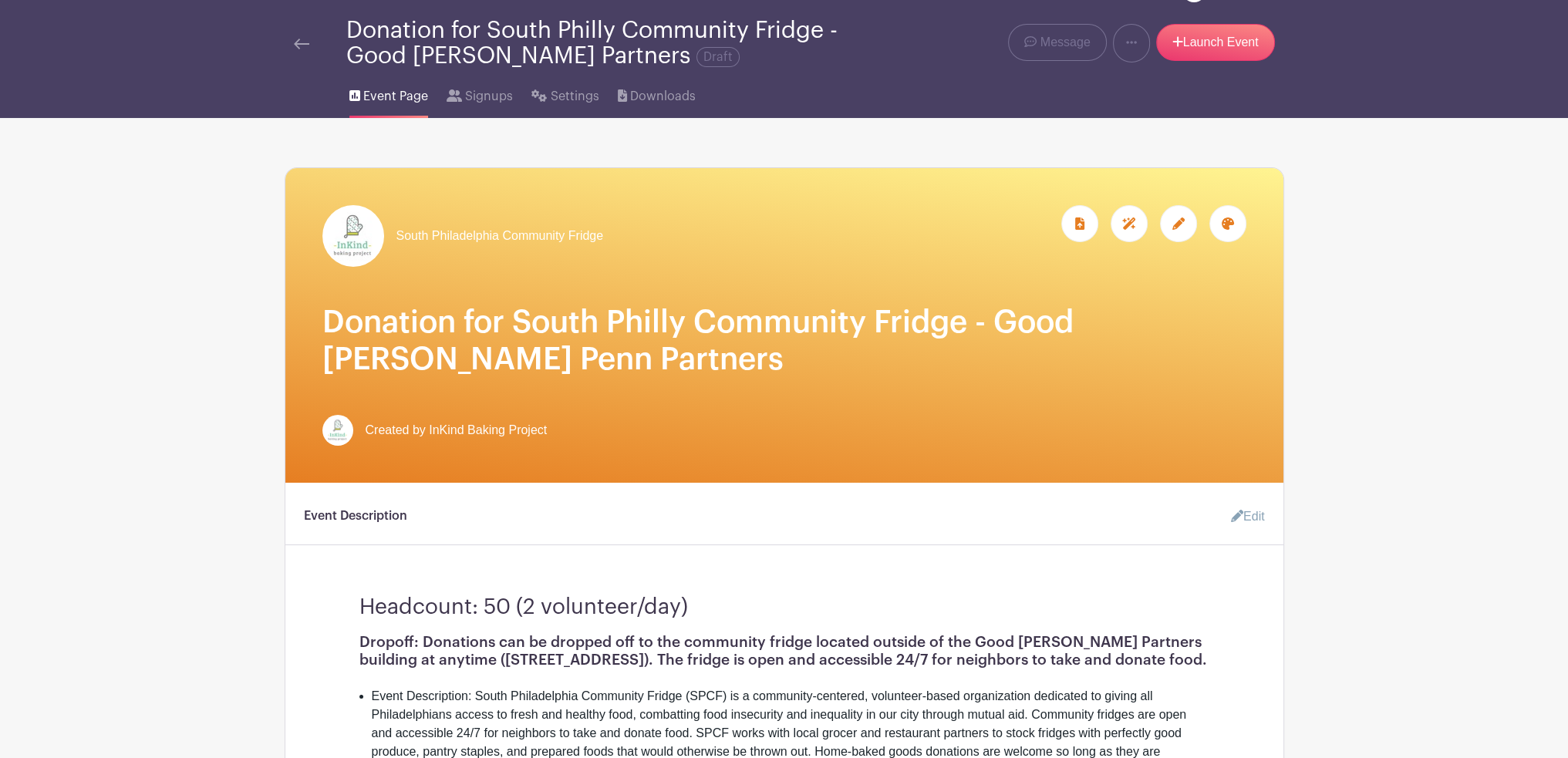
scroll to position [26, 0]
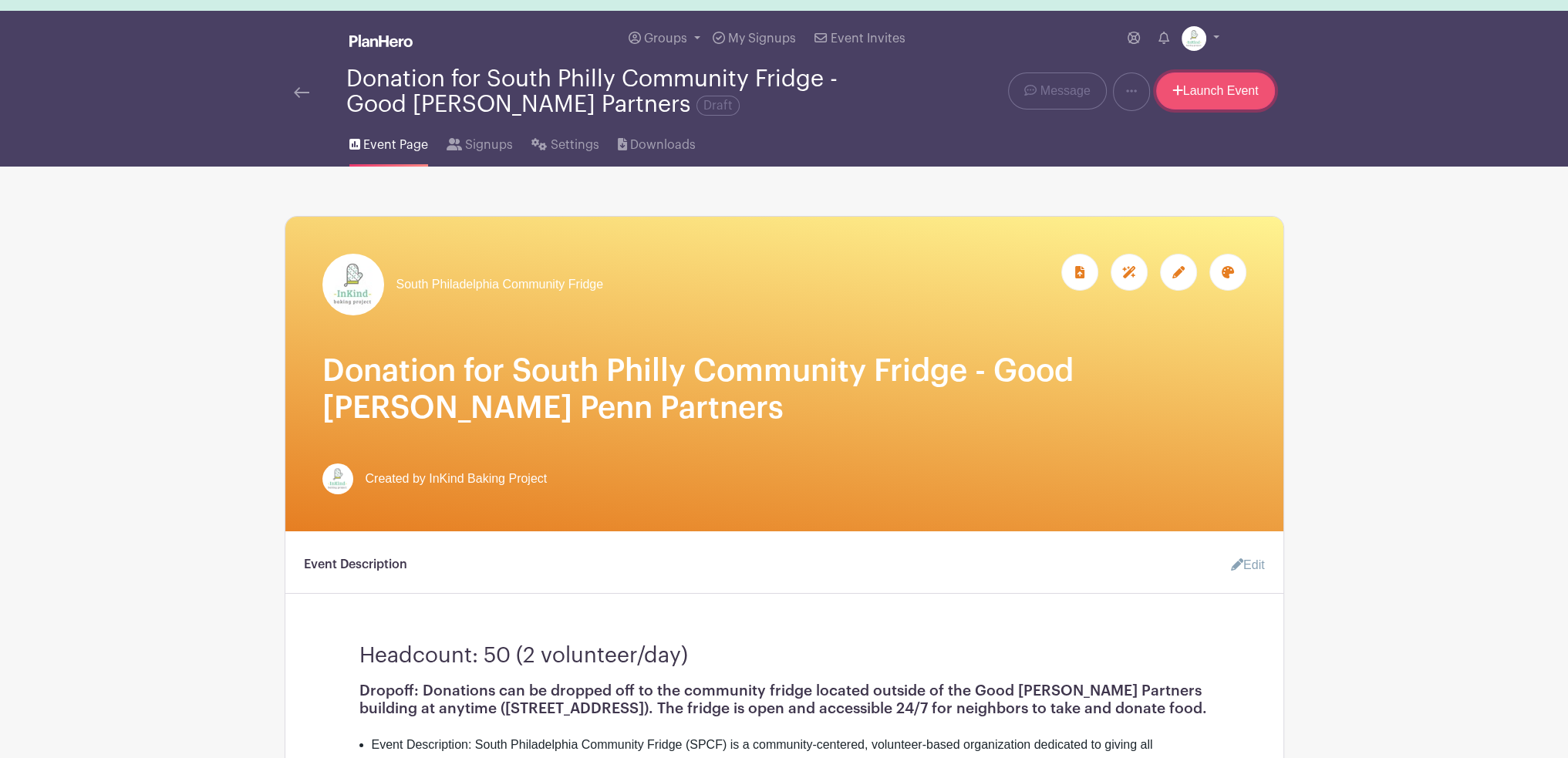
click at [1188, 88] on link "Launch Event" at bounding box center [1216, 91] width 118 height 37
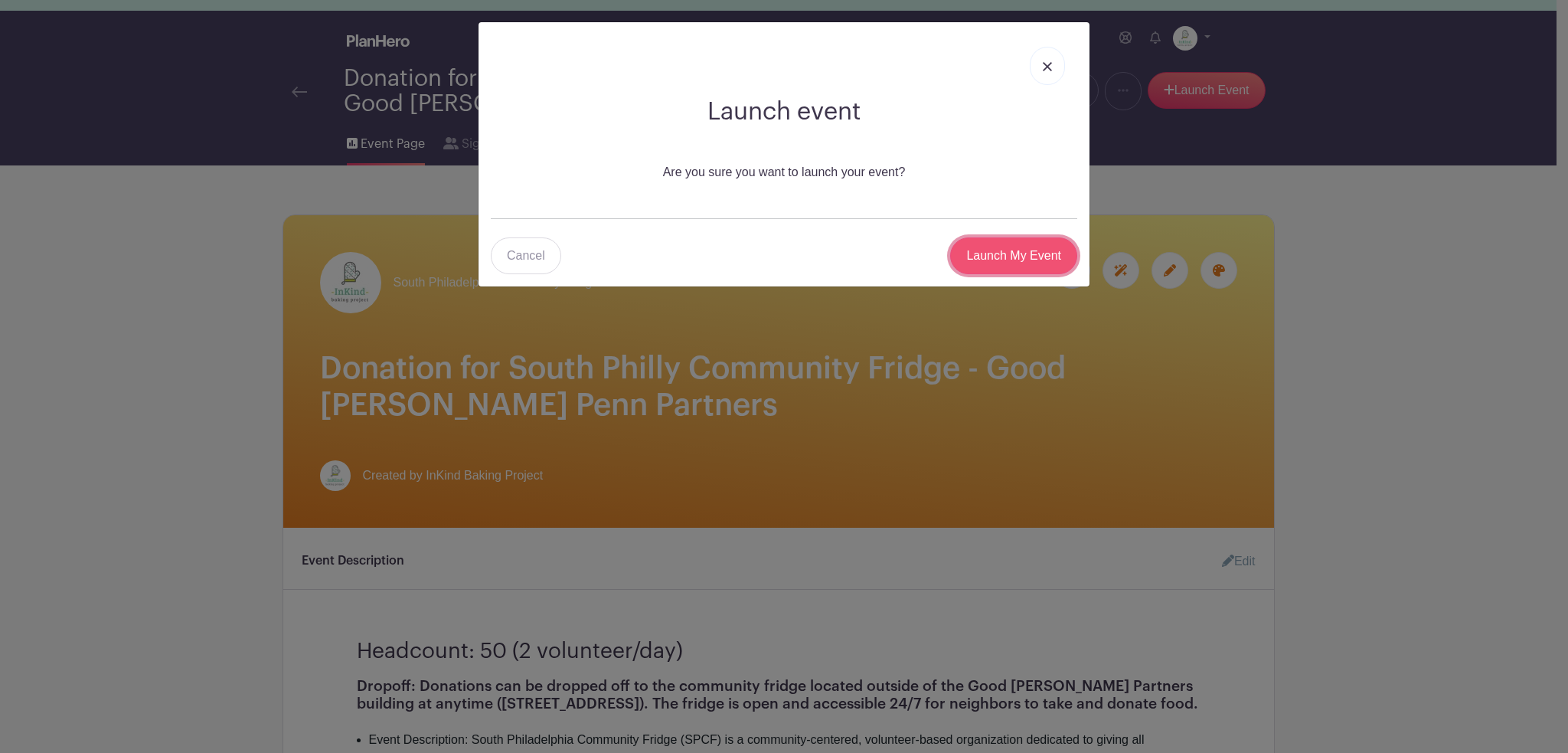
click at [1021, 258] on input "Launch My Event" at bounding box center [1013, 256] width 127 height 37
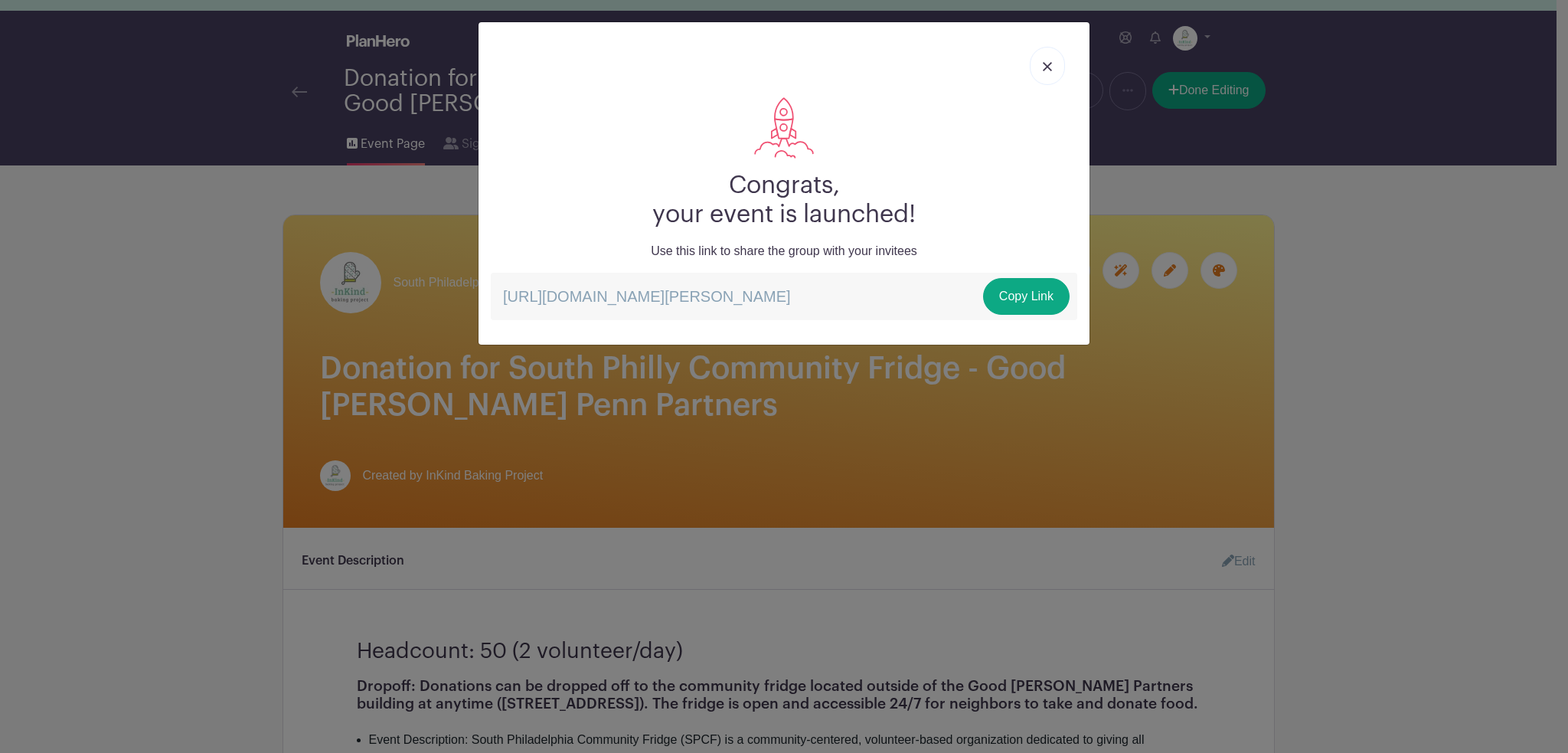
click at [1051, 70] on img at bounding box center [1046, 66] width 9 height 9
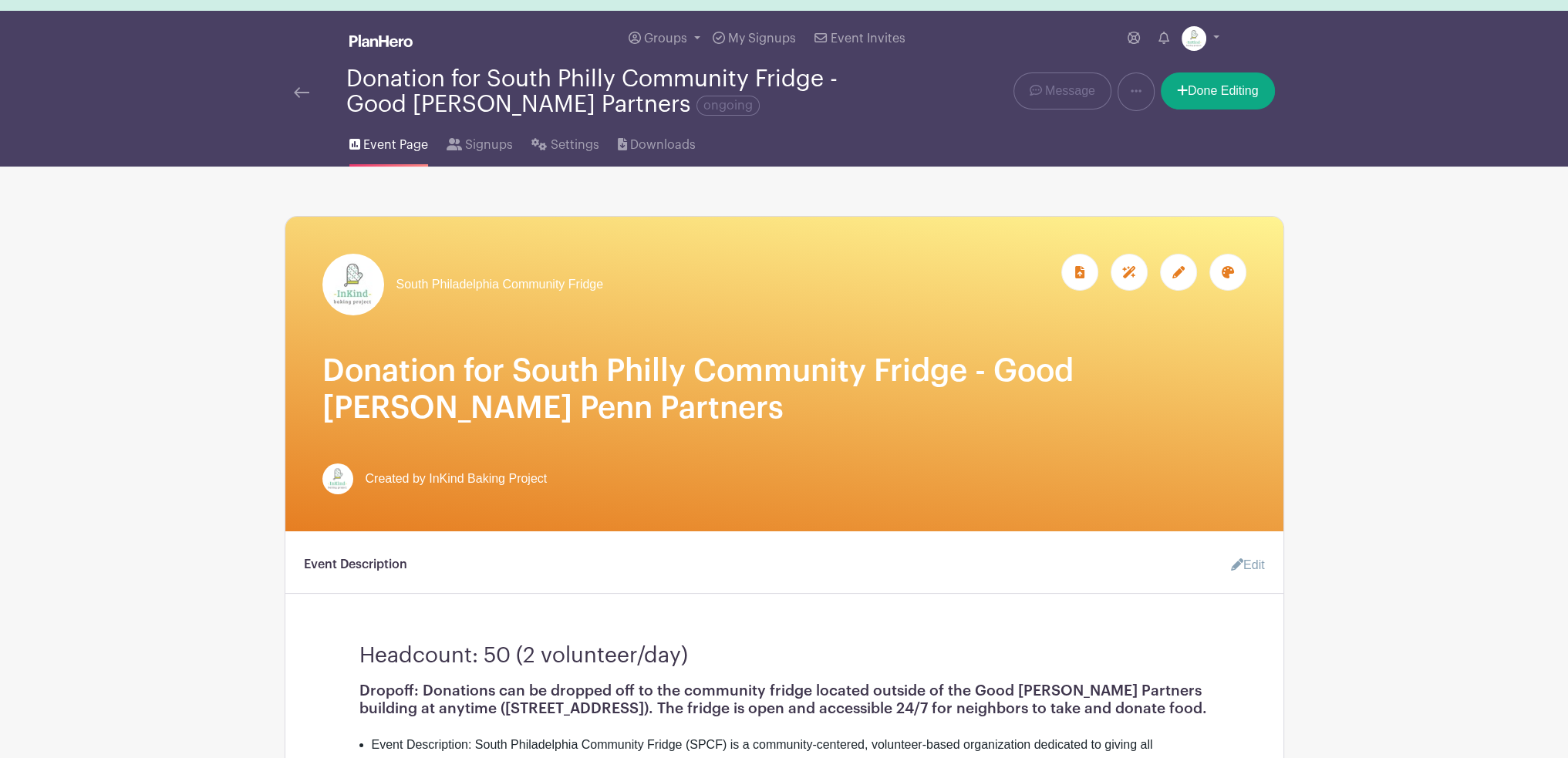
click at [303, 89] on img at bounding box center [301, 92] width 15 height 11
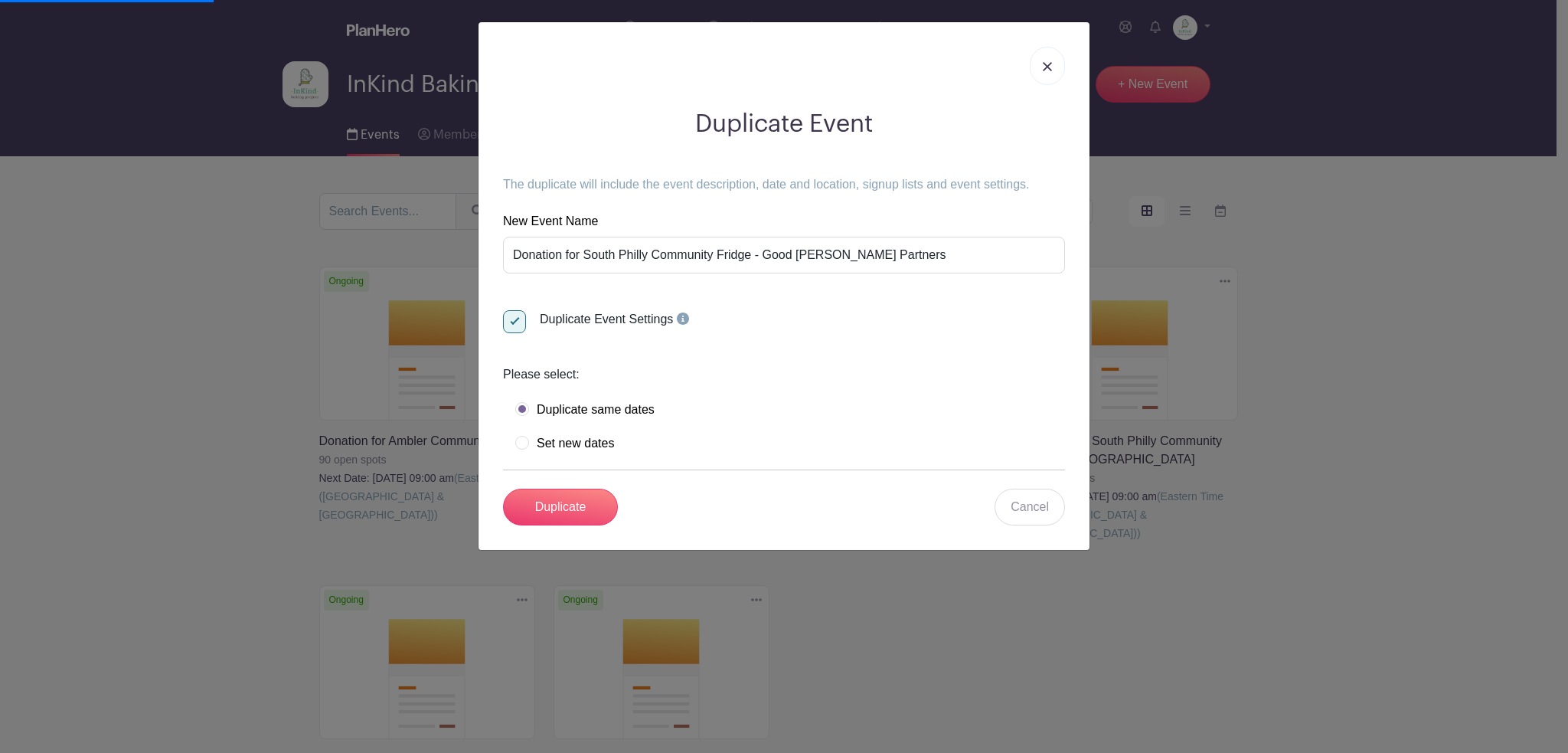
click at [1042, 64] on link at bounding box center [1047, 66] width 35 height 39
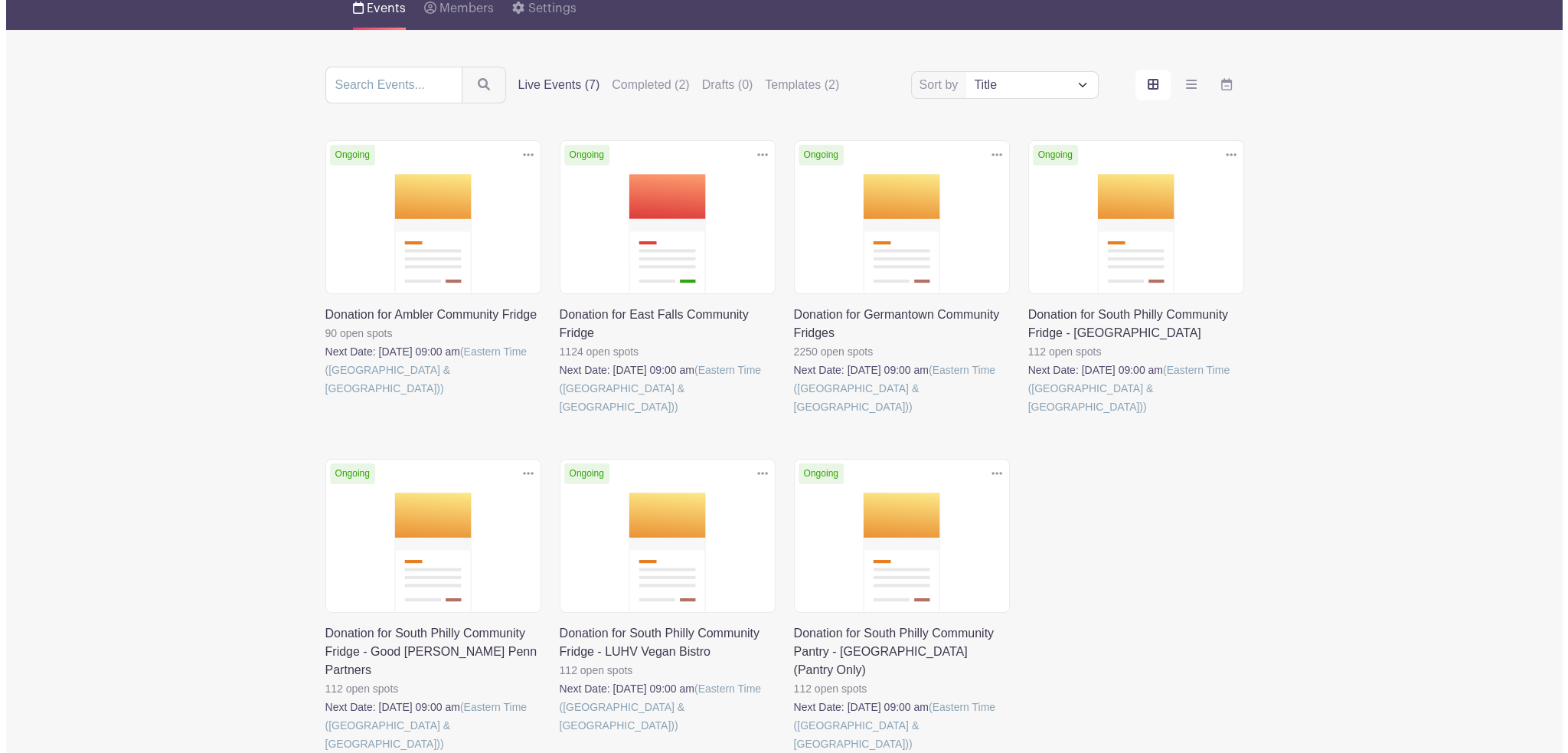
scroll to position [153, 0]
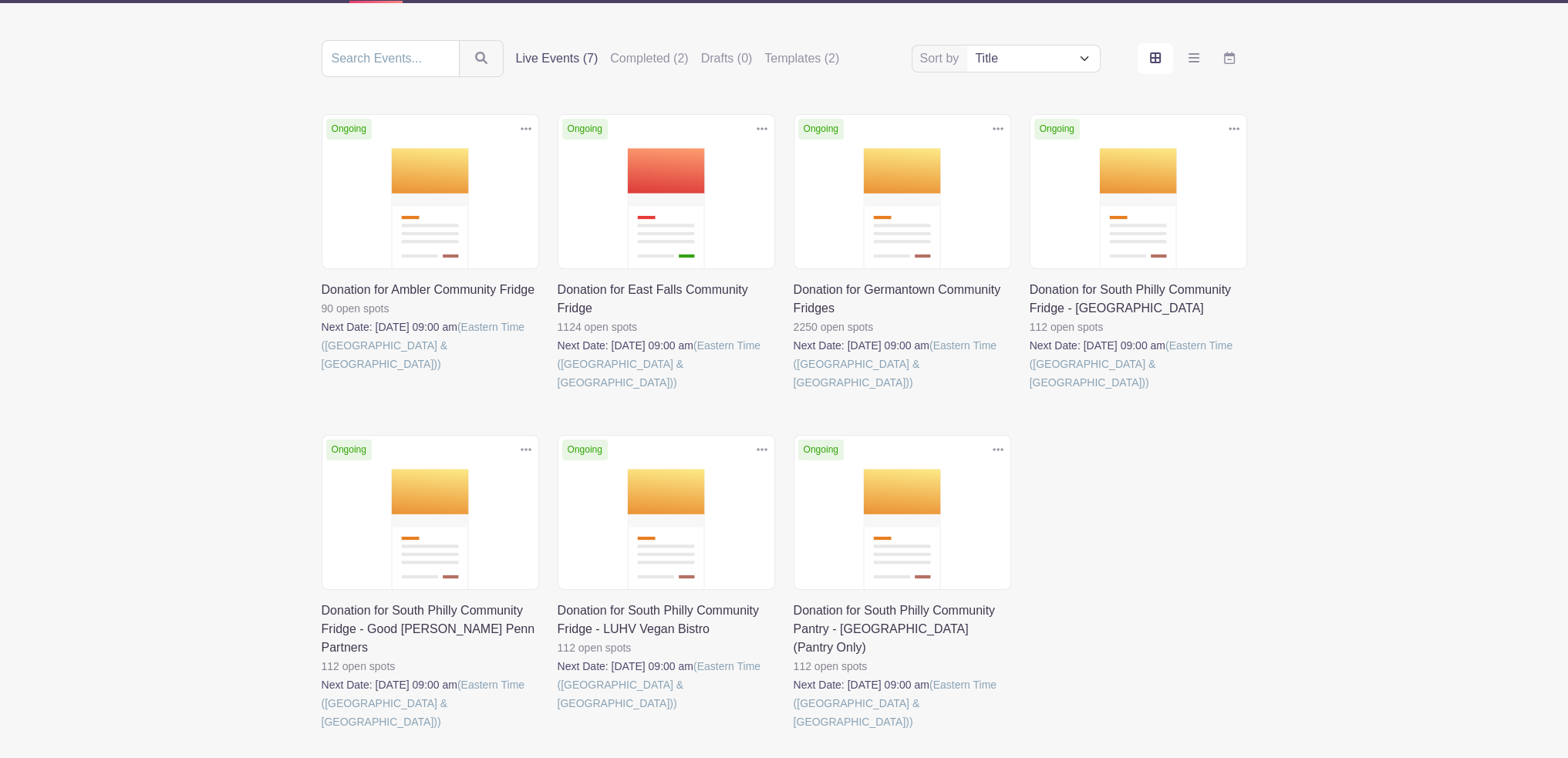
click at [1000, 448] on icon at bounding box center [998, 450] width 11 height 3
click at [967, 471] on link "Duplicate" at bounding box center [948, 483] width 122 height 24
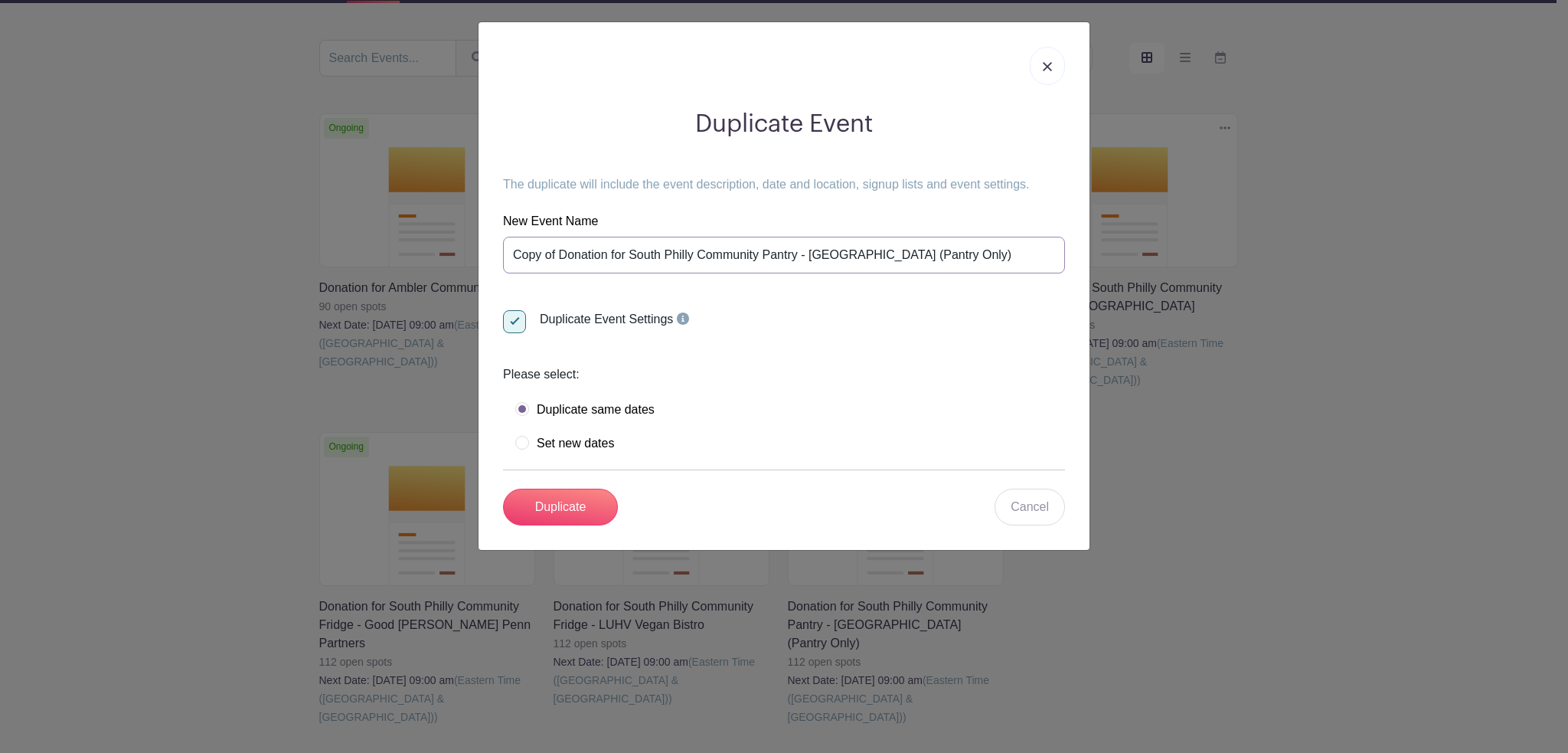
drag, startPoint x: 559, startPoint y: 253, endPoint x: 400, endPoint y: 237, distance: 159.8
click at [401, 237] on div "Duplicate Event The duplicate will include the event description, date and loca…" at bounding box center [784, 376] width 1568 height 753
drag, startPoint x: 765, startPoint y: 251, endPoint x: 867, endPoint y: 244, distance: 102.2
click at [867, 244] on input "Donation for South Philly Community Pantry - [GEOGRAPHIC_DATA] (Pantry Only)" at bounding box center [784, 255] width 562 height 37
type input "Donation for South Philly Community Pantry - [PERSON_NAME] (Pantry Only)"
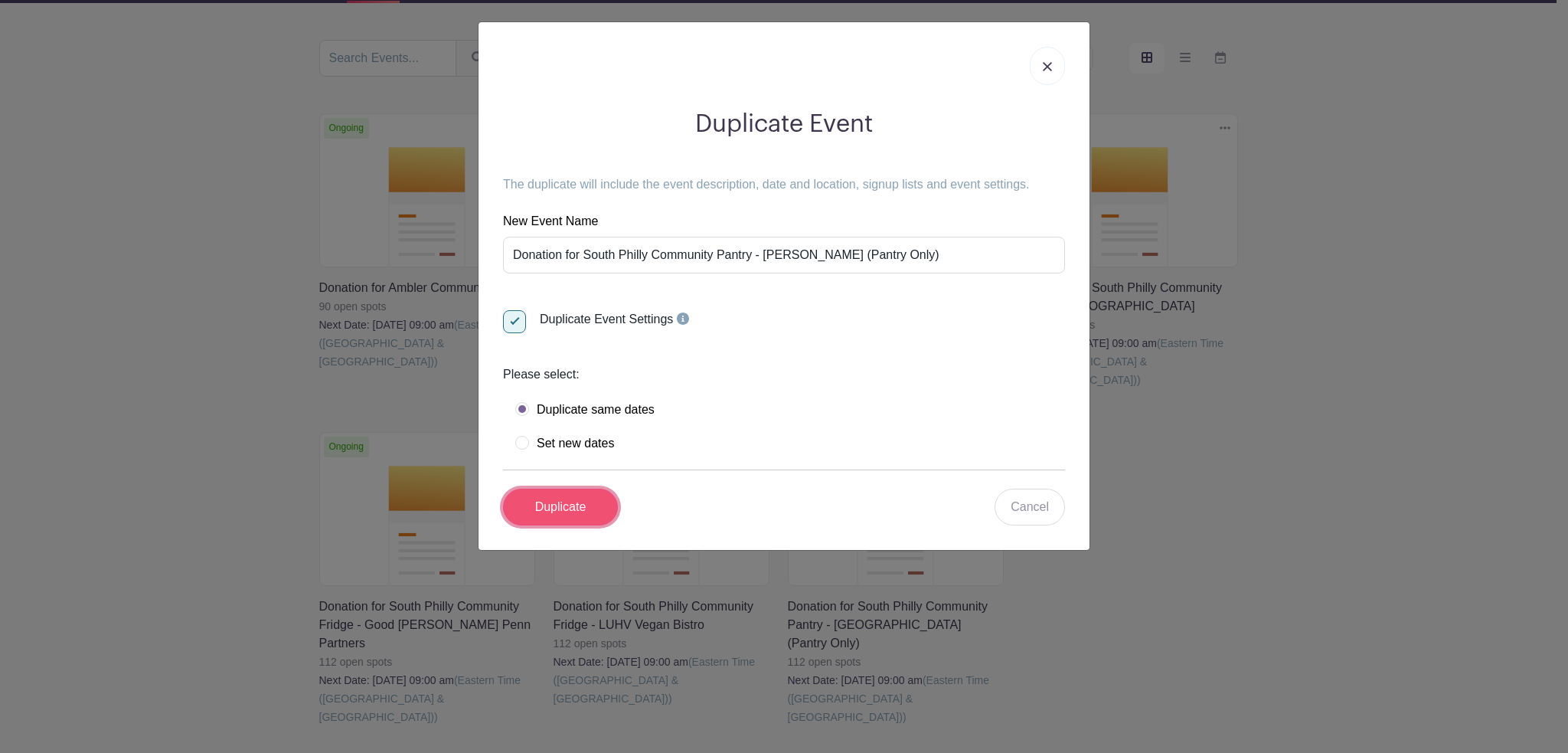
click at [581, 504] on input "Duplicate" at bounding box center [560, 507] width 115 height 37
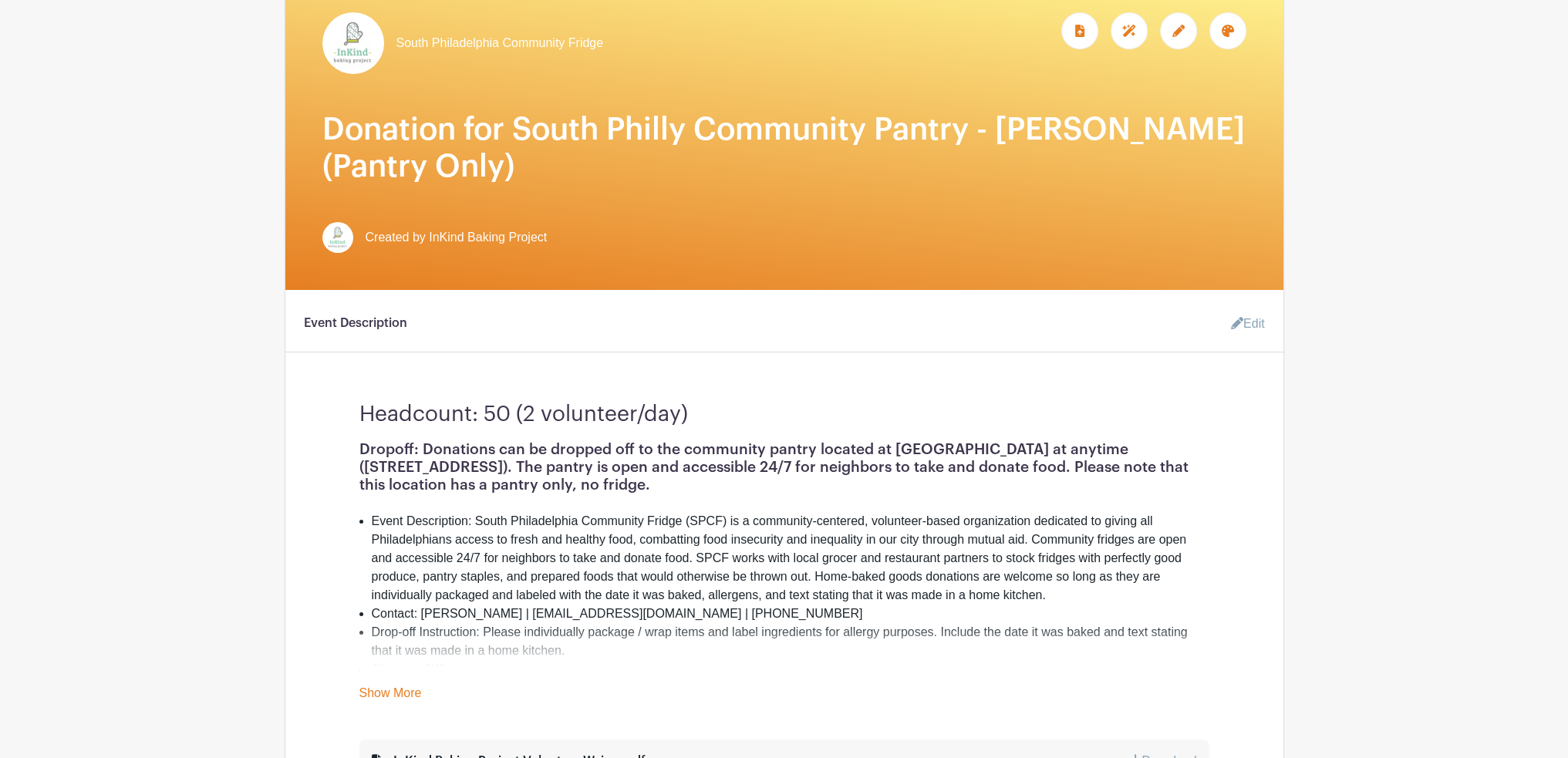
scroll to position [386, 0]
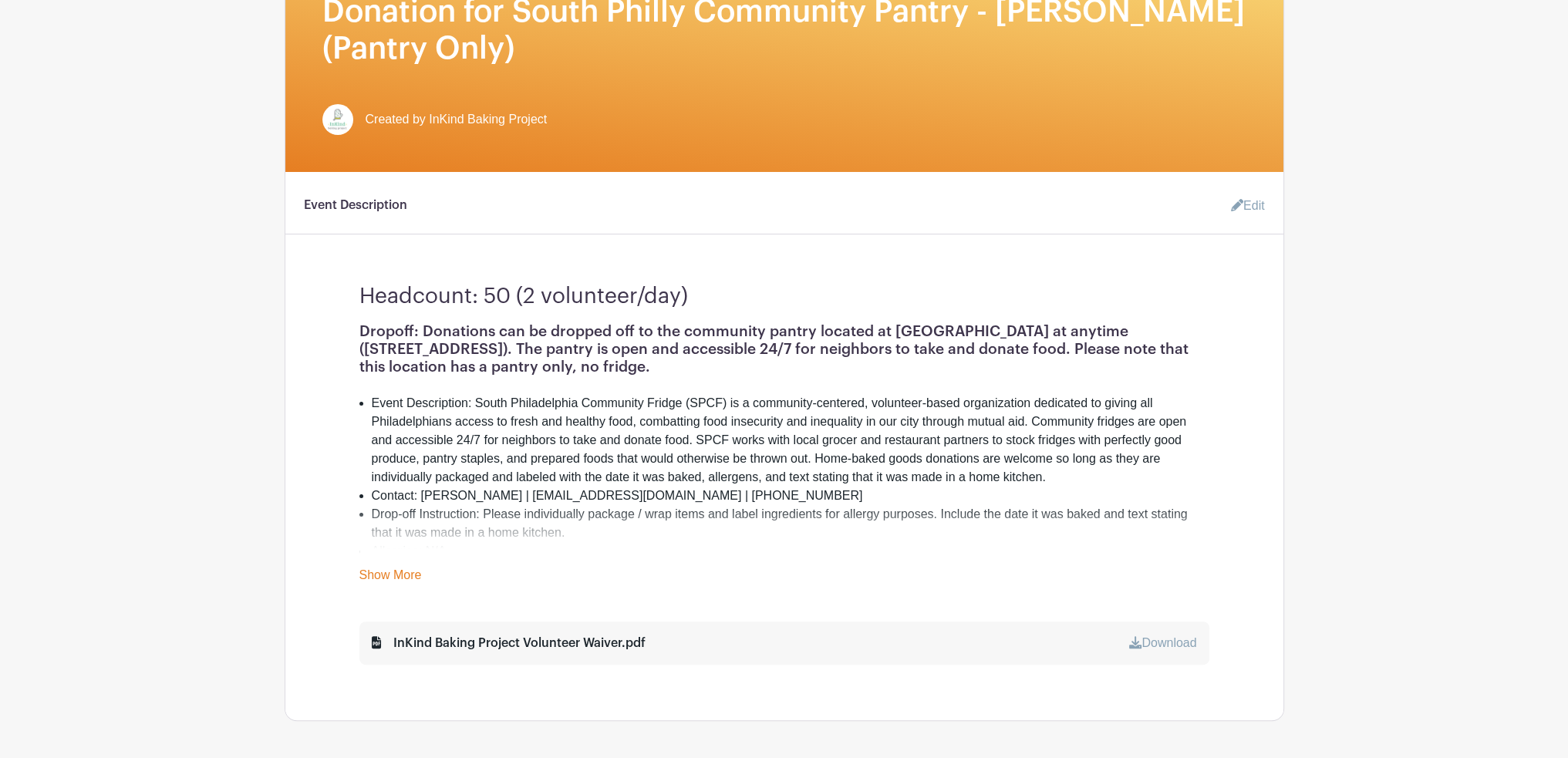
click at [1244, 211] on link "Edit" at bounding box center [1242, 206] width 46 height 31
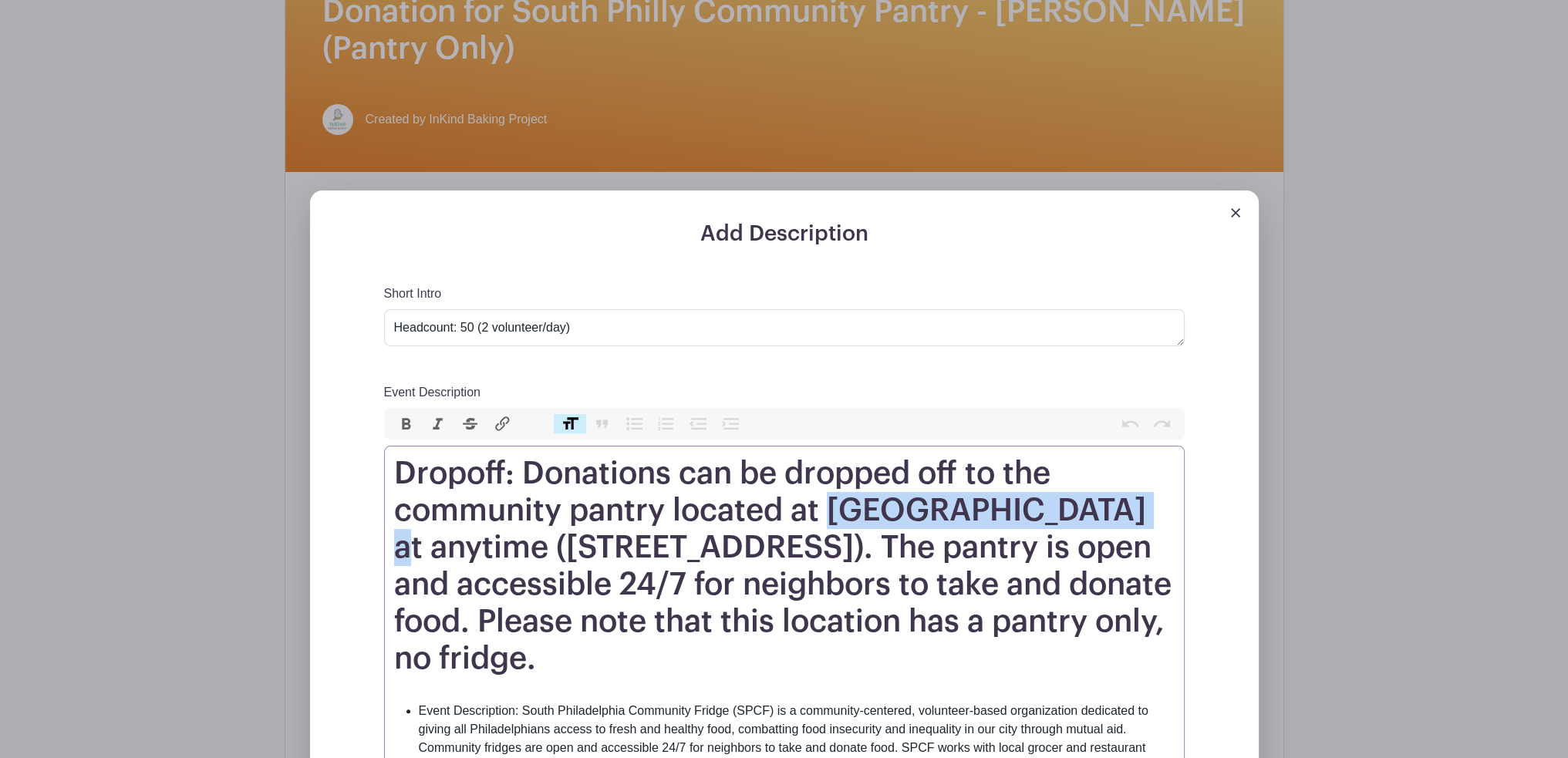
drag, startPoint x: 829, startPoint y: 507, endPoint x: 1093, endPoint y: 497, distance: 264.2
click at [1093, 497] on h1 "Dropoff: Donations can be dropped off to the community pantry located at [GEOGR…" at bounding box center [784, 566] width 780 height 222
click at [1060, 499] on h1 "Dropoff: Donations can be dropped off to the community pantry located at [GEOGR…" at bounding box center [784, 566] width 780 height 222
drag, startPoint x: 826, startPoint y: 507, endPoint x: 1107, endPoint y: 510, distance: 281.0
click at [1107, 510] on h1 "Dropoff: Donations can be dropped off to the community pantry located at [GEOGR…" at bounding box center [784, 566] width 780 height 222
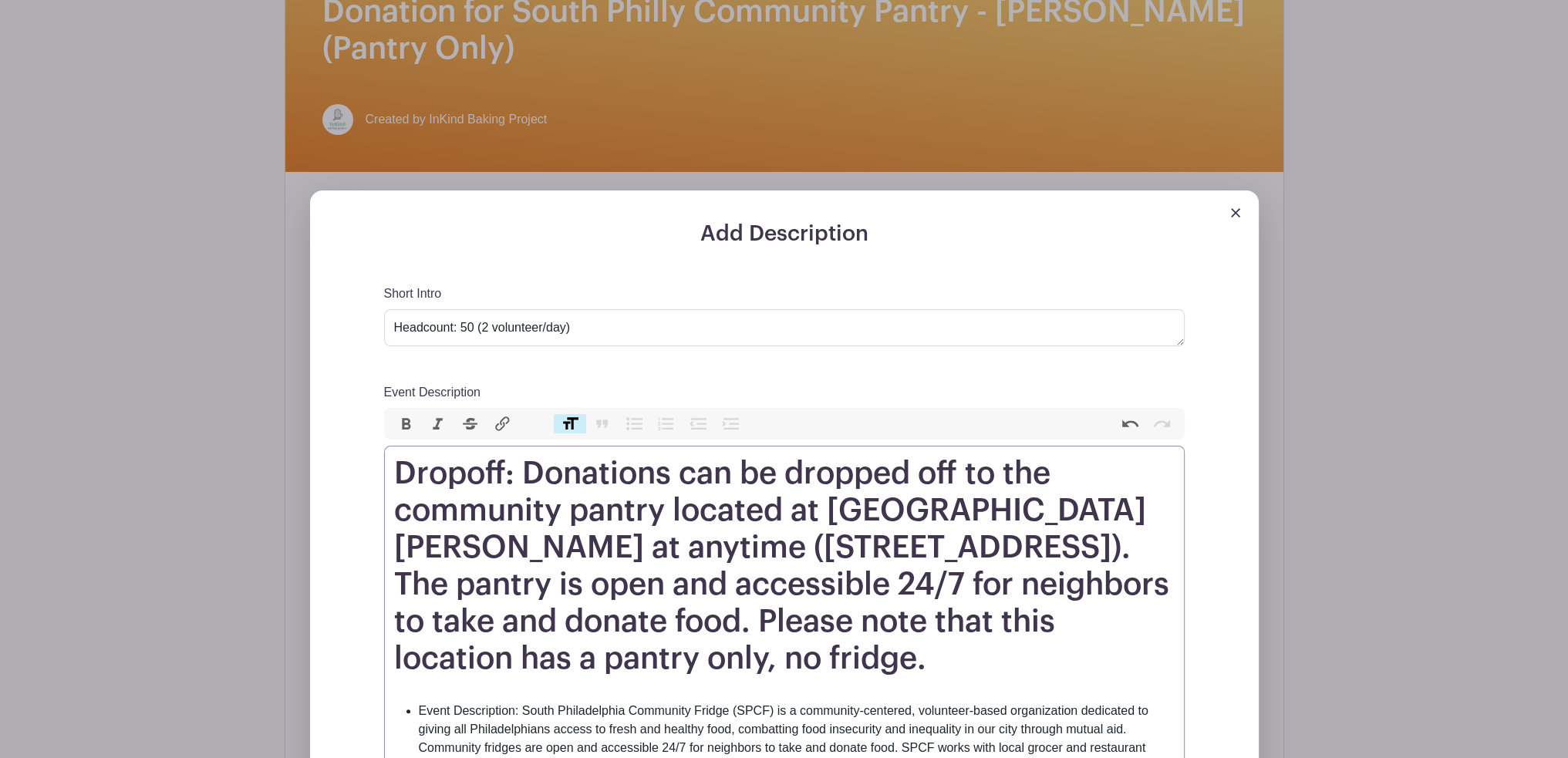
click at [796, 506] on h1 "Dropoff: Donations can be dropped off to the community pantry located at [GEOGR…" at bounding box center [784, 566] width 780 height 222
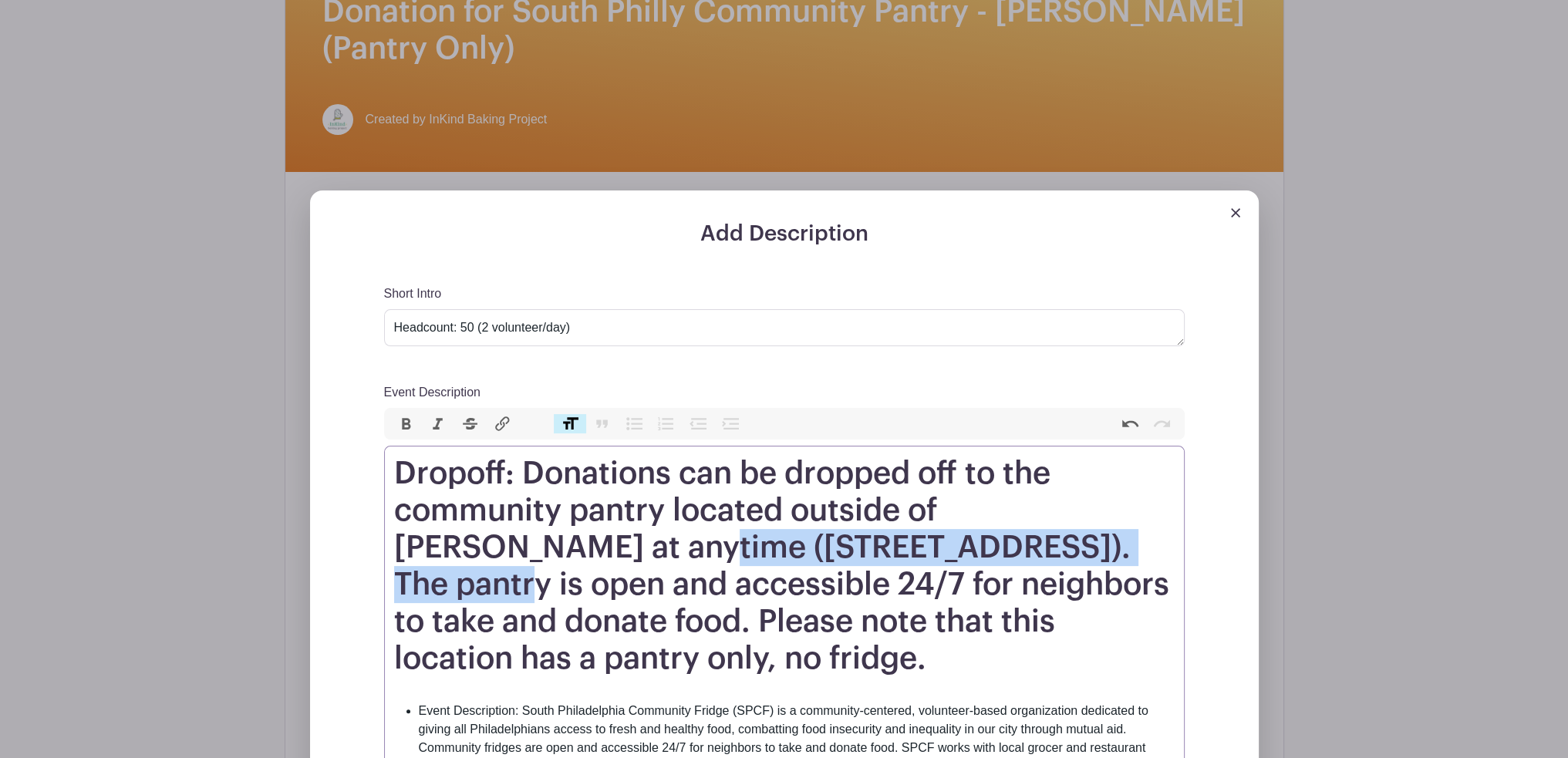
drag, startPoint x: 534, startPoint y: 547, endPoint x: 1028, endPoint y: 533, distance: 494.2
click at [1028, 533] on h1 "Dropoff: Donations can be dropped off to the community pantry located outside o…" at bounding box center [784, 566] width 780 height 222
paste trix-editor "[STREET_ADDRESS]<br>[GEOGRAPHIC_DATA]"
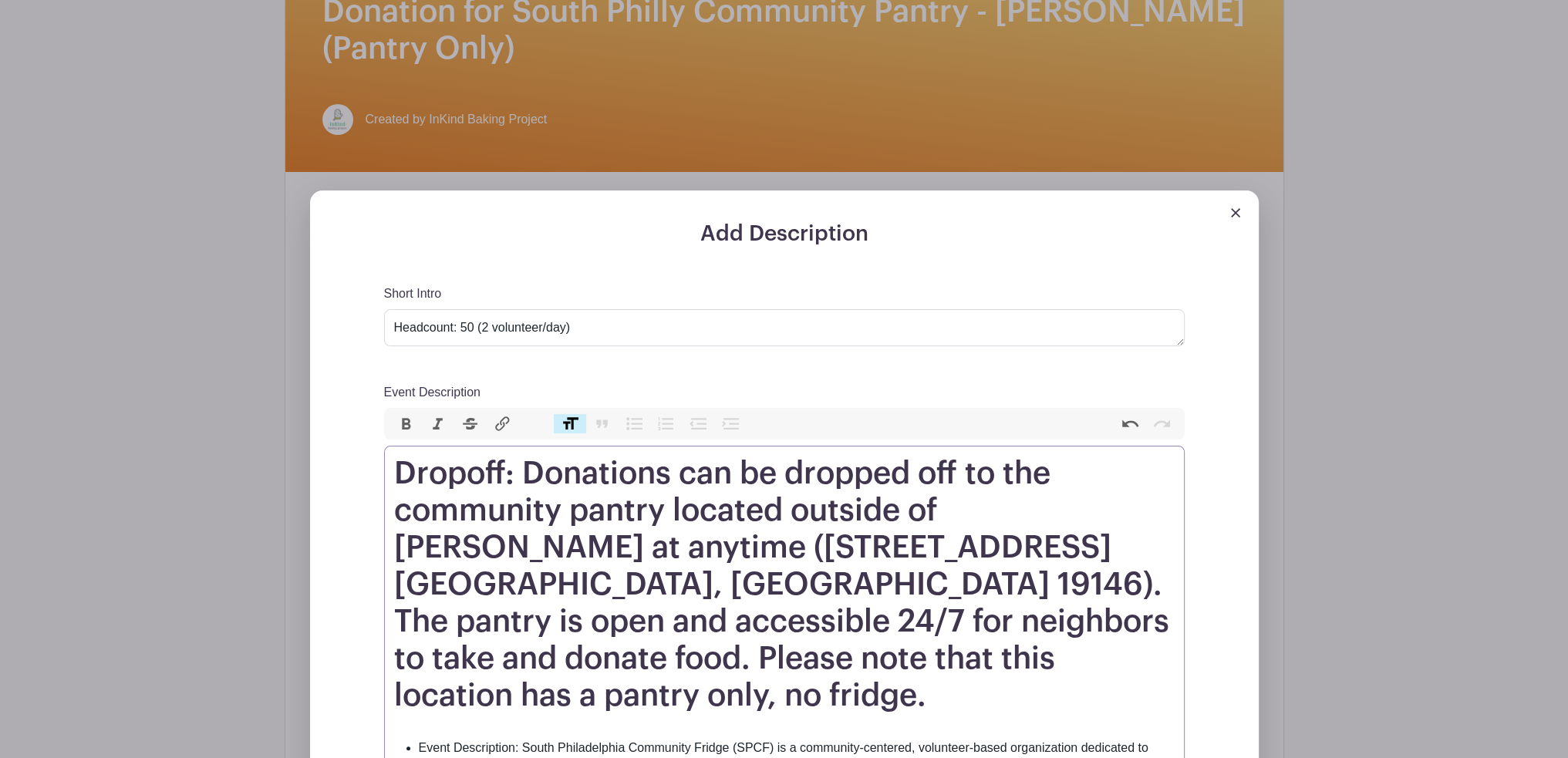
click at [818, 550] on h1 "Dropoff: Donations can be dropped off to the community pantry located outside o…" at bounding box center [784, 585] width 780 height 259
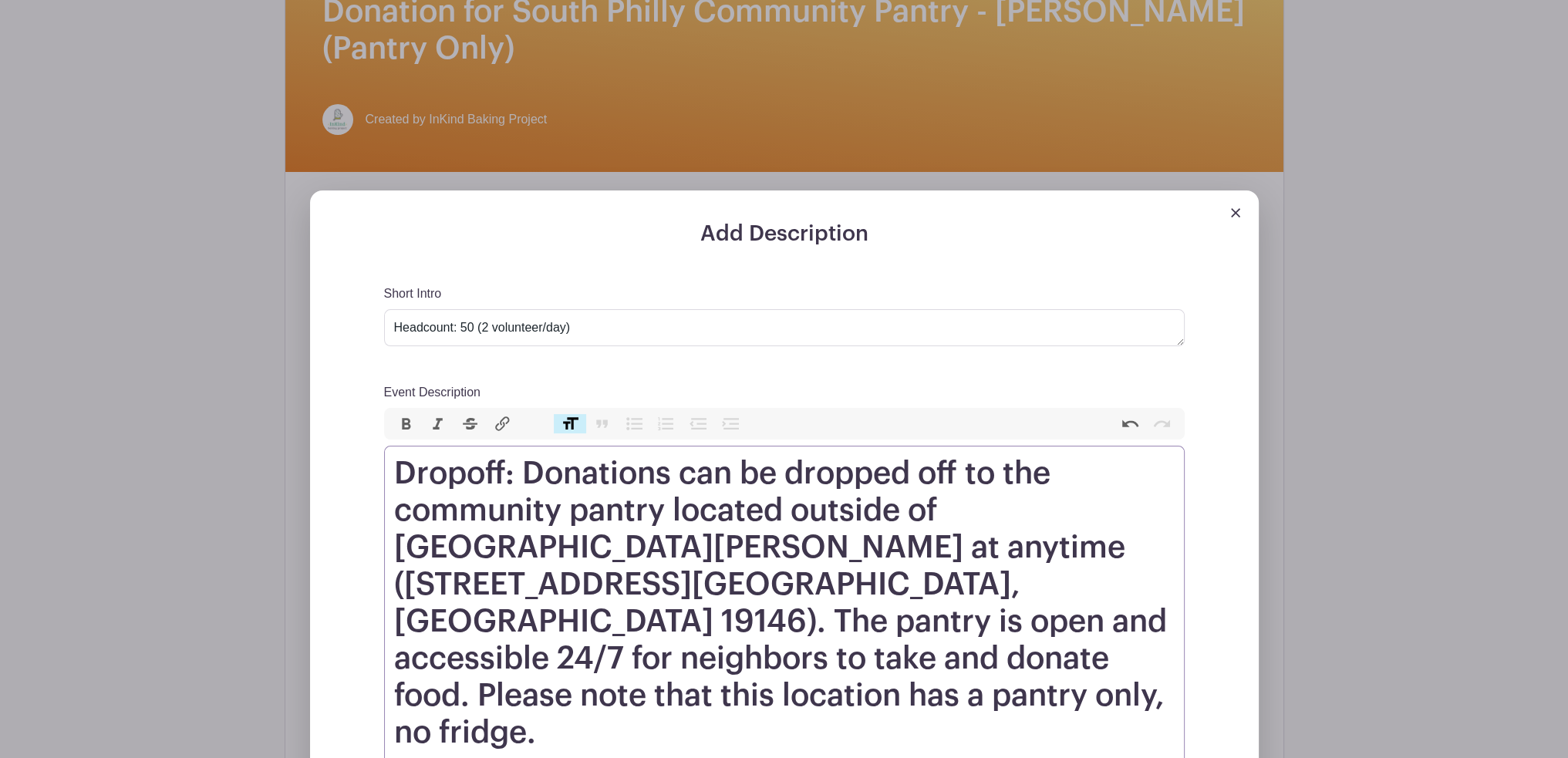
type trix-editor "<h1>Dropoff: Donations can be dropped off to the community pantry located outsi…"
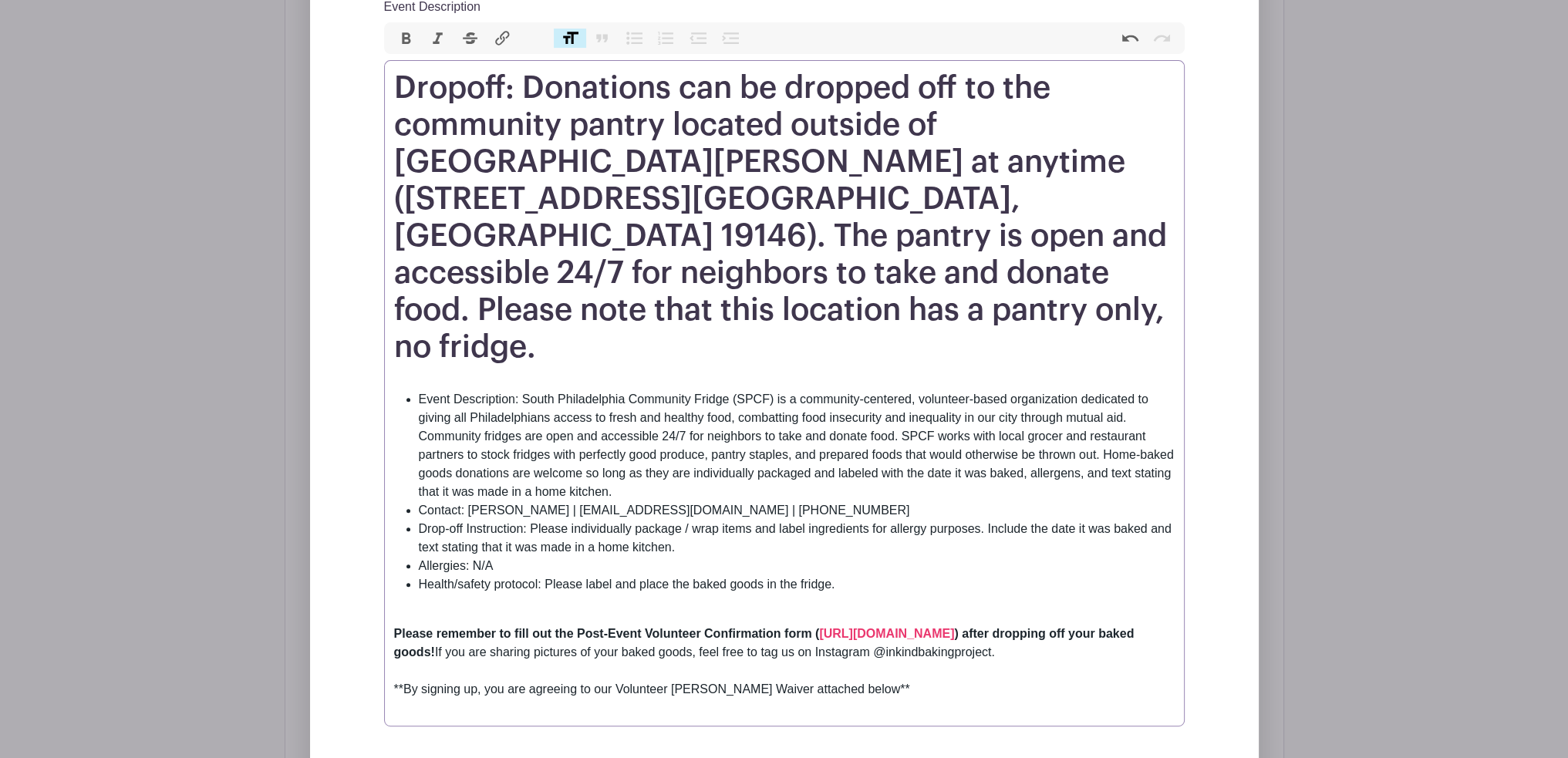
scroll to position [848, 0]
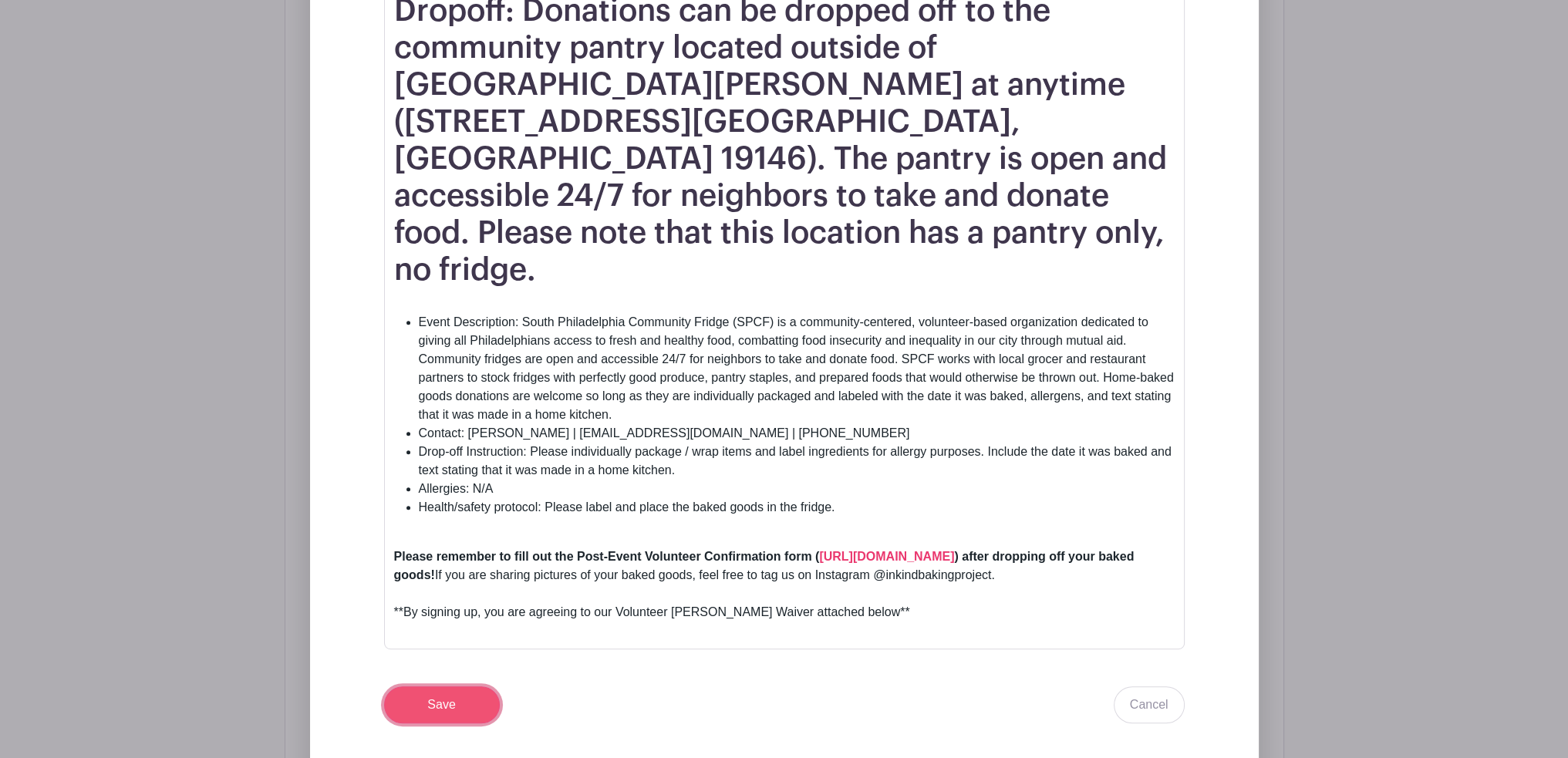
click at [469, 686] on input "Save" at bounding box center [442, 704] width 116 height 37
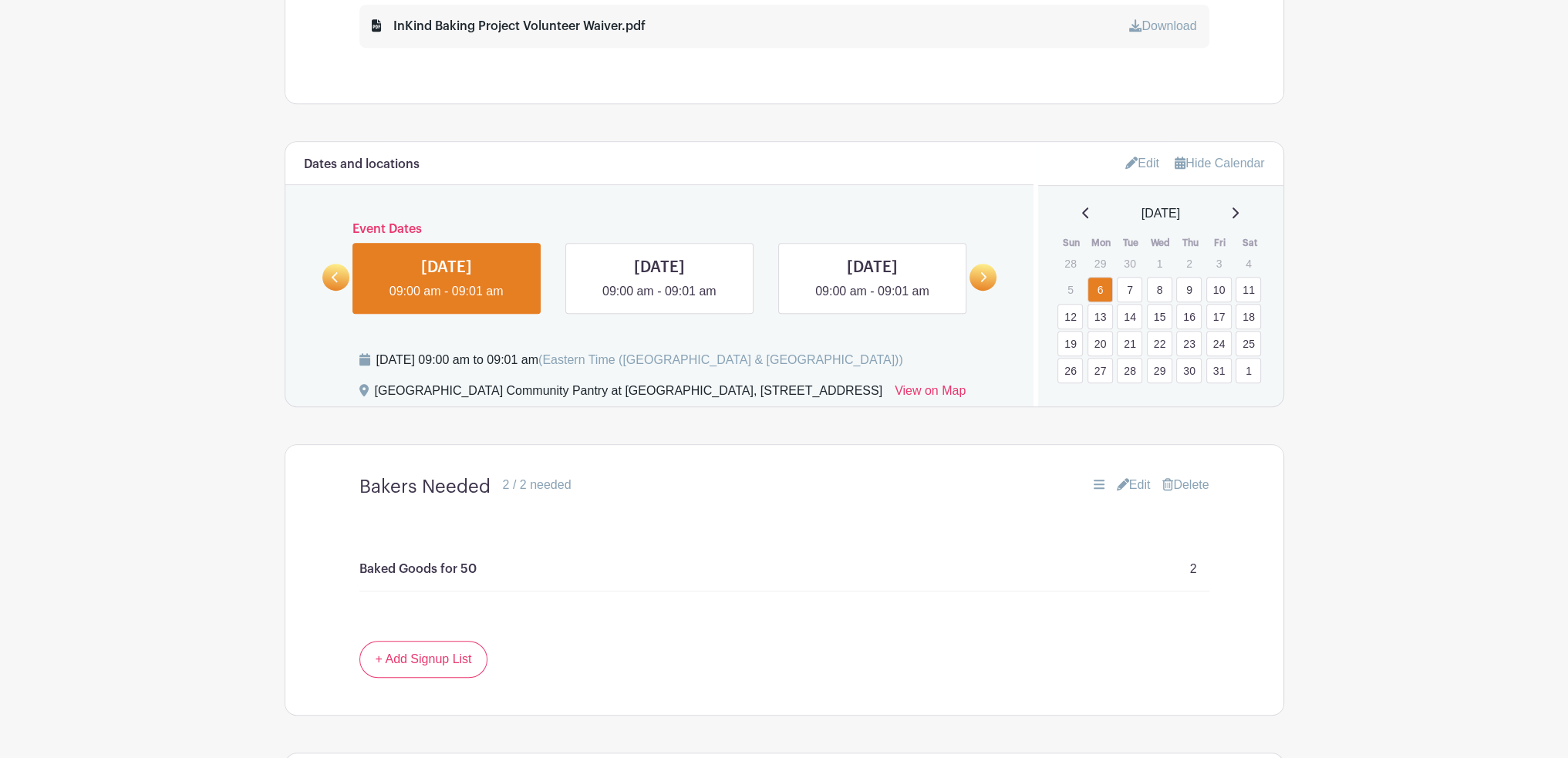
scroll to position [1203, 0]
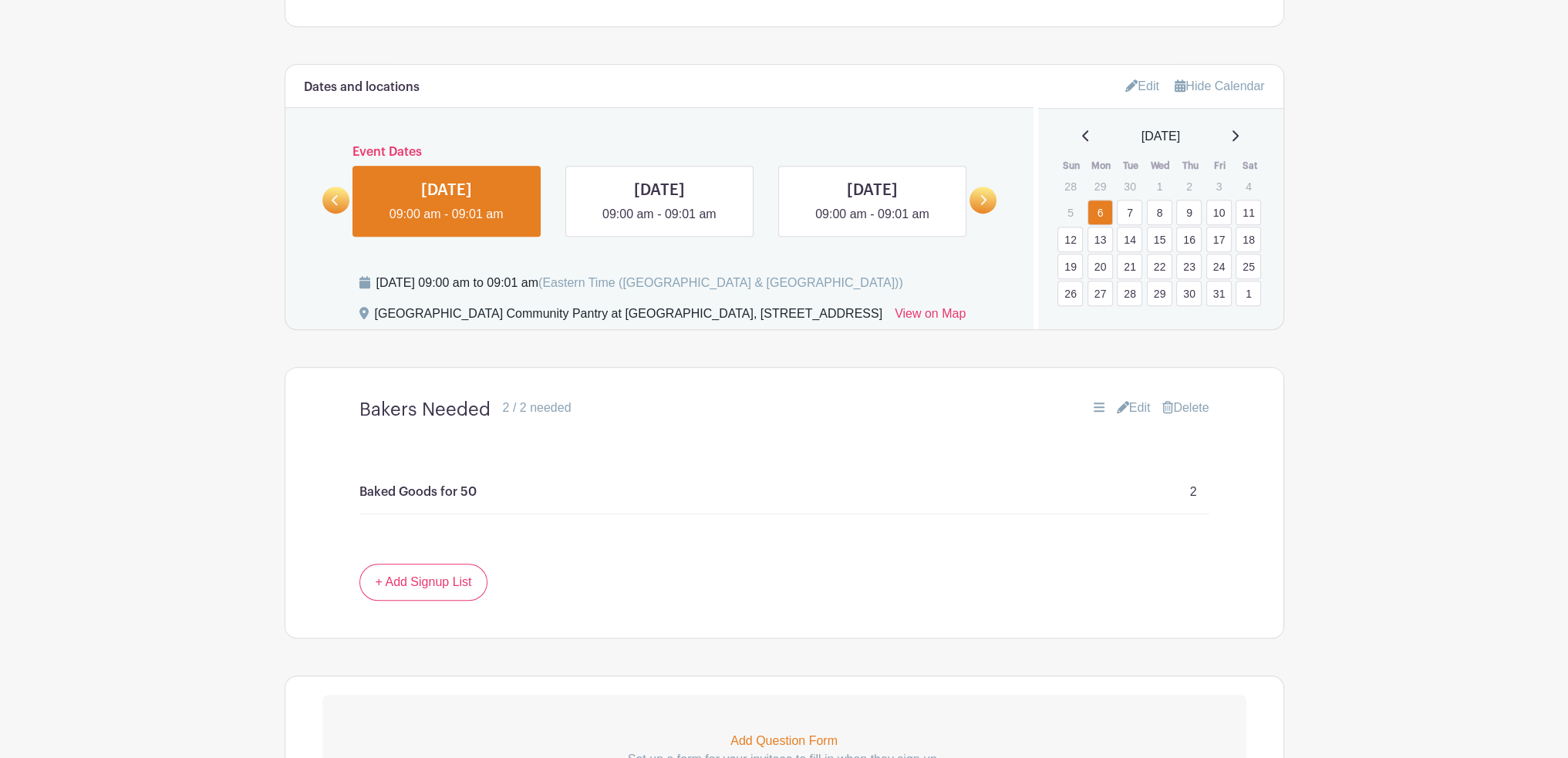
click at [1131, 84] on link "Edit" at bounding box center [1143, 85] width 34 height 25
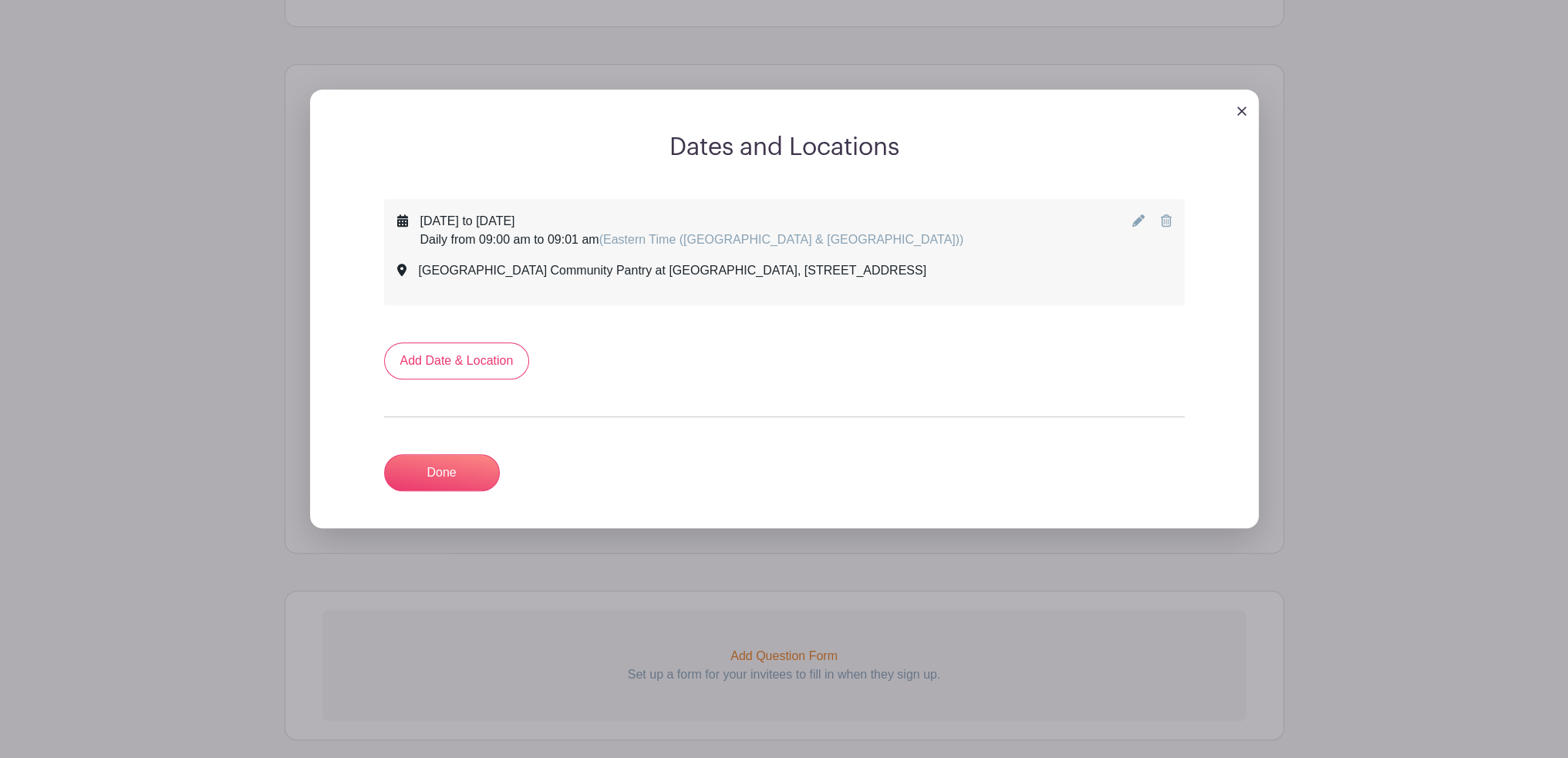
click at [1141, 218] on icon at bounding box center [1138, 220] width 12 height 12
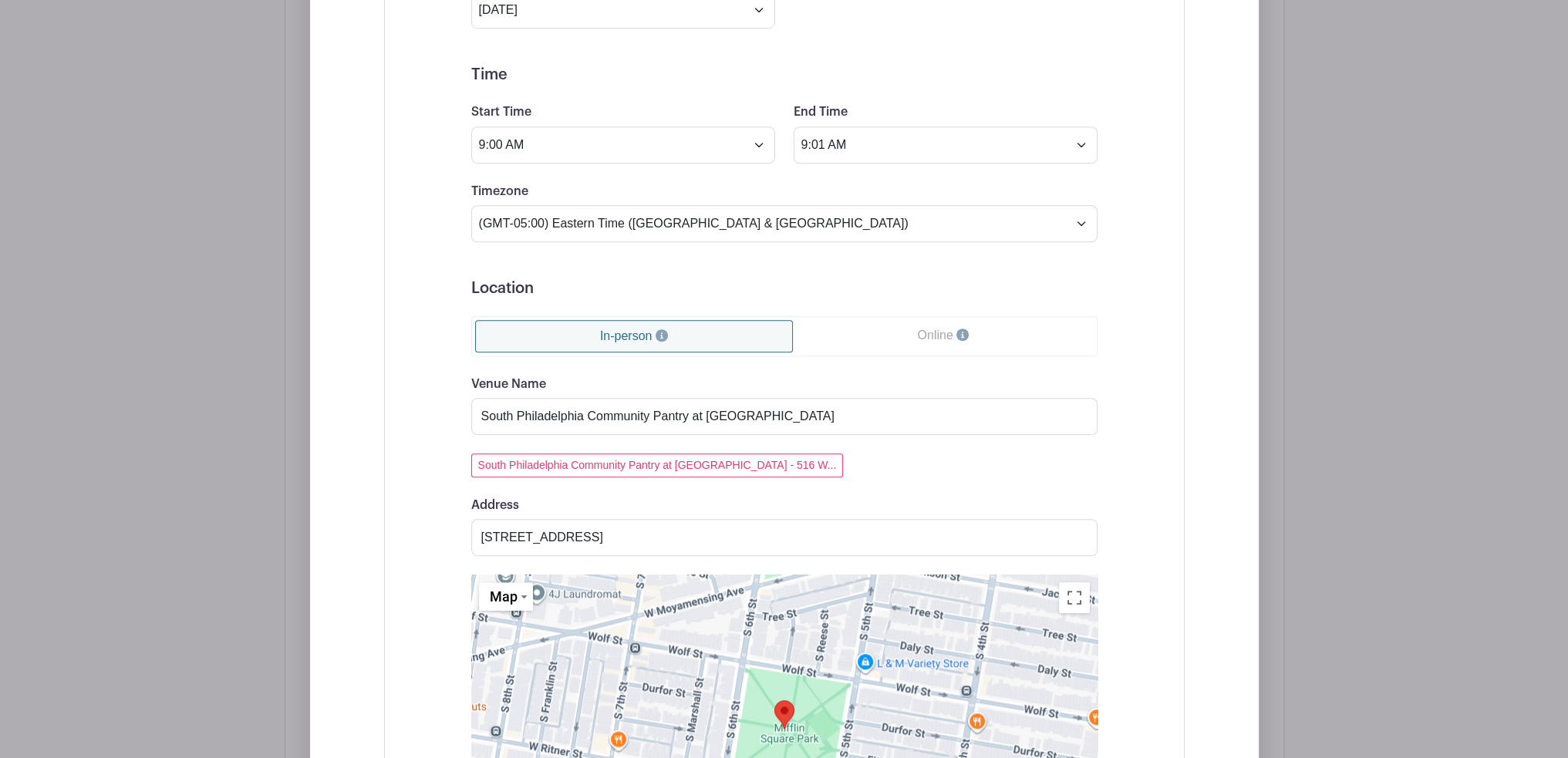
scroll to position [1588, 0]
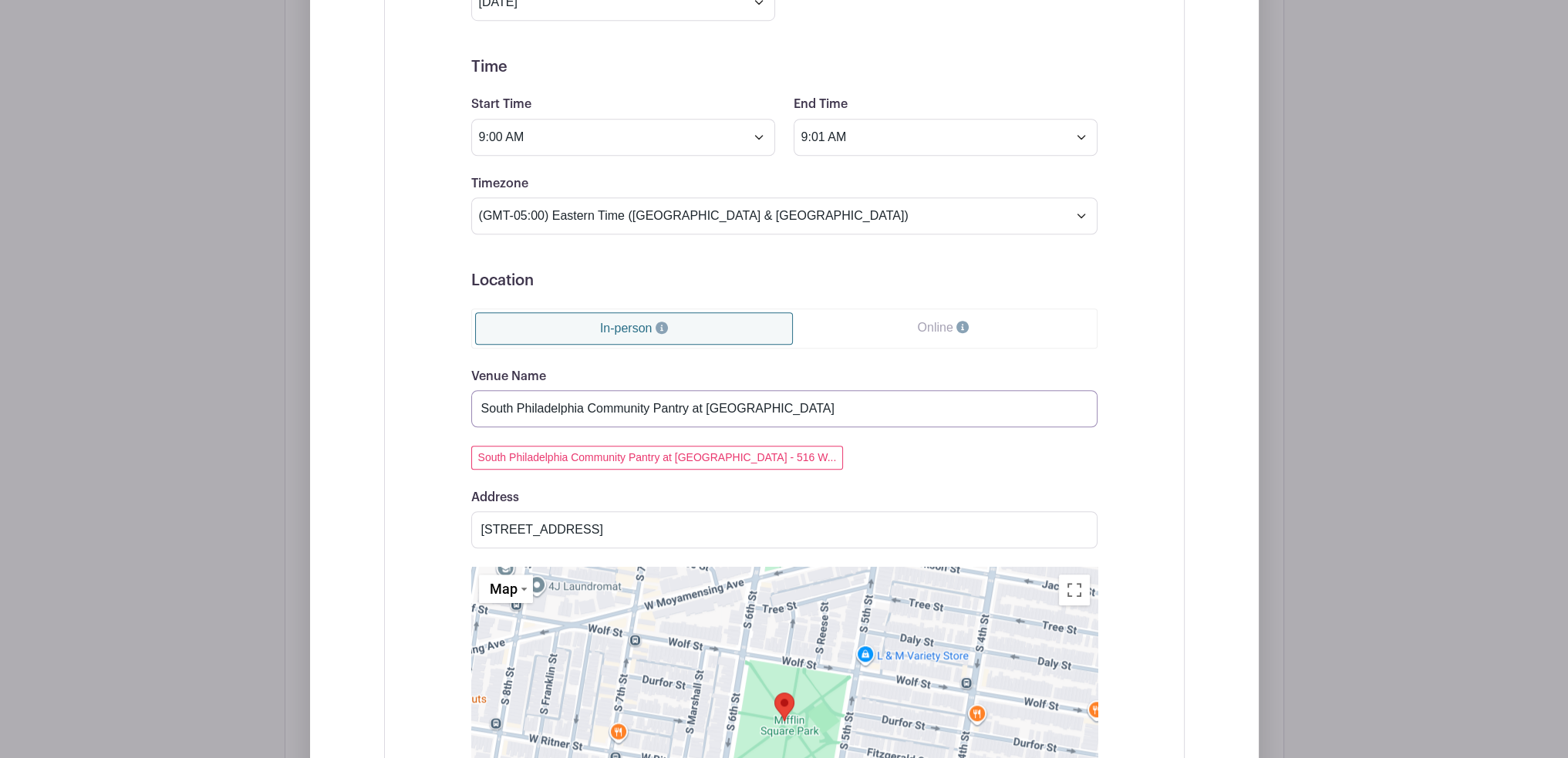
drag, startPoint x: 707, startPoint y: 406, endPoint x: 890, endPoint y: 403, distance: 183.0
click at [890, 403] on input "South Philadelphia Community Pantry at [GEOGRAPHIC_DATA]" at bounding box center [784, 409] width 626 height 37
type input "South Philadelphia Community Pantry at [GEOGRAPHIC_DATA][PERSON_NAME]"
click at [561, 529] on input "[STREET_ADDRESS]" at bounding box center [784, 530] width 626 height 37
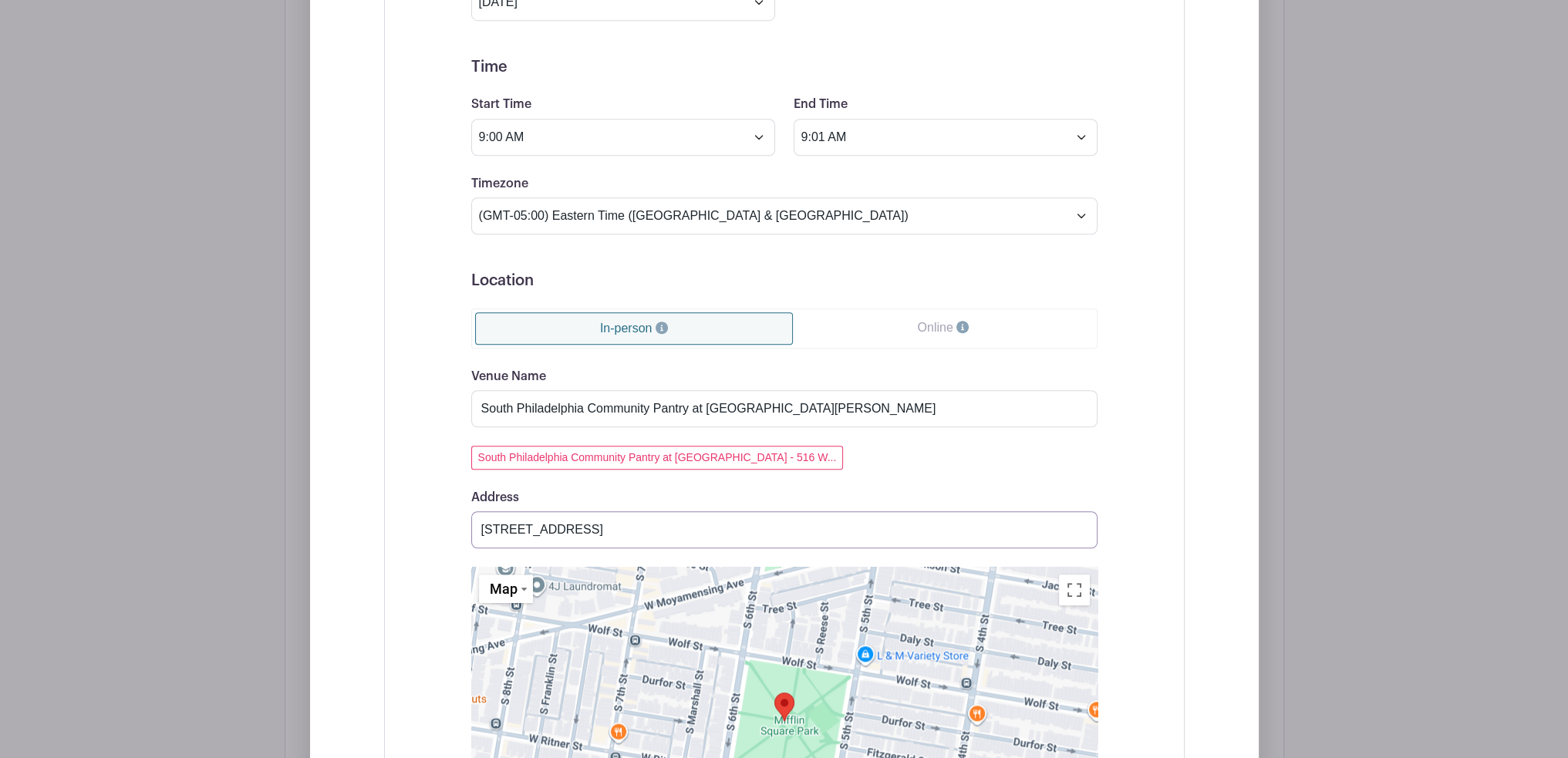
click at [561, 529] on input "[STREET_ADDRESS]" at bounding box center [784, 530] width 626 height 37
paste input "[STREET_ADDRESS]"
type input "[STREET_ADDRESS]"
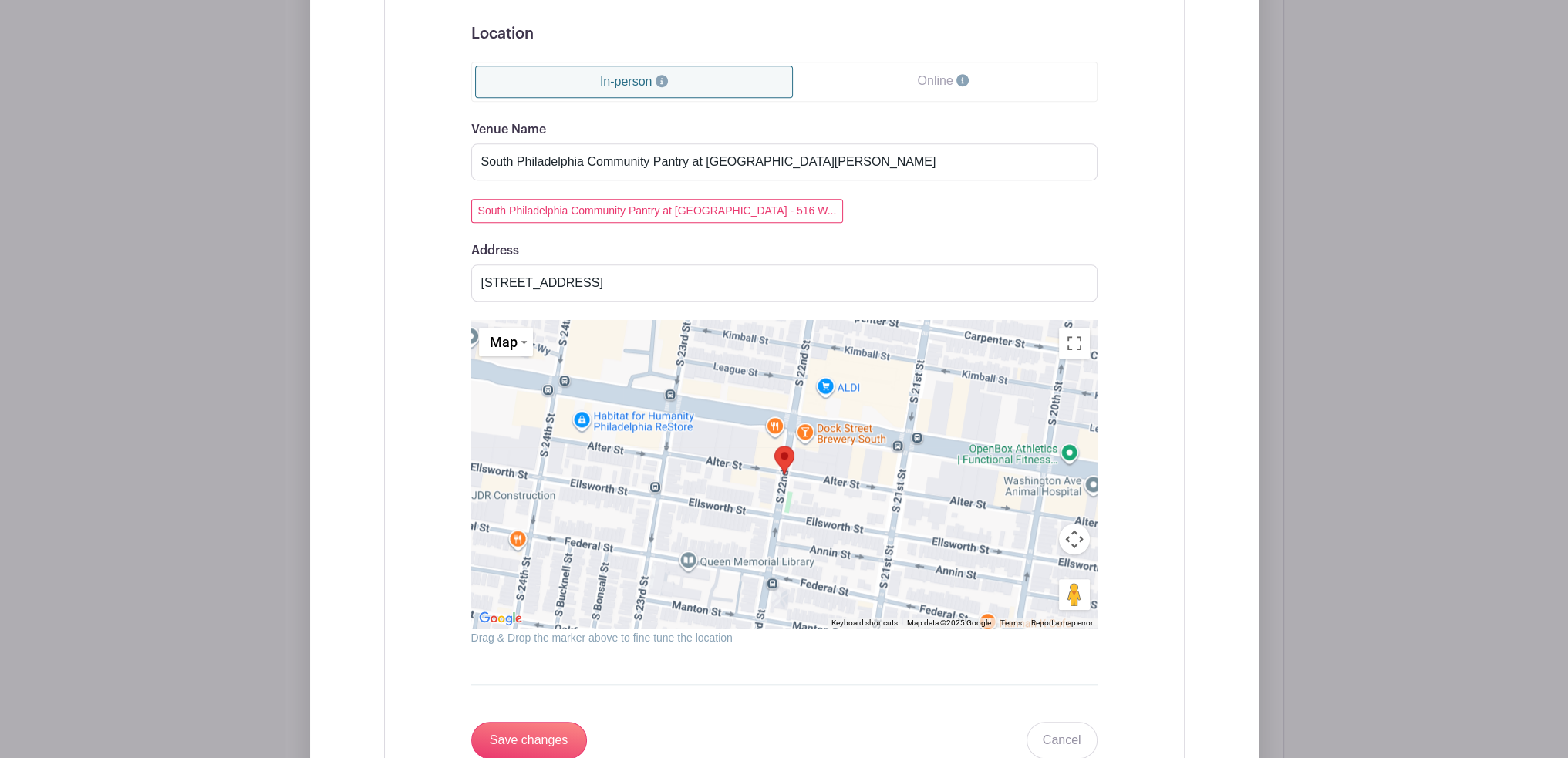
scroll to position [1974, 0]
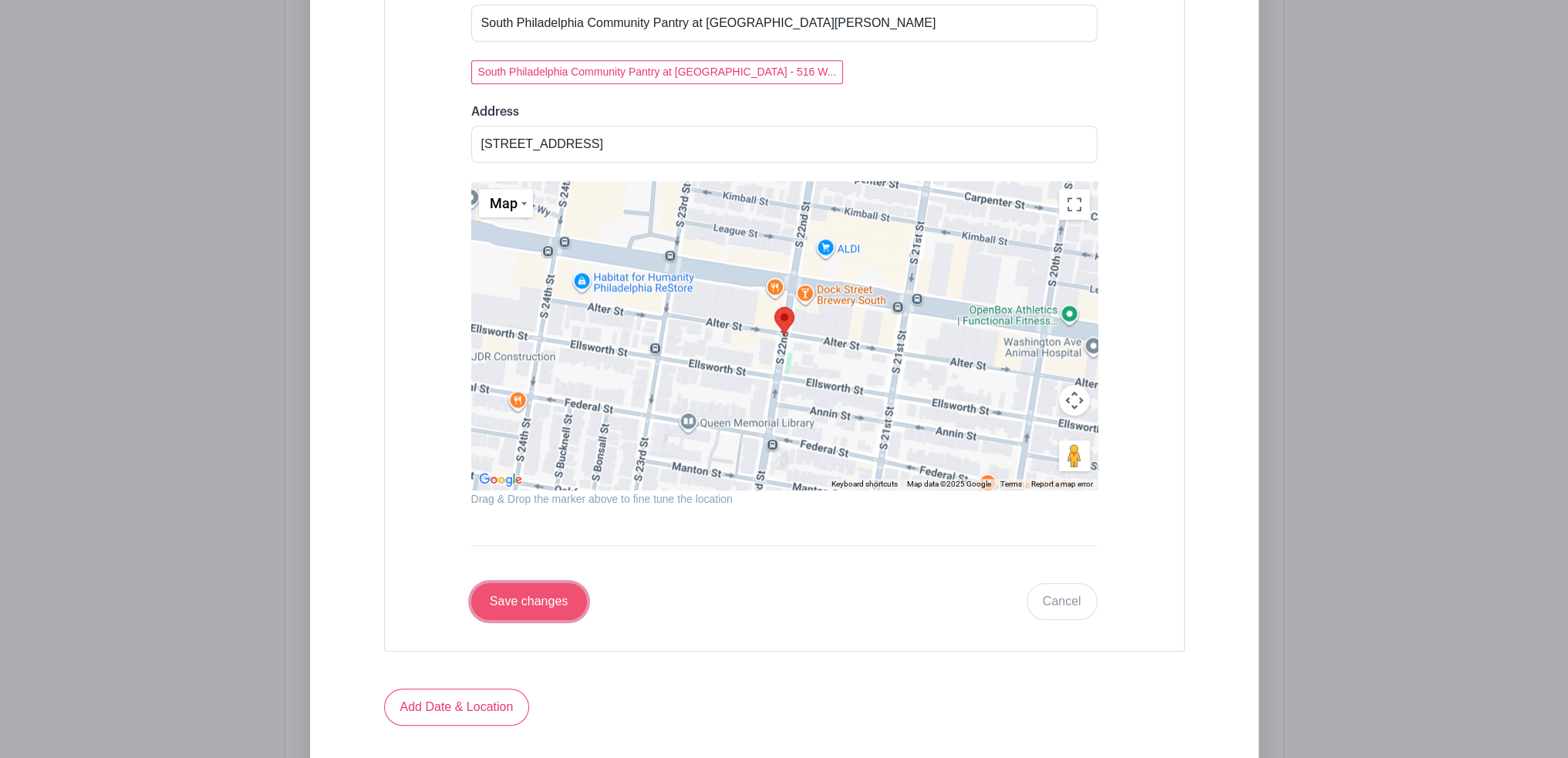
click at [529, 600] on input "Save changes" at bounding box center [529, 602] width 116 height 37
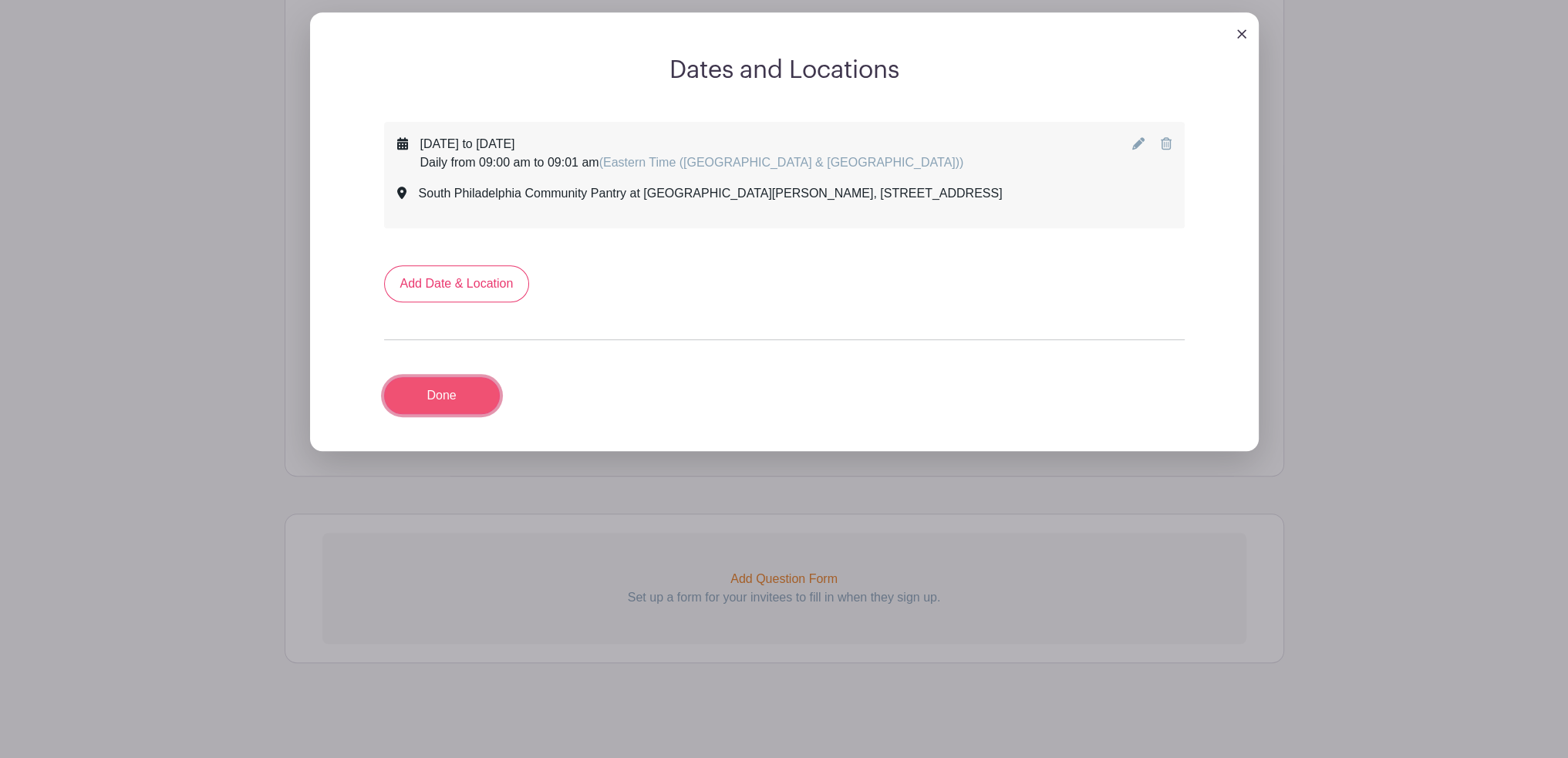
click at [460, 403] on link "Done" at bounding box center [442, 396] width 116 height 37
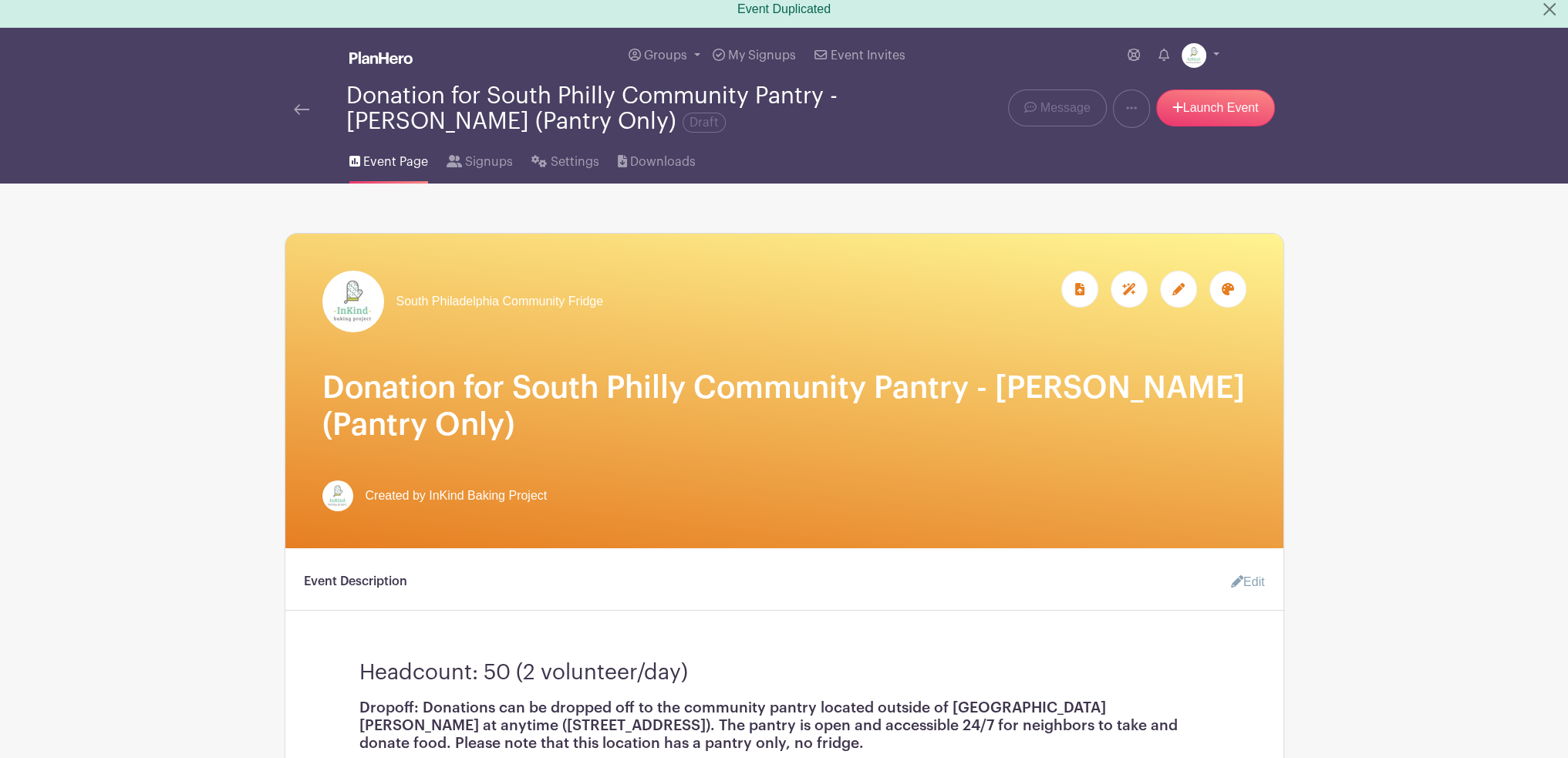
scroll to position [0, 0]
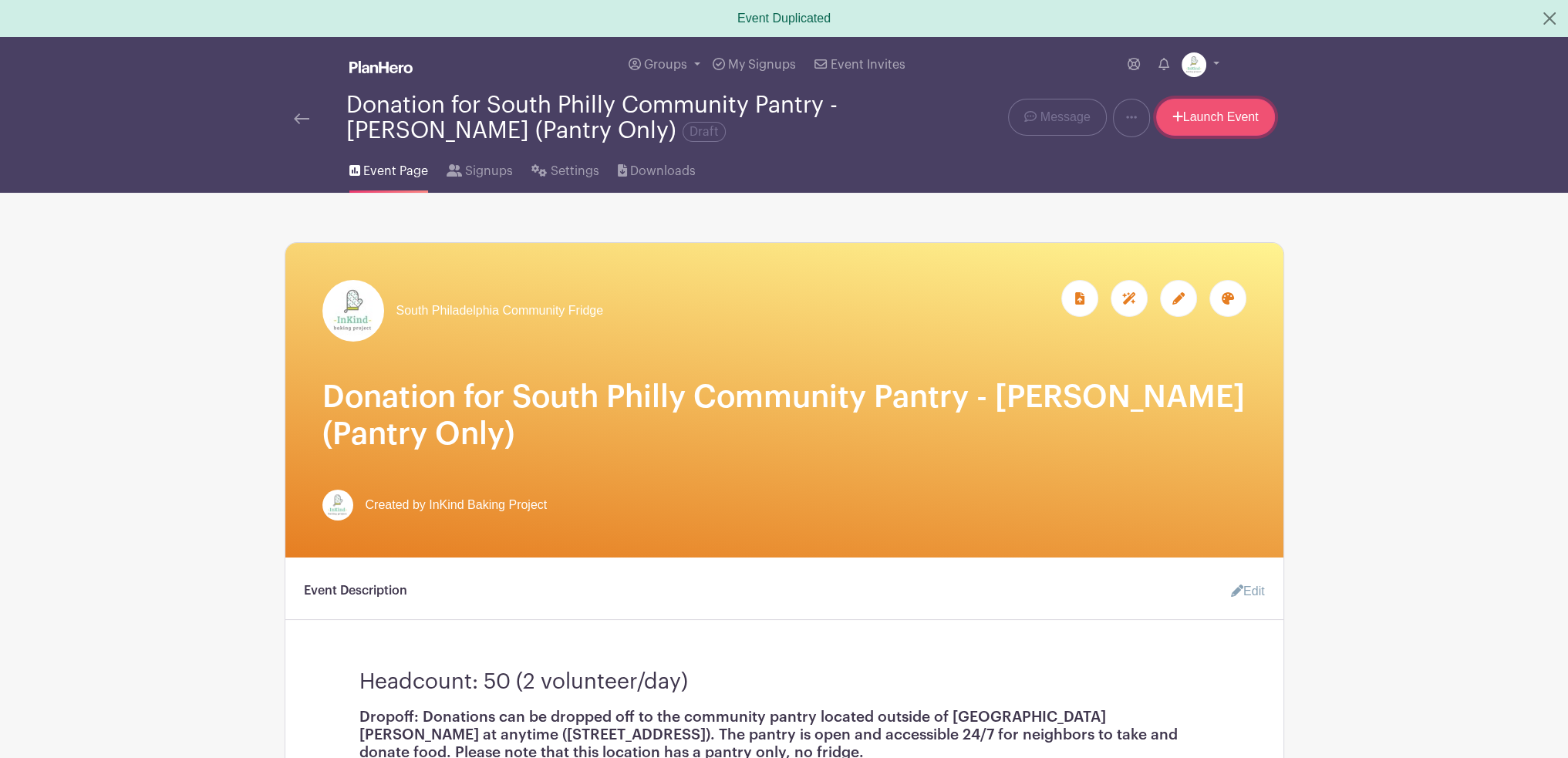
click at [1198, 122] on link "Launch Event" at bounding box center [1216, 118] width 118 height 37
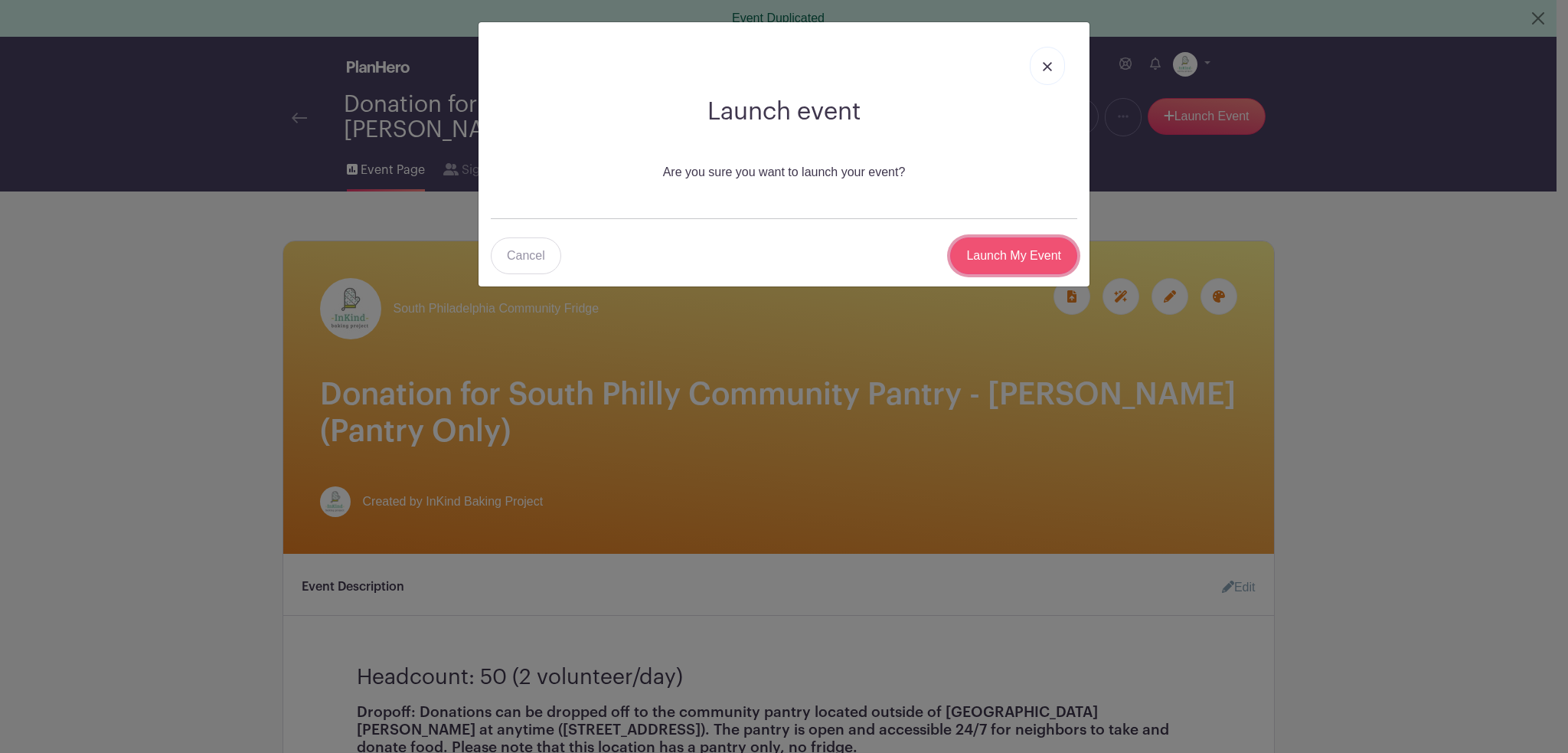
click at [1037, 263] on input "Launch My Event" at bounding box center [1013, 256] width 127 height 37
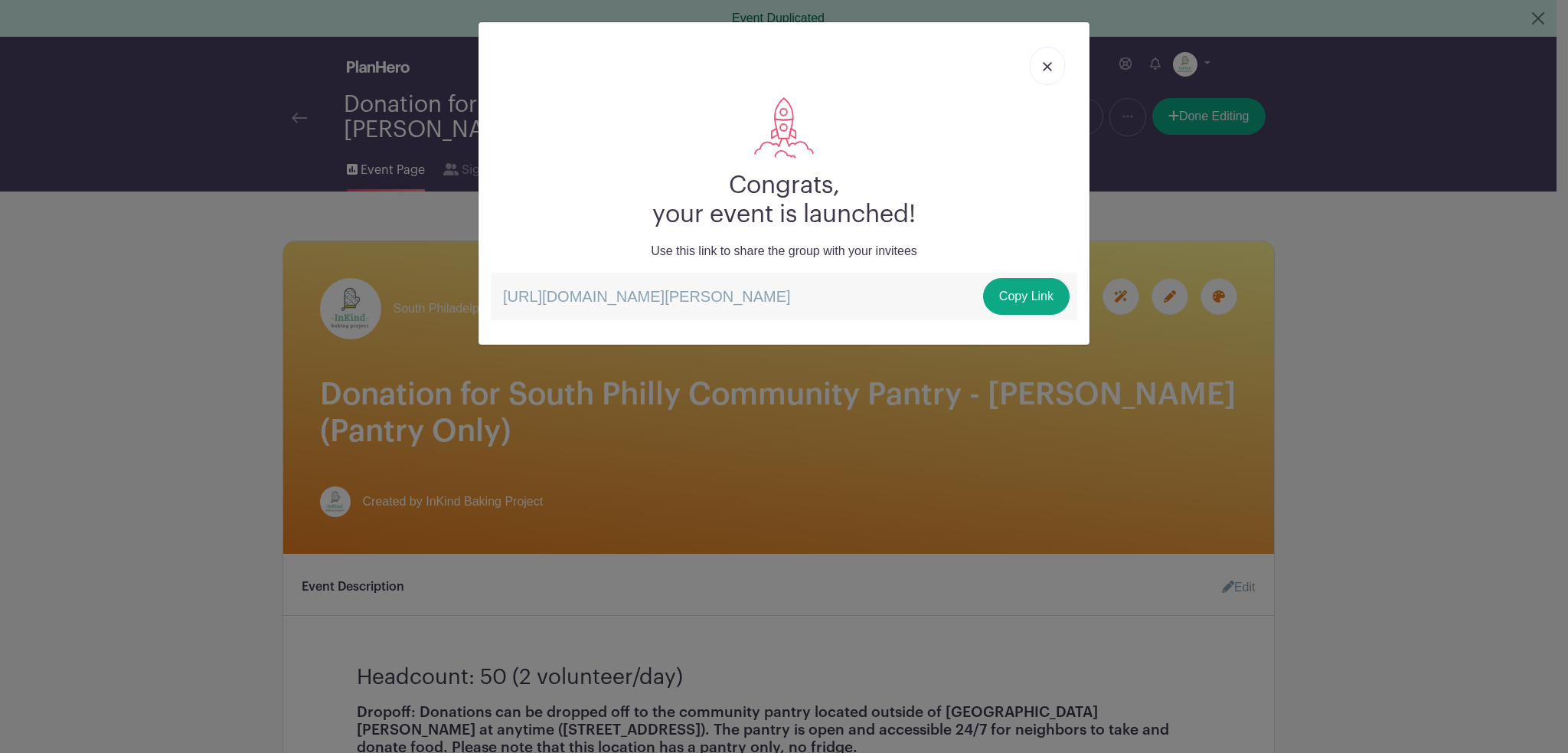
click at [1048, 62] on img at bounding box center [1046, 66] width 9 height 9
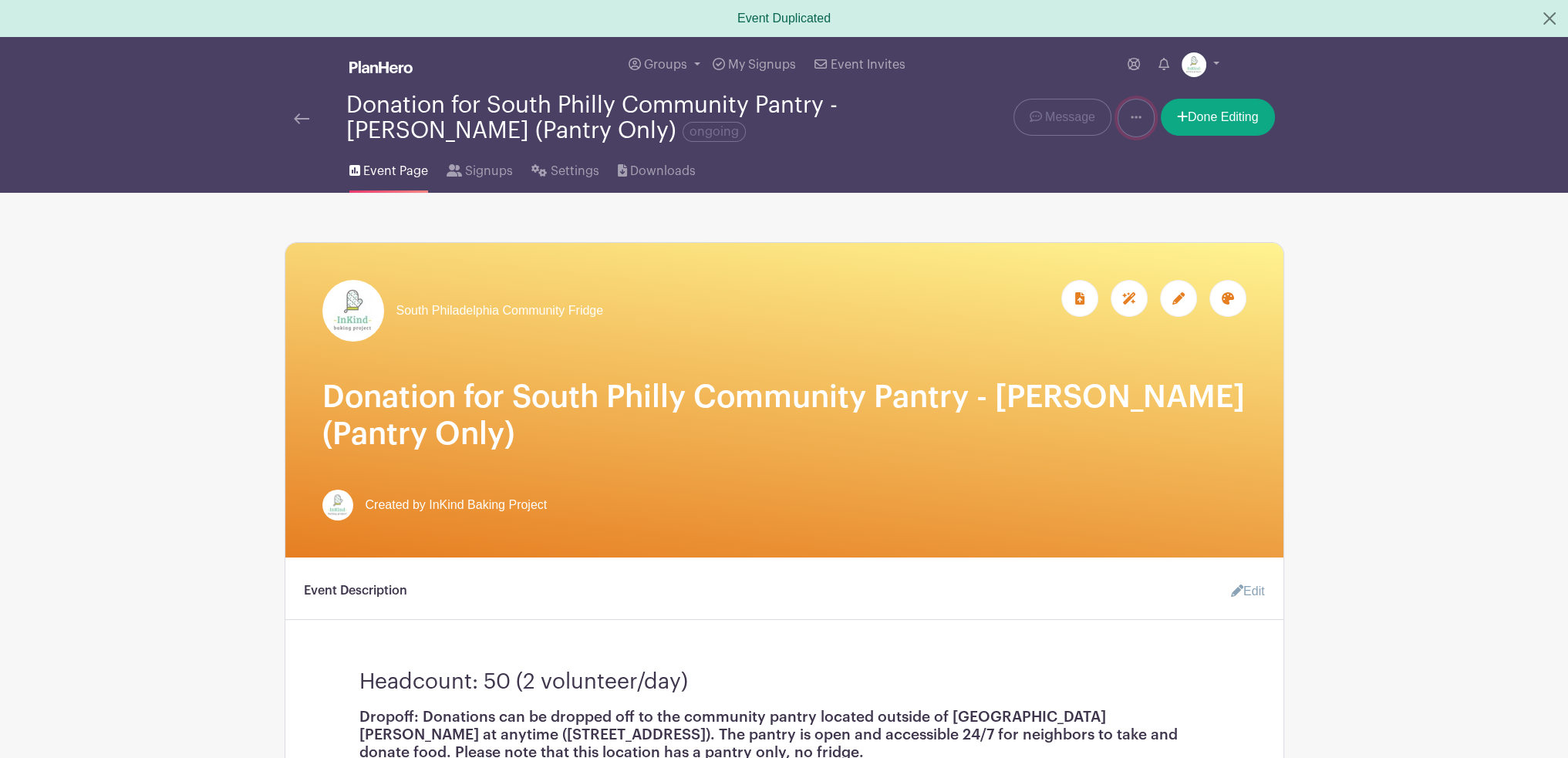
click at [1142, 115] on link at bounding box center [1136, 118] width 37 height 39
click at [1156, 157] on link "Duplicate" at bounding box center [1179, 158] width 122 height 24
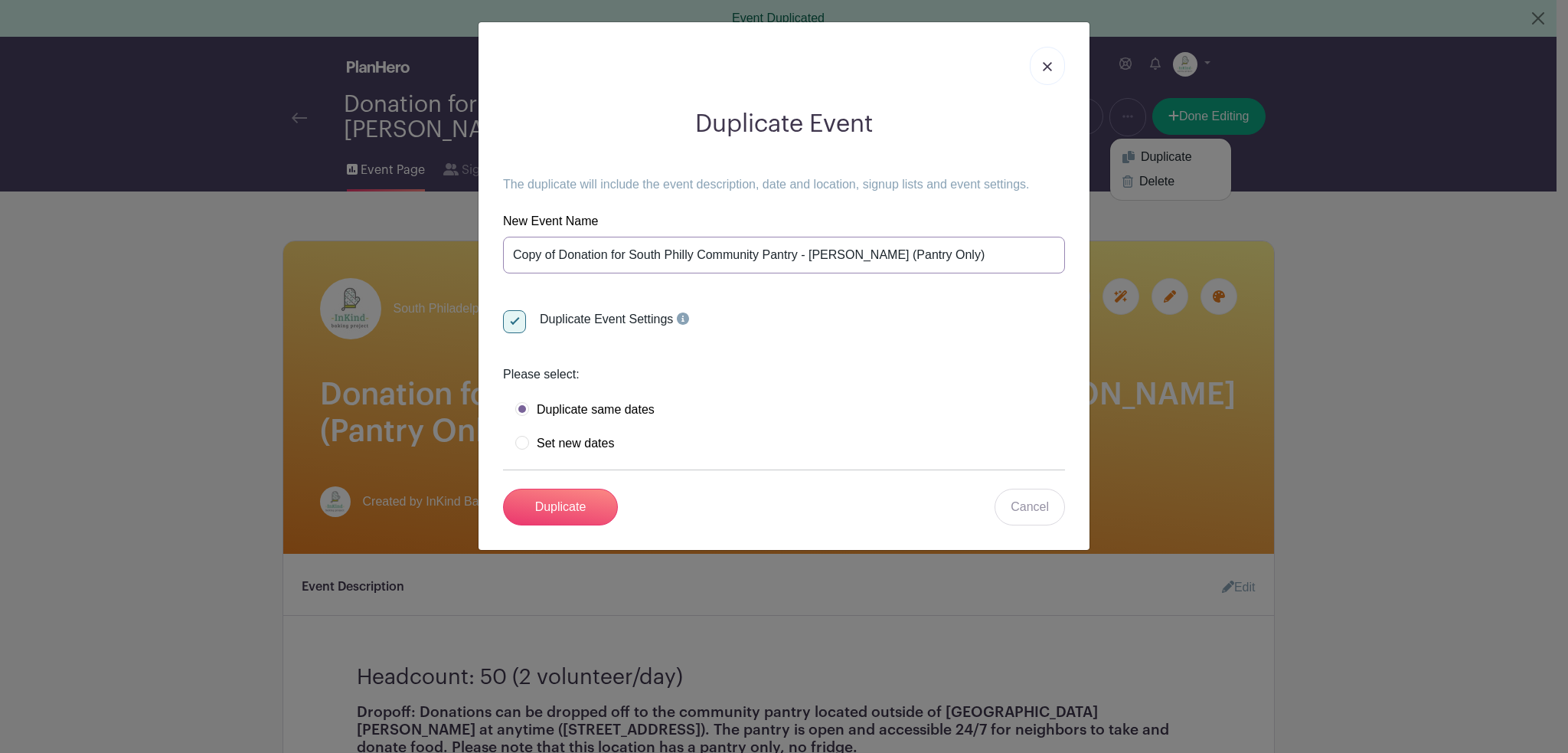
drag, startPoint x: 557, startPoint y: 257, endPoint x: 385, endPoint y: 247, distance: 172.3
click at [399, 250] on div "Duplicate Event The duplicate will include the event description, date and loca…" at bounding box center [784, 376] width 1568 height 753
drag, startPoint x: 764, startPoint y: 254, endPoint x: 998, endPoint y: 263, distance: 234.2
click at [998, 263] on input "Donation for South Philly Community Pantry - [PERSON_NAME] (Pantry Only)" at bounding box center [784, 255] width 562 height 37
type input "Donation for South Philly Community Pantry - Growing Together Garden (Pantry On…"
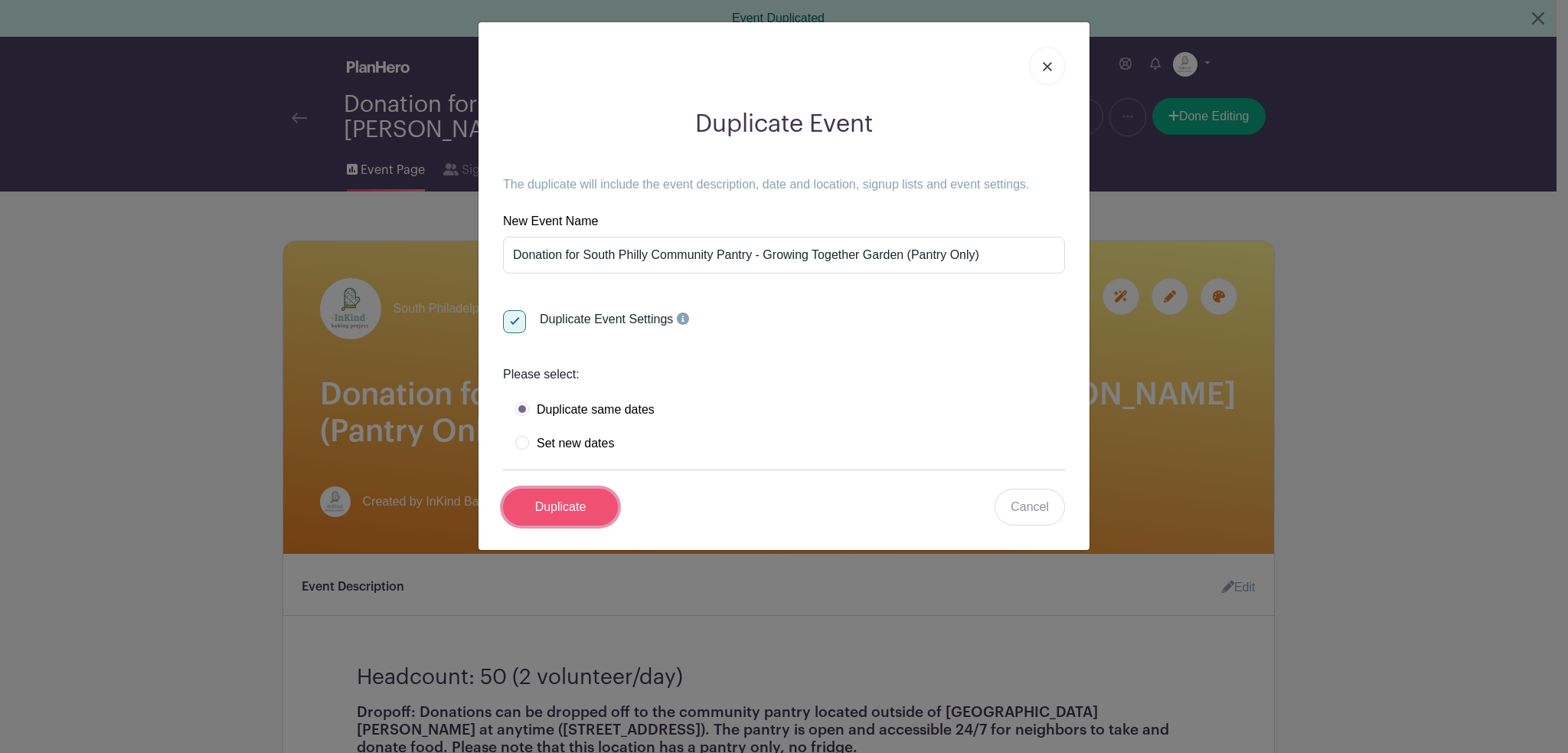
click at [584, 508] on input "Duplicate" at bounding box center [560, 507] width 115 height 37
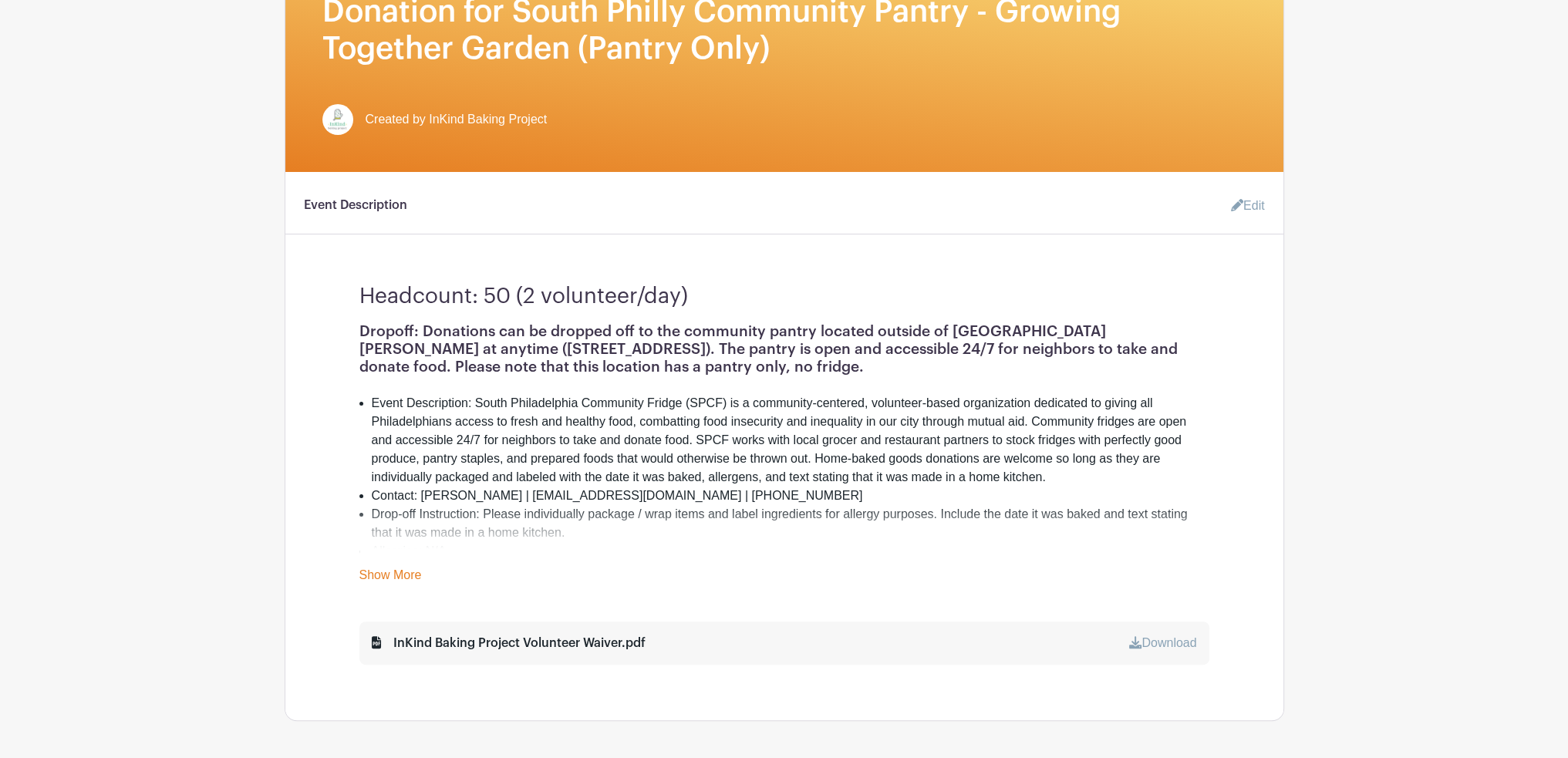
scroll to position [463, 0]
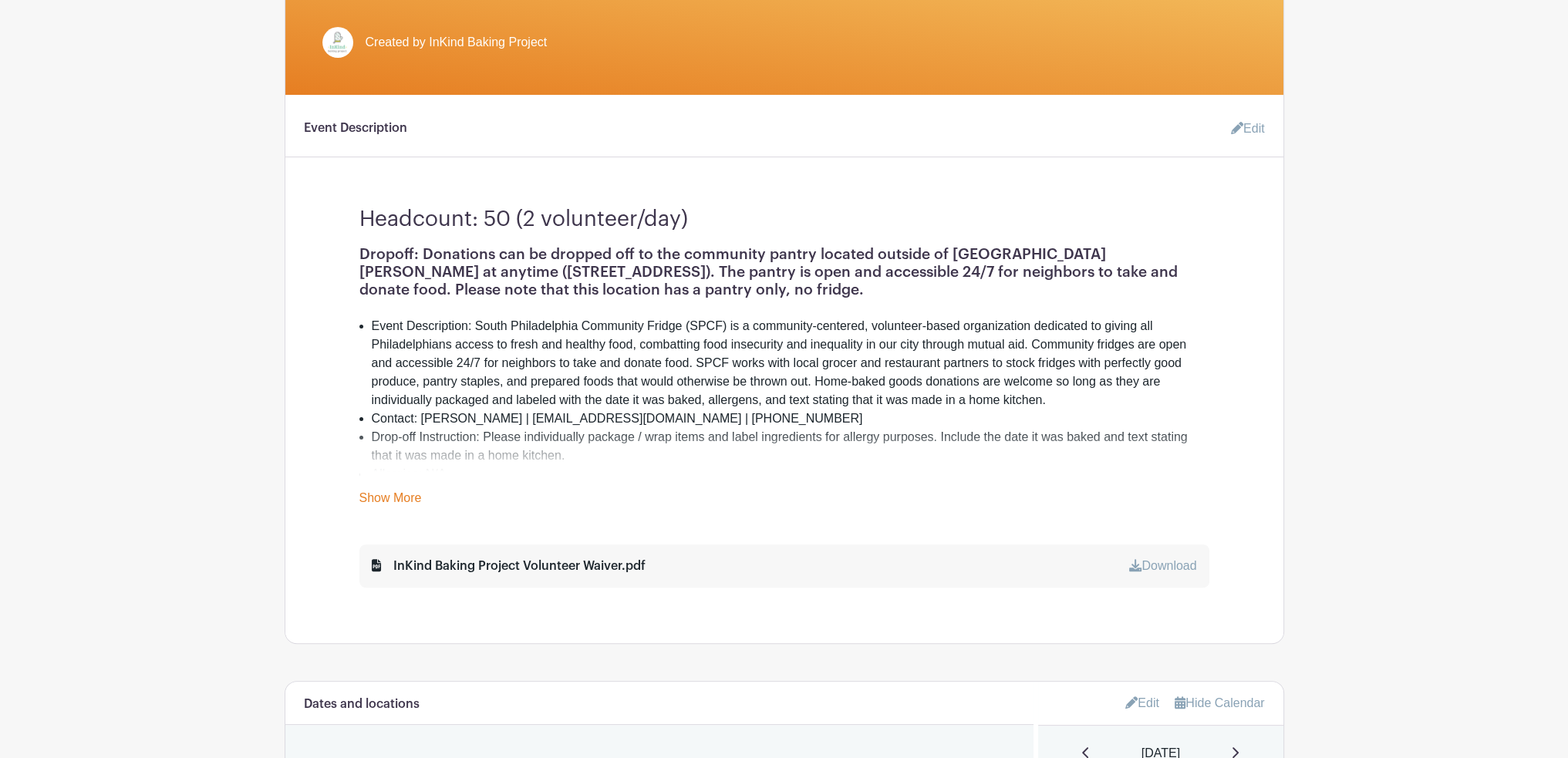
click at [1251, 126] on link "Edit" at bounding box center [1242, 129] width 46 height 31
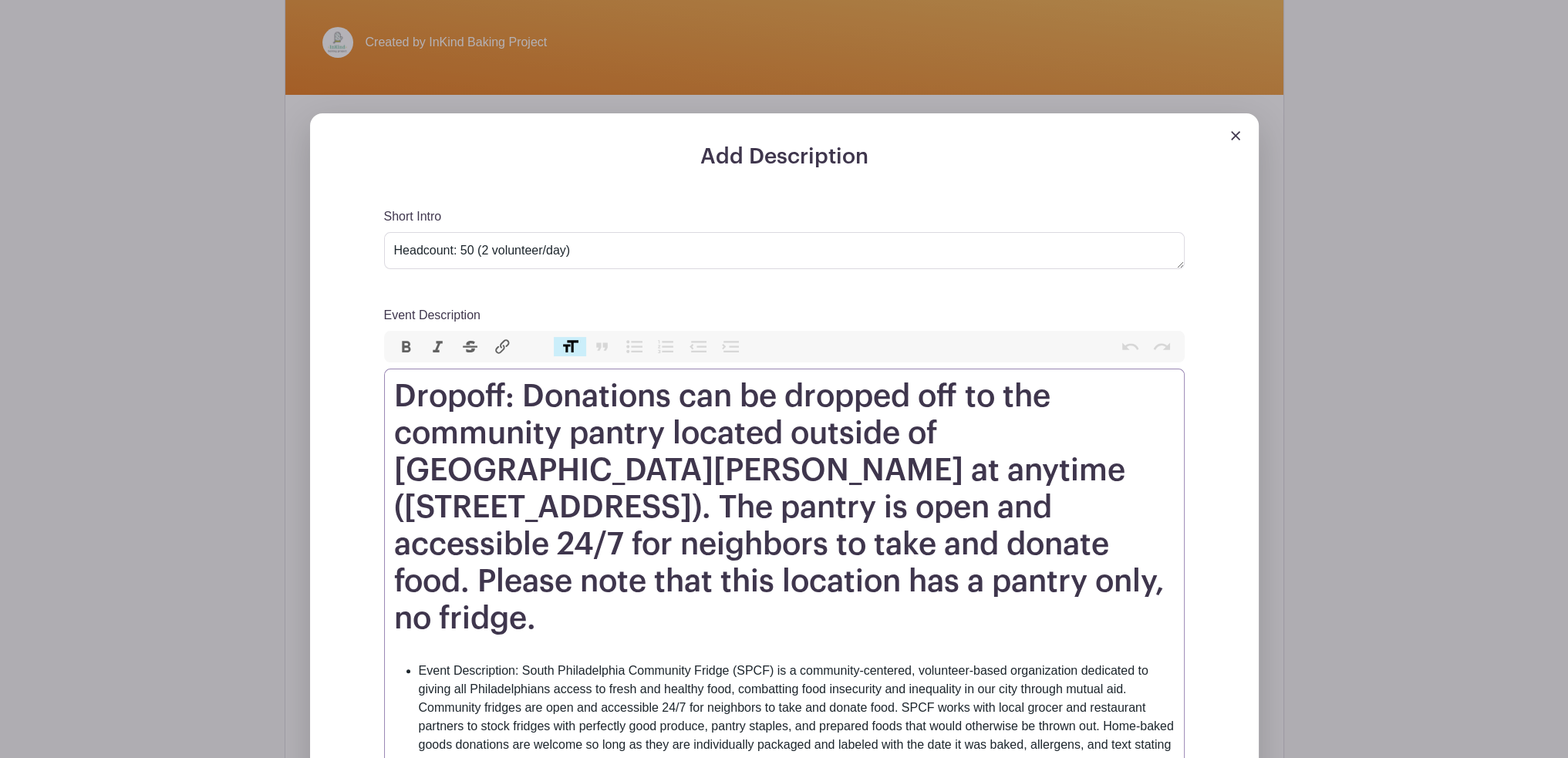
click at [975, 394] on h1 "Dropoff: Donations can be dropped off to the community pantry located outside o…" at bounding box center [784, 507] width 780 height 259
click at [676, 433] on h1 "Dropoff: Donations can be dropped off to the community pantry located outside o…" at bounding box center [784, 507] width 780 height 259
click at [815, 430] on h1 "Dropoff: Donations can be dropped off to the community pantry located outside o…" at bounding box center [784, 507] width 780 height 259
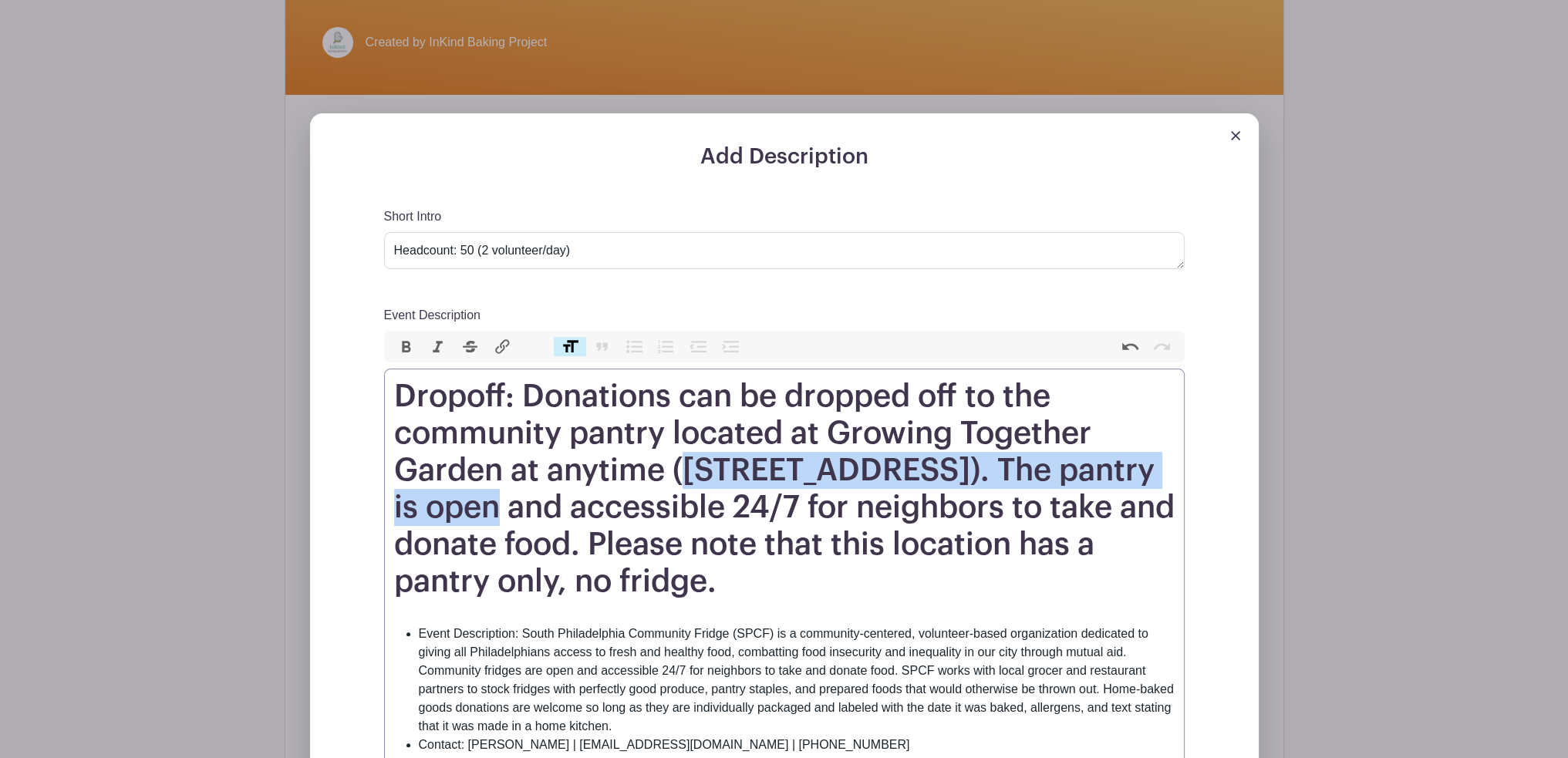
drag, startPoint x: 685, startPoint y: 465, endPoint x: 470, endPoint y: 514, distance: 220.5
click at [470, 514] on h1 "Dropoff: Donations can be dropped off to the community pantry located at Growin…" at bounding box center [784, 489] width 780 height 222
paste trix-editor "[STREET_ADDRESS][PERSON_NAME]<br>"
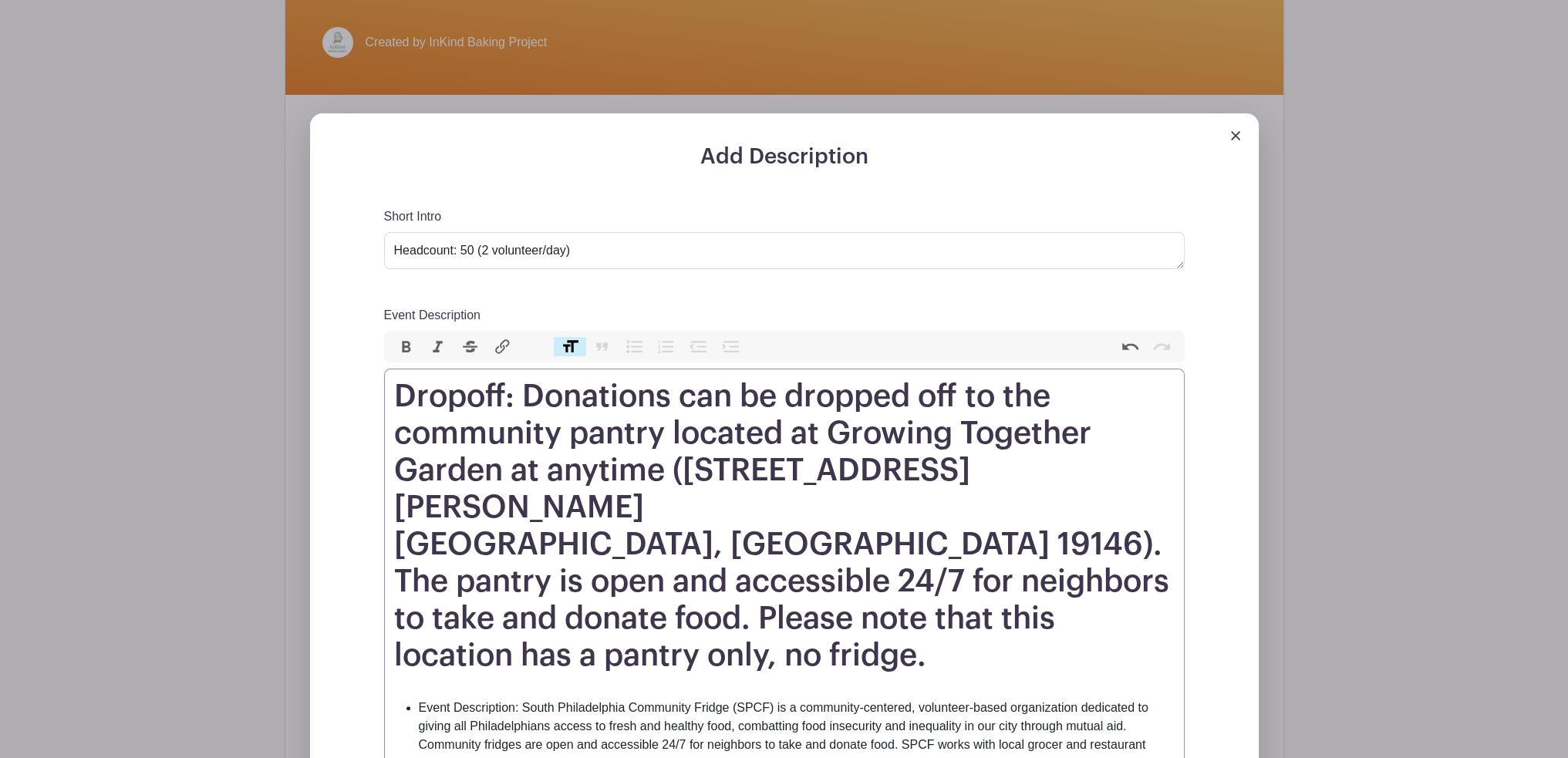
click at [941, 473] on h1 "Dropoff: Donations can be dropped off to the community pantry located at Growin…" at bounding box center [784, 525] width 780 height 296
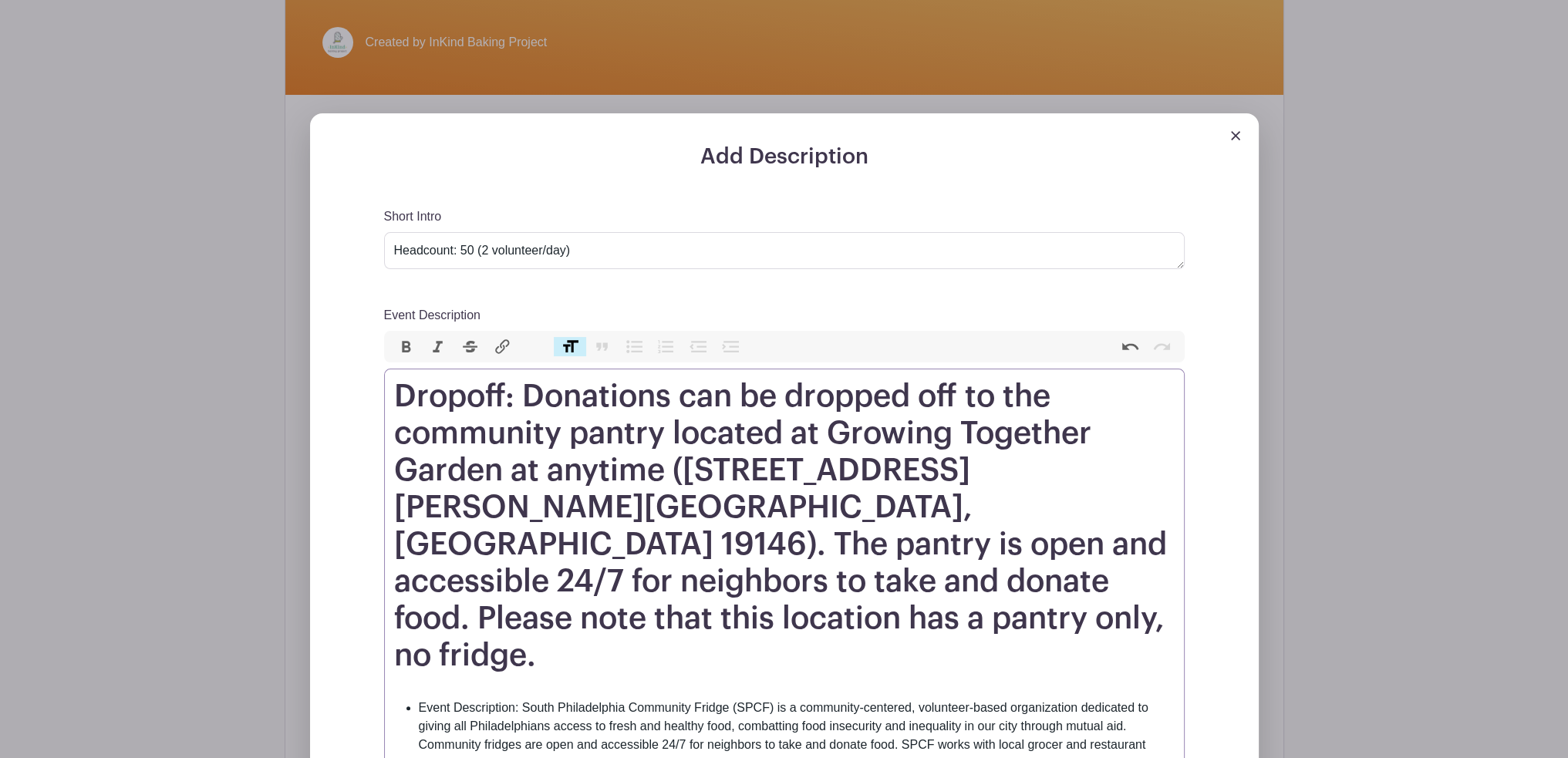
click at [825, 427] on h1 "Dropoff: Donations can be dropped off to the community pantry located at Growin…" at bounding box center [784, 525] width 780 height 296
click at [805, 437] on h1 "Dropoff: Donations can be dropped off to the community pantry located at Growin…" at bounding box center [784, 525] width 780 height 296
type trix-editor "<h1>Dropoff: Donations can be dropped off to the community pantry located at th…"
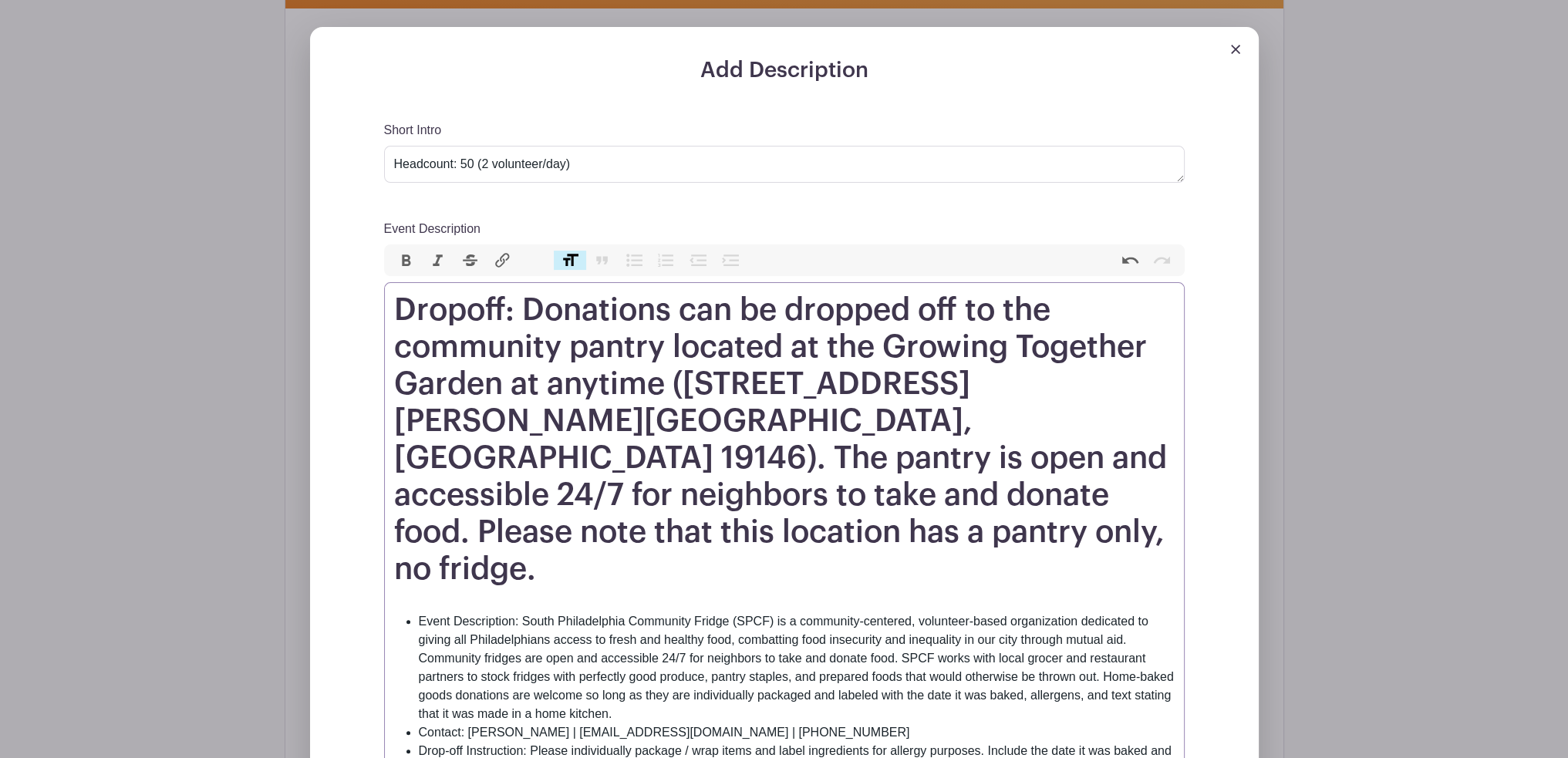
scroll to position [617, 0]
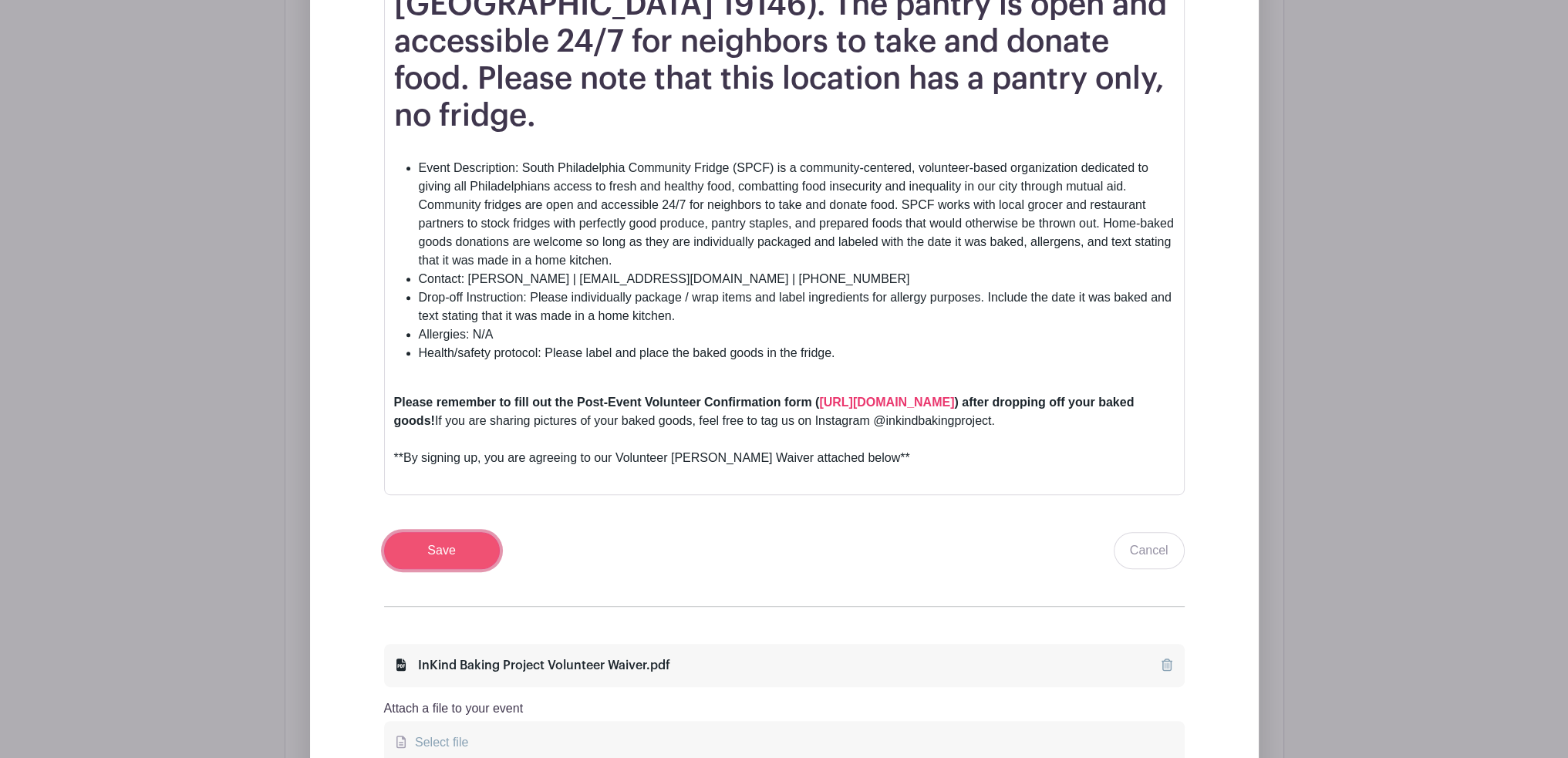
click at [440, 532] on input "Save" at bounding box center [442, 550] width 116 height 37
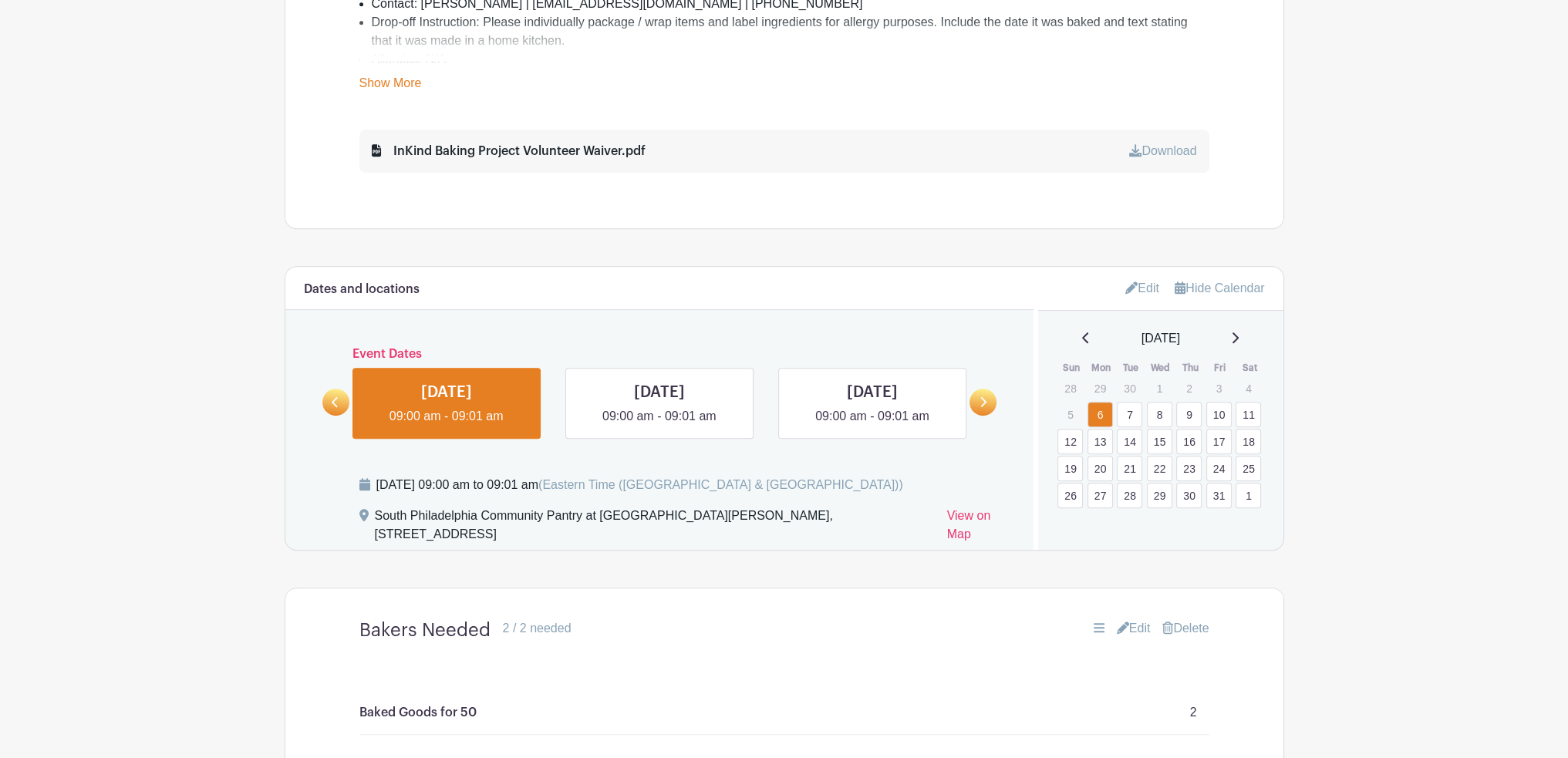
scroll to position [1048, 0]
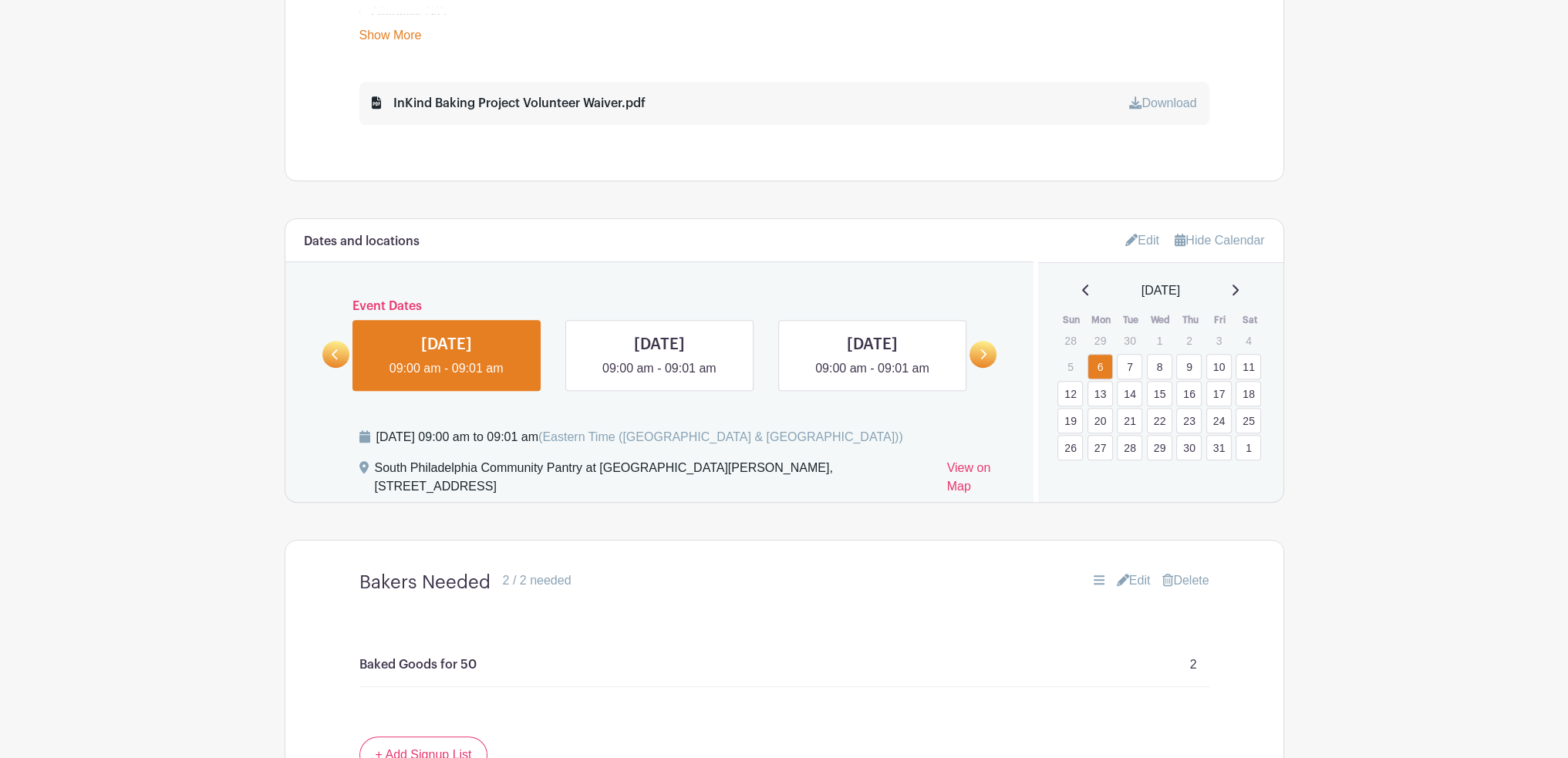
click at [1145, 241] on link "Edit" at bounding box center [1143, 240] width 34 height 25
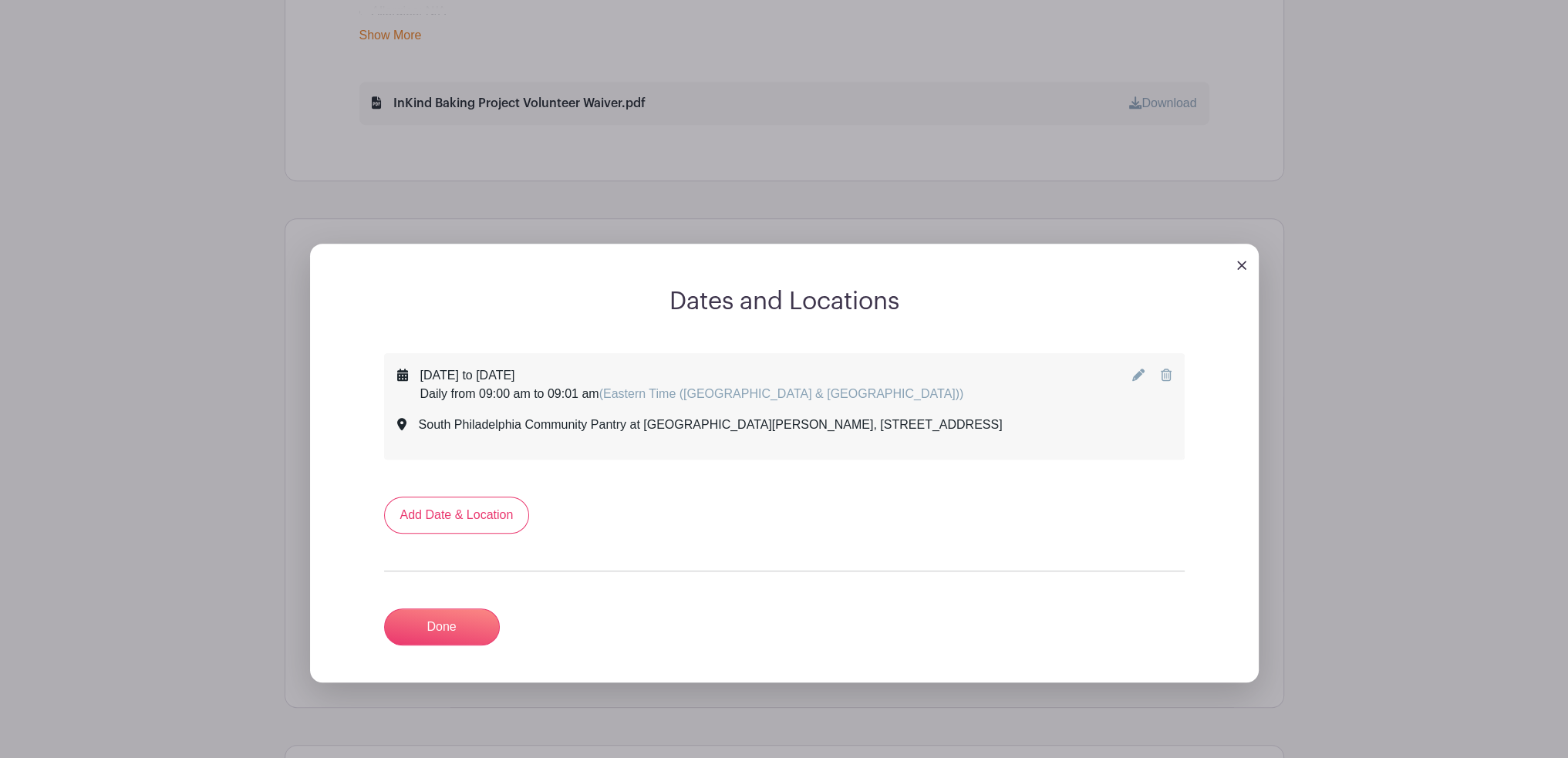
click at [1136, 376] on icon at bounding box center [1138, 375] width 12 height 12
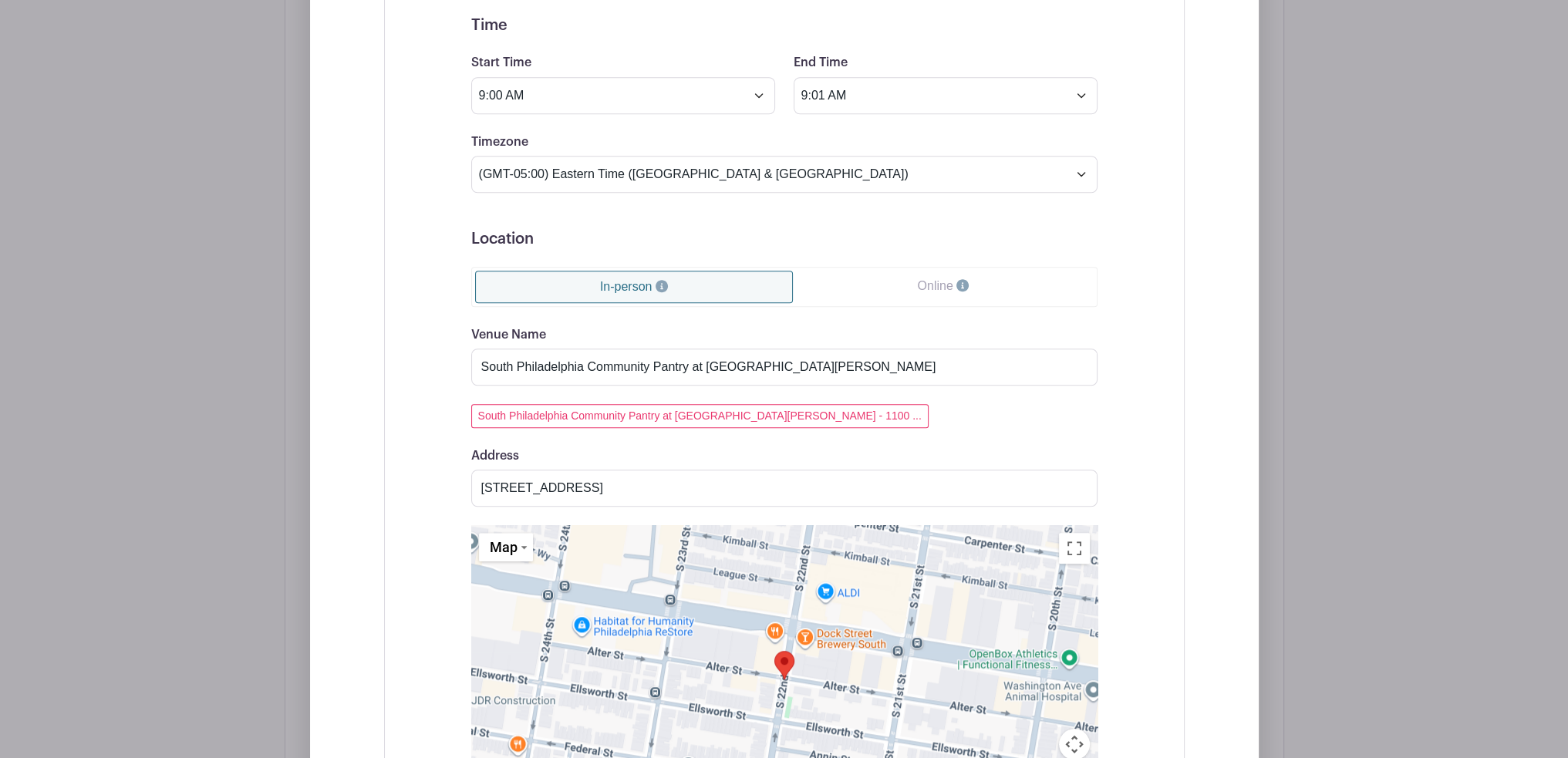
scroll to position [1665, 0]
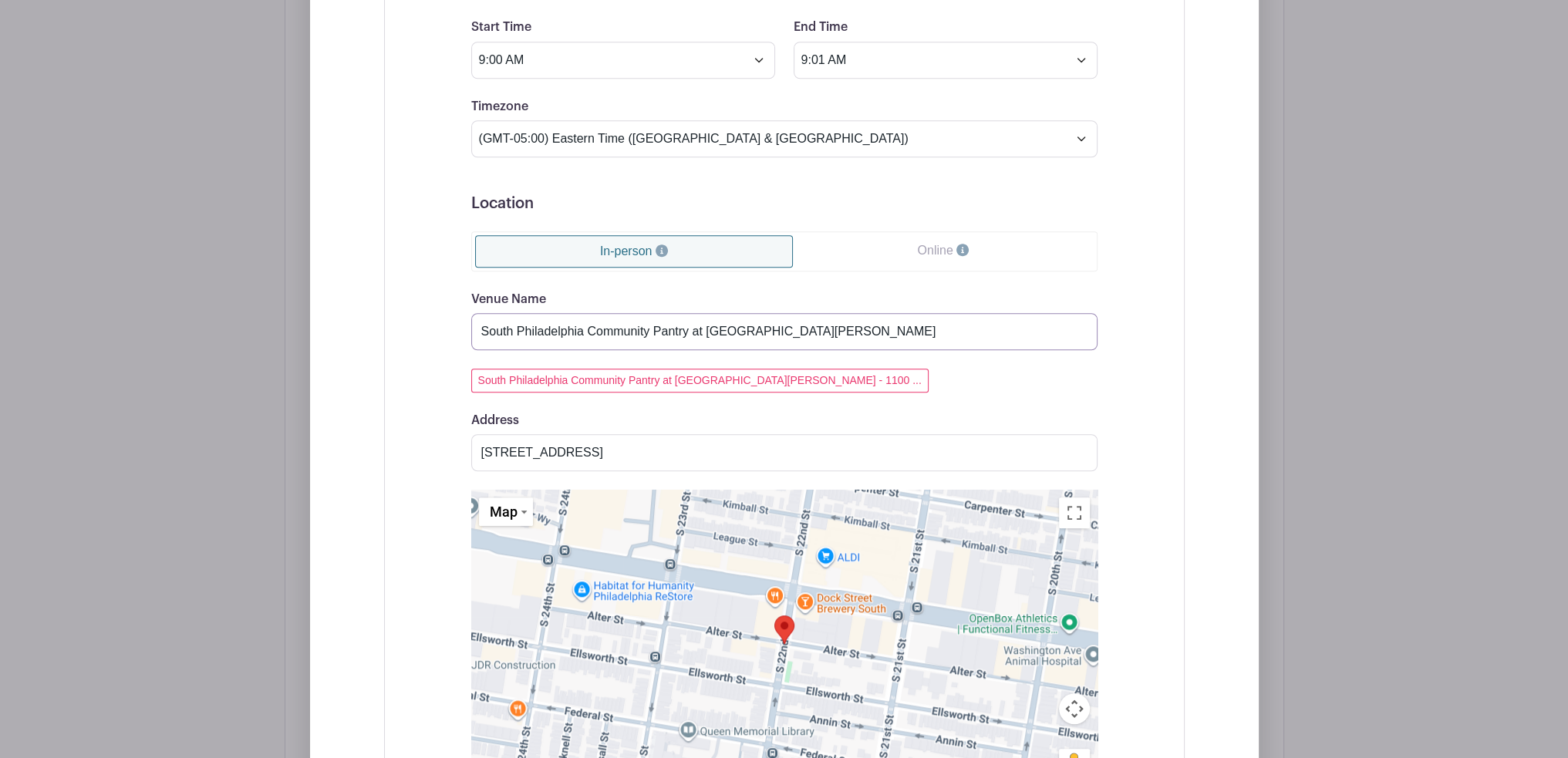
drag, startPoint x: 705, startPoint y: 331, endPoint x: 815, endPoint y: 326, distance: 110.1
click at [814, 327] on input "South Philadelphia Community Pantry at [GEOGRAPHIC_DATA][PERSON_NAME]" at bounding box center [784, 332] width 626 height 37
type input "South Philadelphia Community Pantry at Growing Together Garden"
click at [724, 449] on input "[STREET_ADDRESS]" at bounding box center [784, 452] width 626 height 37
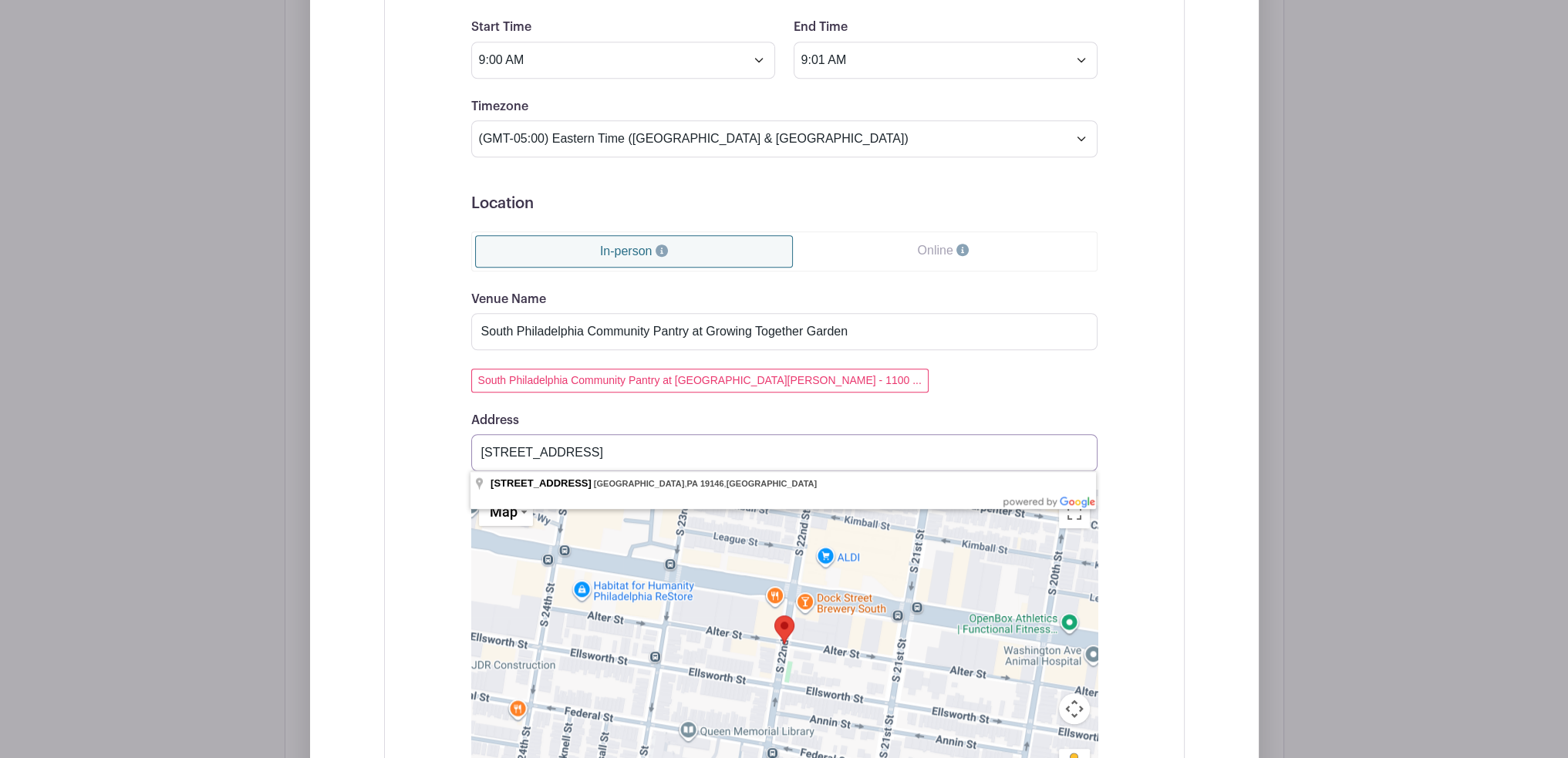
click at [724, 449] on input "[STREET_ADDRESS]" at bounding box center [784, 452] width 626 height 37
paste input "[STREET_ADDRESS][PERSON_NAME]"
type input "[STREET_ADDRESS][PERSON_NAME]"
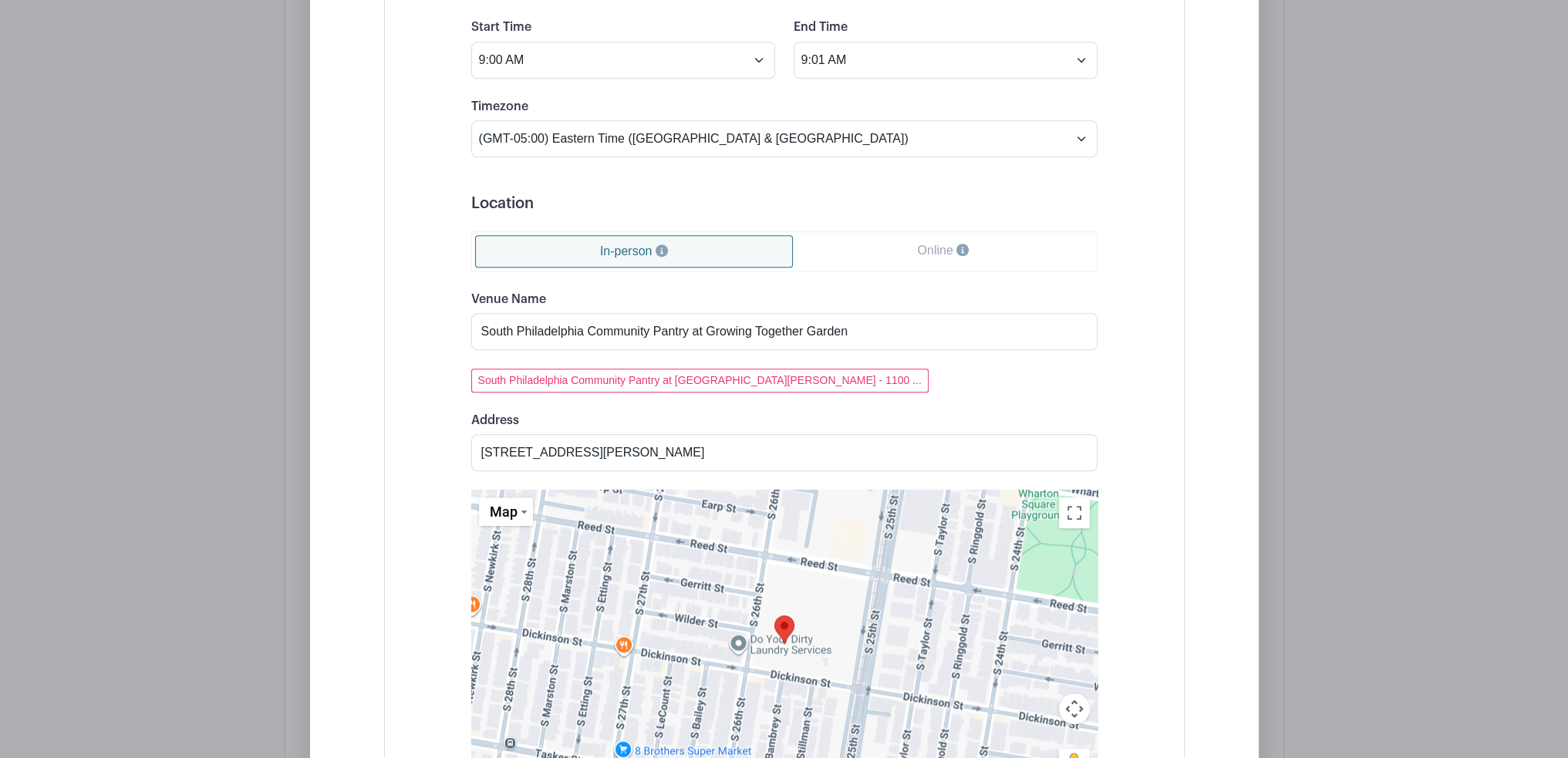
click at [434, 422] on div "Event Date Start Date [DATE] Repeats Does not repeat Daily Weekly Monthly on da…" at bounding box center [784, 348] width 701 height 1197
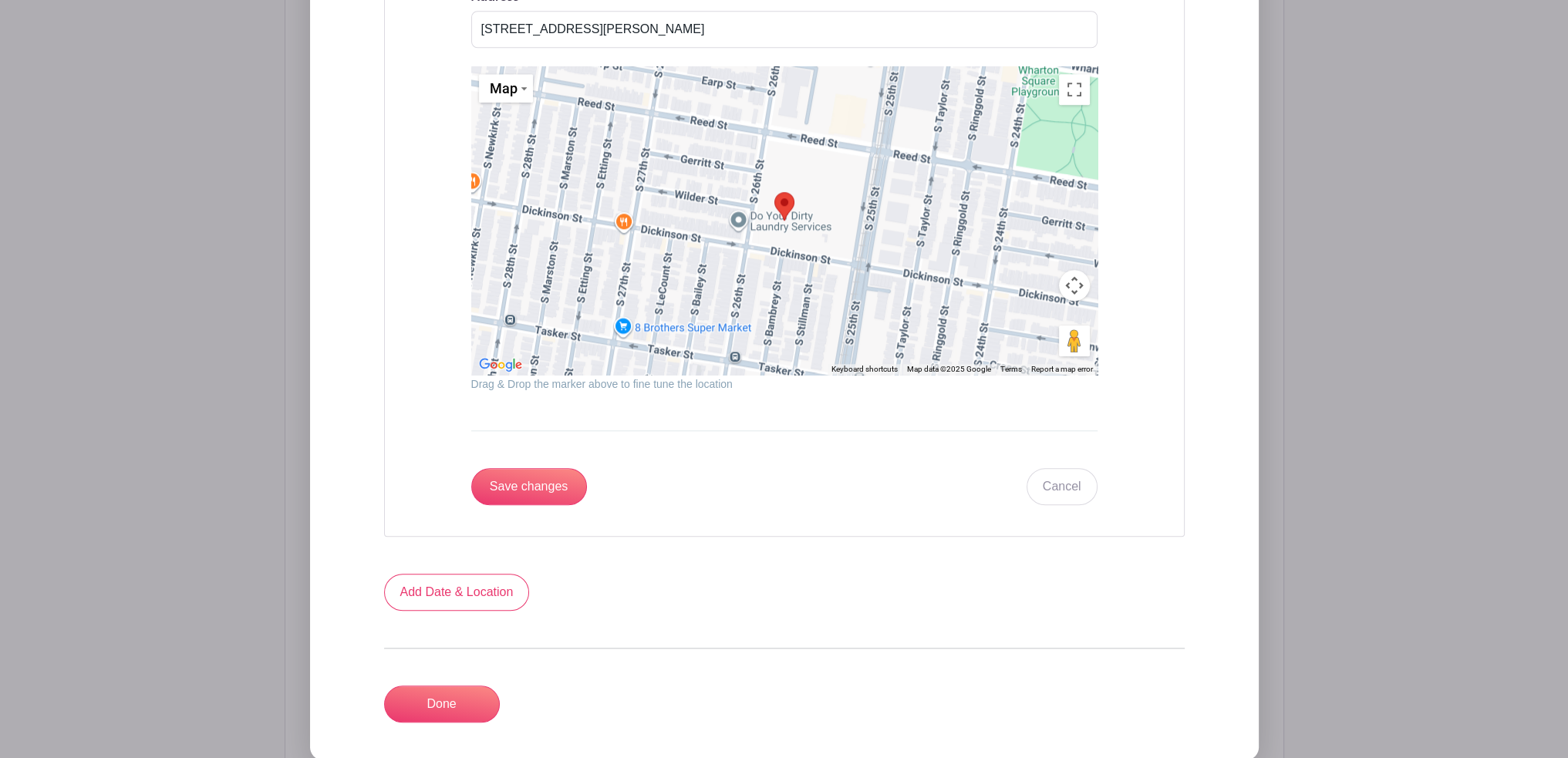
scroll to position [2128, 0]
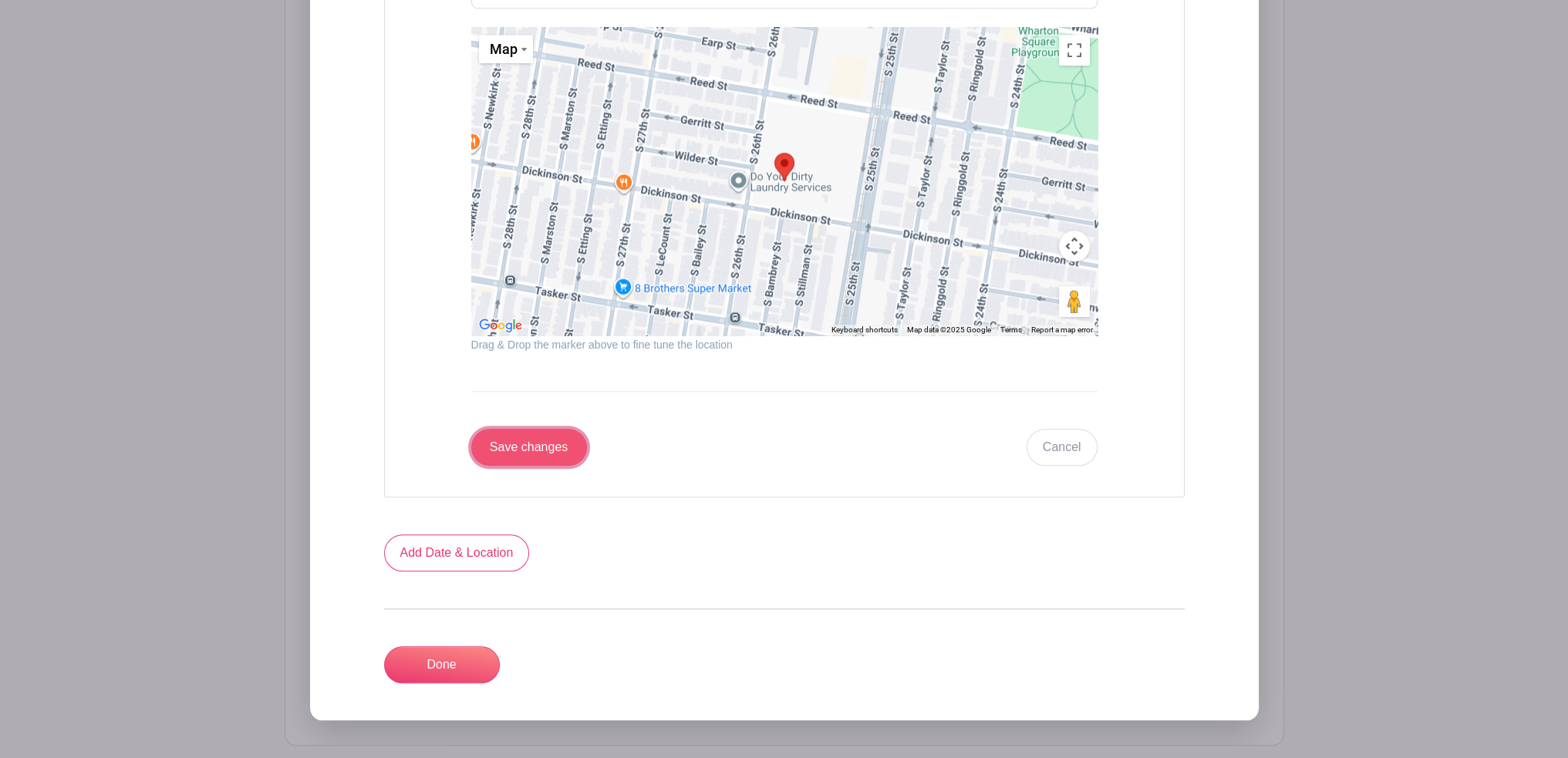
click at [537, 453] on input "Save changes" at bounding box center [529, 448] width 116 height 37
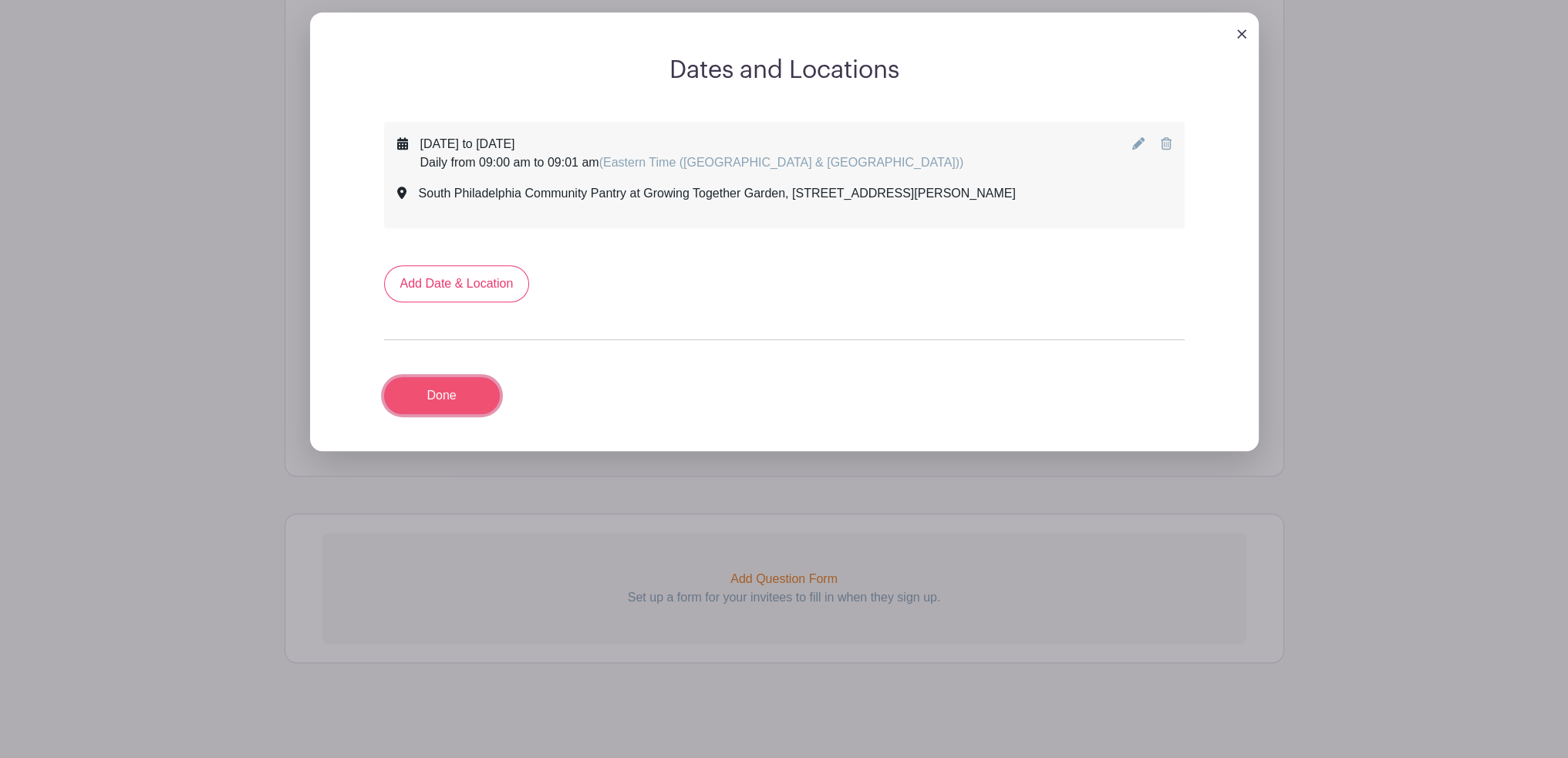
click at [466, 400] on link "Done" at bounding box center [442, 396] width 116 height 37
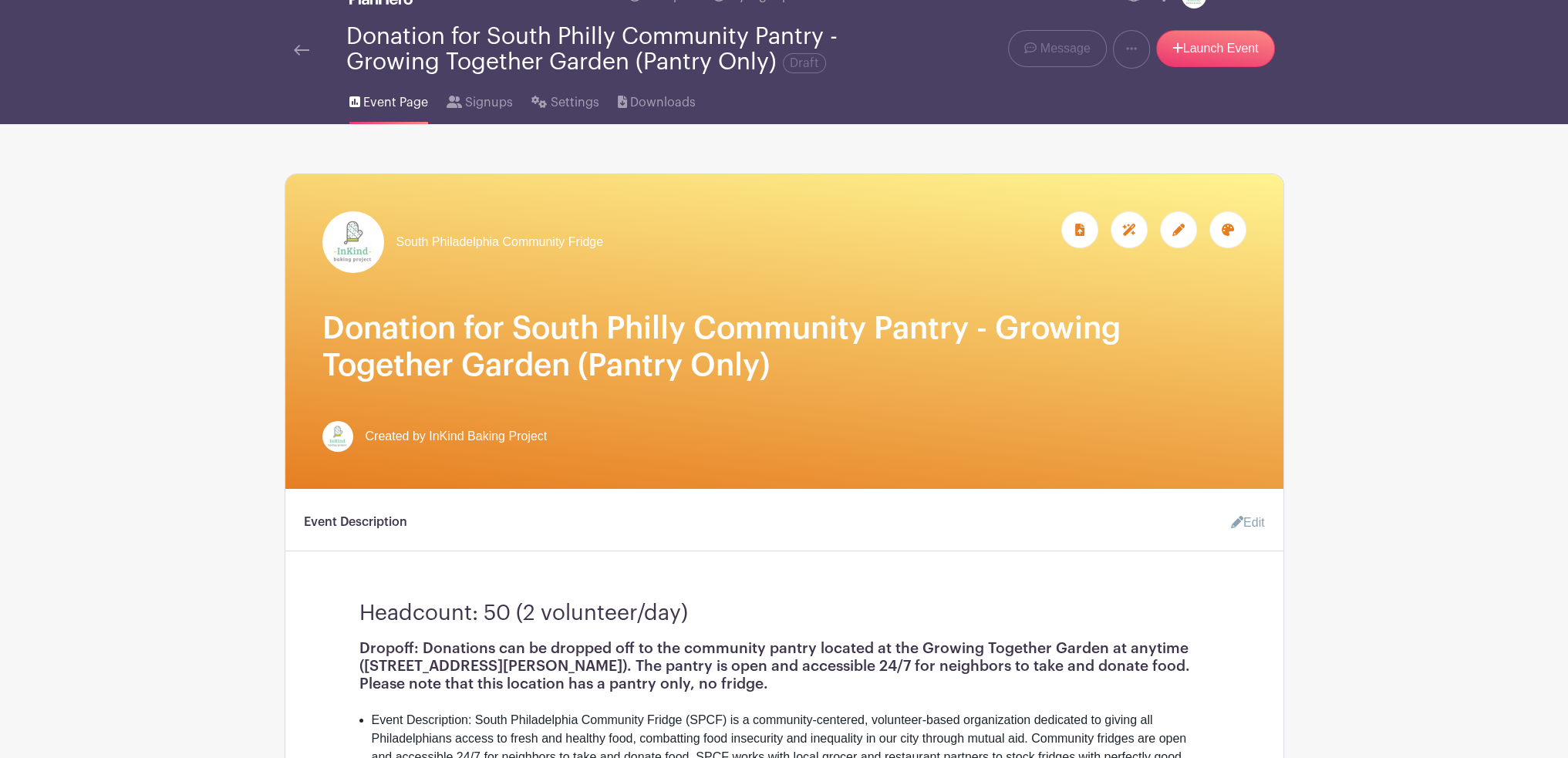
scroll to position [0, 0]
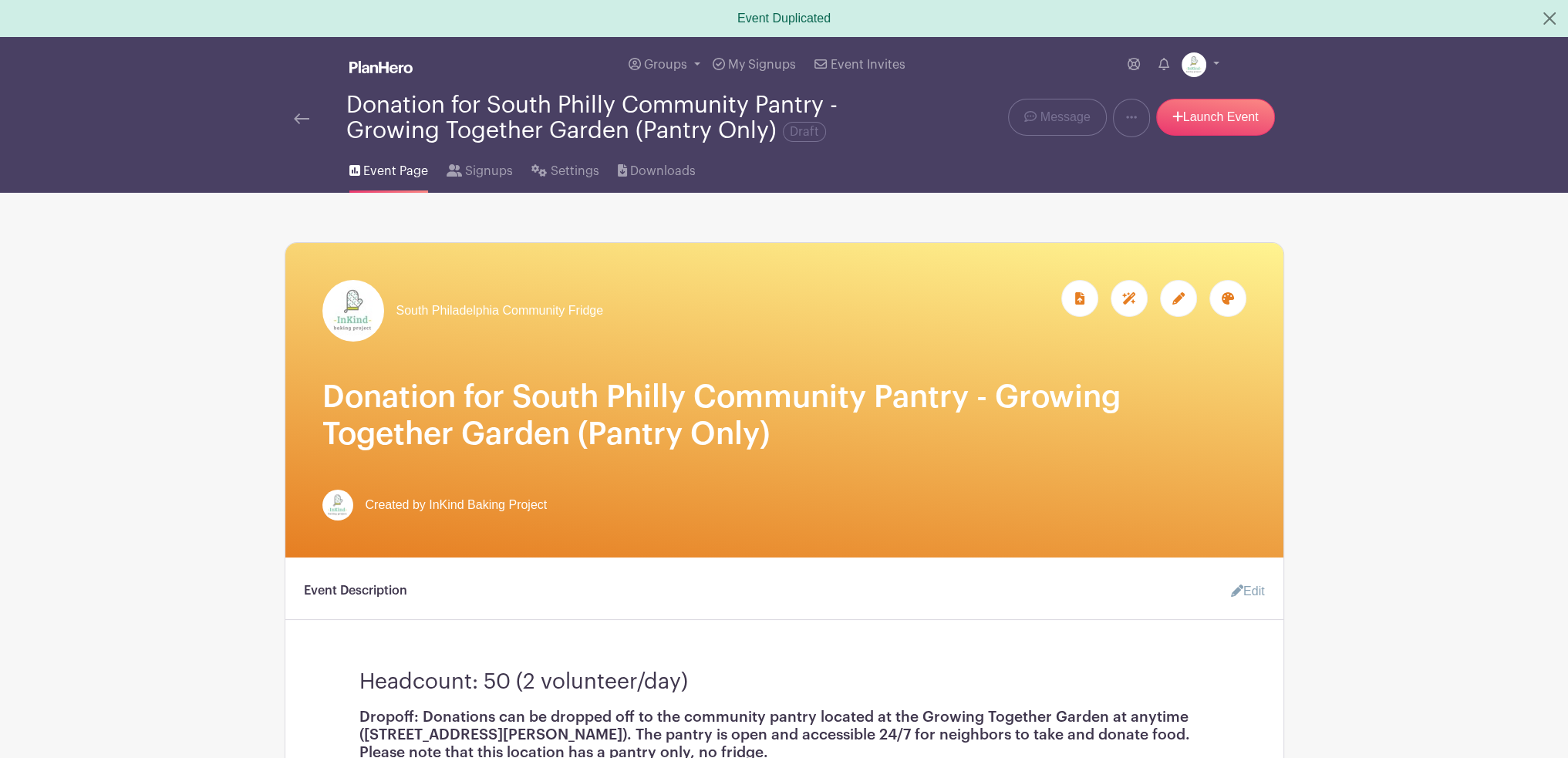
click at [306, 120] on img at bounding box center [301, 118] width 15 height 11
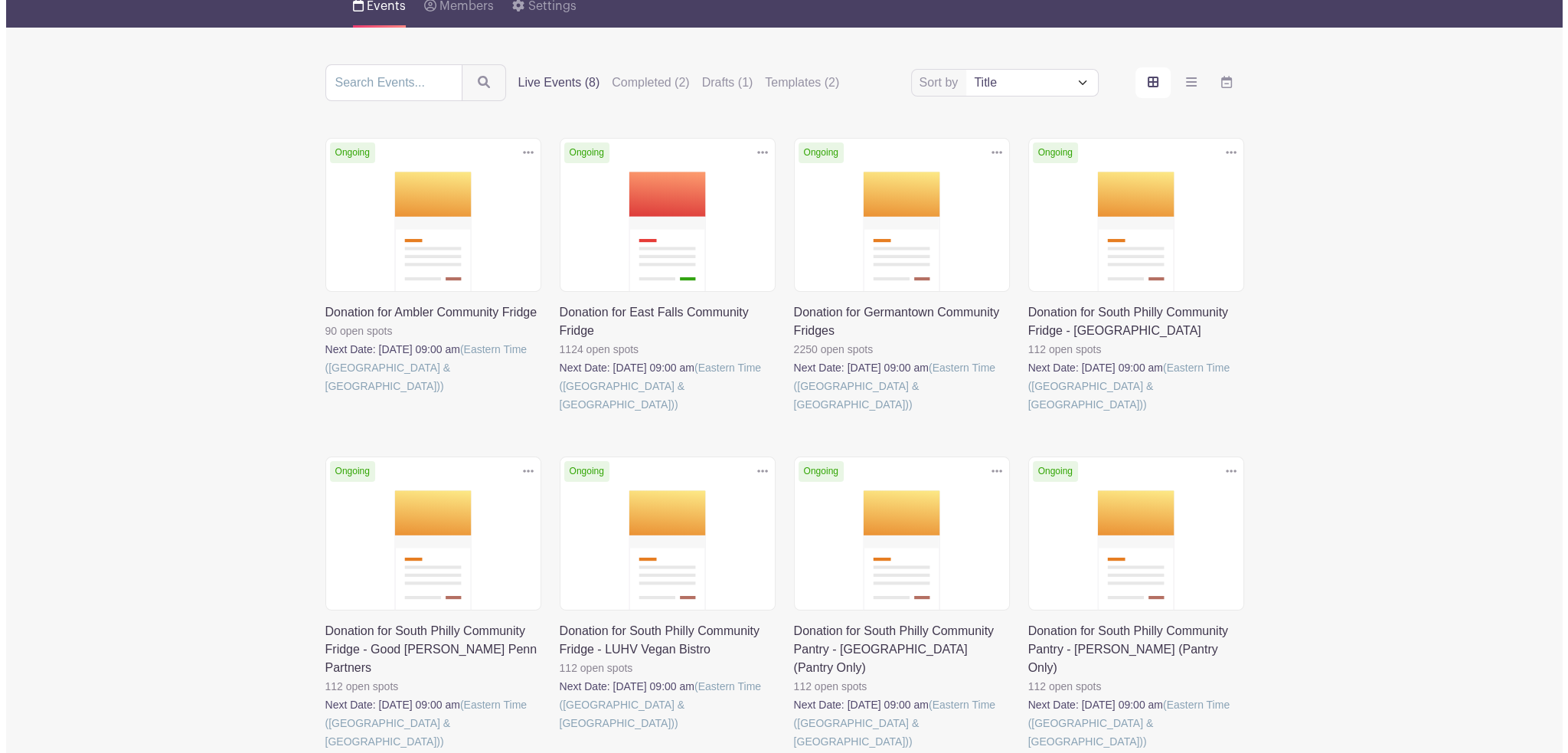
scroll to position [153, 0]
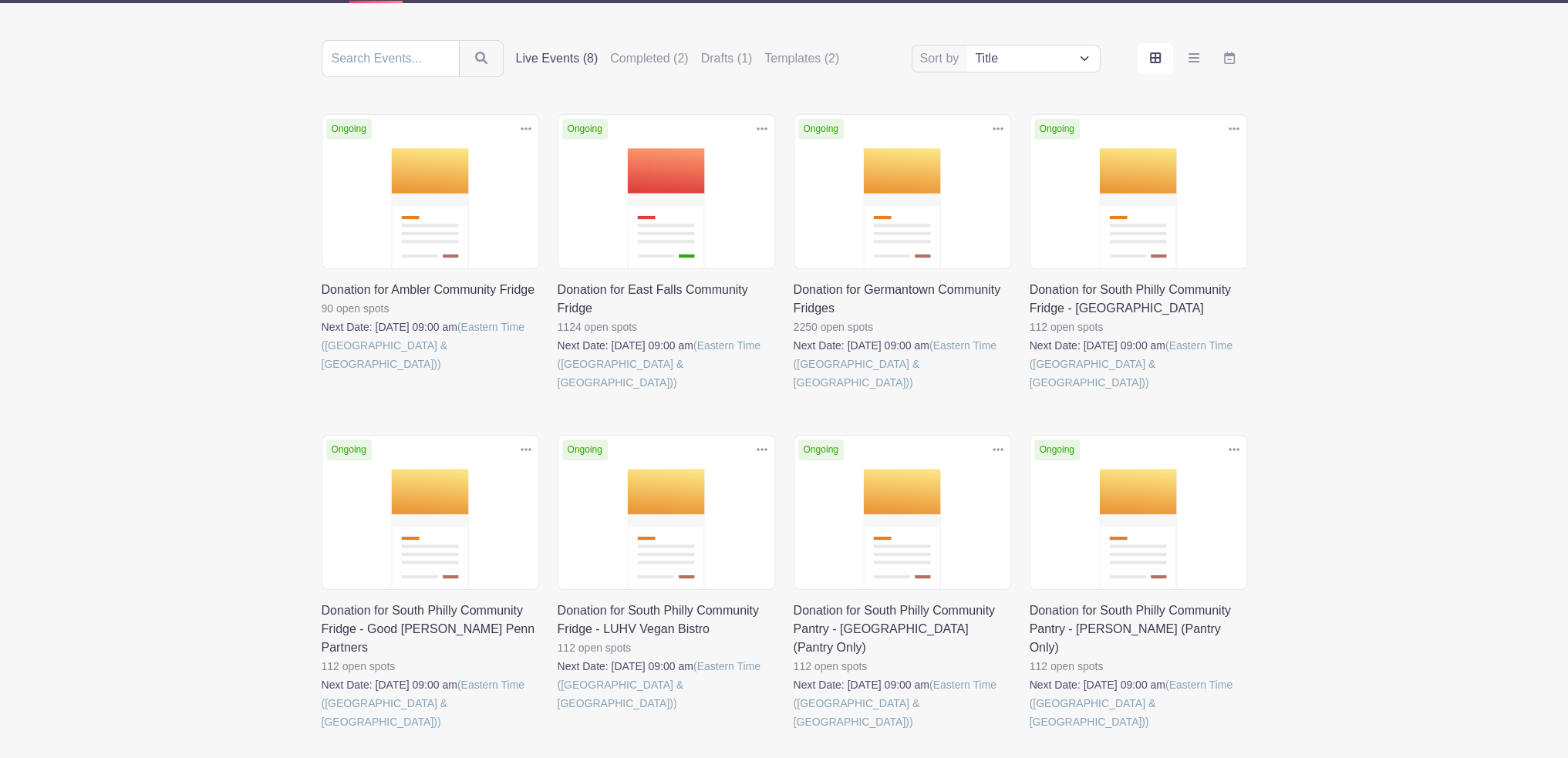
click at [1232, 131] on icon at bounding box center [1234, 128] width 11 height 12
click at [1179, 165] on link "Duplicate" at bounding box center [1184, 162] width 122 height 24
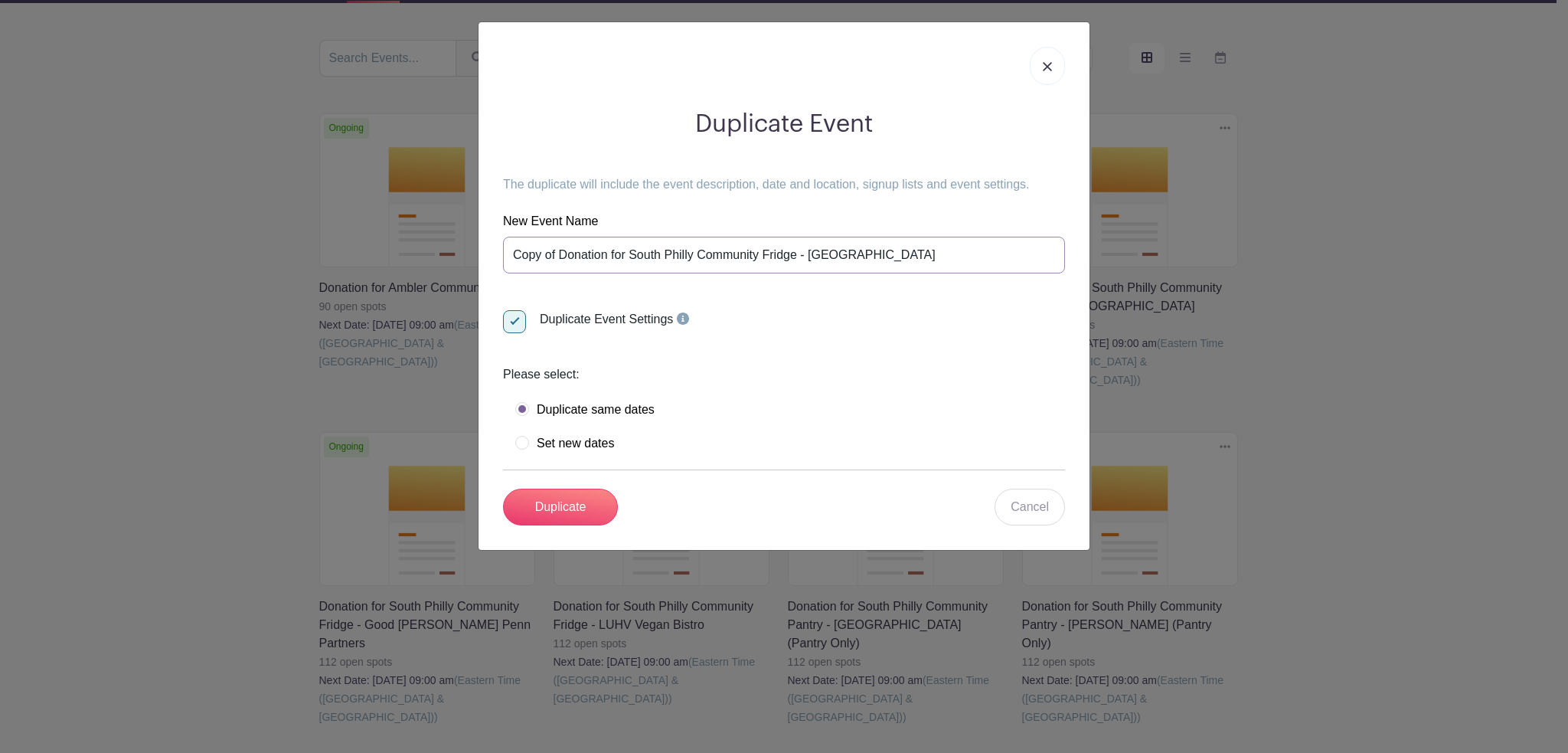
drag, startPoint x: 807, startPoint y: 250, endPoint x: 954, endPoint y: 254, distance: 147.1
click at [954, 254] on input "Copy of Donation for South Philly Community Fridge - [GEOGRAPHIC_DATA]" at bounding box center [784, 255] width 562 height 37
type input "Copy of Donation for South Philly Community Fridge - The People's Kitchen"
click at [588, 500] on input "Duplicate" at bounding box center [560, 507] width 115 height 37
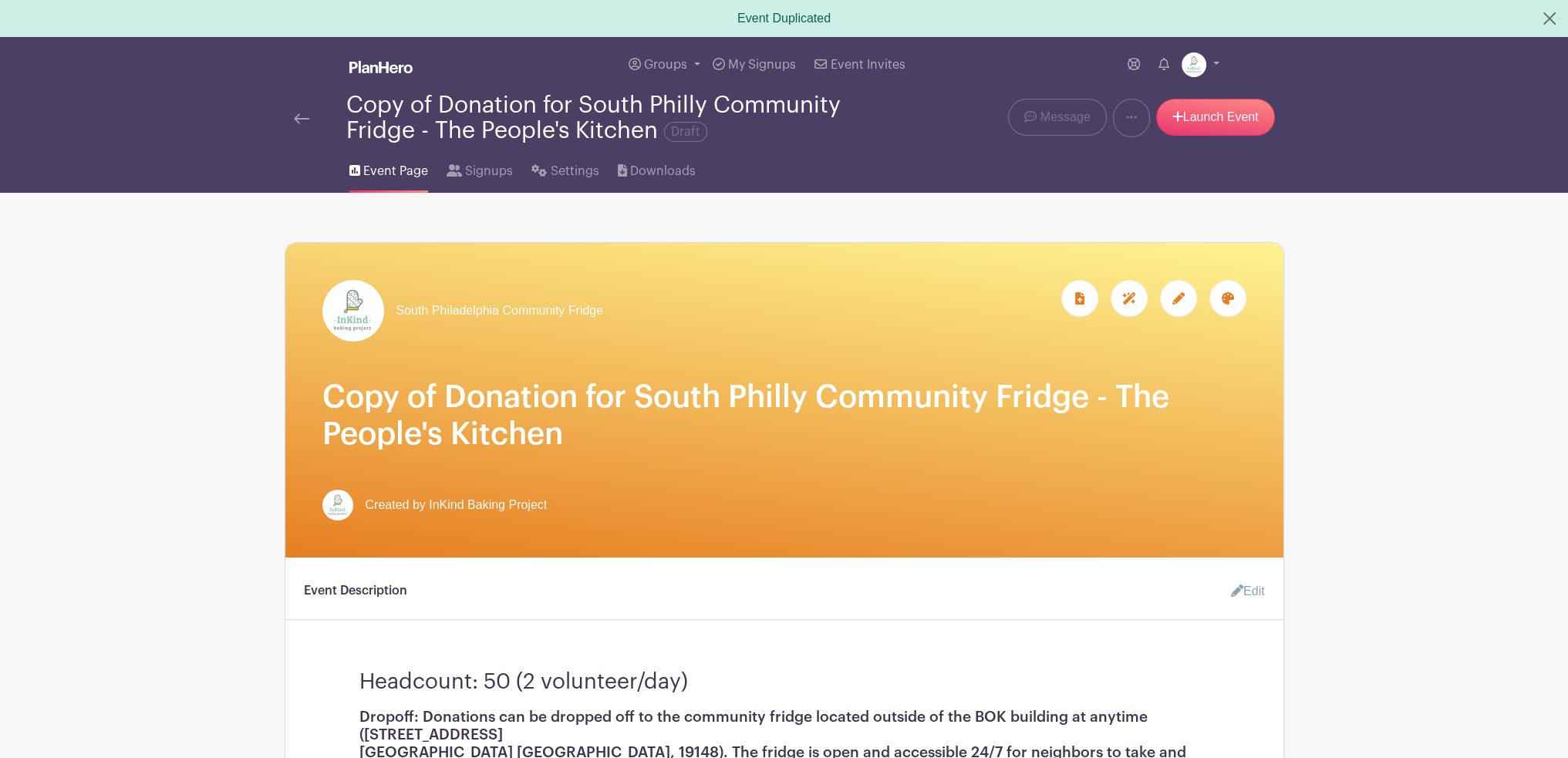
click at [1184, 293] on icon at bounding box center [1179, 298] width 12 height 12
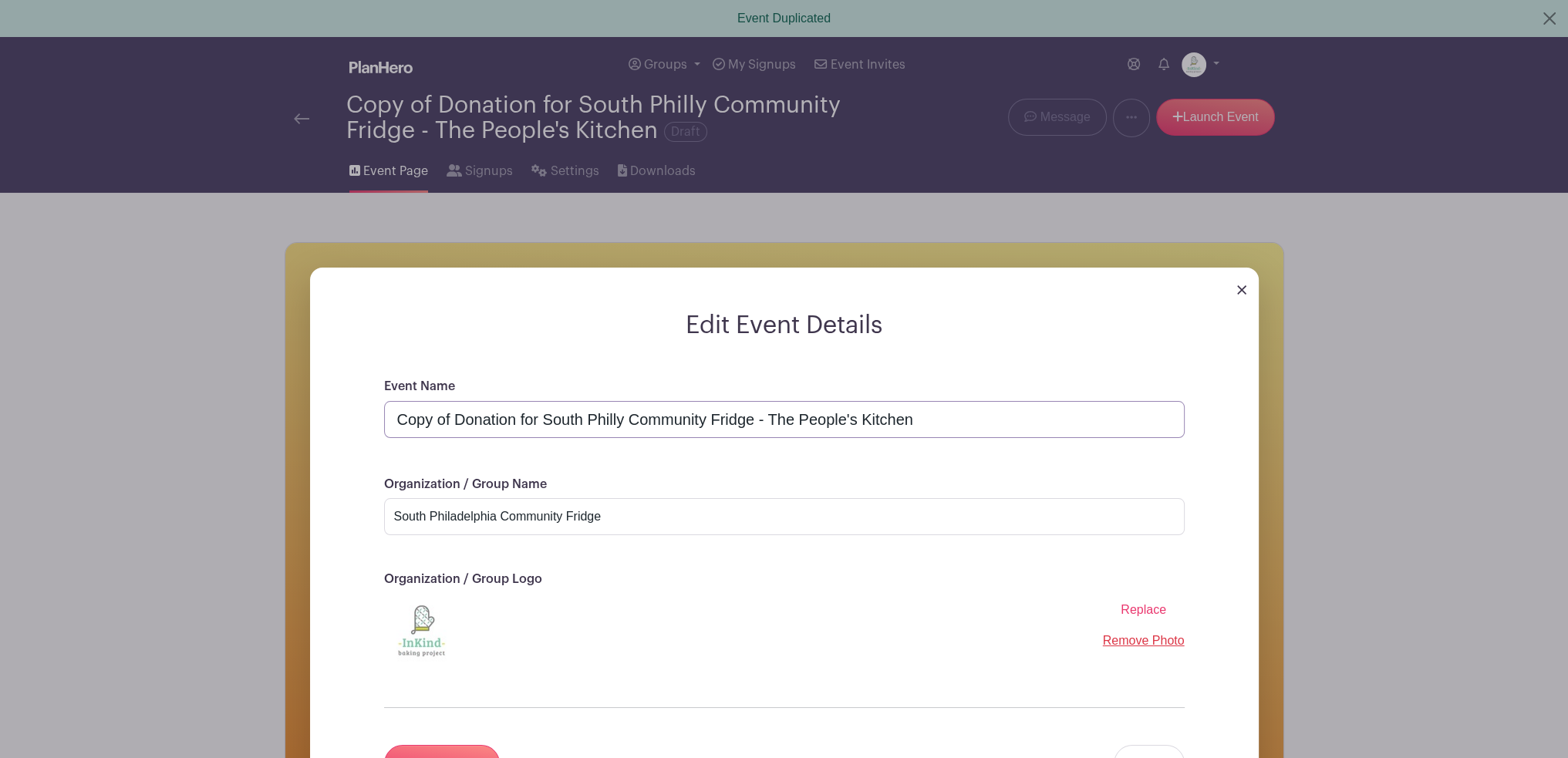
drag, startPoint x: 454, startPoint y: 418, endPoint x: 260, endPoint y: 403, distance: 194.6
click at [286, 413] on div "Edit Event Details Event Name Copy of Donation for South Philly Community Fridg…" at bounding box center [784, 555] width 999 height 625
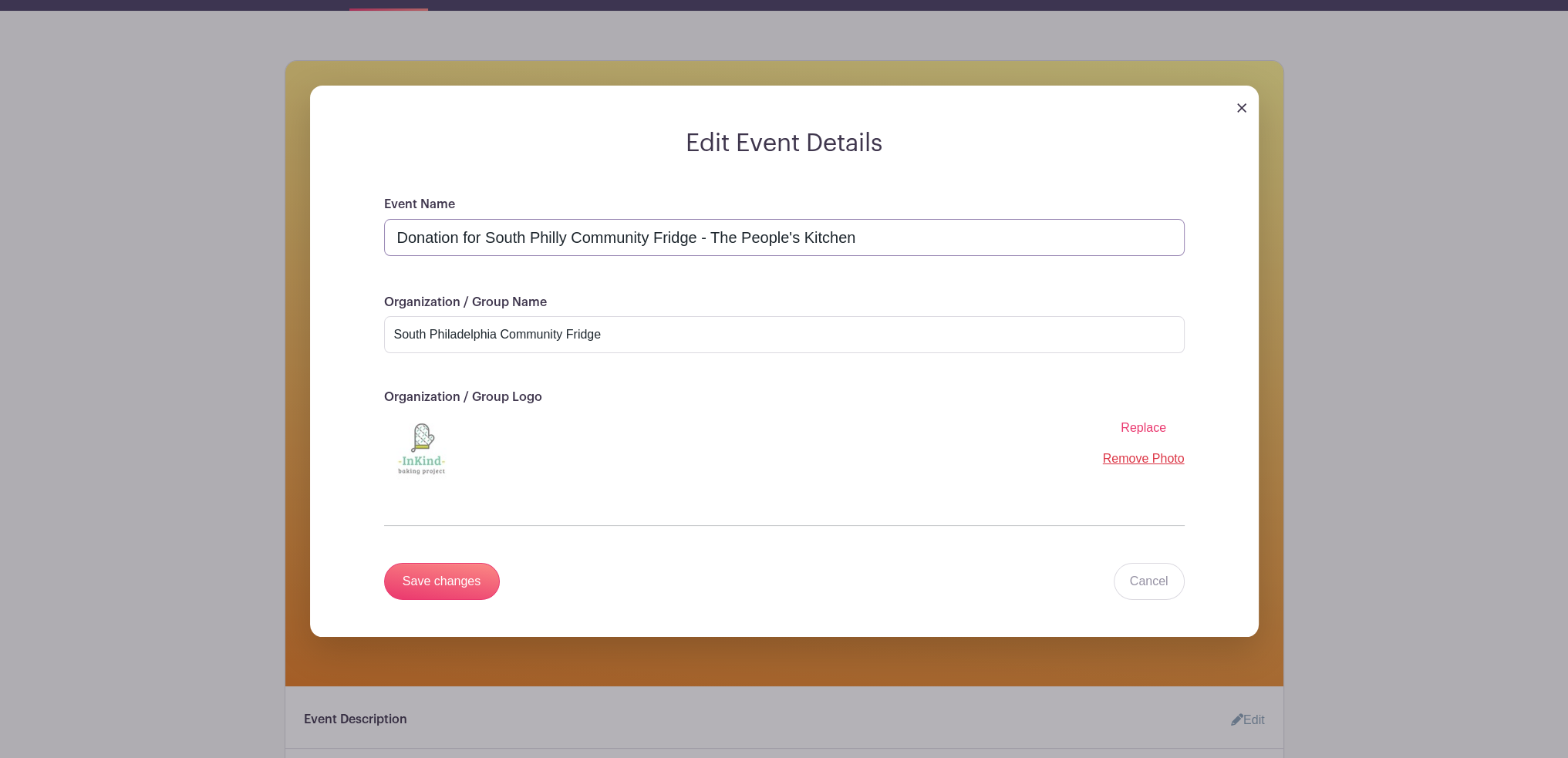
scroll to position [231, 0]
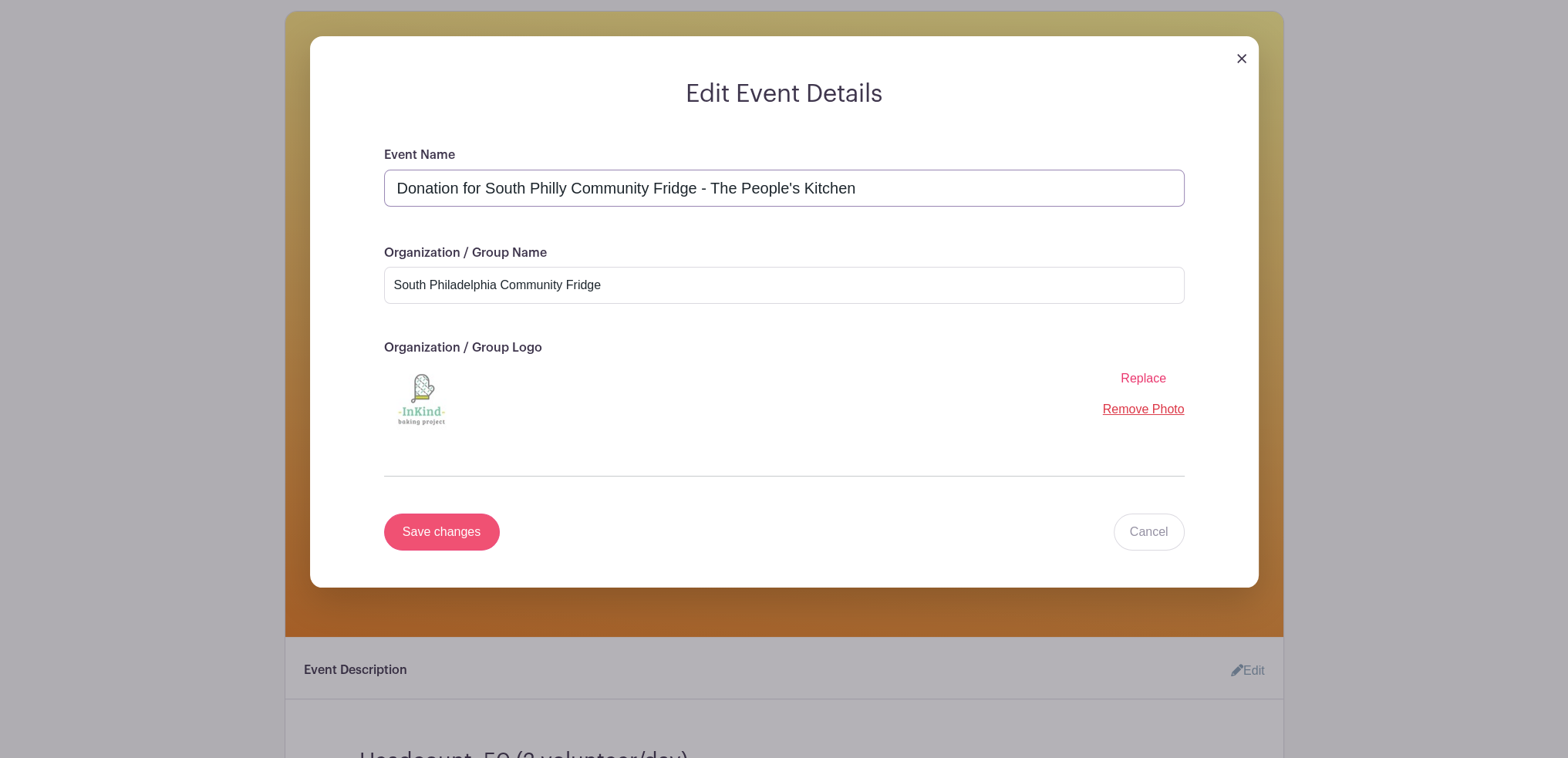
type input "Donation for South Philly Community Fridge - The People's Kitchen"
click at [457, 536] on input "Save changes" at bounding box center [442, 532] width 116 height 37
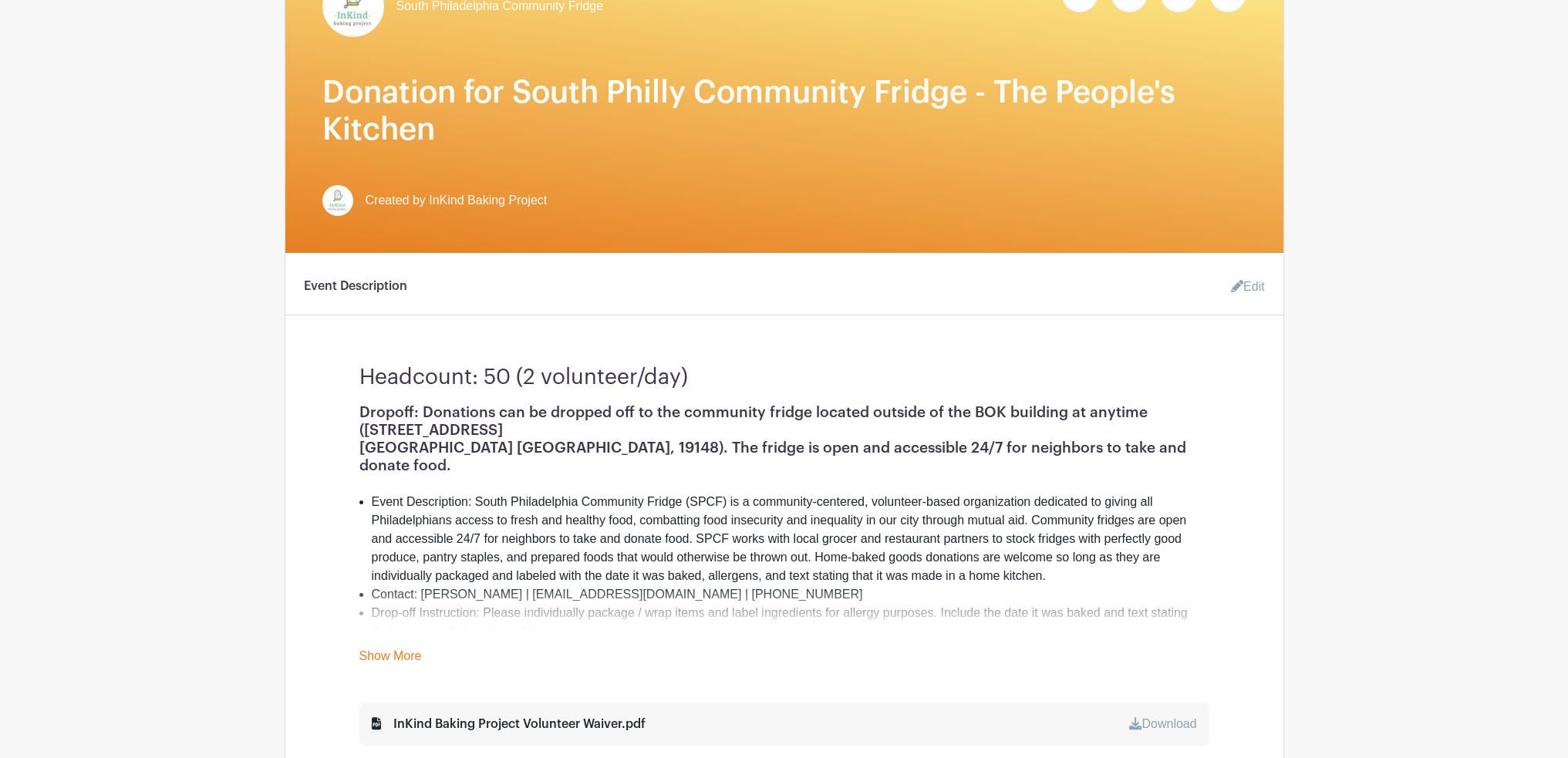
scroll to position [308, 0]
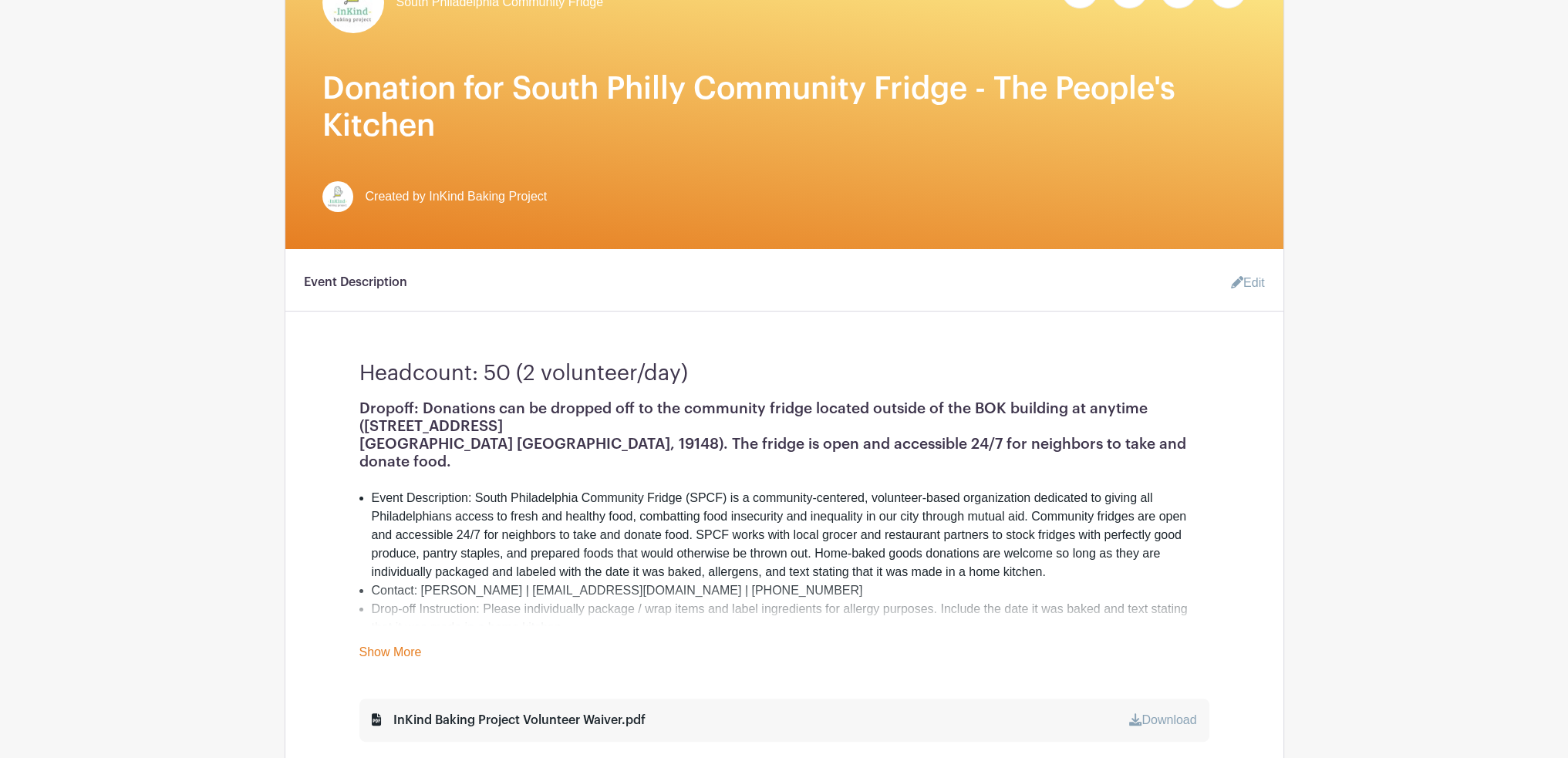
click at [1237, 283] on icon at bounding box center [1237, 281] width 12 height 12
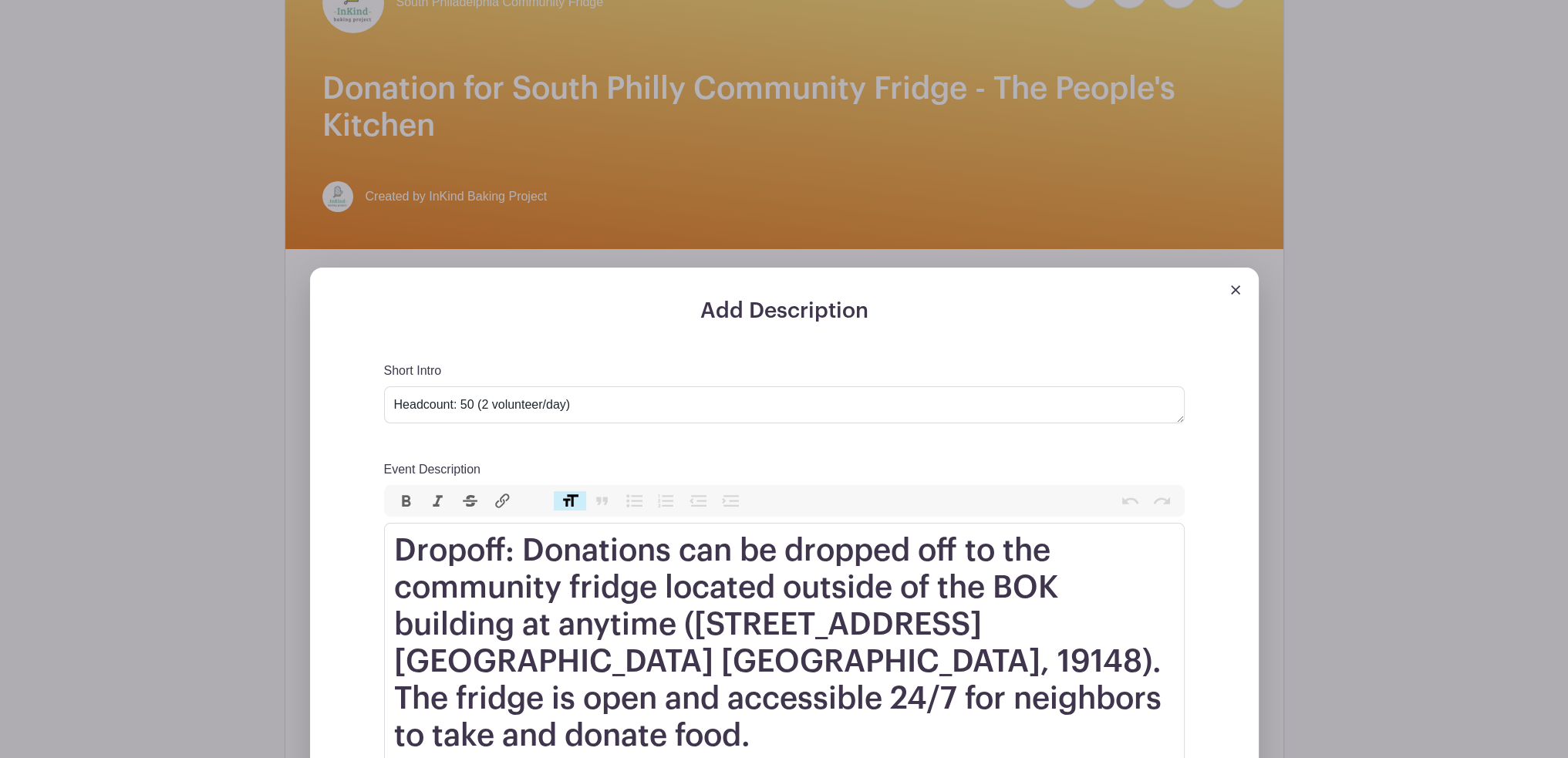
scroll to position [386, 0]
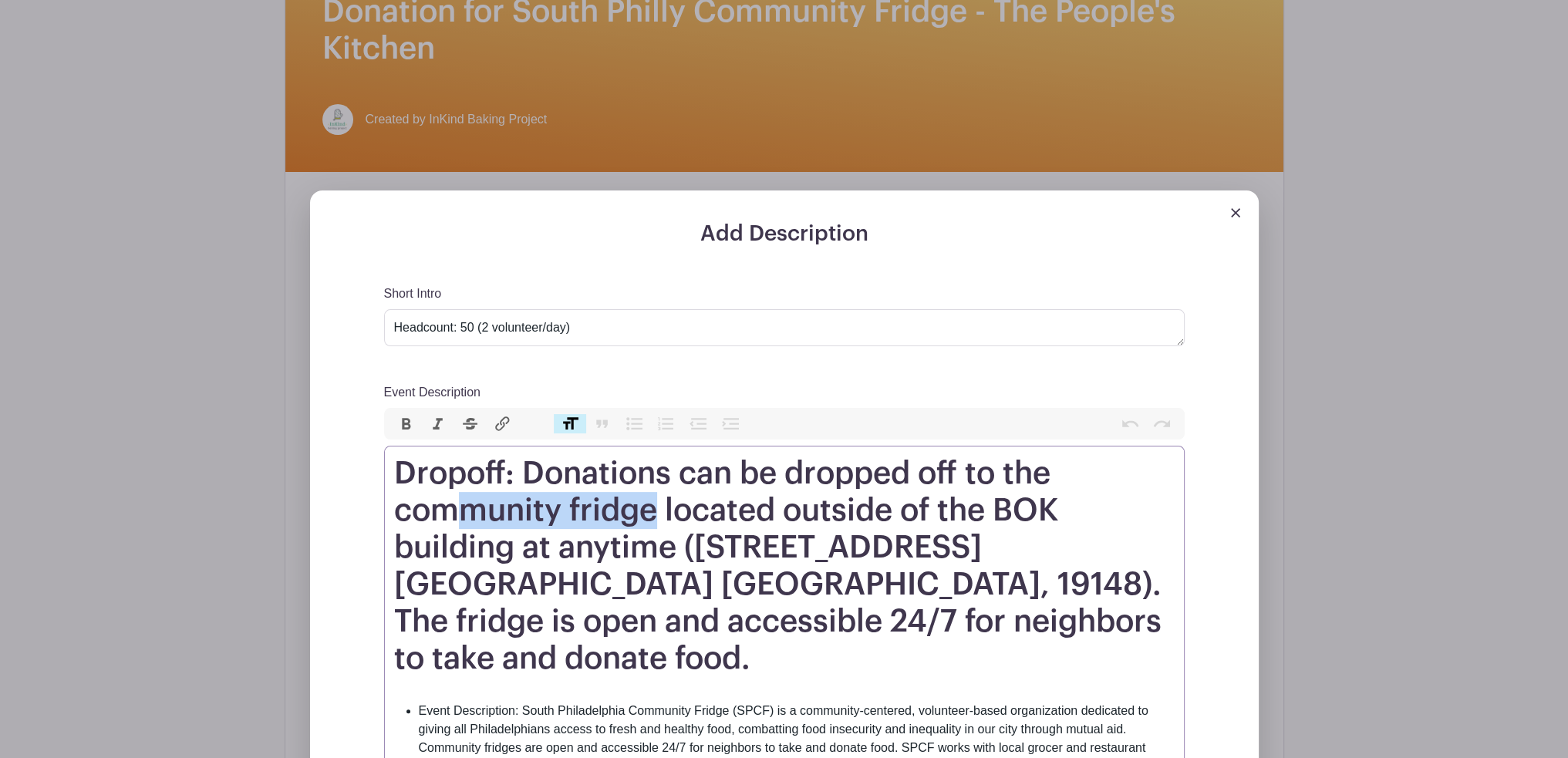
drag, startPoint x: 466, startPoint y: 508, endPoint x: 653, endPoint y: 498, distance: 187.3
click at [653, 498] on h1 "Dropoff: Donations can be dropped off to the community fridge located outside o…" at bounding box center [784, 566] width 780 height 222
click at [644, 514] on h1 "Dropoff: Donations can be dropped off to the community fridge located outside o…" at bounding box center [784, 566] width 780 height 222
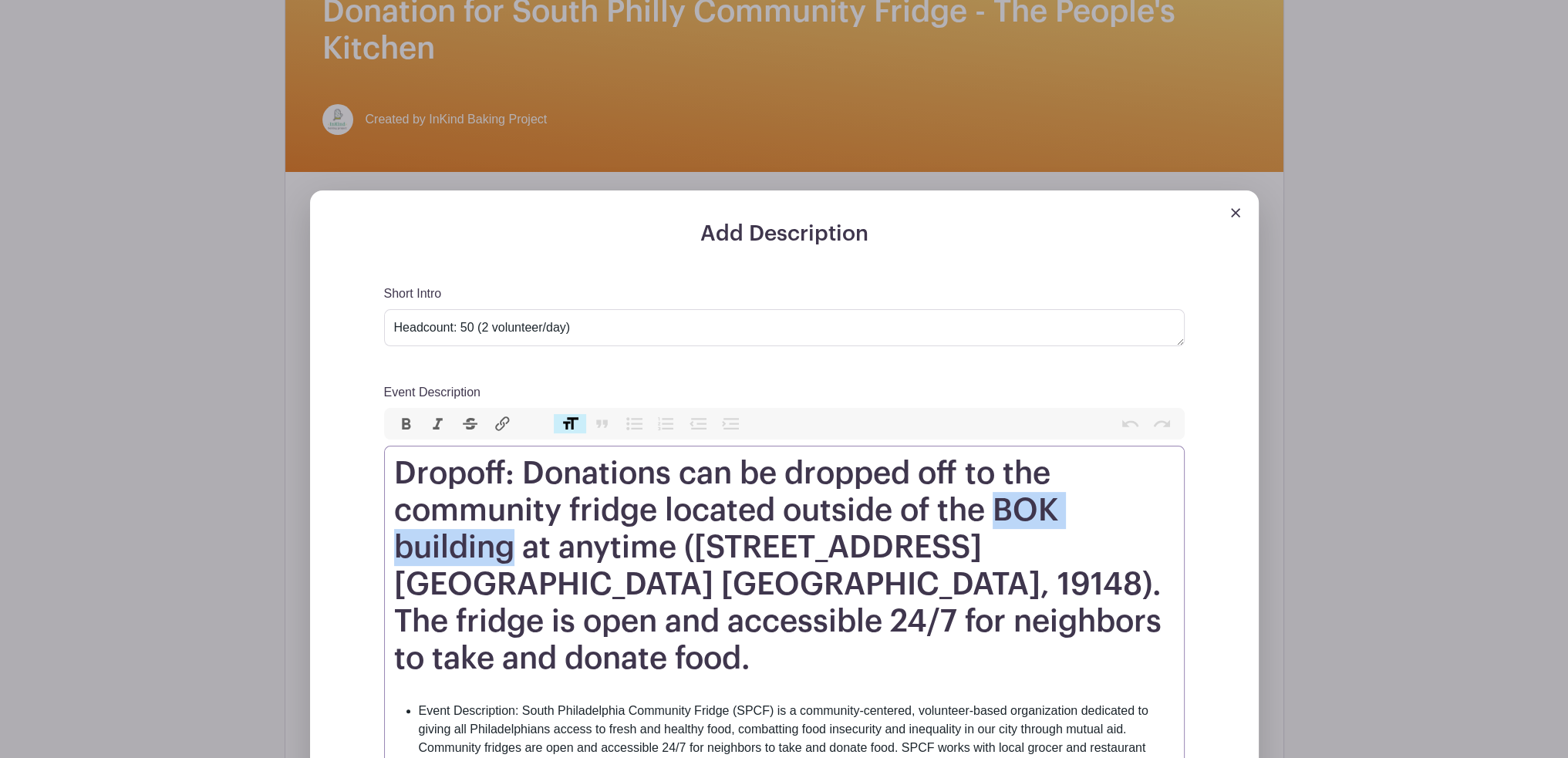
drag, startPoint x: 994, startPoint y: 512, endPoint x: 500, endPoint y: 518, distance: 494.0
click at [509, 545] on h1 "Dropoff: Donations can be dropped off to the community fridge located outside o…" at bounding box center [784, 566] width 780 height 222
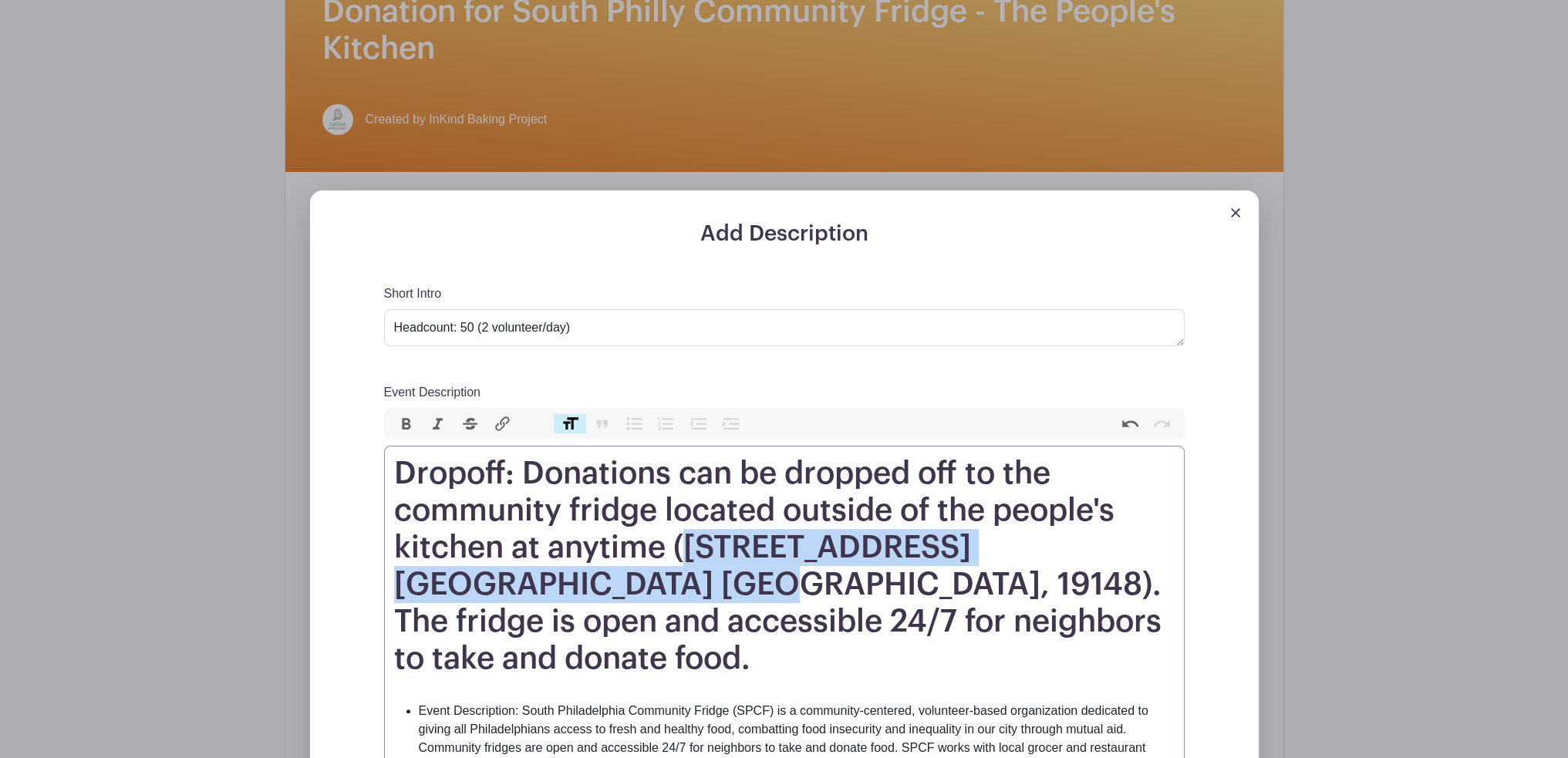
drag, startPoint x: 687, startPoint y: 550, endPoint x: 723, endPoint y: 576, distance: 44.4
click at [723, 576] on h1 "Dropoff: Donations can be dropped off to the community fridge located outside o…" at bounding box center [784, 566] width 780 height 222
paste trix-editor "<h1>Dropoff: Donations can be dropped off to the community fridge located outsi…"
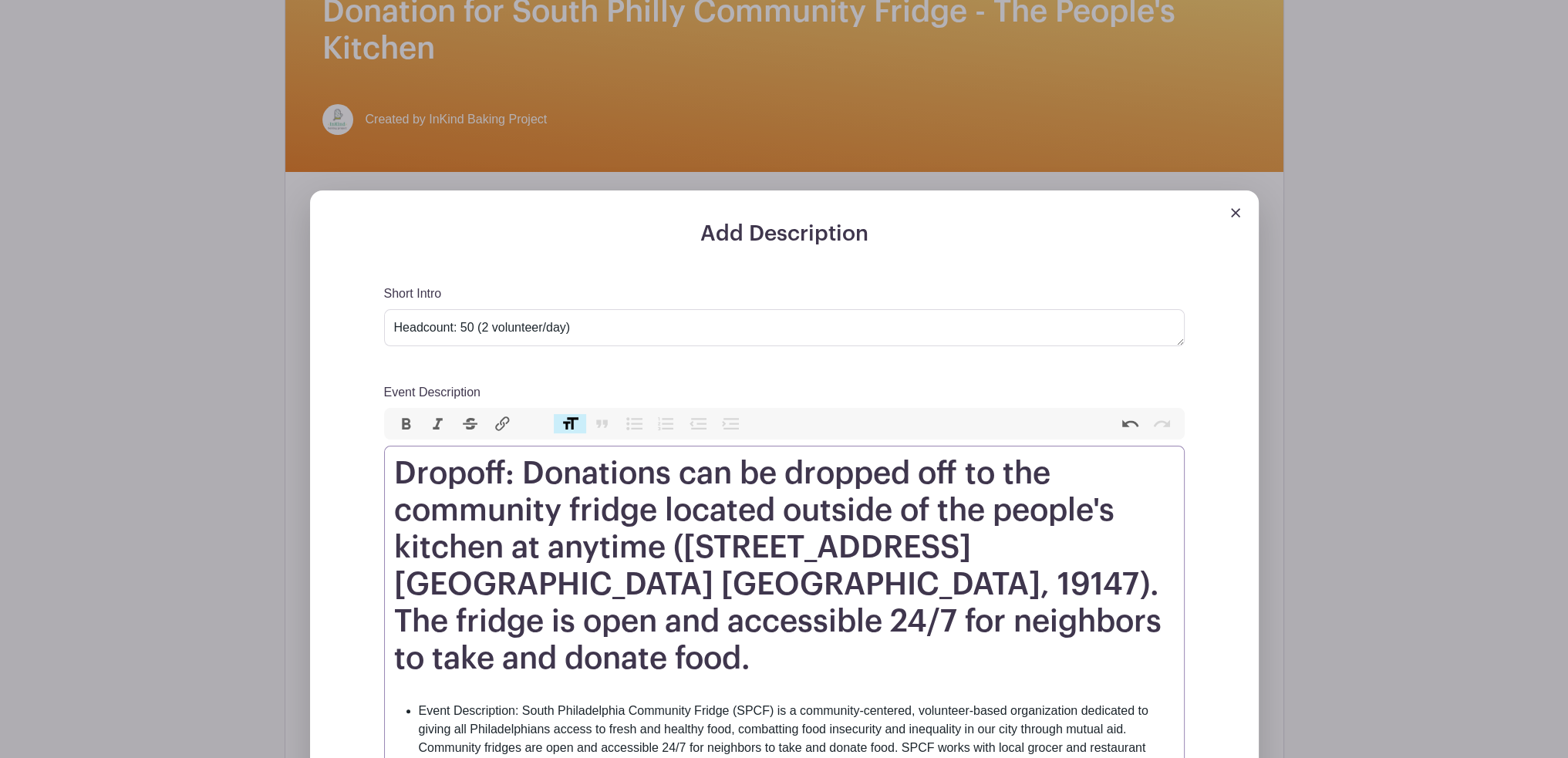
click at [943, 546] on h1 "Dropoff: Donations can be dropped off to the community fridge located outside o…" at bounding box center [784, 566] width 780 height 222
type trix-editor "<h1>Dropoff: Donations can be dropped off to the community fridge located outsi…"
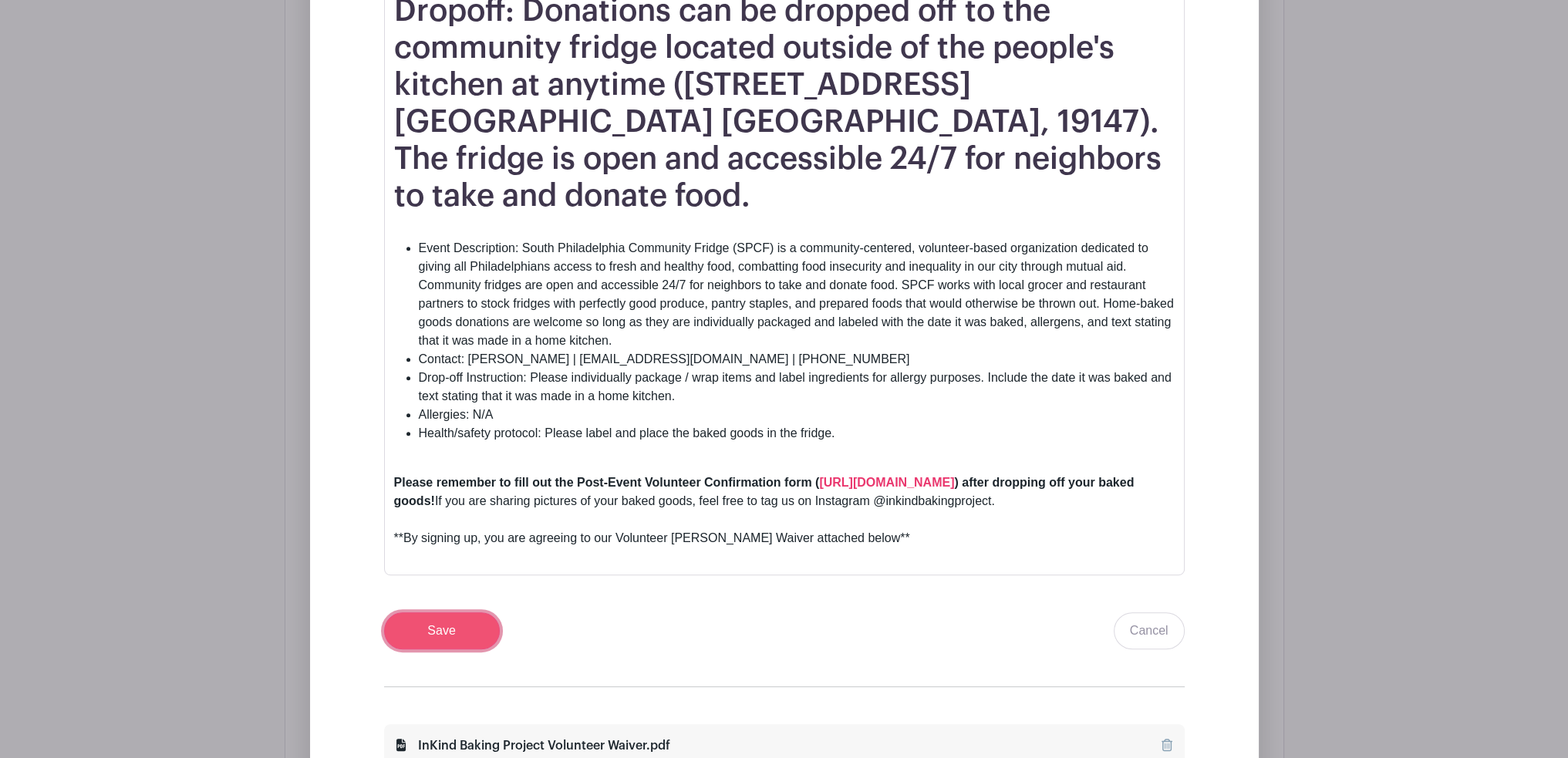
click at [436, 612] on input "Save" at bounding box center [442, 631] width 116 height 37
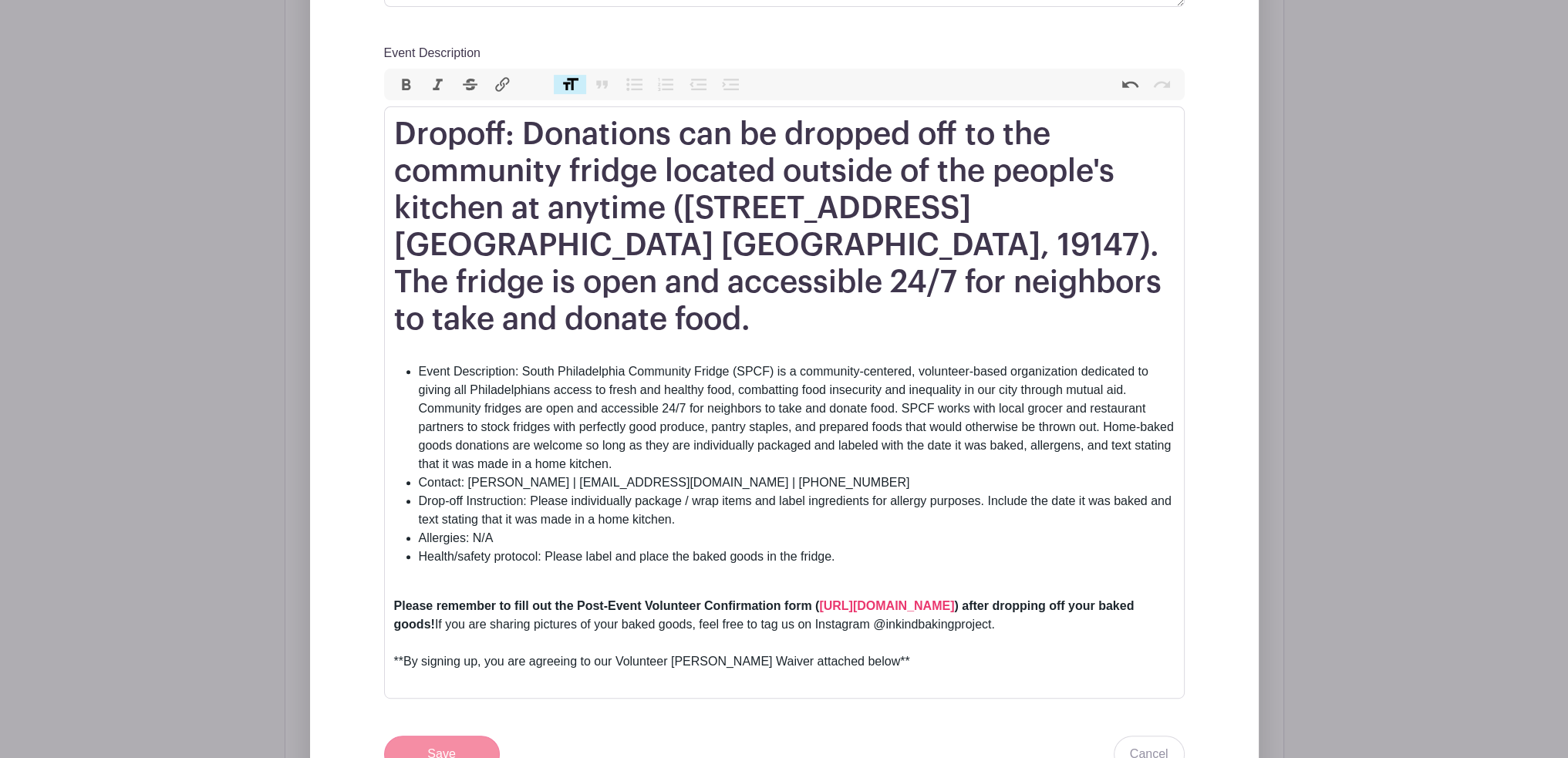
scroll to position [971, 0]
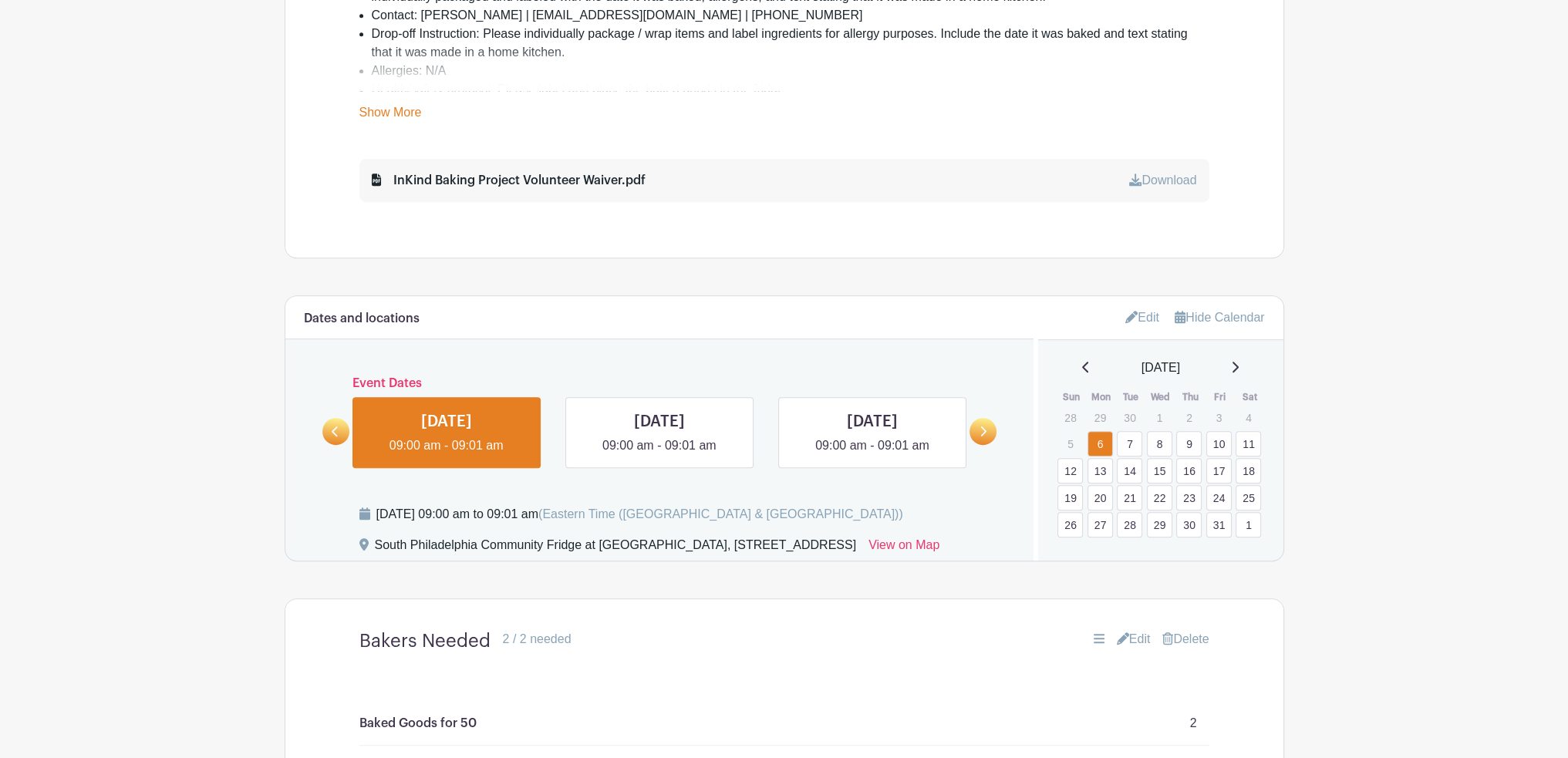
click at [1126, 324] on link "Edit" at bounding box center [1143, 317] width 34 height 25
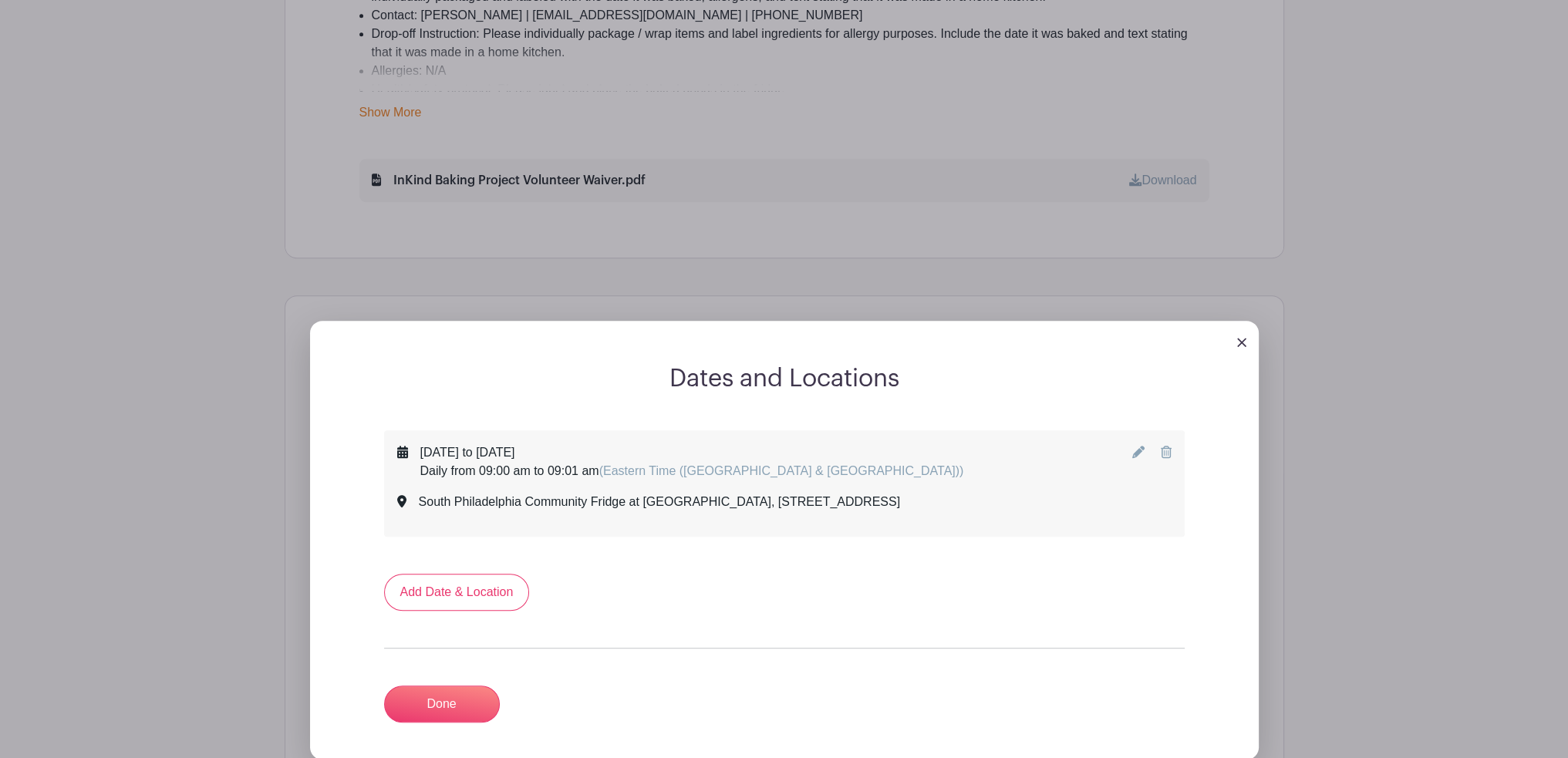
click at [1134, 452] on icon at bounding box center [1138, 452] width 12 height 12
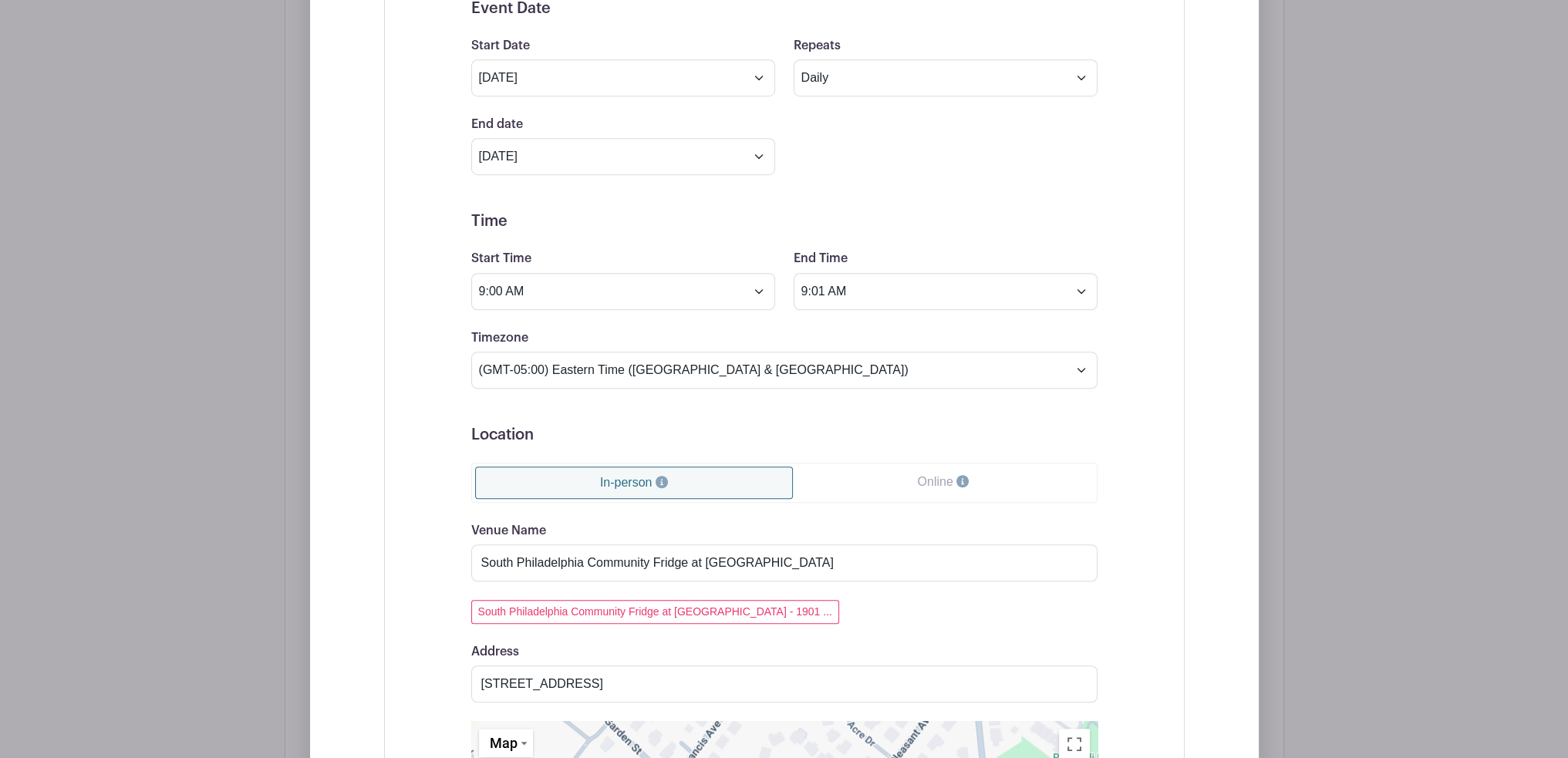
scroll to position [1511, 0]
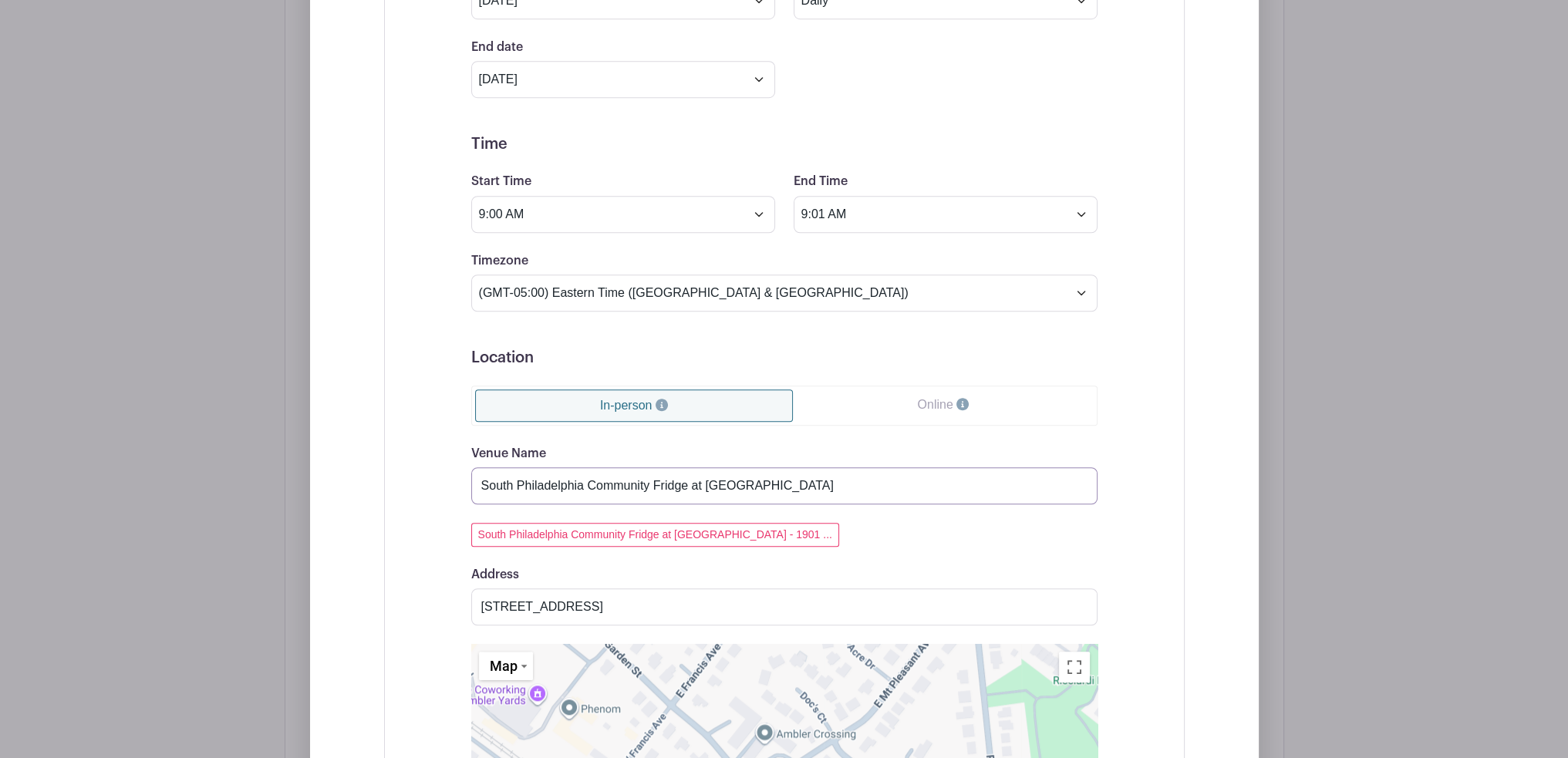
drag, startPoint x: 708, startPoint y: 486, endPoint x: 823, endPoint y: 480, distance: 115.2
click at [823, 480] on input "South Philadelphia Community Fridge at [GEOGRAPHIC_DATA]" at bounding box center [784, 486] width 626 height 37
type input "South Philadelphia Community Fridge at The [GEOGRAPHIC_DATA]"
drag, startPoint x: 706, startPoint y: 610, endPoint x: 398, endPoint y: 607, distance: 308.0
click at [398, 607] on div "Event Date Start Date [DATE] Repeats Does not repeat Daily Weekly Monthly on da…" at bounding box center [784, 502] width 801 height 1223
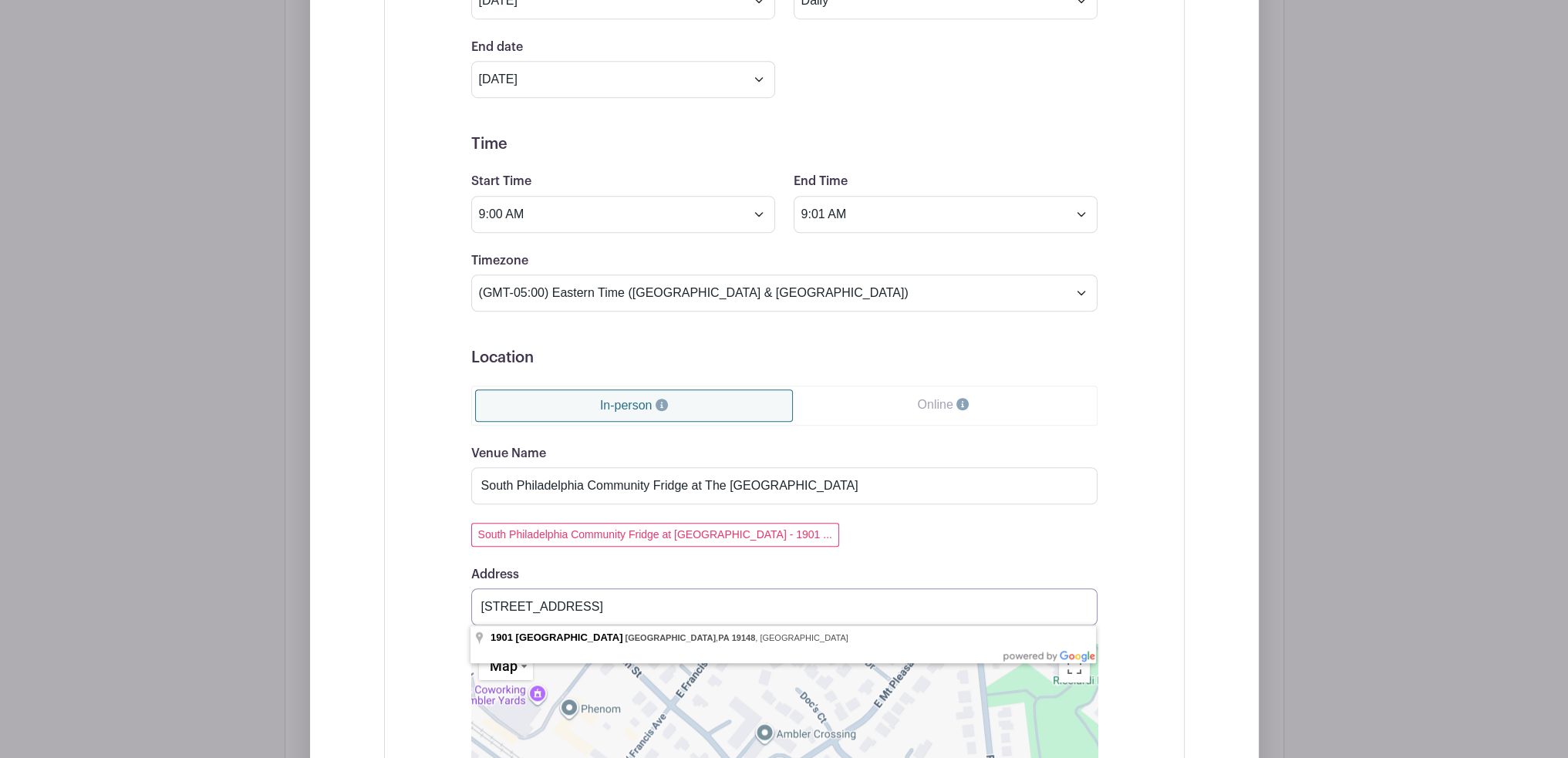
paste input "[STREET_ADDRESS]"
type input "[STREET_ADDRESS]"
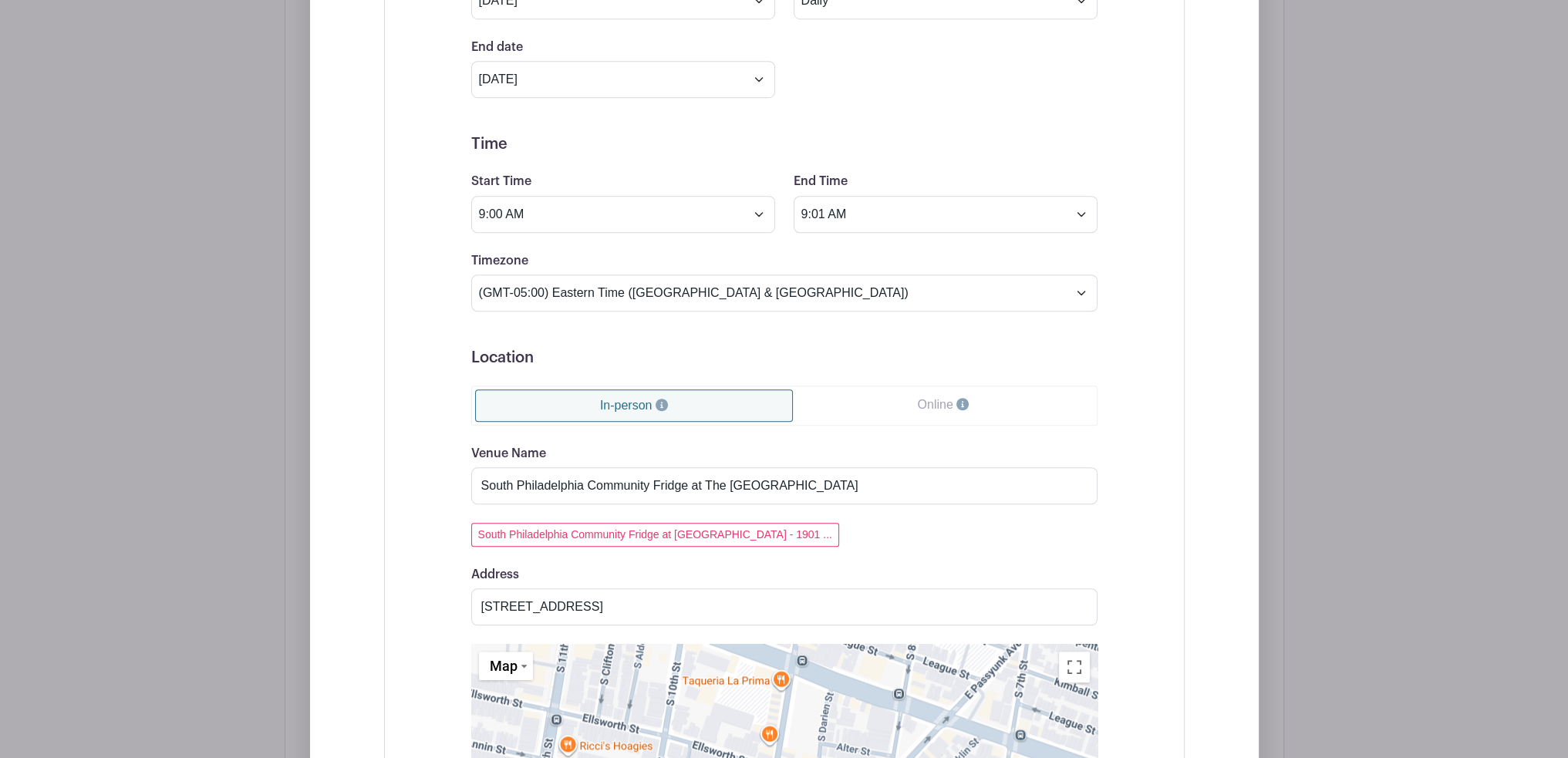
click at [419, 564] on div "Event Date Start Date [DATE] Repeats Does not repeat Daily Weekly Monthly on da…" at bounding box center [784, 502] width 801 height 1223
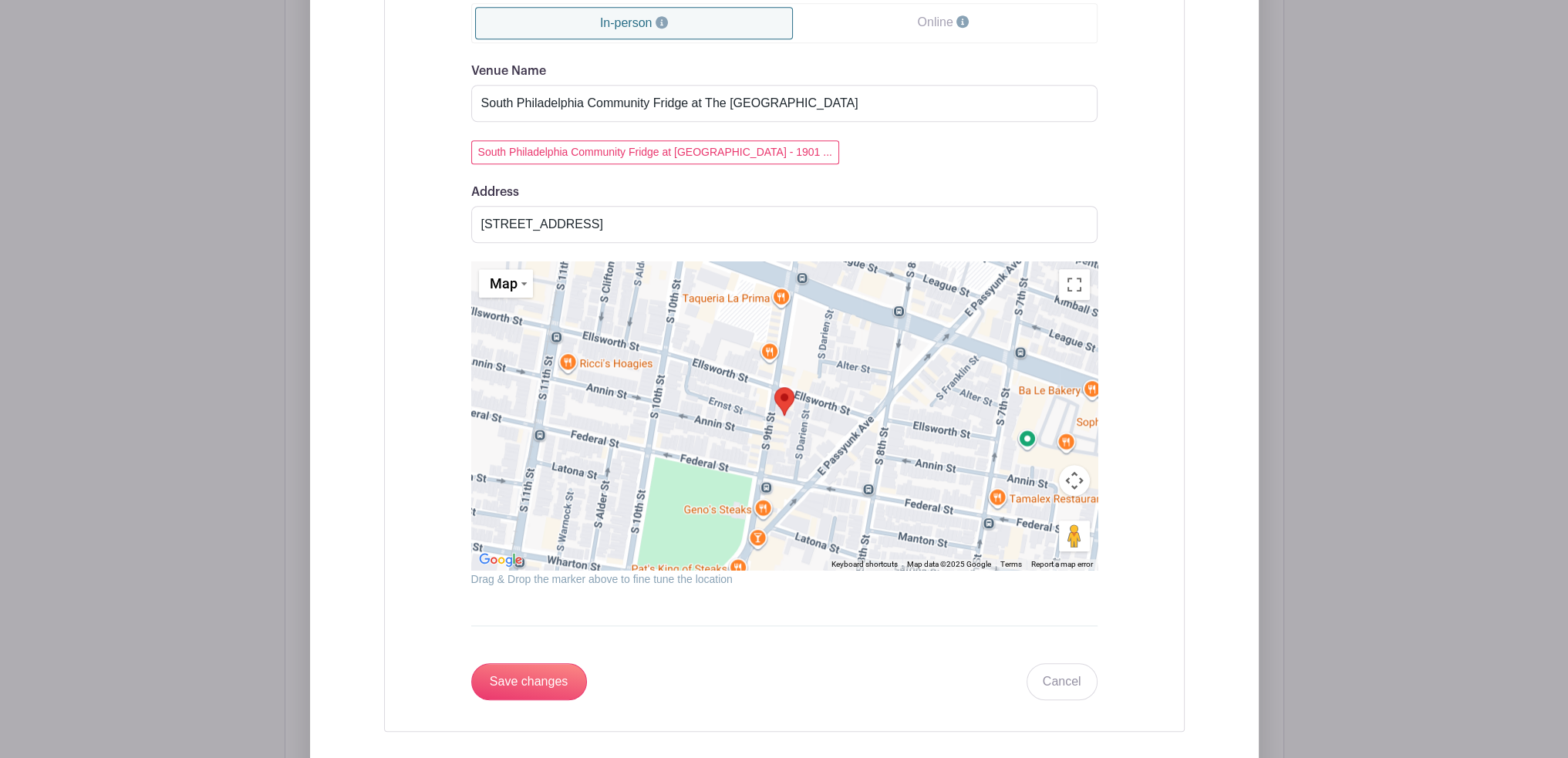
scroll to position [1897, 0]
click at [510, 679] on input "Save changes" at bounding box center [529, 679] width 116 height 37
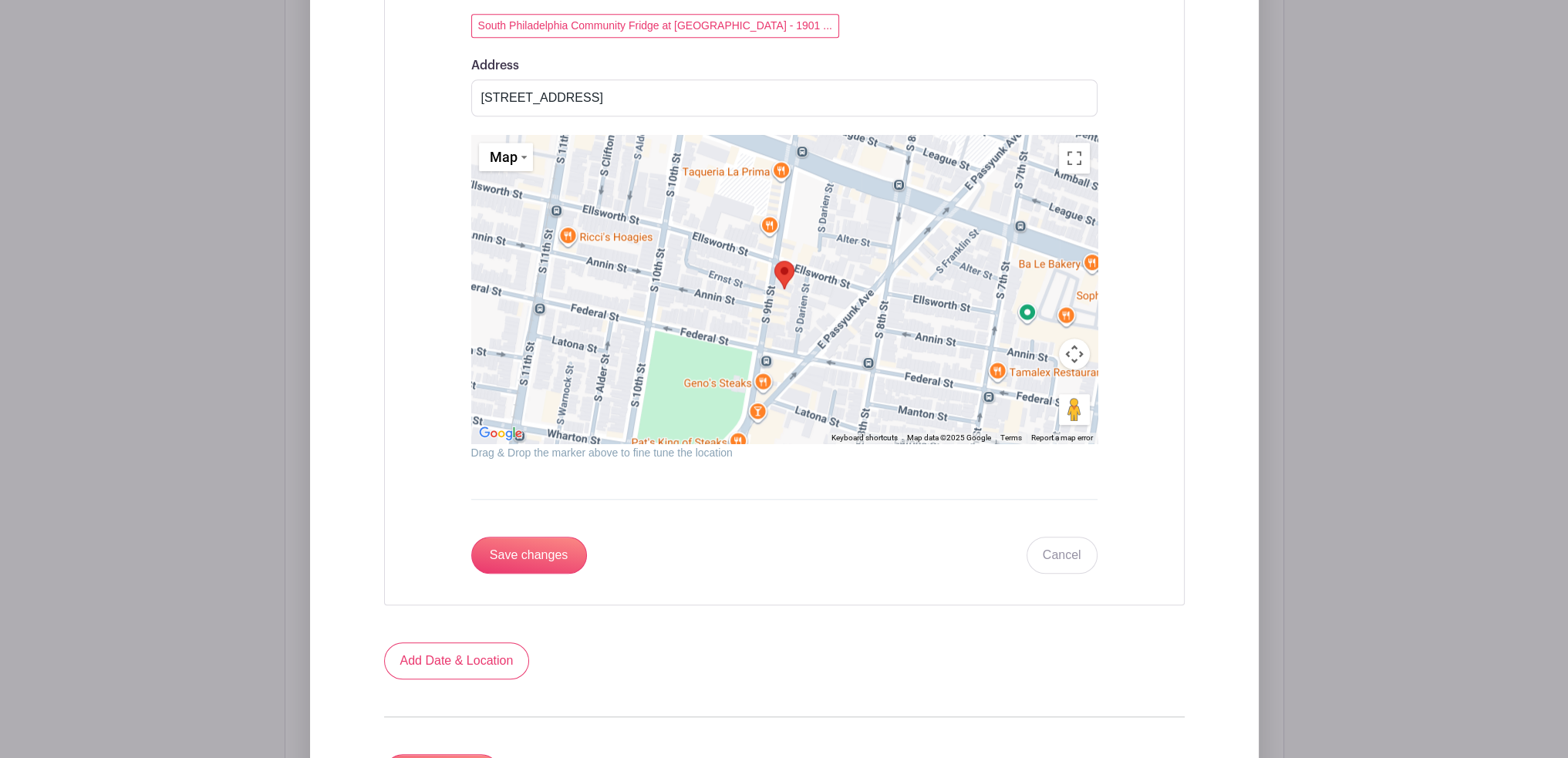
scroll to position [1157, 0]
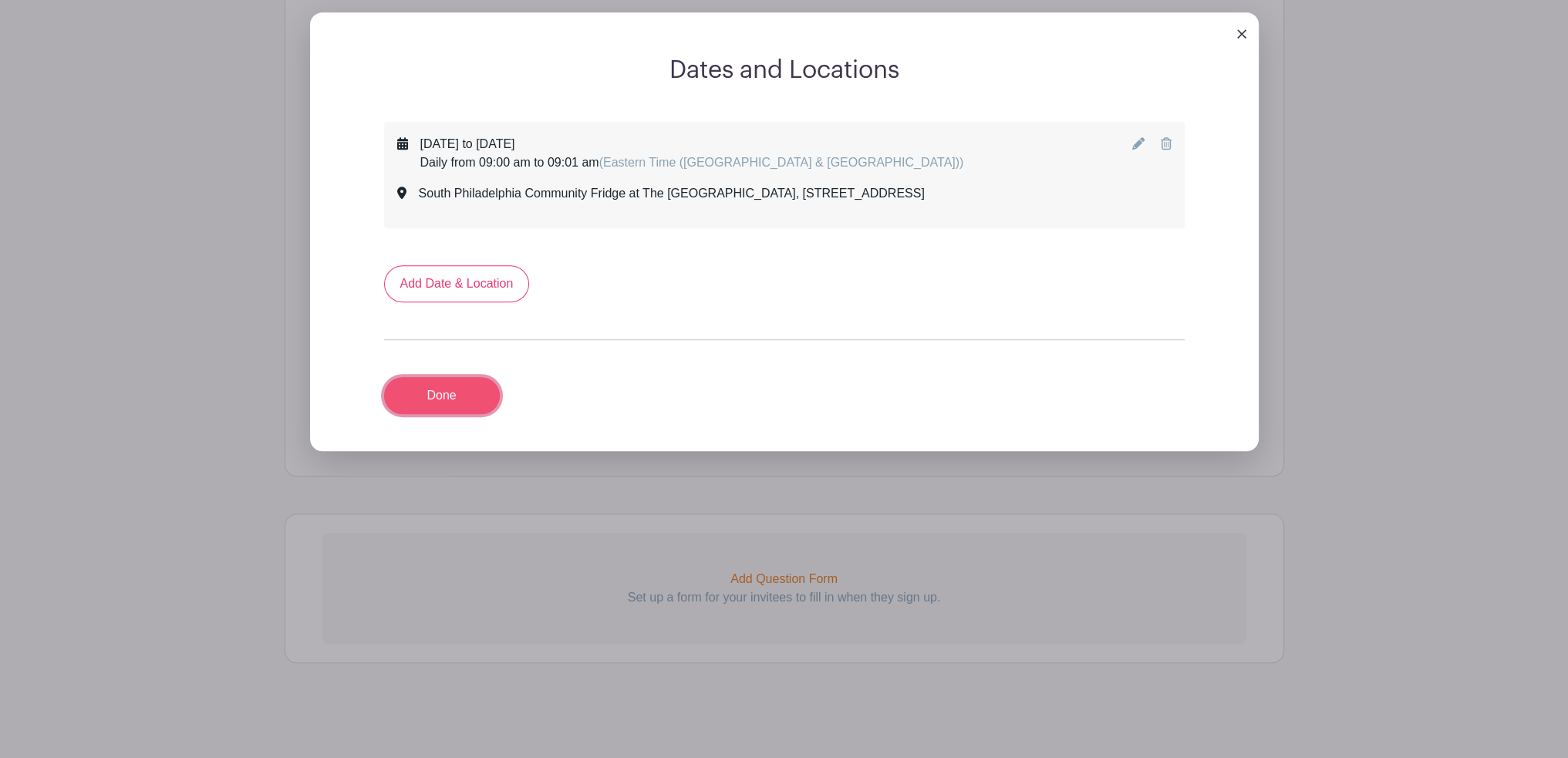
click at [460, 390] on link "Done" at bounding box center [442, 396] width 116 height 37
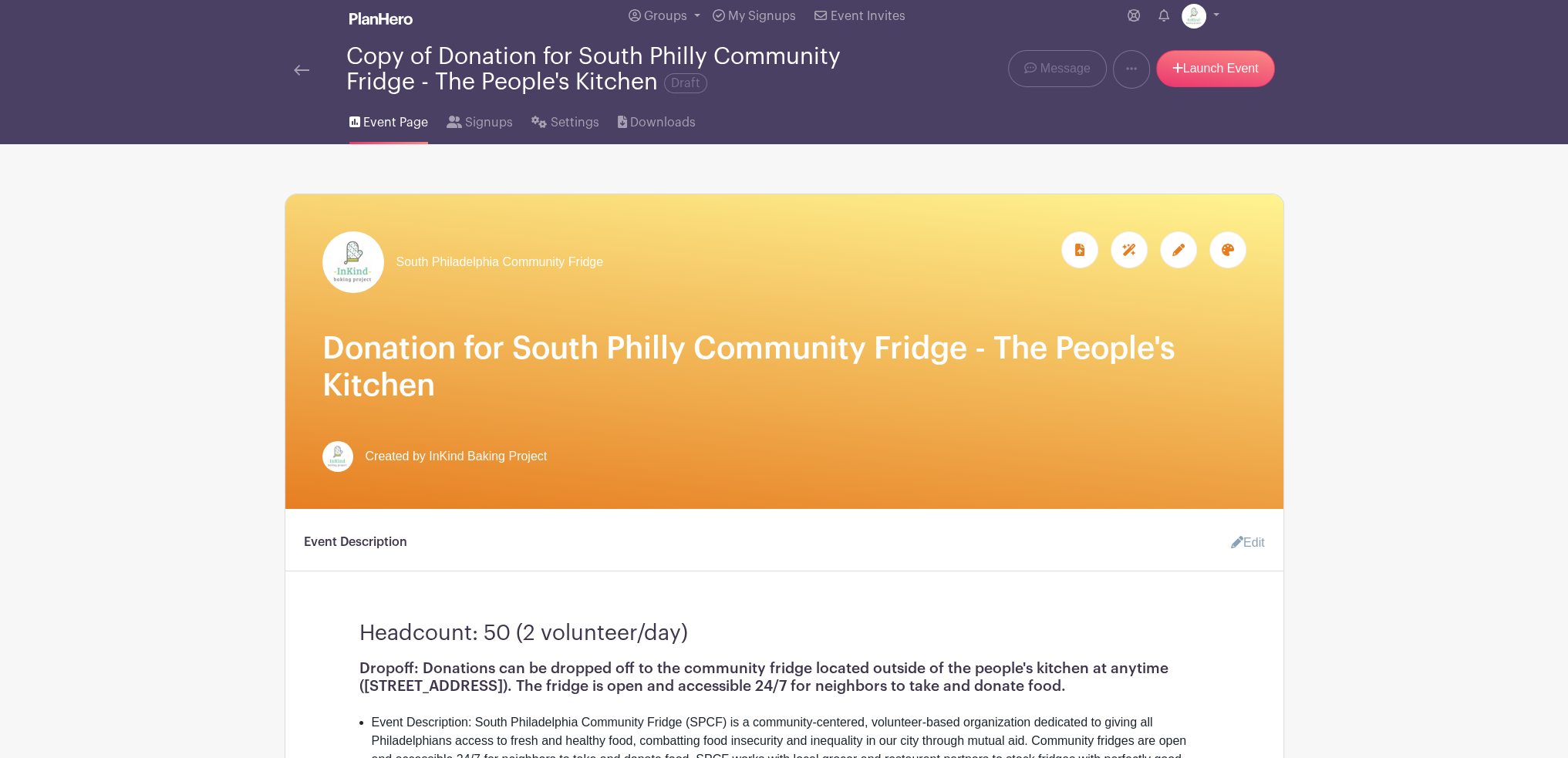
scroll to position [0, 0]
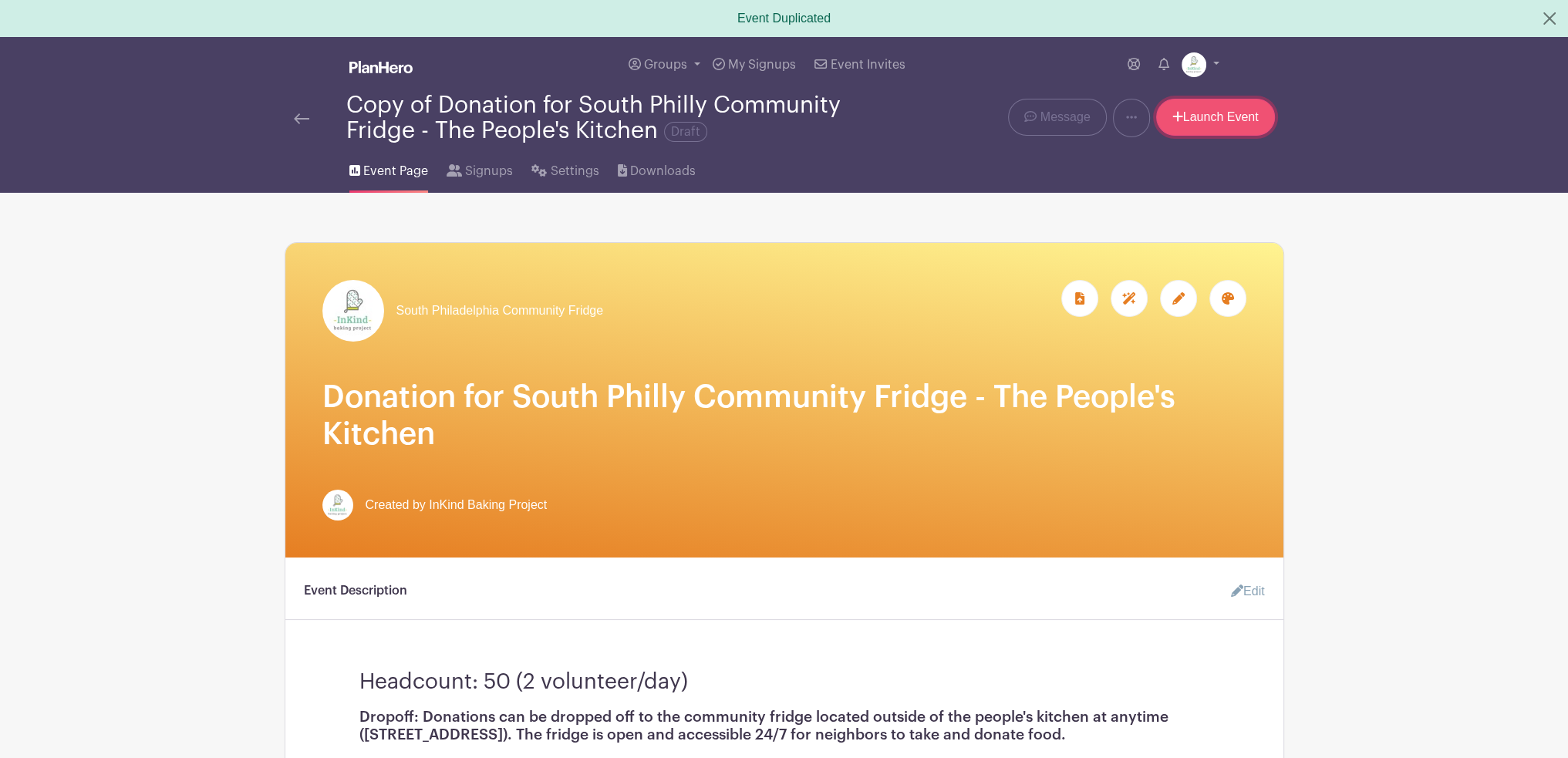
click at [1199, 122] on link "Launch Event" at bounding box center [1216, 118] width 118 height 37
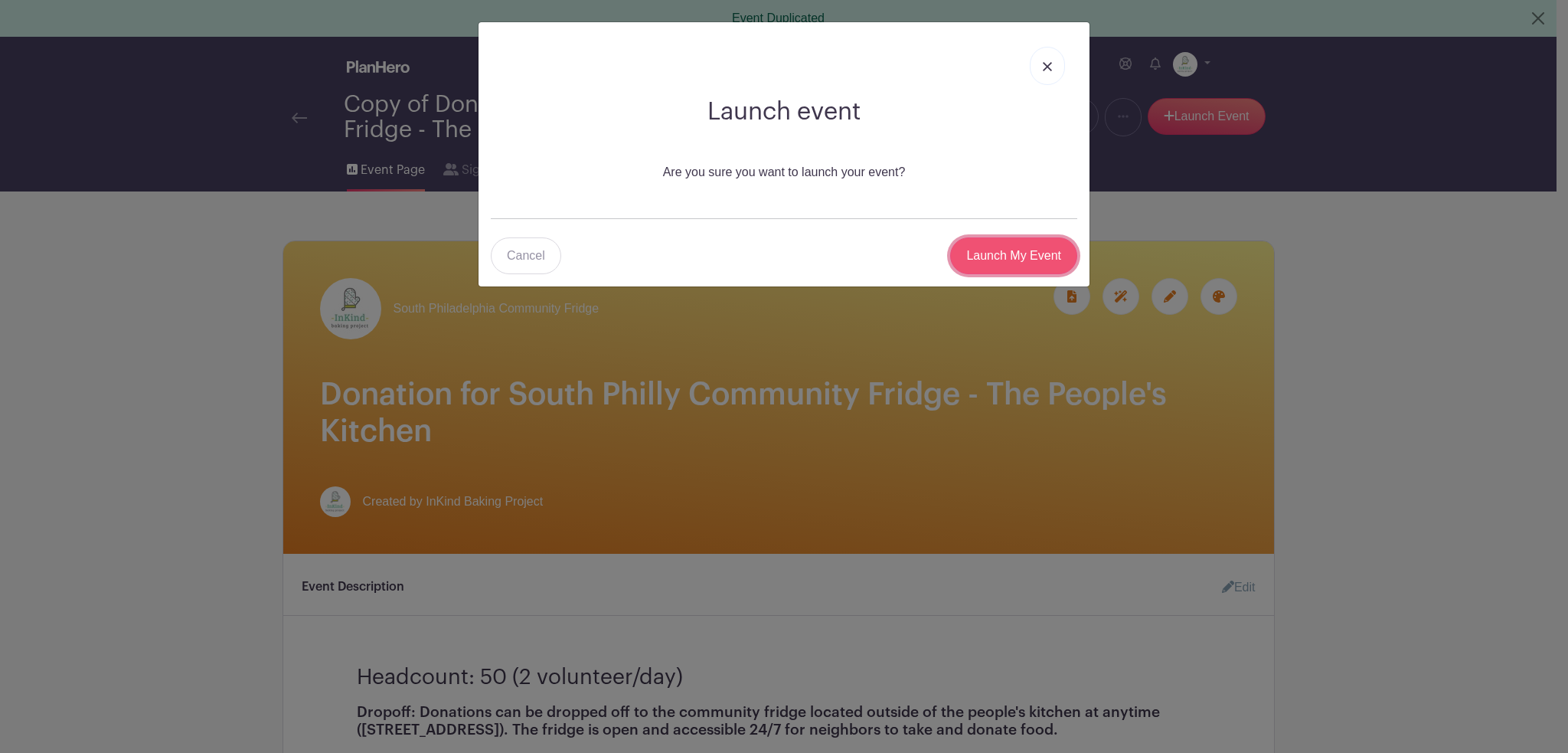
click at [1038, 254] on input "Launch My Event" at bounding box center [1013, 256] width 127 height 37
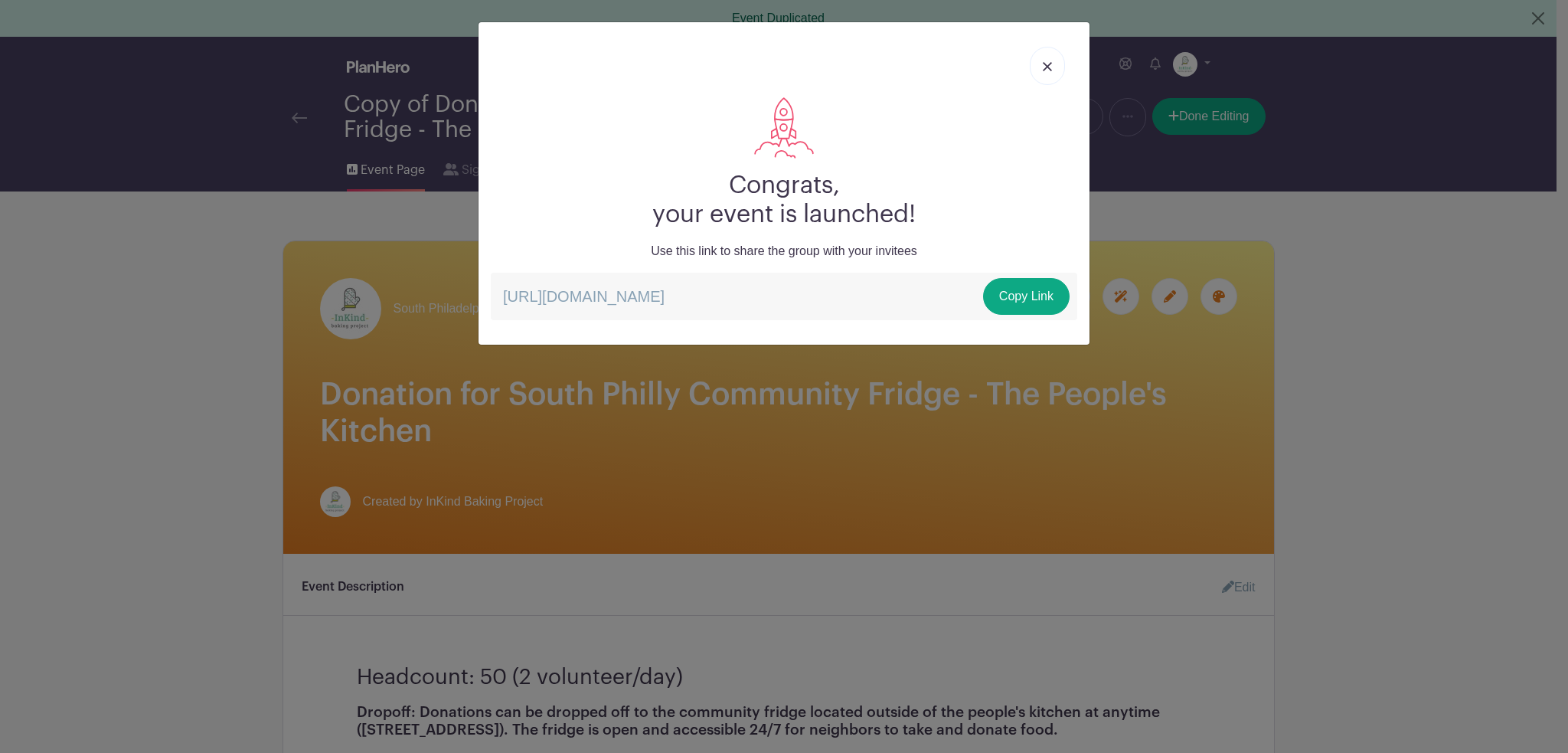
click at [1044, 72] on link at bounding box center [1047, 66] width 35 height 39
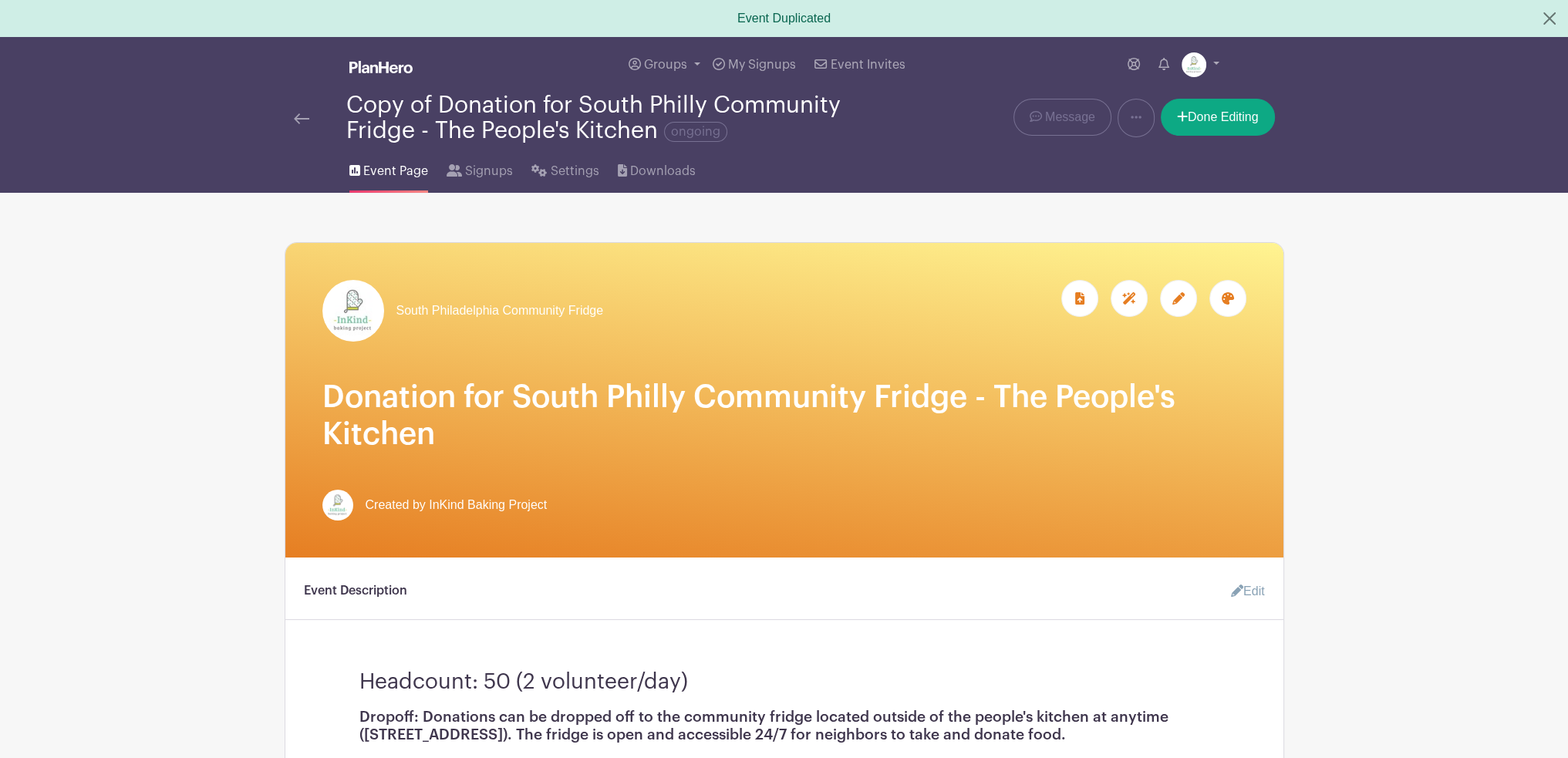
click at [305, 117] on img at bounding box center [301, 118] width 15 height 11
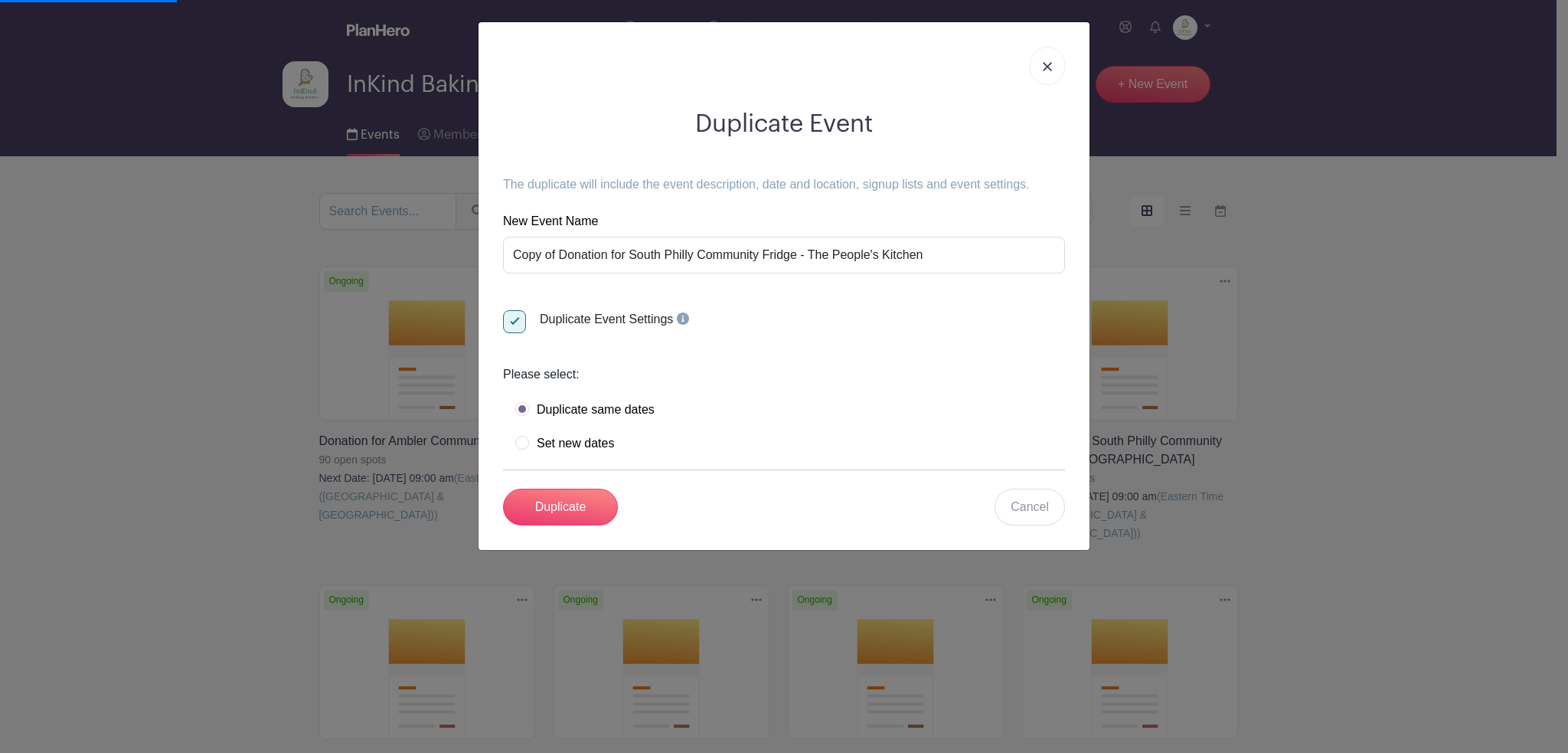
drag, startPoint x: 1042, startPoint y: 64, endPoint x: 987, endPoint y: 76, distance: 56.3
click at [1043, 64] on img at bounding box center [1046, 66] width 9 height 9
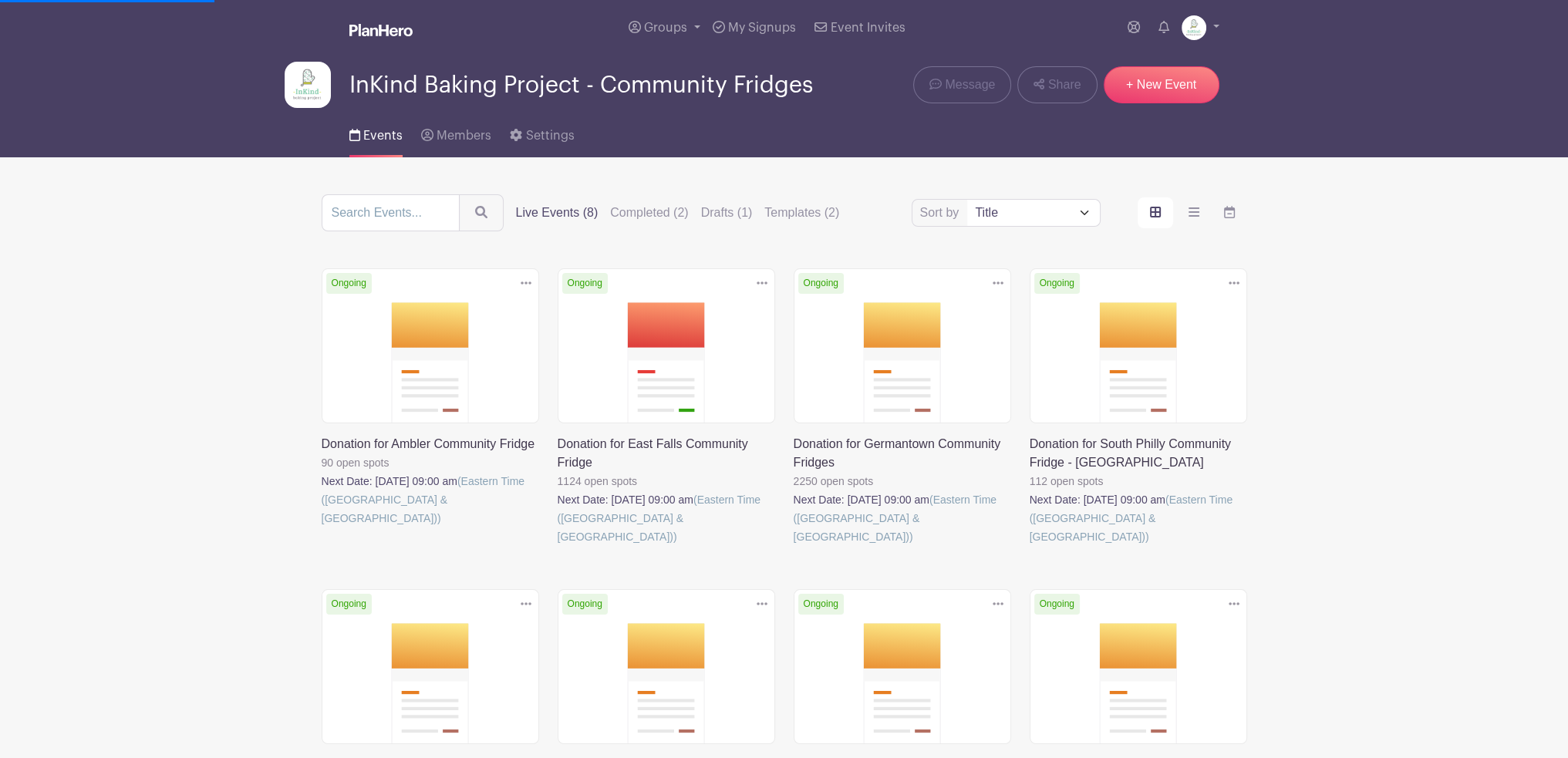
click at [1332, 341] on main "Groups All Groups InKind Baking Project - Community Fridges InKind Baking Proje…" at bounding box center [784, 512] width 1568 height 1025
click at [1231, 282] on icon at bounding box center [1234, 282] width 11 height 12
click at [1030, 546] on link at bounding box center [1030, 546] width 0 height 0
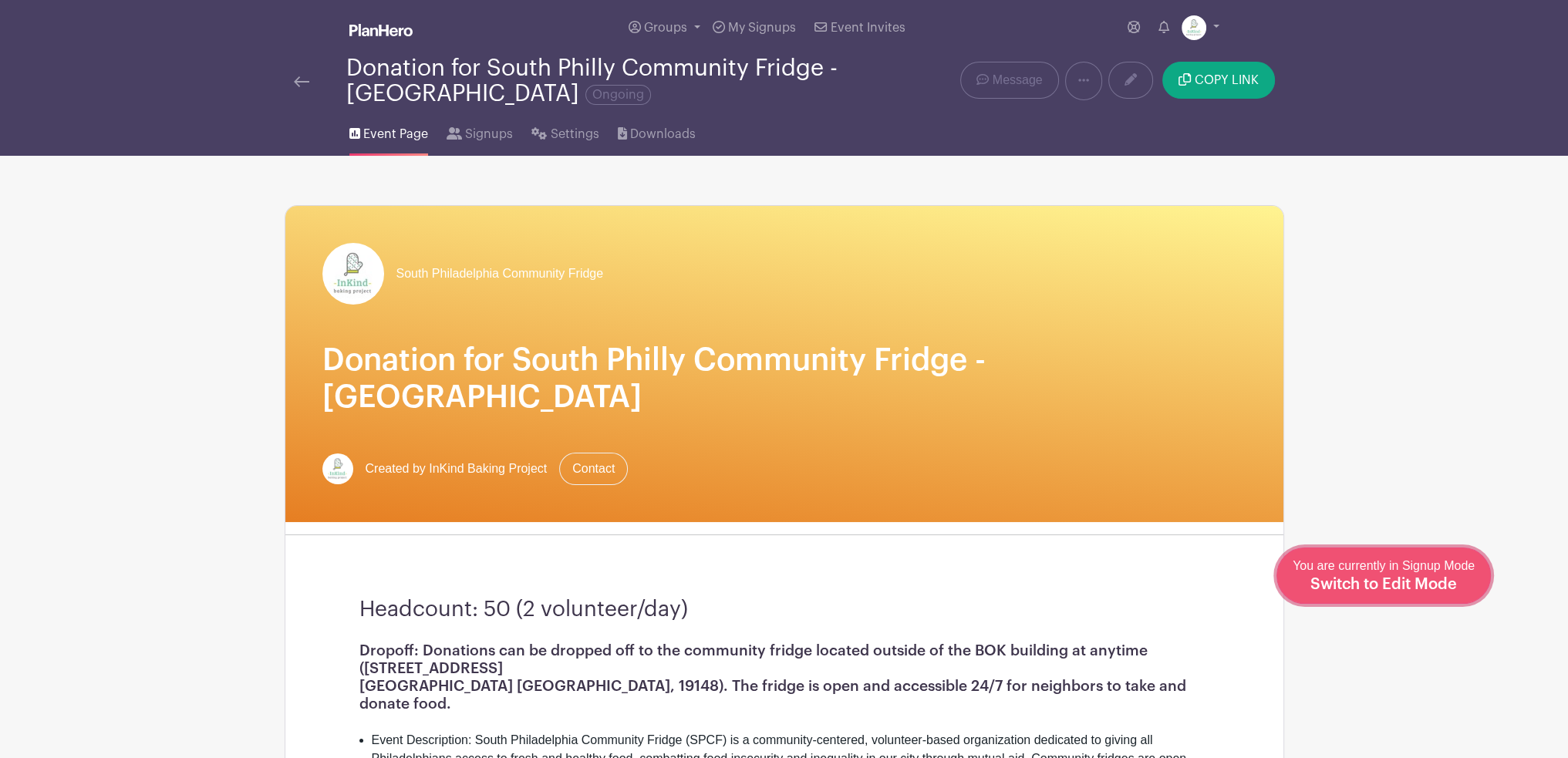
click at [1415, 580] on span "Switch to Edit Mode" at bounding box center [1384, 584] width 147 height 15
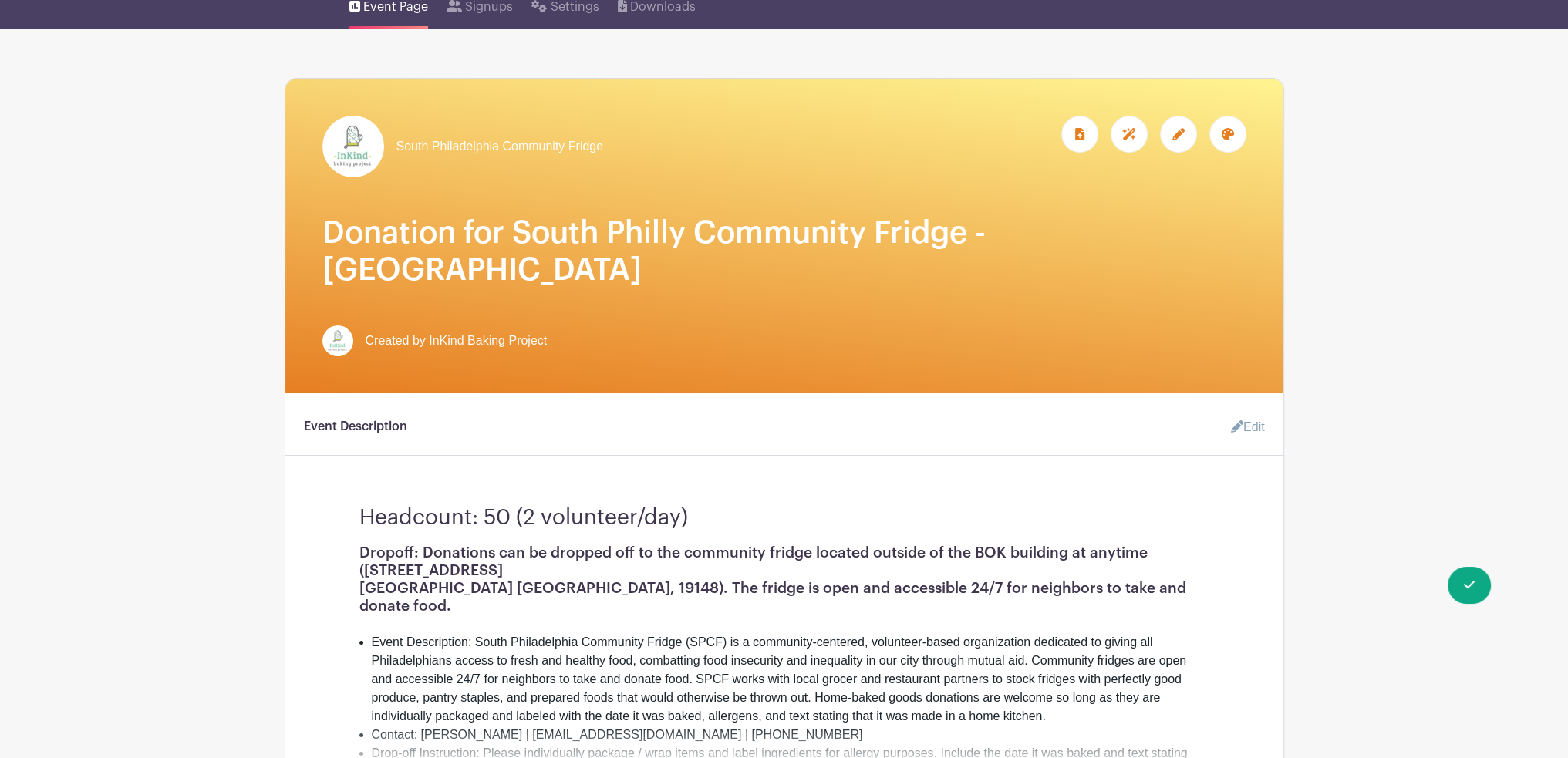
scroll to position [154, 0]
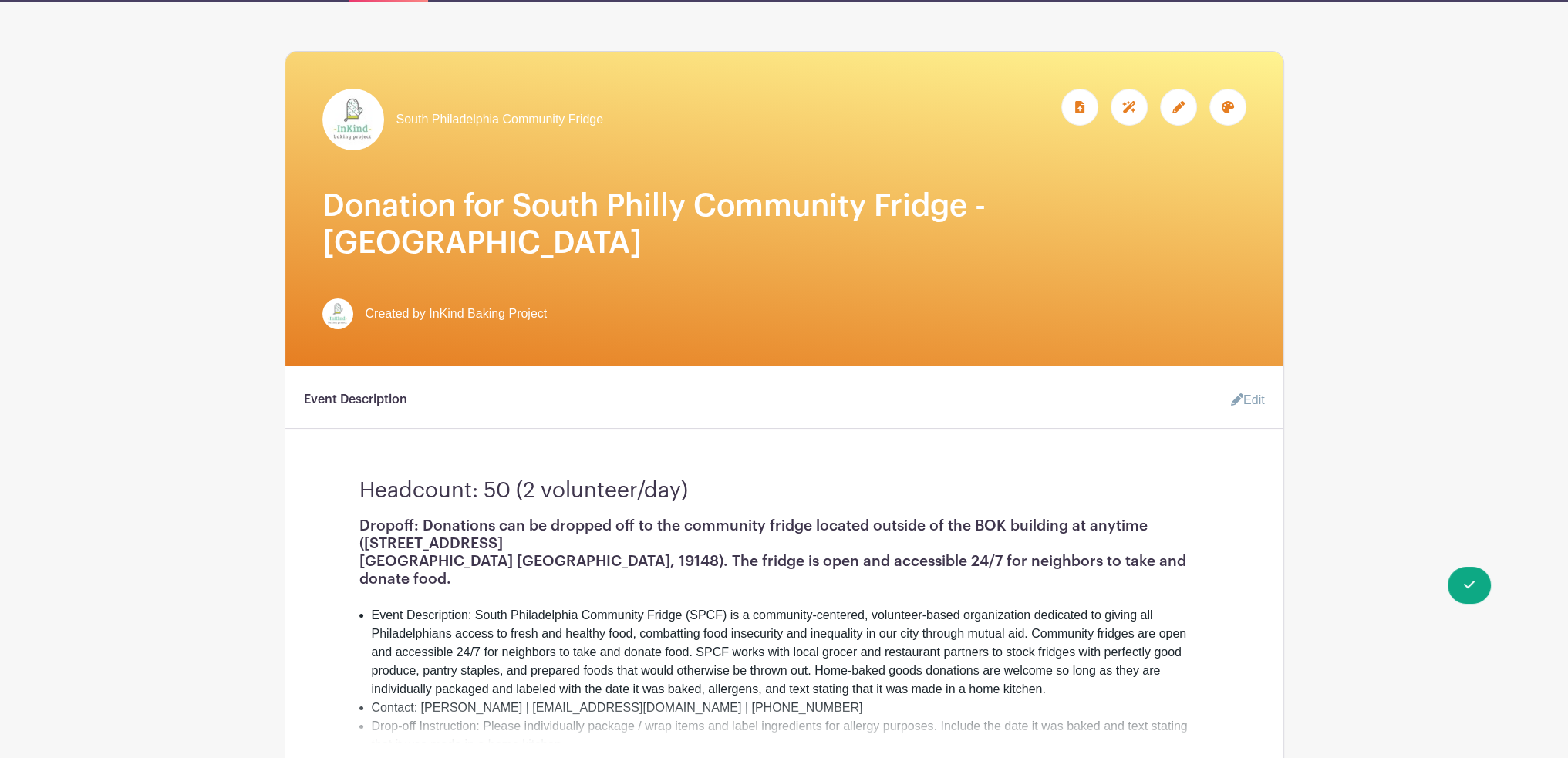
click at [1239, 385] on link "Edit" at bounding box center [1242, 400] width 46 height 31
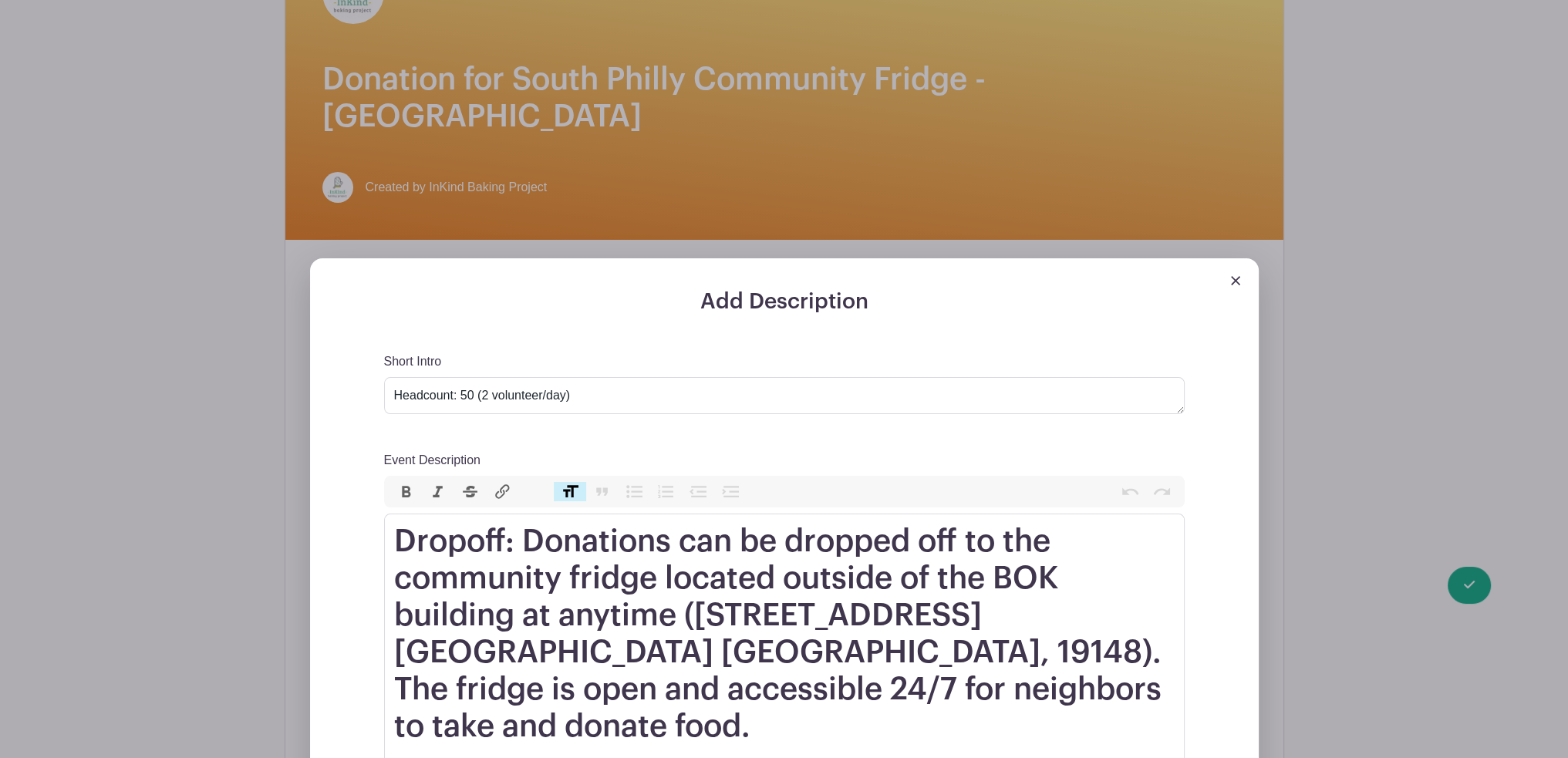
scroll to position [308, 0]
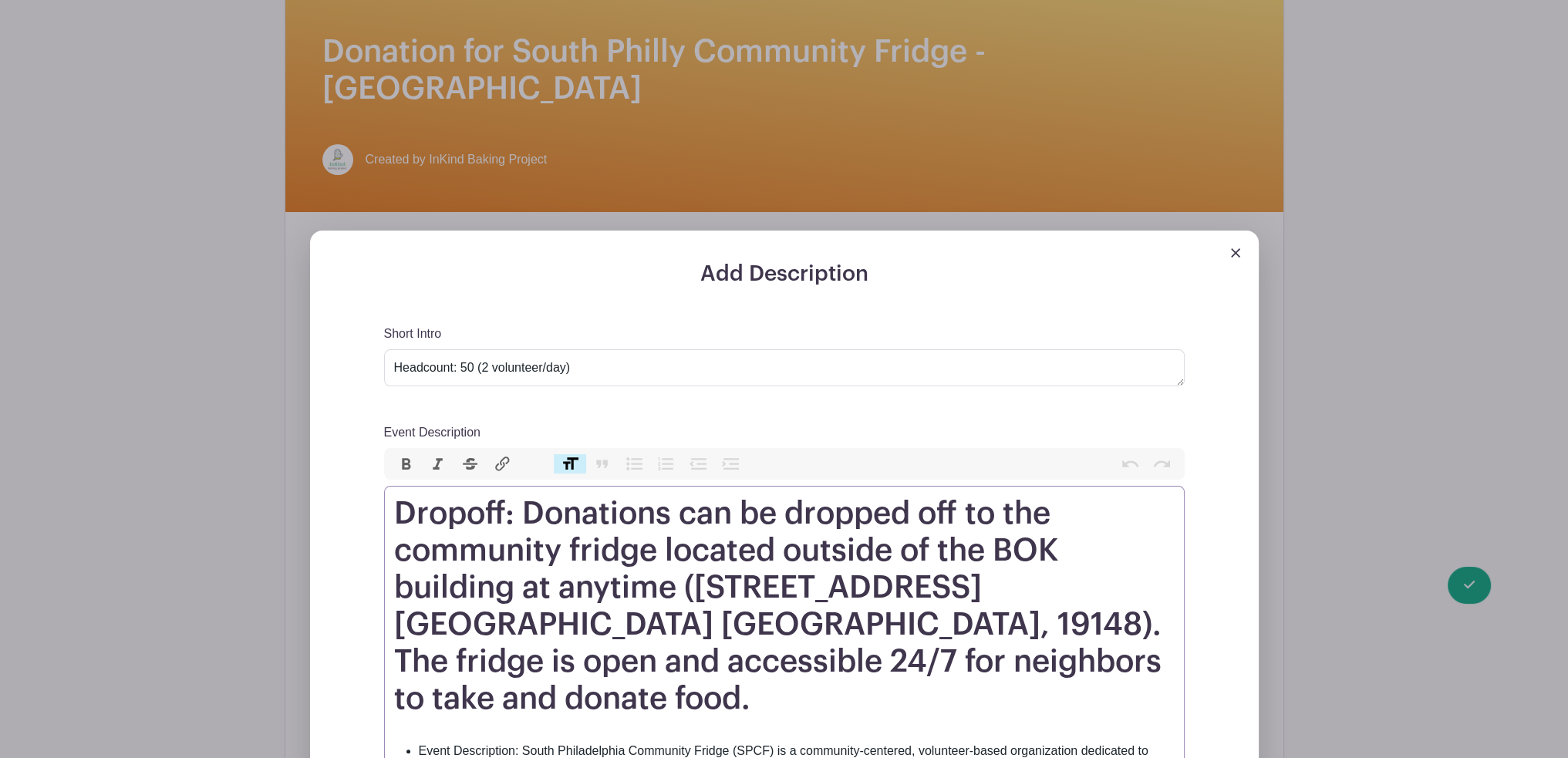
click at [896, 562] on h1 "Dropoff: Donations can be dropped off to the community fridge located outside o…" at bounding box center [784, 606] width 780 height 222
type trix-editor "<h1>Dropoff: Donations can be dropped off to the community fridge located outsi…"
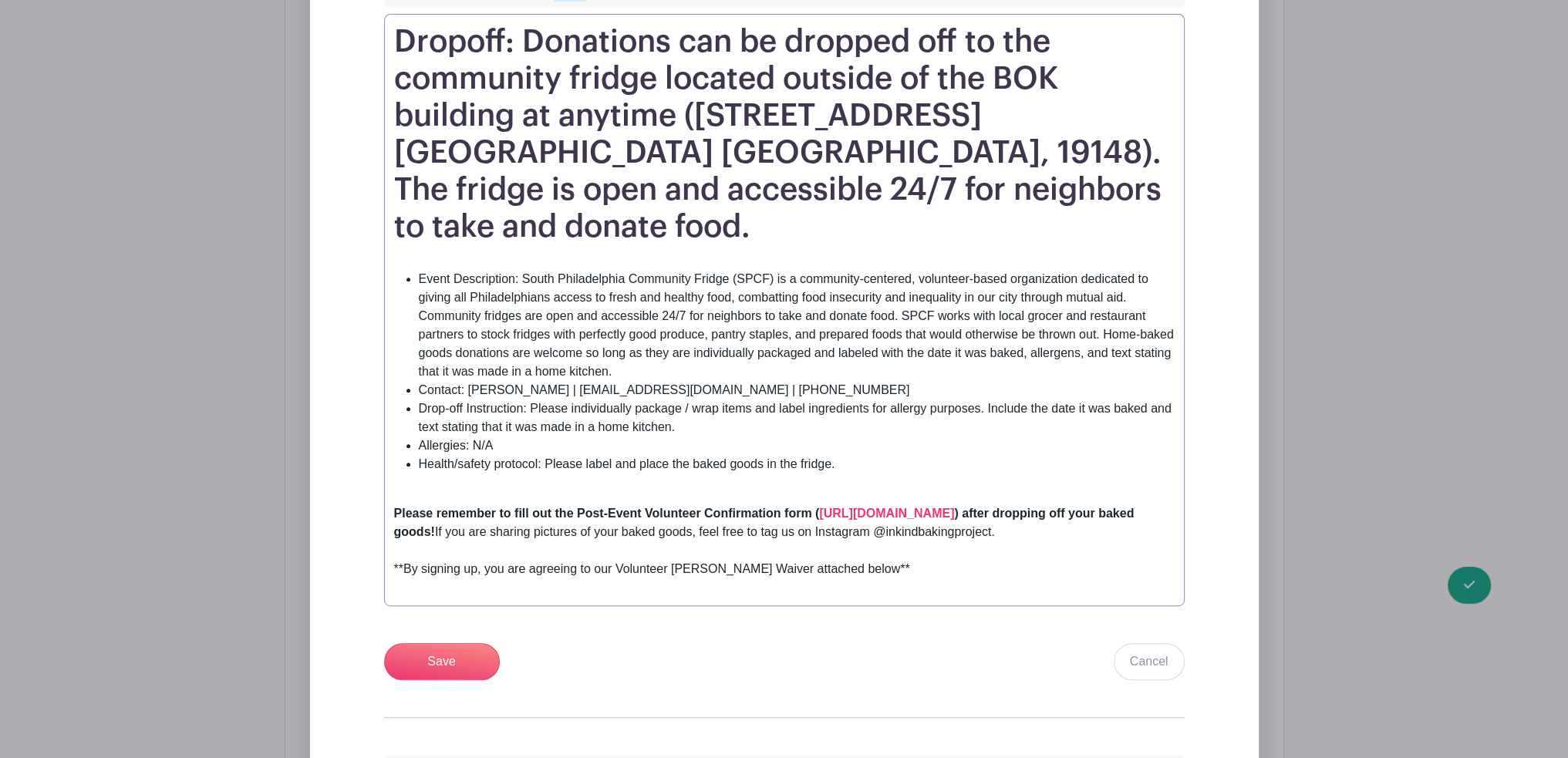
scroll to position [848, 0]
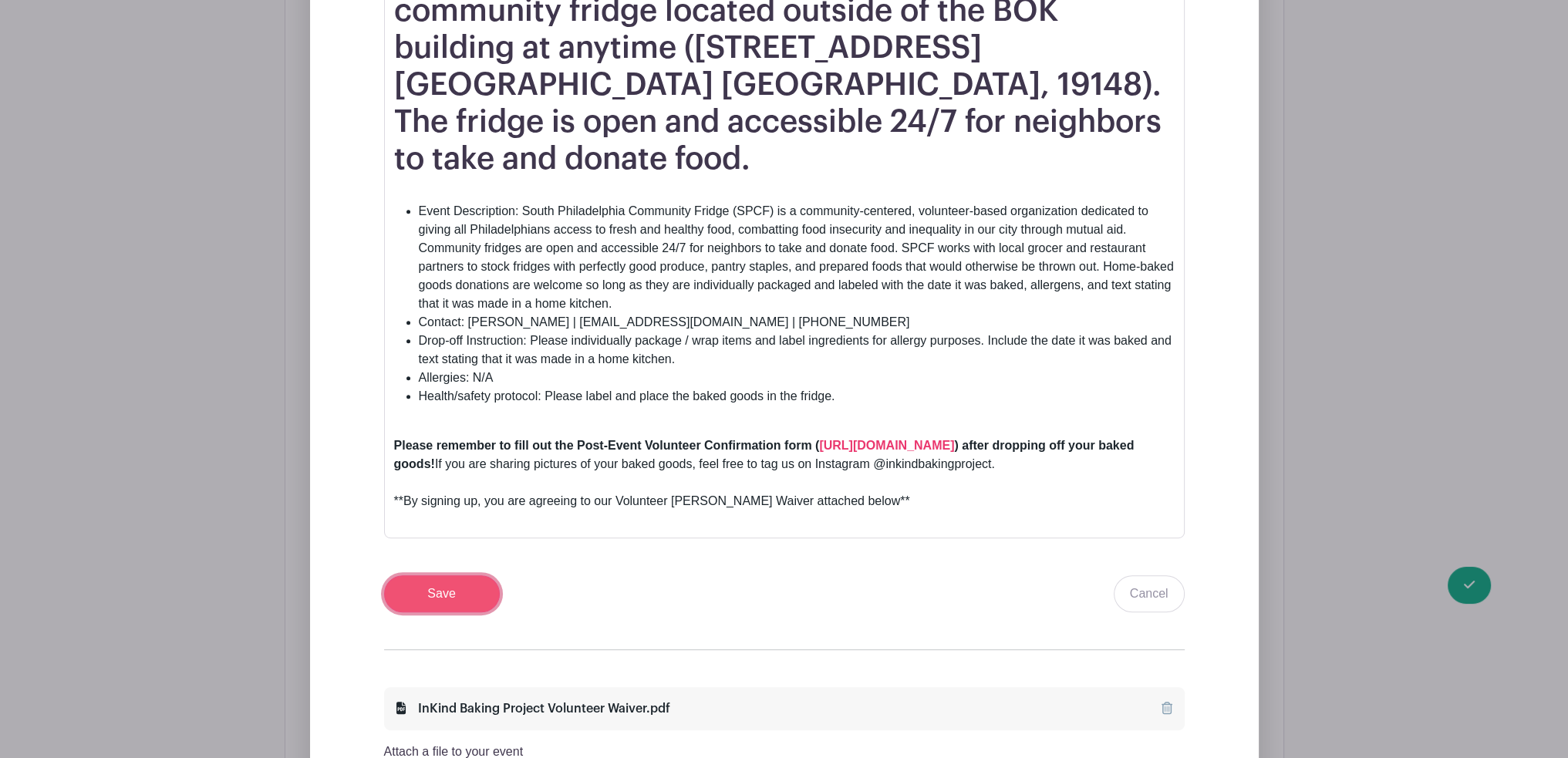
click at [443, 575] on input "Save" at bounding box center [442, 593] width 116 height 37
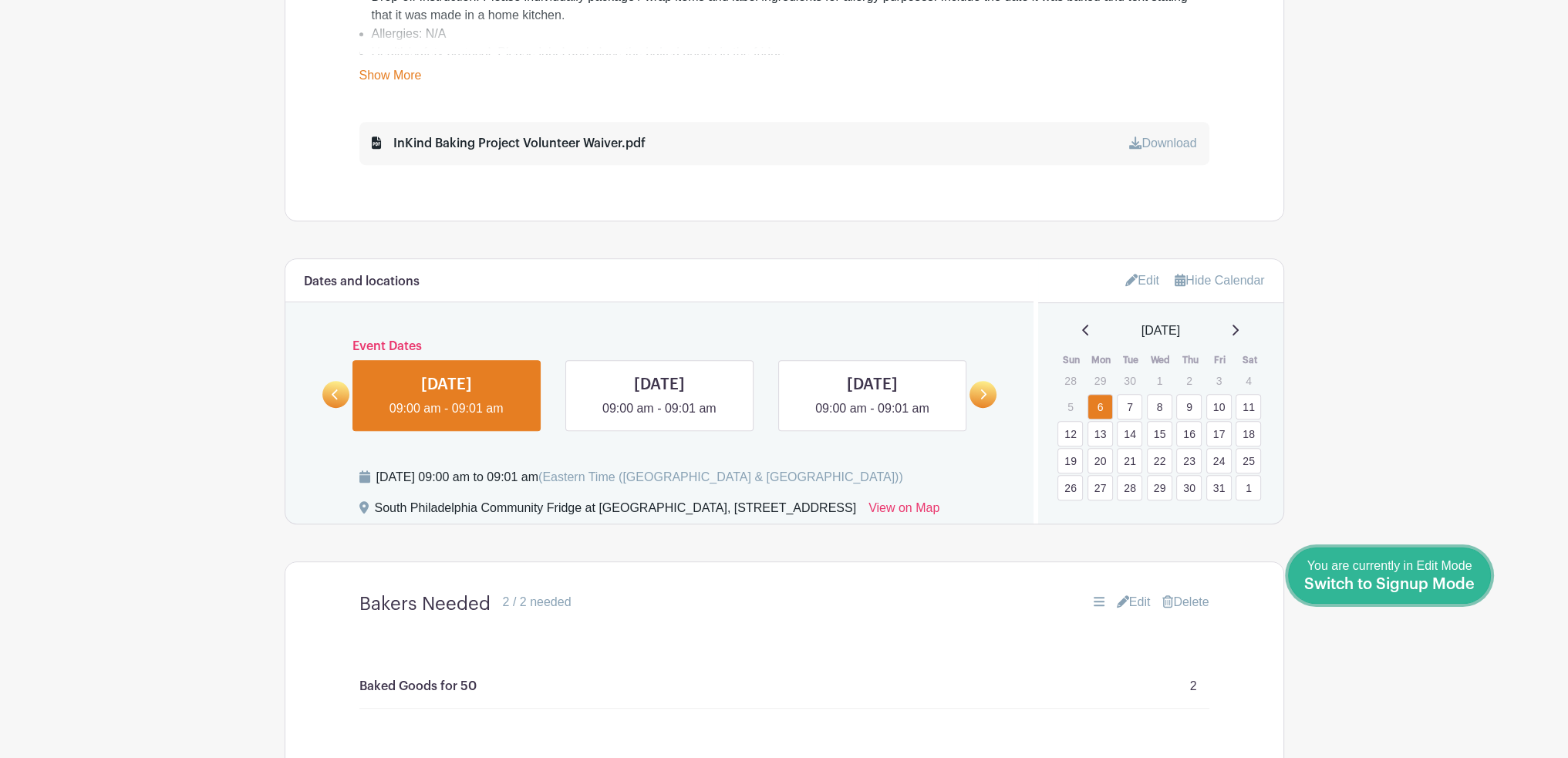
click at [1463, 580] on span "Switch to Signup Mode" at bounding box center [1390, 584] width 170 height 15
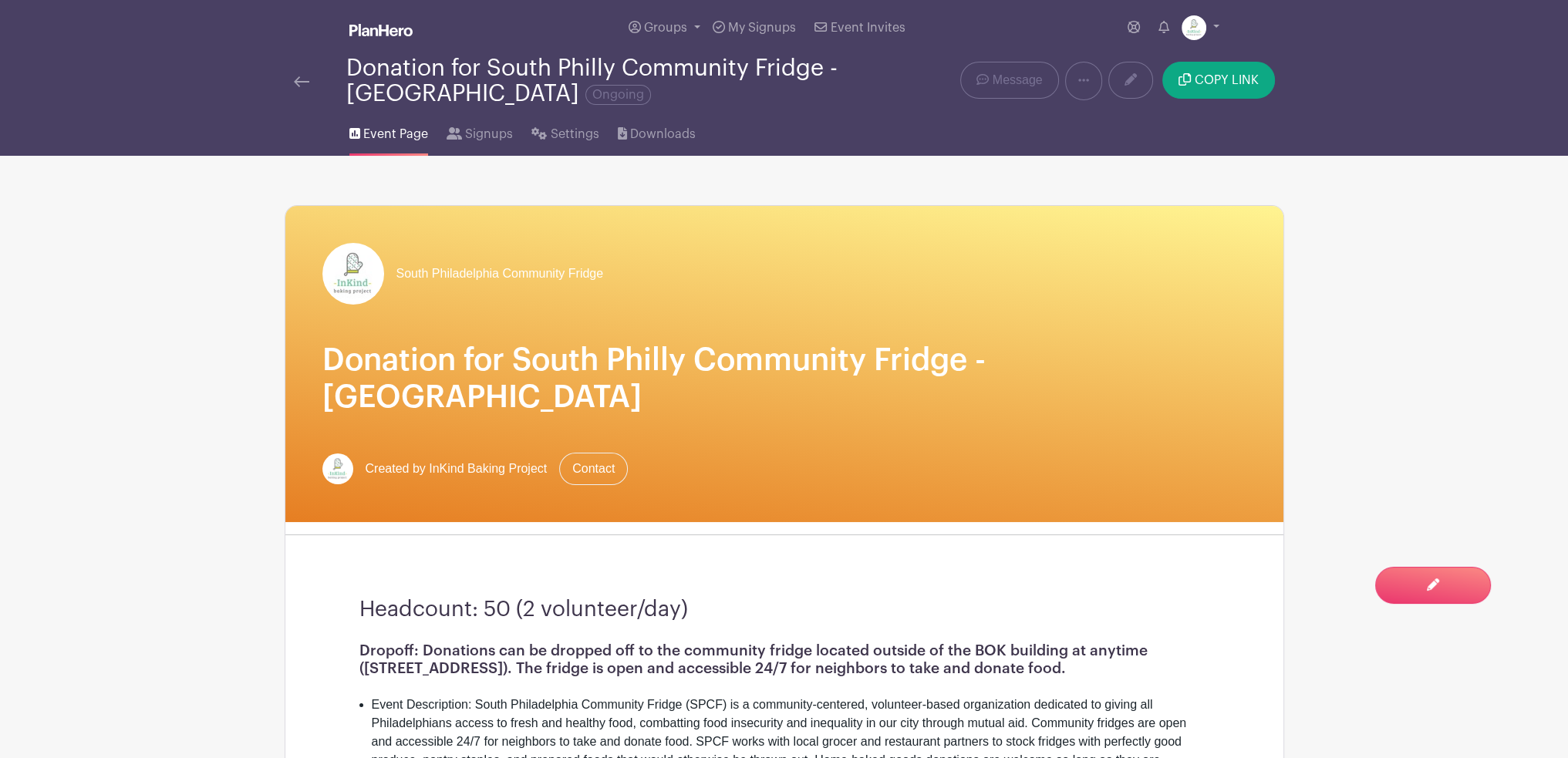
click at [298, 83] on img at bounding box center [301, 81] width 15 height 11
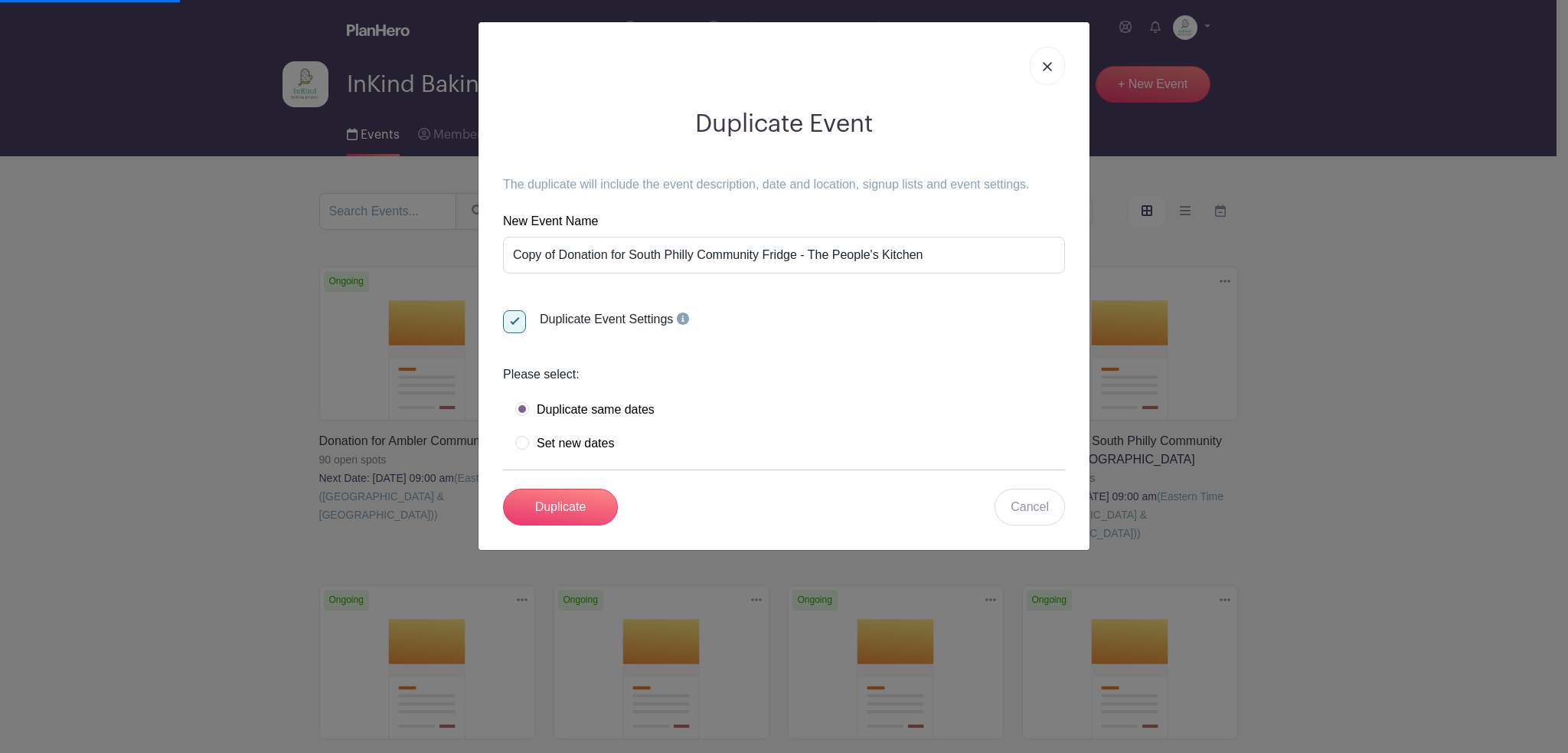
click at [1050, 68] on img at bounding box center [1046, 66] width 9 height 9
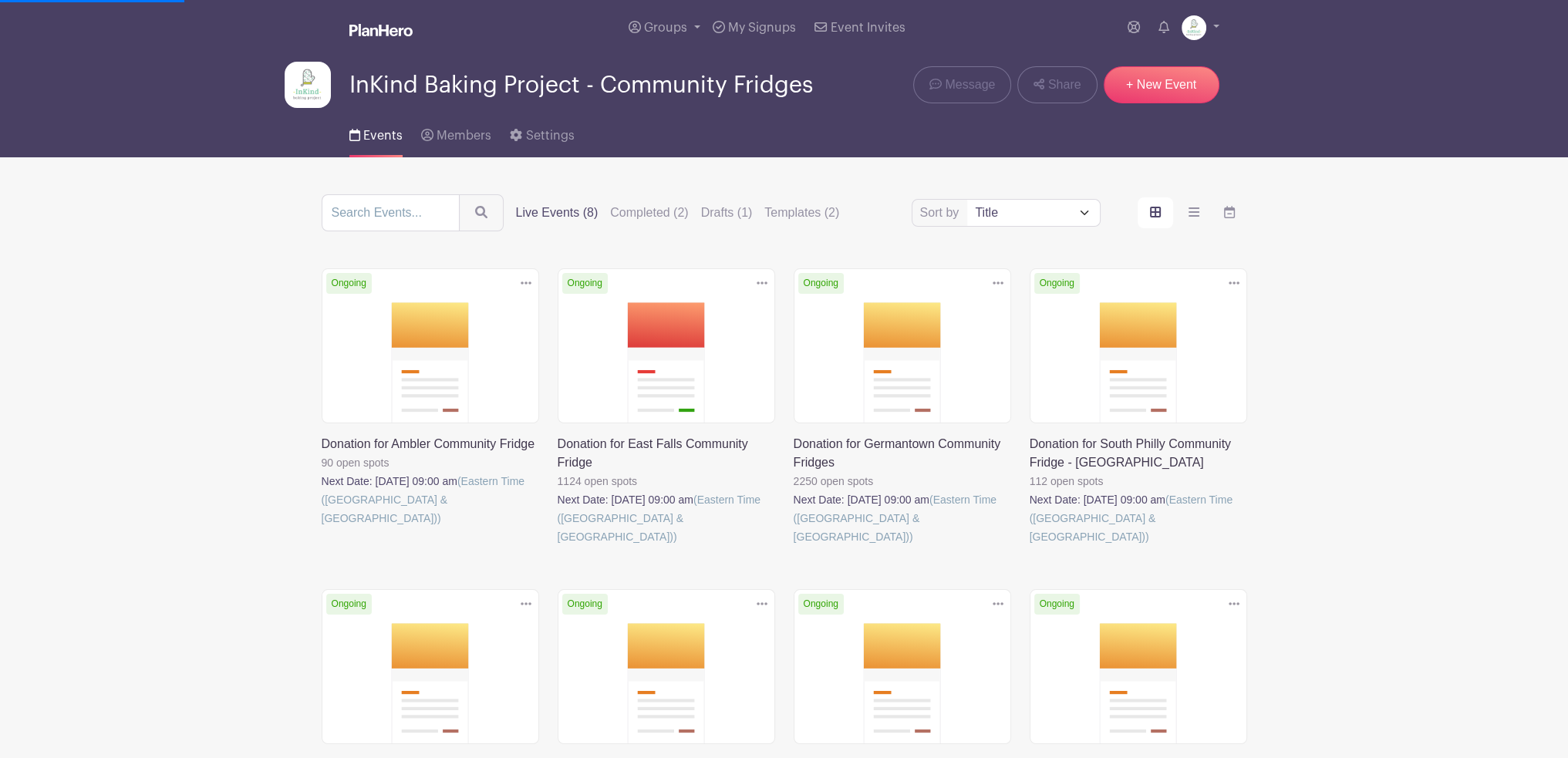
click at [1426, 480] on main "Groups All Groups InKind Baking Project - Community Fridges InKind Baking Proje…" at bounding box center [784, 512] width 1568 height 1025
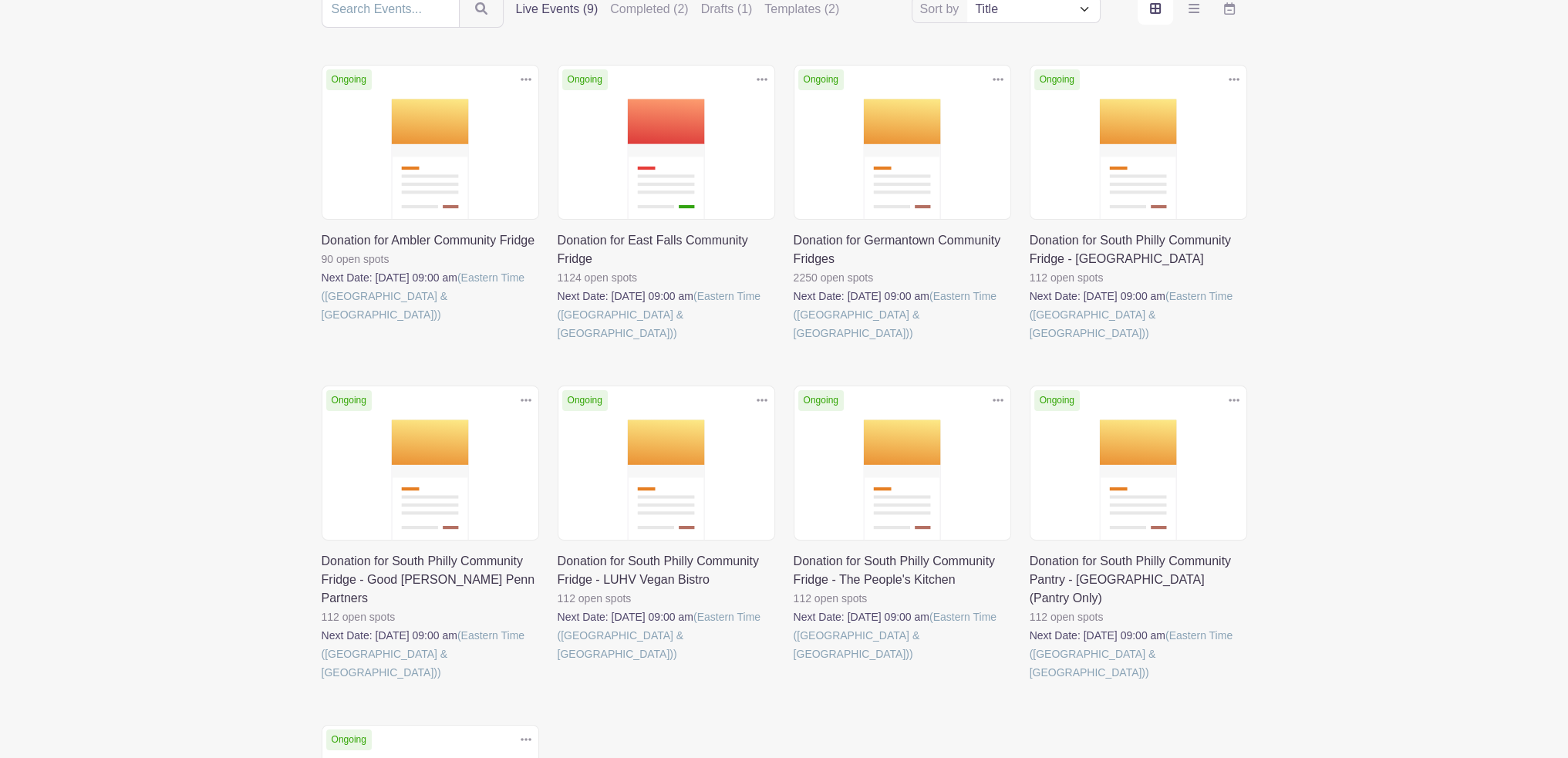
scroll to position [146, 0]
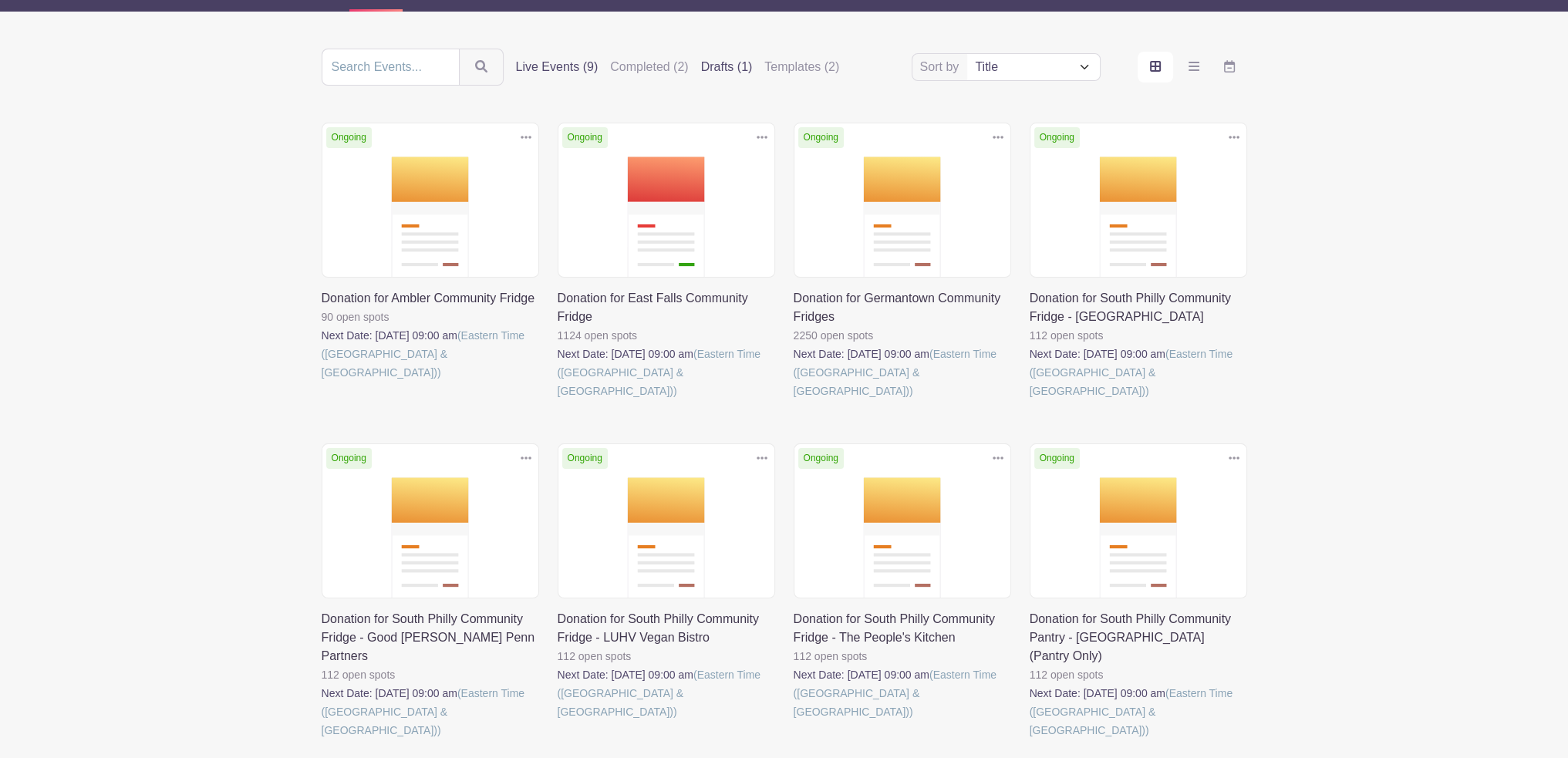
click at [706, 64] on label "Drafts (1)" at bounding box center [727, 66] width 52 height 19
click at [0, 0] on input "Drafts (1)" at bounding box center [0, 0] width 0 height 0
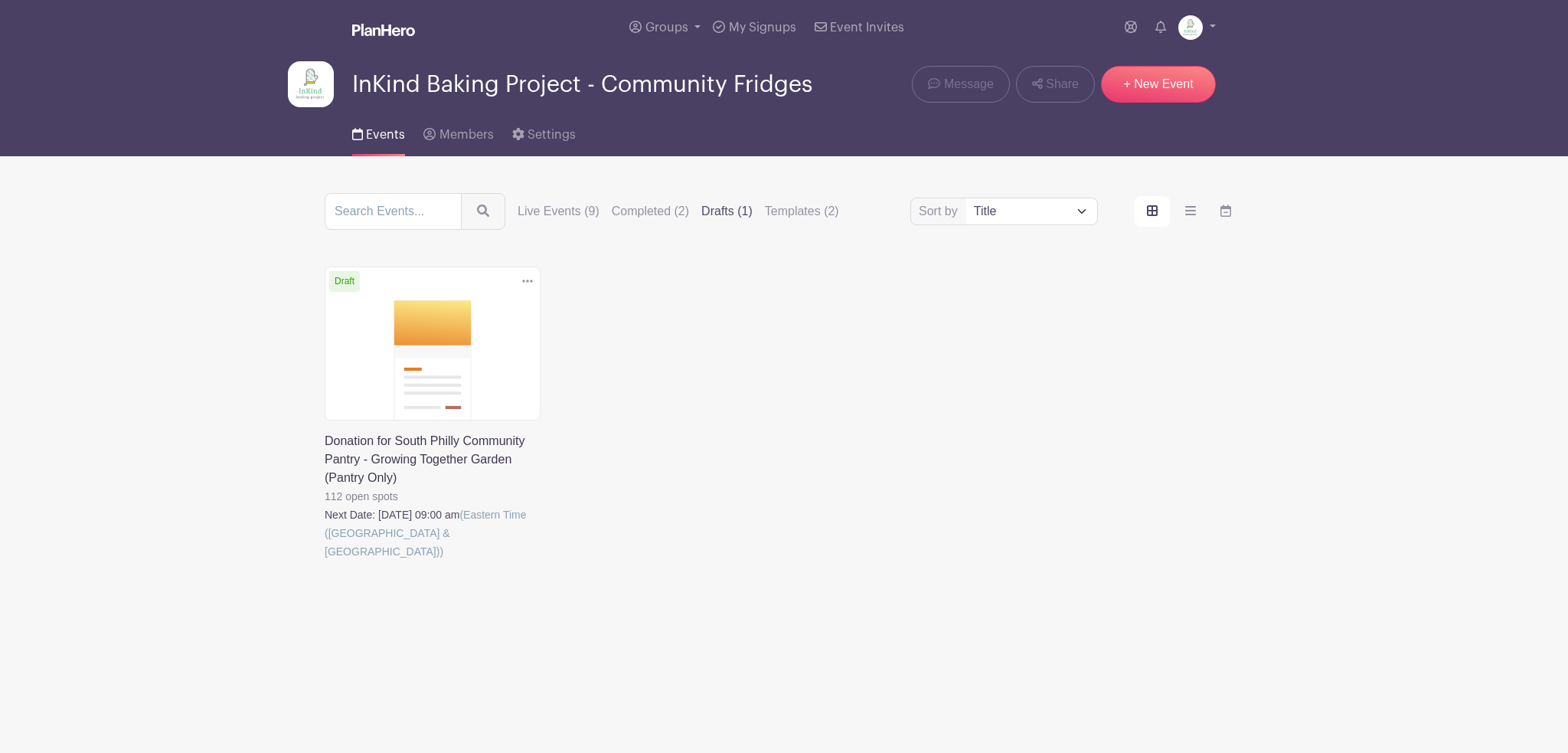
click at [324, 561] on link at bounding box center [324, 561] width 0 height 0
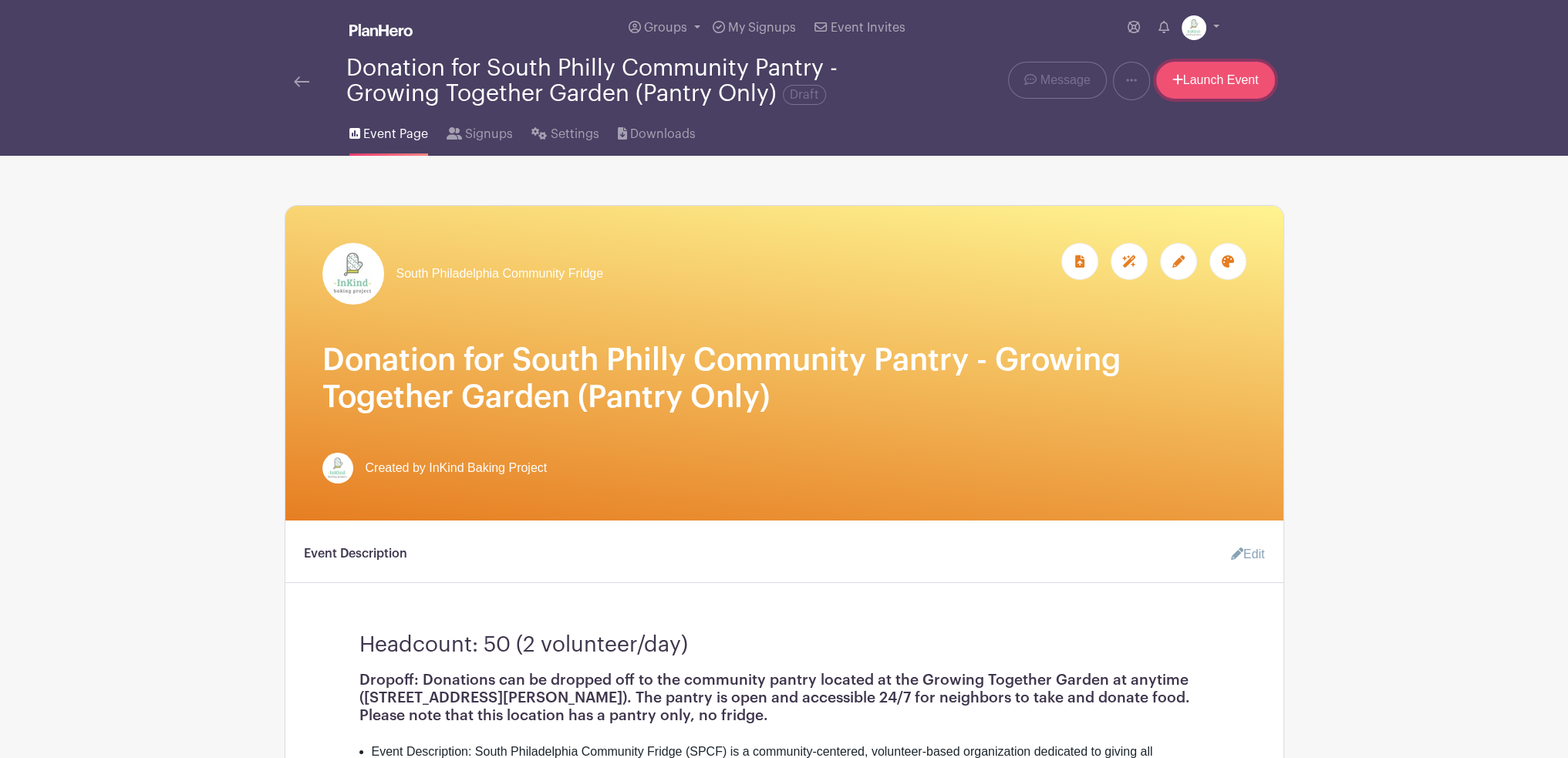
click at [1176, 92] on link "Launch Event" at bounding box center [1216, 80] width 118 height 37
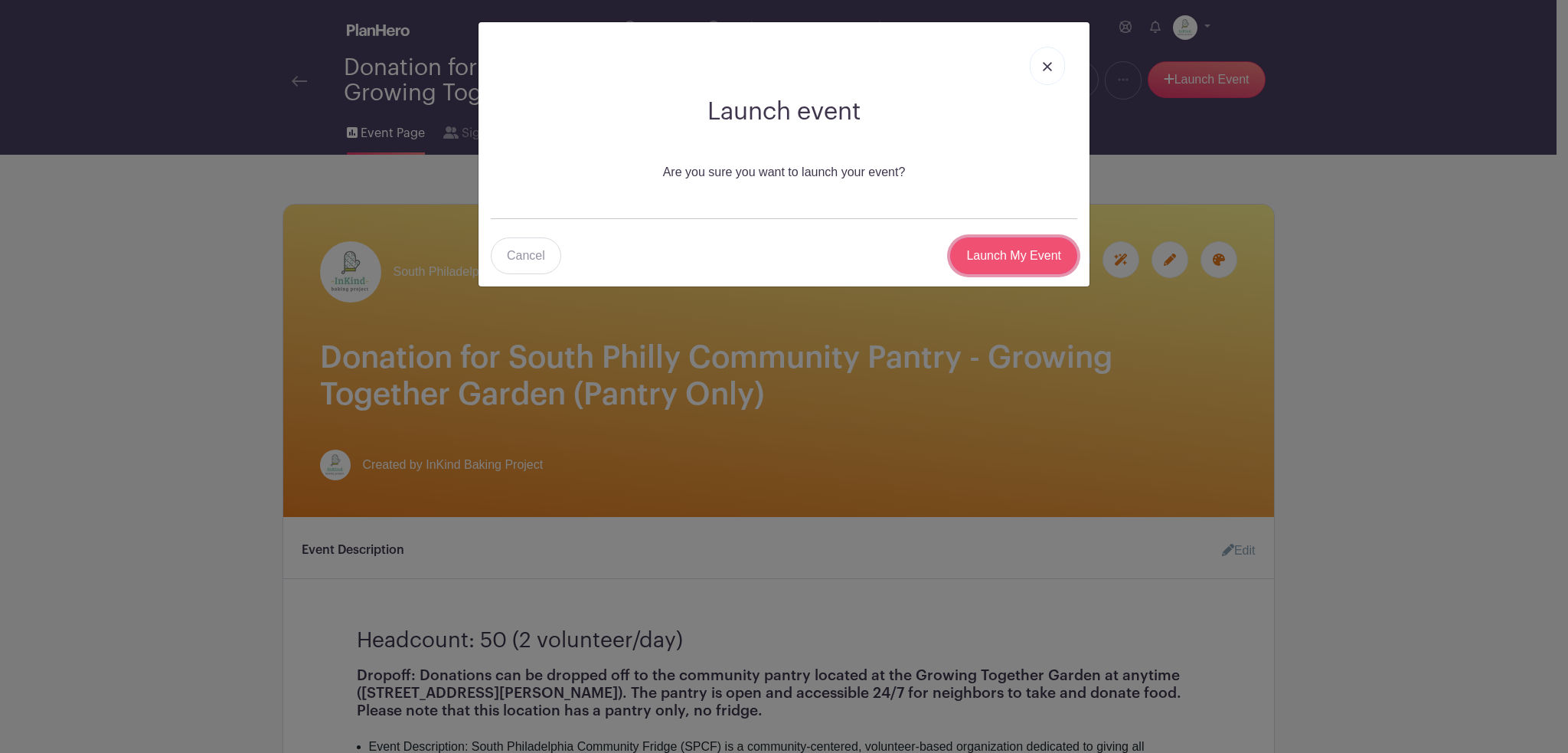
click at [1025, 259] on input "Launch My Event" at bounding box center [1013, 256] width 127 height 37
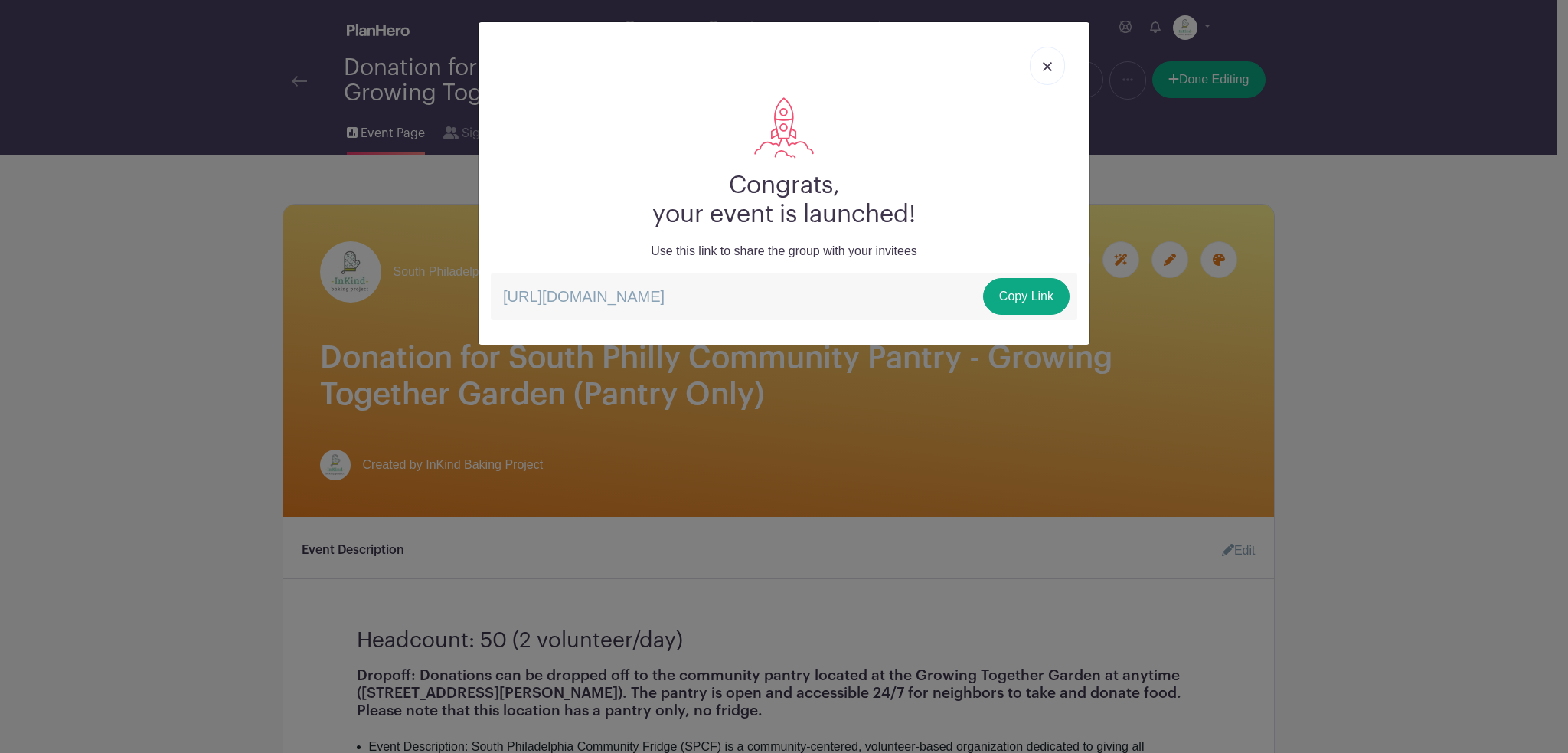
click at [1042, 63] on img at bounding box center [1046, 66] width 9 height 9
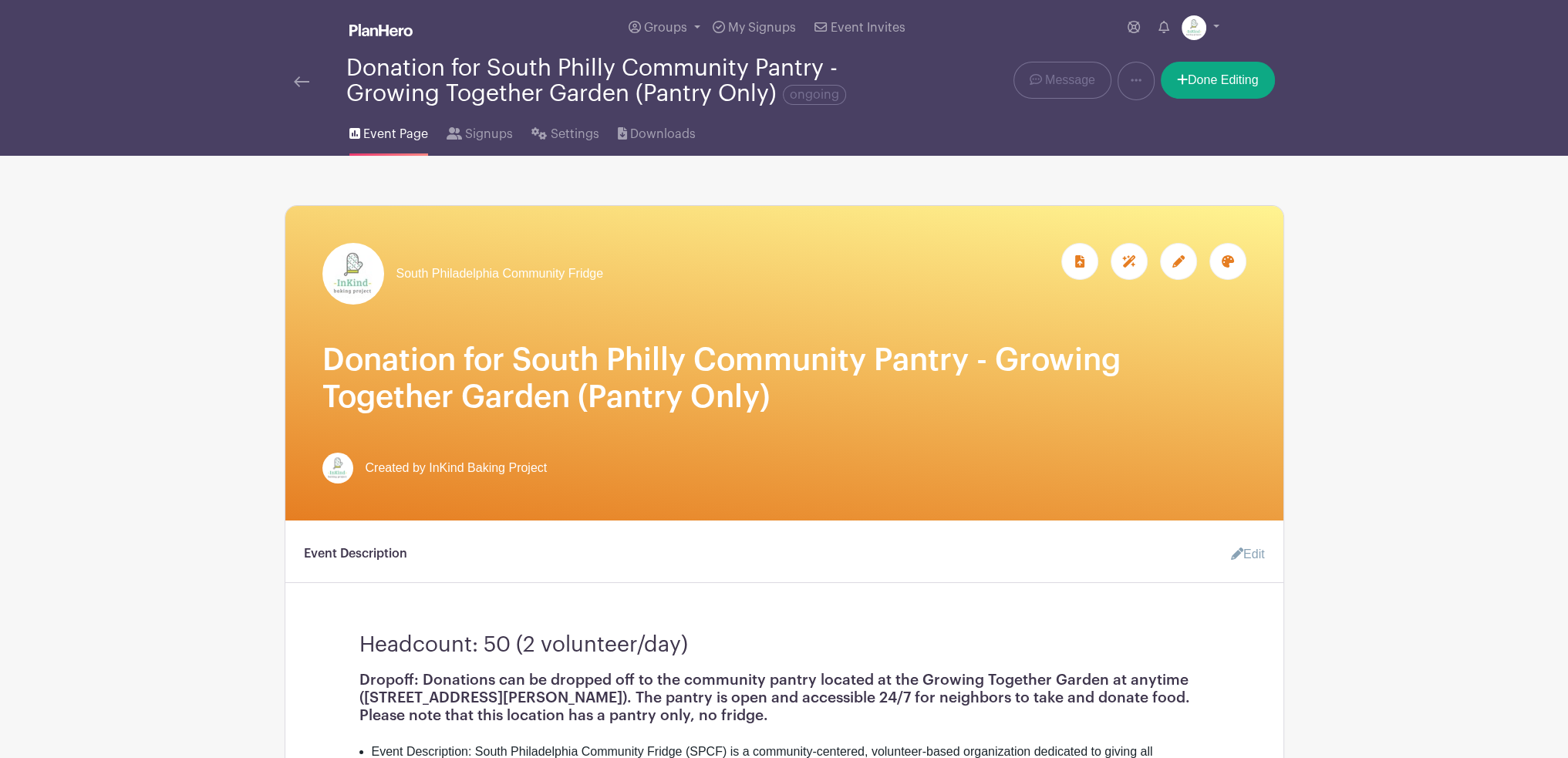
click at [308, 87] on img at bounding box center [301, 81] width 15 height 11
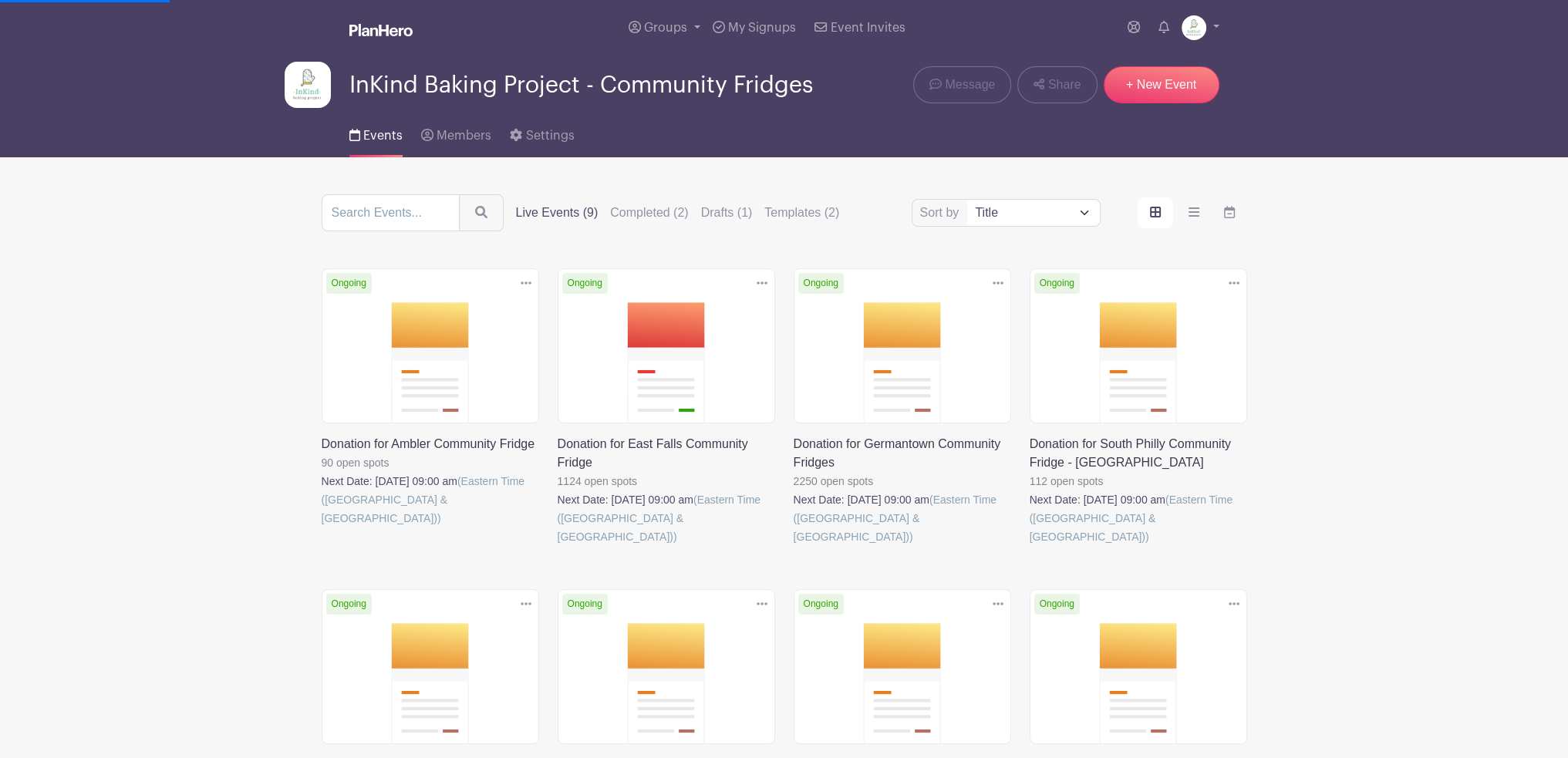
click at [1394, 441] on main "Groups All Groups InKind Baking Project - Community Fridges InKind Baking Proje…" at bounding box center [784, 682] width 1568 height 1364
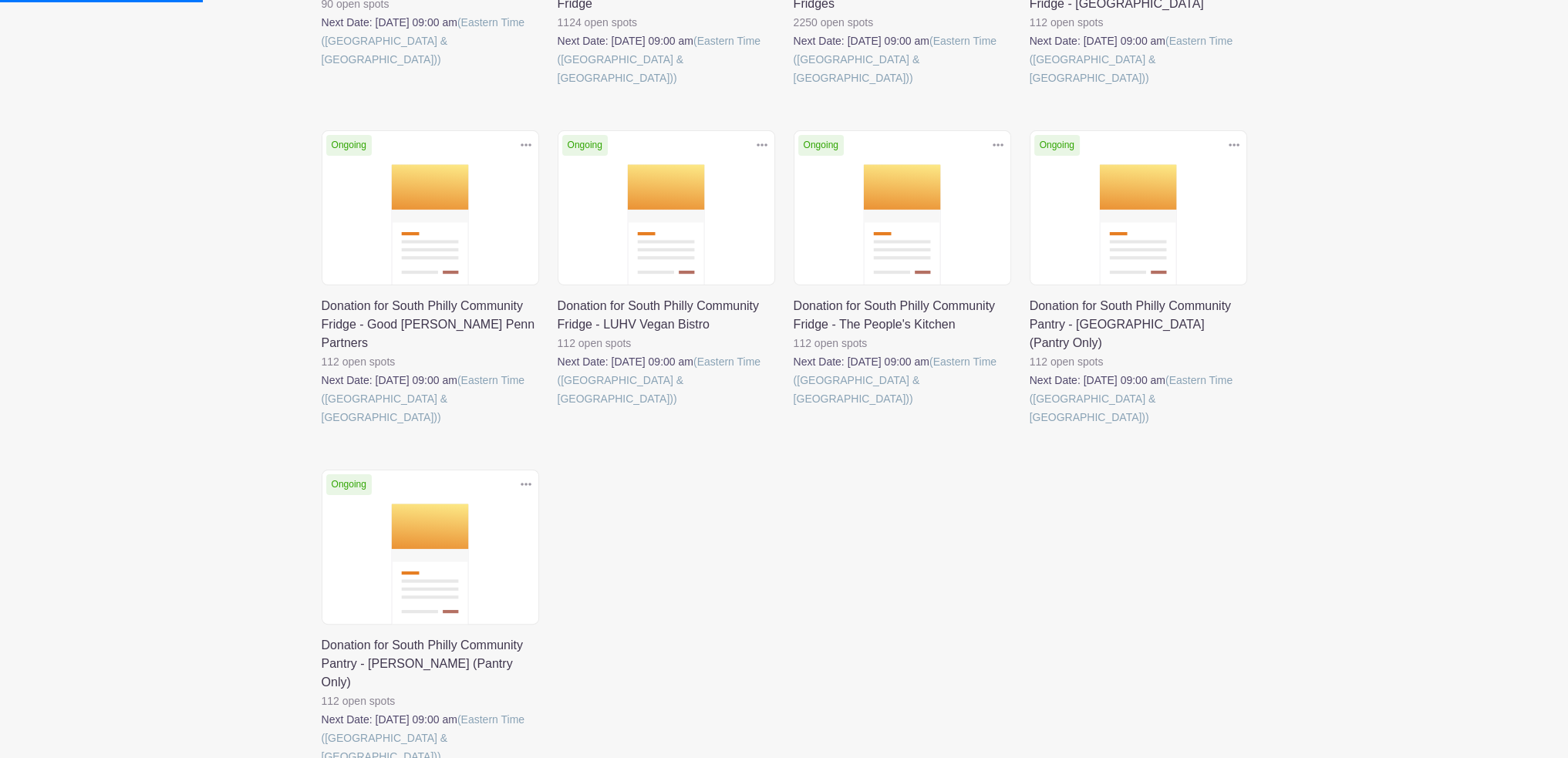
scroll to position [463, 0]
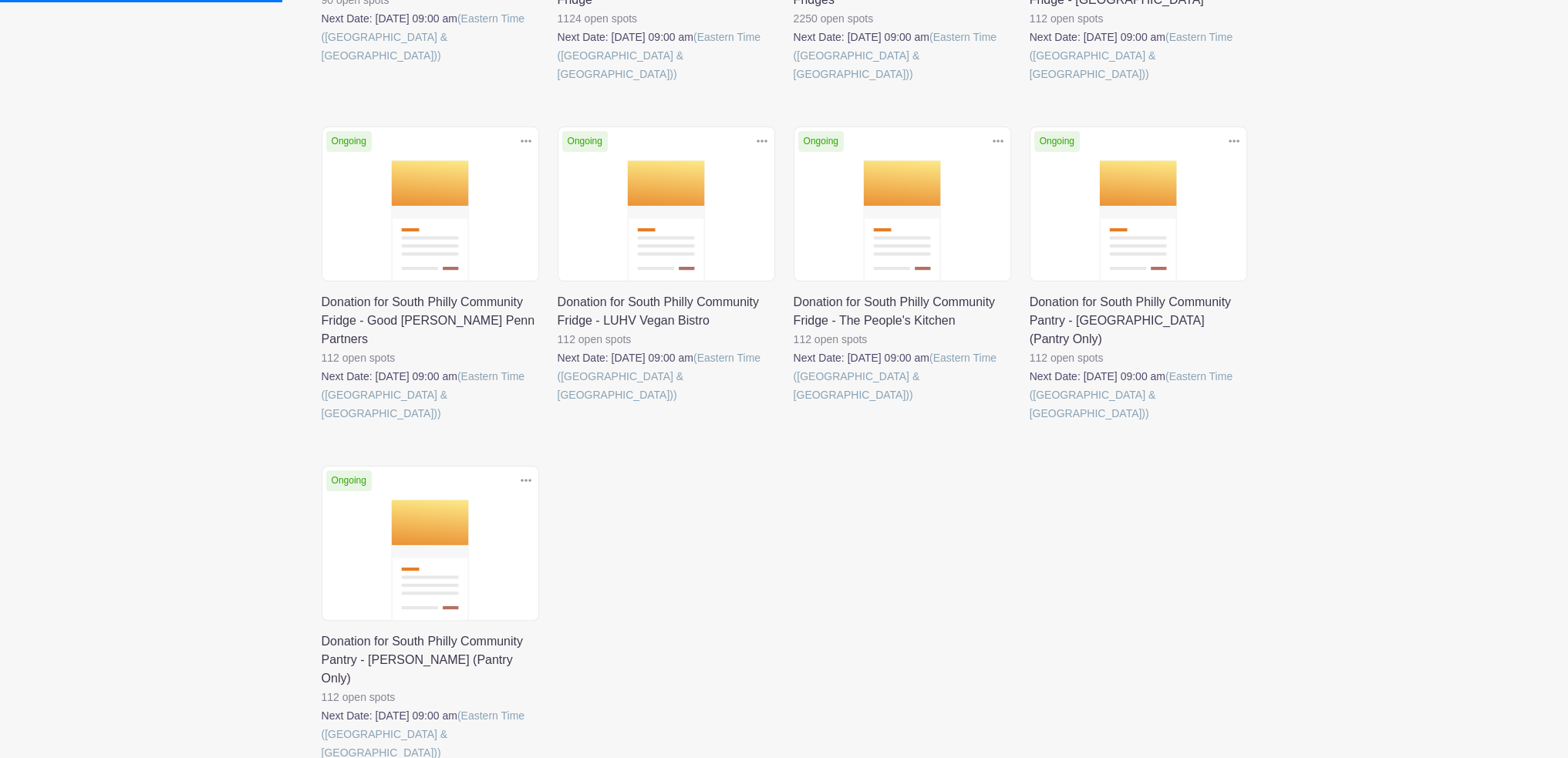
click at [322, 757] on link at bounding box center [322, 762] width 0 height 0
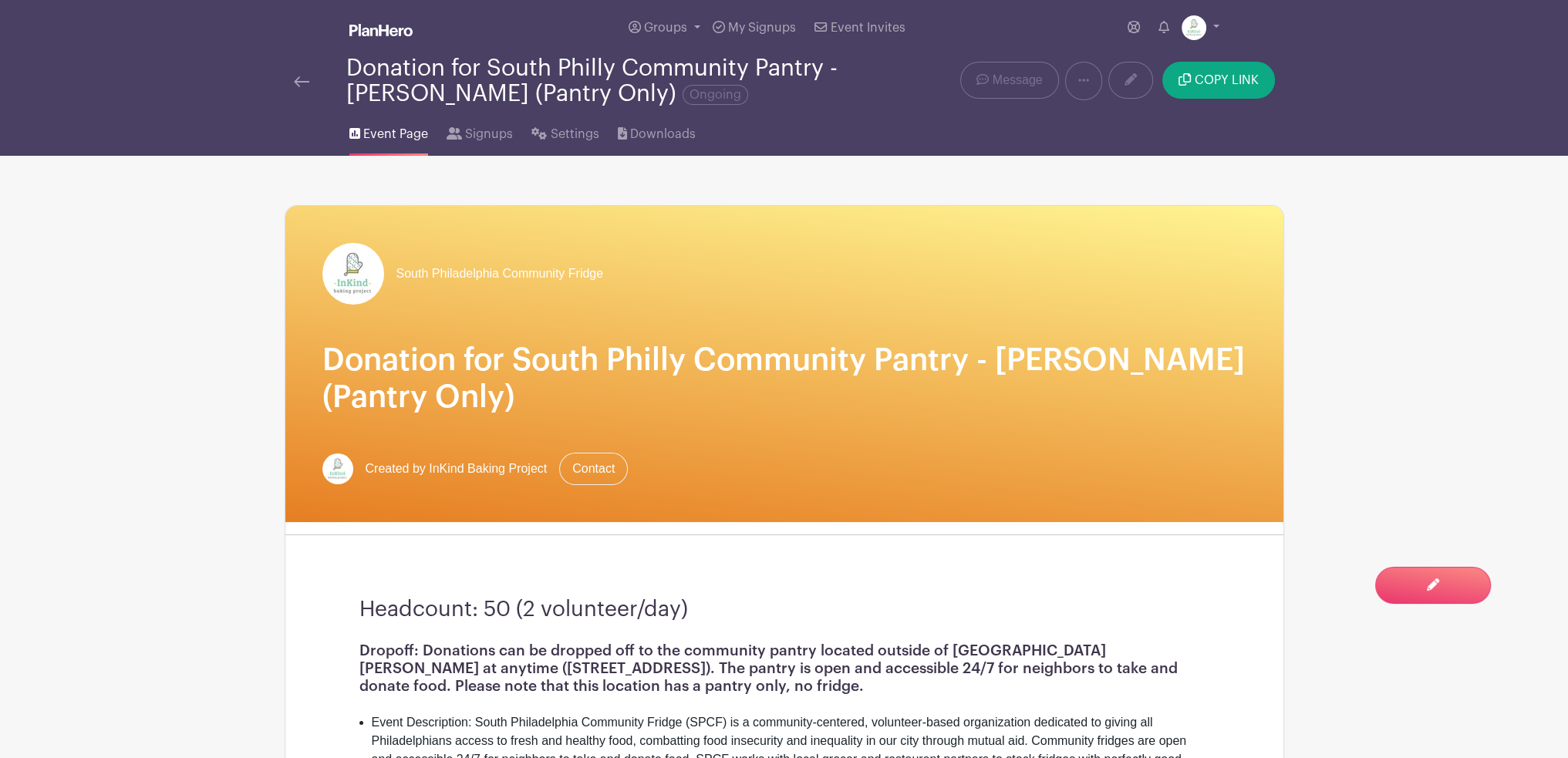
click at [301, 86] on img at bounding box center [301, 81] width 15 height 11
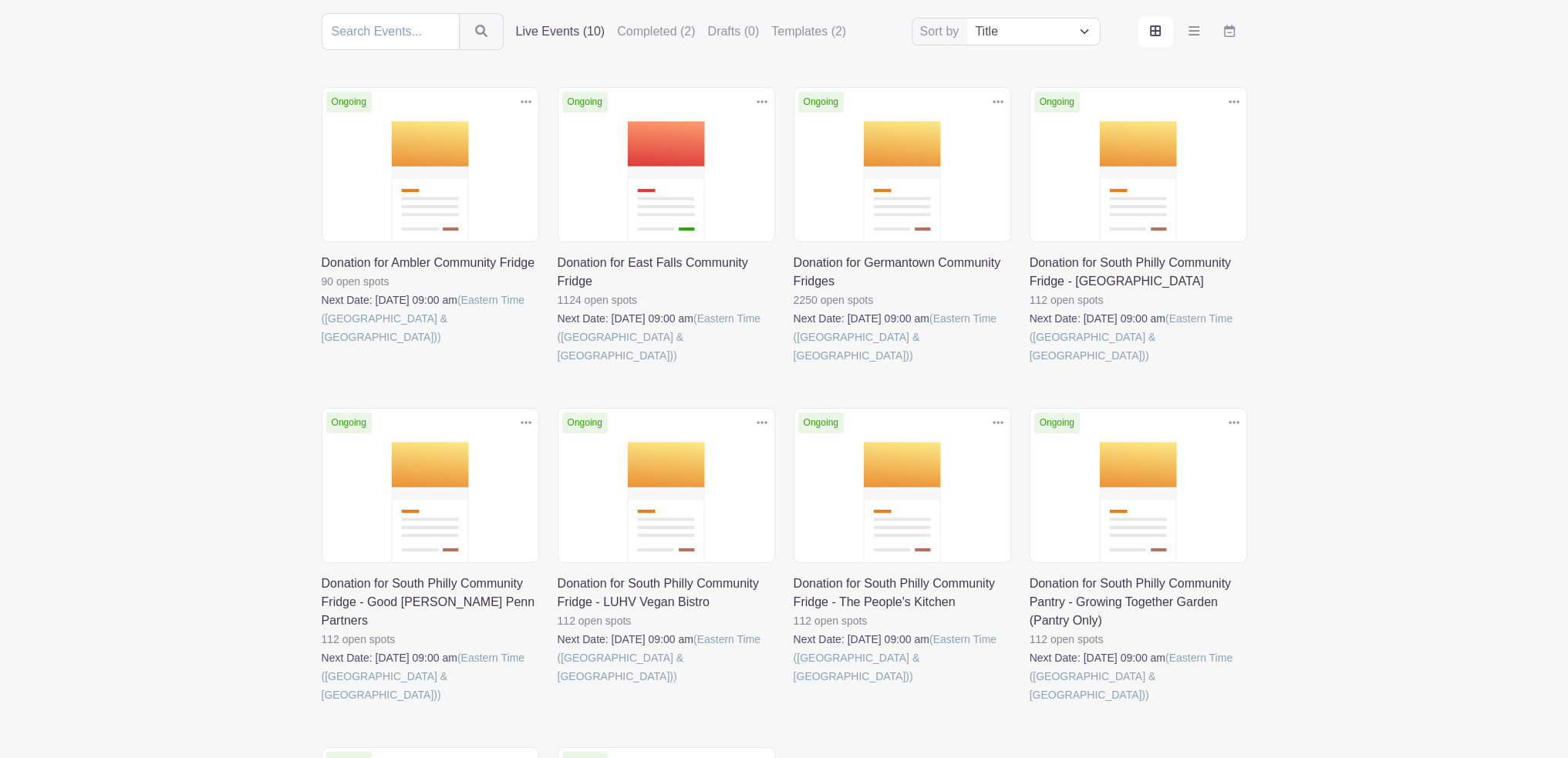
scroll to position [154, 0]
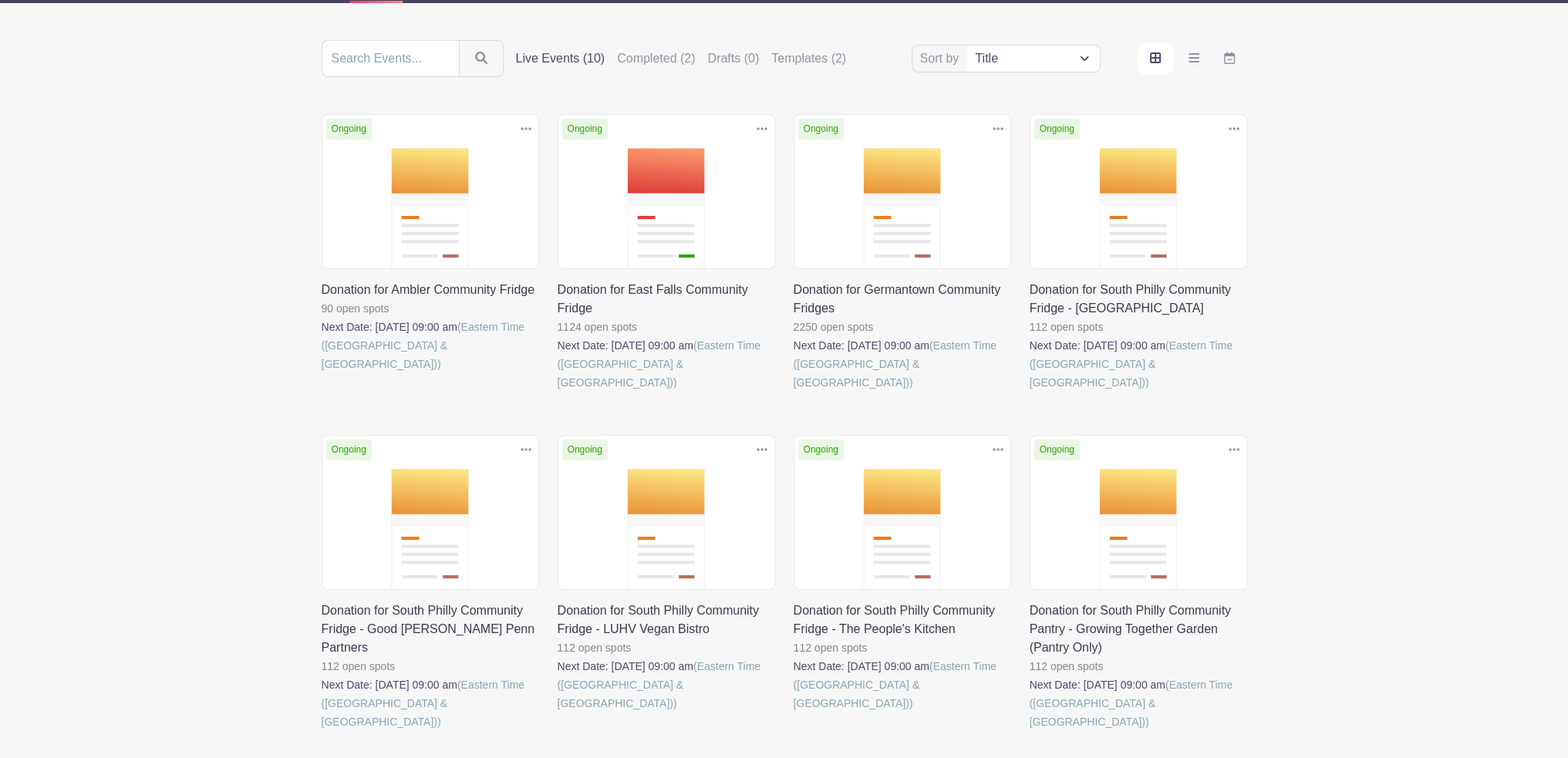
click at [1030, 392] on link at bounding box center [1030, 392] width 0 height 0
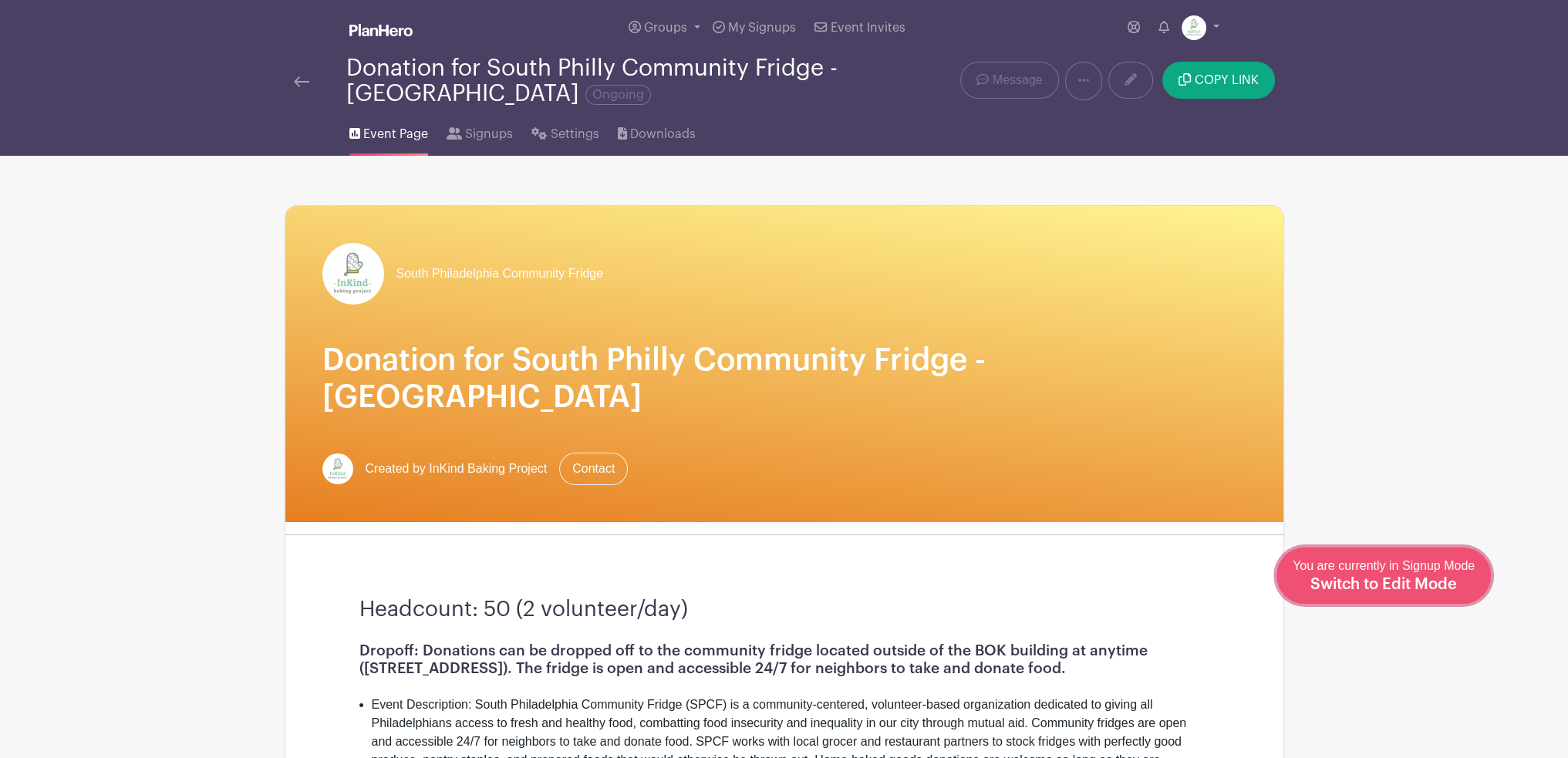
click at [1438, 582] on span "Switch to Edit Mode" at bounding box center [1384, 584] width 147 height 15
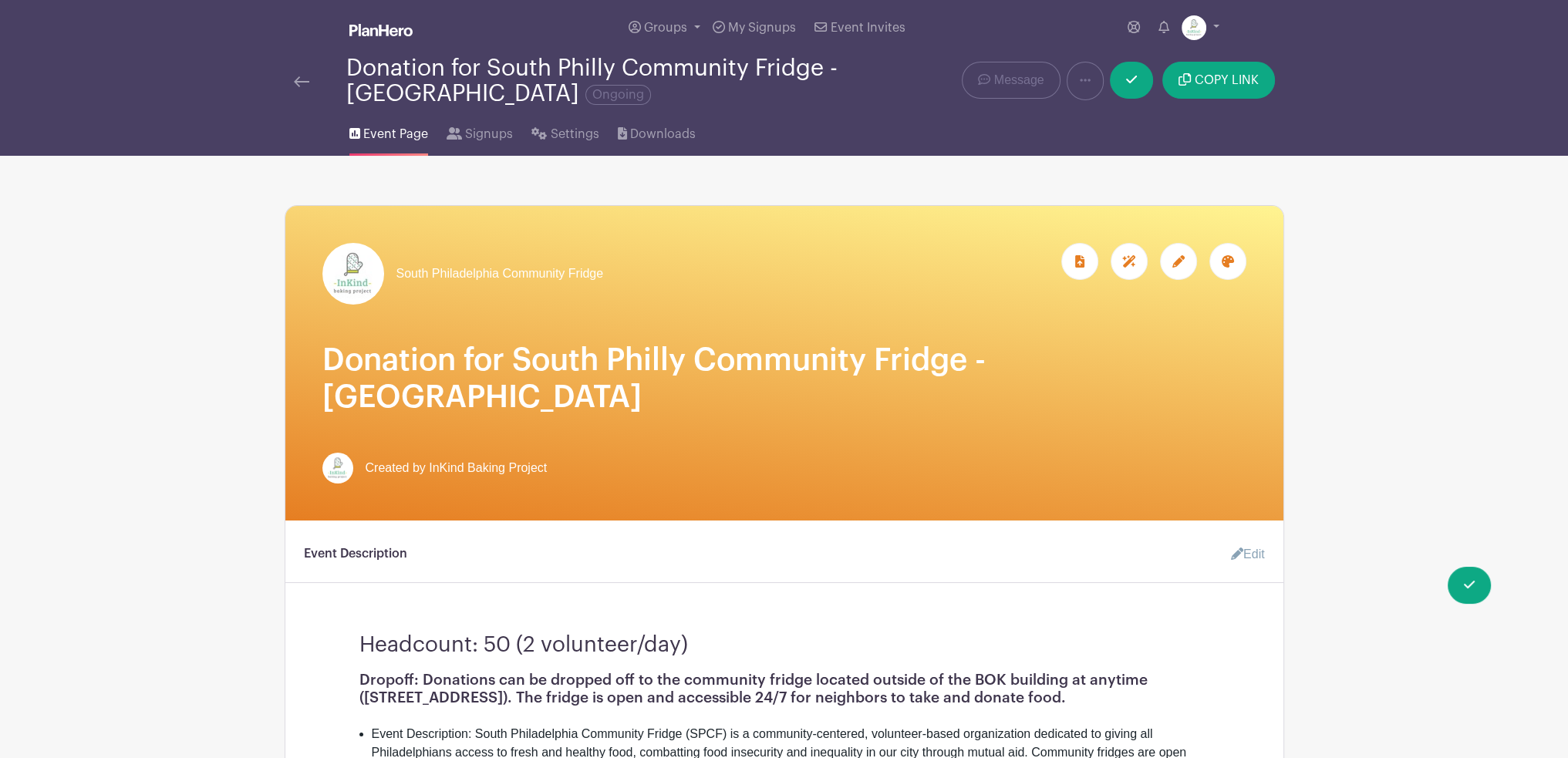
click at [1178, 265] on icon at bounding box center [1179, 261] width 12 height 12
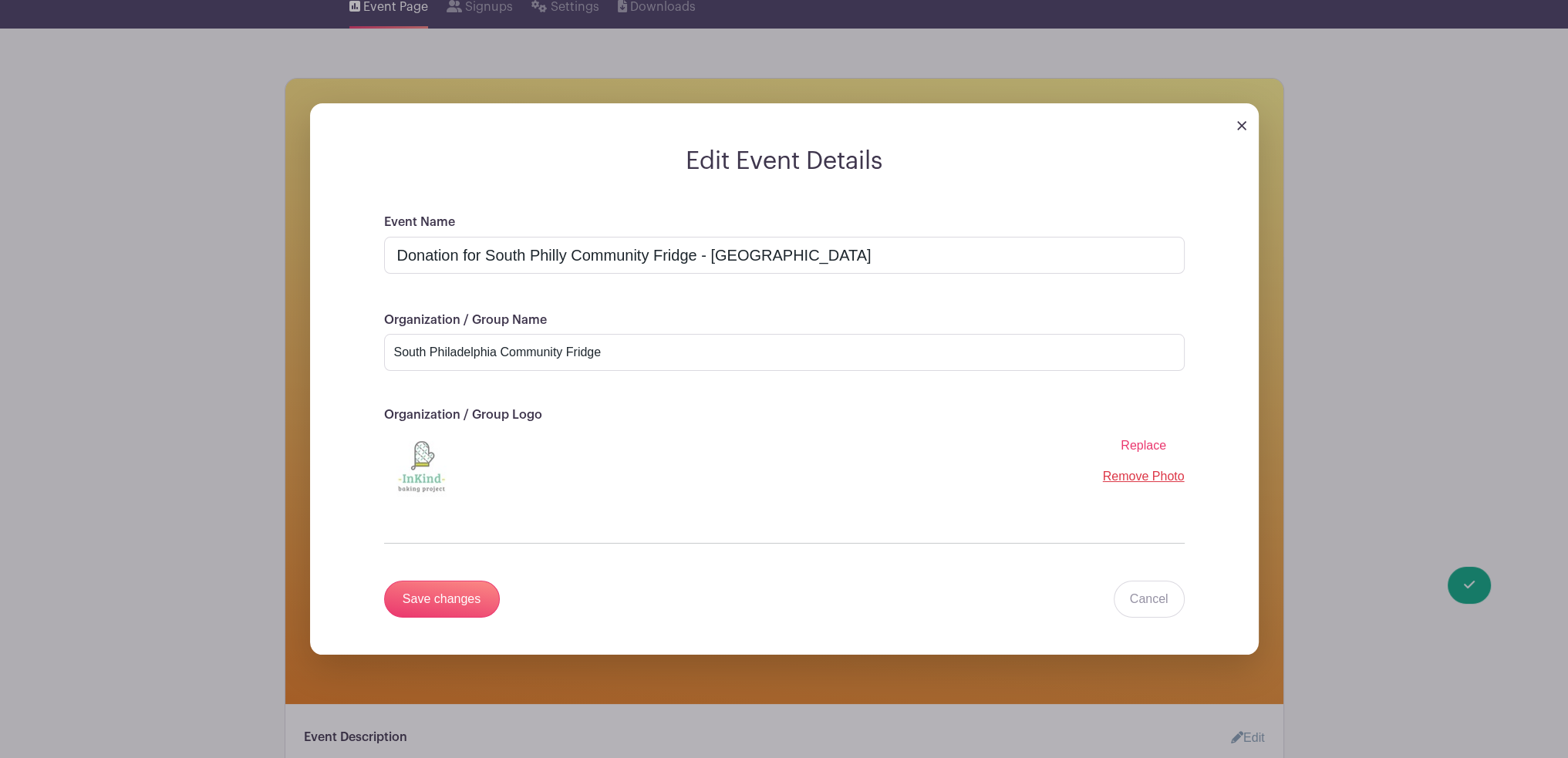
scroll to position [154, 0]
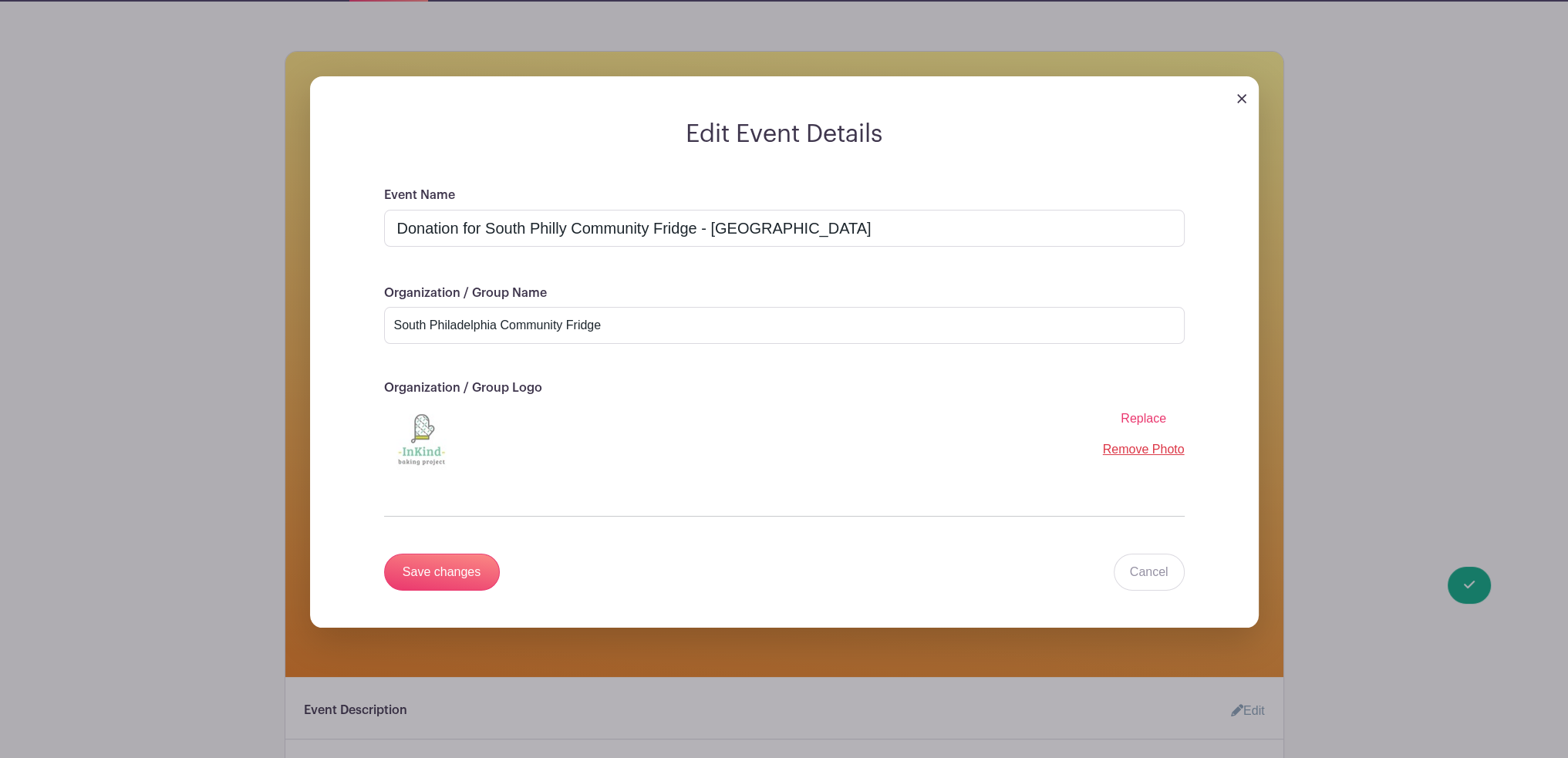
click at [1154, 421] on span "Replace" at bounding box center [1144, 418] width 45 height 13
click at [0, 0] on input "Replace" at bounding box center [0, 0] width 0 height 0
click at [480, 574] on input "Save changes" at bounding box center [442, 572] width 116 height 37
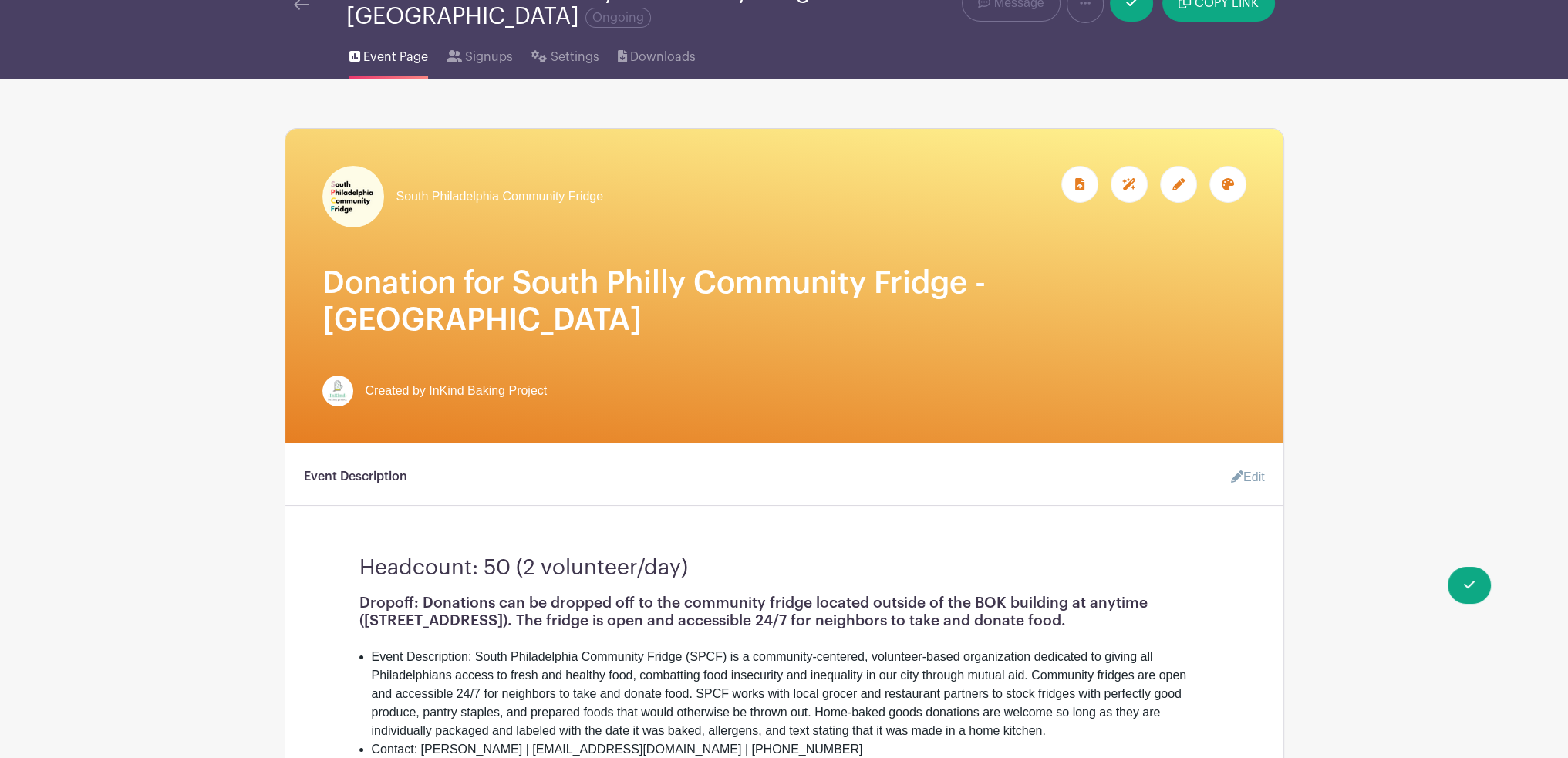
scroll to position [0, 0]
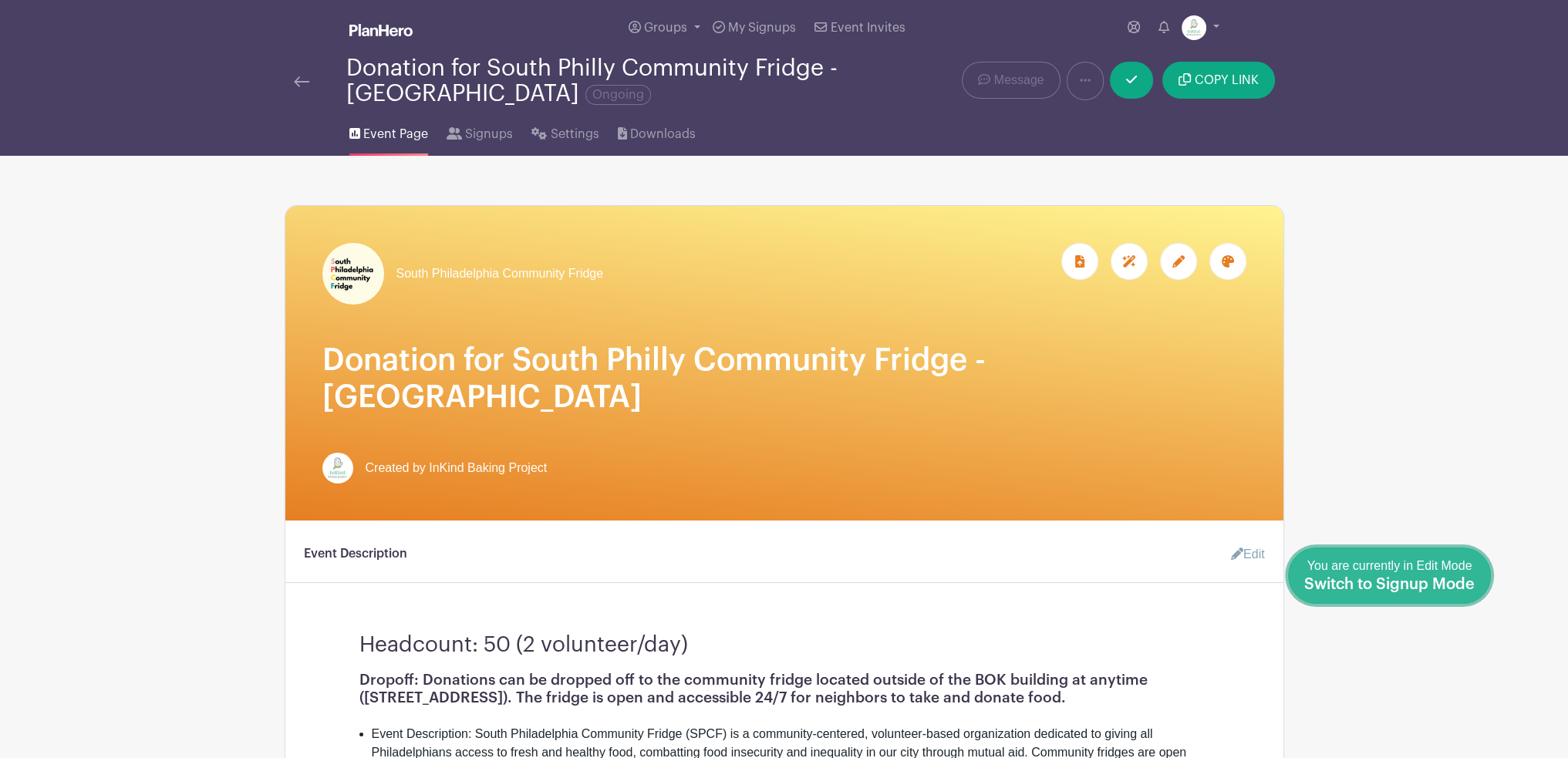
click at [1479, 588] on link "Done Editing You are currently in Edit Mode Switch to Signup Mode" at bounding box center [1390, 575] width 203 height 56
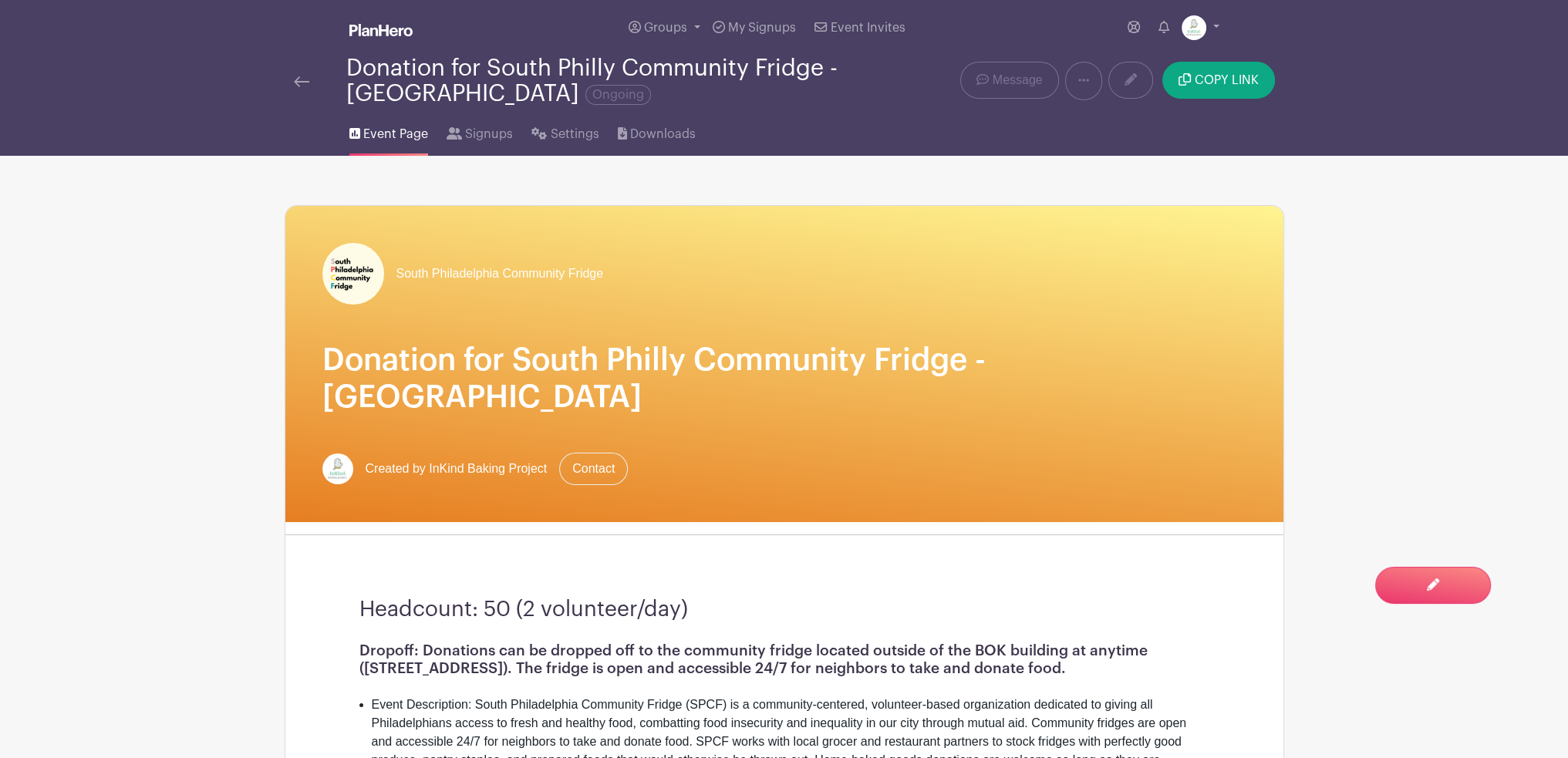
click at [305, 87] on img at bounding box center [301, 81] width 15 height 11
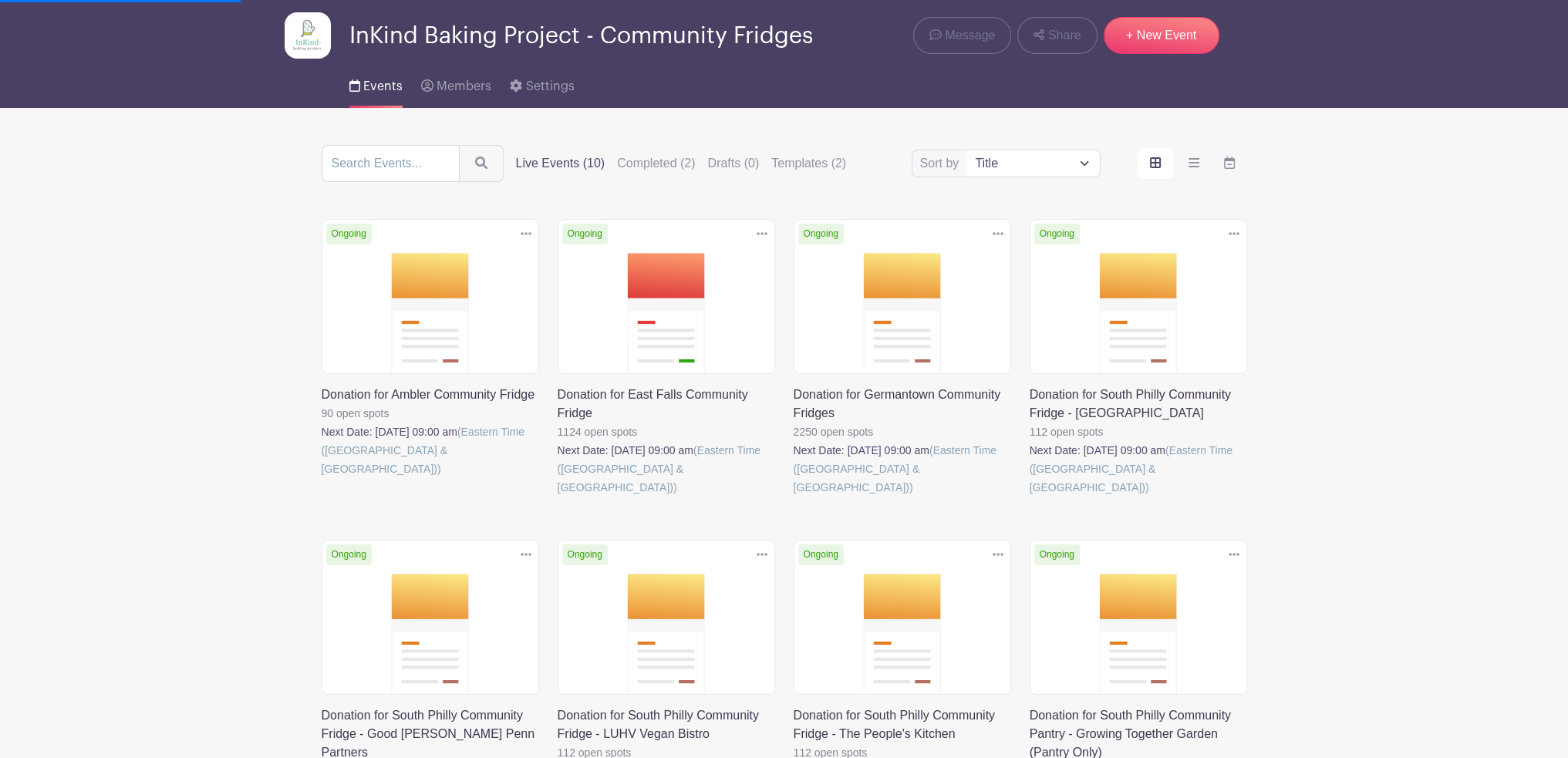
scroll to position [77, 0]
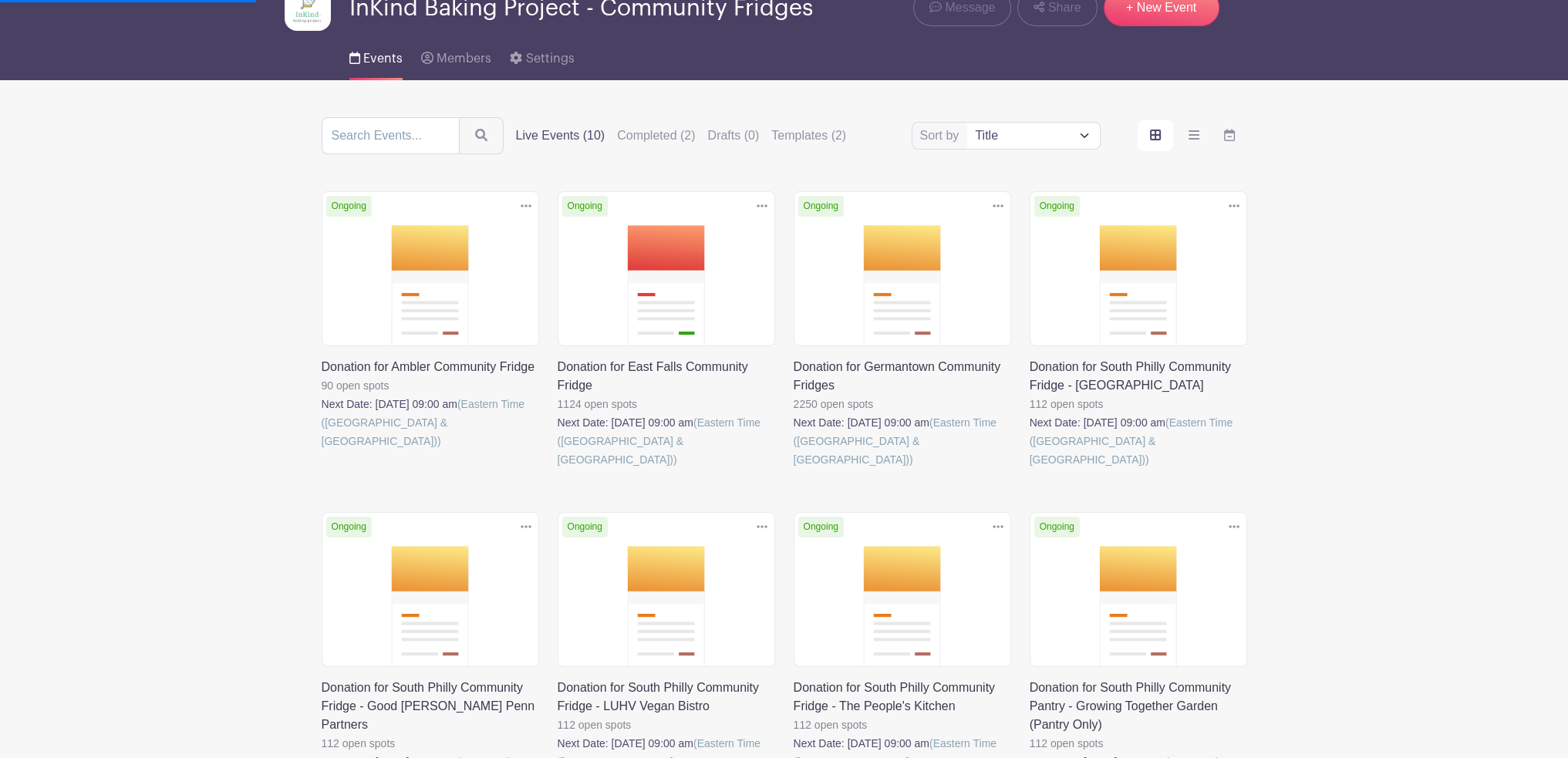
click at [1231, 205] on icon at bounding box center [1234, 205] width 11 height 12
drag, startPoint x: 1334, startPoint y: 288, endPoint x: 1284, endPoint y: 288, distance: 50.0
click at [1334, 288] on main "Groups All Groups InKind Baking Project - Community Fridges InKind Baking Proje…" at bounding box center [784, 605] width 1568 height 1364
click at [1030, 469] on link at bounding box center [1030, 469] width 0 height 0
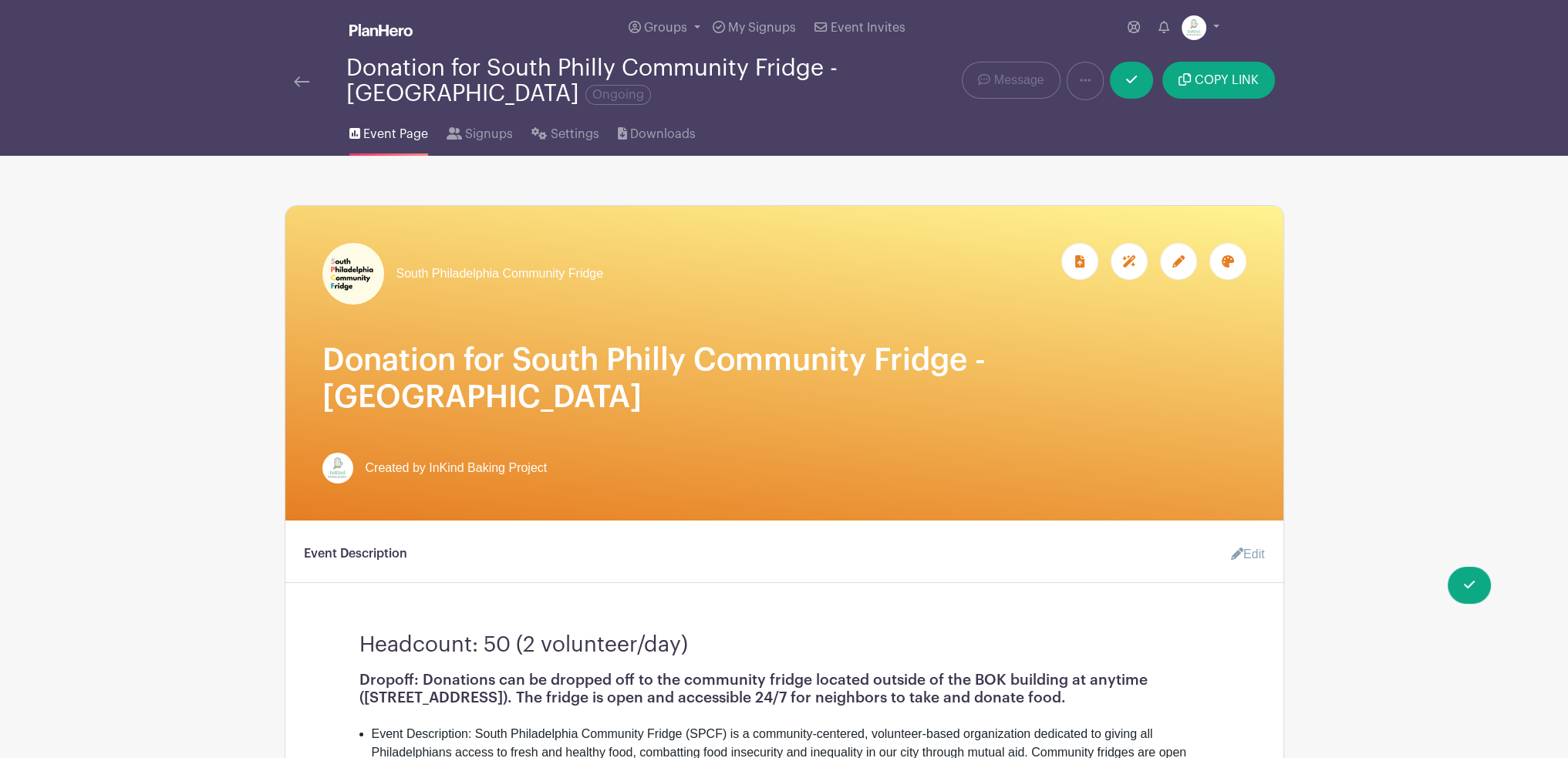
click at [1240, 265] on div at bounding box center [1228, 262] width 37 height 37
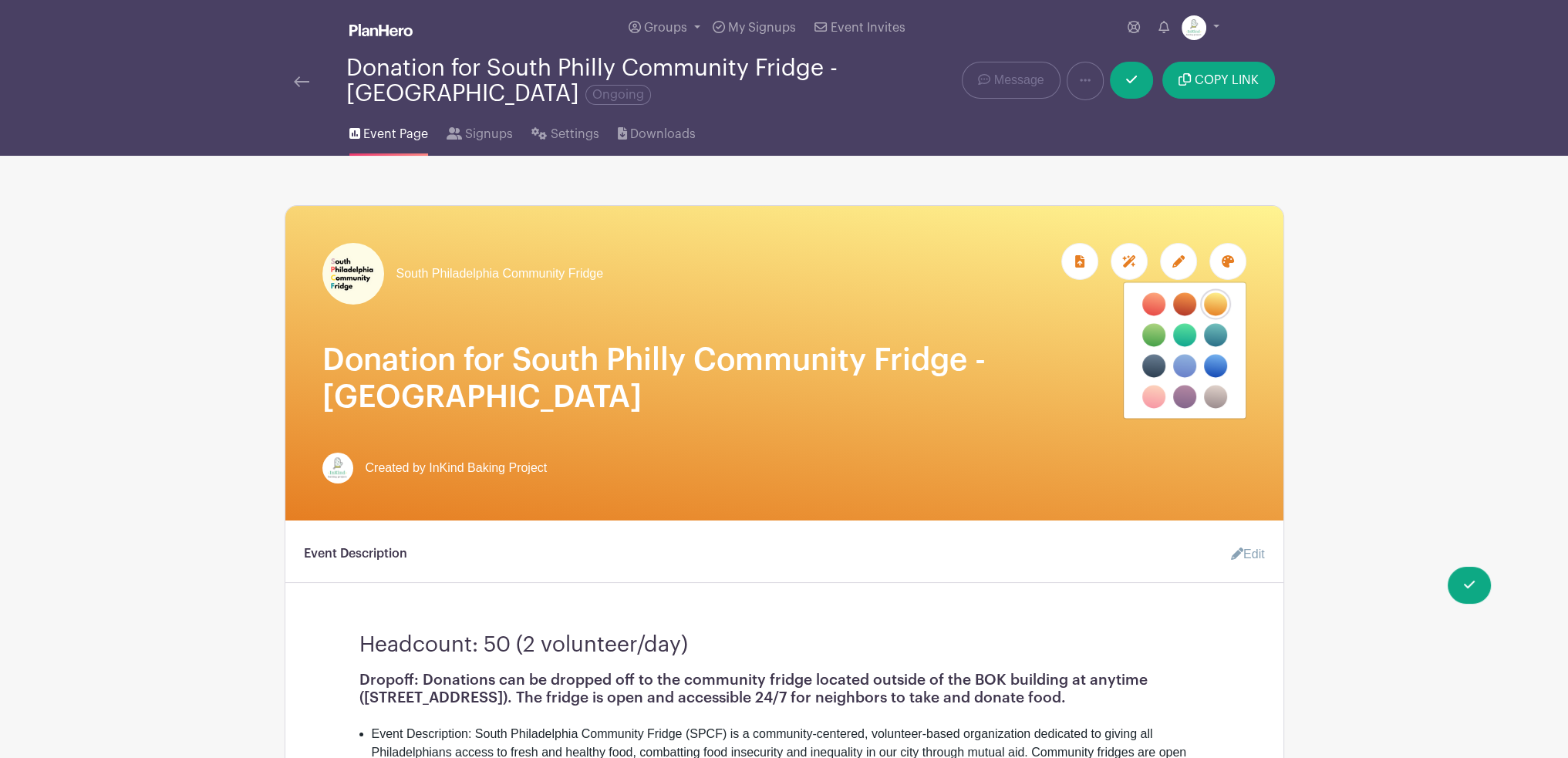
click at [1158, 395] on label "filters" at bounding box center [1153, 396] width 24 height 24
click at [0, 0] on input "filters" at bounding box center [0, 0] width 0 height 0
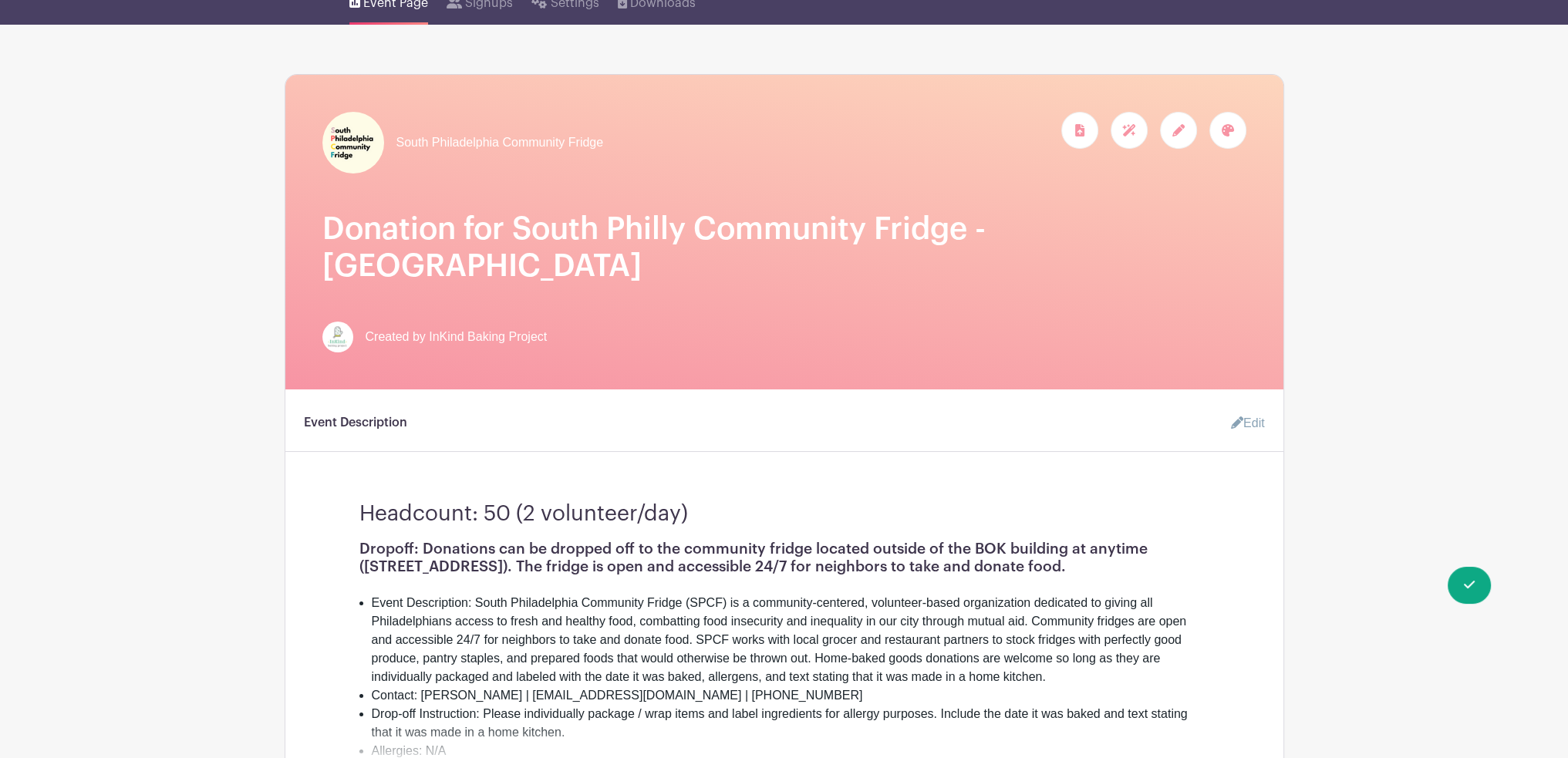
scroll to position [154, 0]
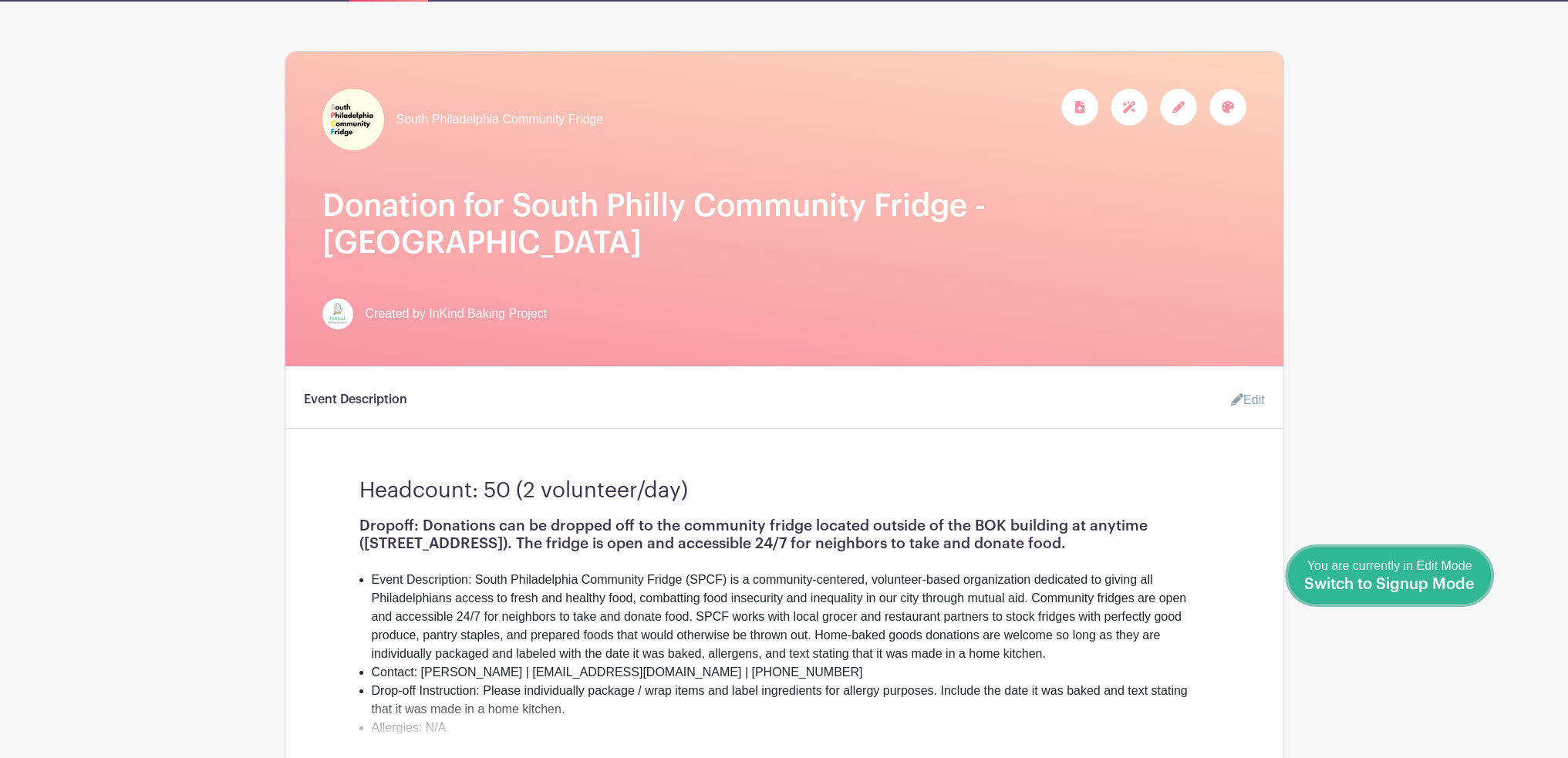
click at [1466, 580] on span "Switch to Signup Mode" at bounding box center [1390, 584] width 170 height 15
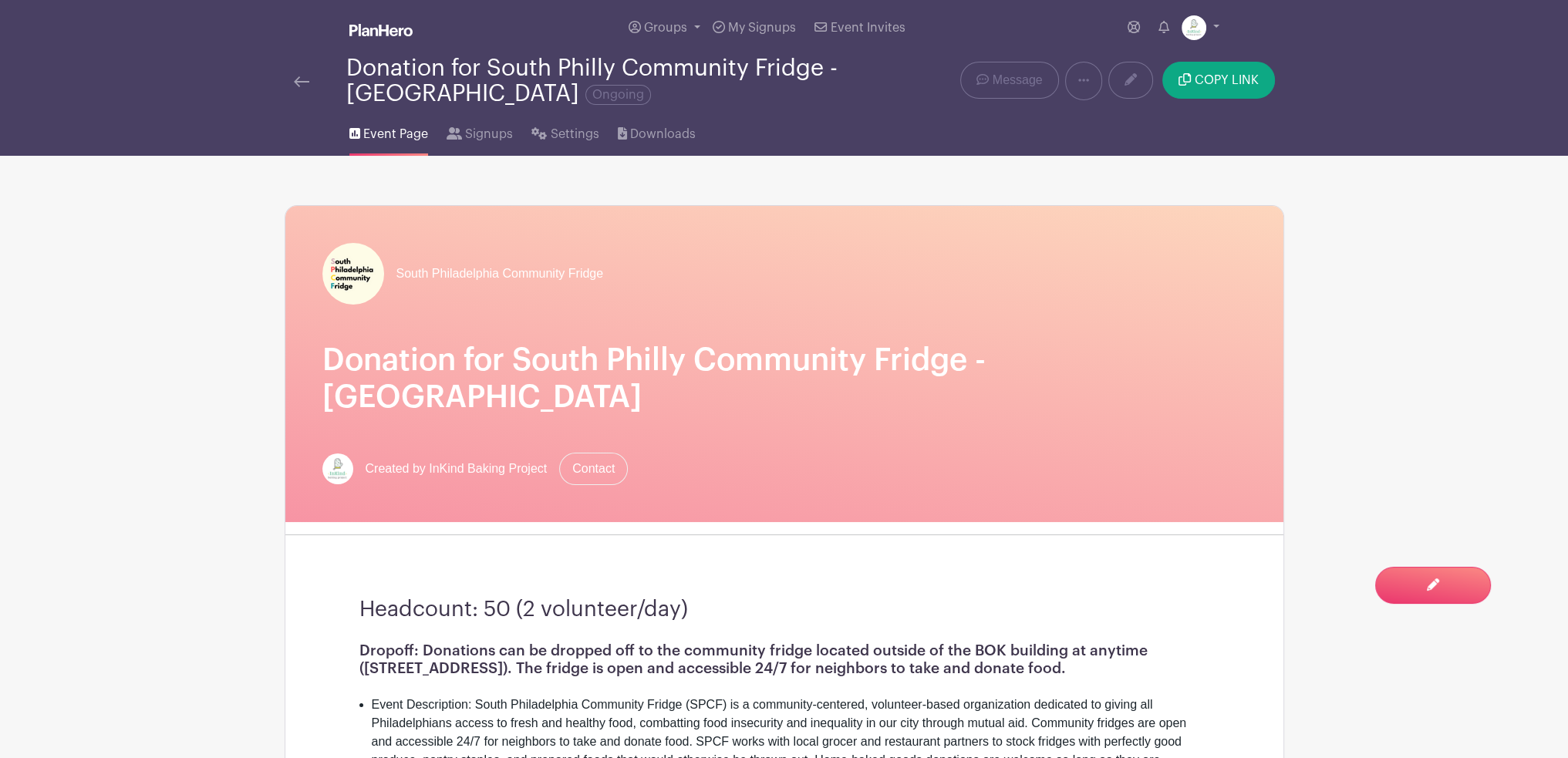
click at [305, 86] on img at bounding box center [301, 81] width 15 height 11
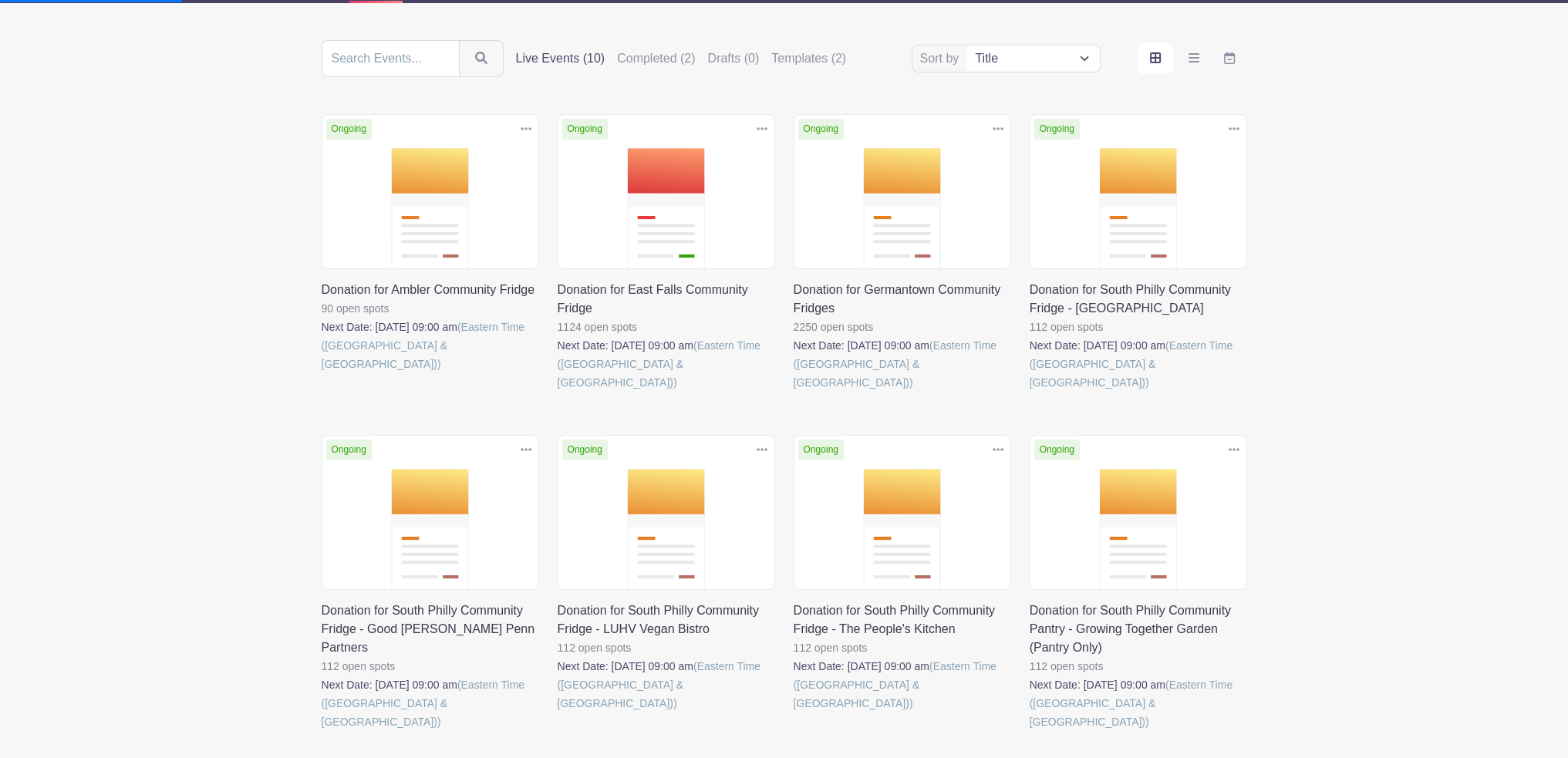
scroll to position [231, 0]
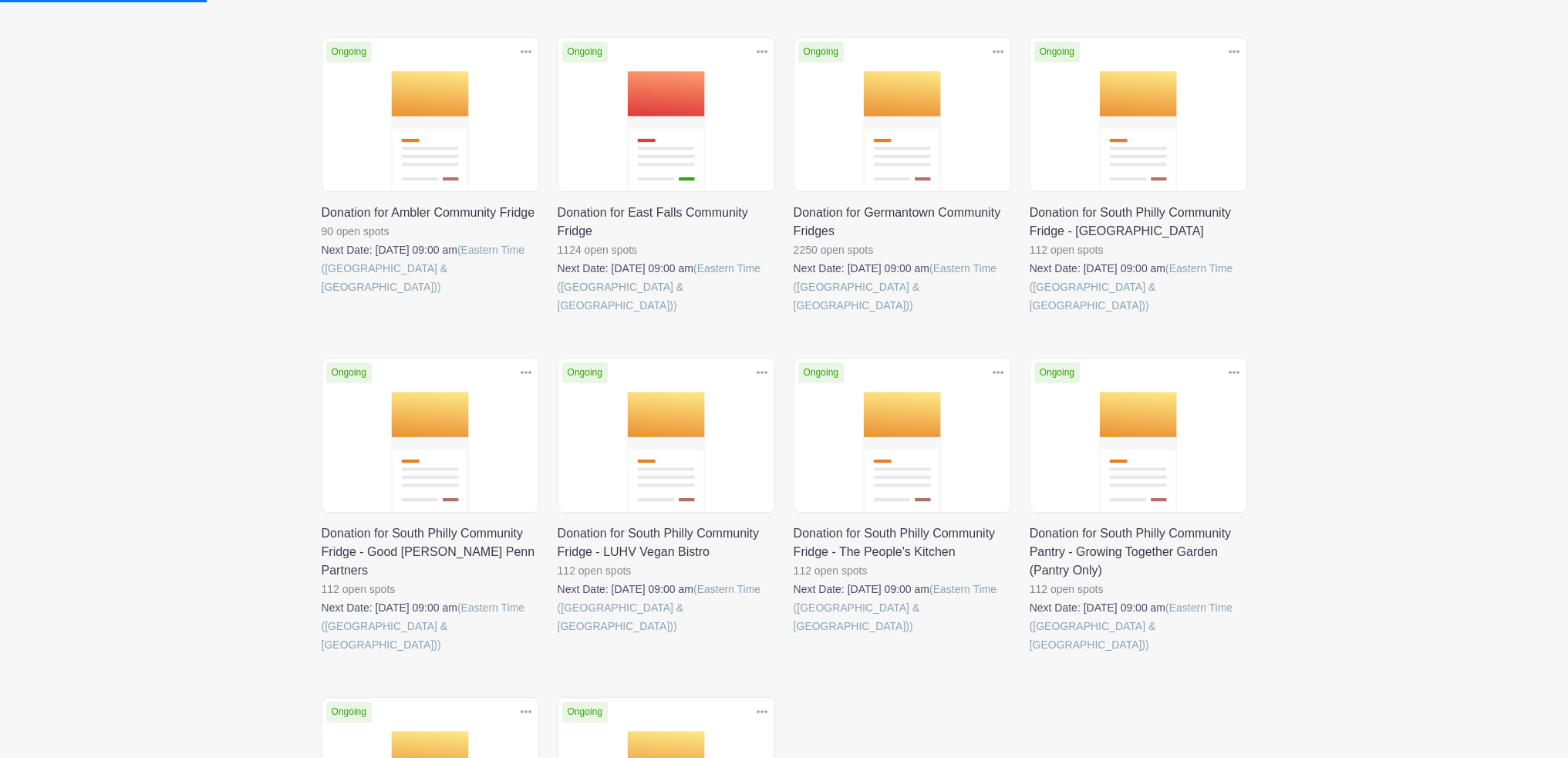
click at [322, 653] on link at bounding box center [322, 653] width 0 height 0
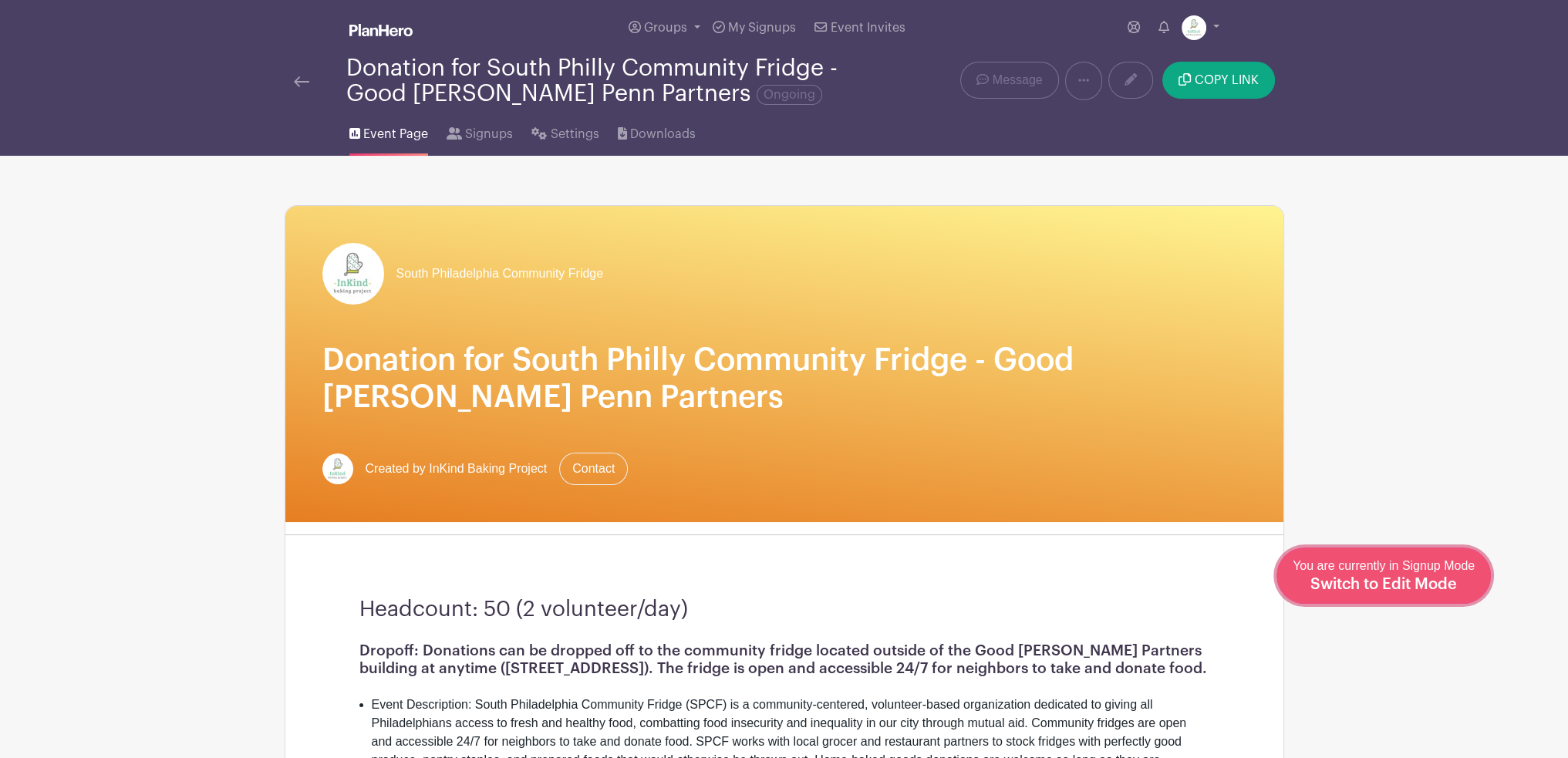
click at [1420, 591] on span "Switch to Edit Mode" at bounding box center [1384, 584] width 147 height 15
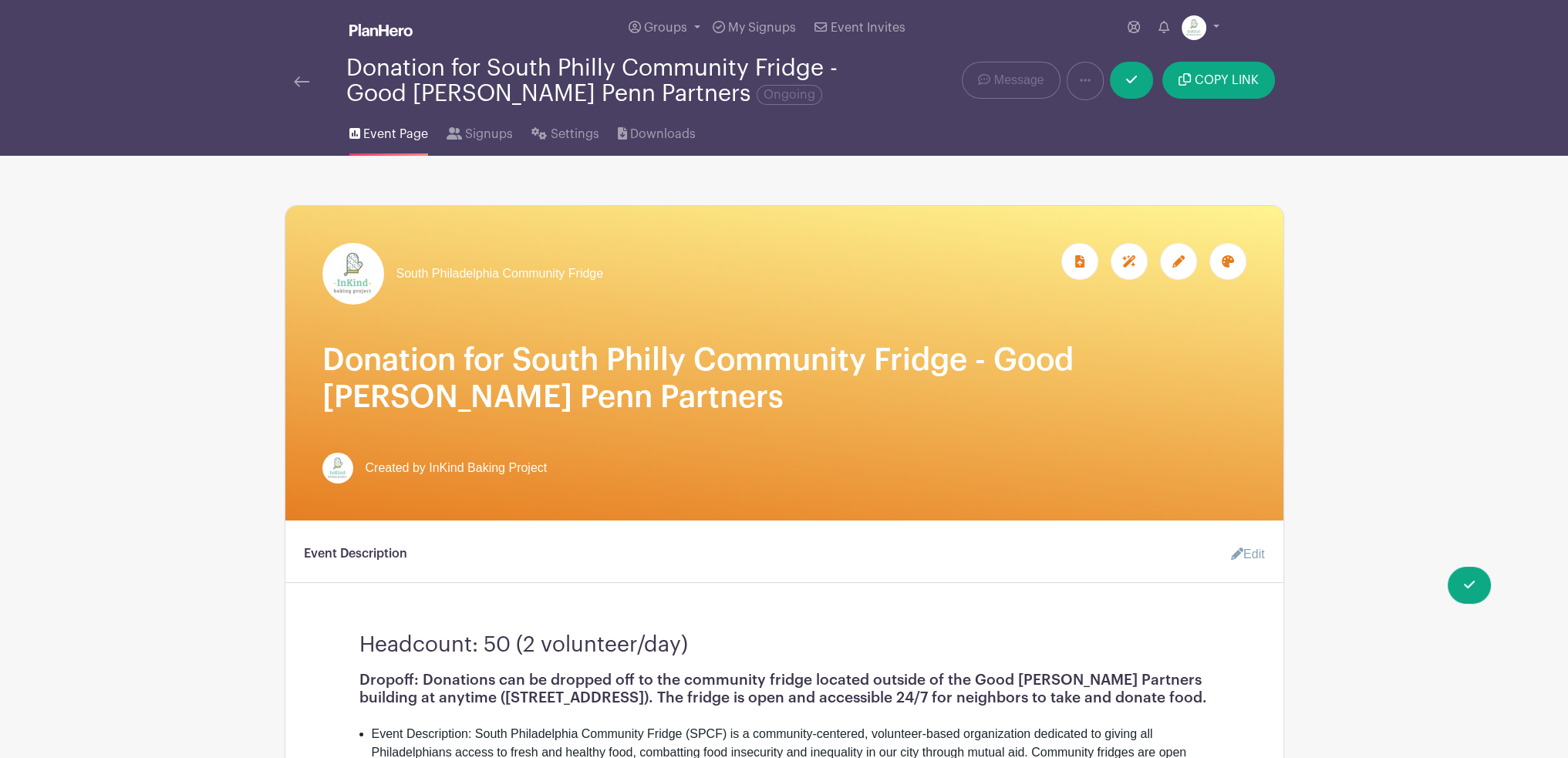
click at [1179, 263] on icon at bounding box center [1179, 261] width 12 height 12
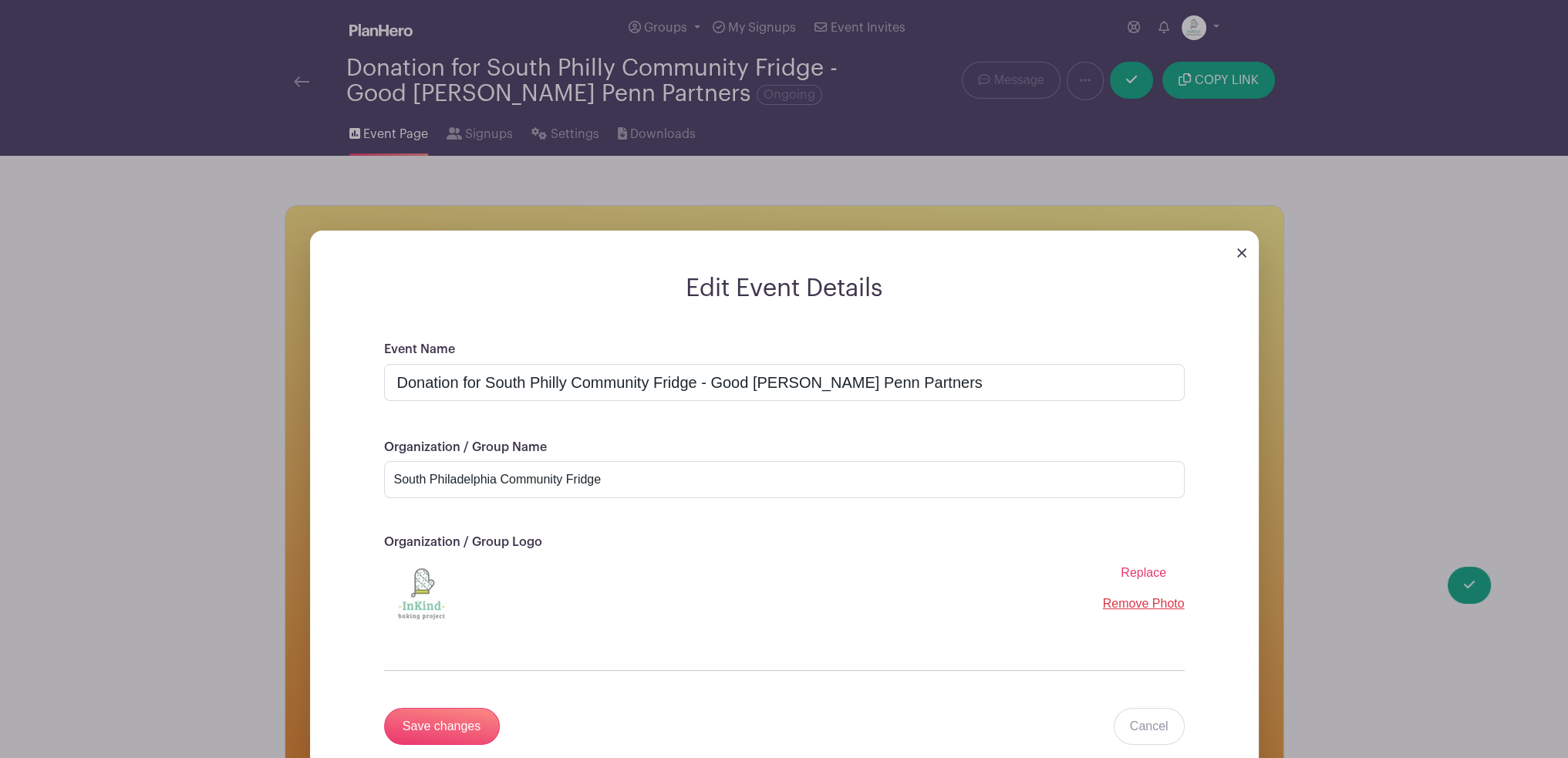
click at [1144, 573] on span "Replace" at bounding box center [1144, 572] width 45 height 13
click at [0, 0] on input "Replace" at bounding box center [0, 0] width 0 height 0
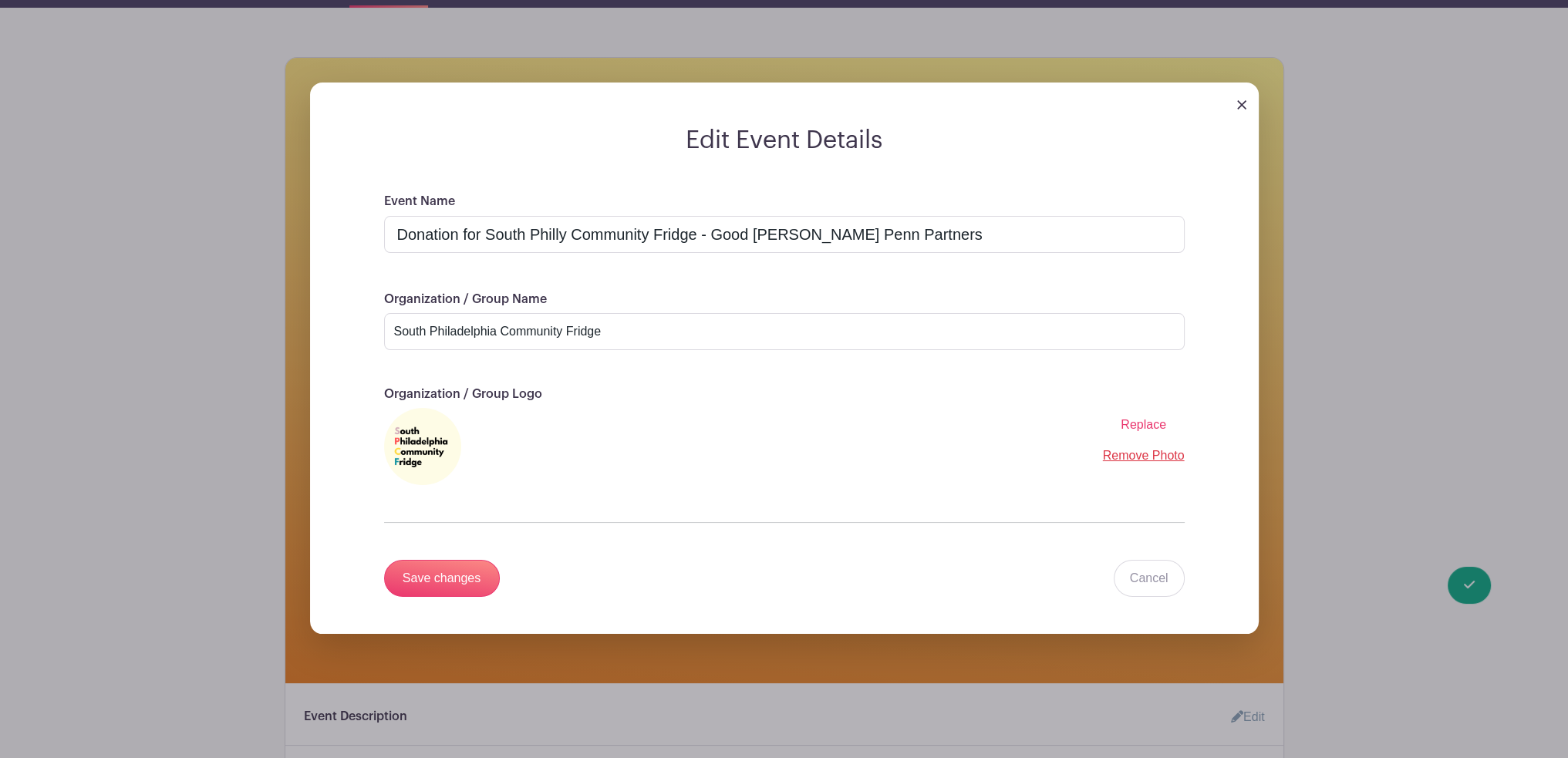
scroll to position [154, 0]
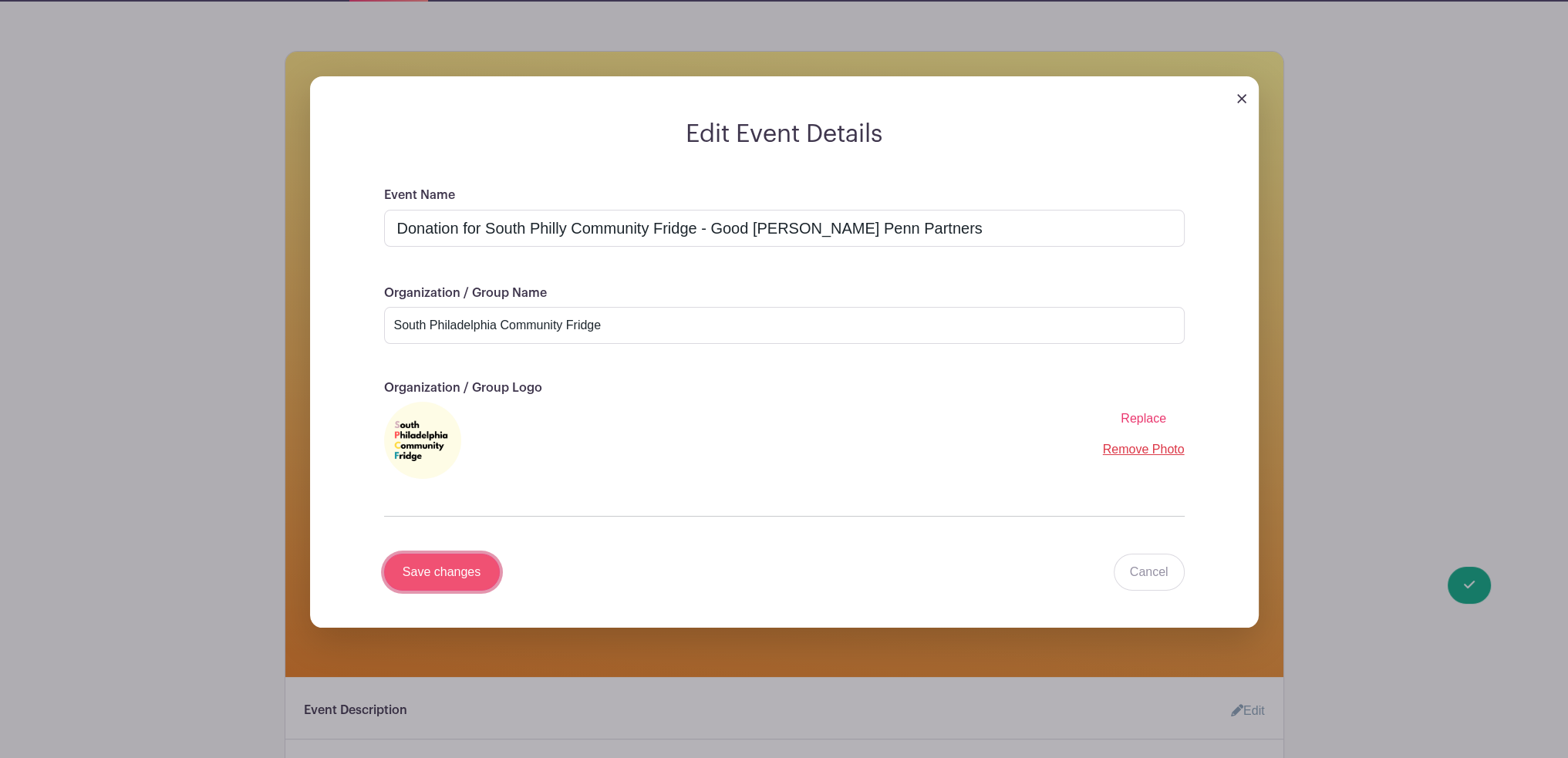
click at [460, 574] on input "Save changes" at bounding box center [442, 572] width 116 height 37
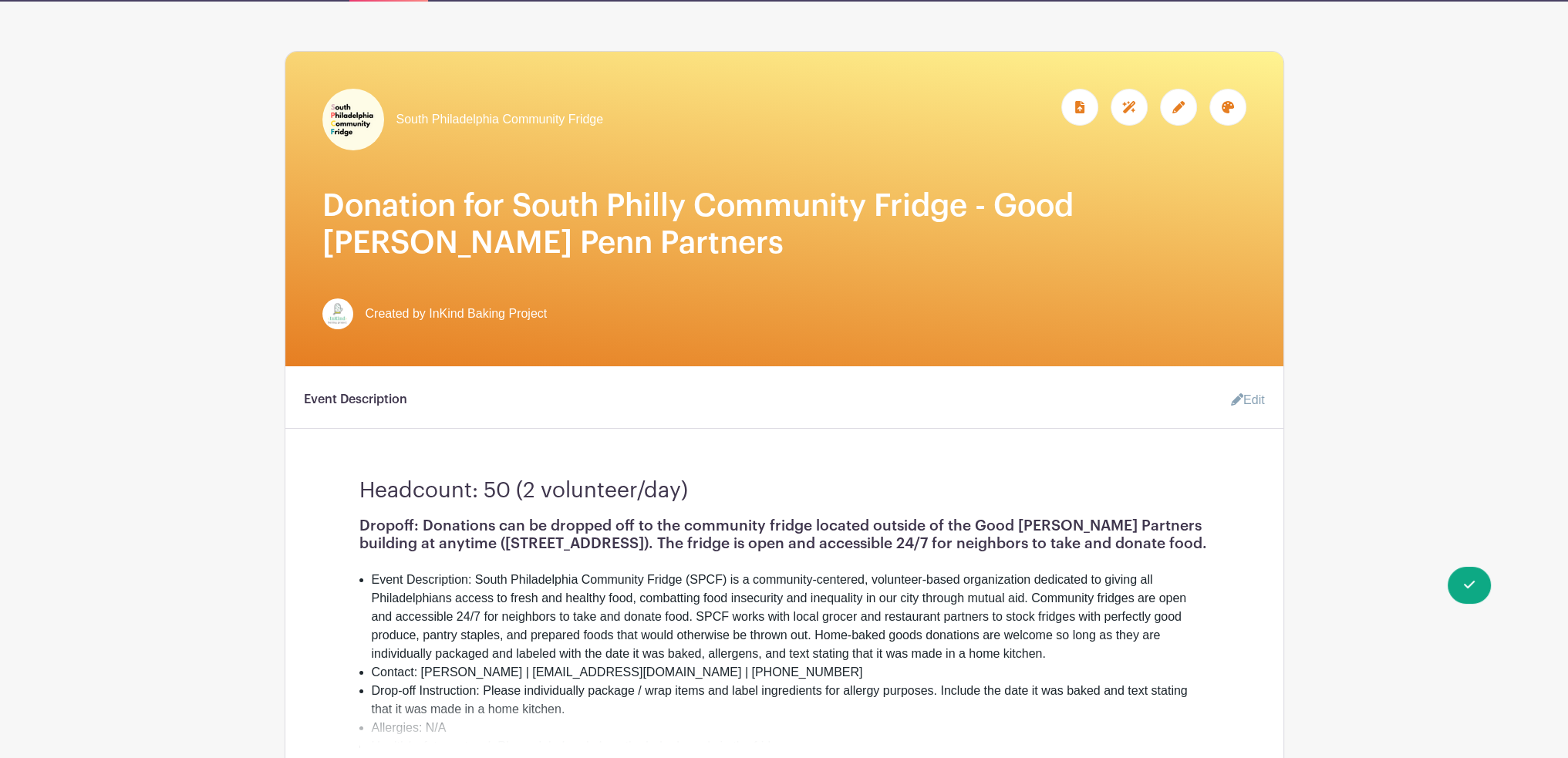
click at [1222, 107] on icon at bounding box center [1227, 107] width 12 height 12
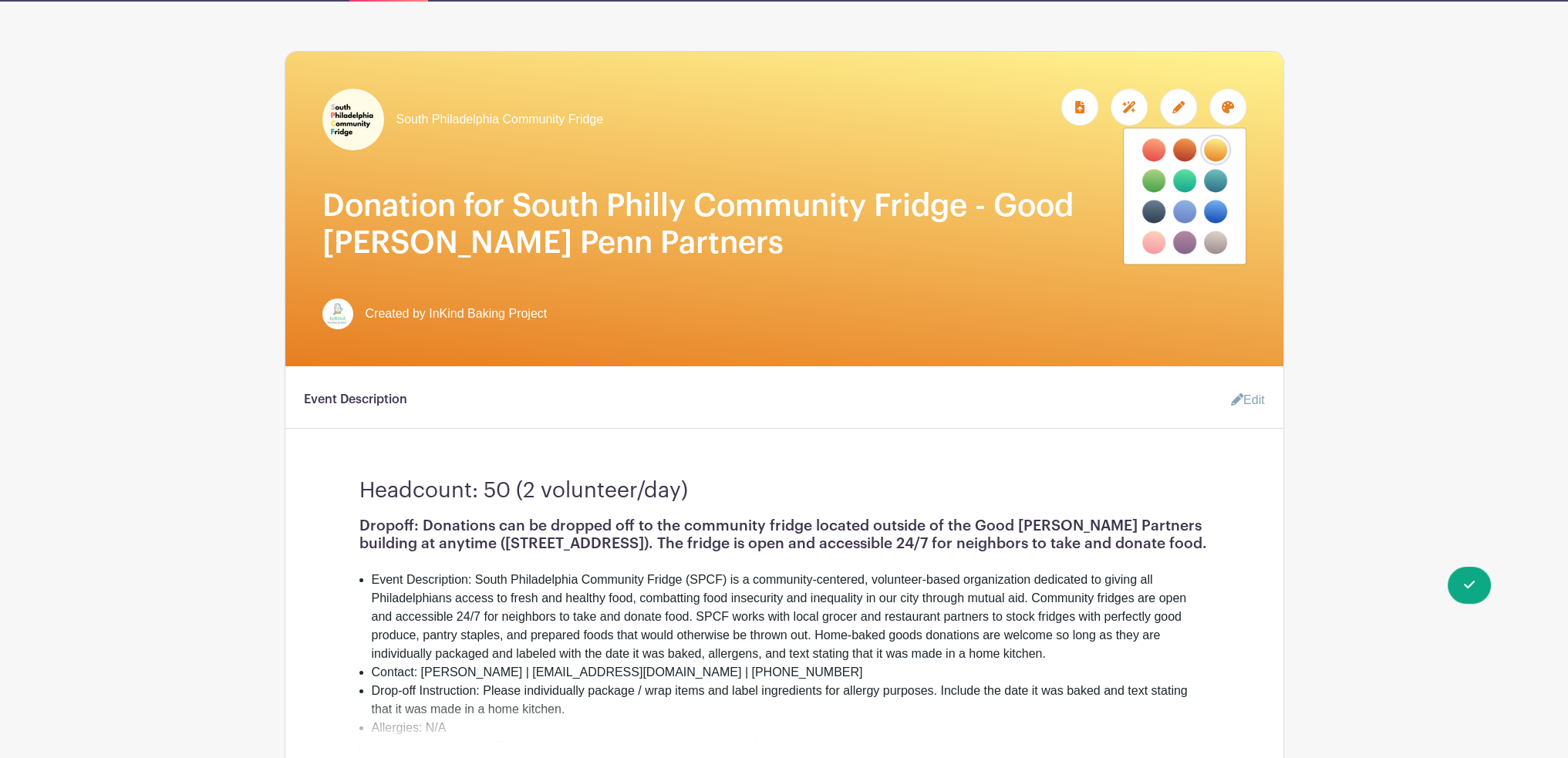
click at [1159, 243] on label "filters" at bounding box center [1153, 242] width 24 height 24
click at [0, 0] on input "filters" at bounding box center [0, 0] width 0 height 0
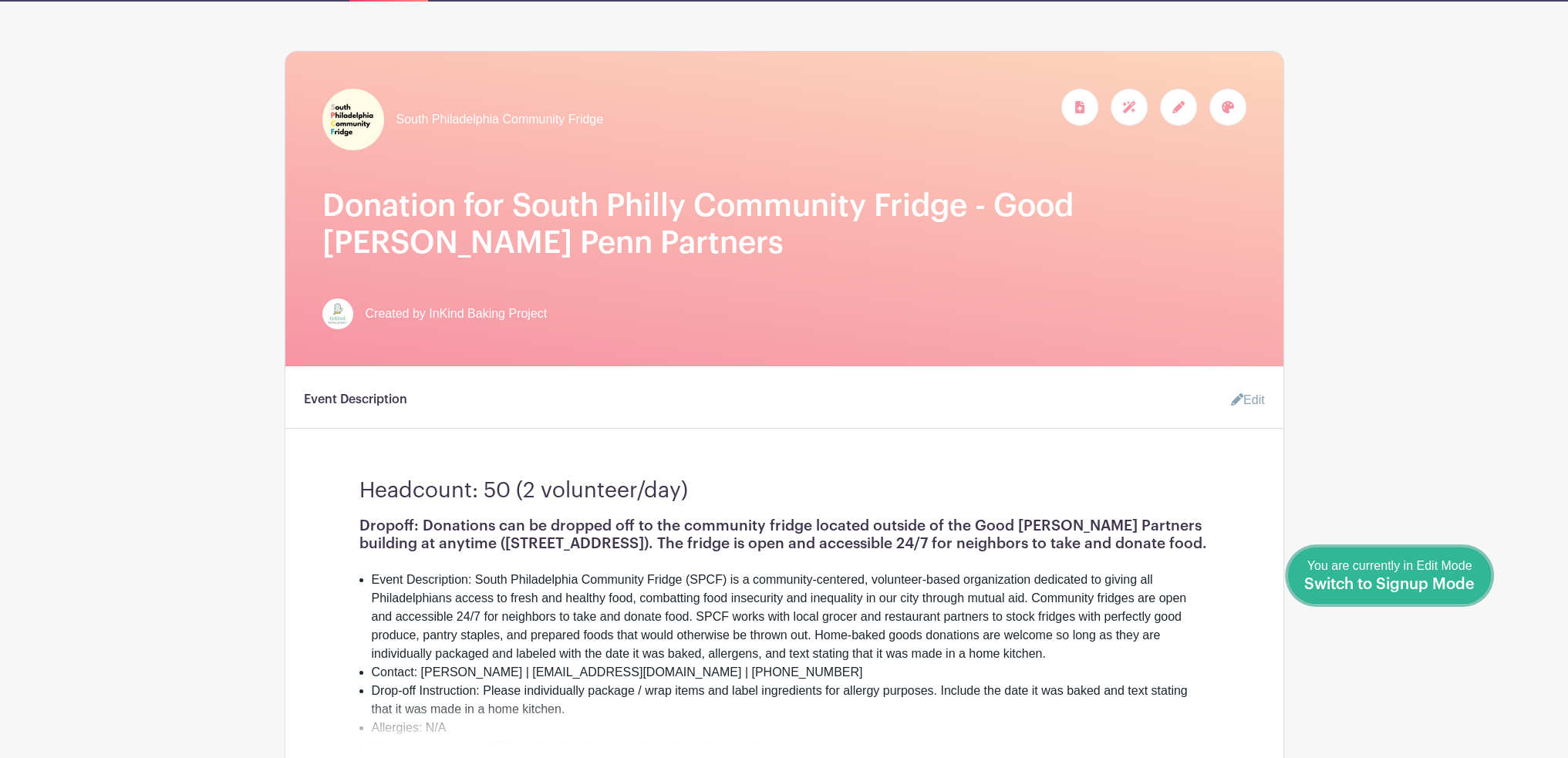
click at [1450, 590] on span "Switch to Signup Mode" at bounding box center [1390, 584] width 170 height 15
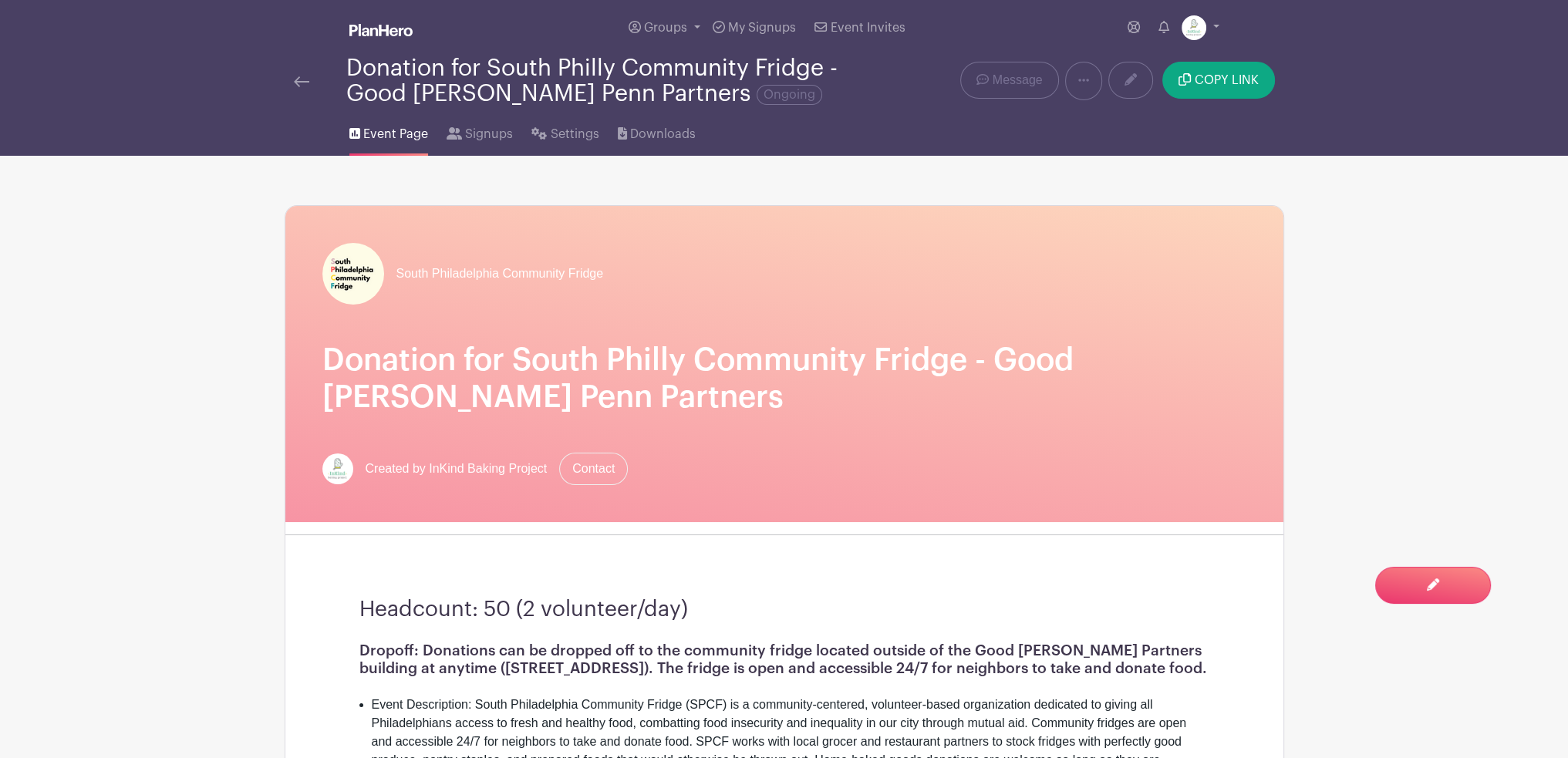
click at [303, 84] on img at bounding box center [301, 81] width 15 height 11
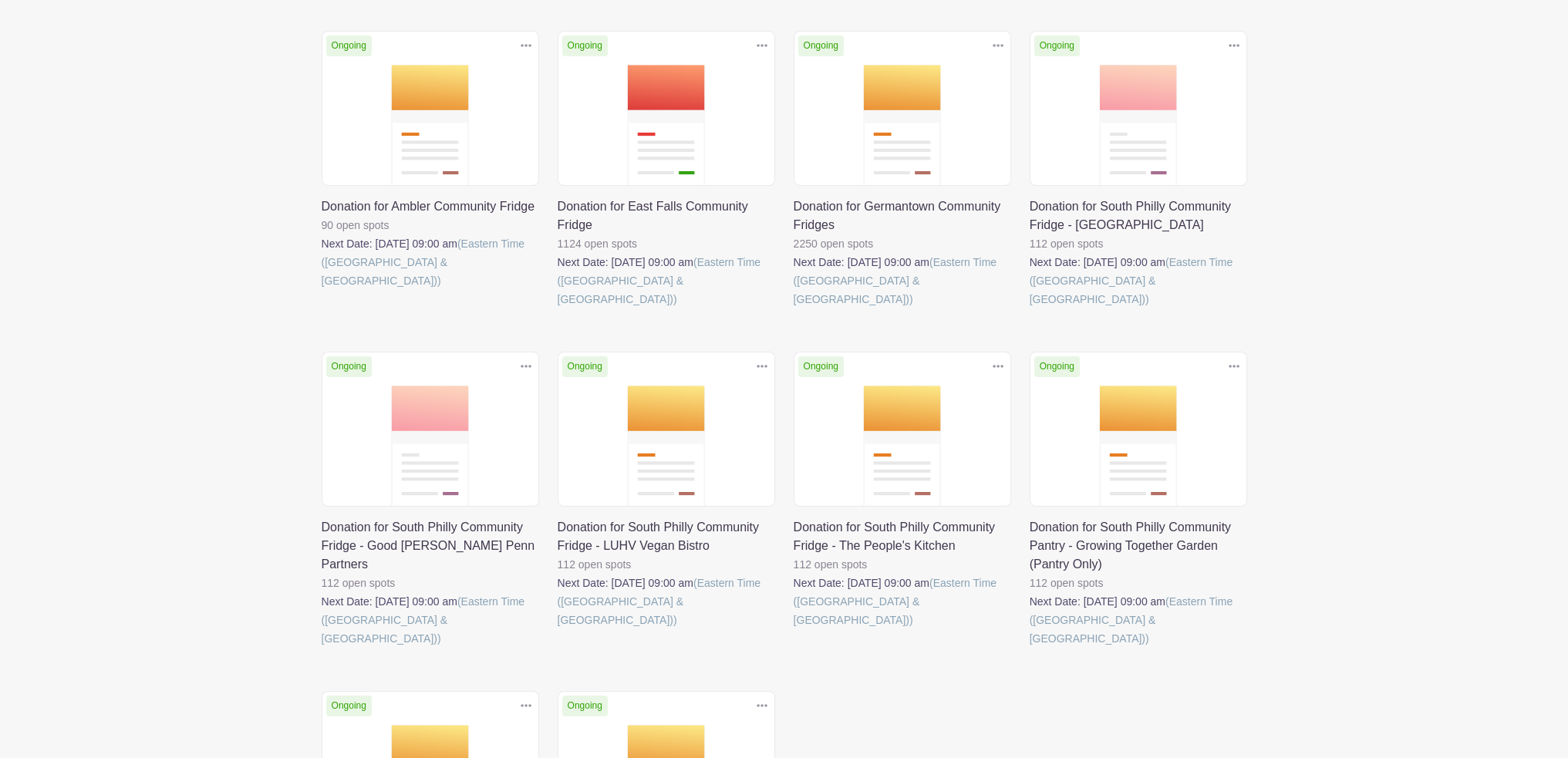
scroll to position [386, 0]
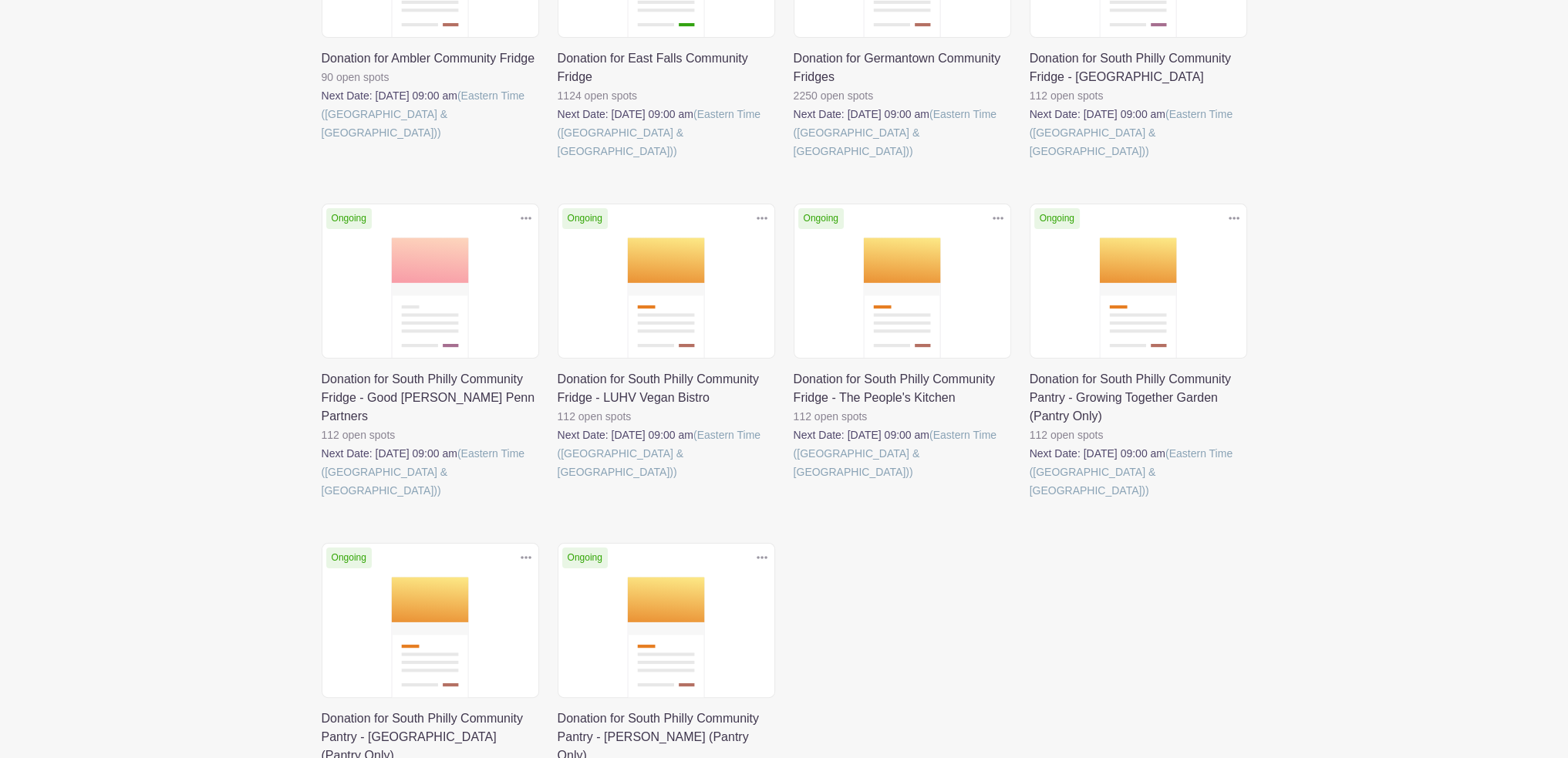
click at [558, 481] on link at bounding box center [558, 481] width 0 height 0
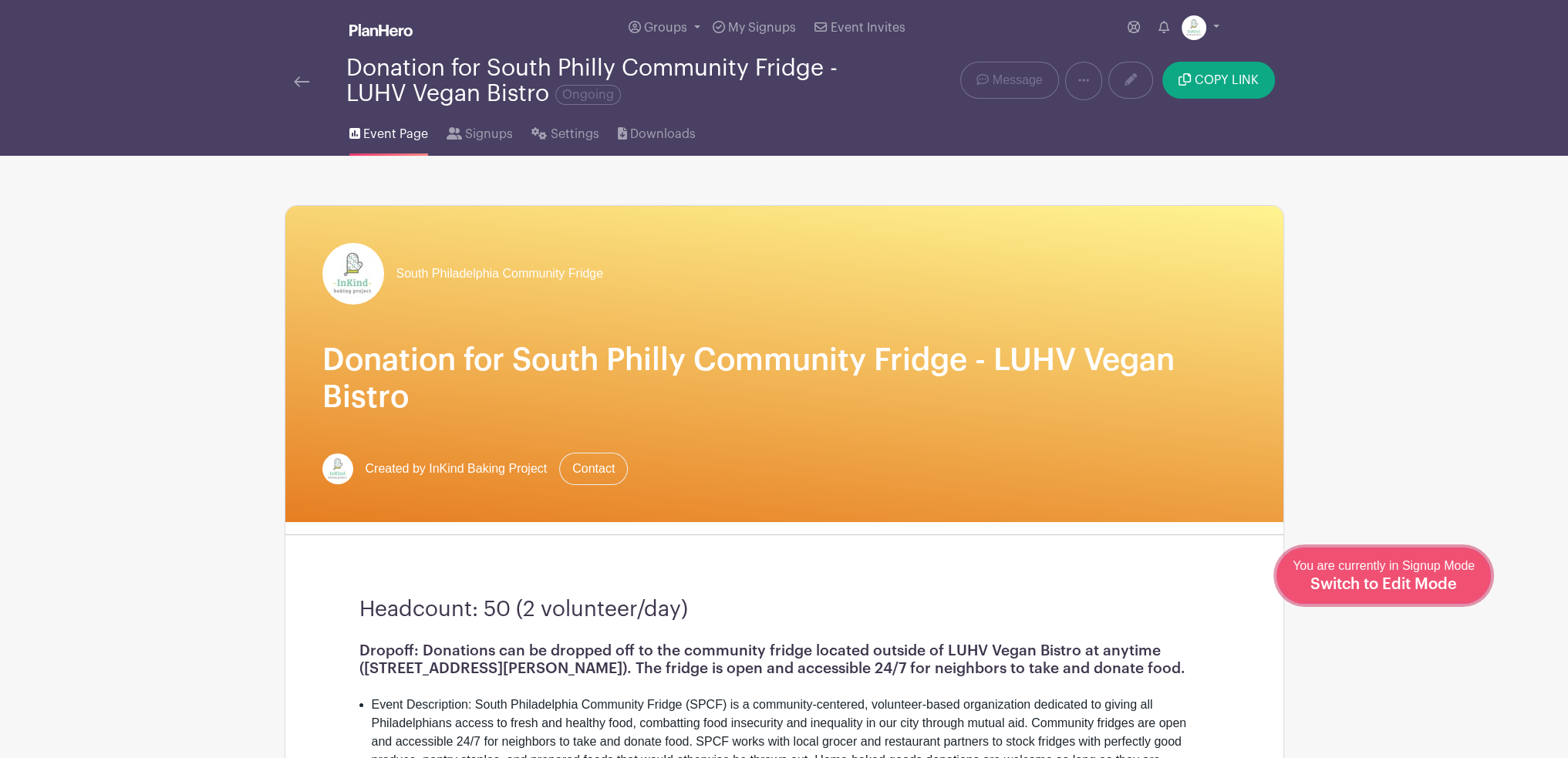
click at [1423, 585] on span "Switch to Edit Mode" at bounding box center [1384, 584] width 147 height 15
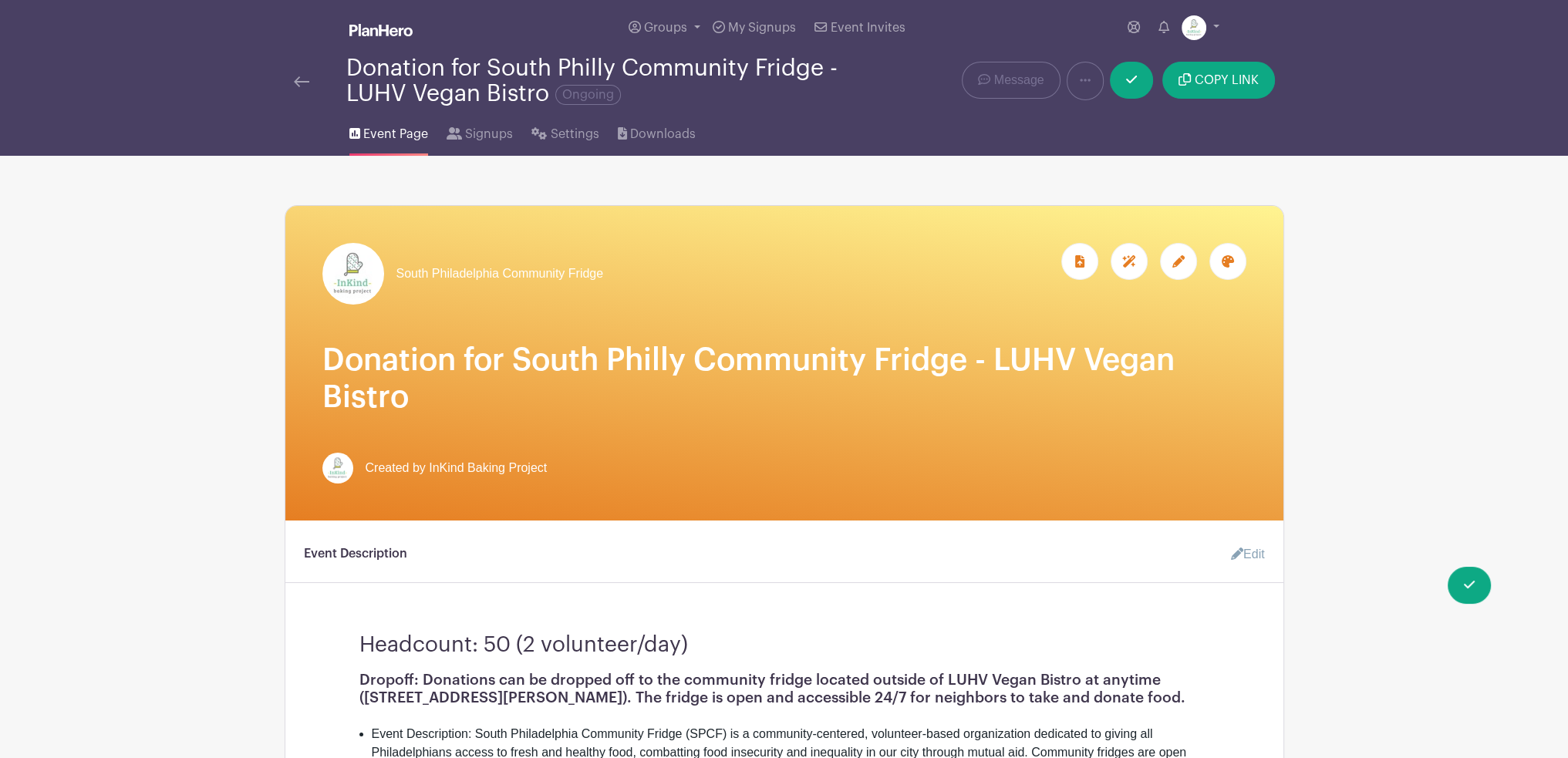
click at [1240, 264] on div at bounding box center [1228, 262] width 37 height 37
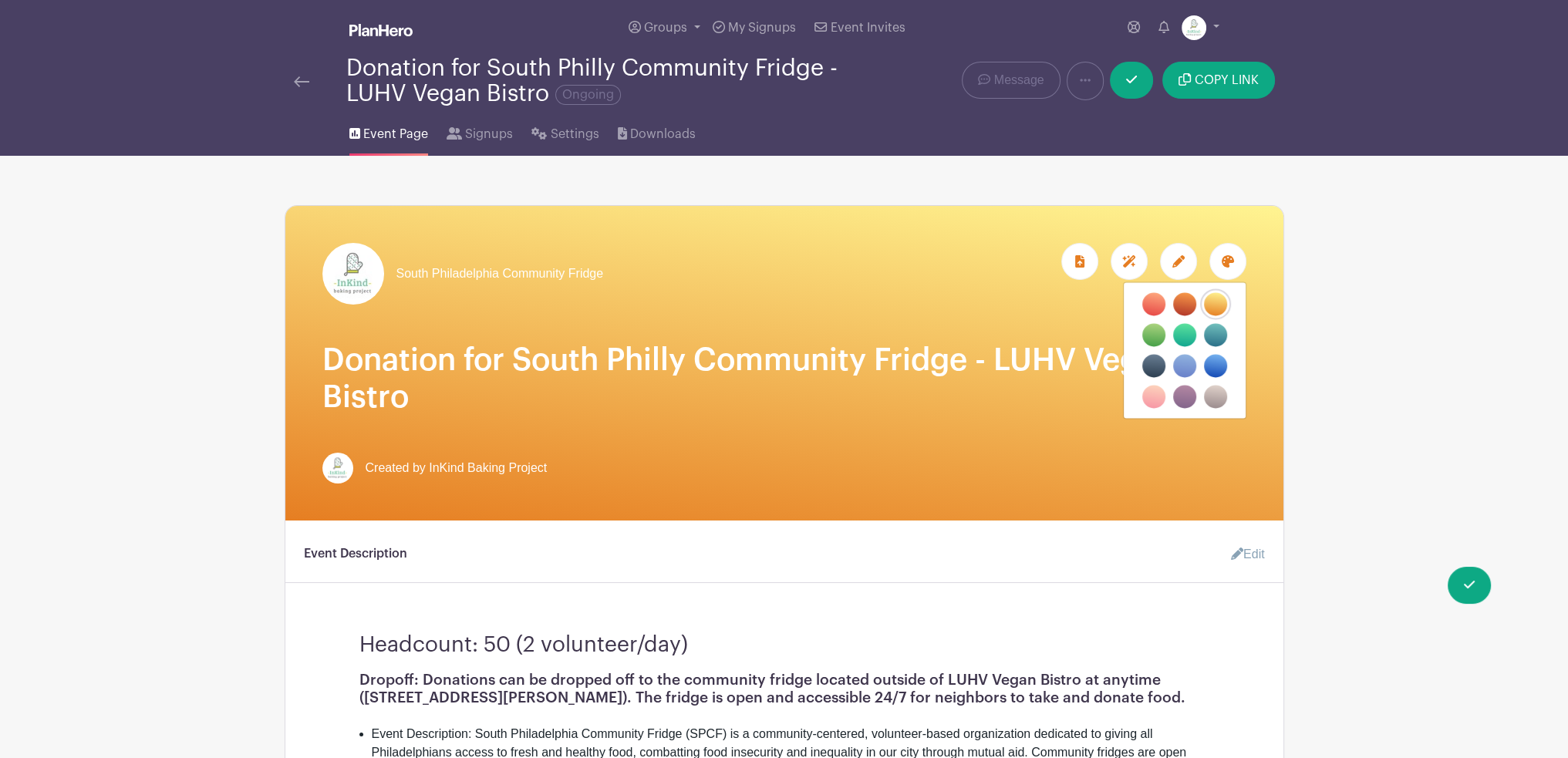
click at [1157, 400] on label "filters" at bounding box center [1153, 396] width 24 height 24
click at [0, 0] on input "filters" at bounding box center [0, 0] width 0 height 0
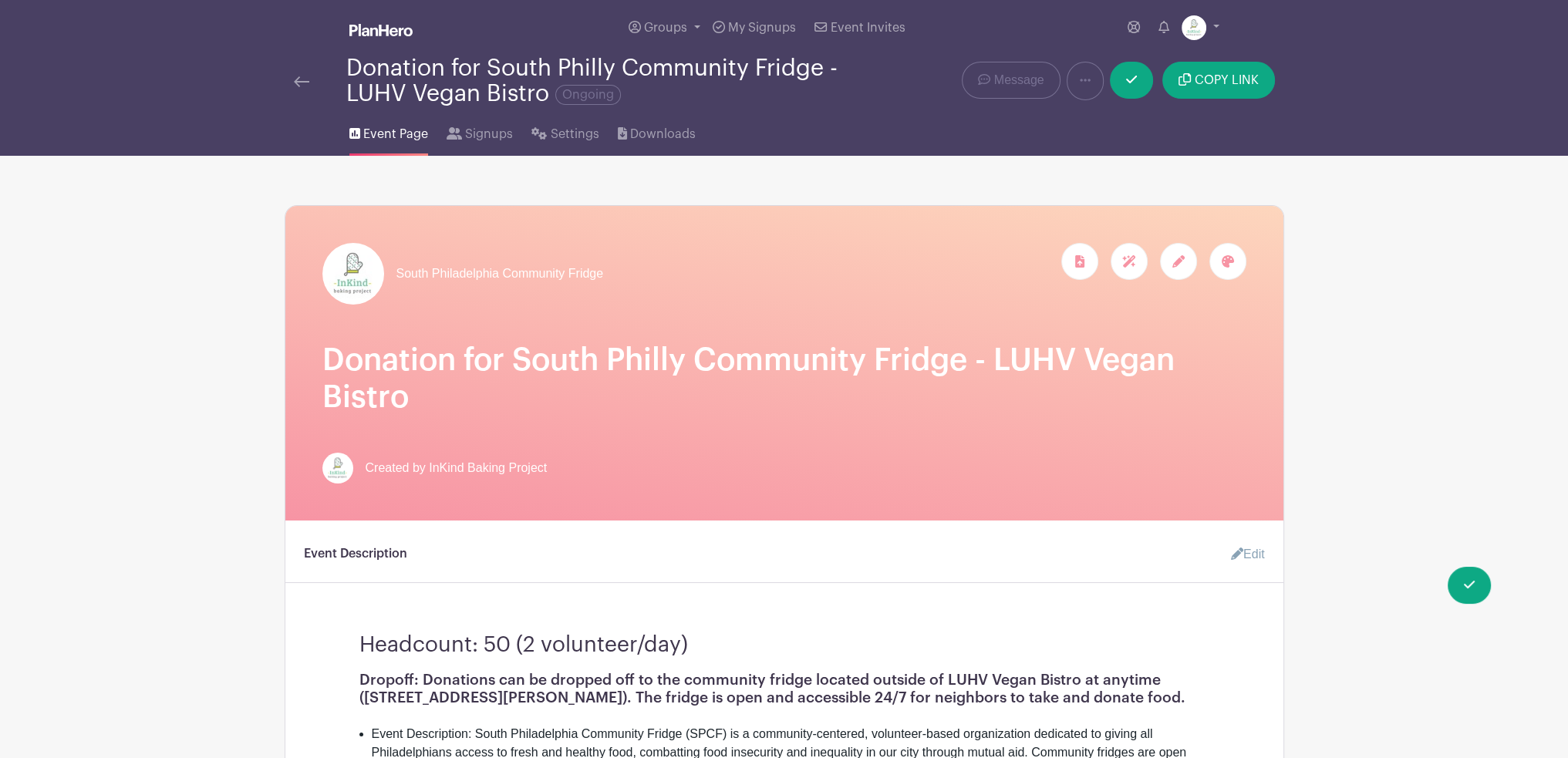
click at [1175, 270] on div at bounding box center [1179, 262] width 37 height 37
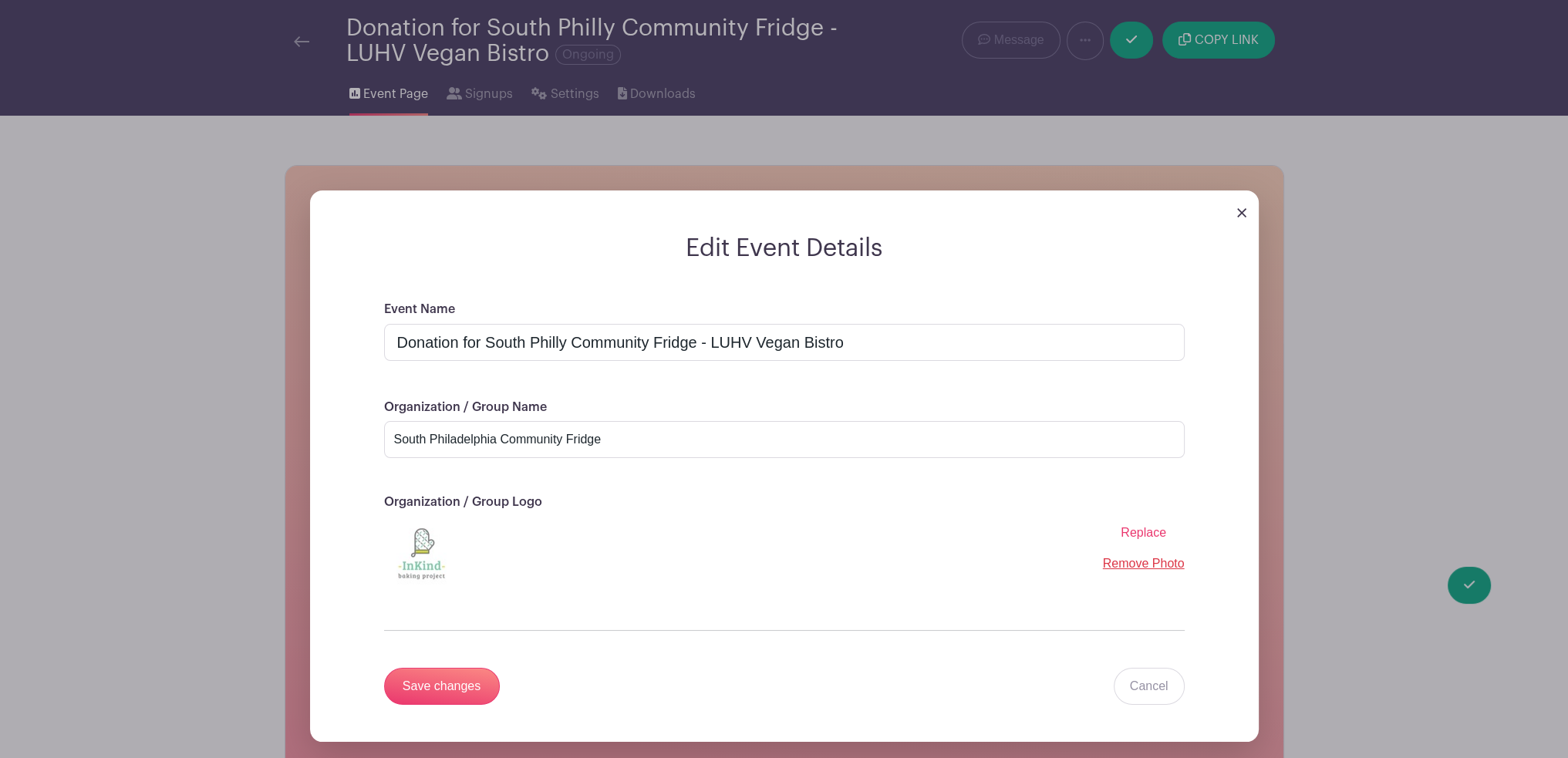
scroll to position [77, 0]
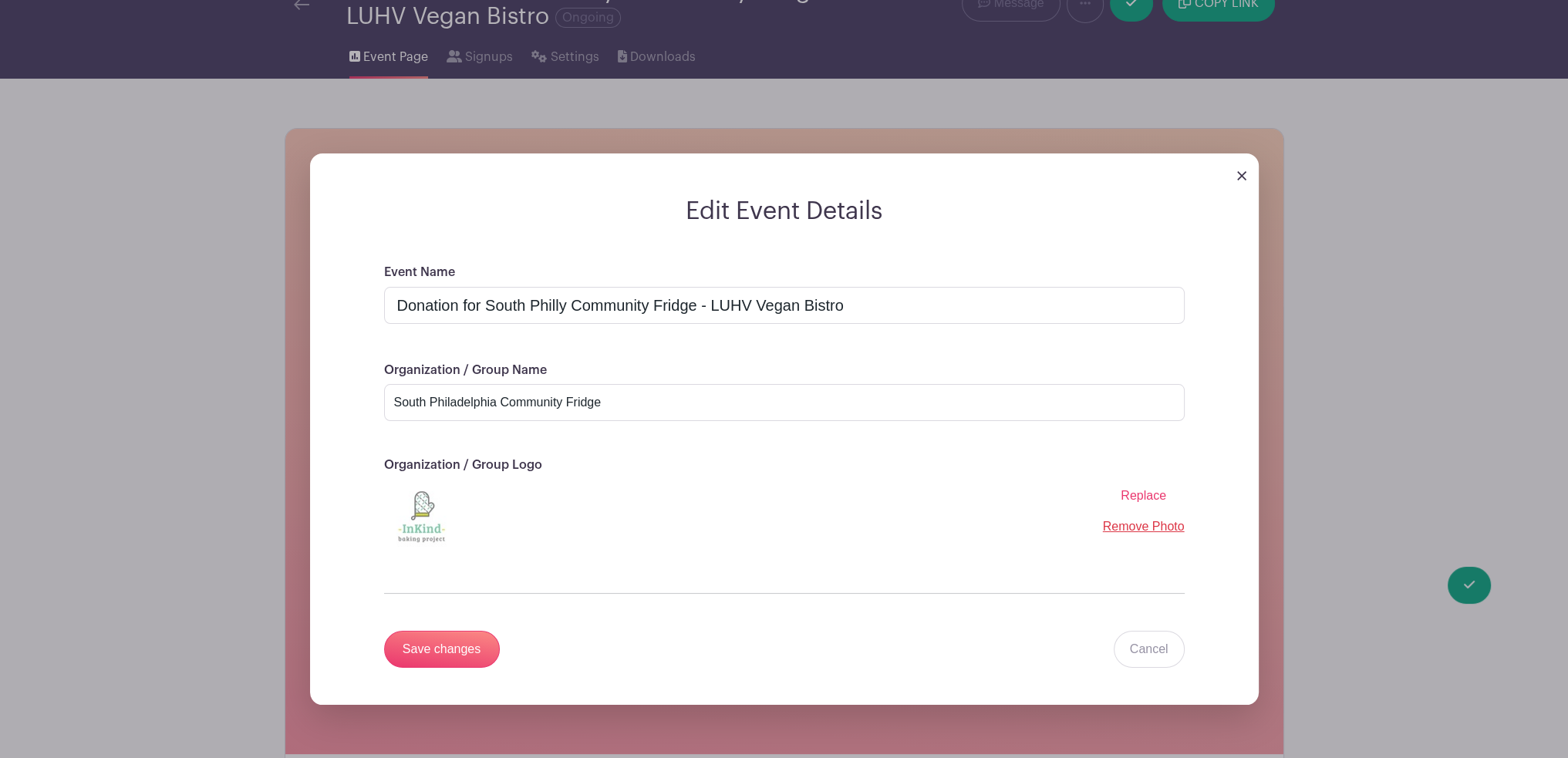
click at [1153, 496] on span "Replace" at bounding box center [1144, 495] width 45 height 13
click at [0, 0] on input "Replace" at bounding box center [0, 0] width 0 height 0
click at [455, 646] on input "Save changes" at bounding box center [442, 649] width 116 height 37
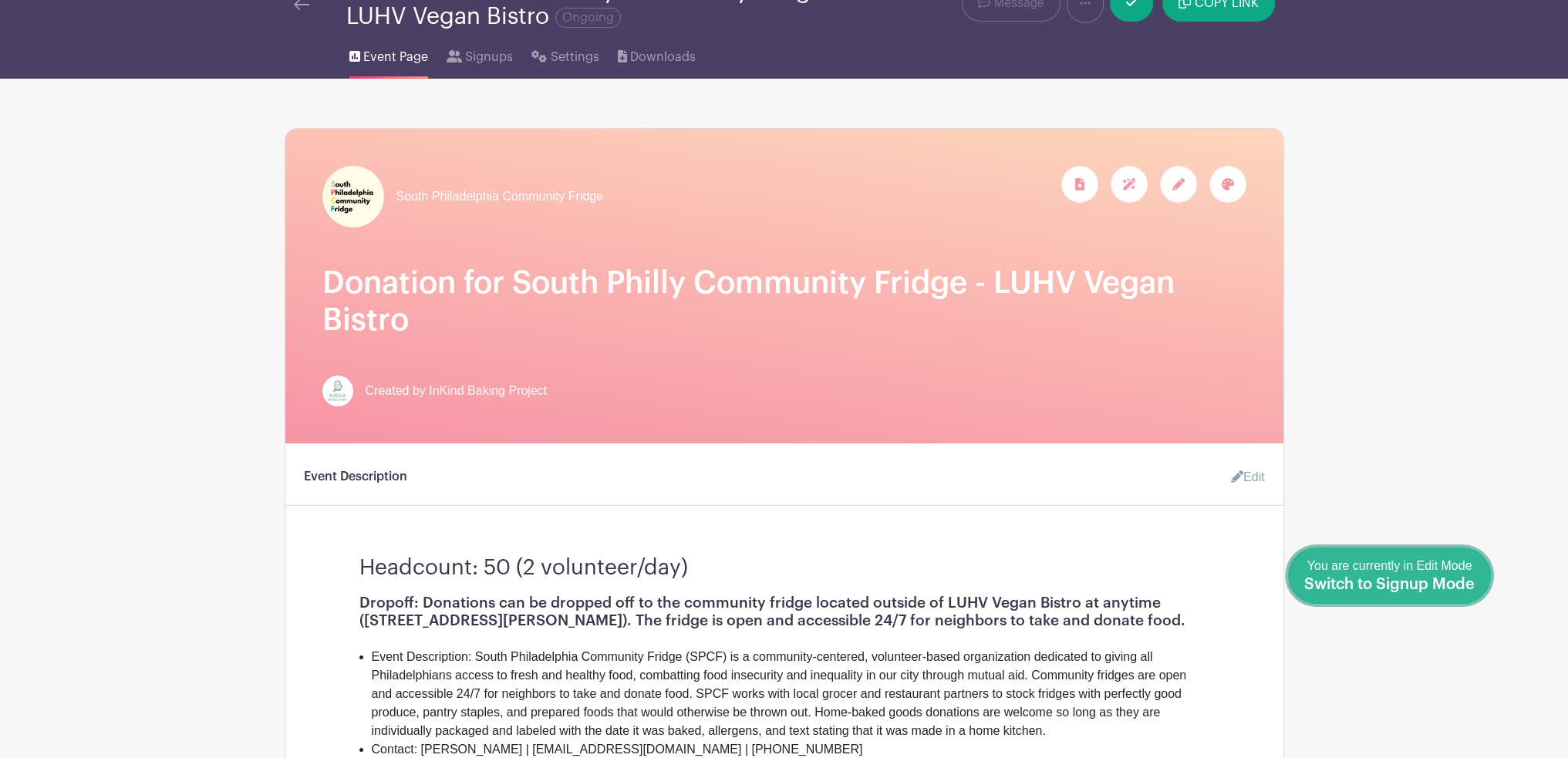
click at [1476, 589] on link "Done Editing You are currently in Edit Mode Switch to Signup Mode" at bounding box center [1390, 575] width 203 height 56
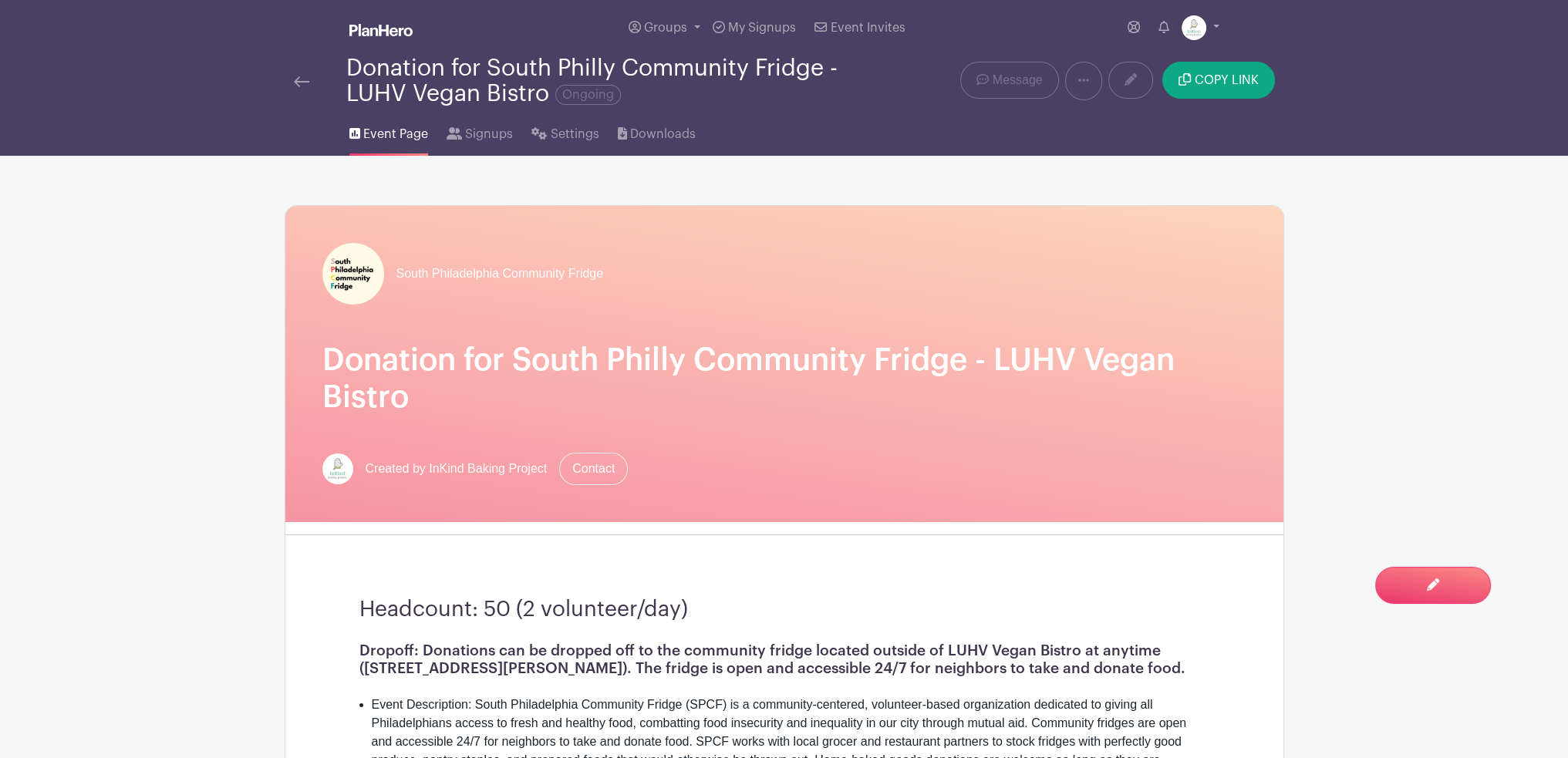
click at [307, 85] on img at bounding box center [301, 81] width 15 height 11
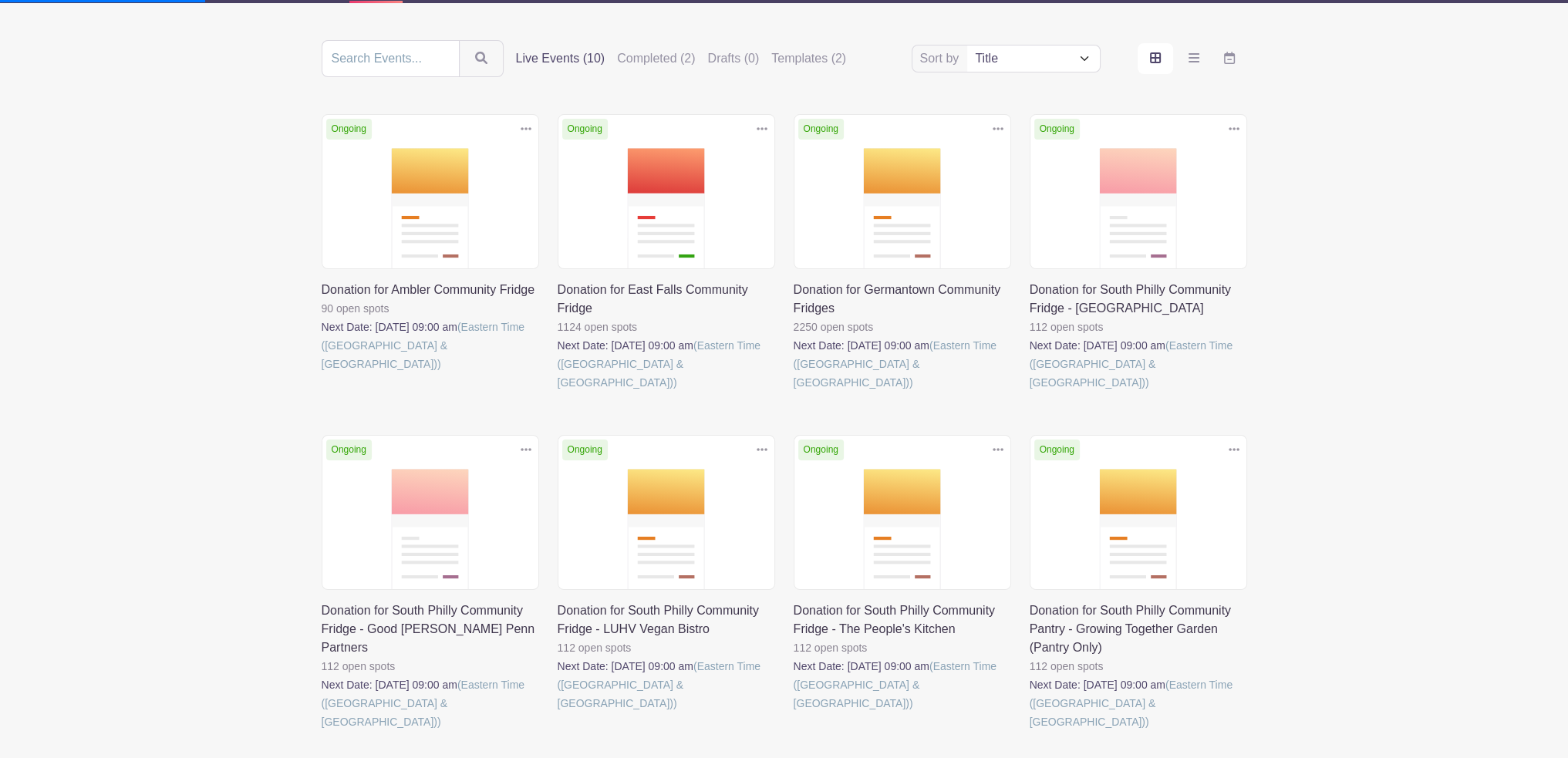
scroll to position [231, 0]
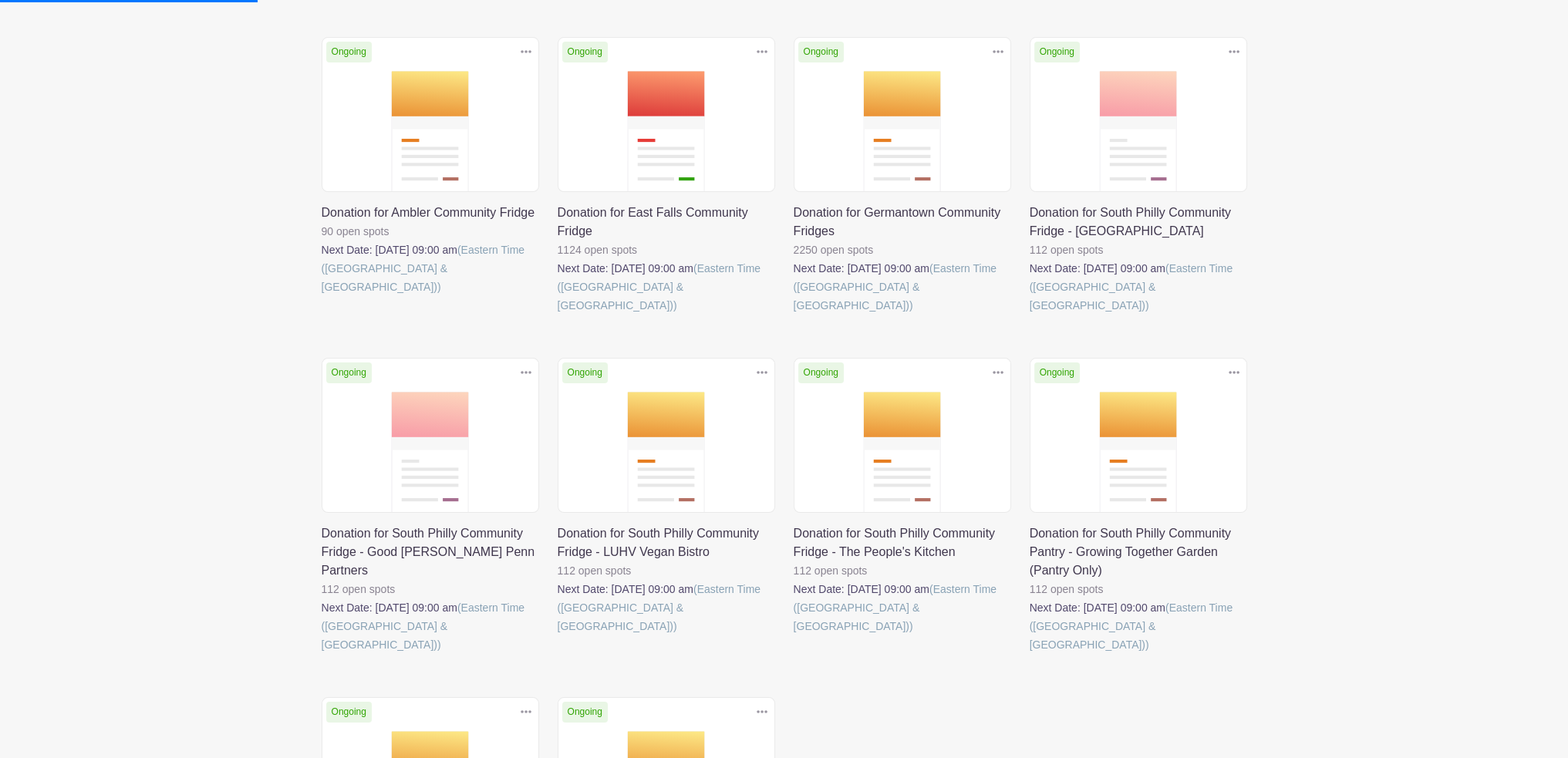
click at [794, 636] on link at bounding box center [794, 636] width 0 height 0
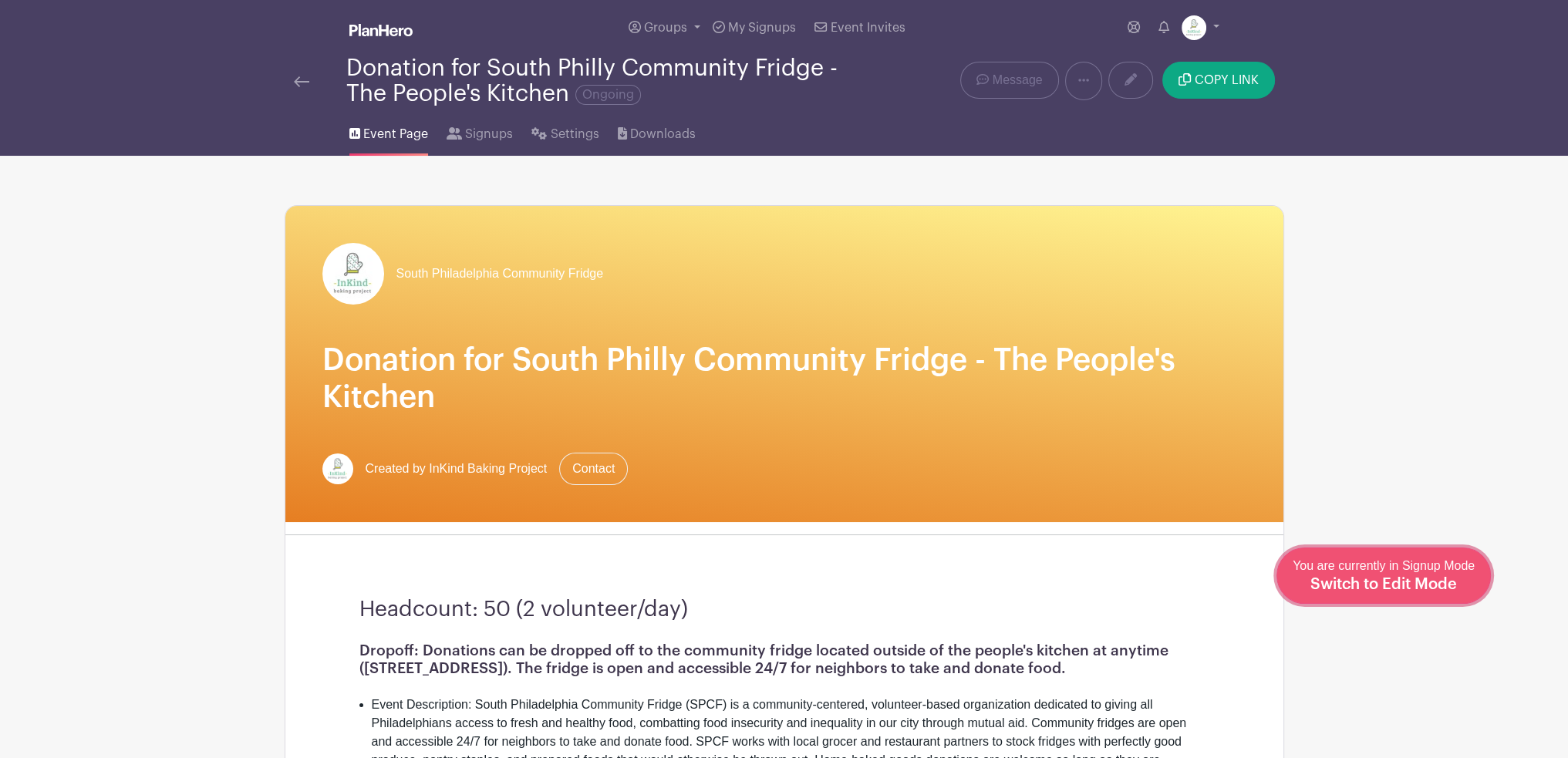
click at [1438, 582] on span "Switch to Edit Mode" at bounding box center [1384, 584] width 147 height 15
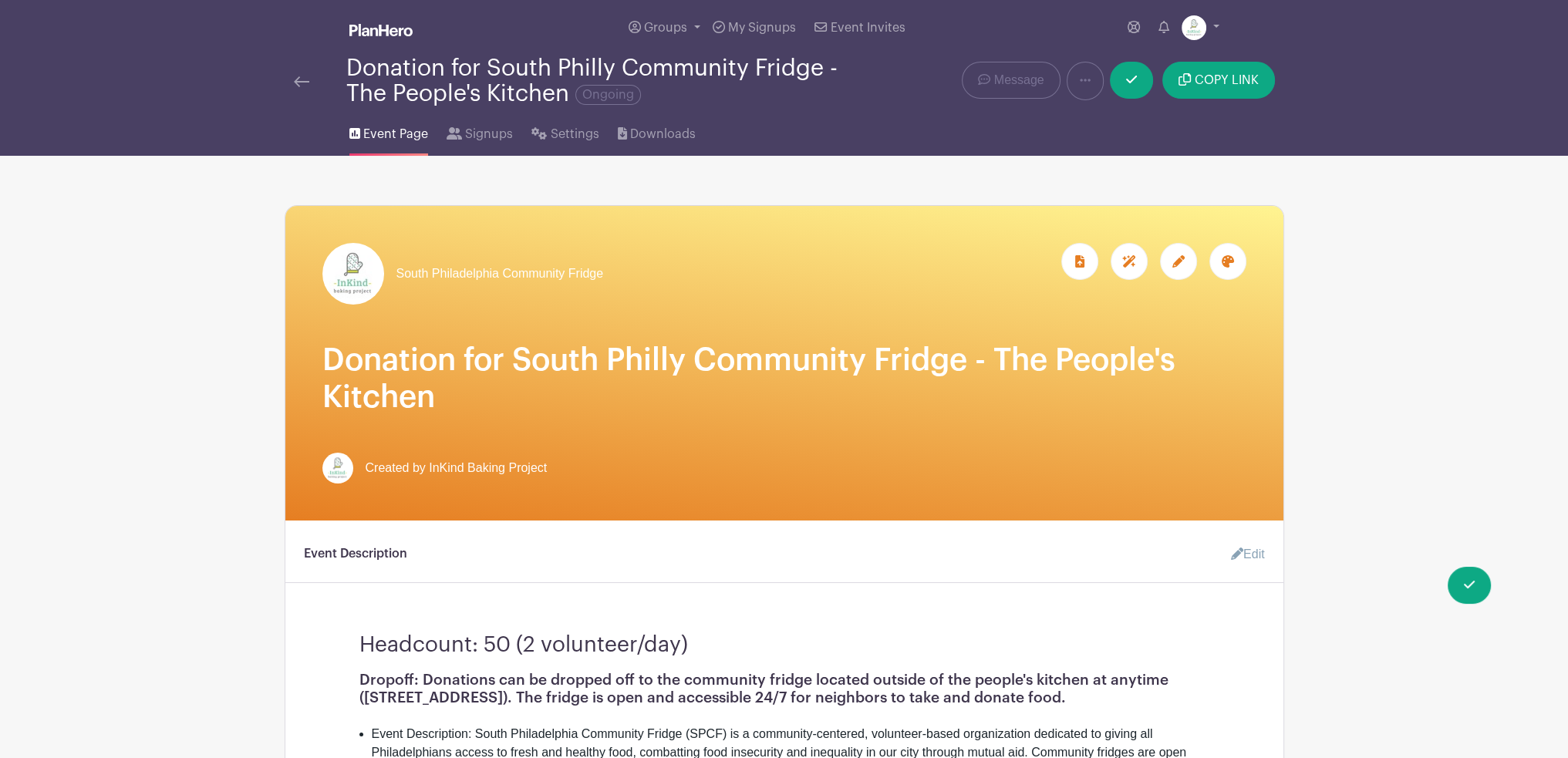
click at [1220, 263] on div at bounding box center [1228, 262] width 37 height 37
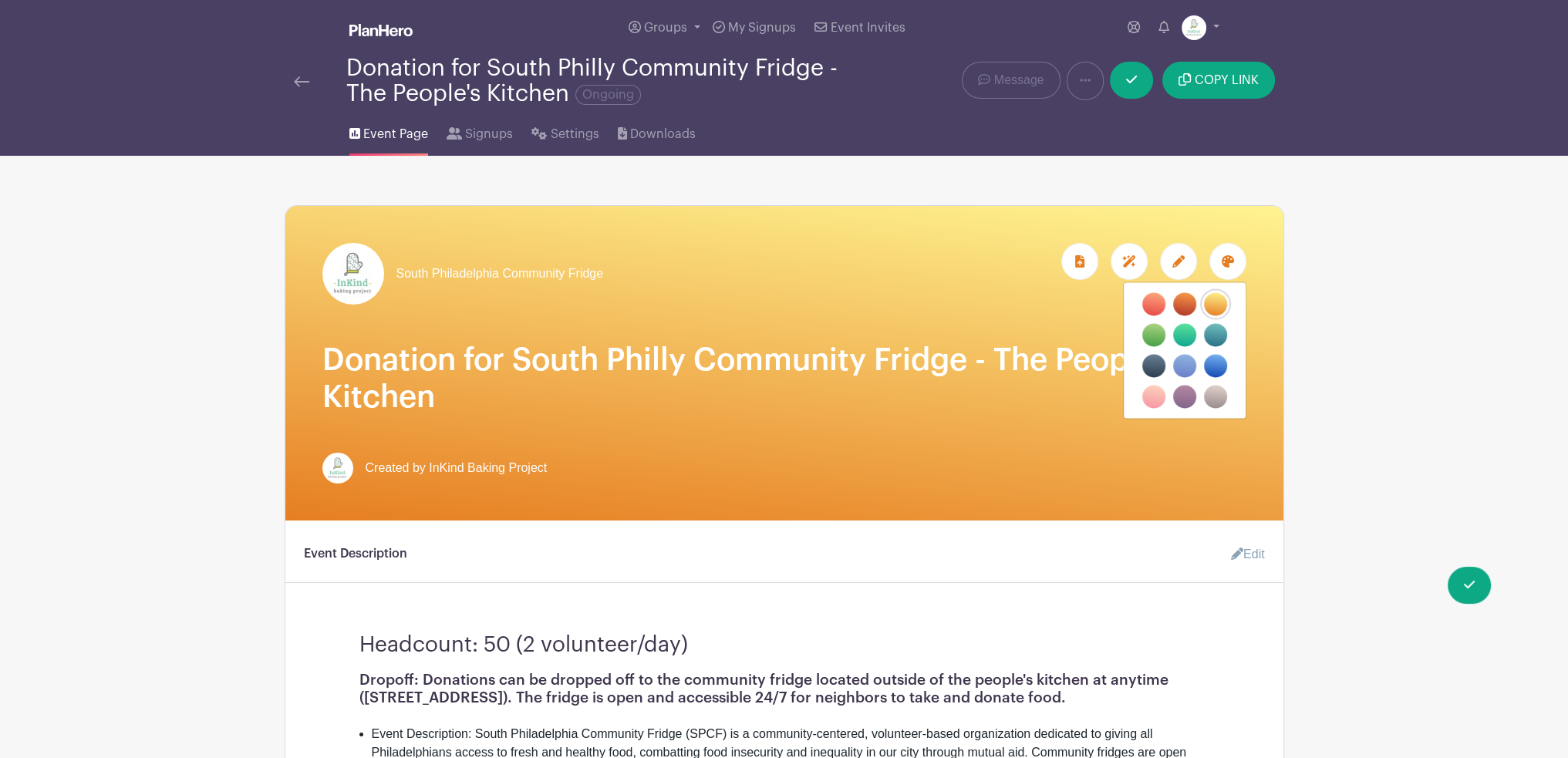
click at [1155, 392] on label "filters" at bounding box center [1153, 396] width 24 height 24
click at [0, 0] on input "filters" at bounding box center [0, 0] width 0 height 0
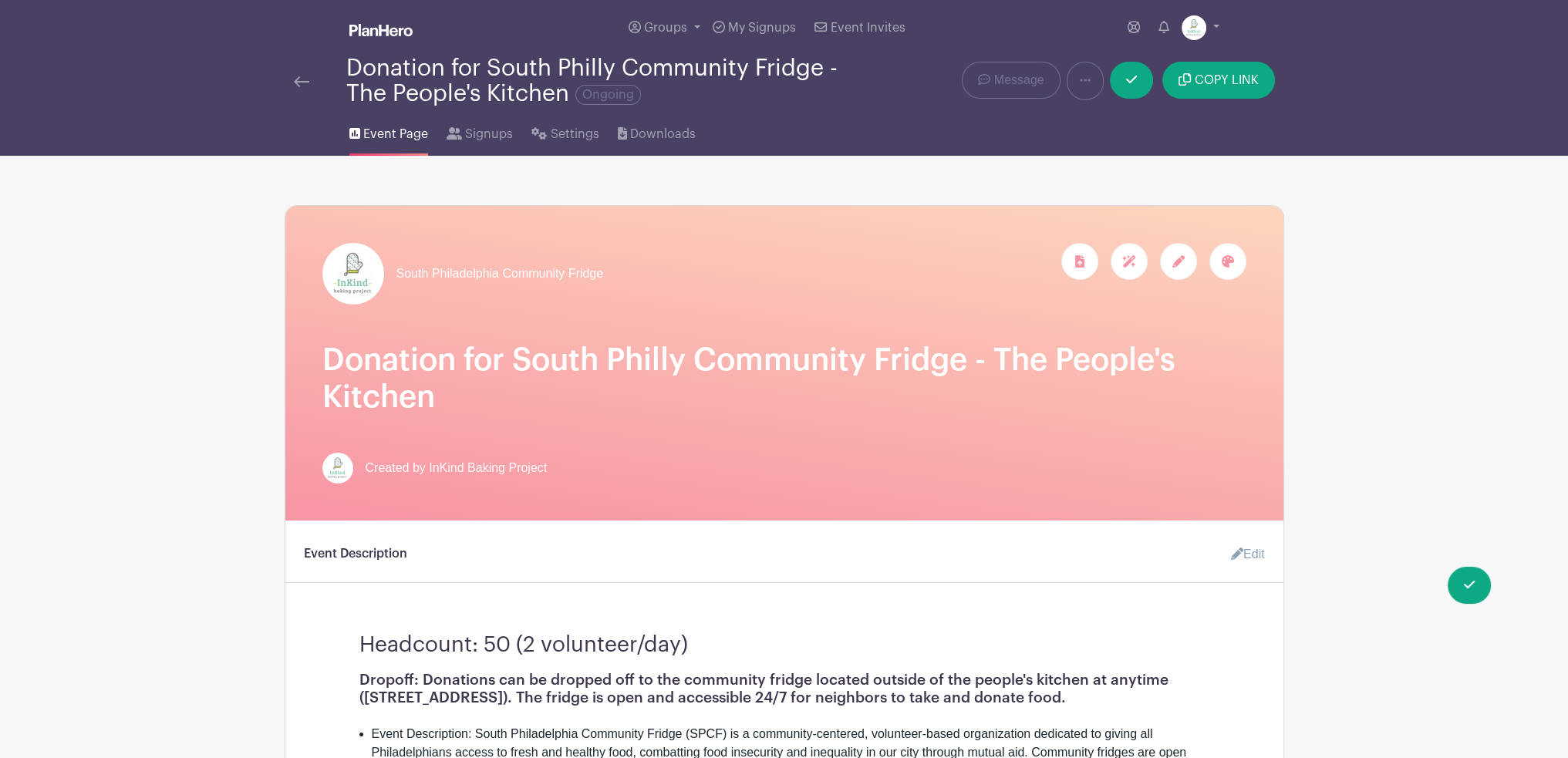
click at [1173, 264] on icon at bounding box center [1179, 261] width 12 height 12
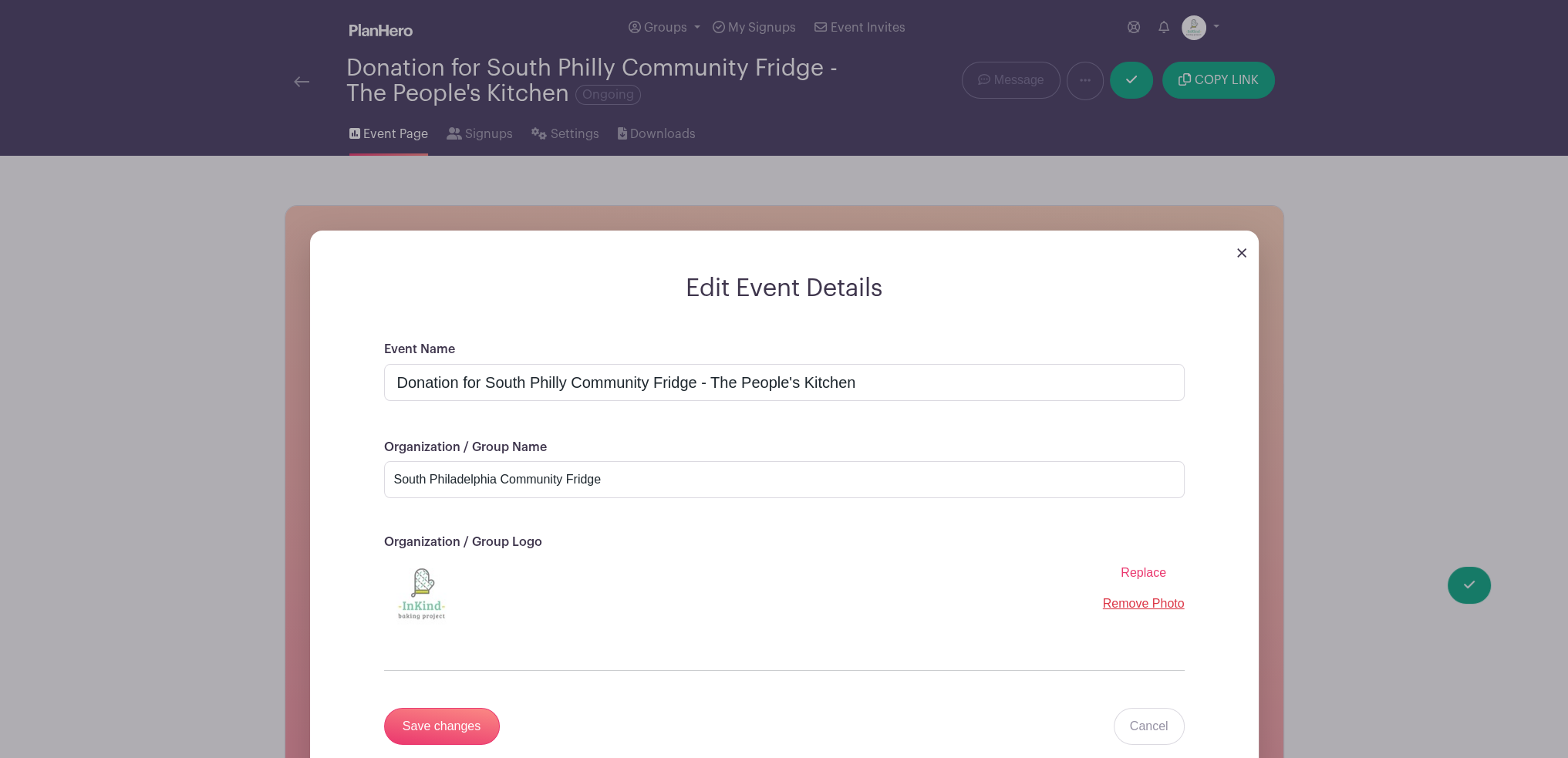
click at [1138, 572] on span "Replace" at bounding box center [1144, 572] width 45 height 13
click at [0, 0] on input "Replace" at bounding box center [0, 0] width 0 height 0
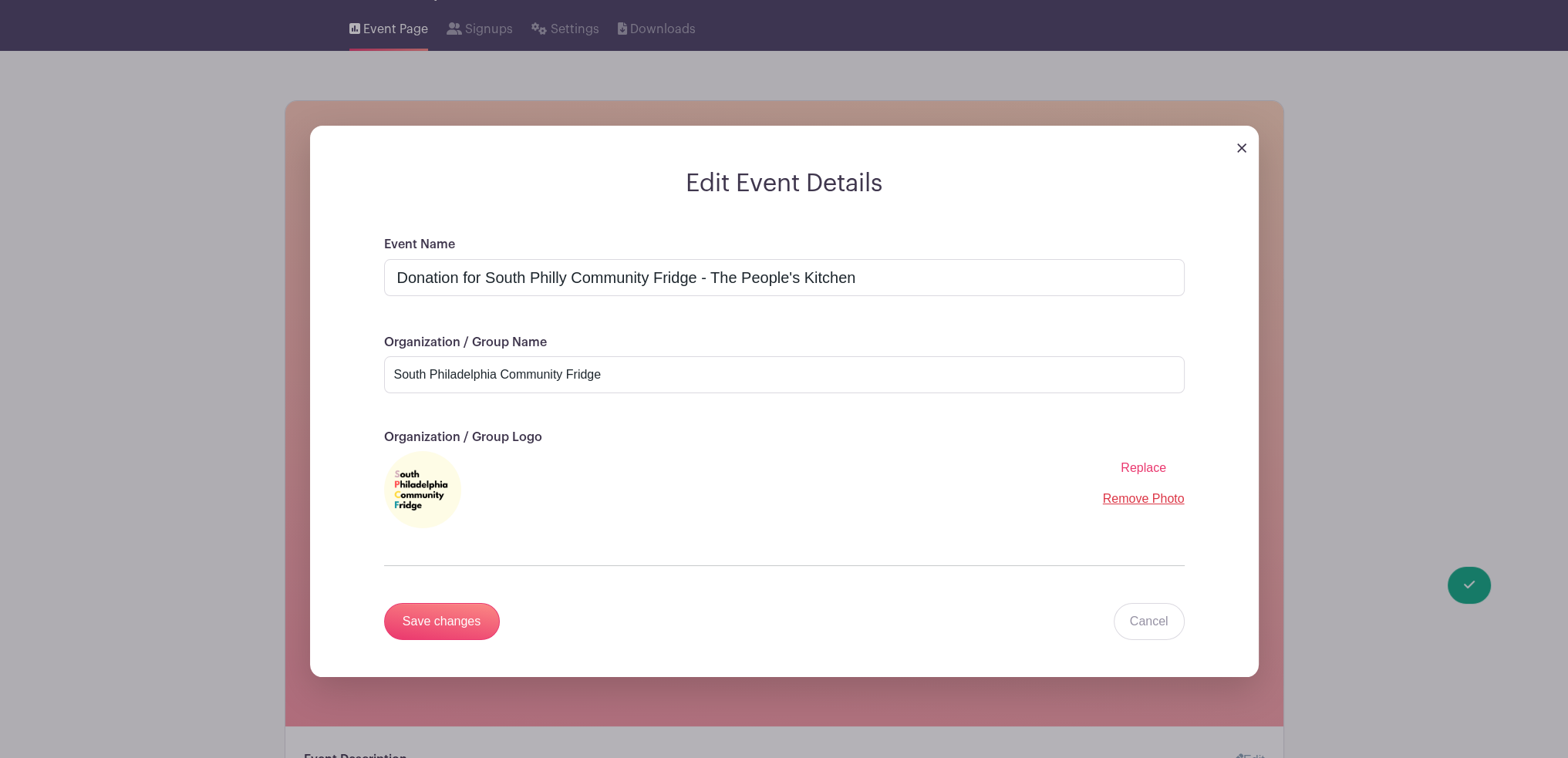
scroll to position [154, 0]
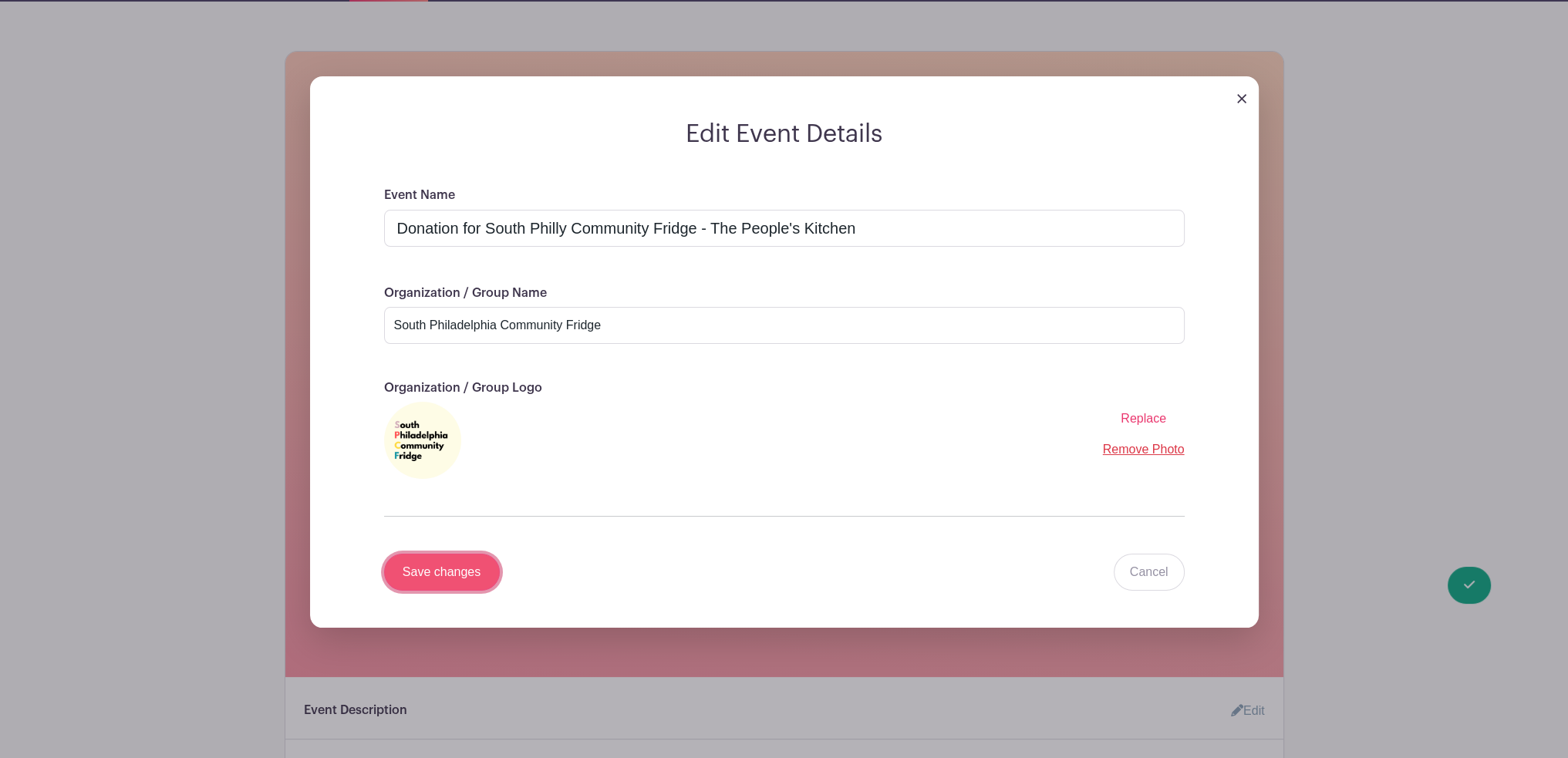
click at [450, 572] on input "Save changes" at bounding box center [442, 572] width 116 height 37
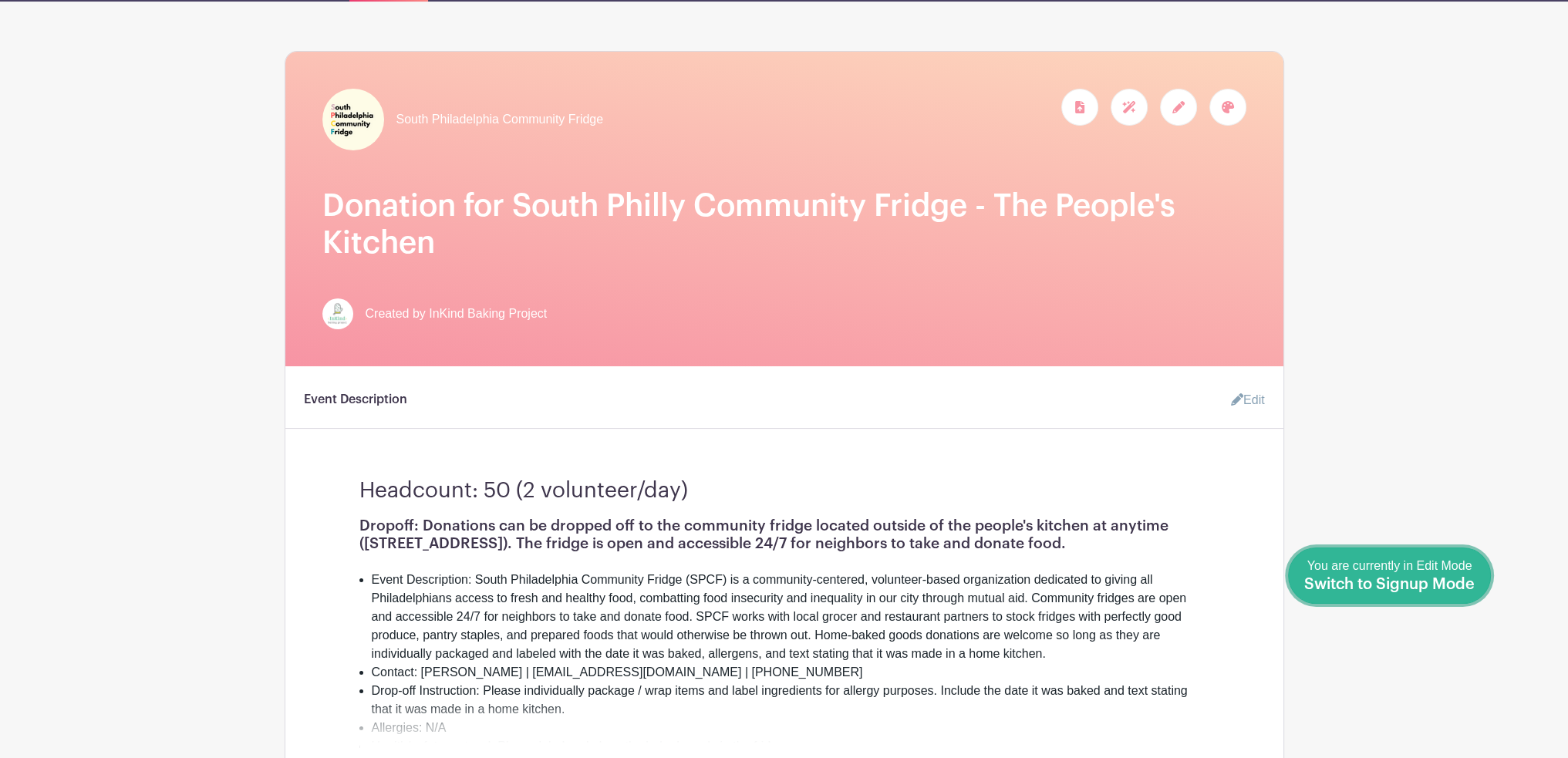
click at [1473, 593] on div "You are currently in Edit Mode Switch to Signup Mode" at bounding box center [1390, 576] width 170 height 38
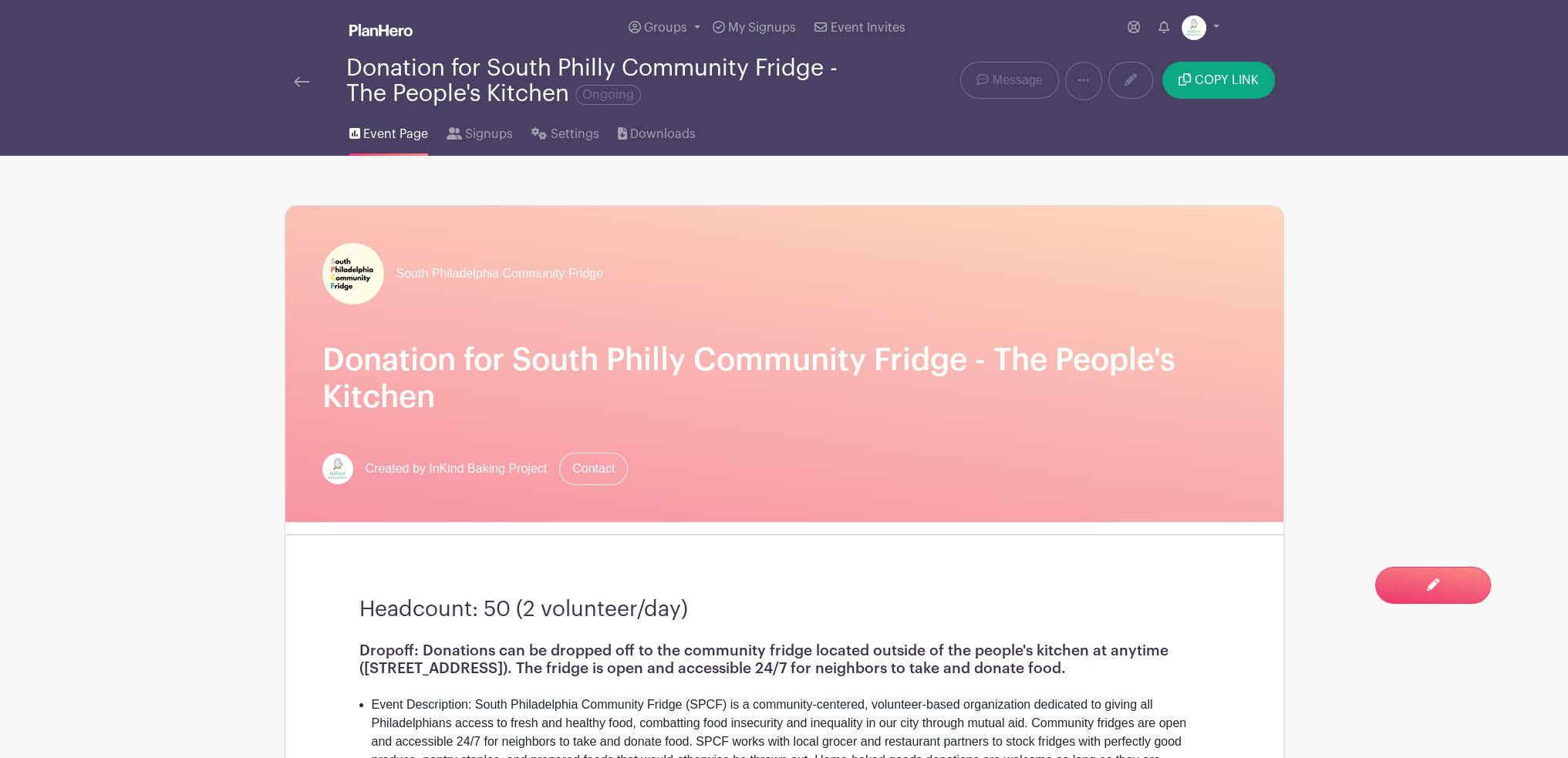
click at [308, 85] on img at bounding box center [301, 81] width 15 height 11
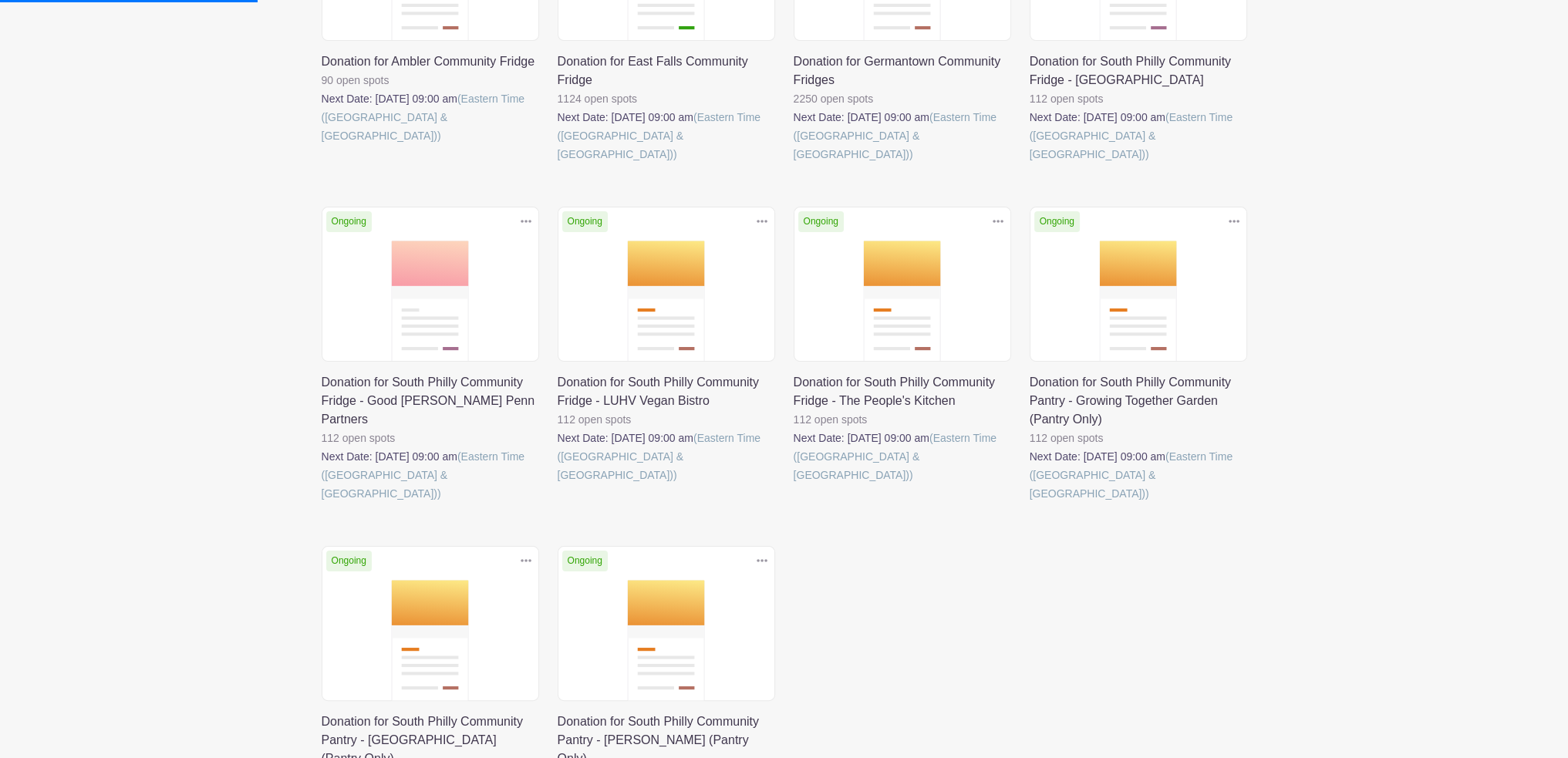
scroll to position [386, 0]
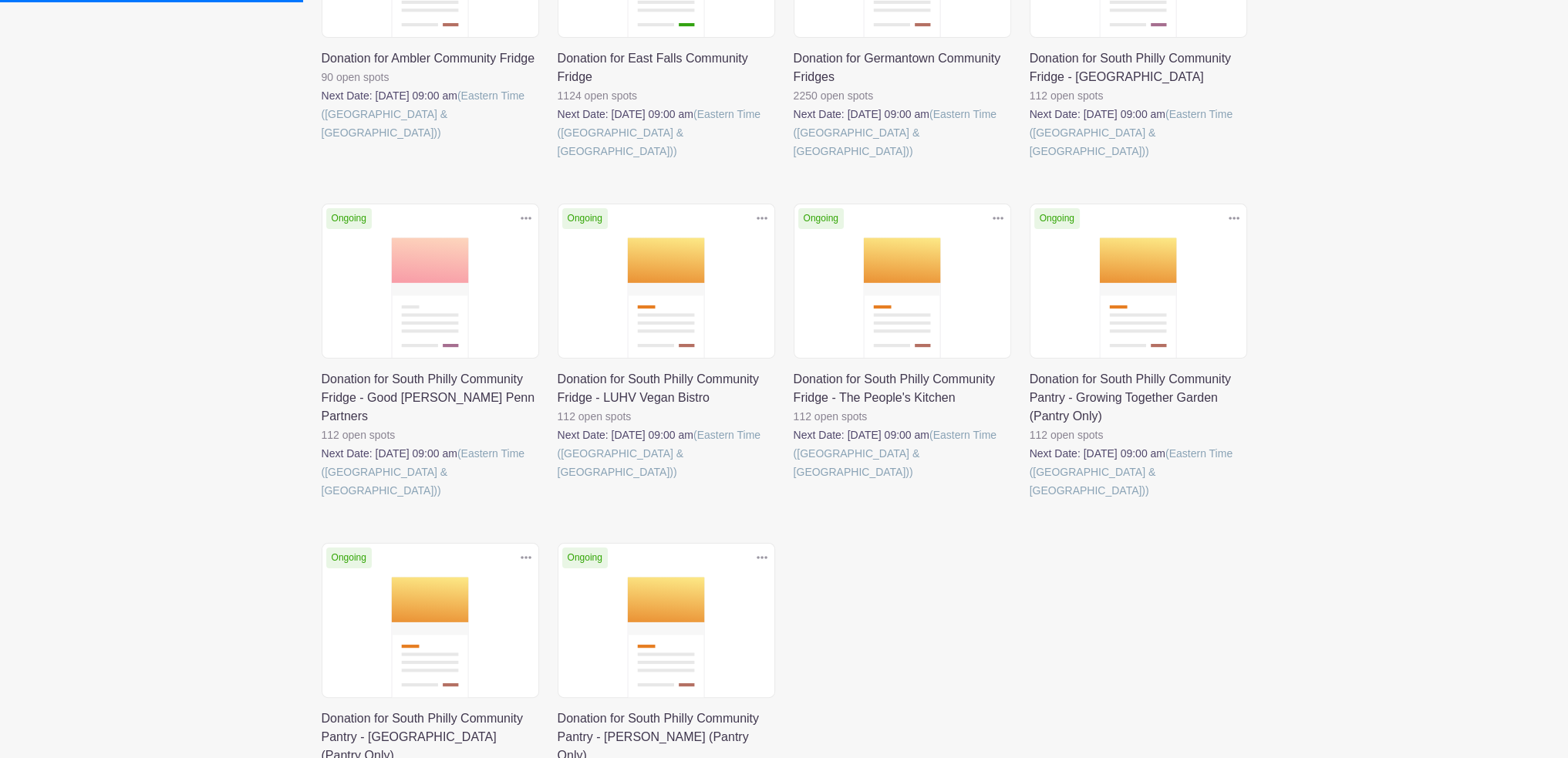
click at [1030, 499] on link at bounding box center [1030, 499] width 0 height 0
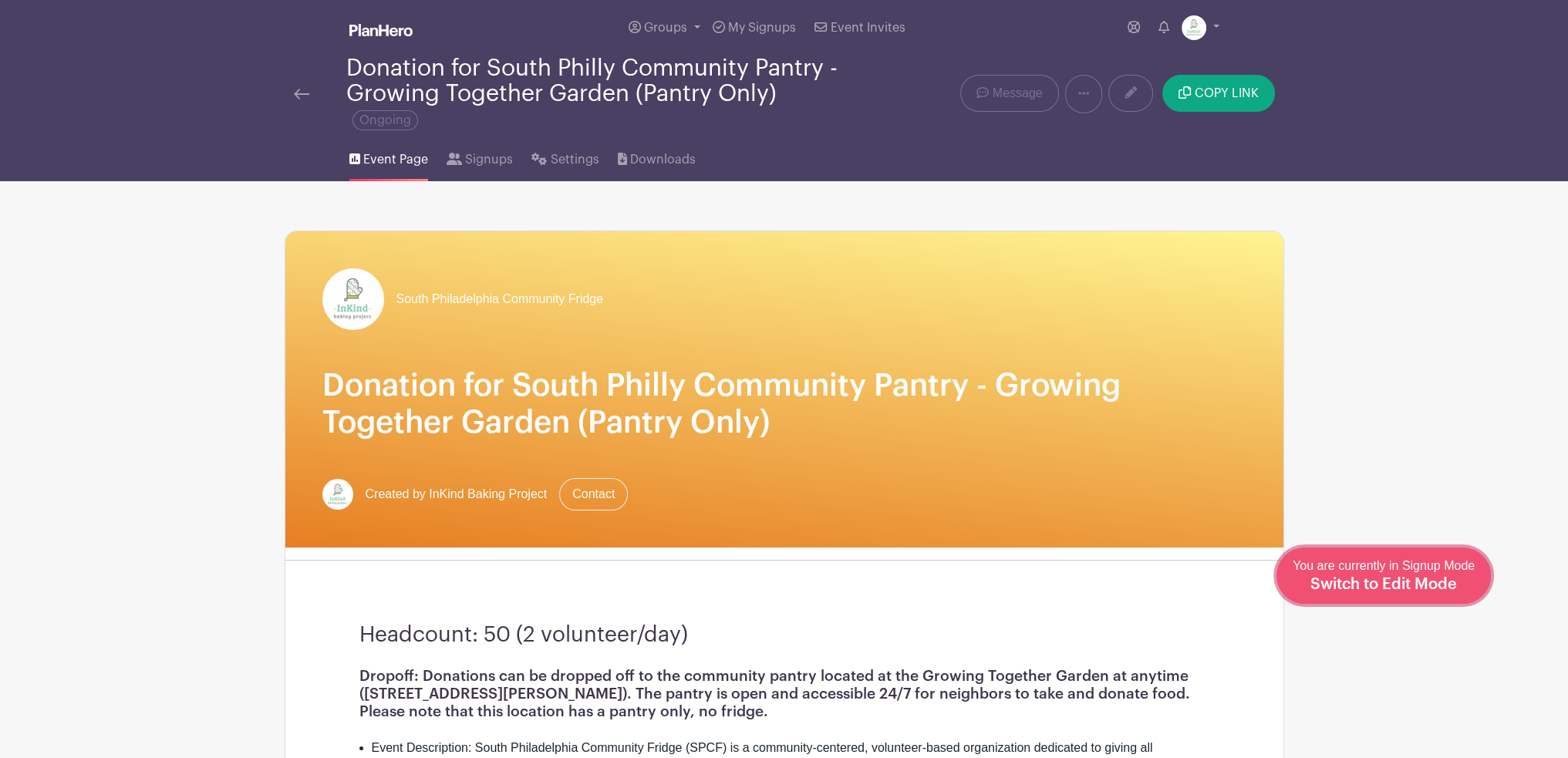
click at [1441, 590] on span "Switch to Edit Mode" at bounding box center [1384, 584] width 147 height 15
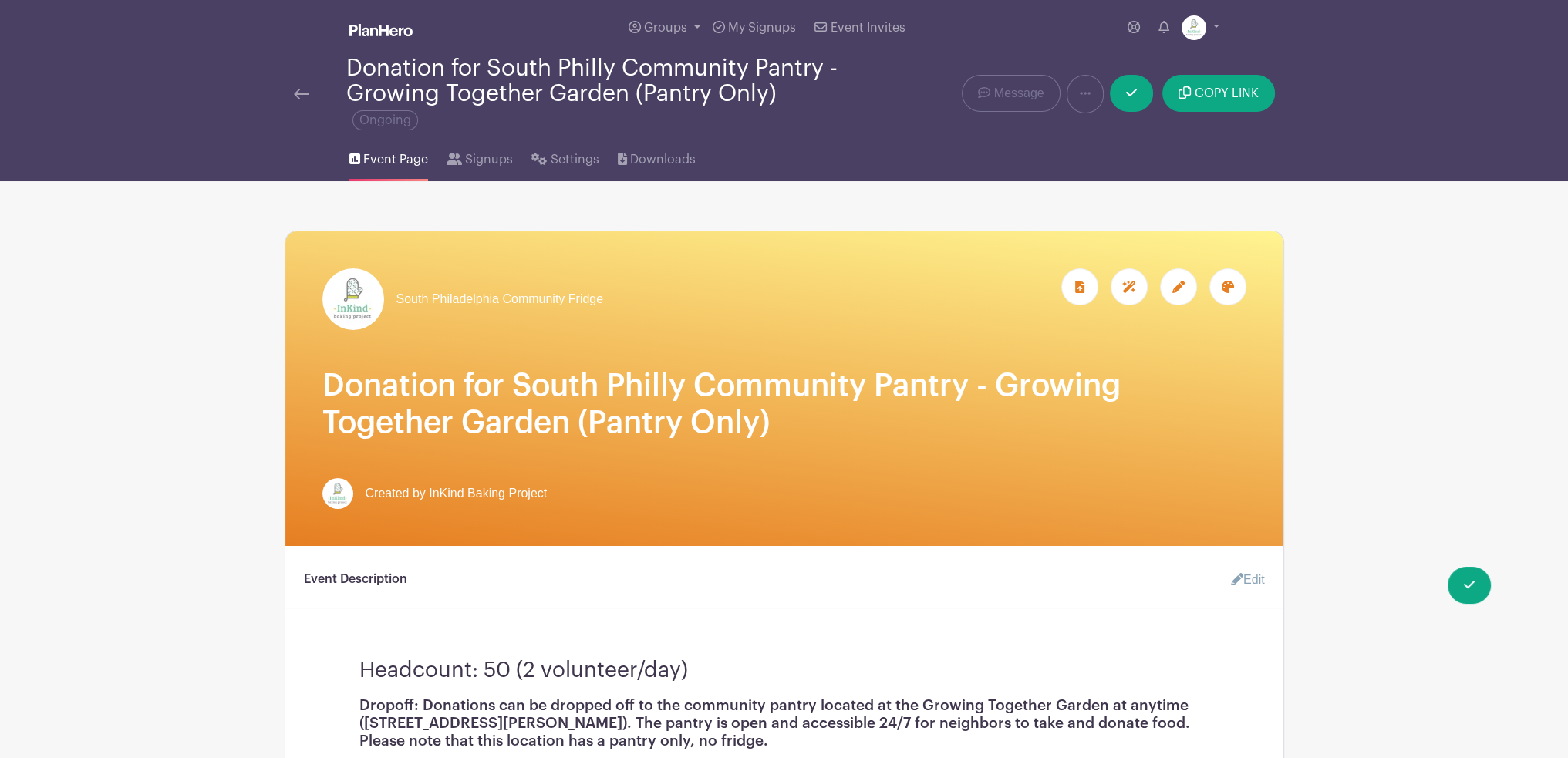
click at [1222, 289] on icon at bounding box center [1227, 286] width 12 height 12
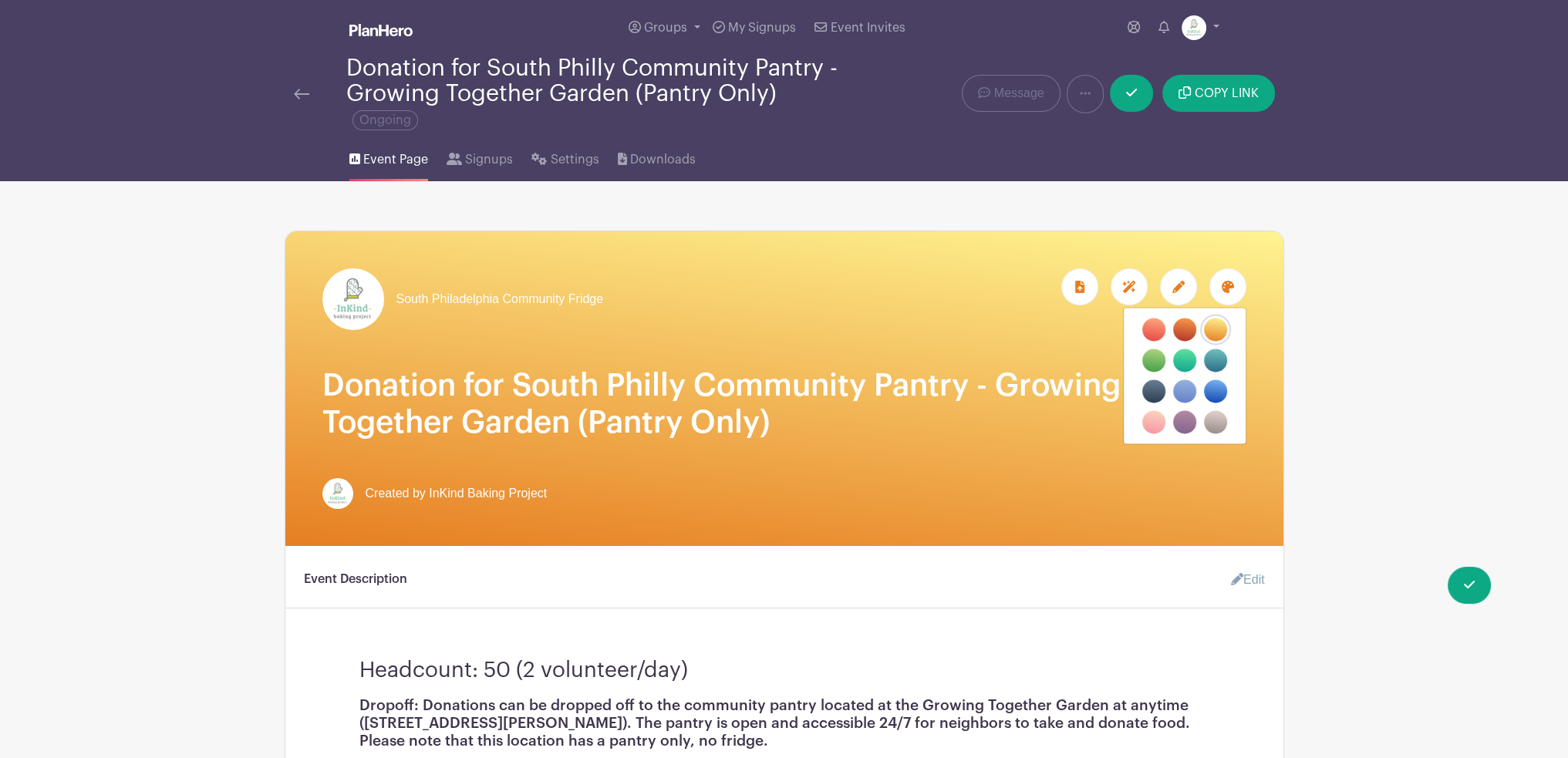
click at [1151, 424] on label "filters" at bounding box center [1153, 422] width 24 height 24
click at [0, 0] on input "filters" at bounding box center [0, 0] width 0 height 0
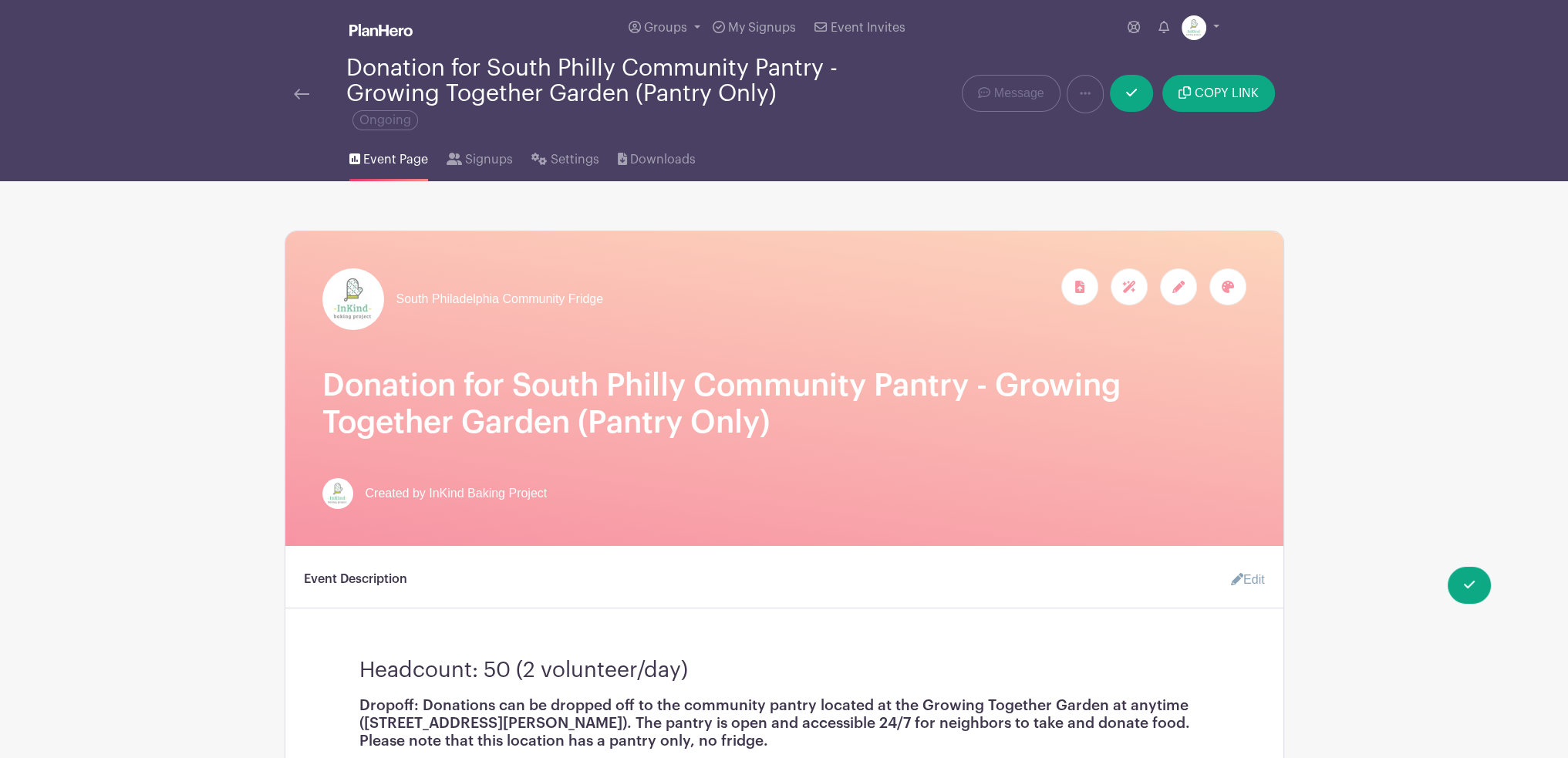
click at [1175, 294] on div at bounding box center [1179, 287] width 37 height 37
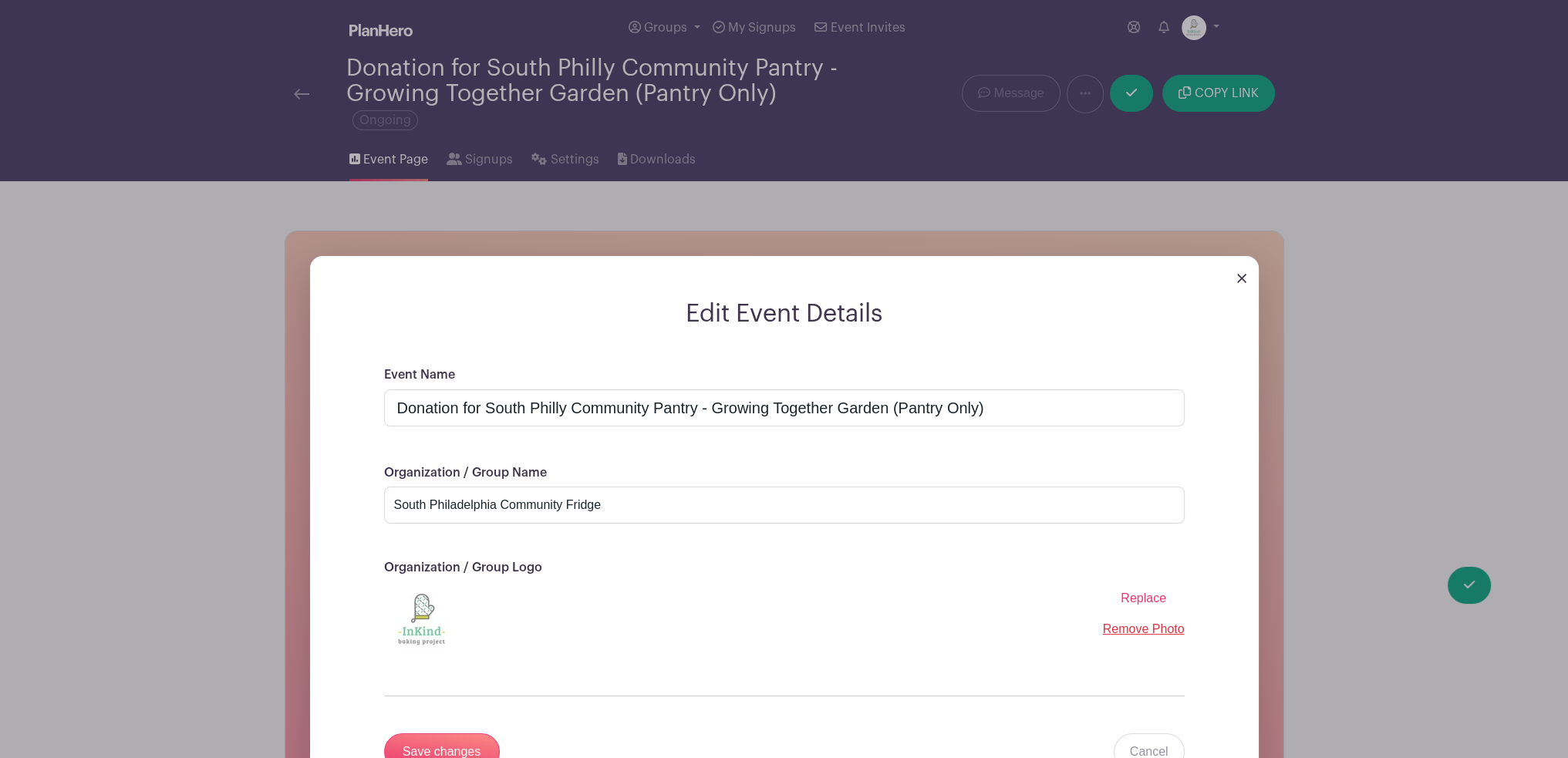
click at [1151, 603] on span "Replace" at bounding box center [1144, 597] width 45 height 13
click at [0, 0] on input "Replace" at bounding box center [0, 0] width 0 height 0
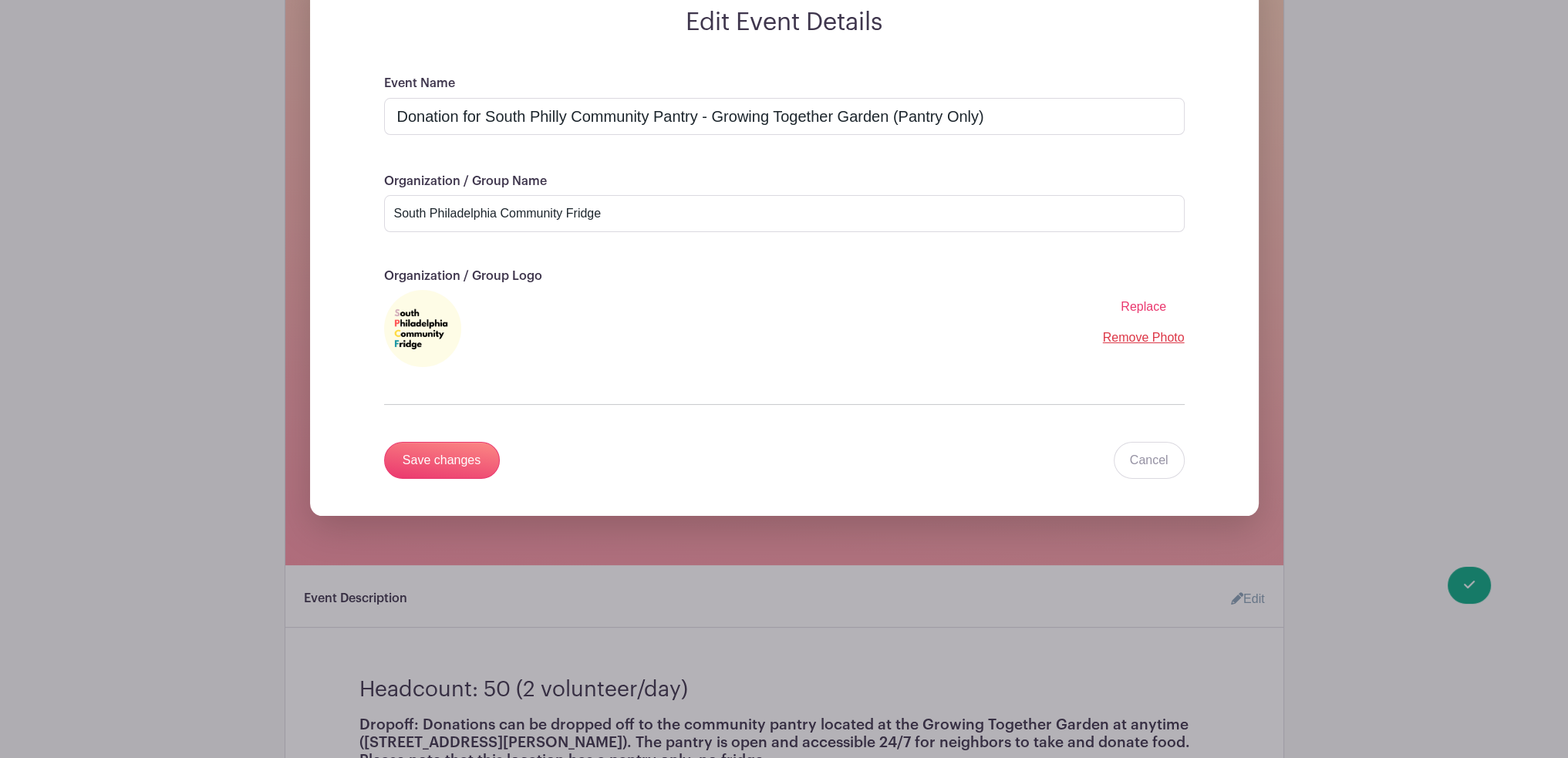
scroll to position [308, 0]
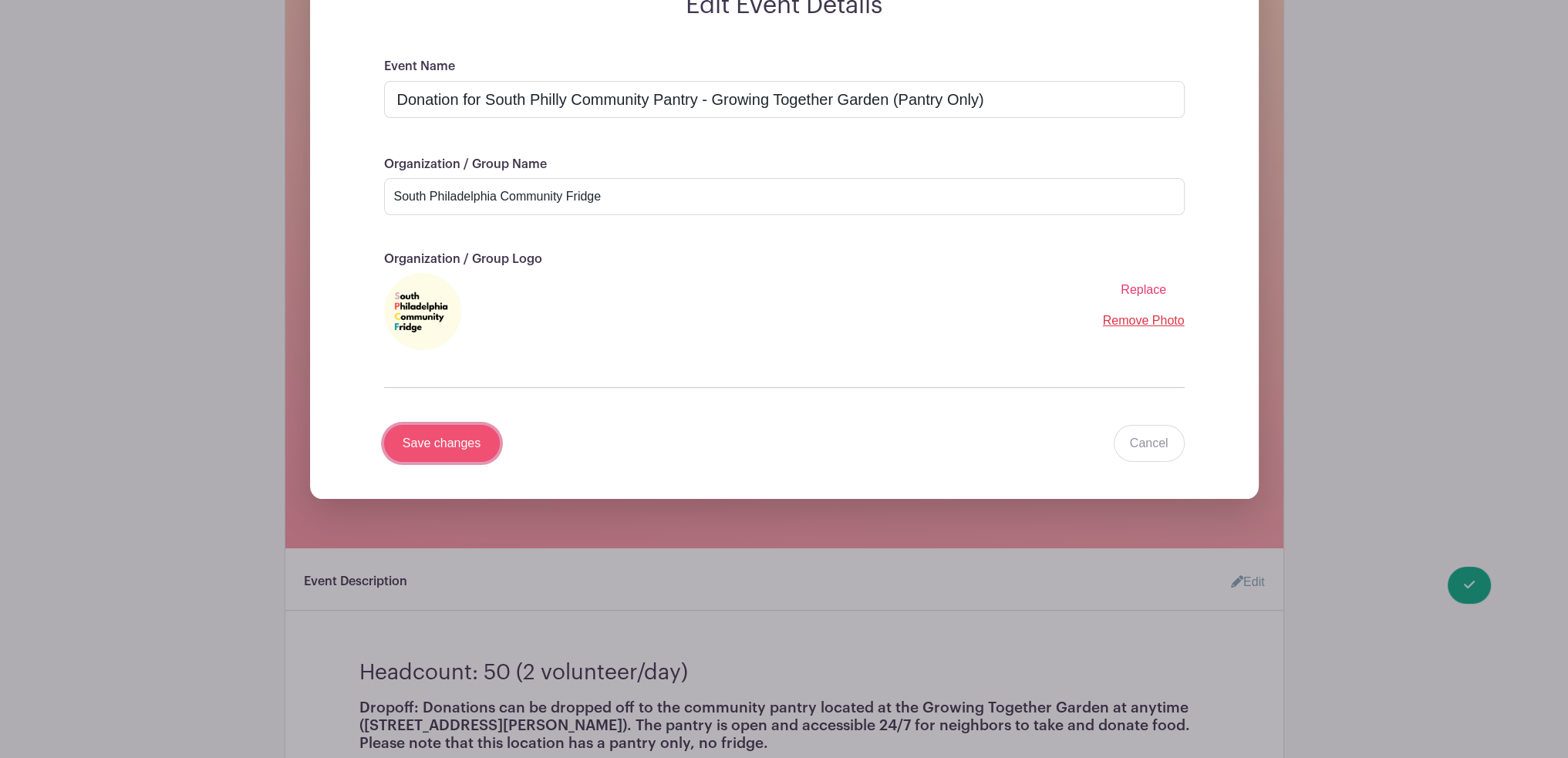
click at [426, 439] on input "Save changes" at bounding box center [442, 443] width 116 height 37
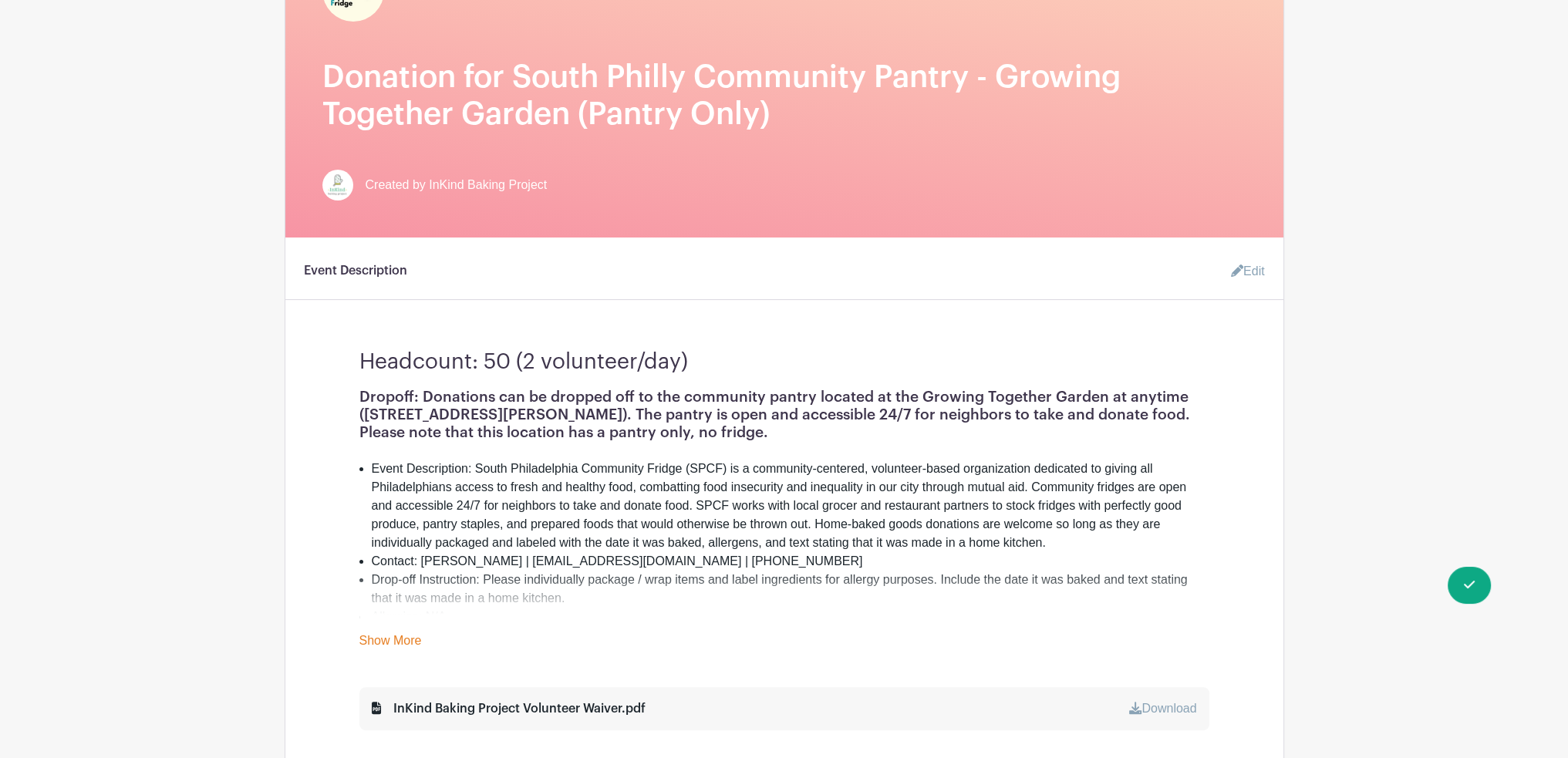
scroll to position [0, 0]
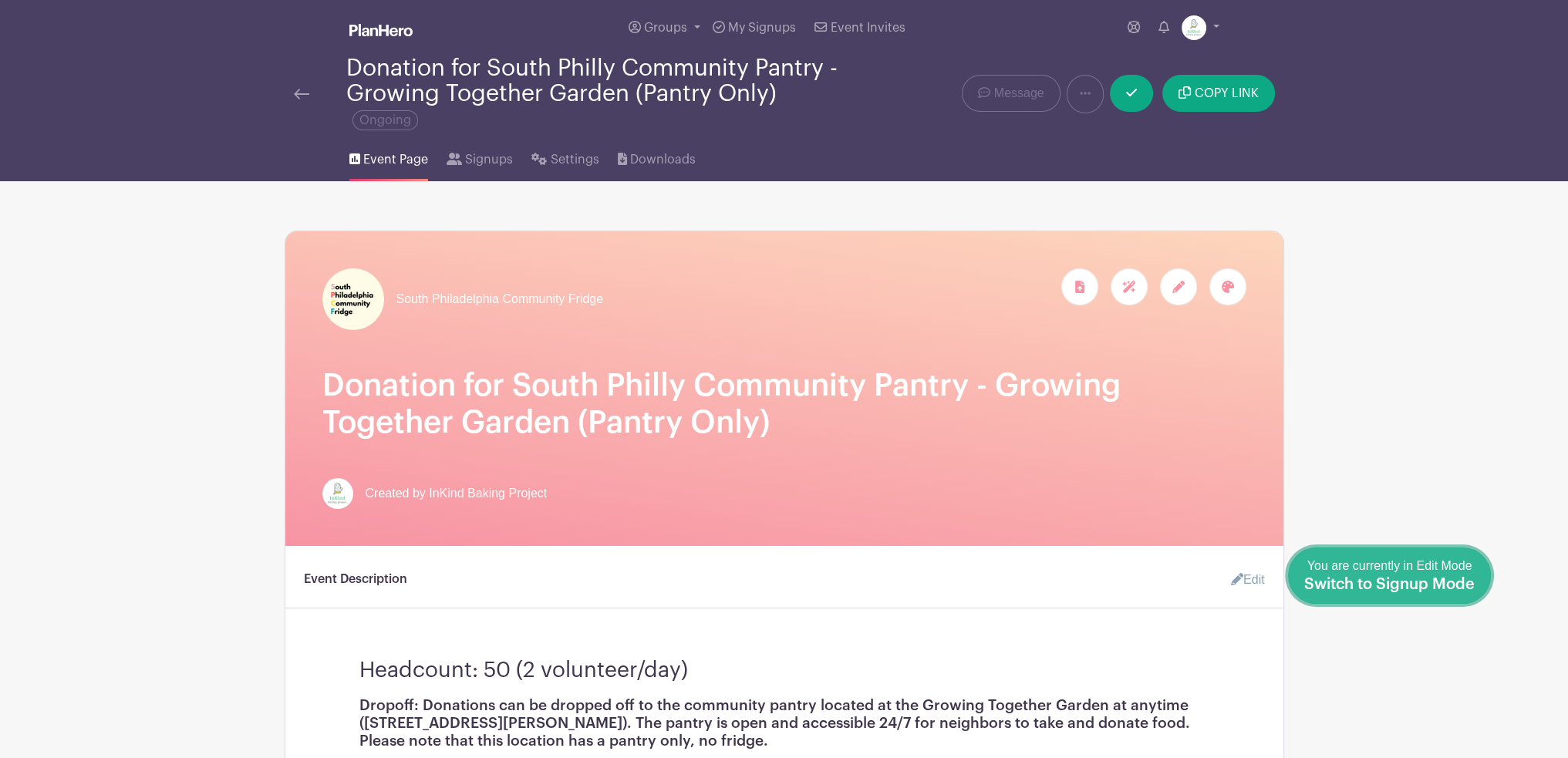
click at [1467, 584] on span "Switch to Signup Mode" at bounding box center [1390, 584] width 170 height 15
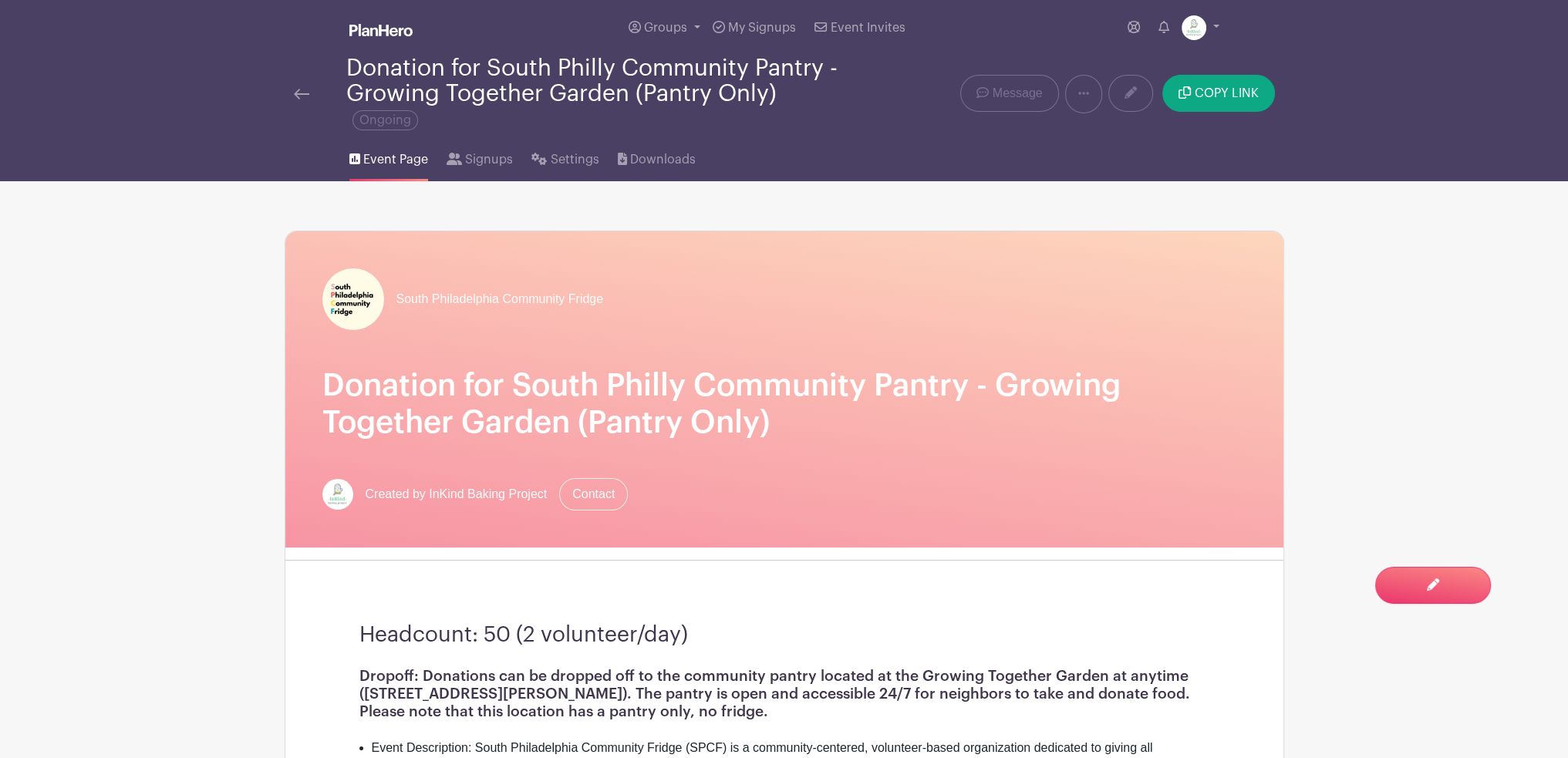
click at [294, 96] on img at bounding box center [301, 93] width 15 height 11
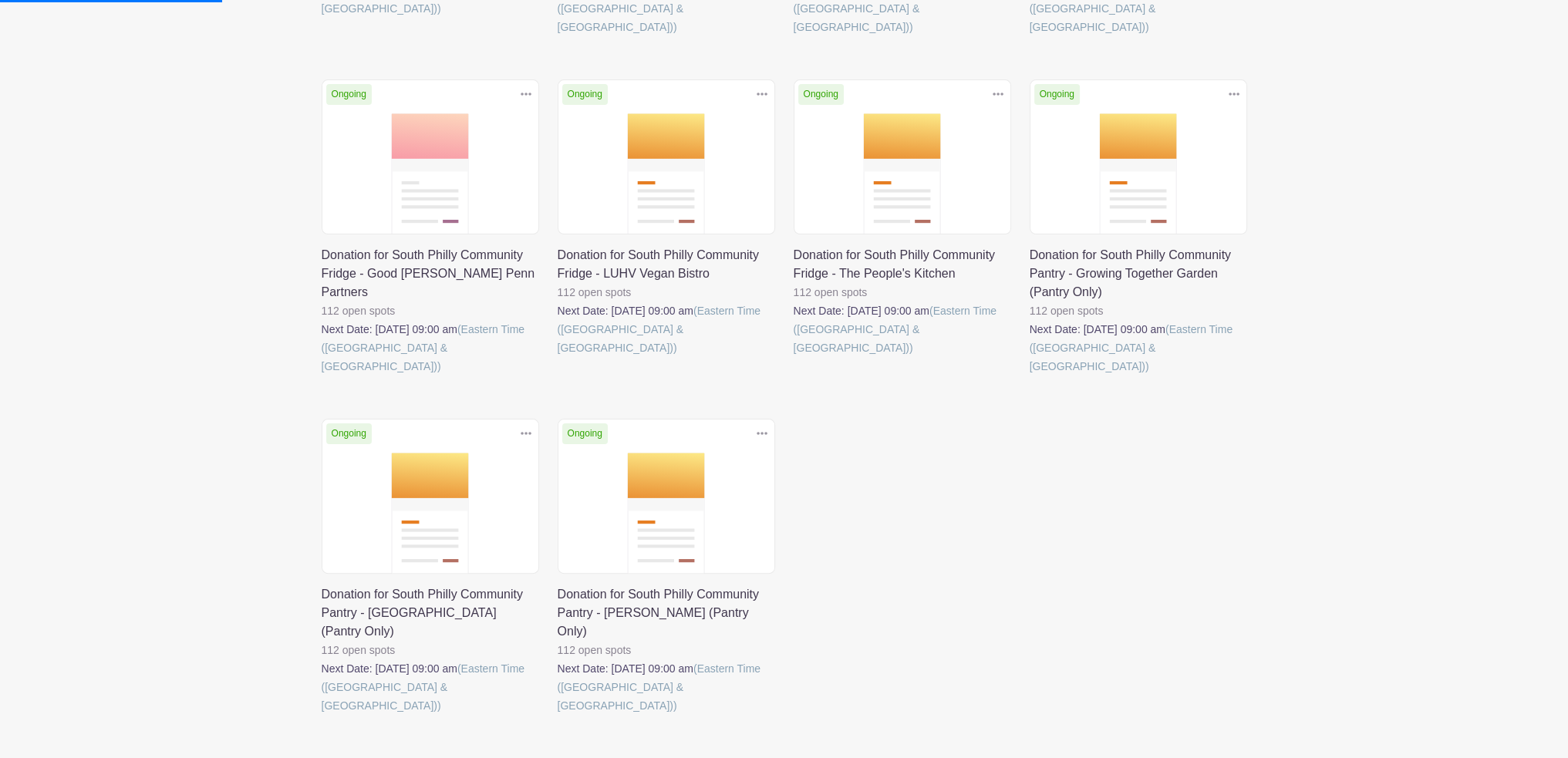
scroll to position [540, 0]
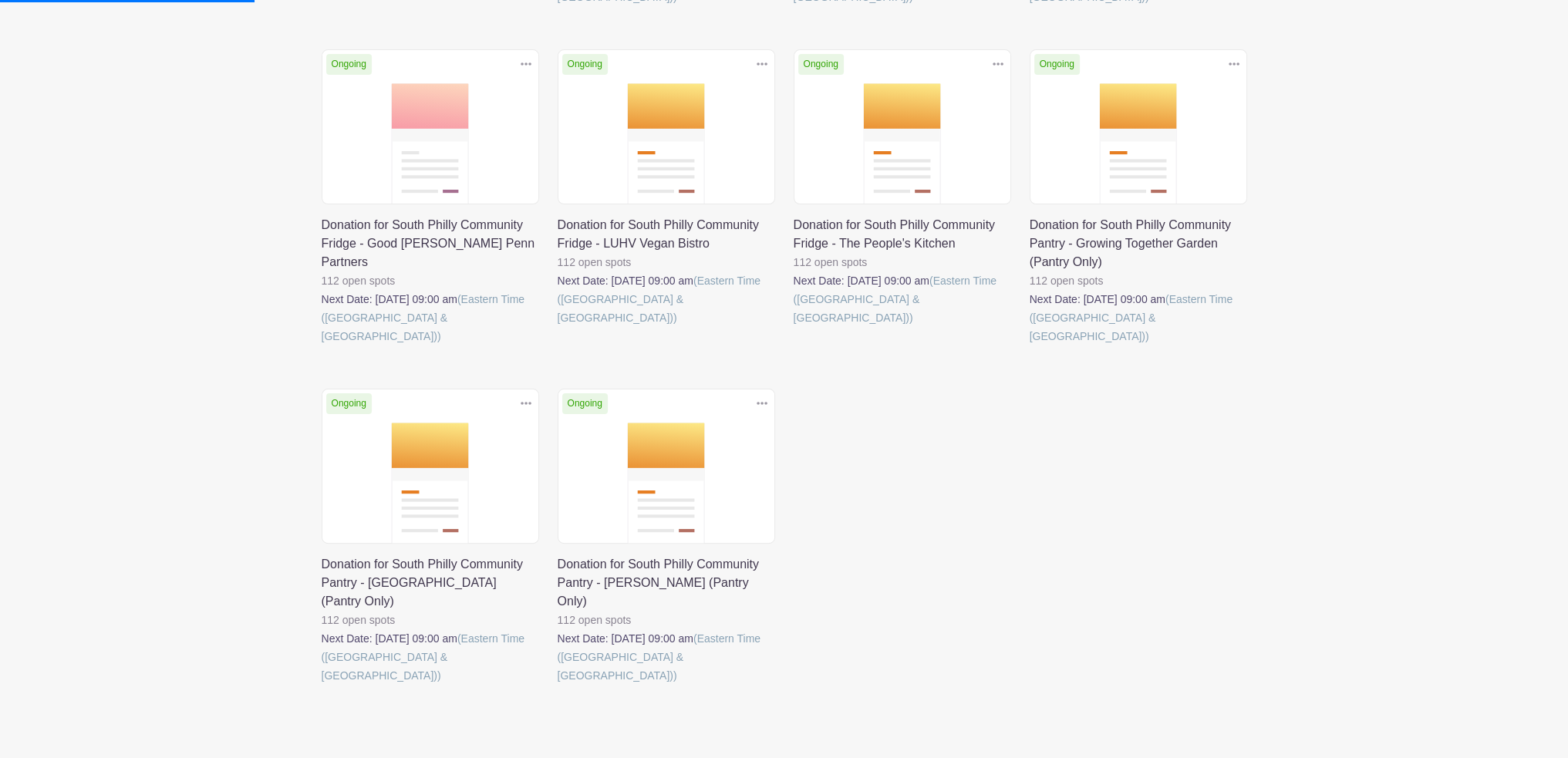
click at [322, 685] on link at bounding box center [322, 685] width 0 height 0
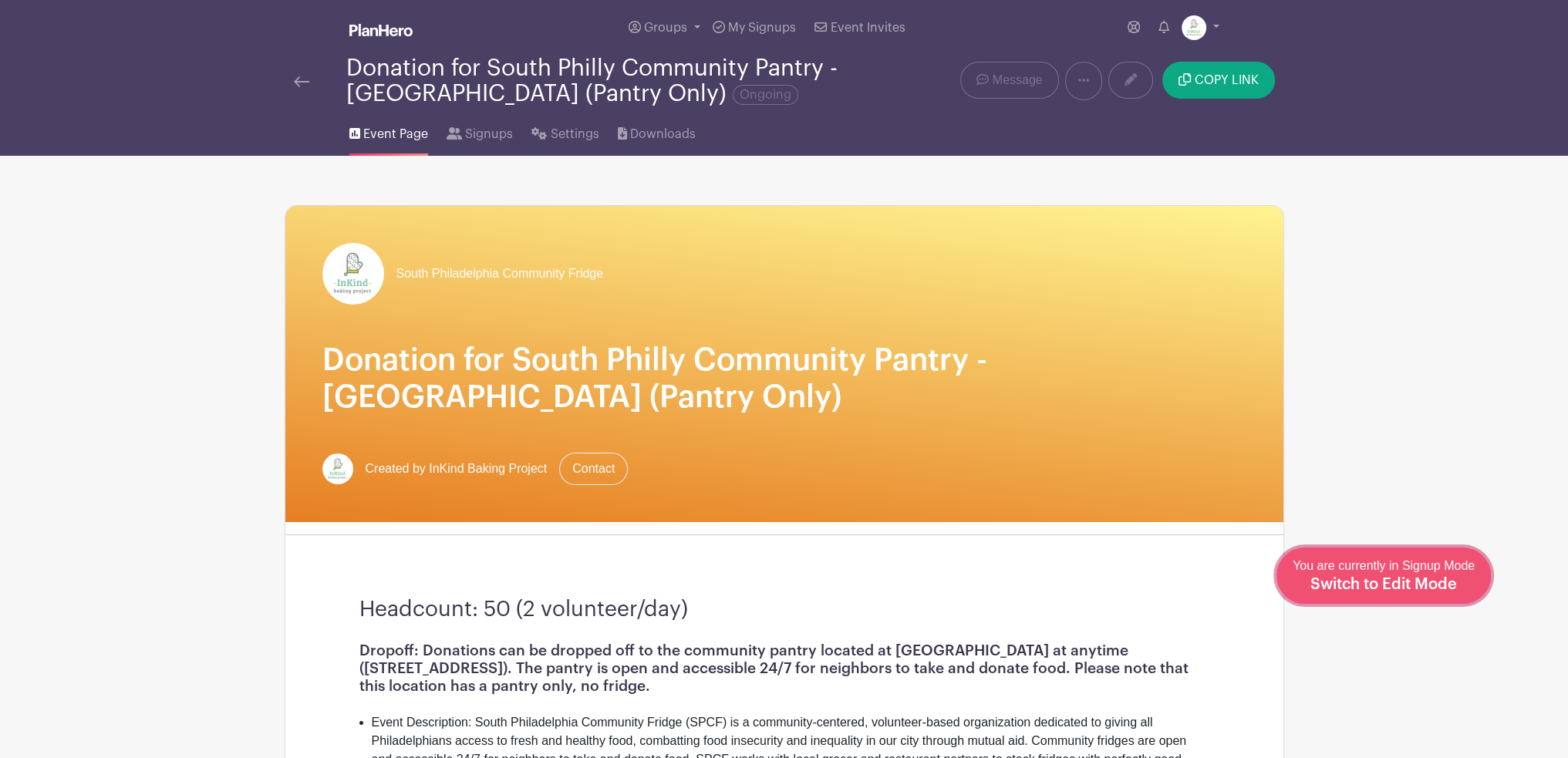
click at [1389, 582] on span "Switch to Edit Mode" at bounding box center [1384, 584] width 147 height 15
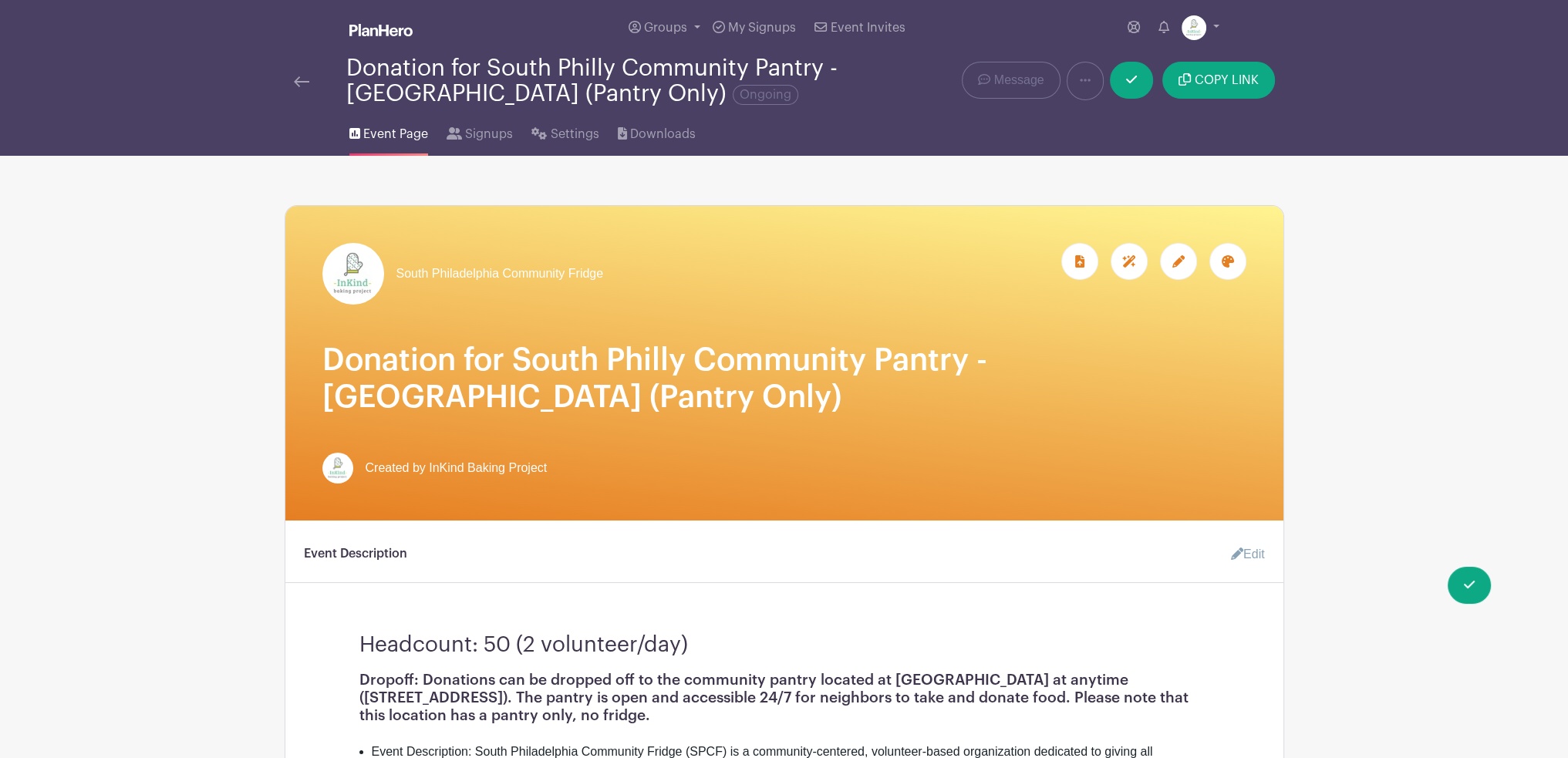
click at [1222, 262] on icon at bounding box center [1227, 261] width 12 height 12
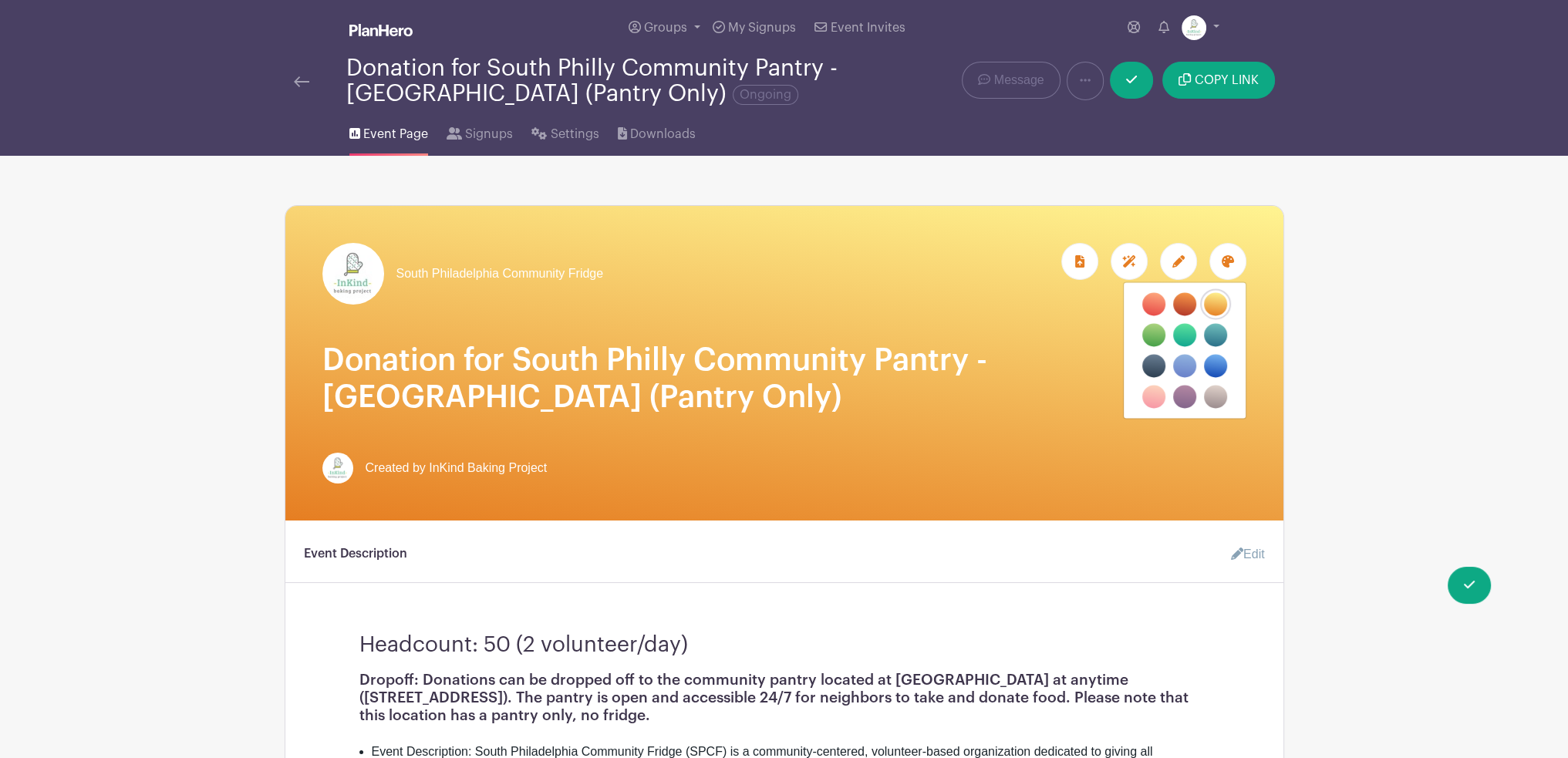
click at [1158, 396] on label "filters" at bounding box center [1153, 396] width 24 height 24
click at [0, 0] on input "filters" at bounding box center [0, 0] width 0 height 0
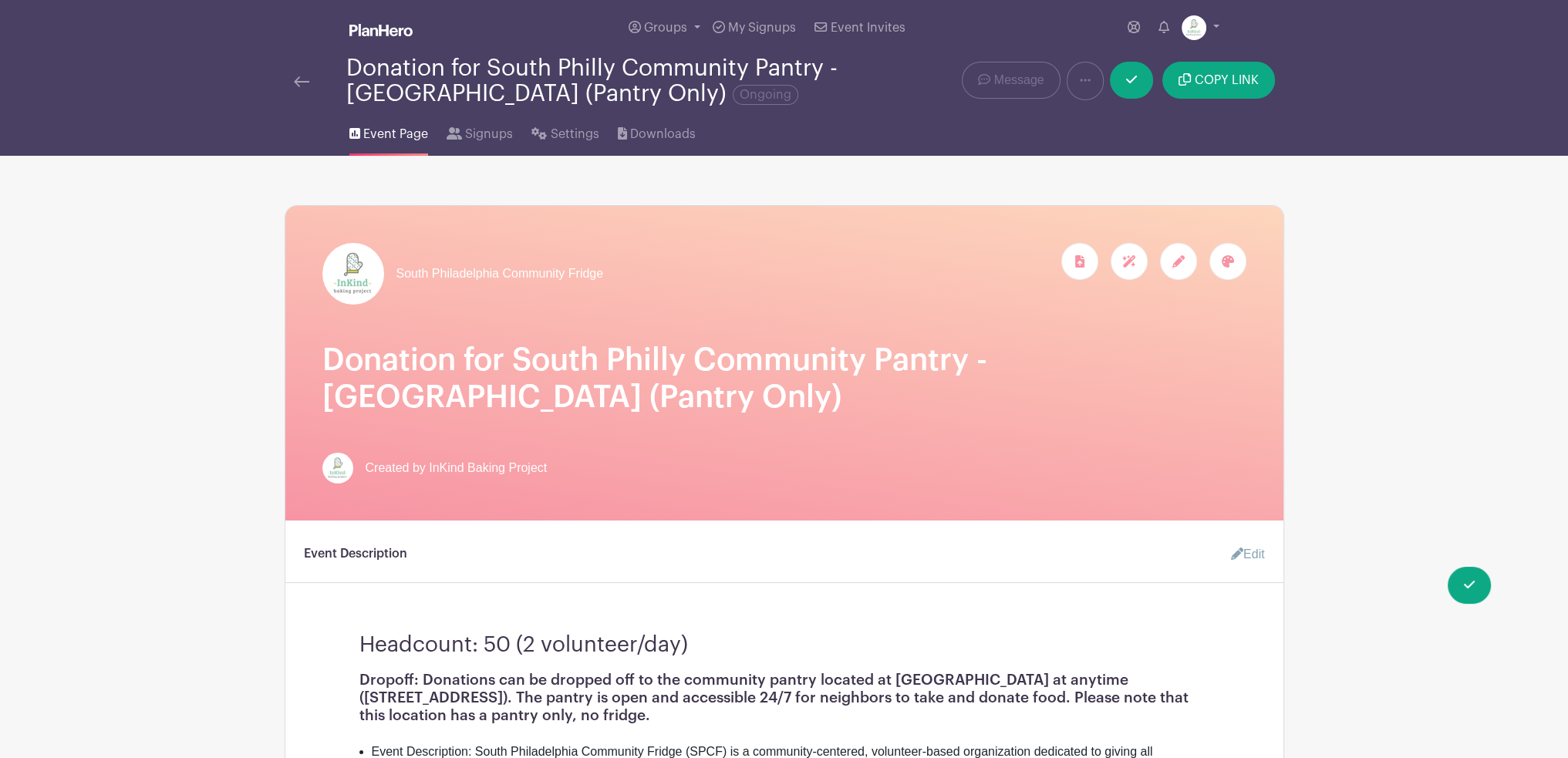
click at [1173, 269] on div at bounding box center [1179, 262] width 37 height 37
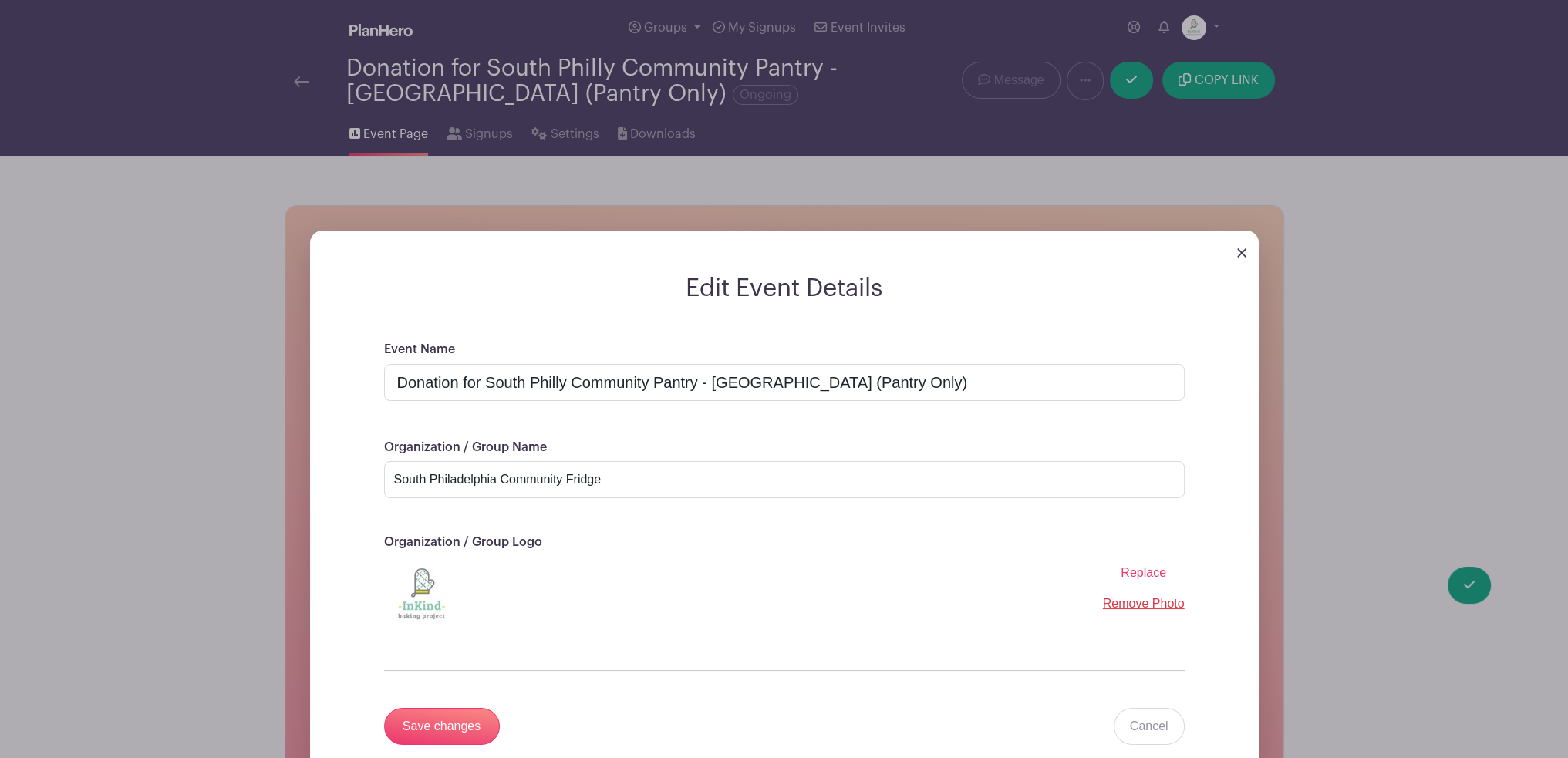
click at [1138, 576] on span "Replace" at bounding box center [1144, 572] width 45 height 13
click at [0, 0] on input "Replace" at bounding box center [0, 0] width 0 height 0
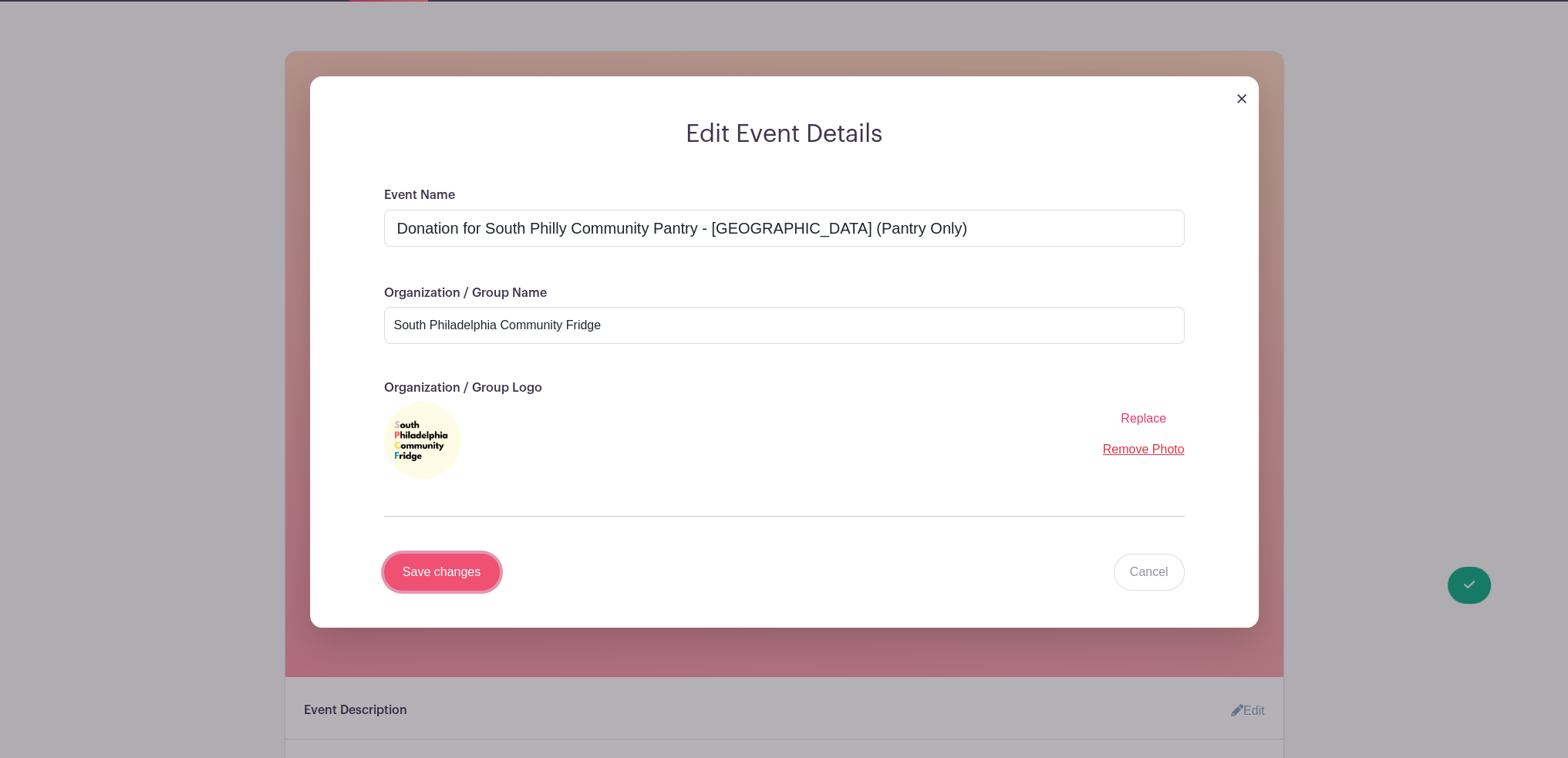
click at [462, 559] on input "Save changes" at bounding box center [442, 572] width 116 height 37
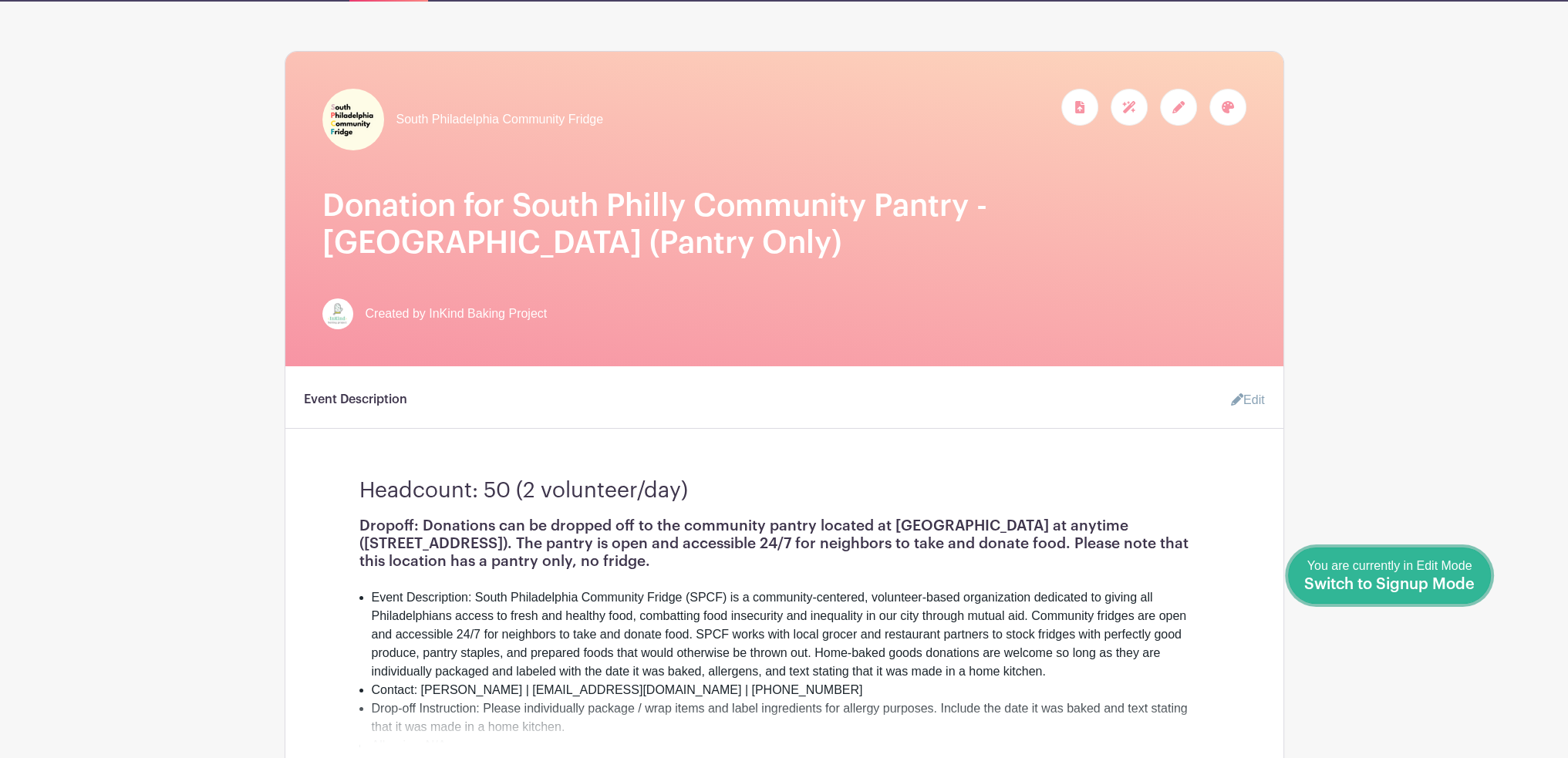
click at [1476, 593] on link "Done Editing You are currently in Edit Mode Switch to Signup Mode" at bounding box center [1390, 575] width 203 height 56
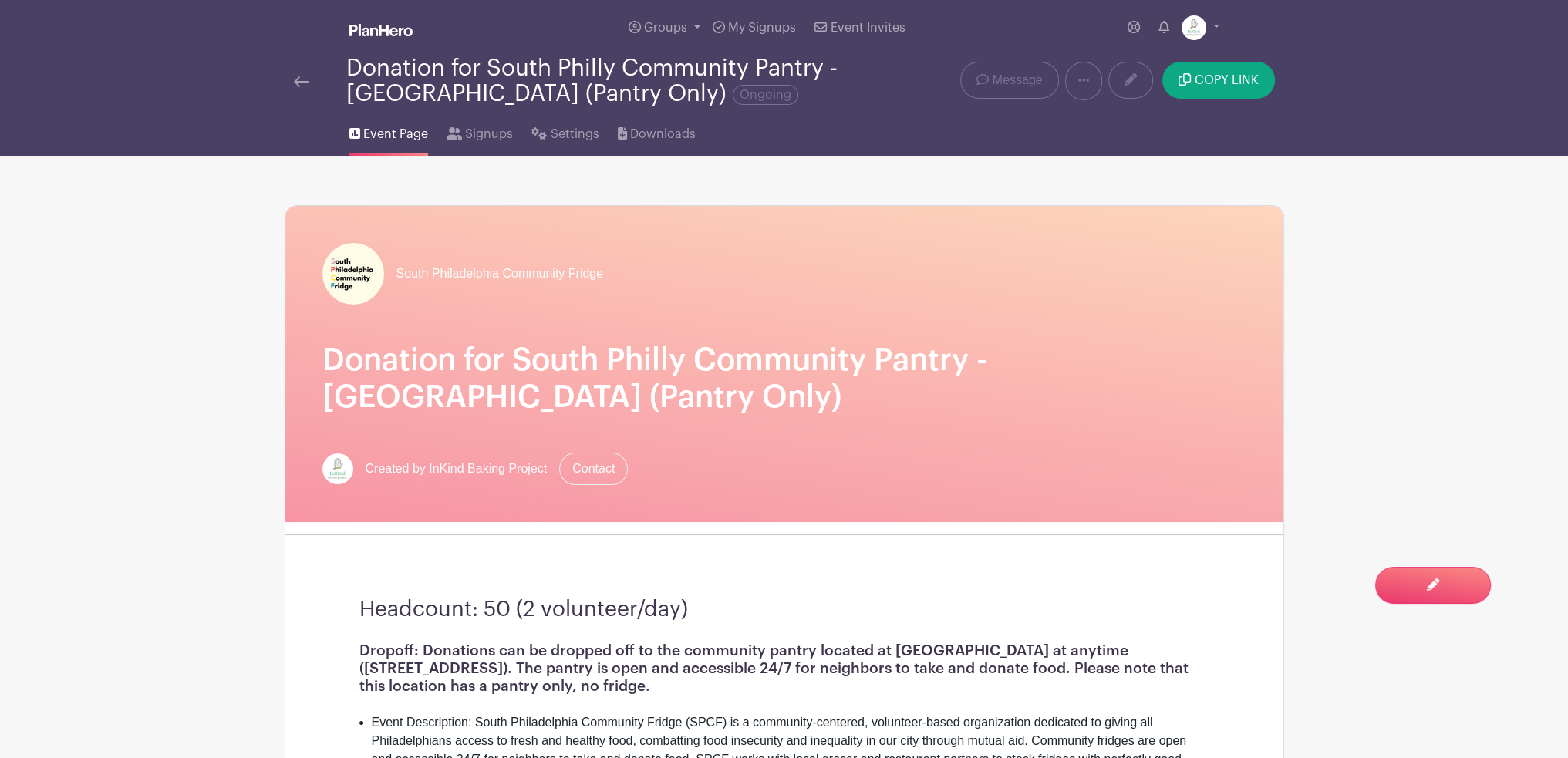
click at [304, 82] on img at bounding box center [301, 81] width 15 height 11
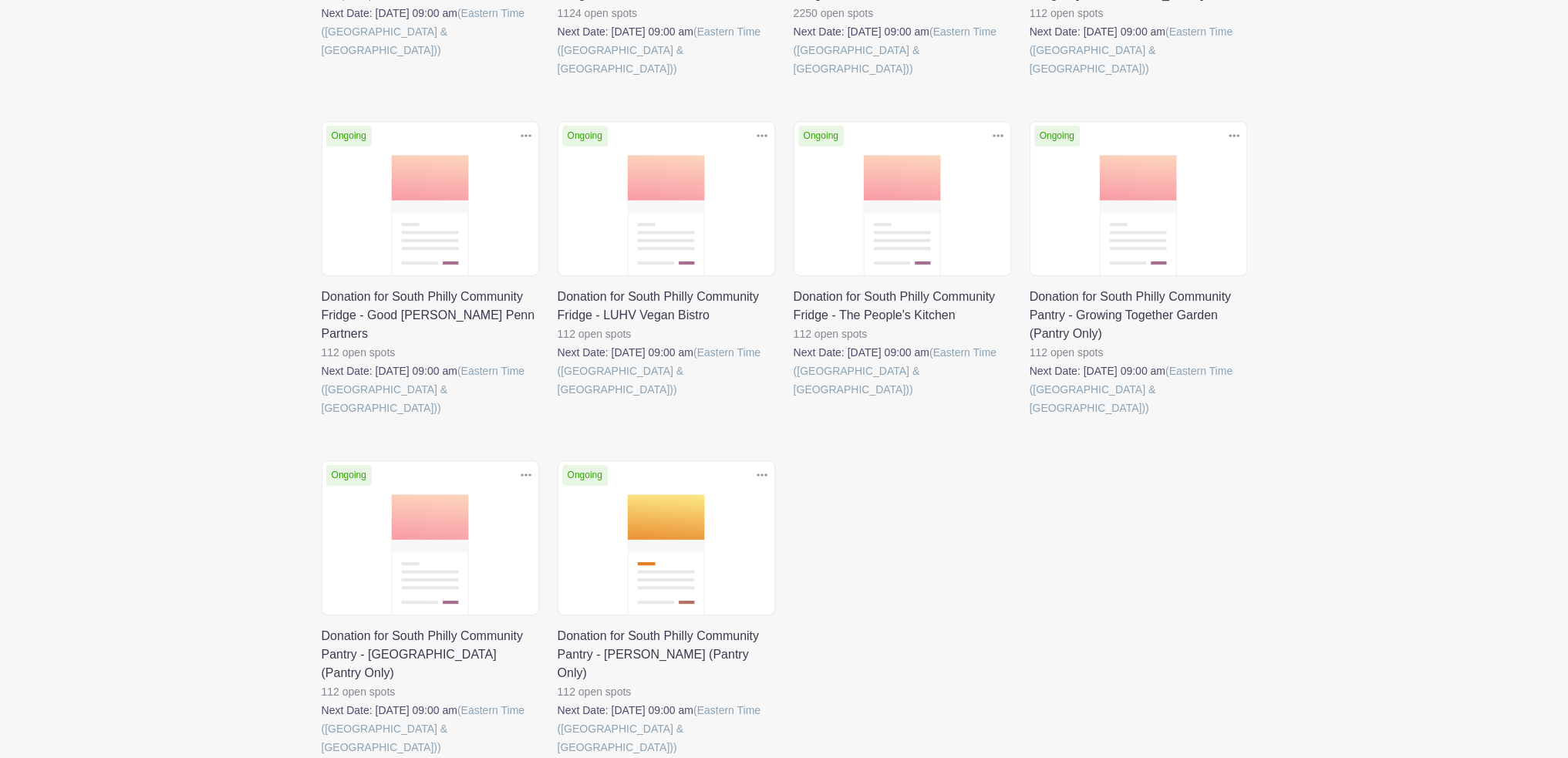
scroll to position [540, 0]
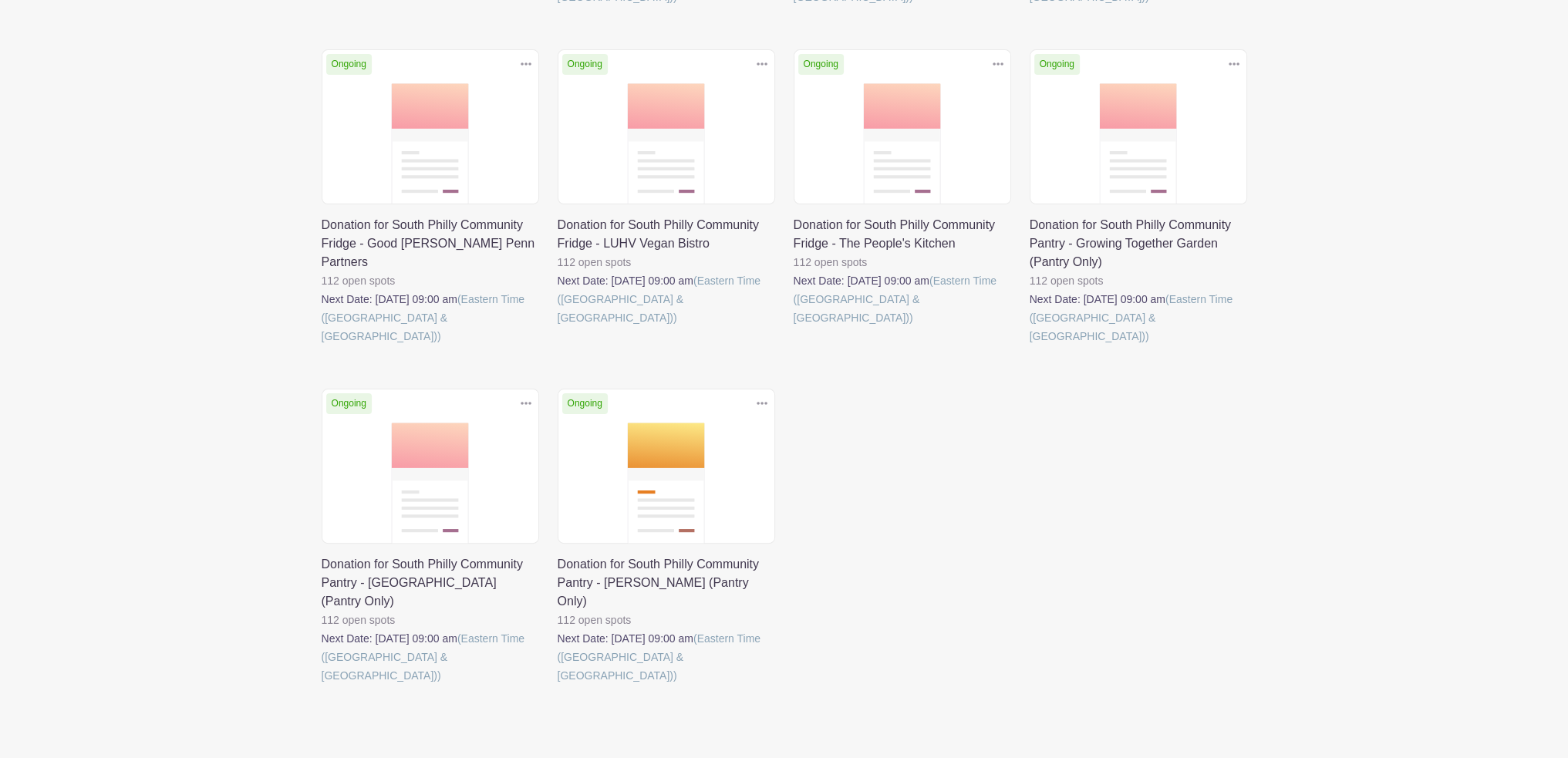
click at [558, 685] on link at bounding box center [558, 685] width 0 height 0
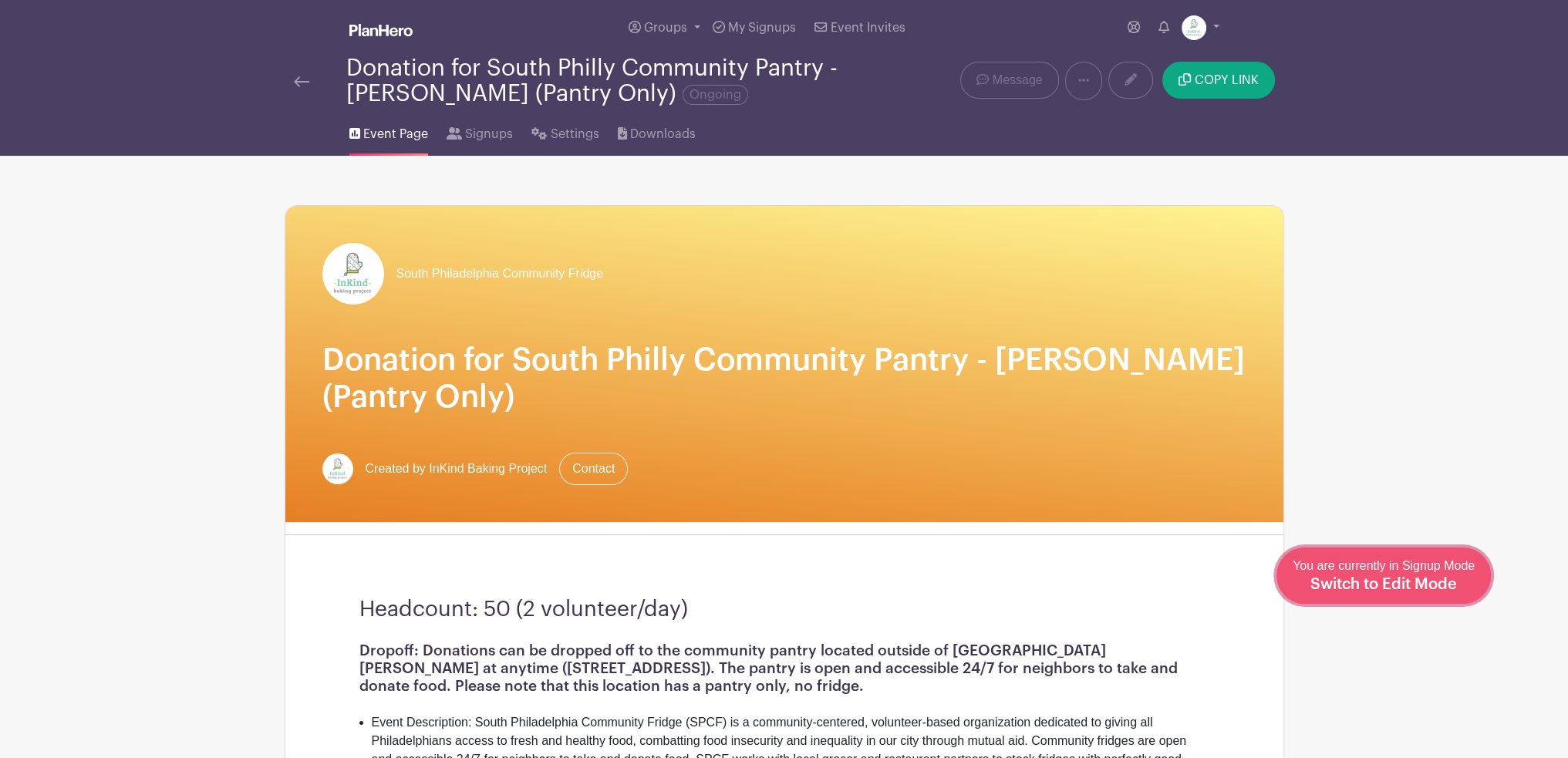
click at [1407, 586] on span "Switch to Edit Mode" at bounding box center [1384, 584] width 147 height 15
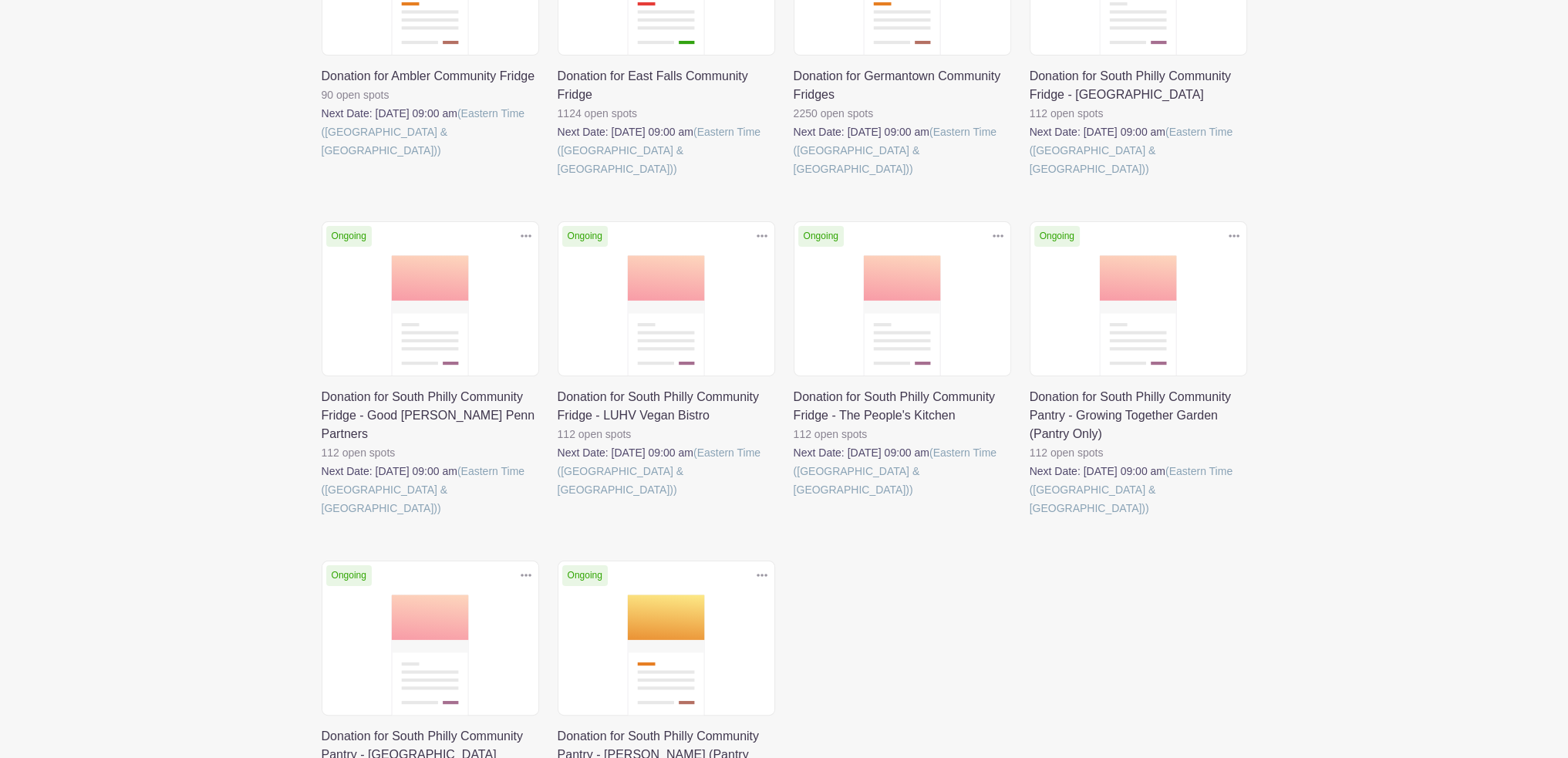
scroll to position [463, 0]
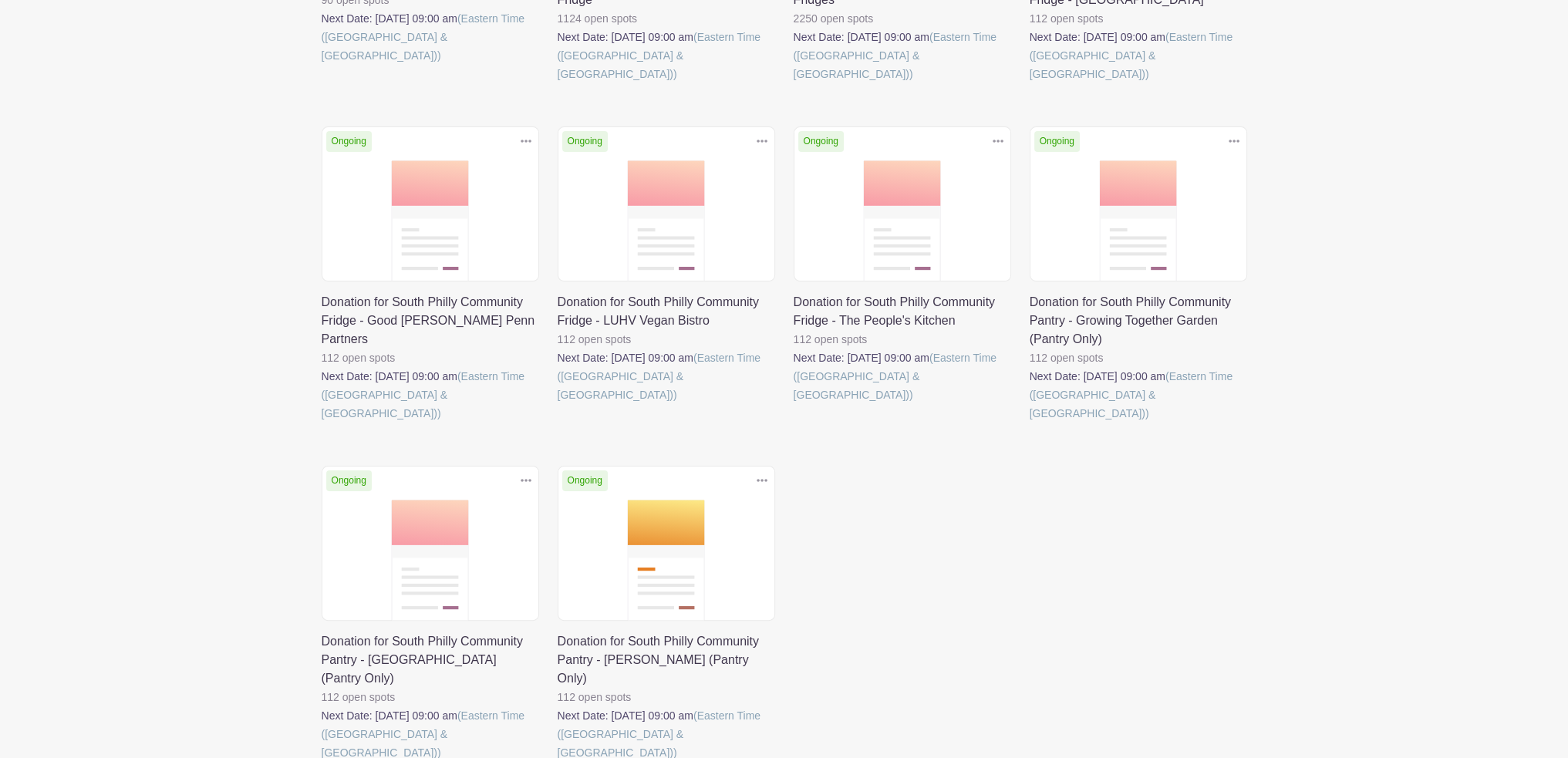
click at [558, 757] on link at bounding box center [558, 762] width 0 height 0
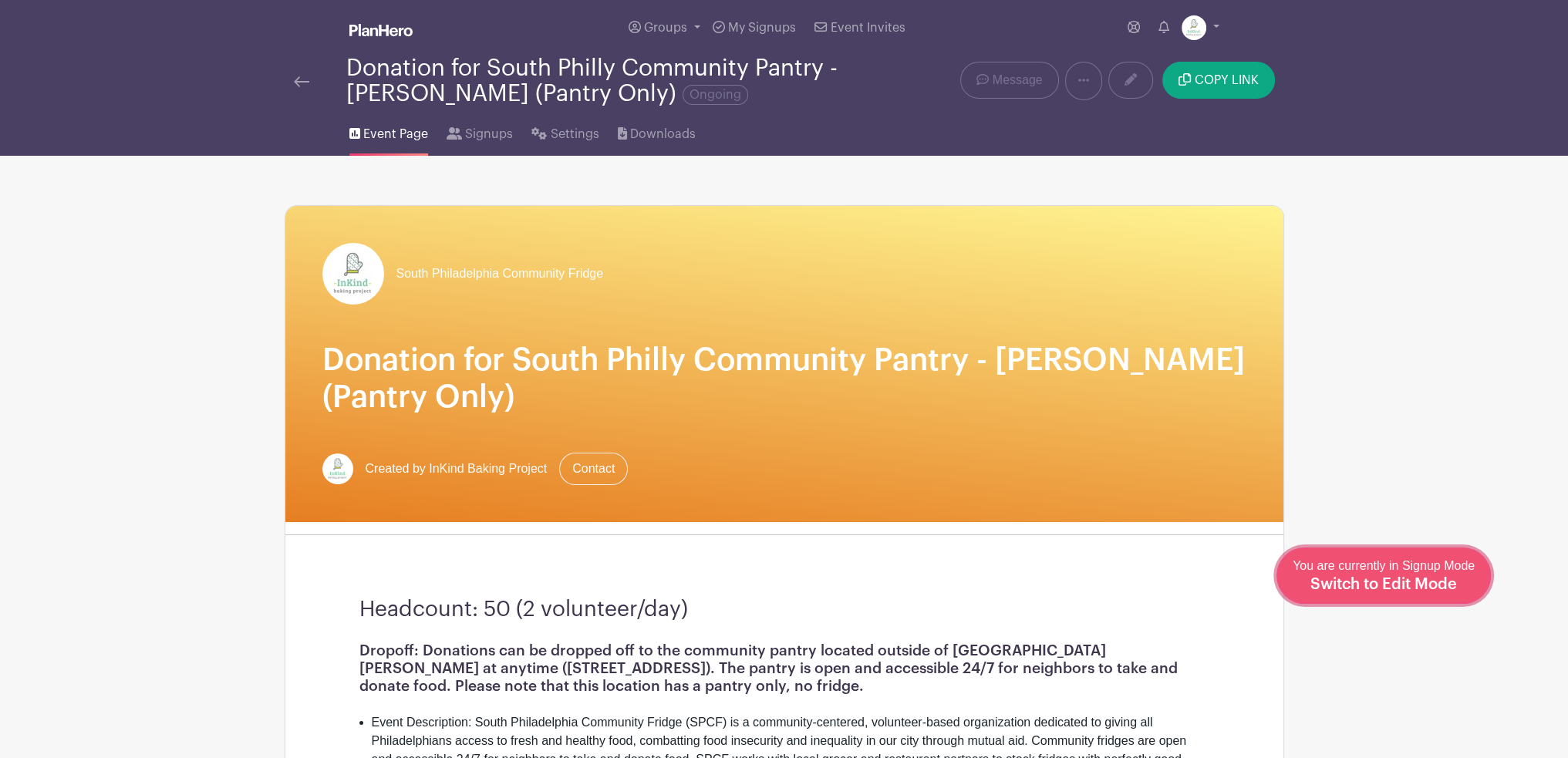
click at [1390, 576] on span "Switch to Edit Mode" at bounding box center [1384, 584] width 147 height 15
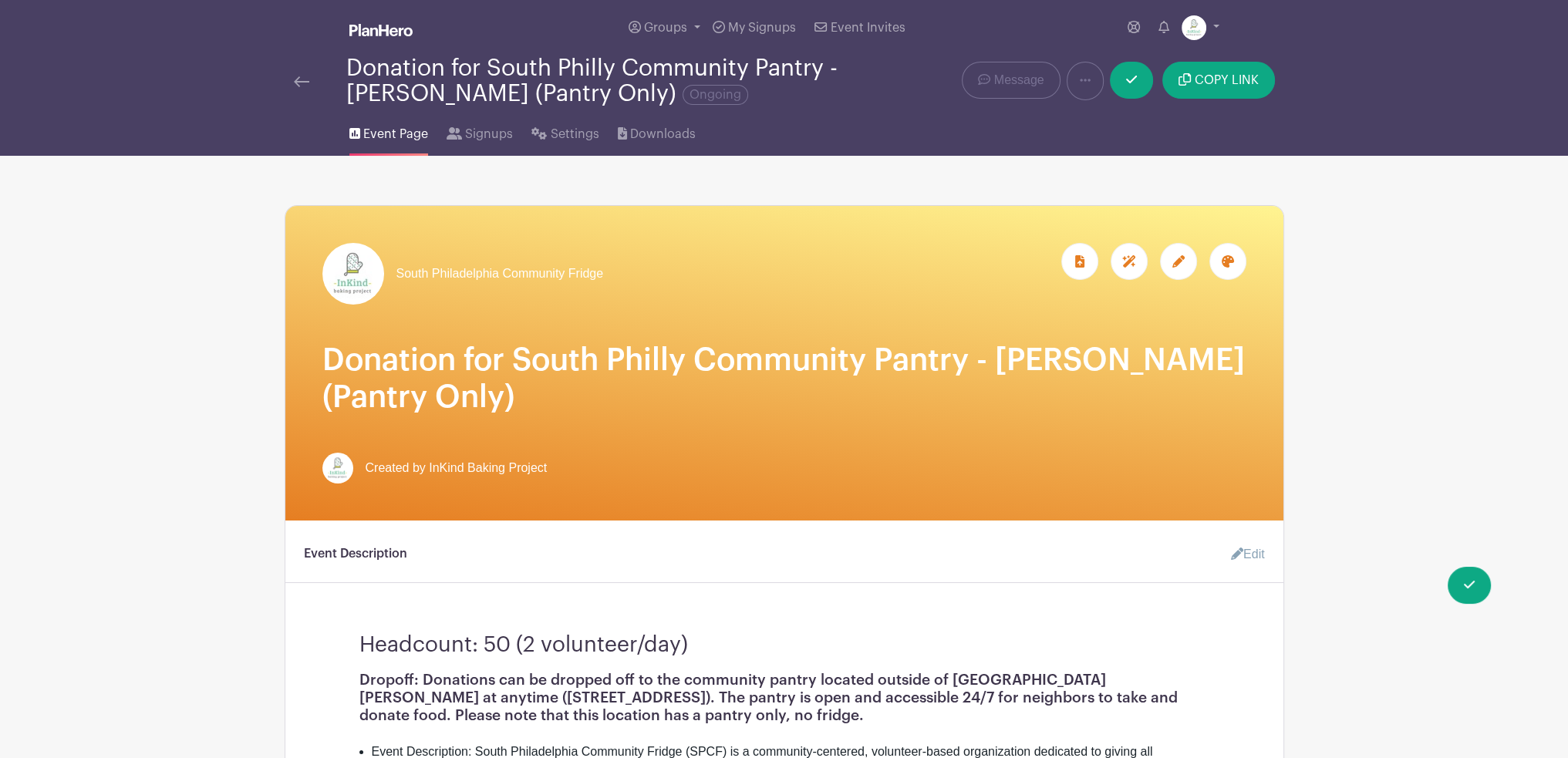
click at [1243, 264] on div at bounding box center [1228, 262] width 37 height 37
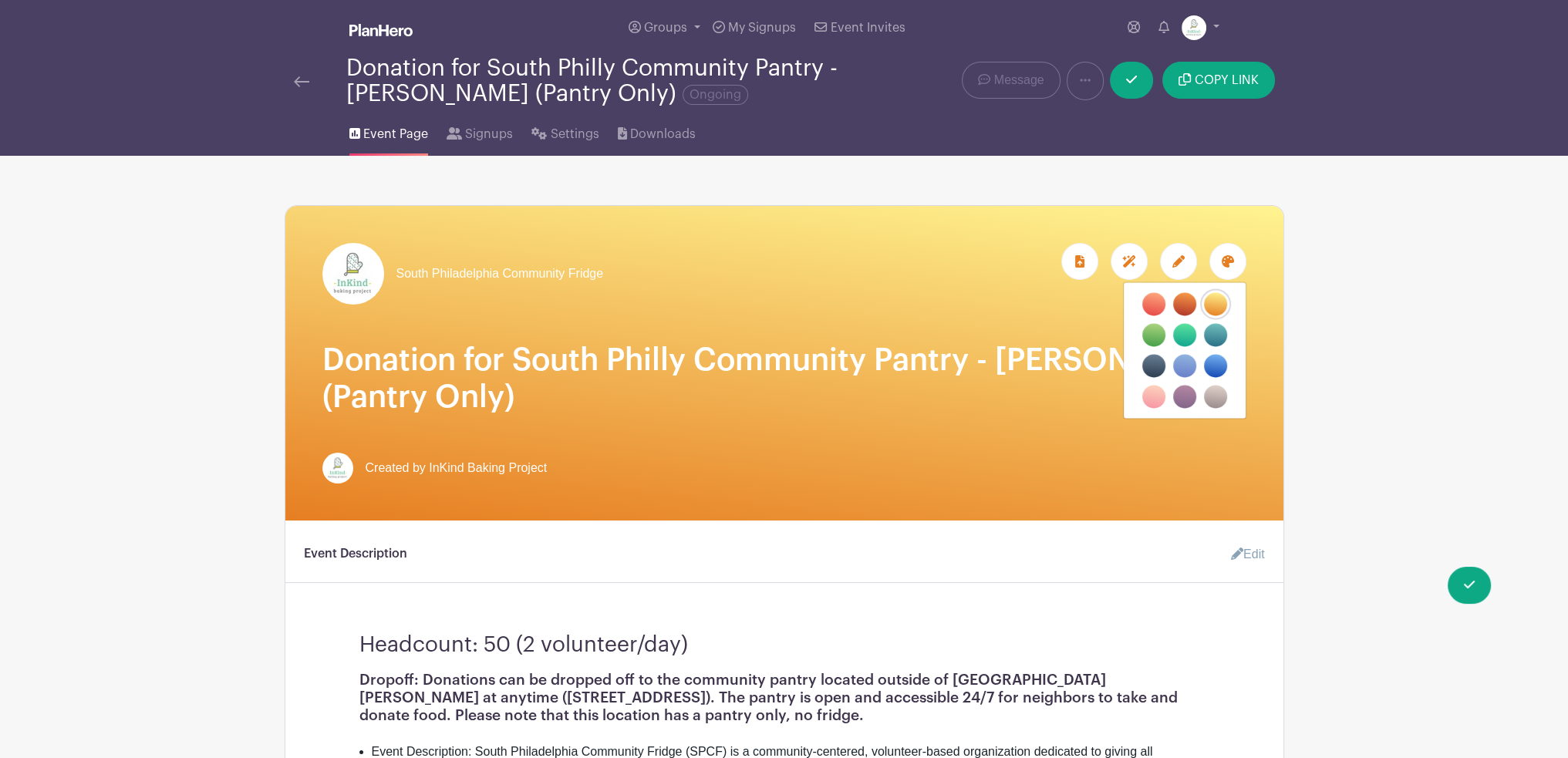
click at [1158, 396] on label "filters" at bounding box center [1153, 396] width 24 height 24
click at [0, 0] on input "filters" at bounding box center [0, 0] width 0 height 0
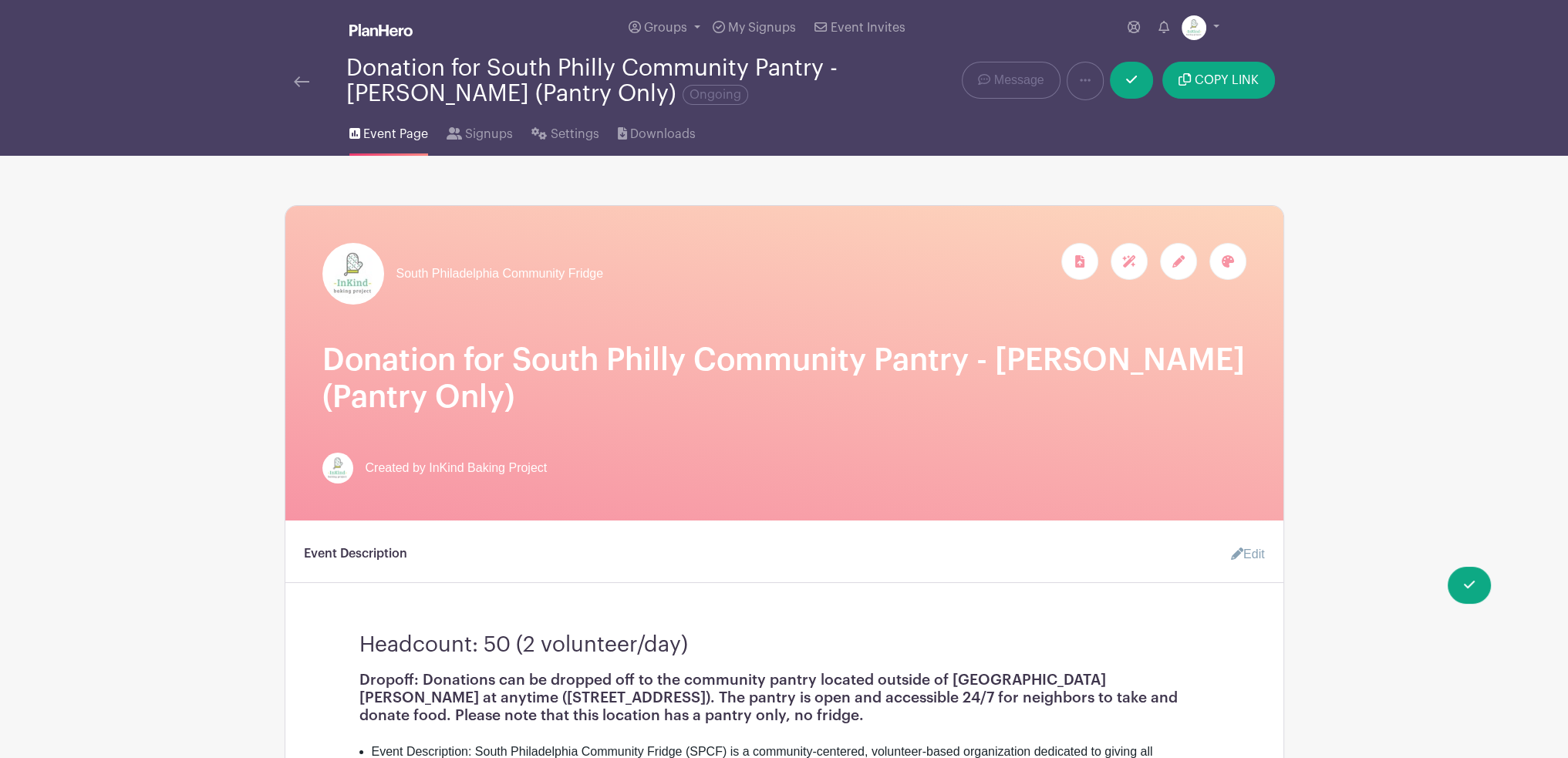
click at [1188, 274] on div at bounding box center [1179, 262] width 37 height 37
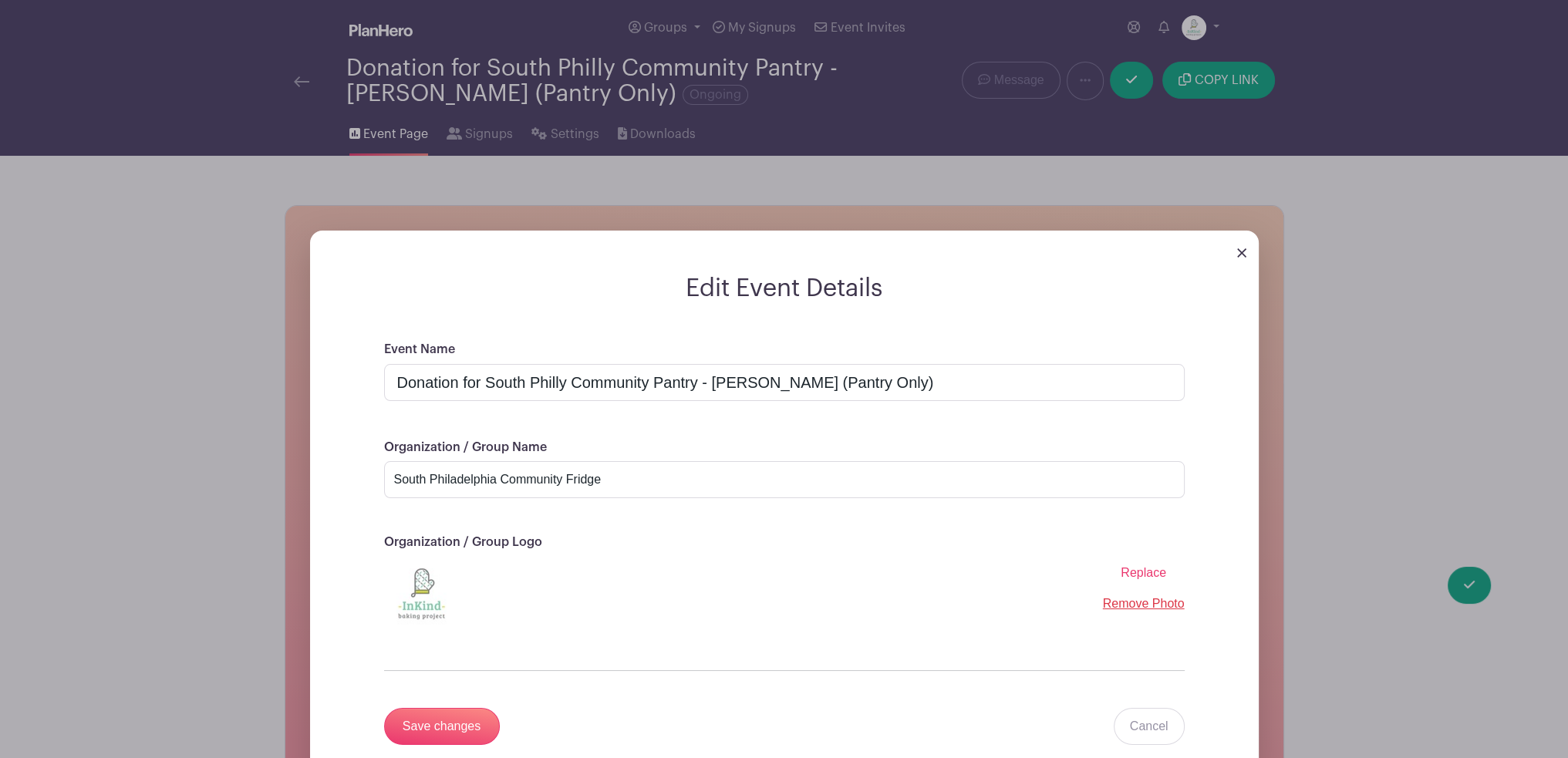
click at [1132, 572] on span "Replace" at bounding box center [1144, 572] width 45 height 13
click at [0, 0] on input "Replace" at bounding box center [0, 0] width 0 height 0
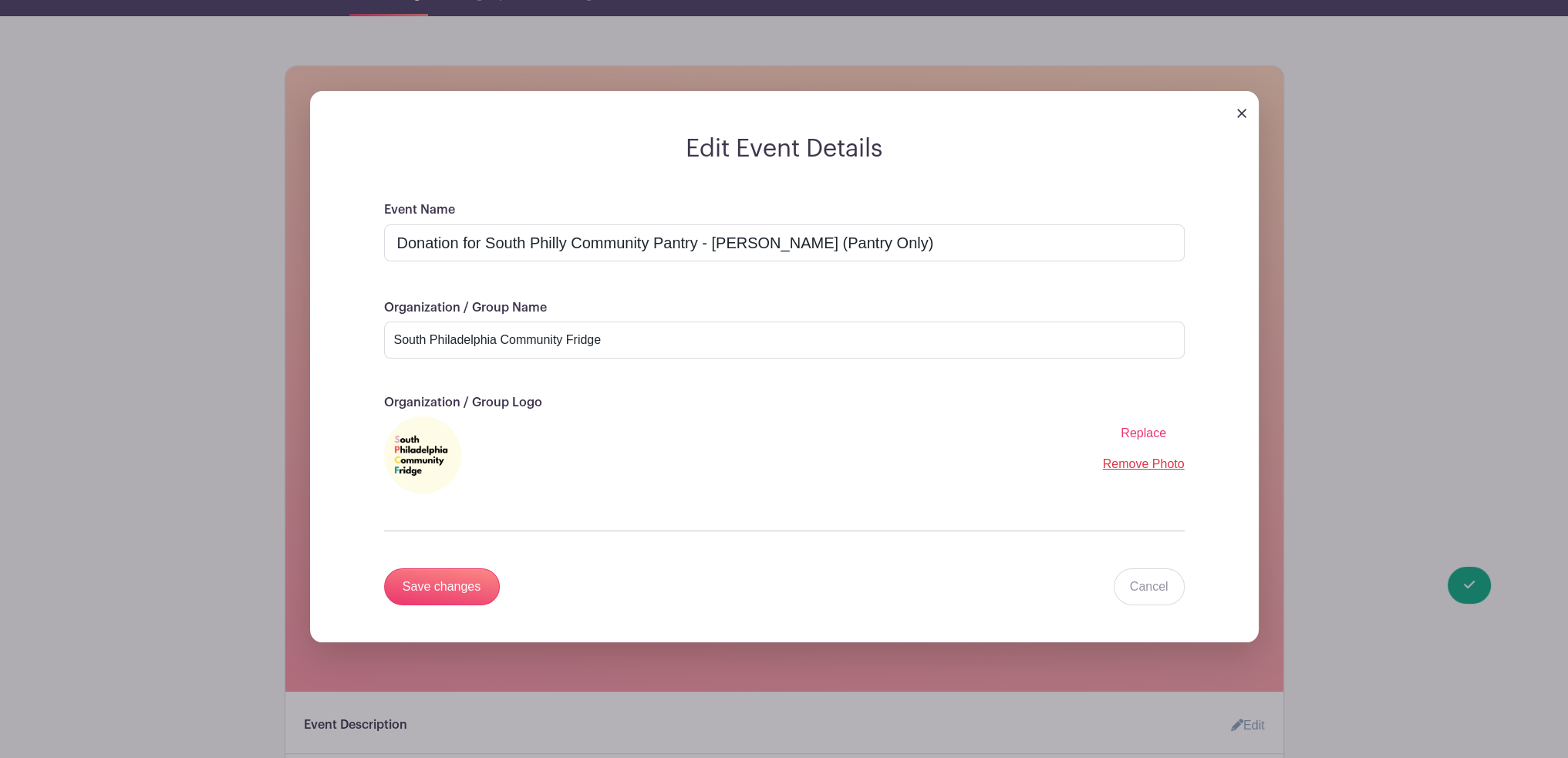
scroll to position [154, 0]
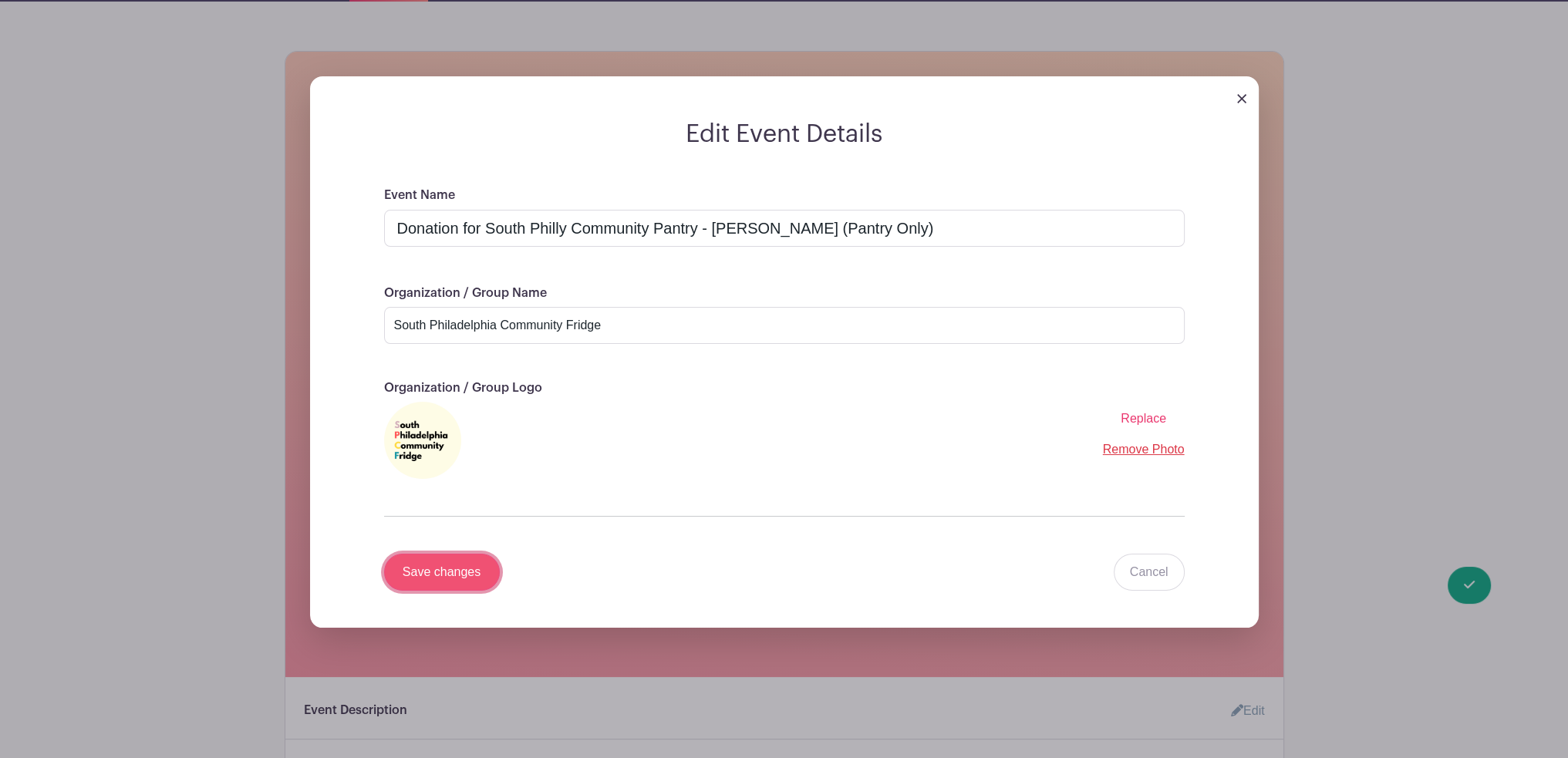
click at [472, 579] on input "Save changes" at bounding box center [442, 572] width 116 height 37
